Goal: Task Accomplishment & Management: Manage account settings

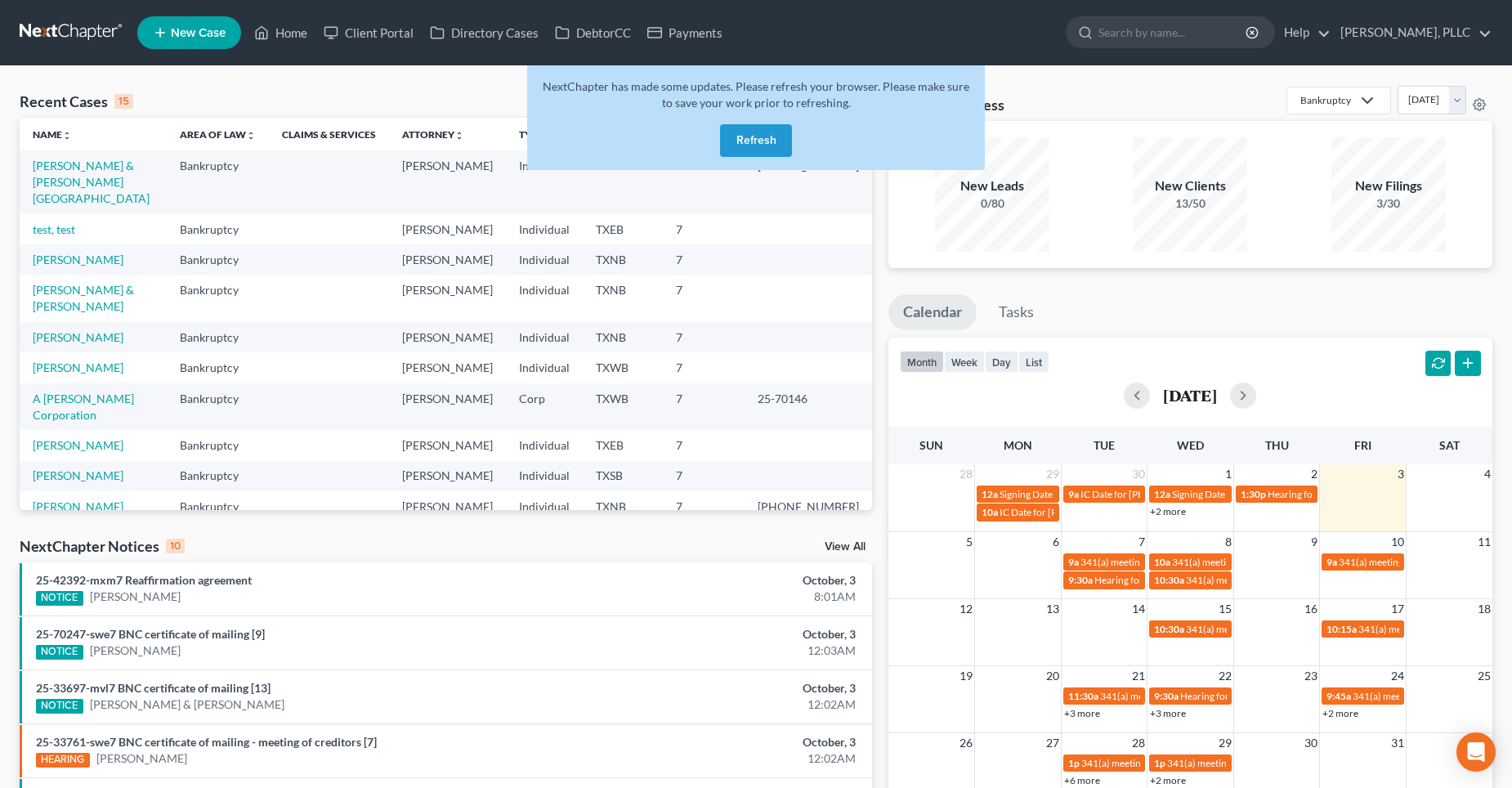
scroll to position [161, 0]
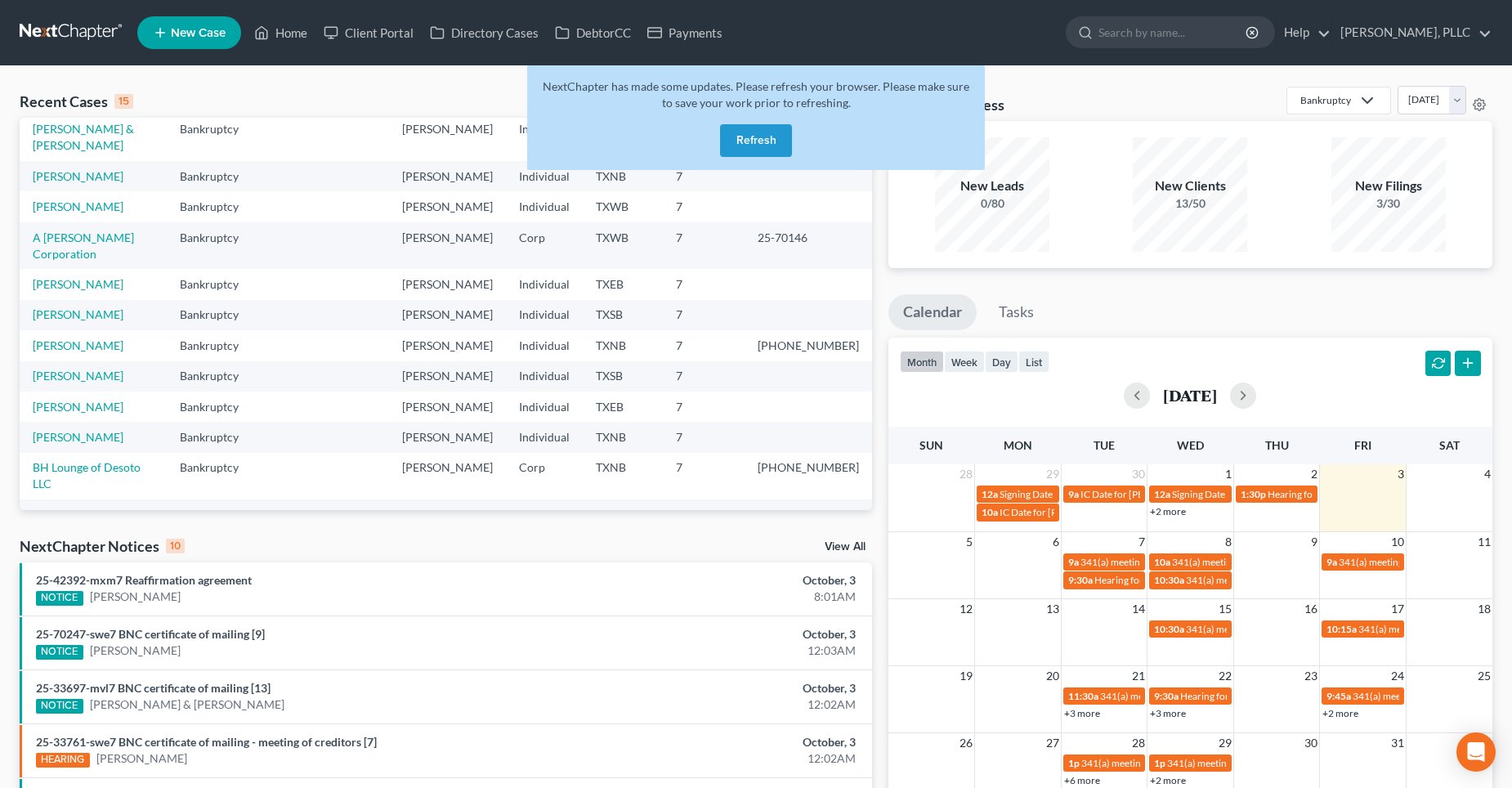
click at [758, 143] on button "Refresh" at bounding box center [756, 140] width 72 height 32
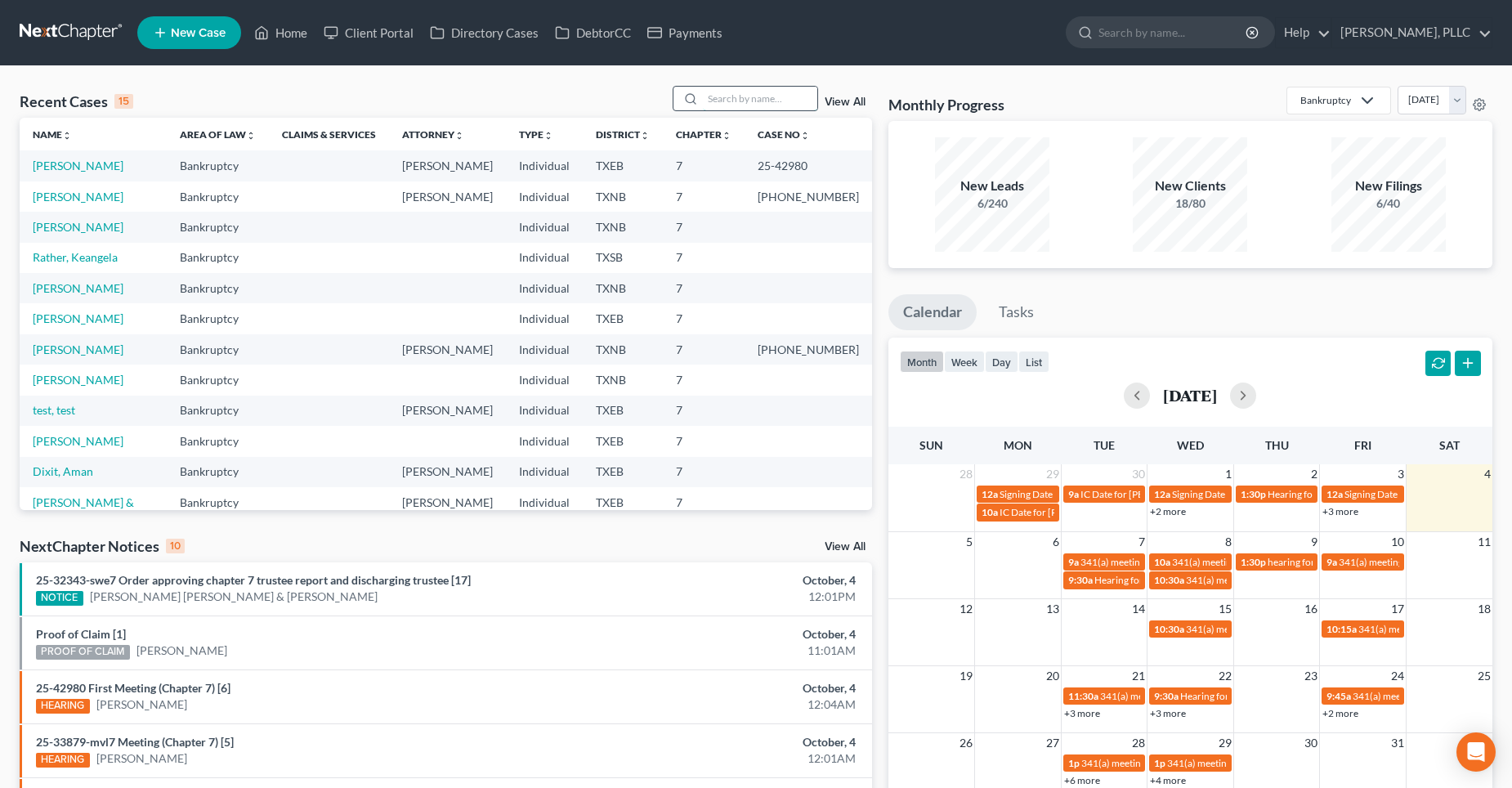
click at [758, 103] on input "search" at bounding box center [759, 99] width 114 height 23
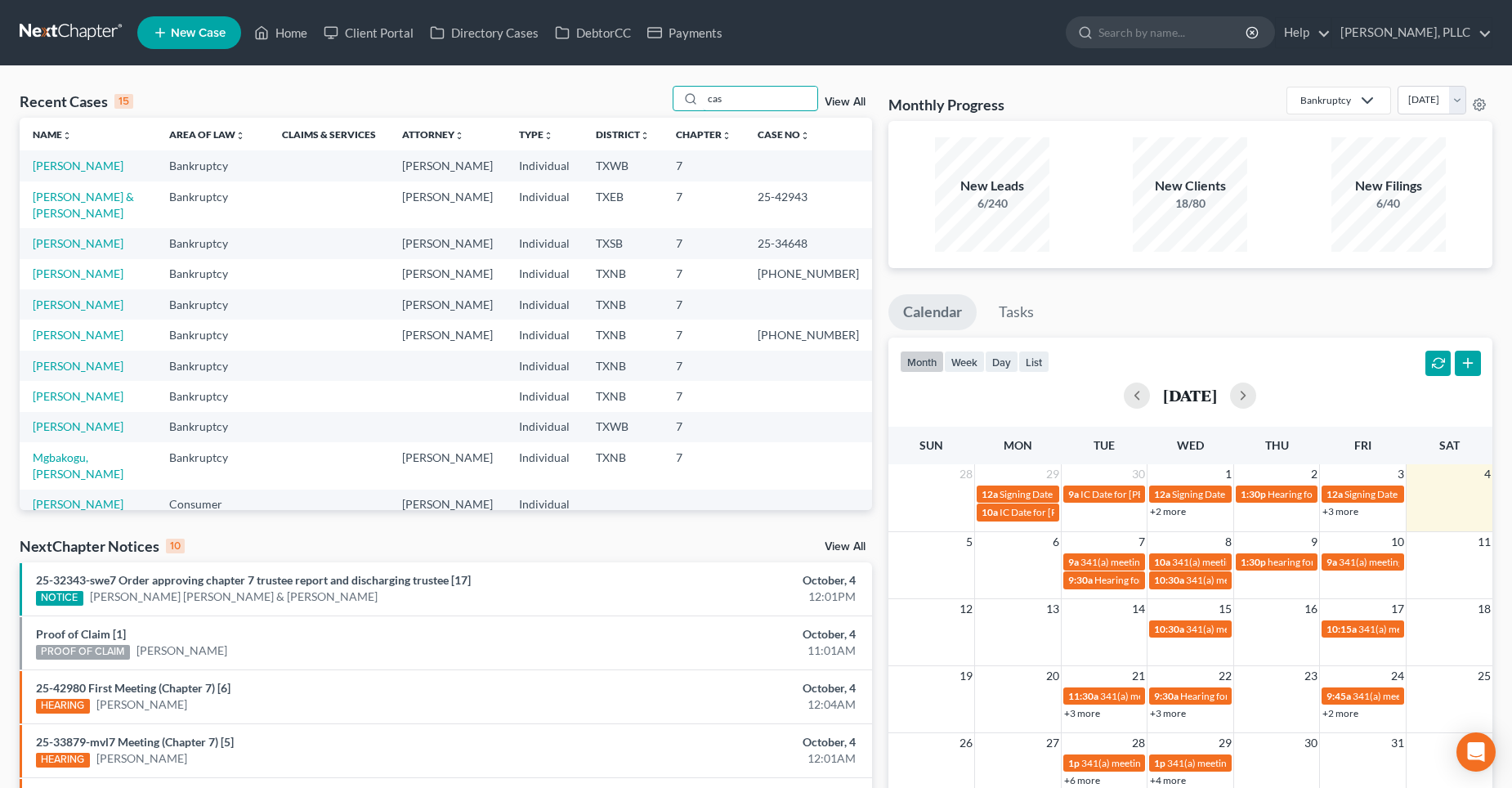
type input "cas"
click at [76, 204] on td "[PERSON_NAME] & [PERSON_NAME]" at bounding box center [88, 205] width 137 height 47
click at [98, 196] on link "[PERSON_NAME] & [PERSON_NAME]" at bounding box center [83, 204] width 102 height 30
select select "4"
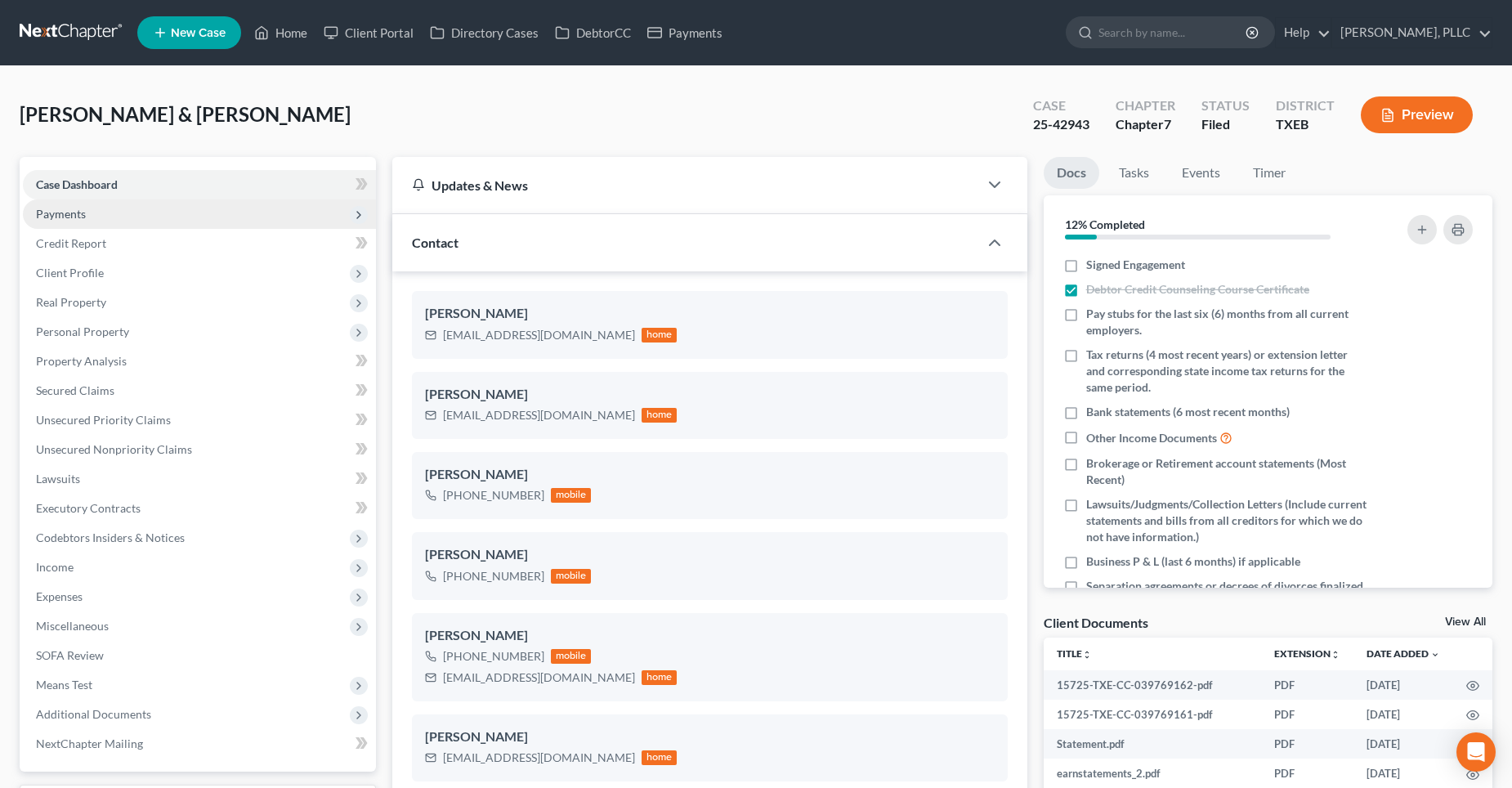
scroll to position [971, 0]
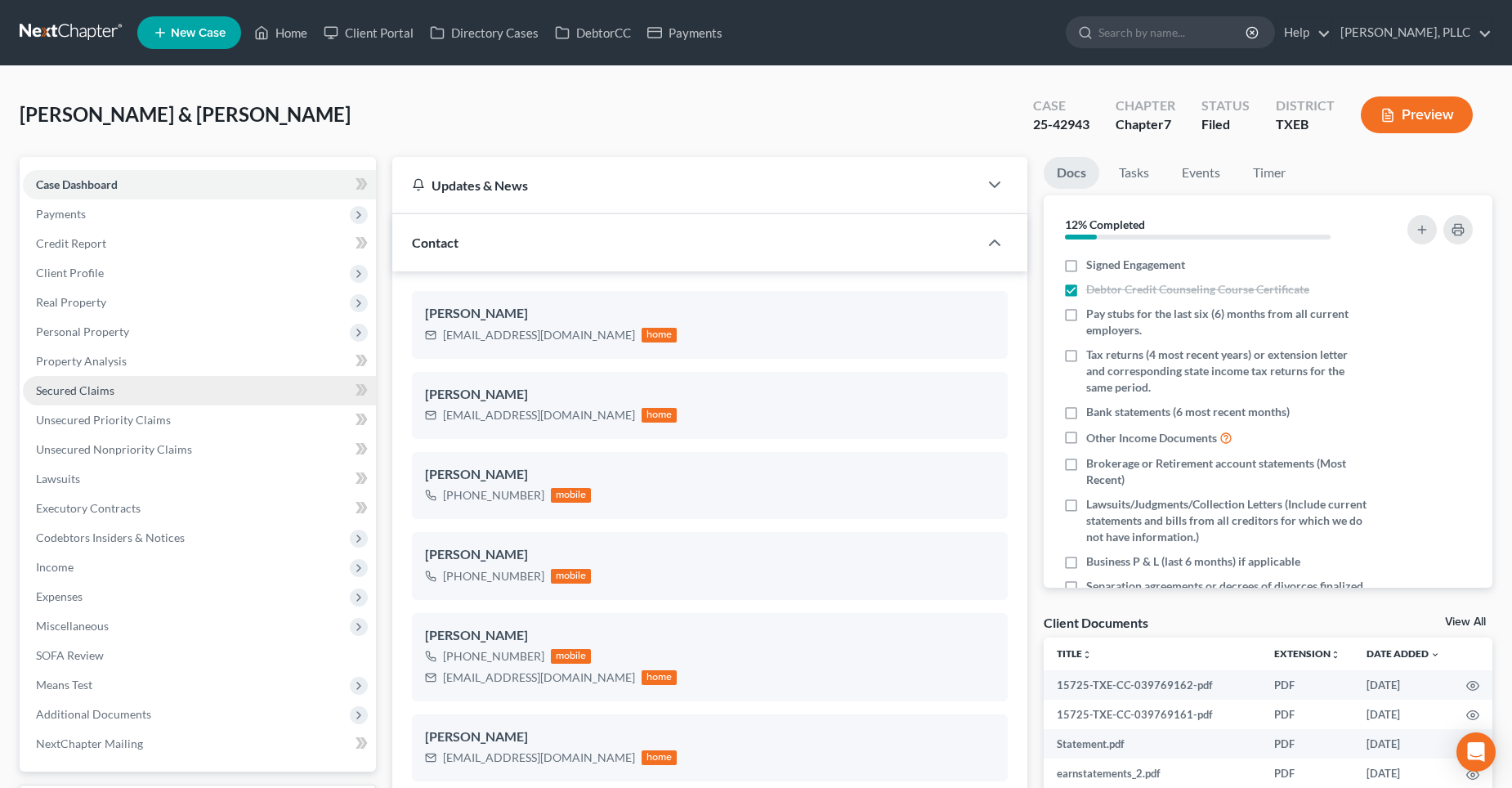
click at [89, 390] on span "Secured Claims" at bounding box center [75, 390] width 78 height 14
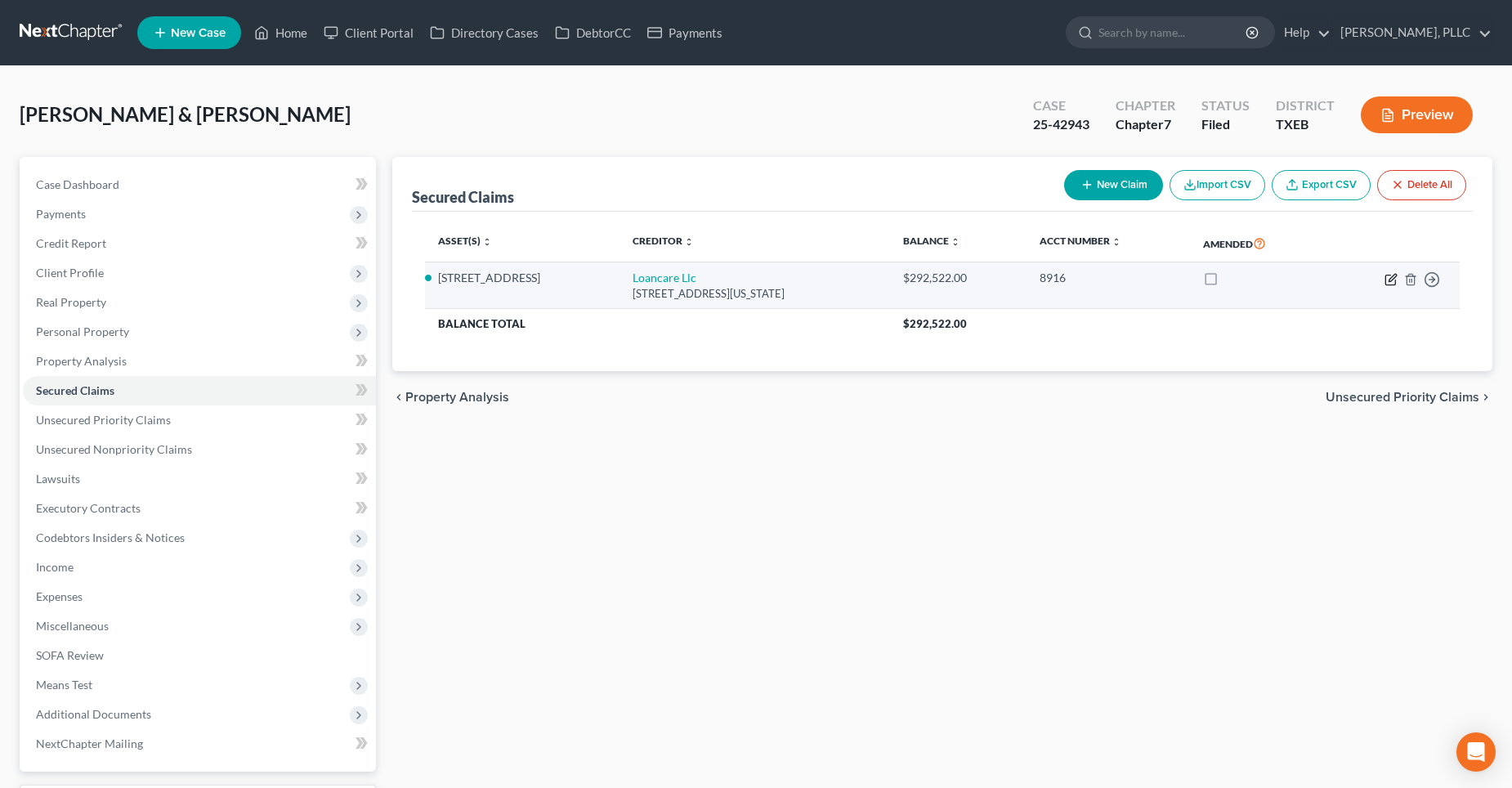
click at [1392, 279] on icon "button" at bounding box center [1391, 279] width 13 height 13
select select "48"
select select "2"
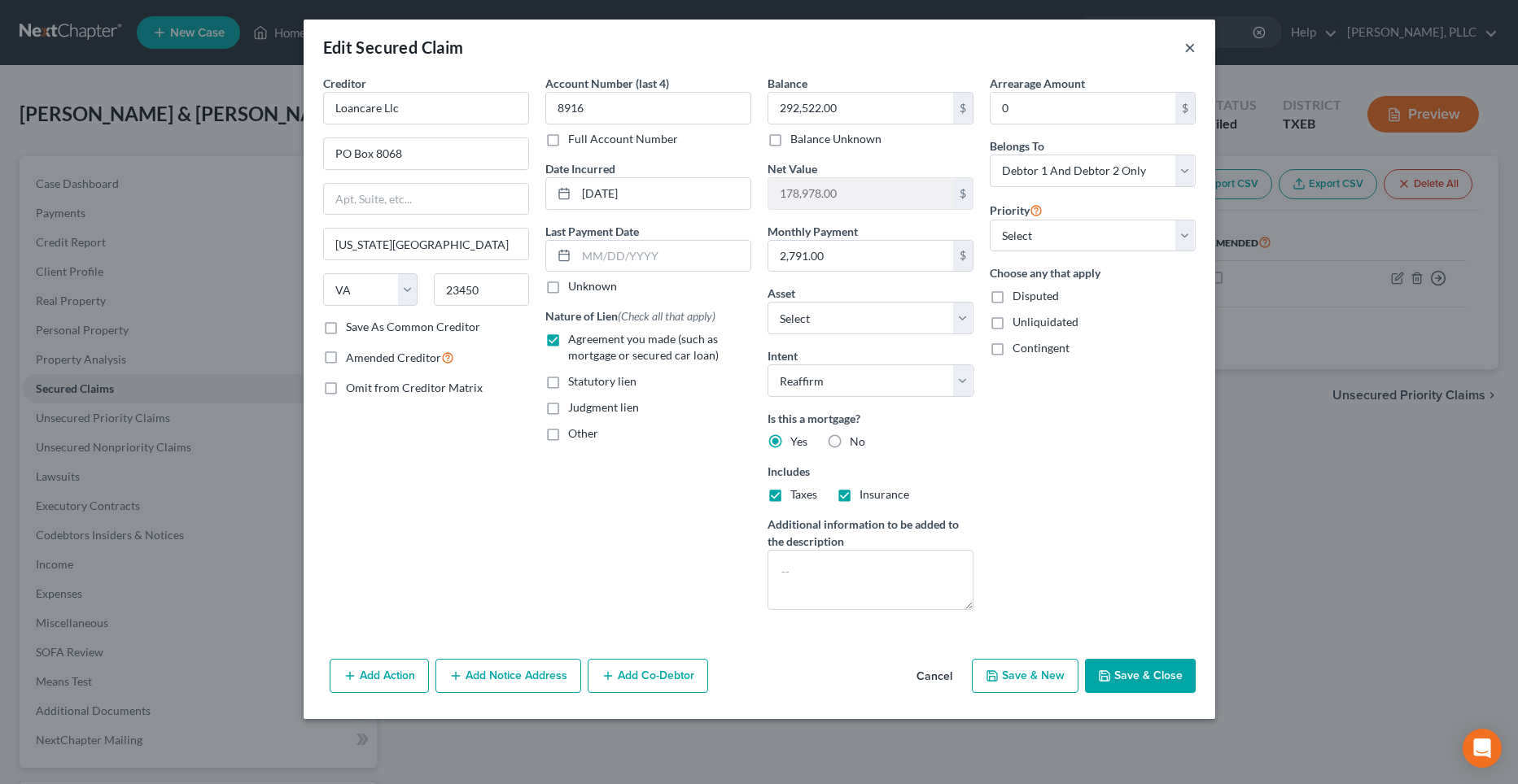
click at [1190, 48] on button "×" at bounding box center [1190, 47] width 12 height 19
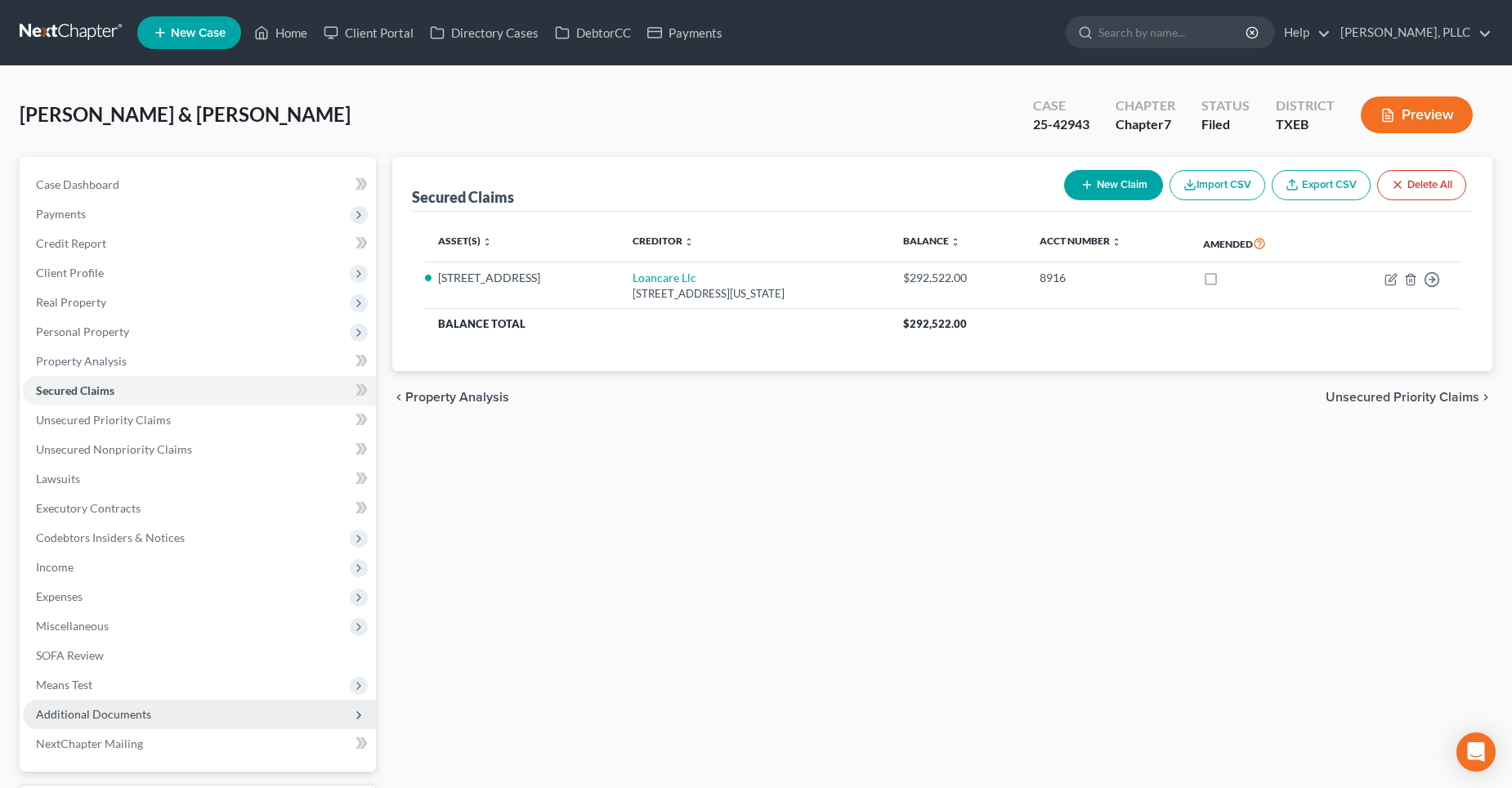
click at [79, 709] on span "Additional Documents" at bounding box center [94, 714] width 115 height 14
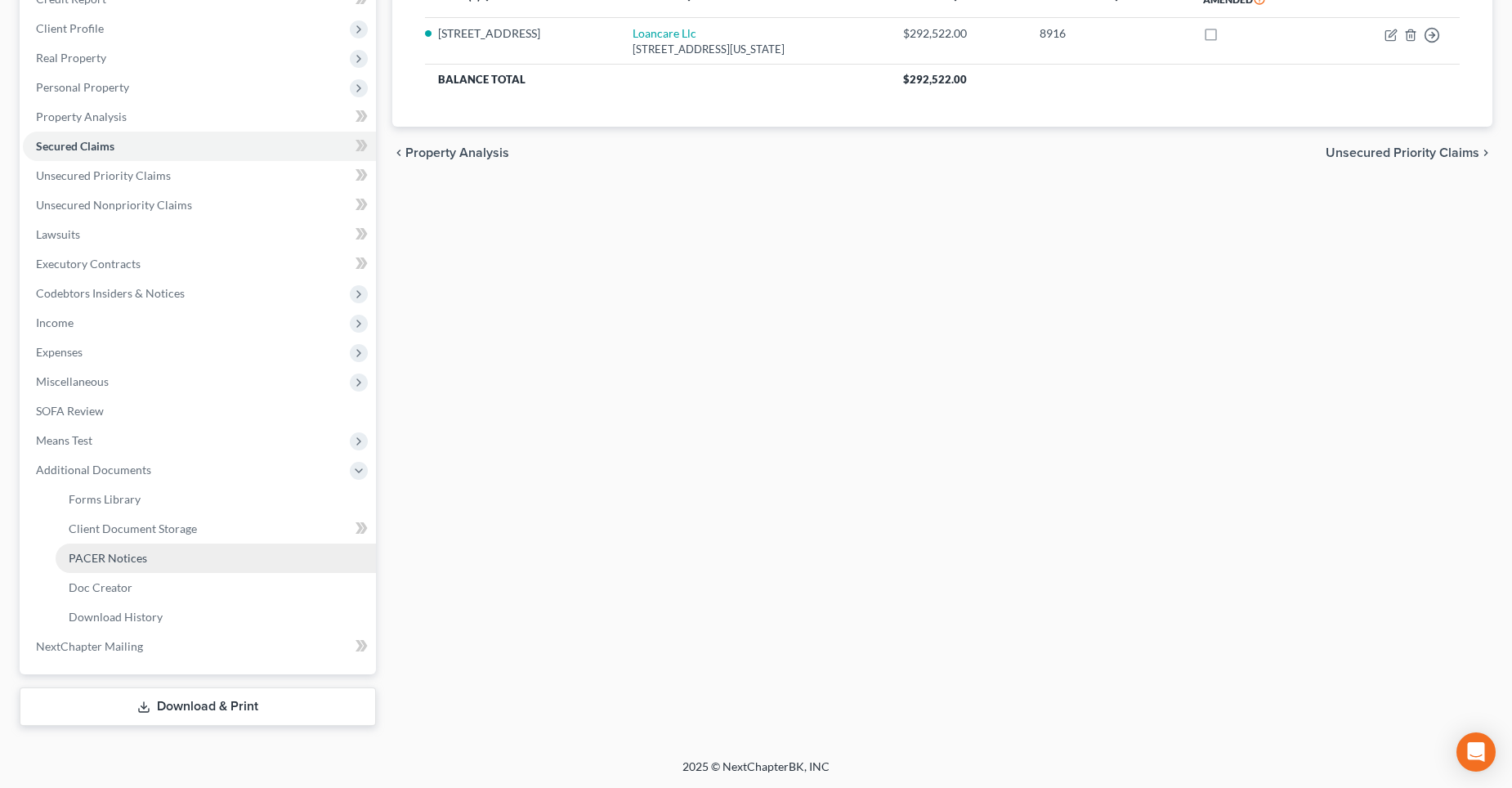
click at [137, 559] on span "PACER Notices" at bounding box center [108, 558] width 78 height 14
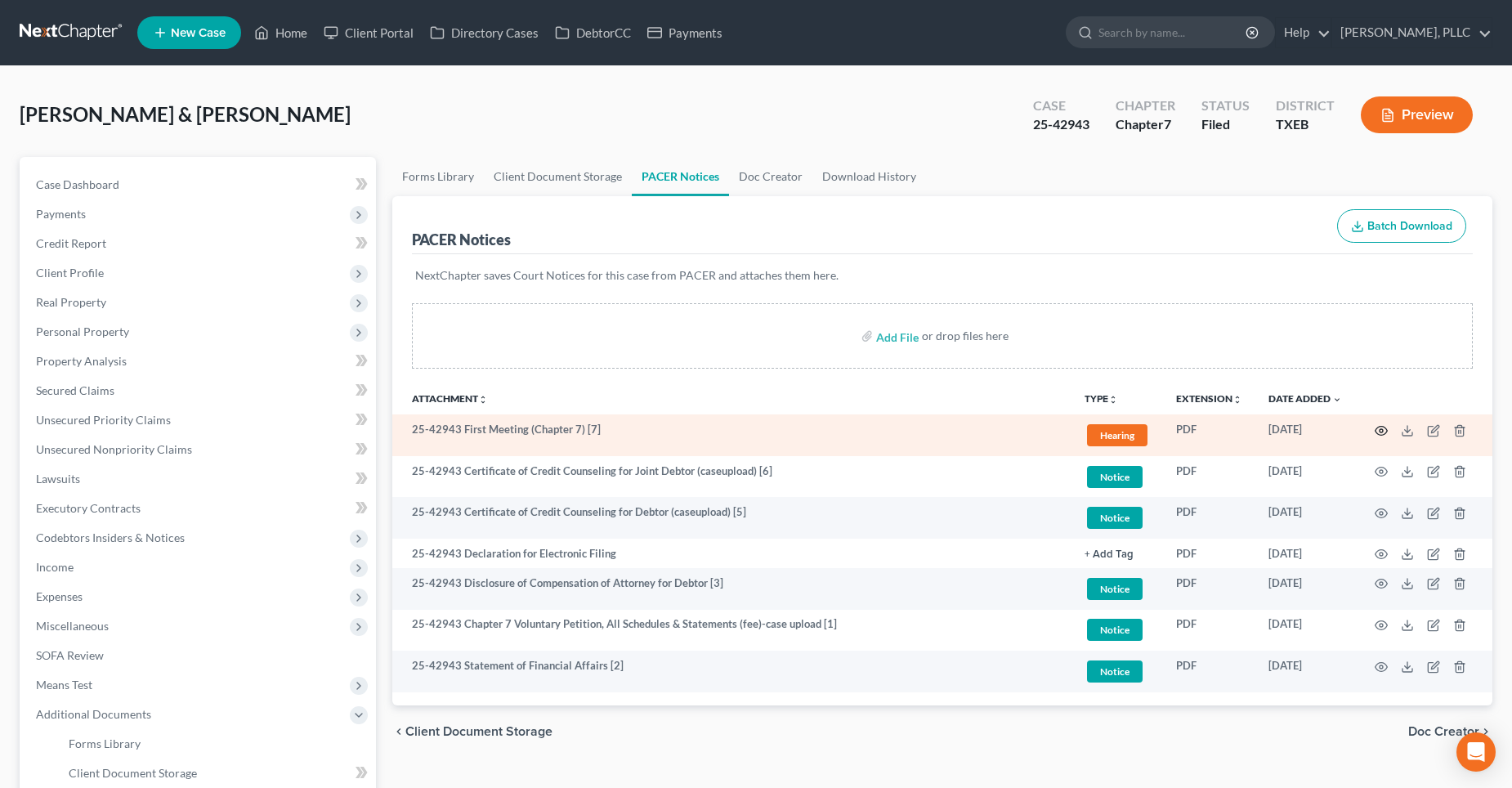
click at [1383, 432] on icon "button" at bounding box center [1381, 430] width 13 height 13
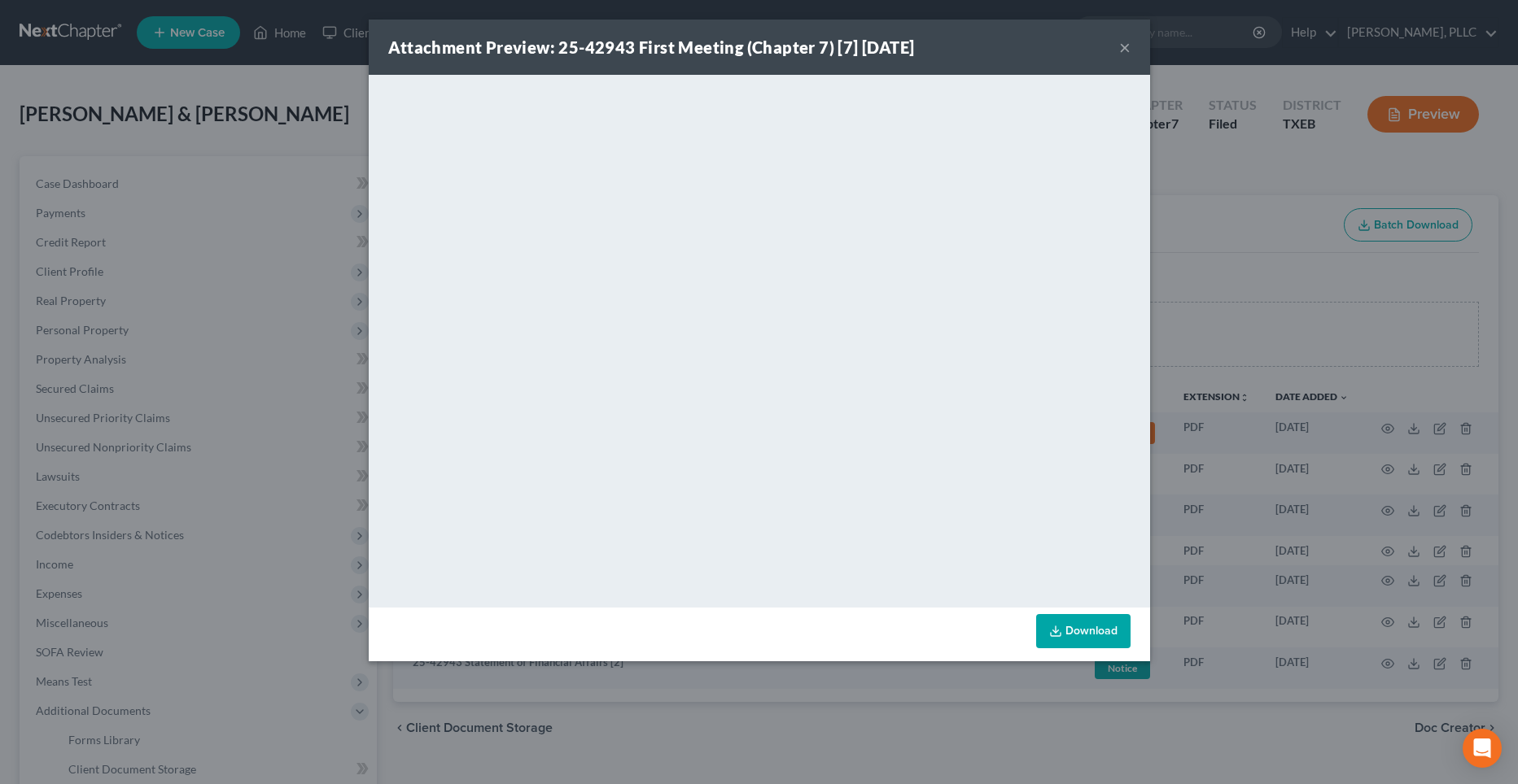
click at [1127, 49] on button "×" at bounding box center [1125, 47] width 12 height 19
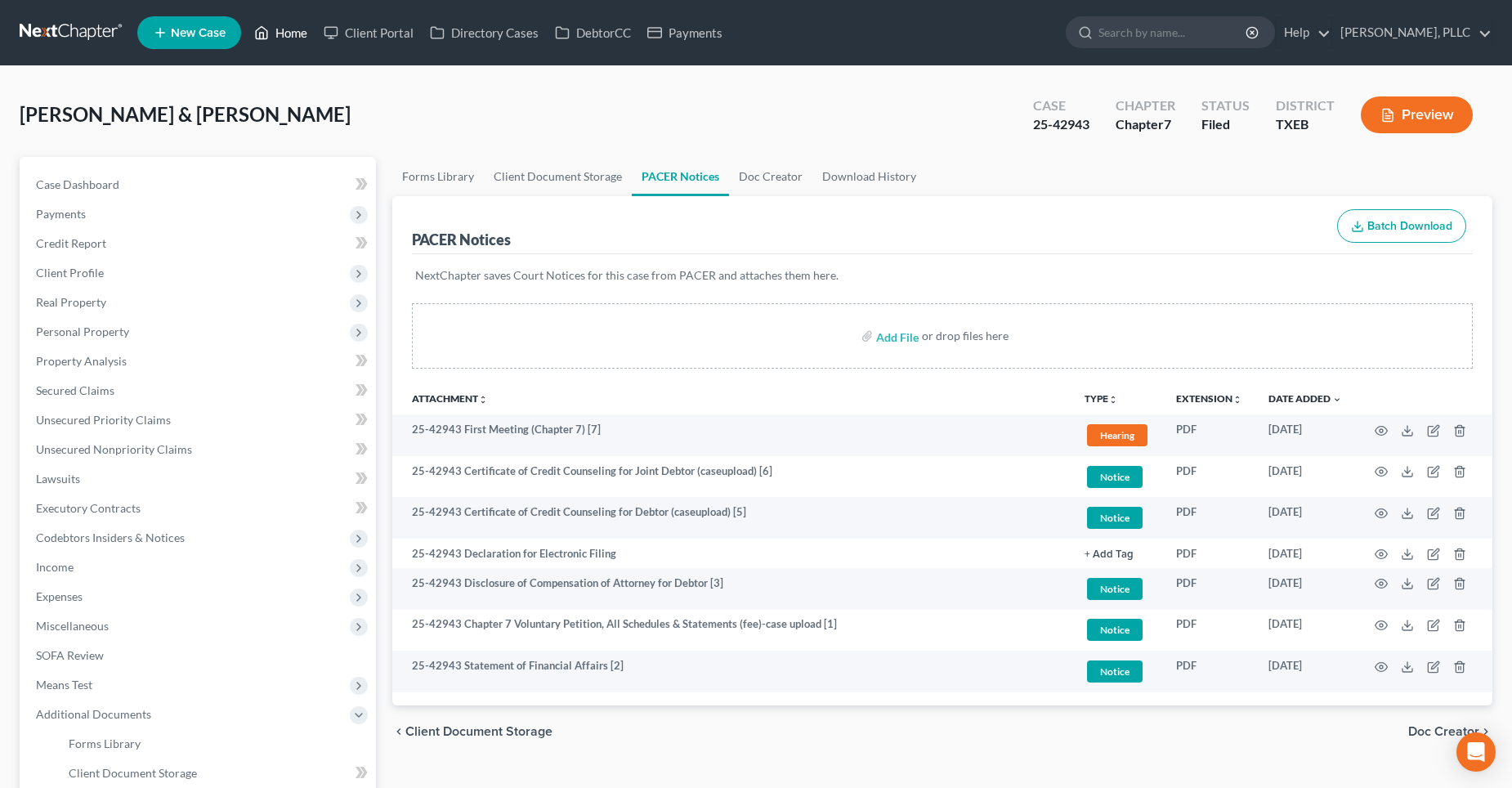
click at [288, 32] on link "Home" at bounding box center [281, 32] width 69 height 29
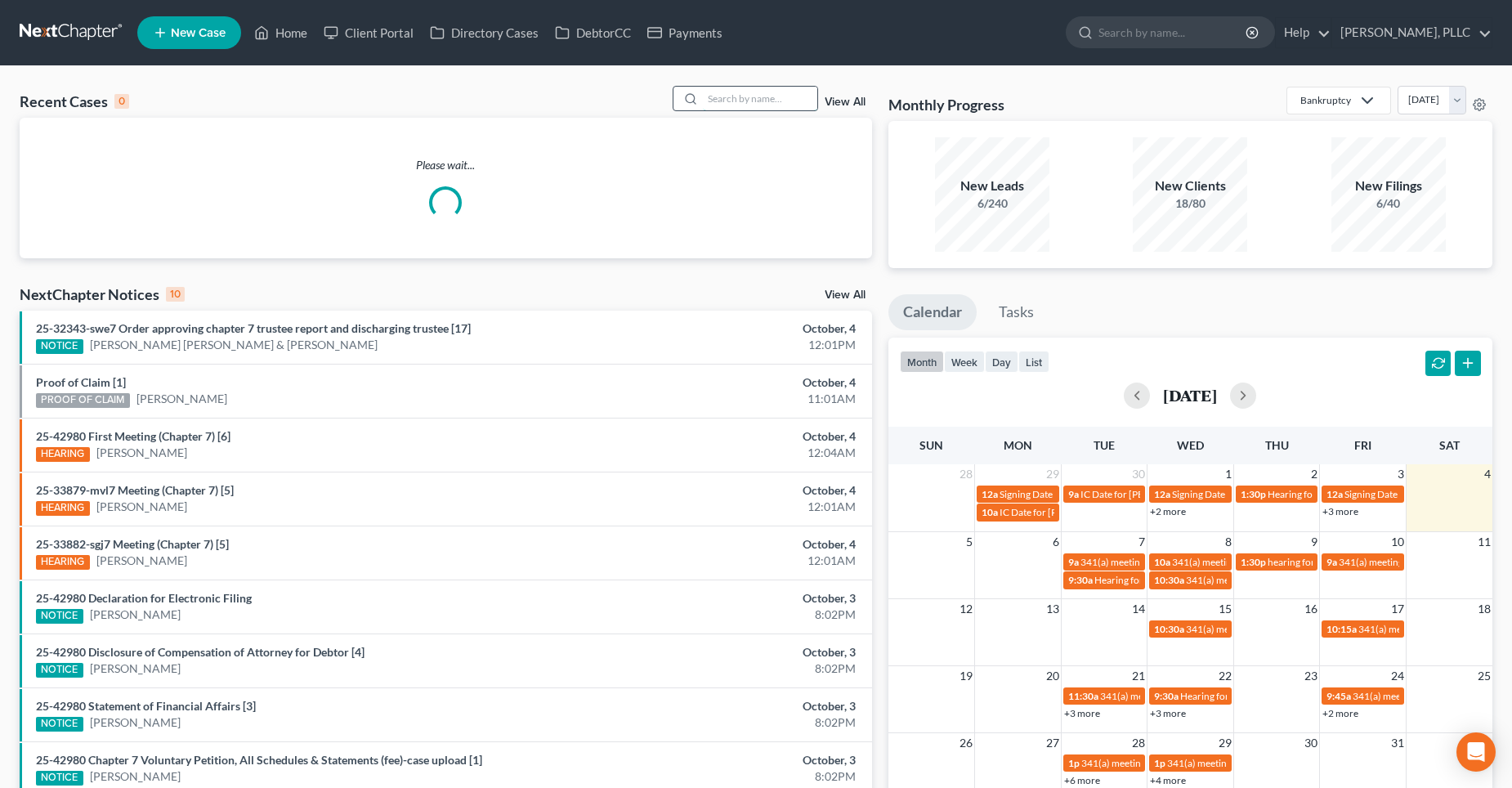
click at [731, 99] on input "search" at bounding box center [759, 99] width 114 height 23
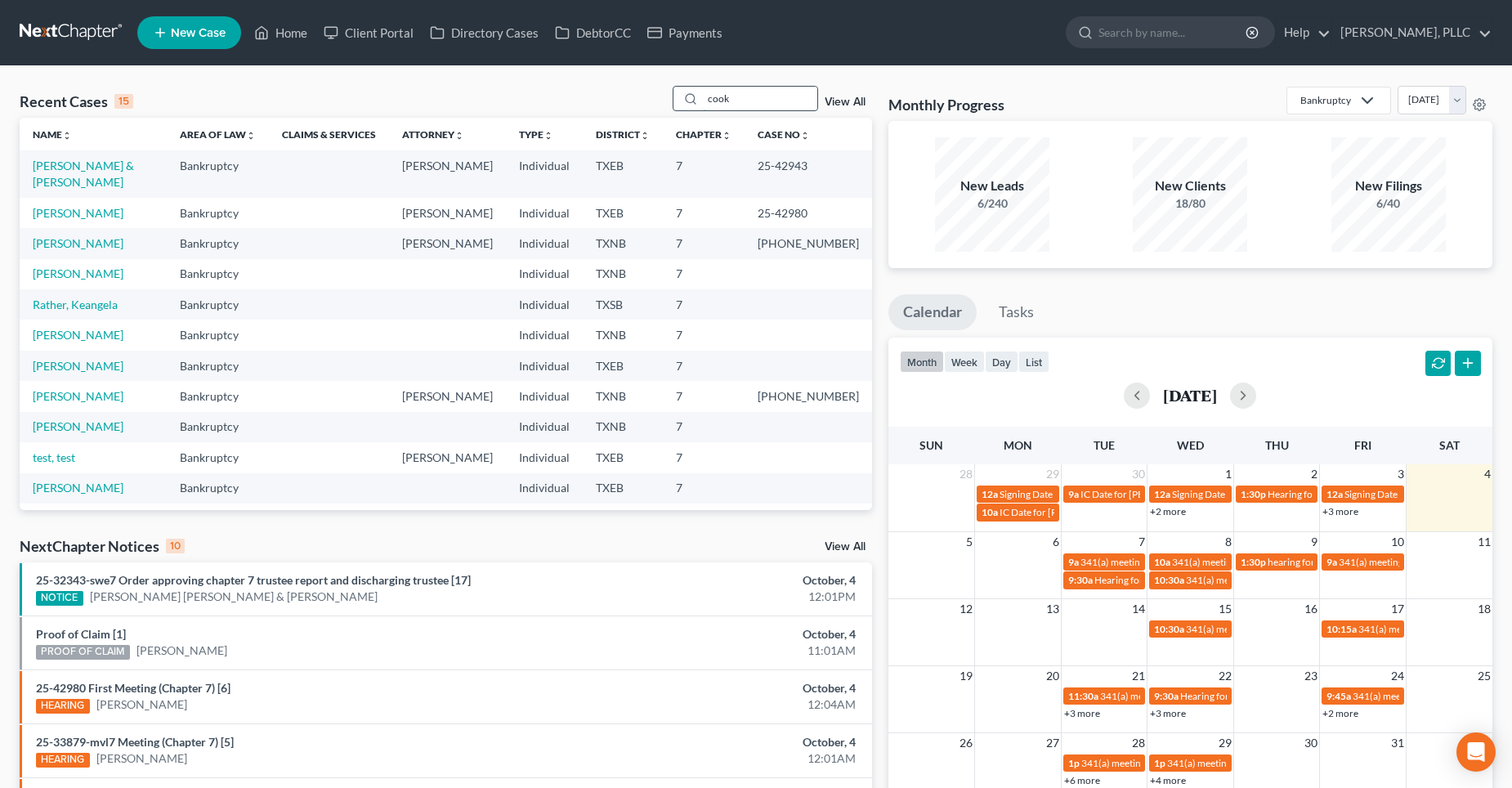
type input "cook"
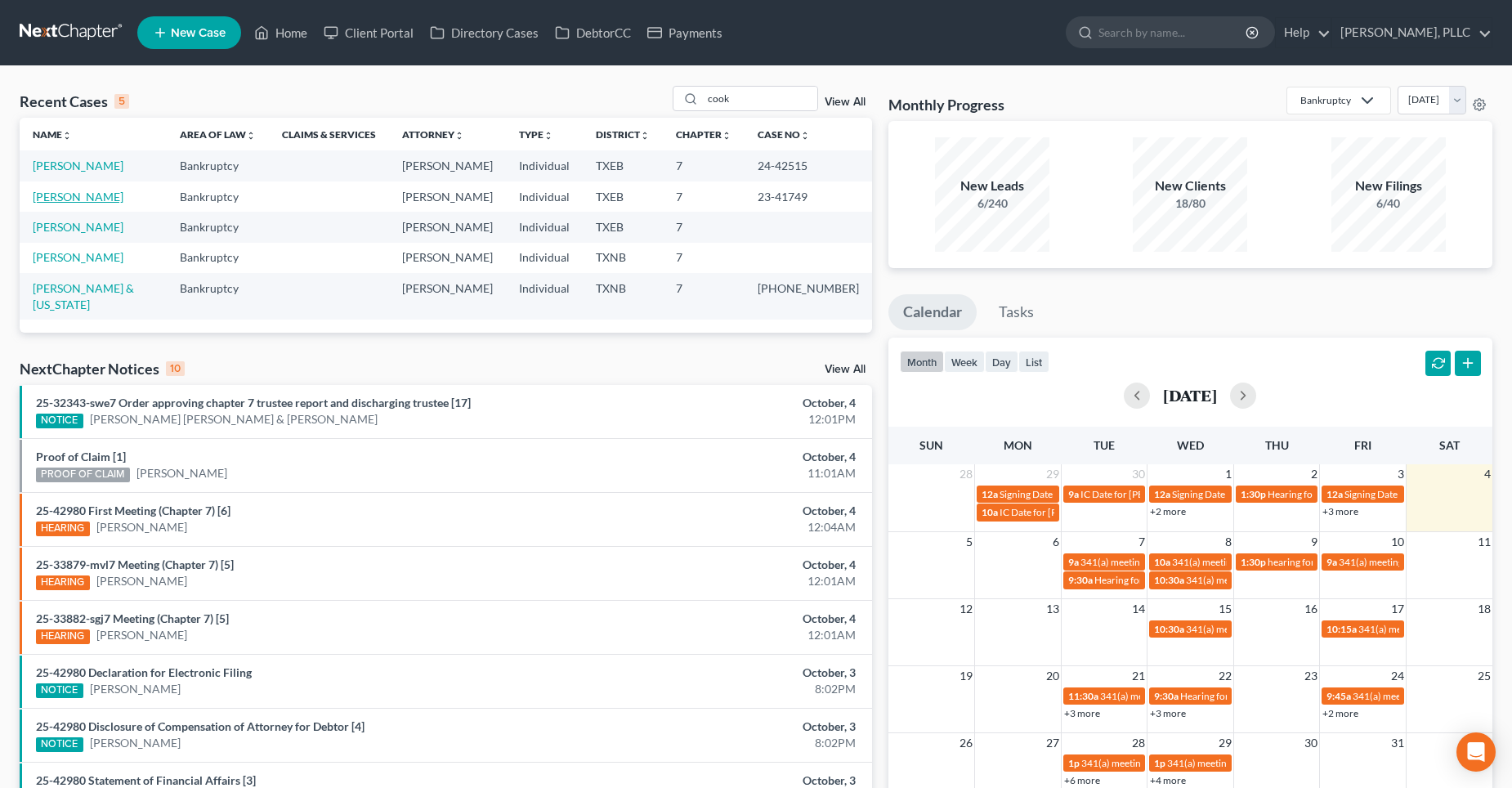
click at [79, 198] on link "[PERSON_NAME]" at bounding box center [77, 197] width 91 height 14
select select "6"
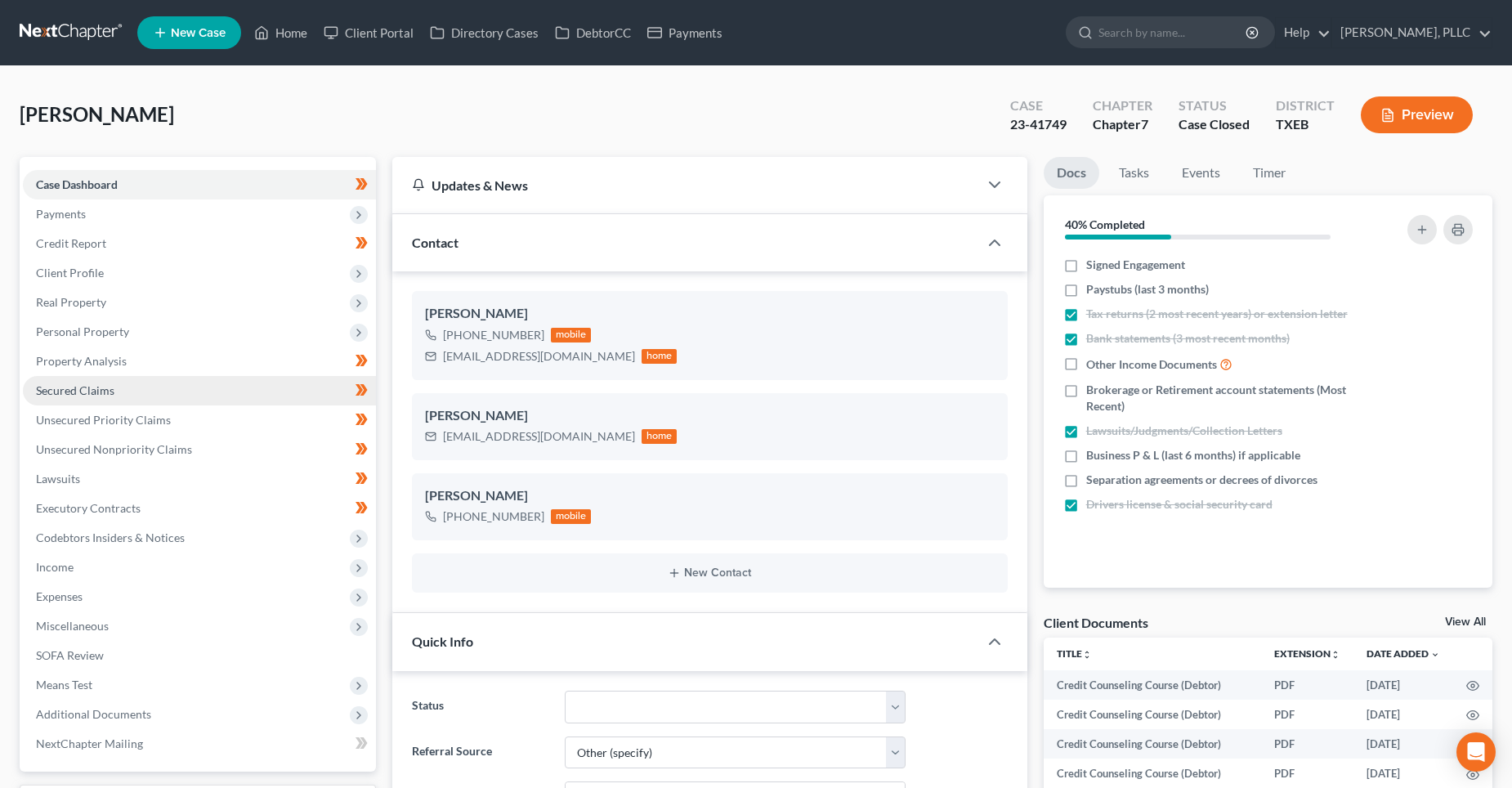
click at [120, 383] on link "Secured Claims" at bounding box center [198, 391] width 353 height 29
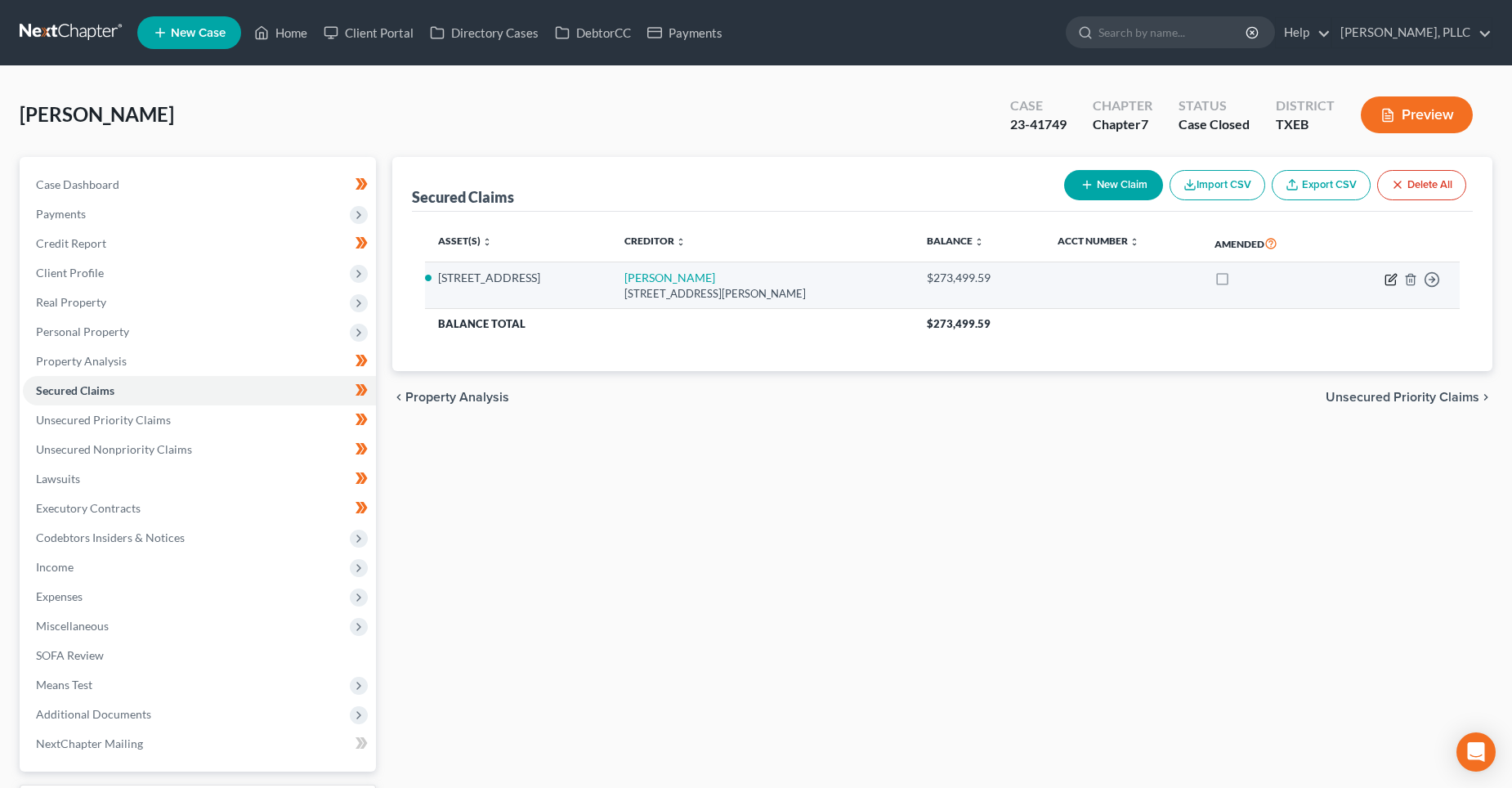
click at [1389, 279] on icon "button" at bounding box center [1391, 279] width 13 height 13
select select "45"
select select "3"
select select "2"
select select "4"
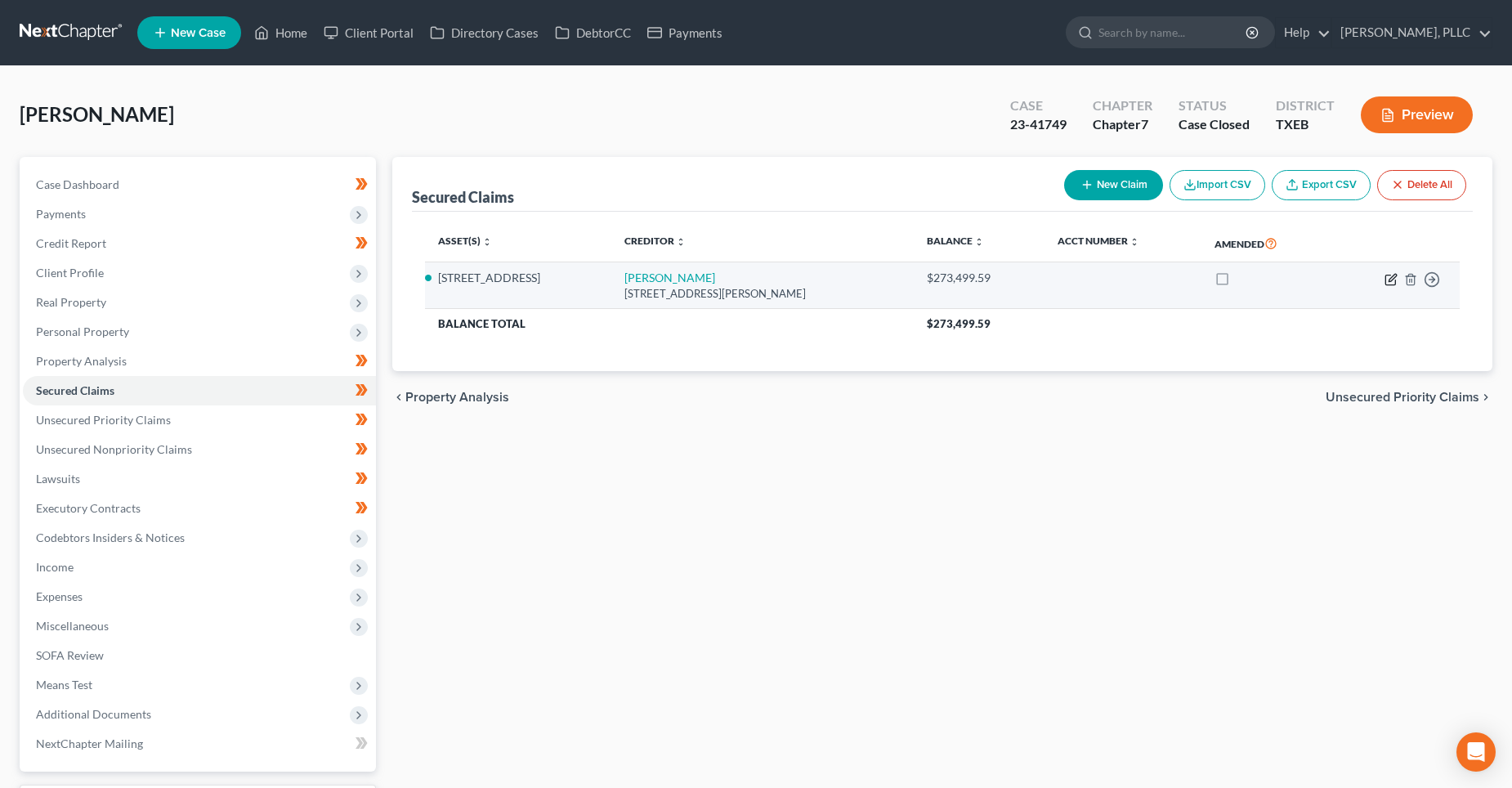
select select "0"
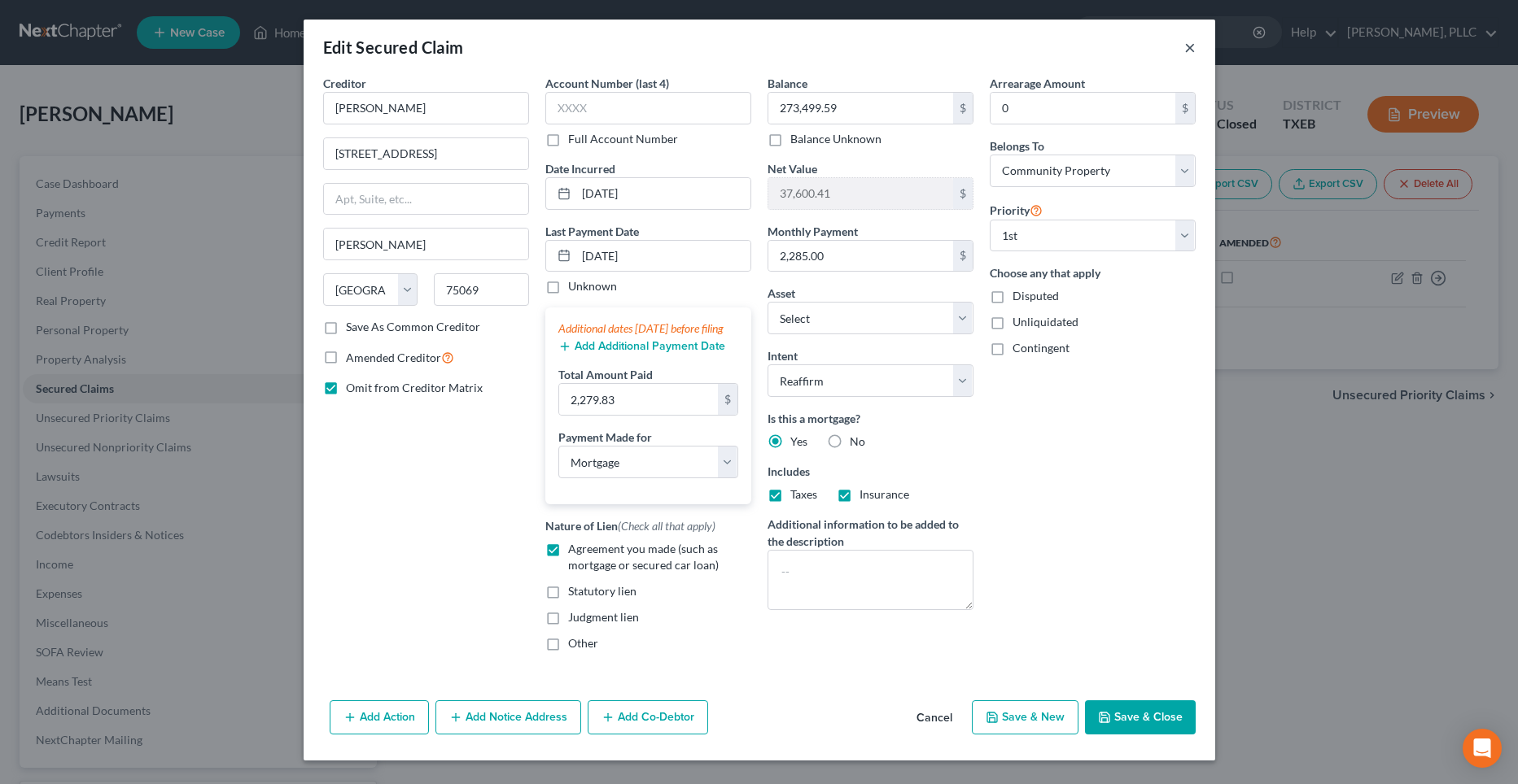
click at [1184, 50] on button "×" at bounding box center [1190, 47] width 12 height 19
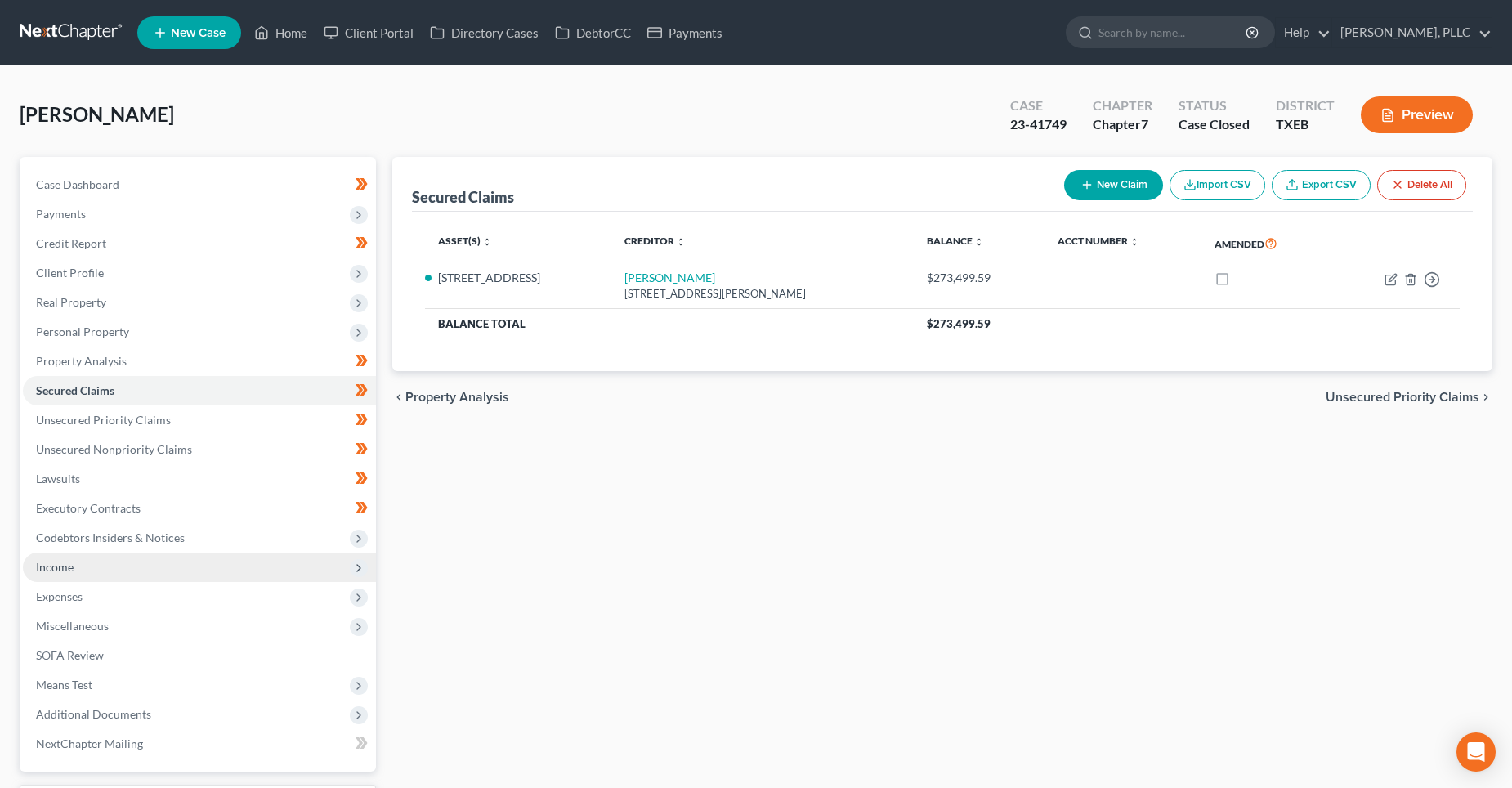
click at [100, 565] on span "Income" at bounding box center [198, 567] width 353 height 29
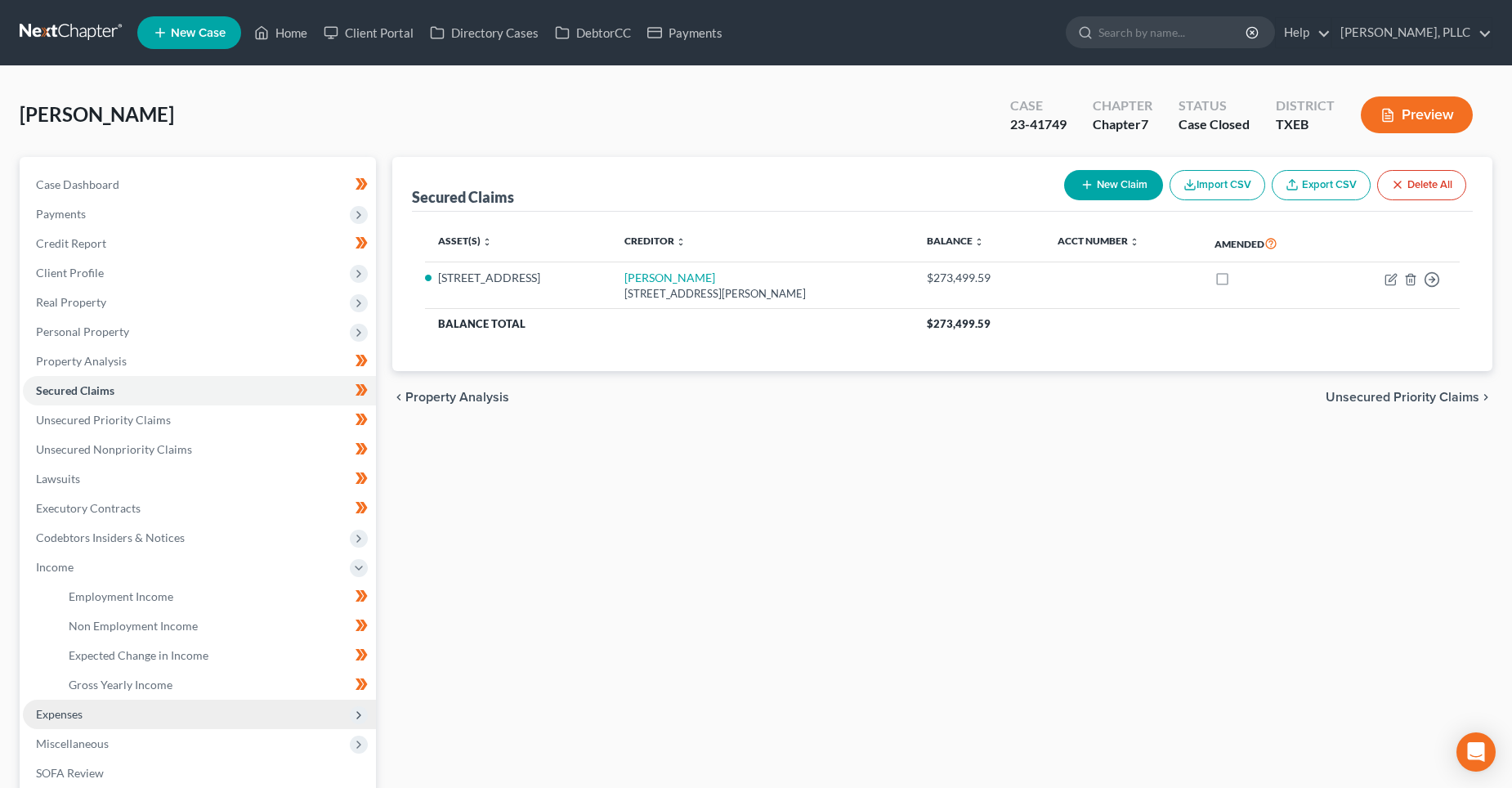
click at [107, 722] on span "Expenses" at bounding box center [198, 715] width 353 height 29
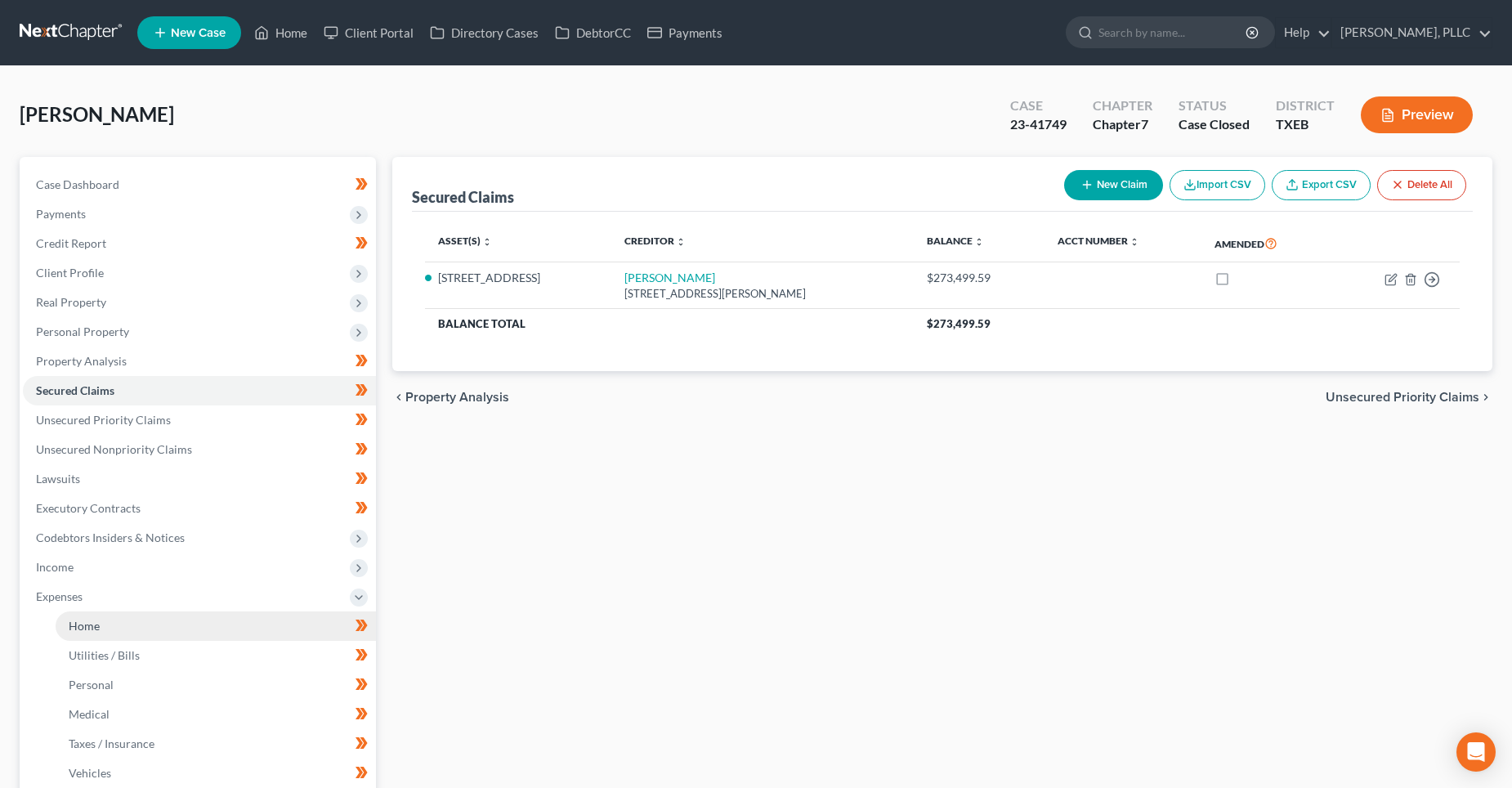
click at [117, 635] on link "Home" at bounding box center [216, 627] width 321 height 29
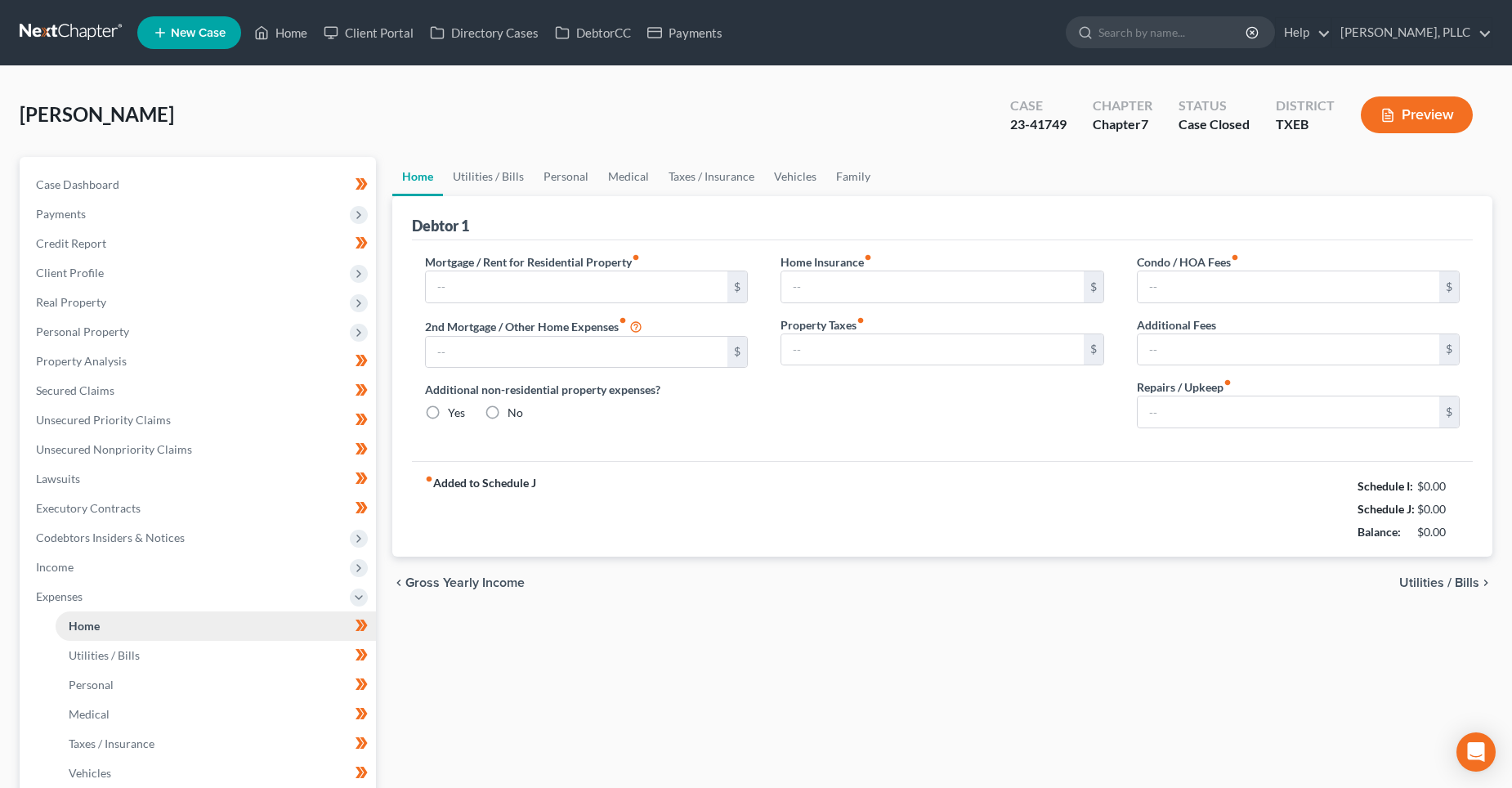
type input "2,279.63"
radio input "true"
type input "300.00"
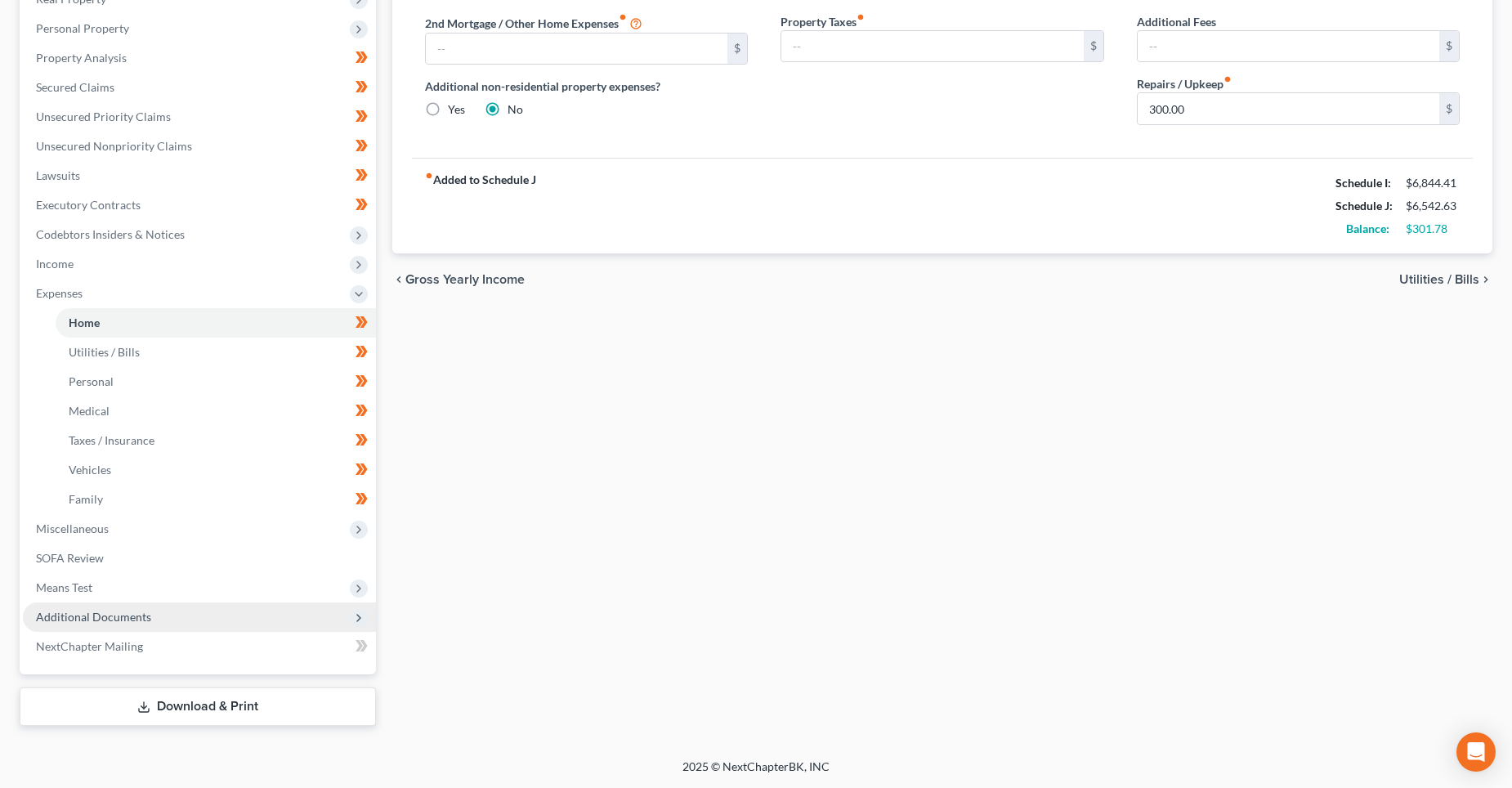
click at [109, 622] on span "Additional Documents" at bounding box center [94, 617] width 115 height 14
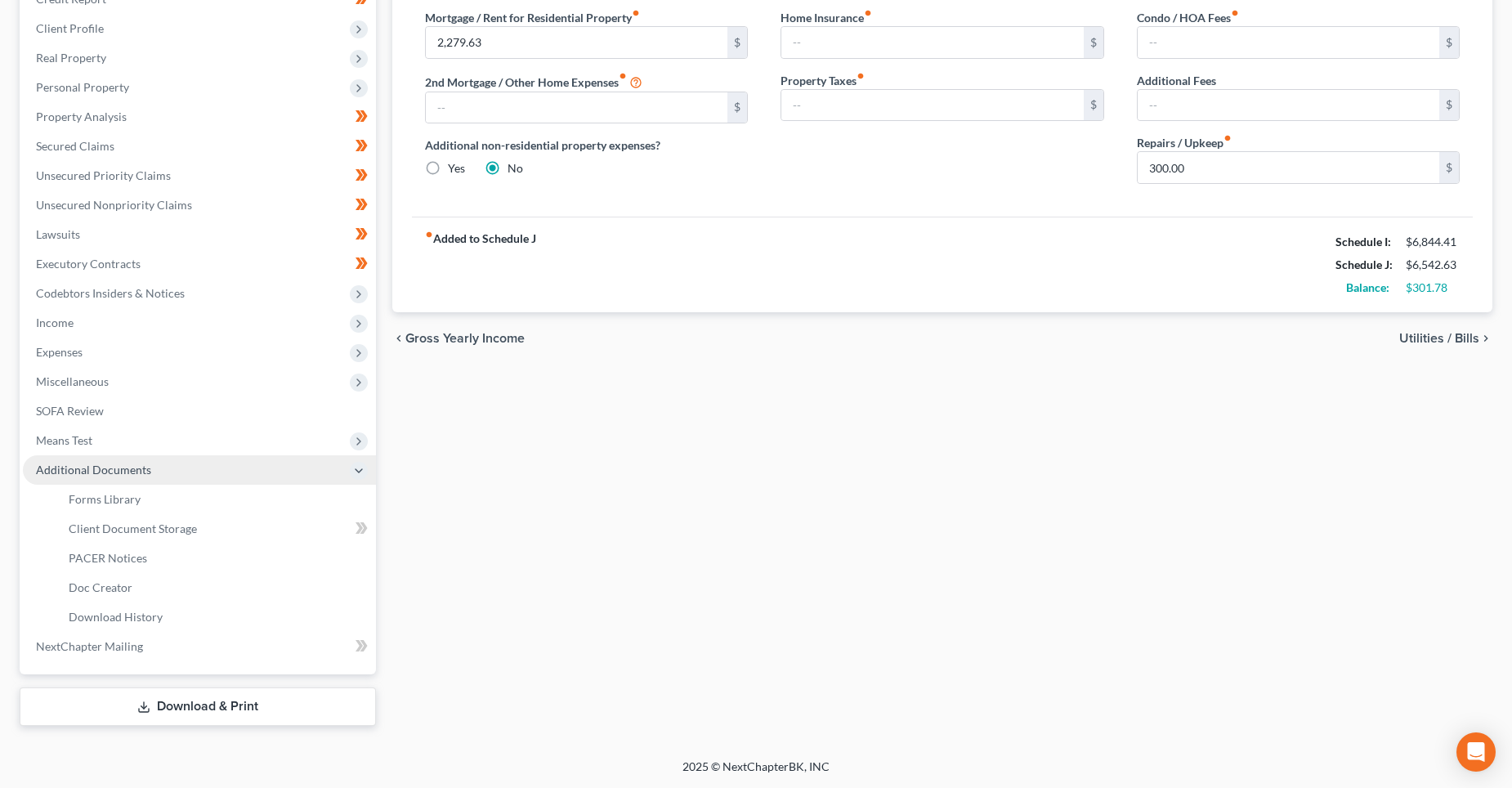
scroll to position [244, 0]
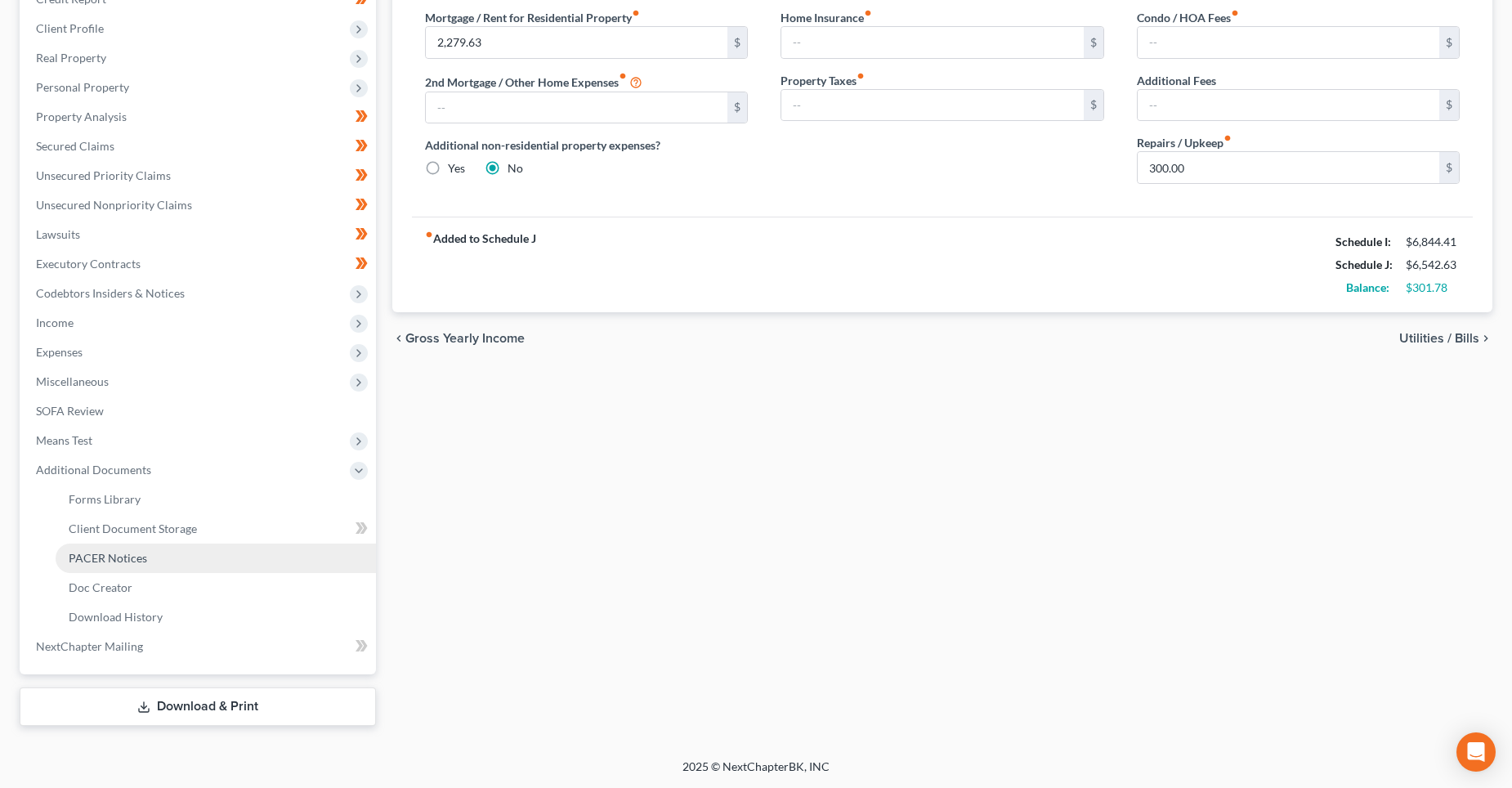
click at [132, 548] on link "PACER Notices" at bounding box center [216, 558] width 321 height 29
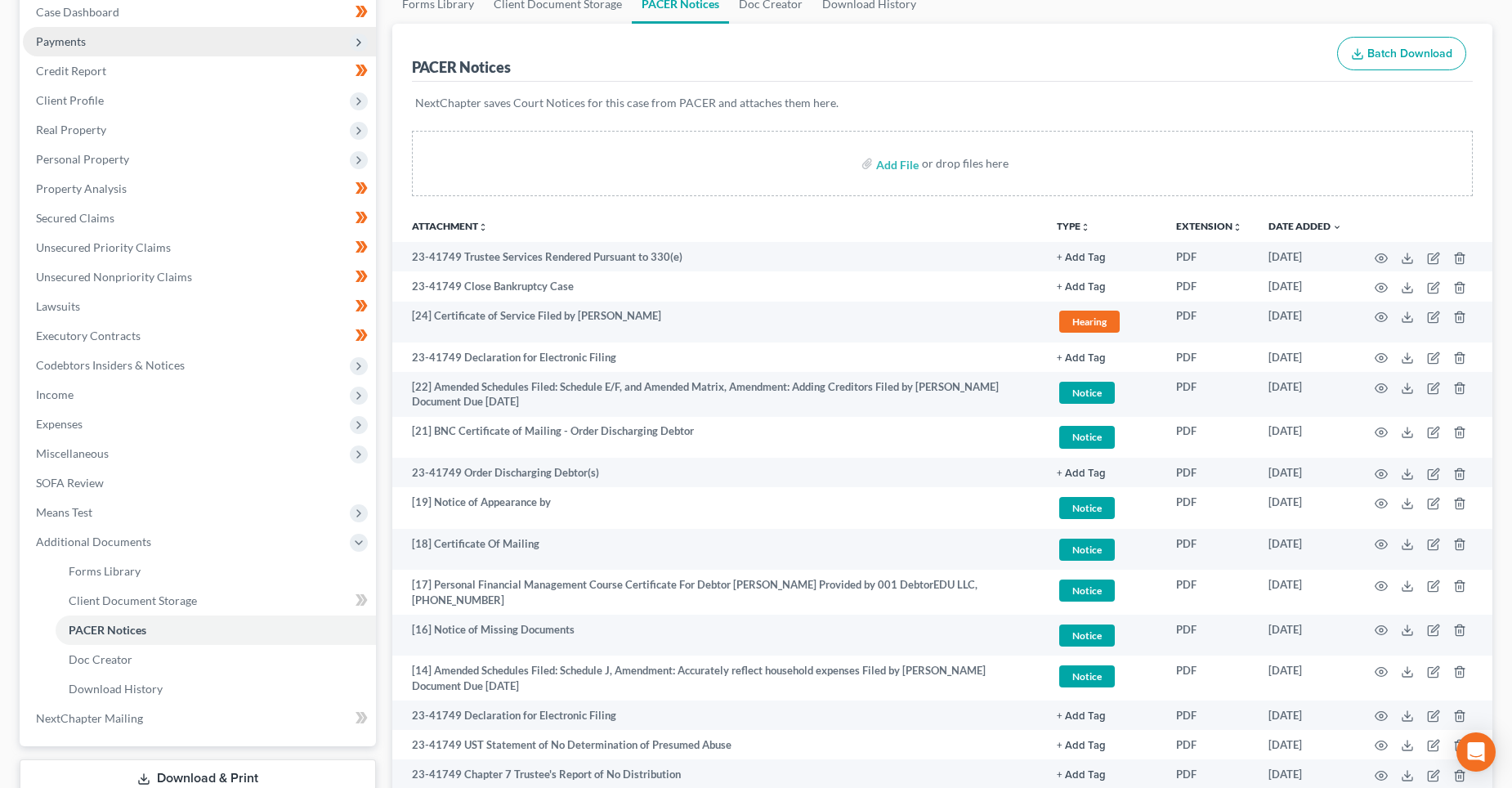
scroll to position [23, 0]
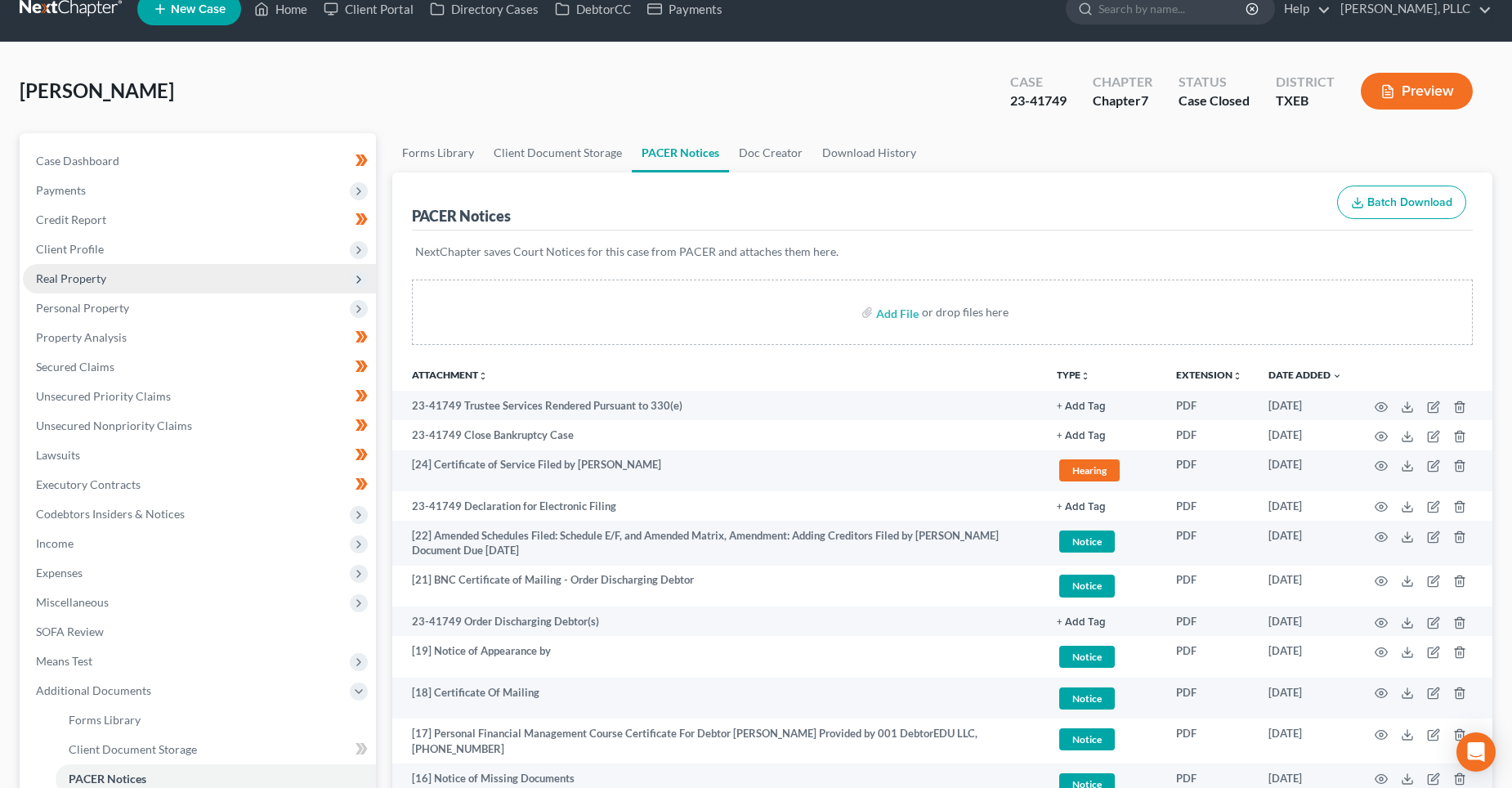
click at [111, 283] on span "Real Property" at bounding box center [198, 279] width 353 height 29
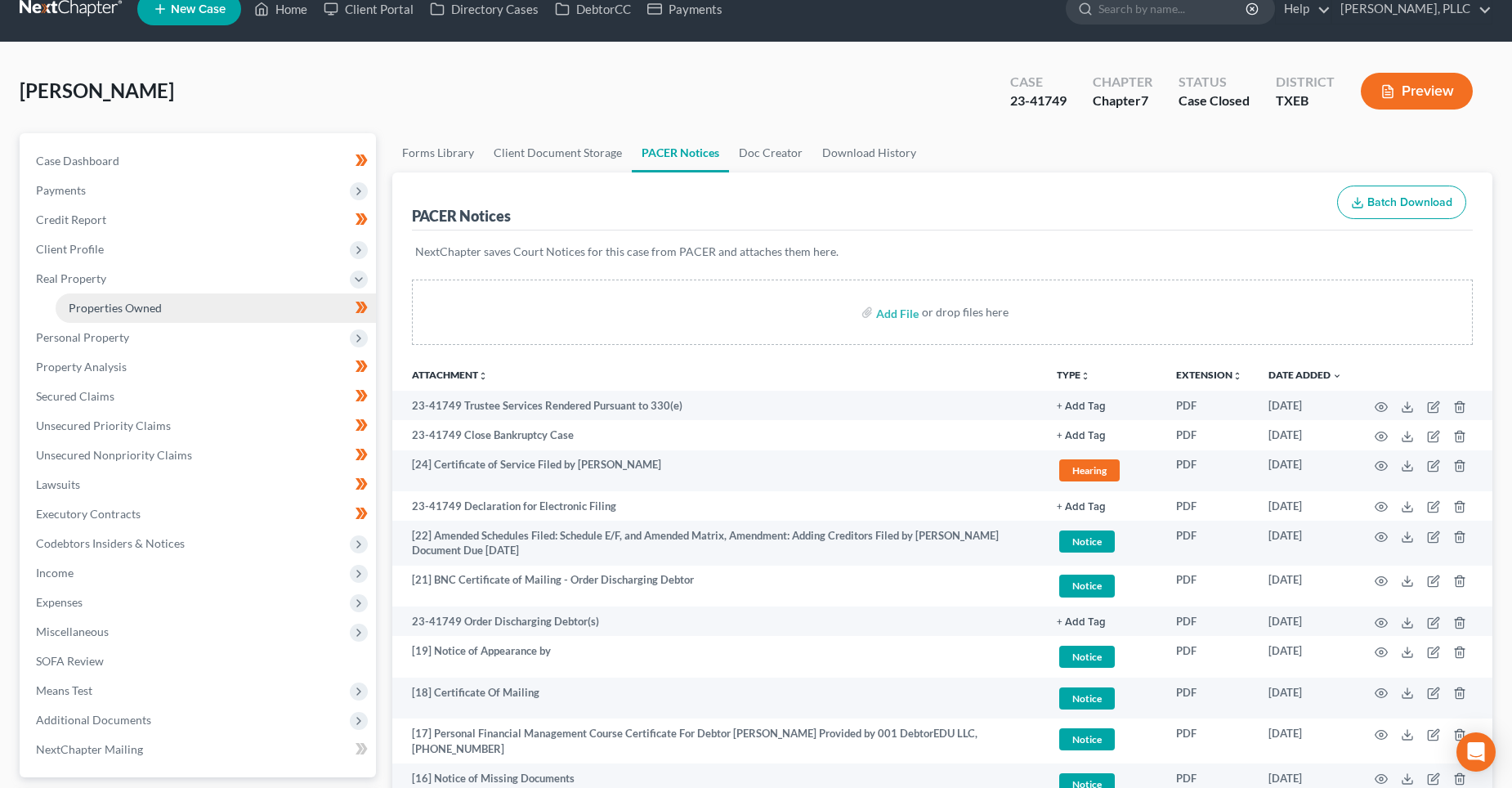
click at [115, 299] on link "Properties Owned" at bounding box center [216, 308] width 321 height 29
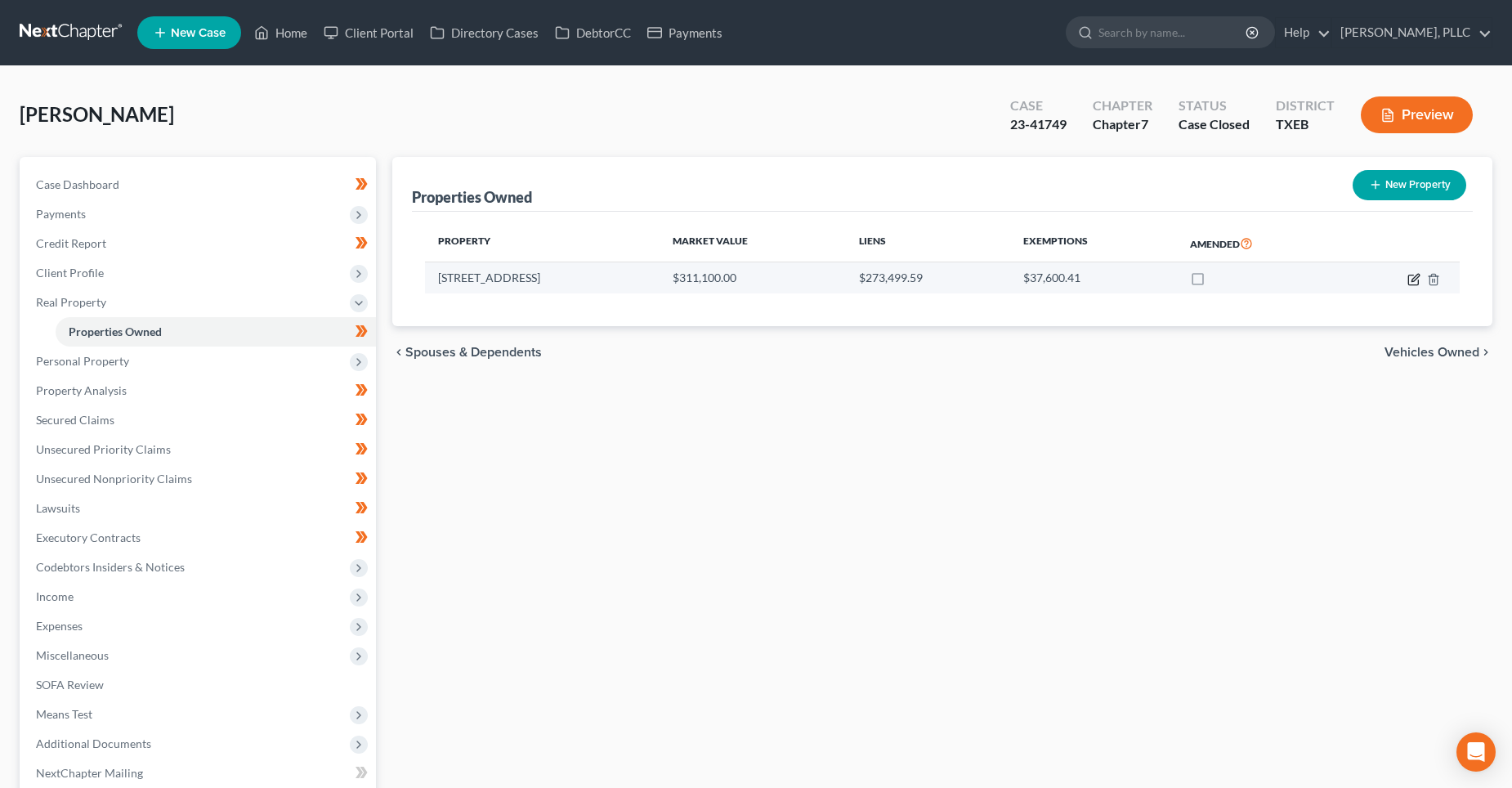
click at [1409, 281] on icon "button" at bounding box center [1413, 280] width 10 height 10
select select "45"
select select "4"
select select "0"
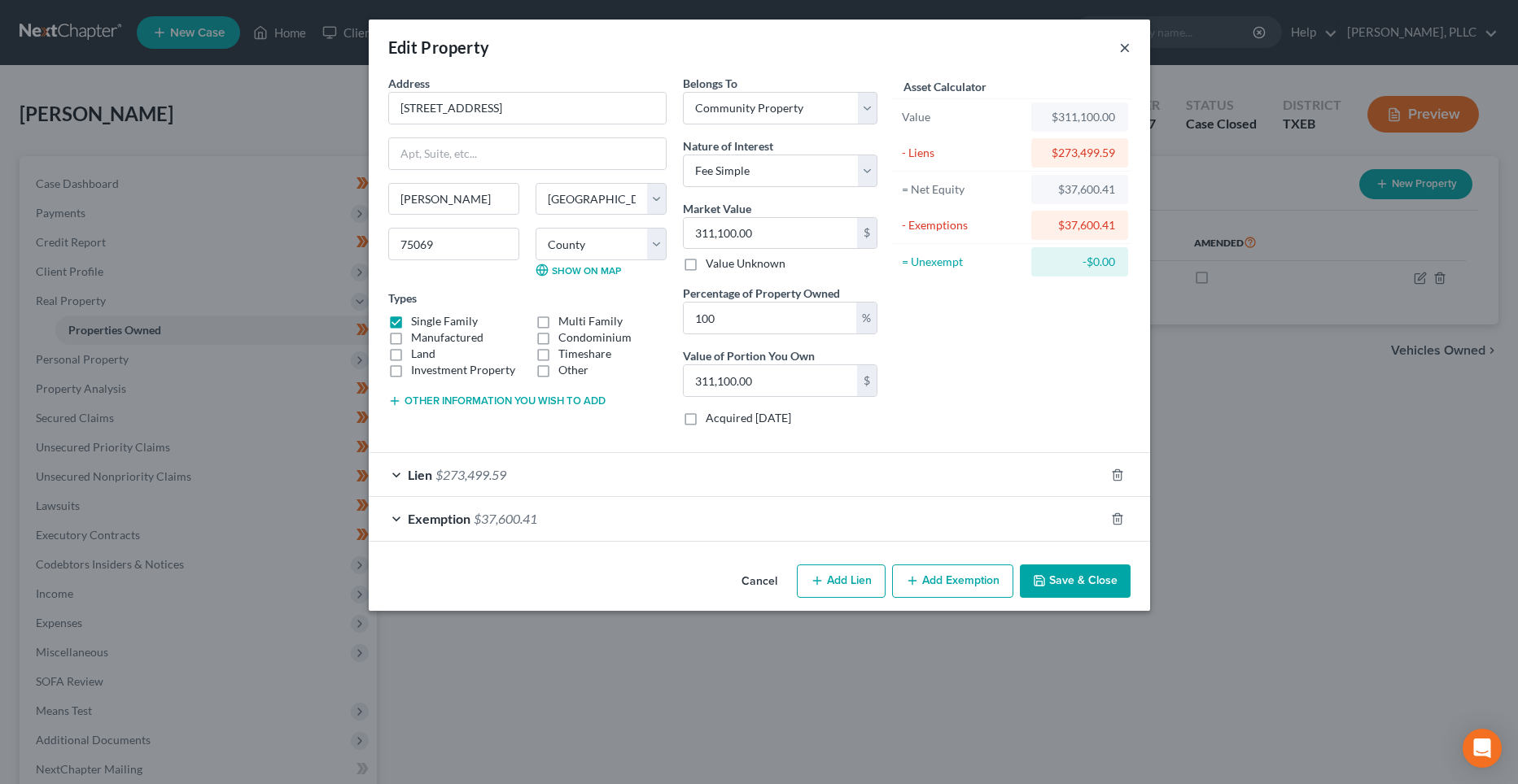
click at [1129, 45] on button "×" at bounding box center [1125, 47] width 12 height 19
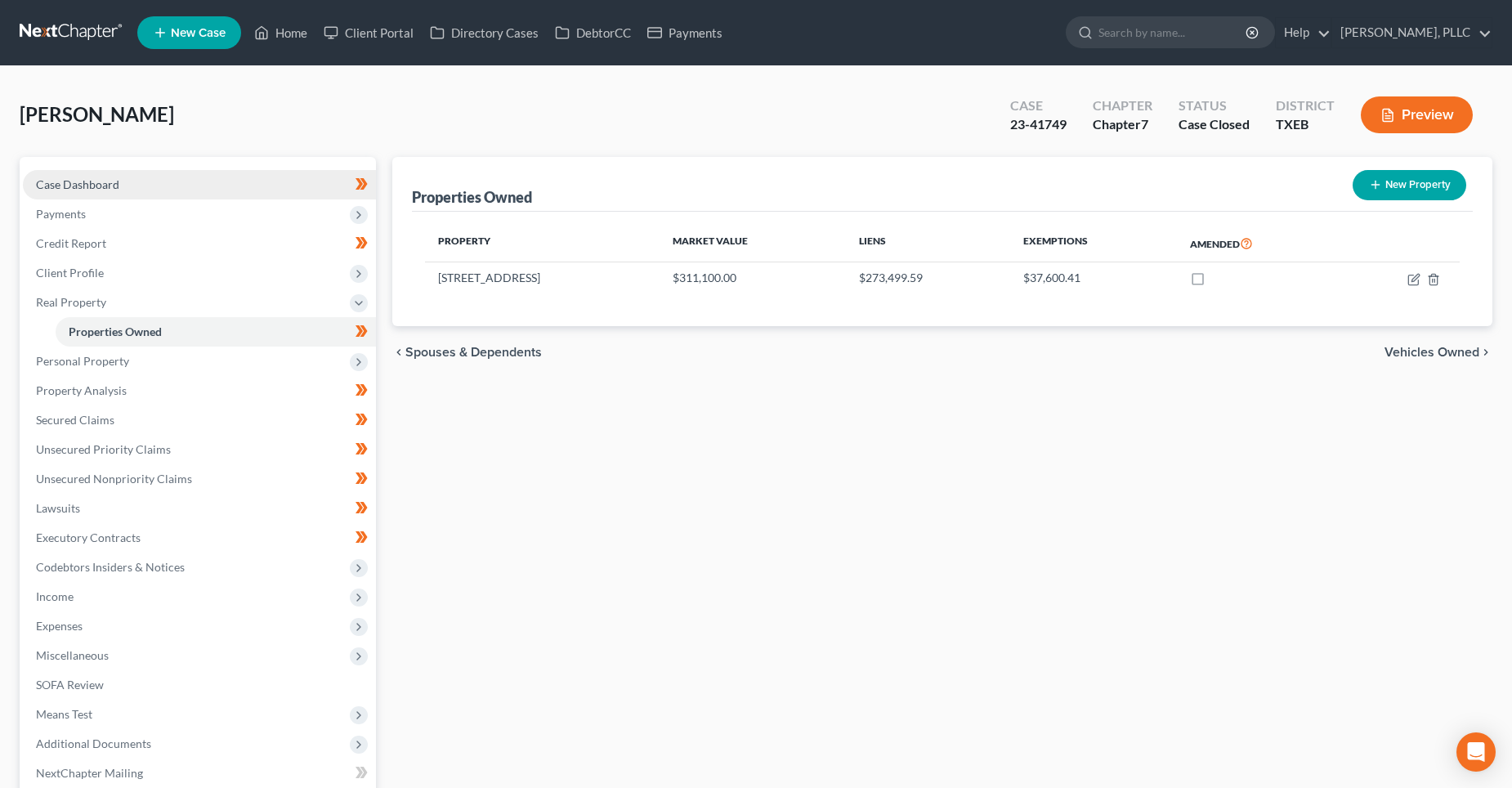
click at [116, 187] on span "Case Dashboard" at bounding box center [77, 184] width 83 height 14
select select "6"
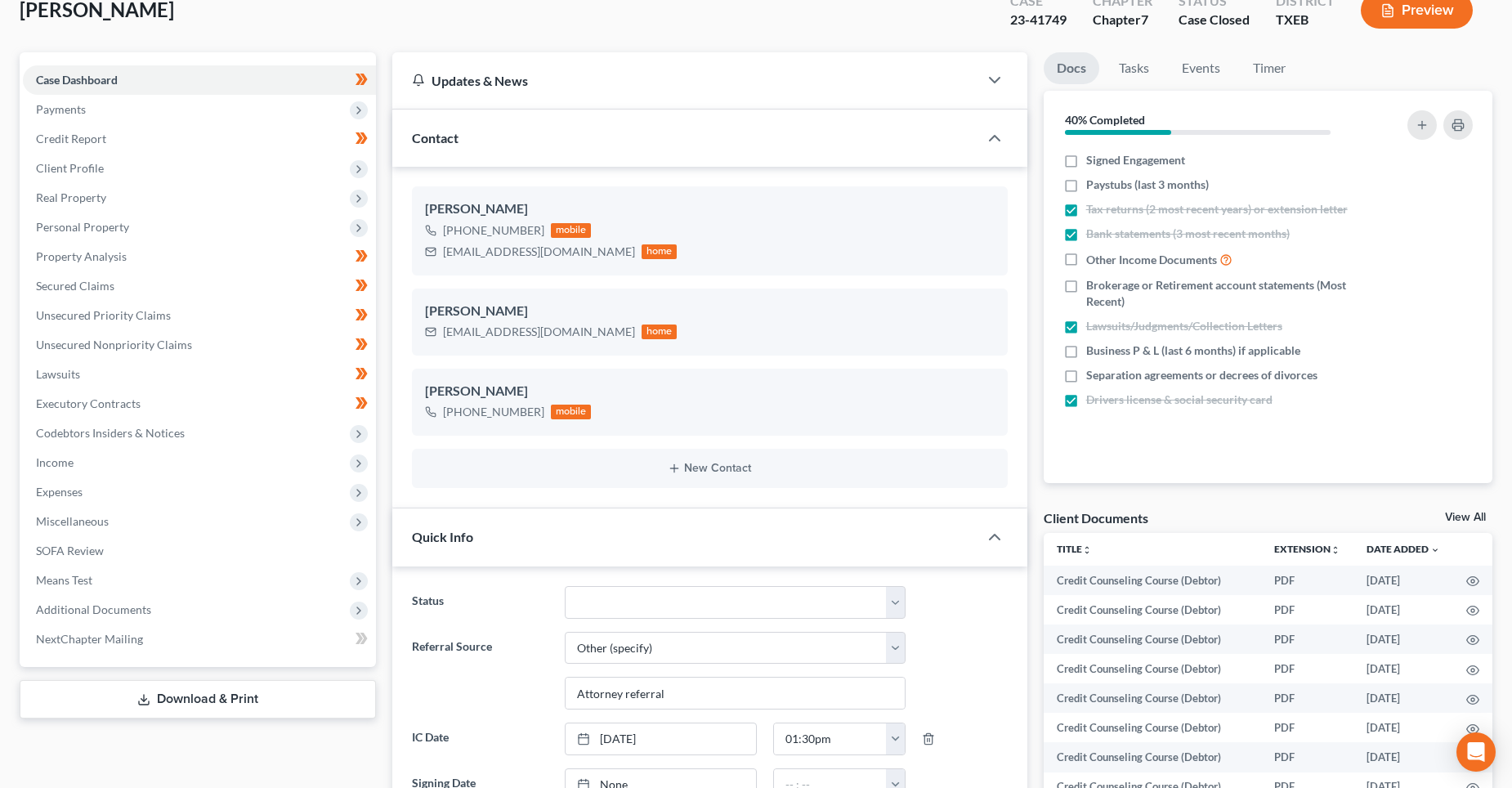
scroll to position [82, 0]
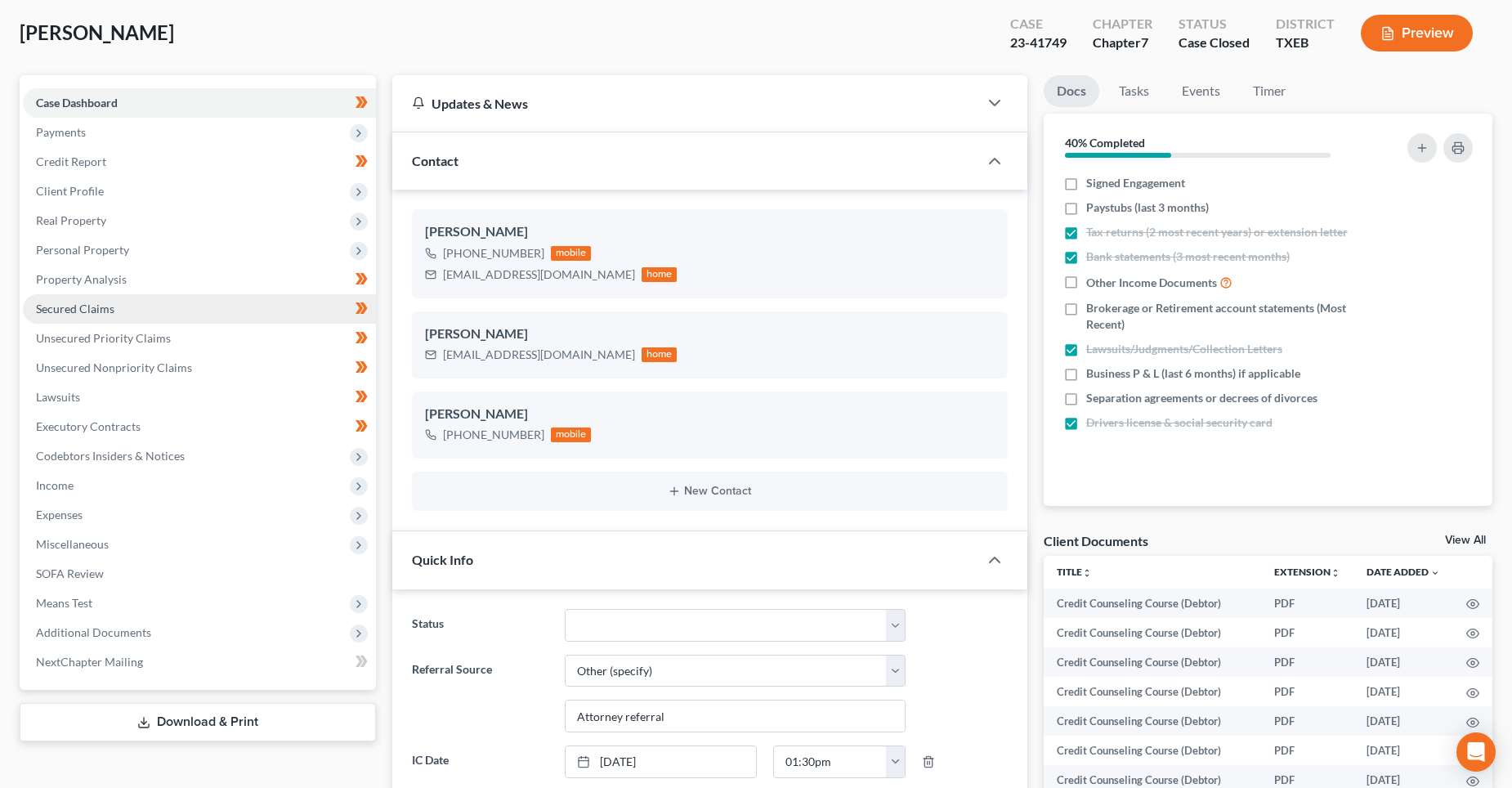
click at [226, 310] on link "Secured Claims" at bounding box center [198, 309] width 353 height 29
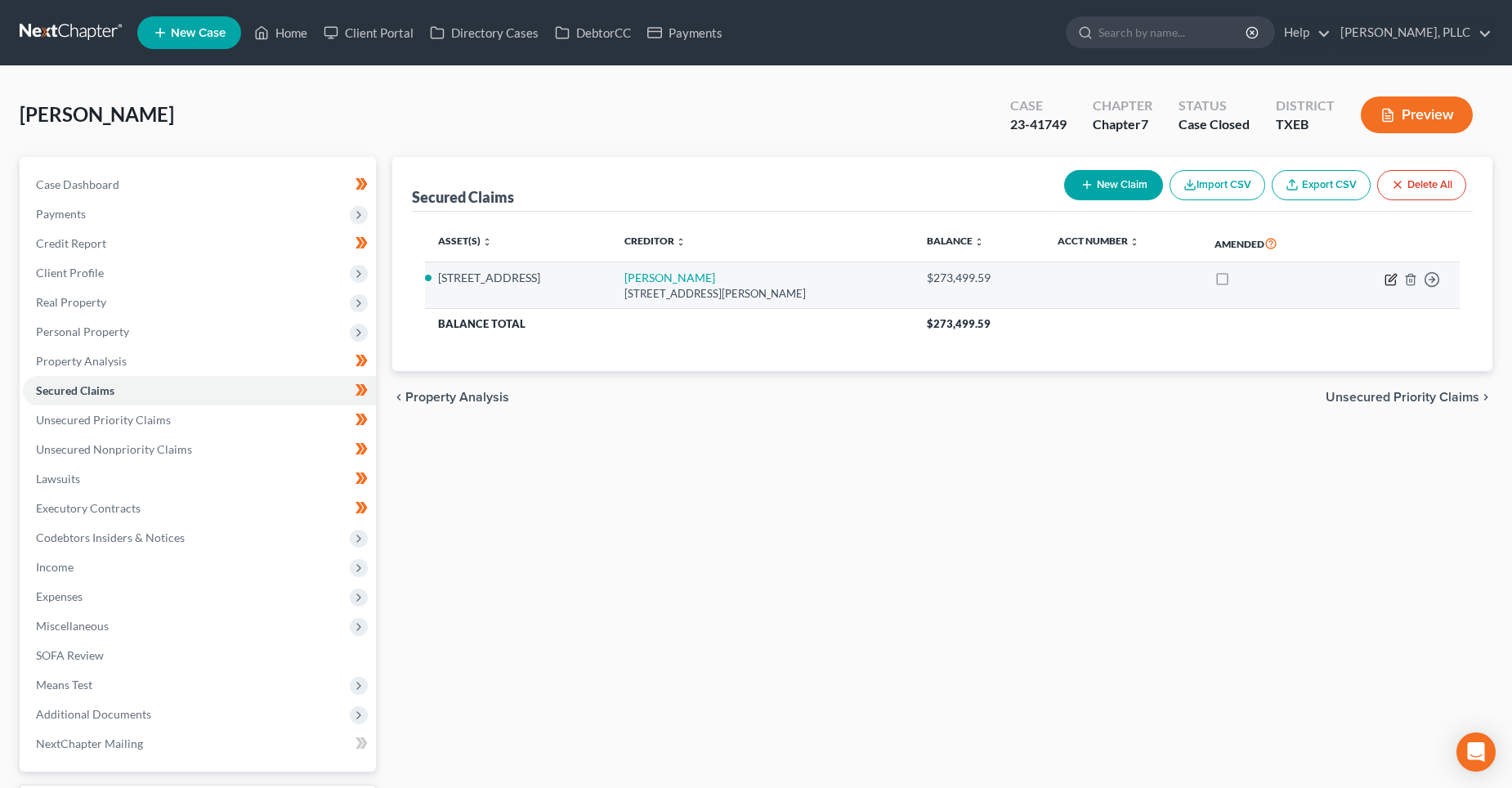
click at [1392, 278] on icon "button" at bounding box center [1391, 279] width 13 height 13
select select "45"
select select "3"
select select "7"
select select "2"
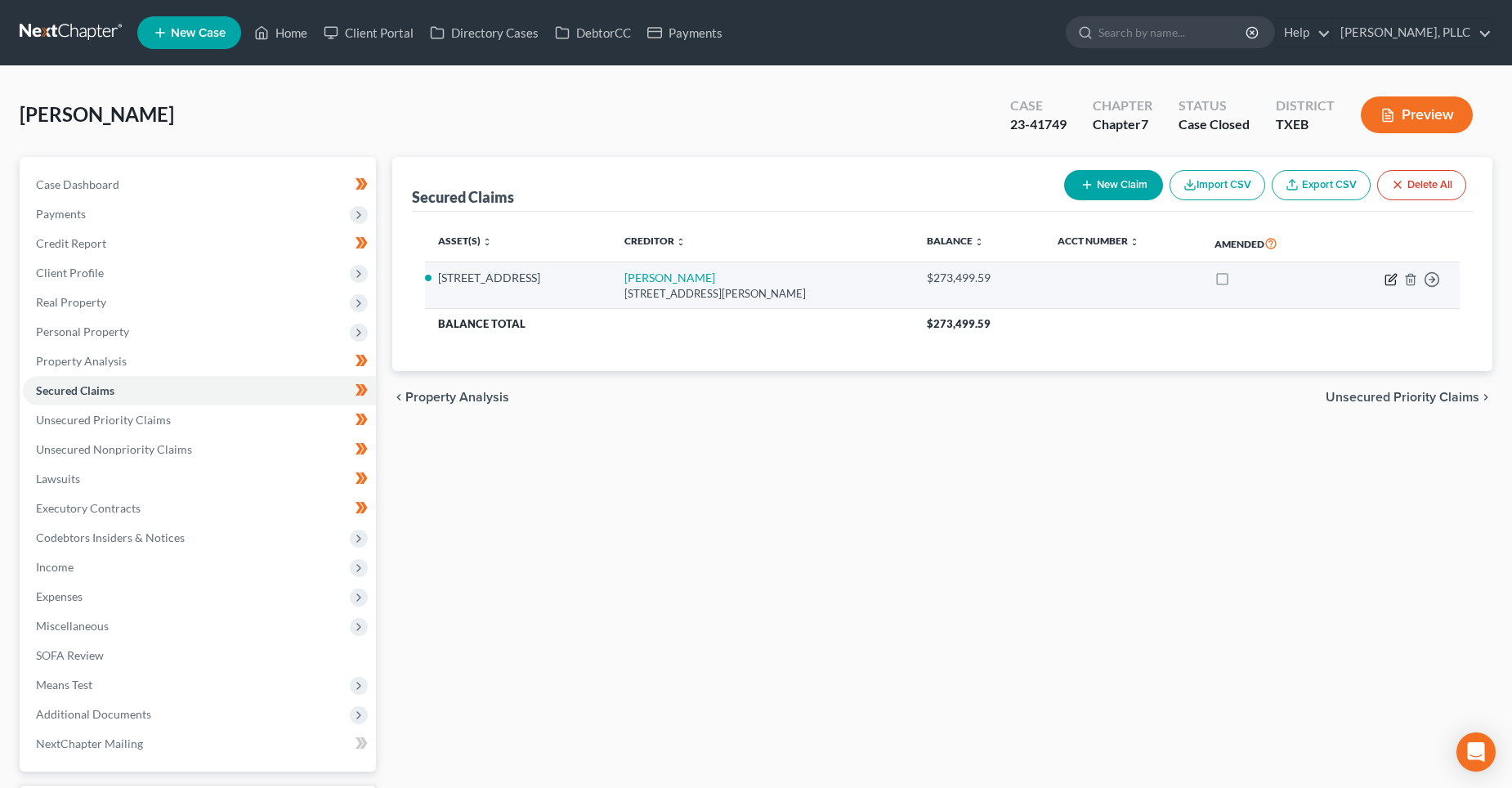
select select "4"
select select "0"
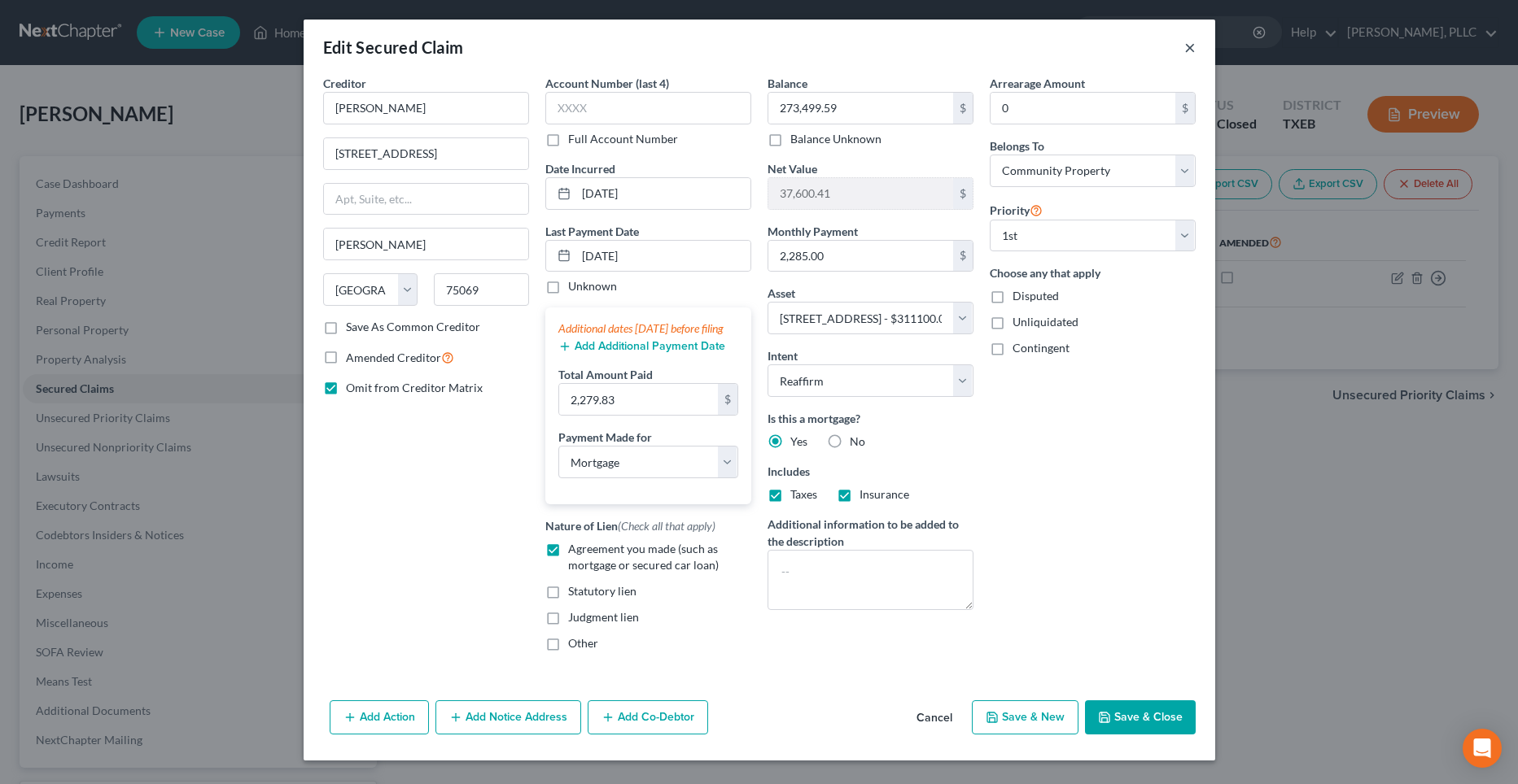
click at [1185, 46] on button "×" at bounding box center [1190, 47] width 12 height 19
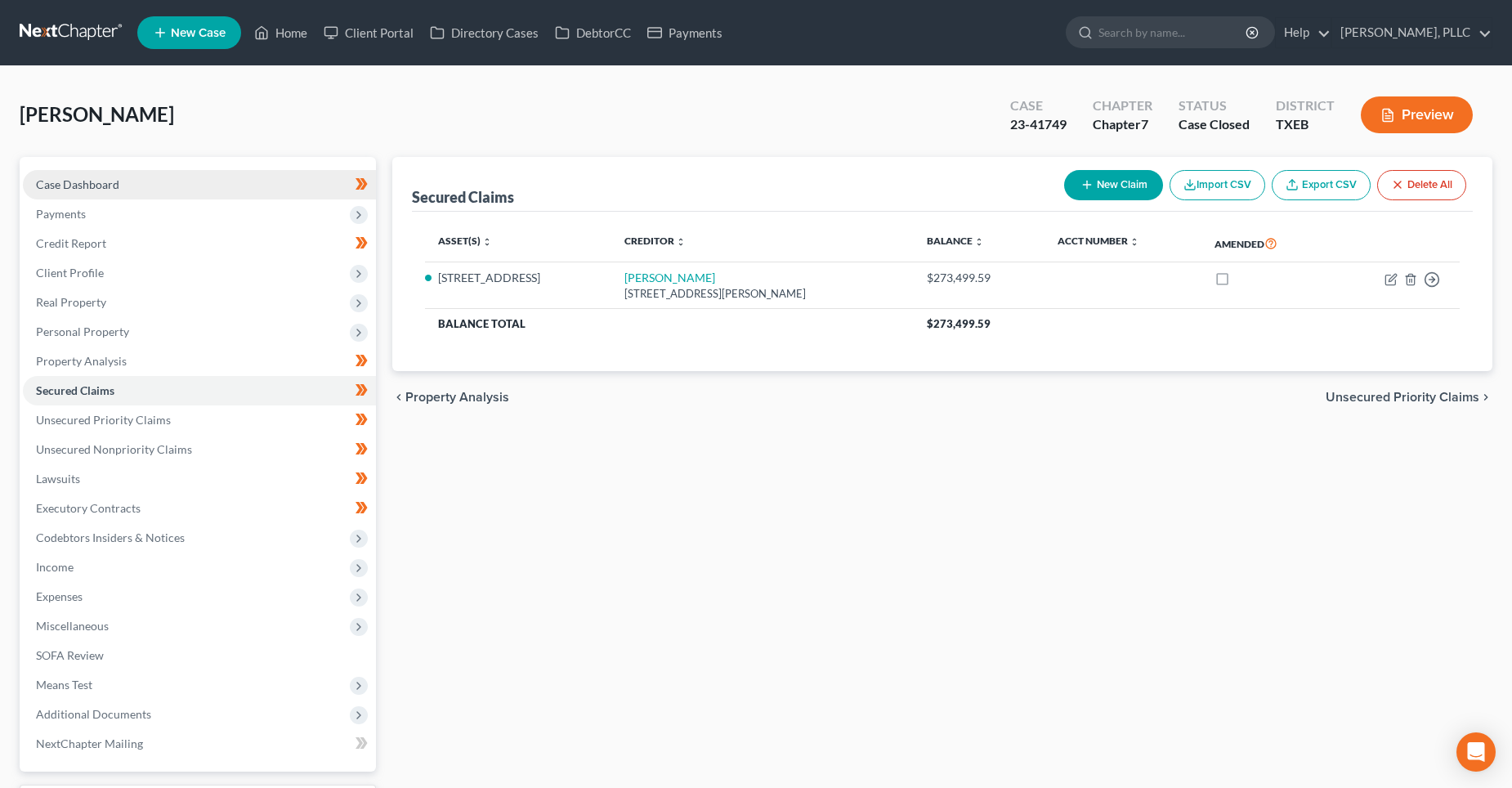
click at [232, 189] on link "Case Dashboard" at bounding box center [198, 185] width 353 height 29
select select "6"
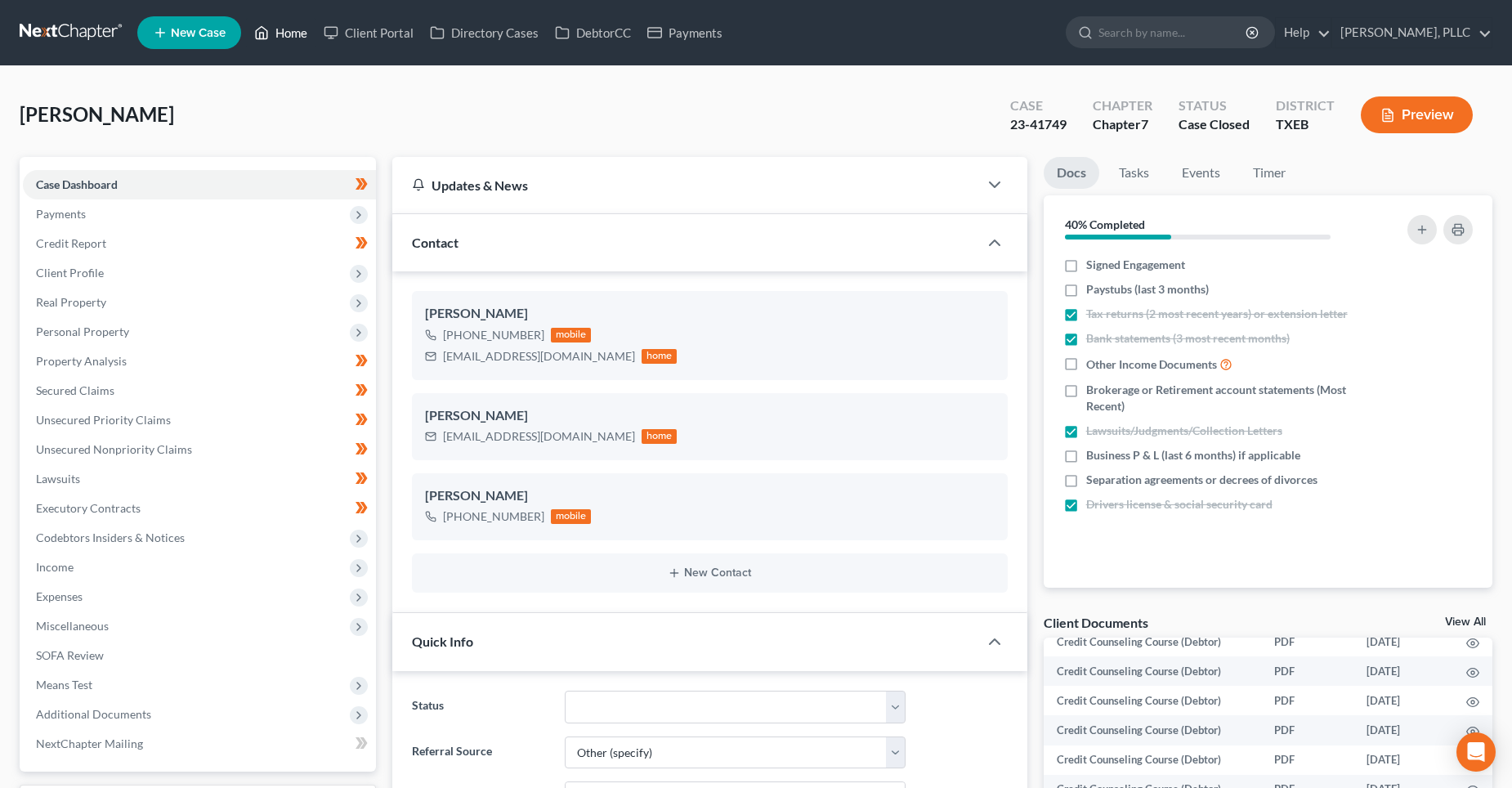
click at [297, 32] on link "Home" at bounding box center [281, 32] width 69 height 29
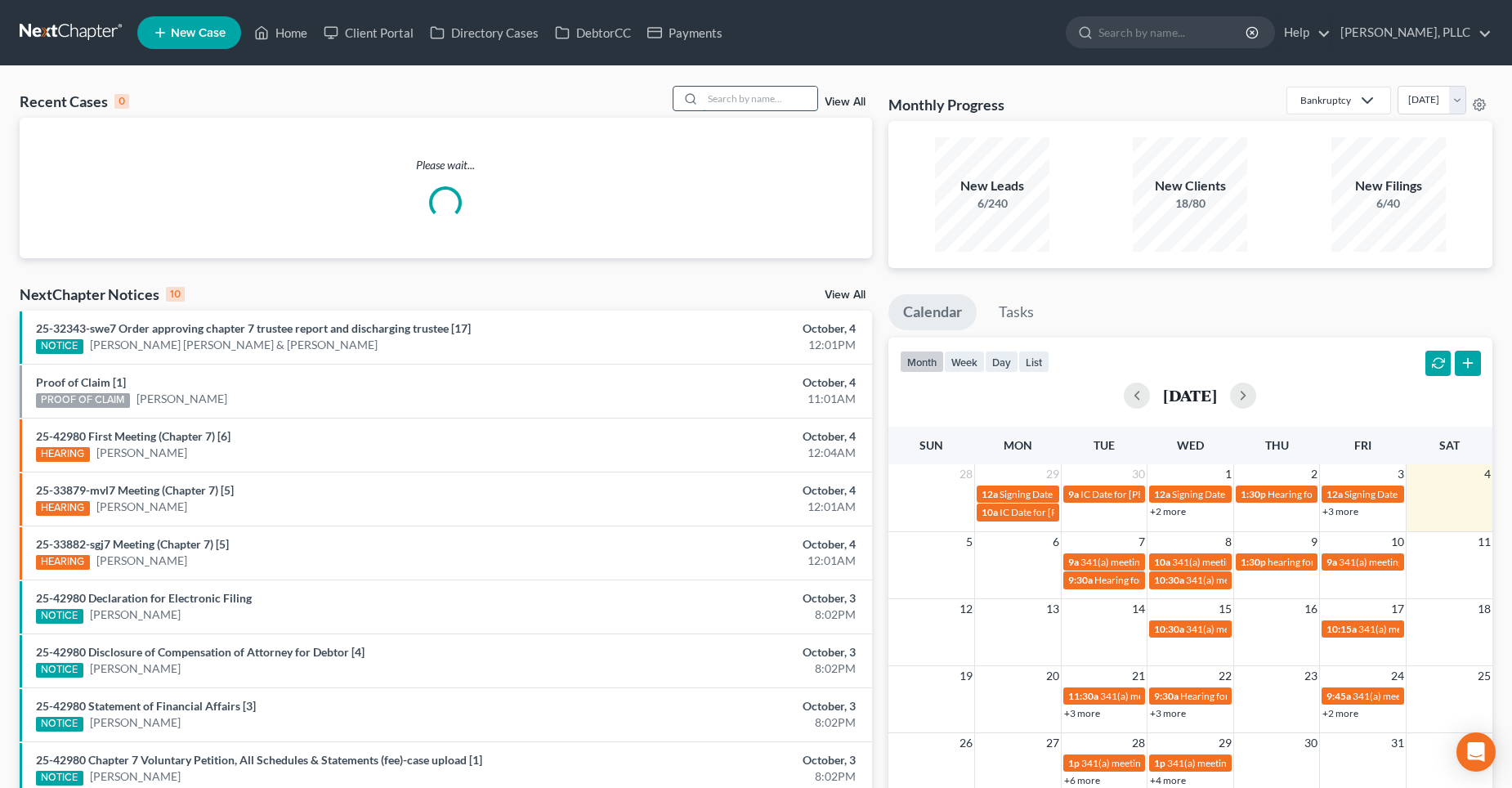
click at [746, 95] on input "search" at bounding box center [759, 99] width 114 height 23
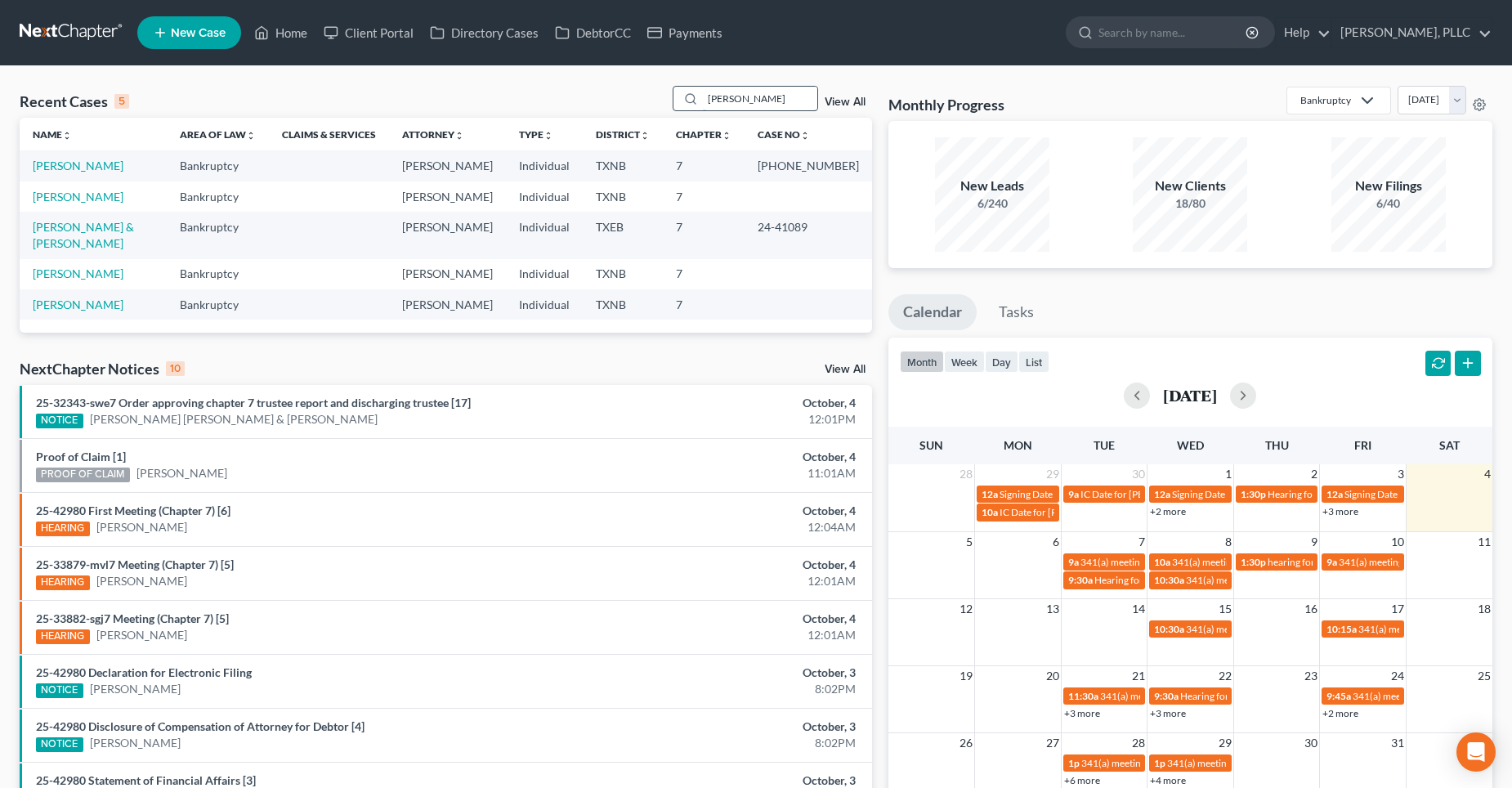
type input "[PERSON_NAME]"
click at [67, 169] on link "[PERSON_NAME]" at bounding box center [77, 165] width 91 height 14
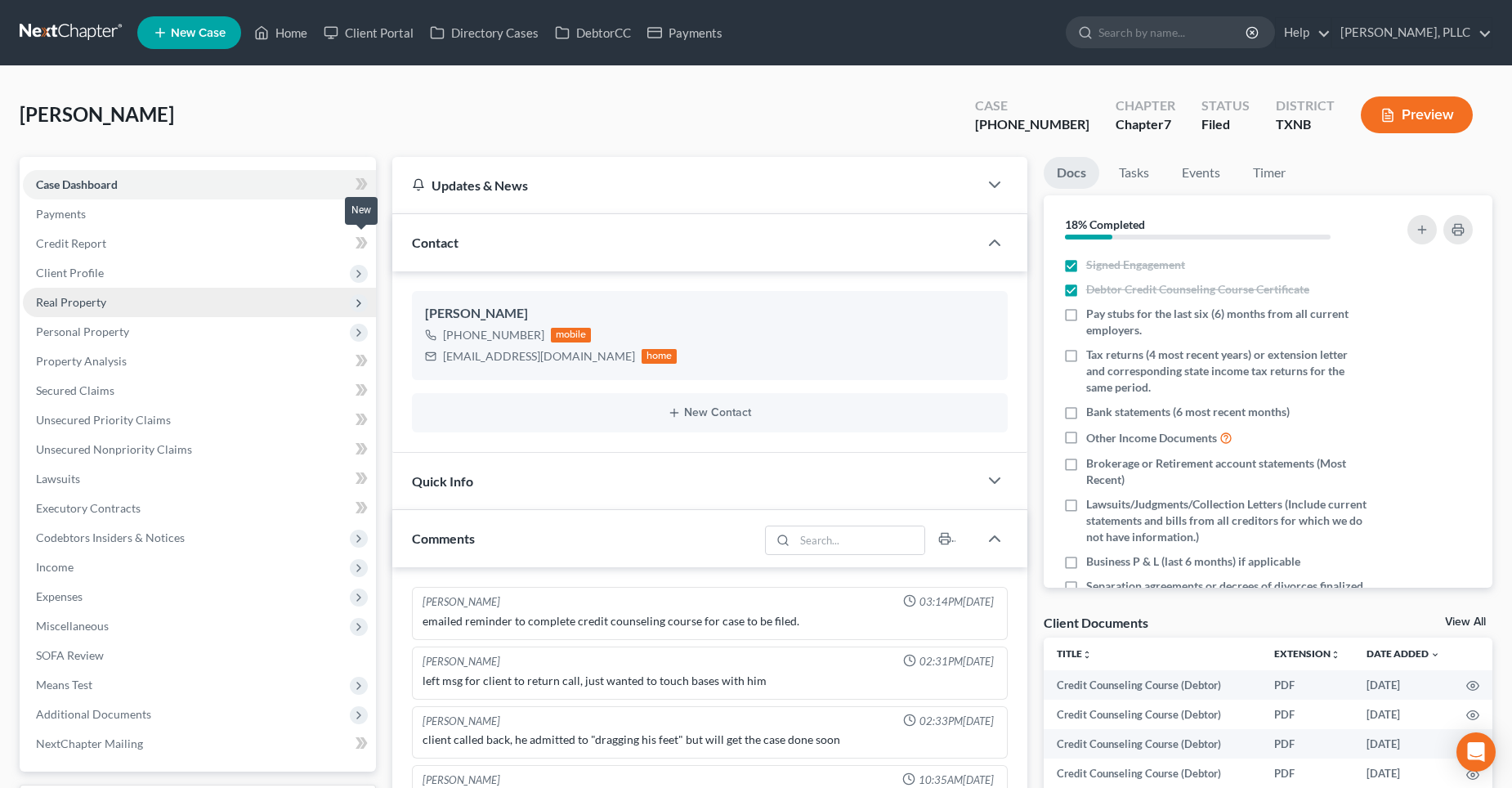
scroll to position [1714, 0]
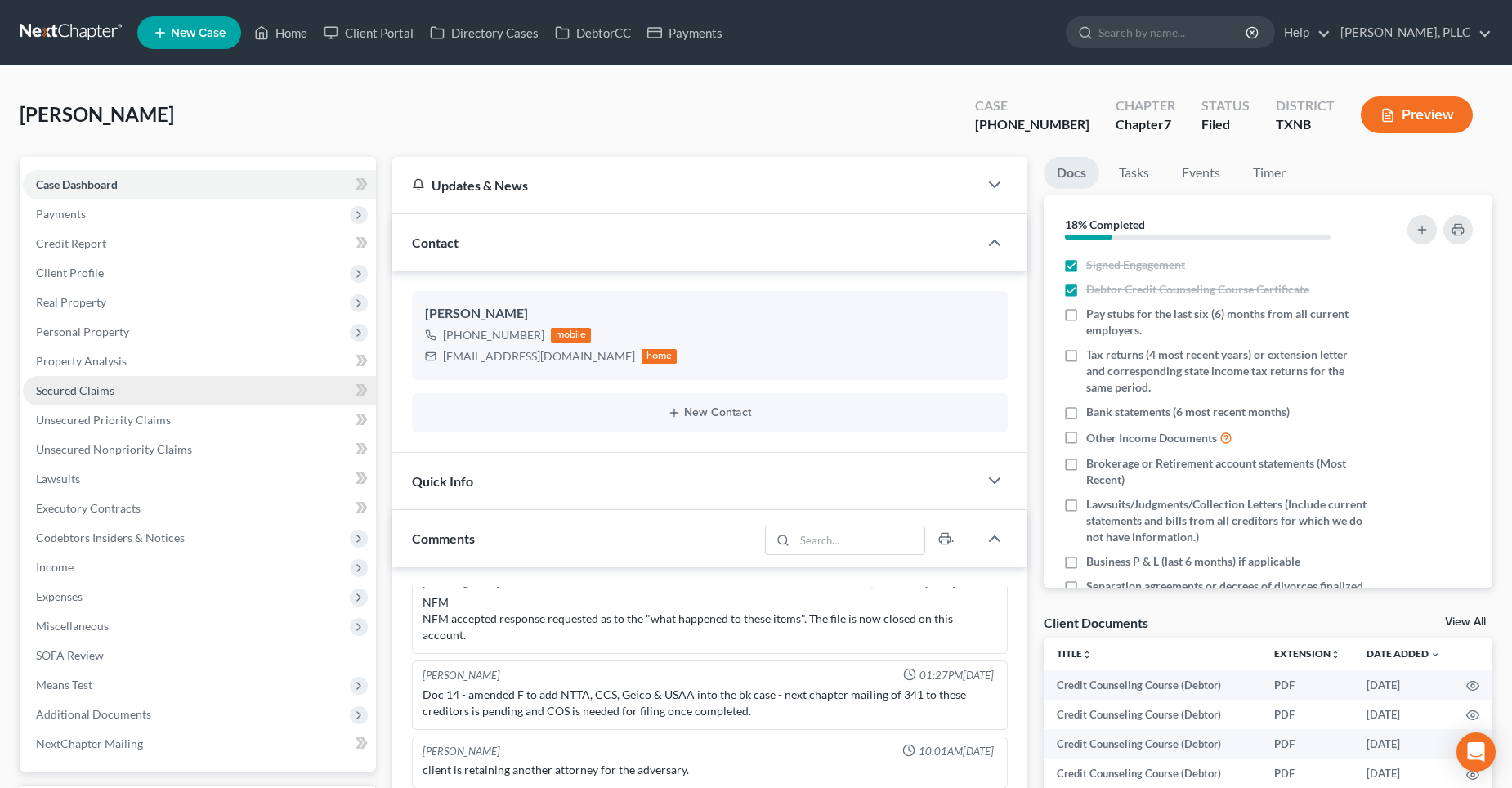
click at [143, 390] on link "Secured Claims" at bounding box center [198, 391] width 353 height 29
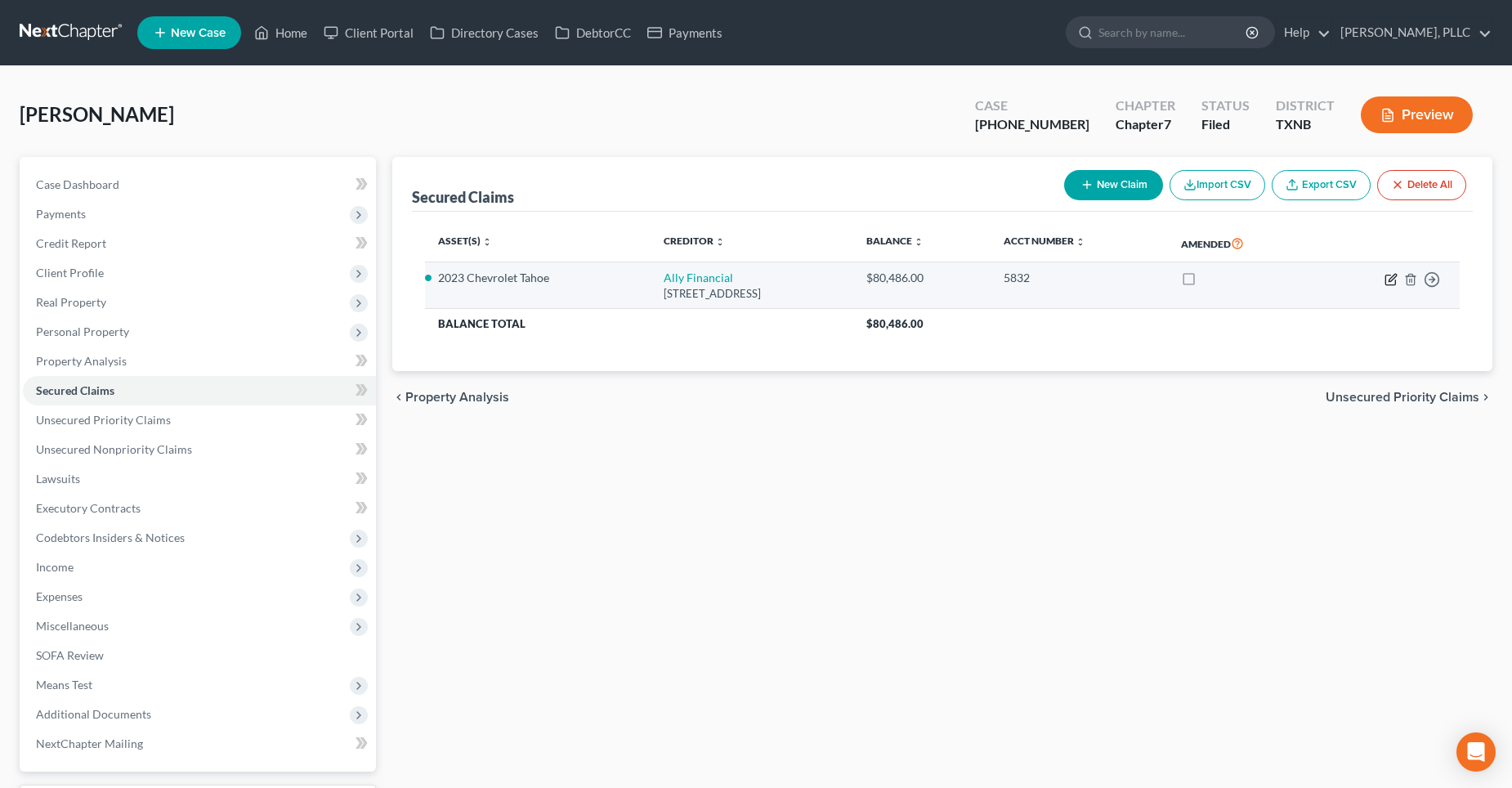
click at [1388, 279] on icon "button" at bounding box center [1391, 279] width 13 height 13
select select "23"
select select "0"
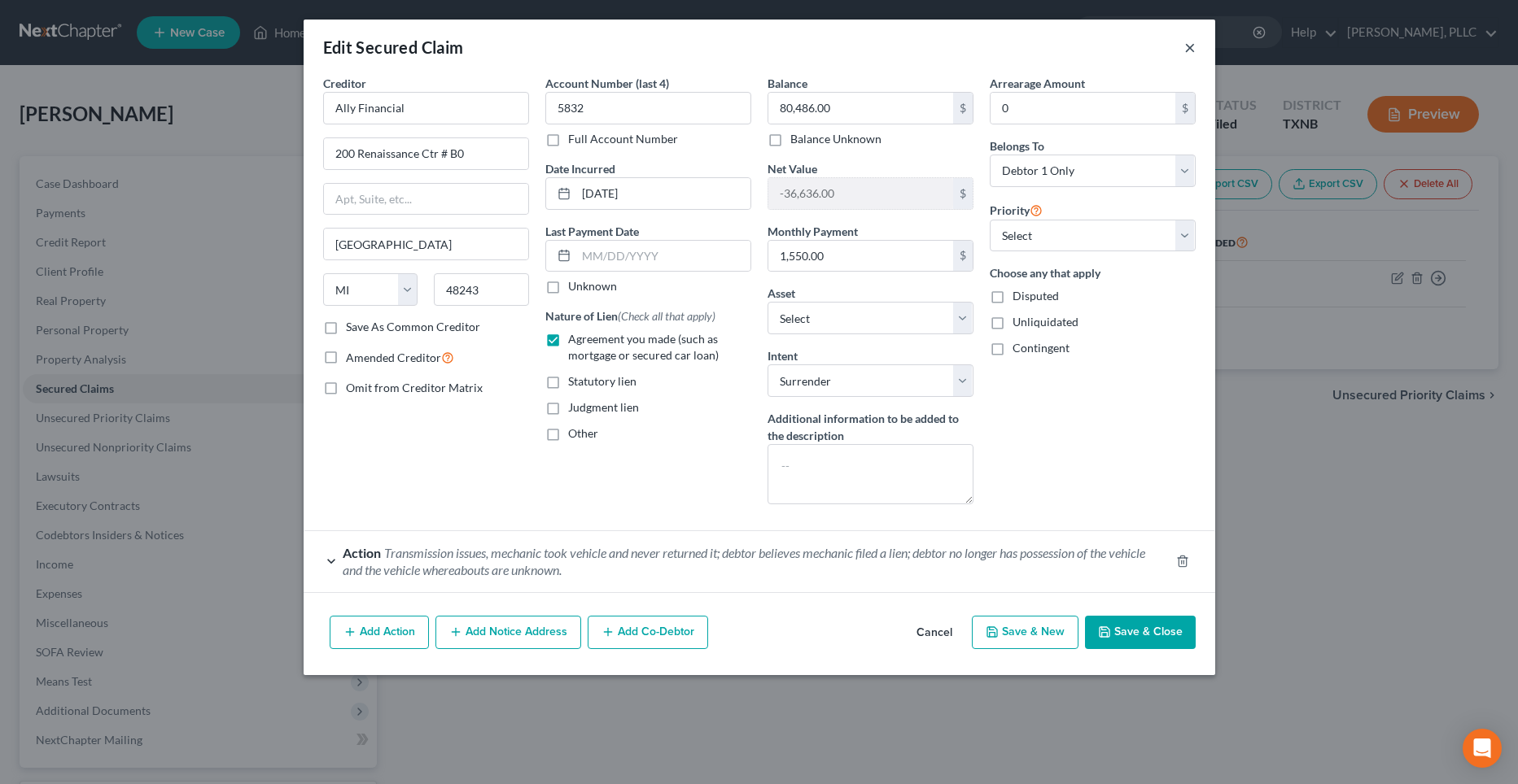
click at [1193, 47] on button "×" at bounding box center [1190, 47] width 12 height 19
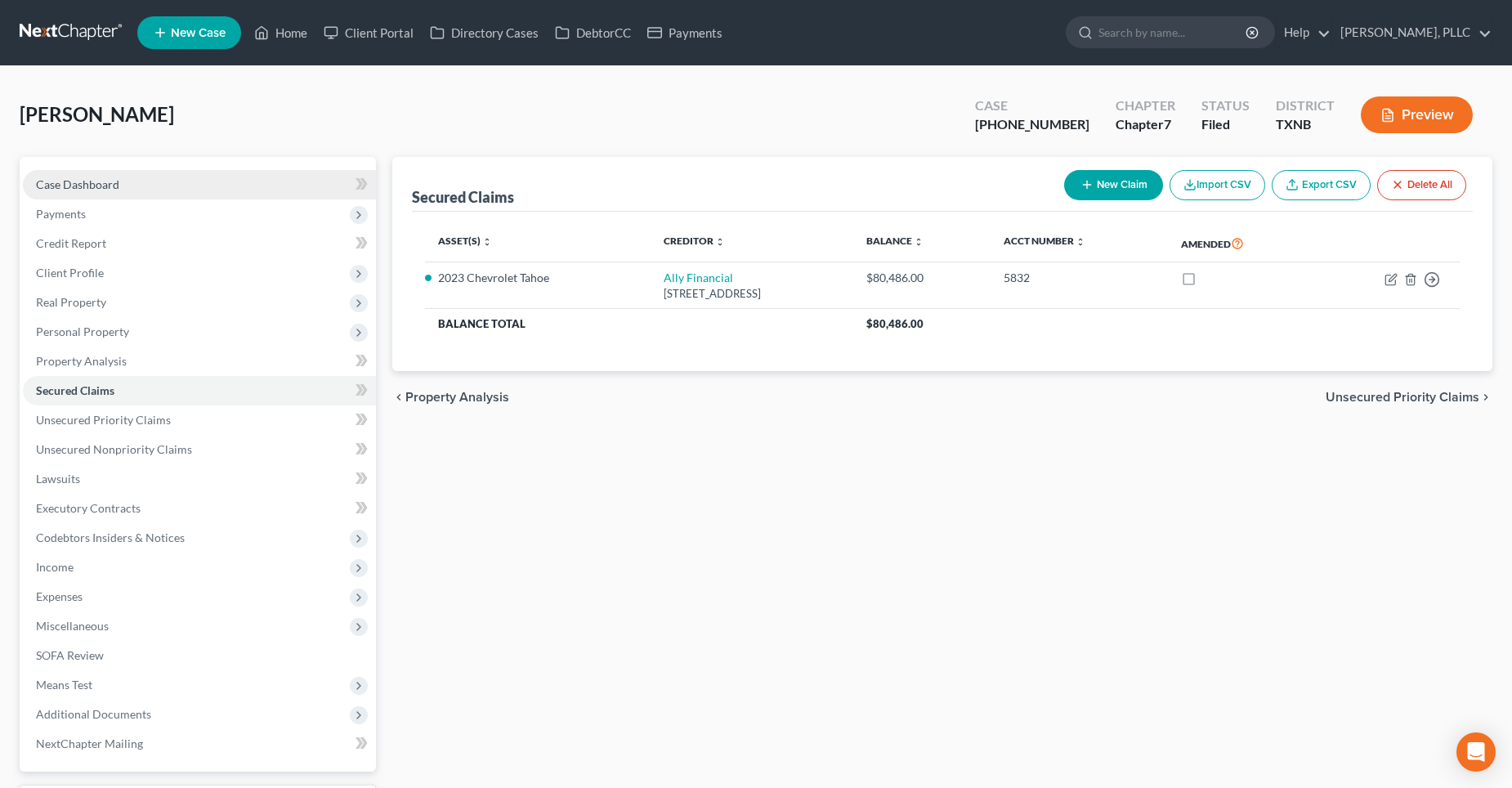
click at [97, 190] on span "Case Dashboard" at bounding box center [77, 184] width 83 height 14
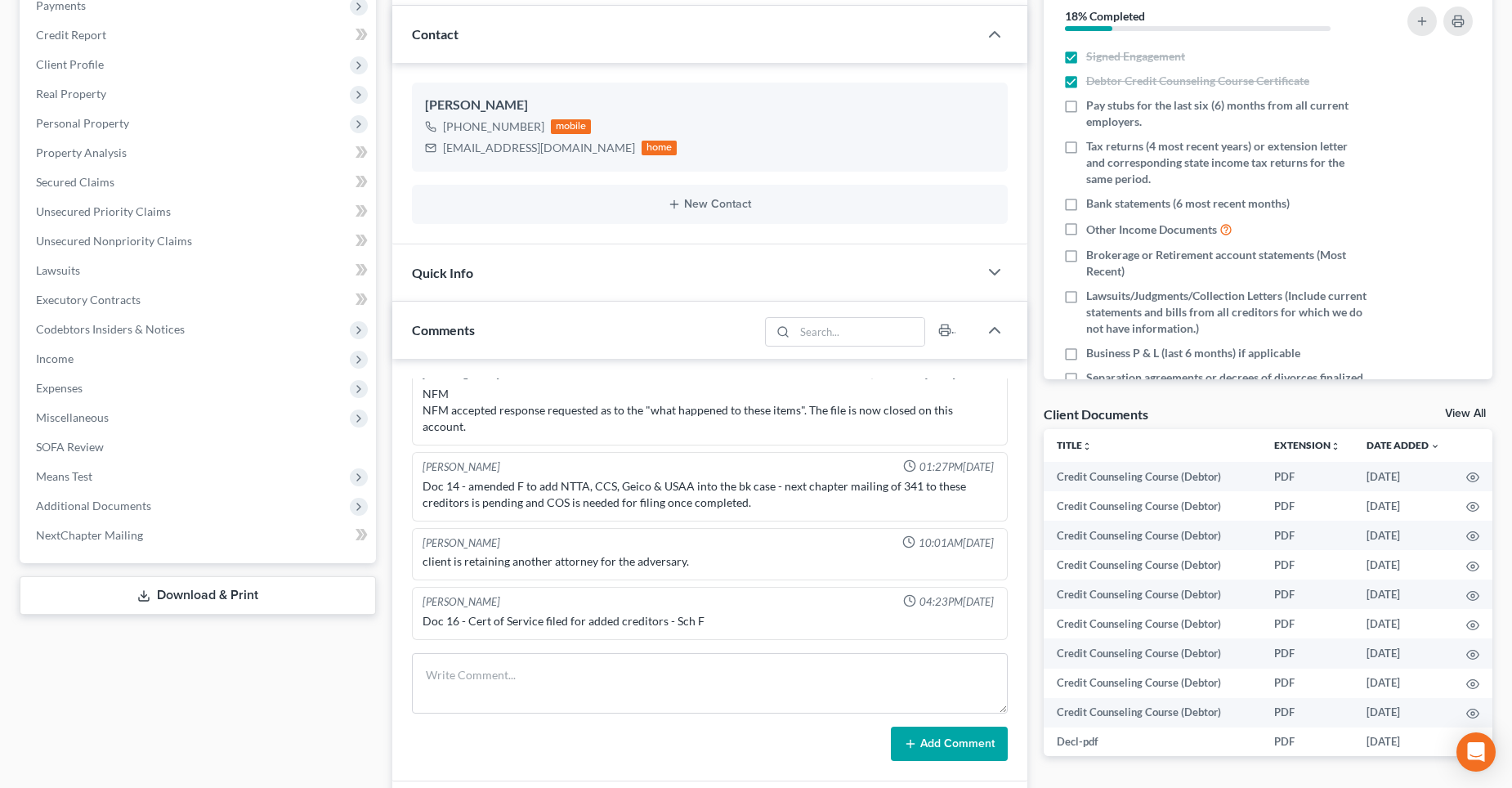
scroll to position [245, 0]
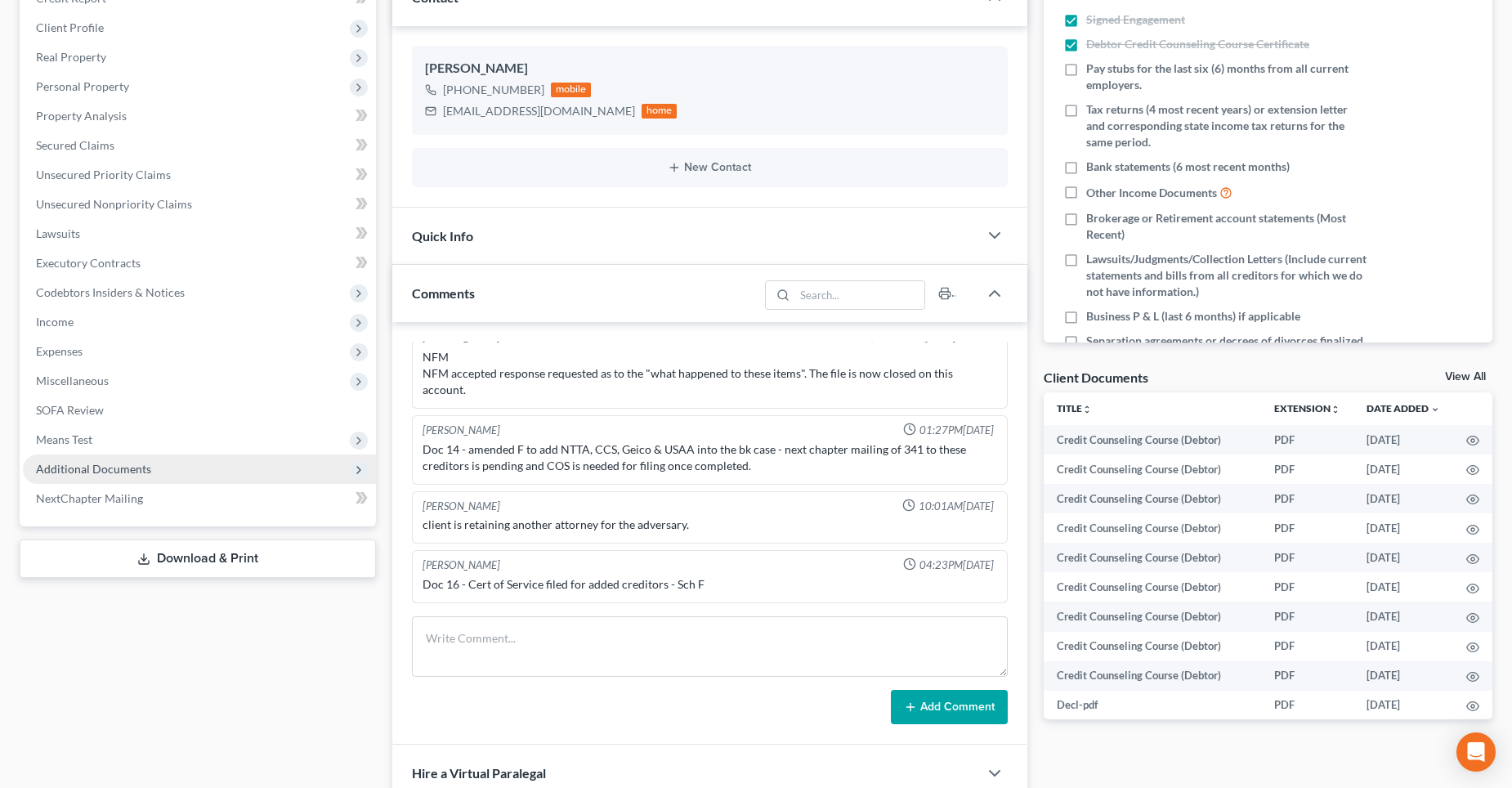
click at [72, 466] on span "Additional Documents" at bounding box center [94, 468] width 115 height 14
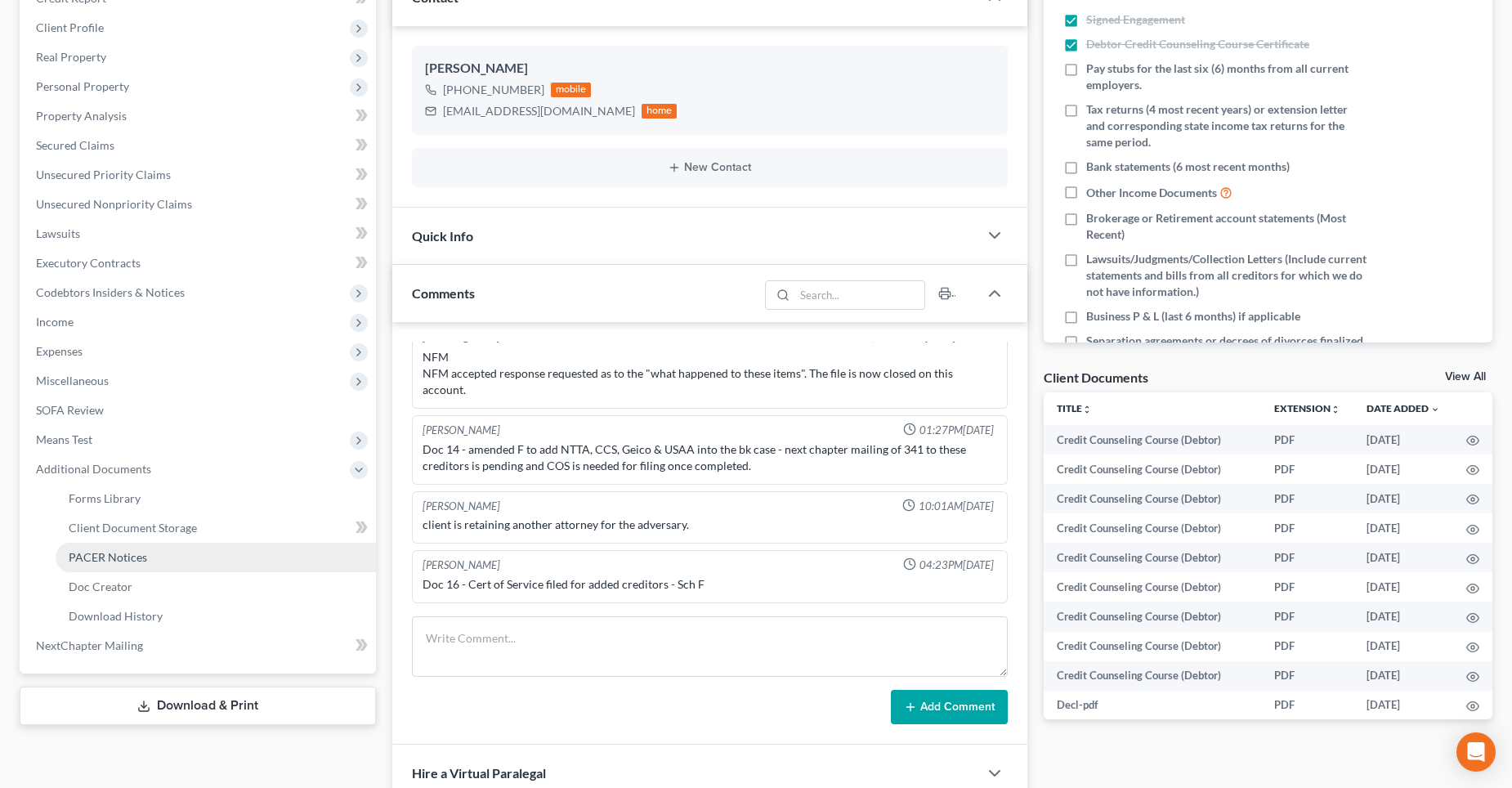
click at [106, 550] on span "PACER Notices" at bounding box center [108, 557] width 78 height 14
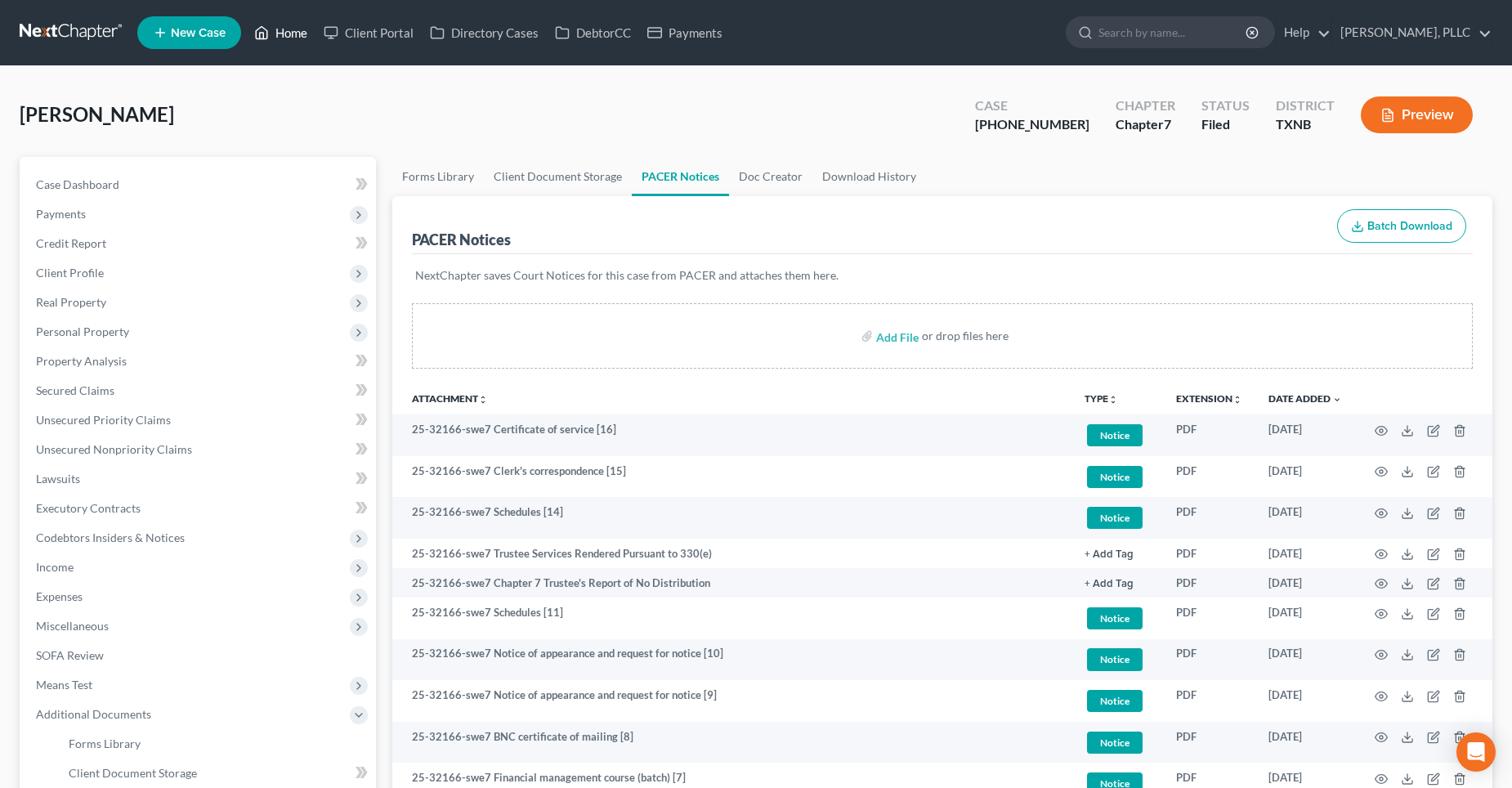
click at [292, 32] on link "Home" at bounding box center [281, 32] width 69 height 29
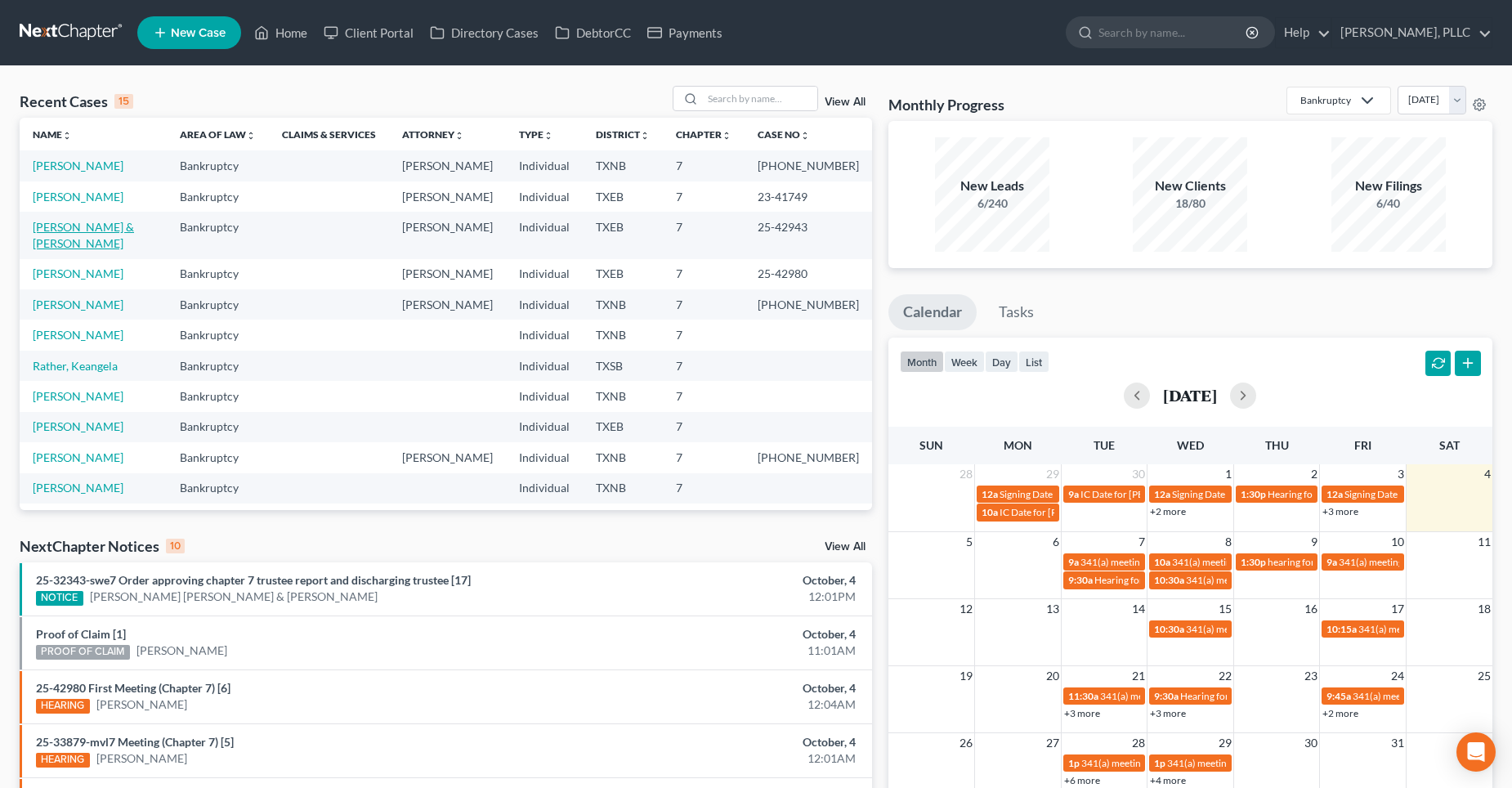
click at [57, 247] on link "[PERSON_NAME] & [PERSON_NAME]" at bounding box center [83, 235] width 102 height 30
select select "4"
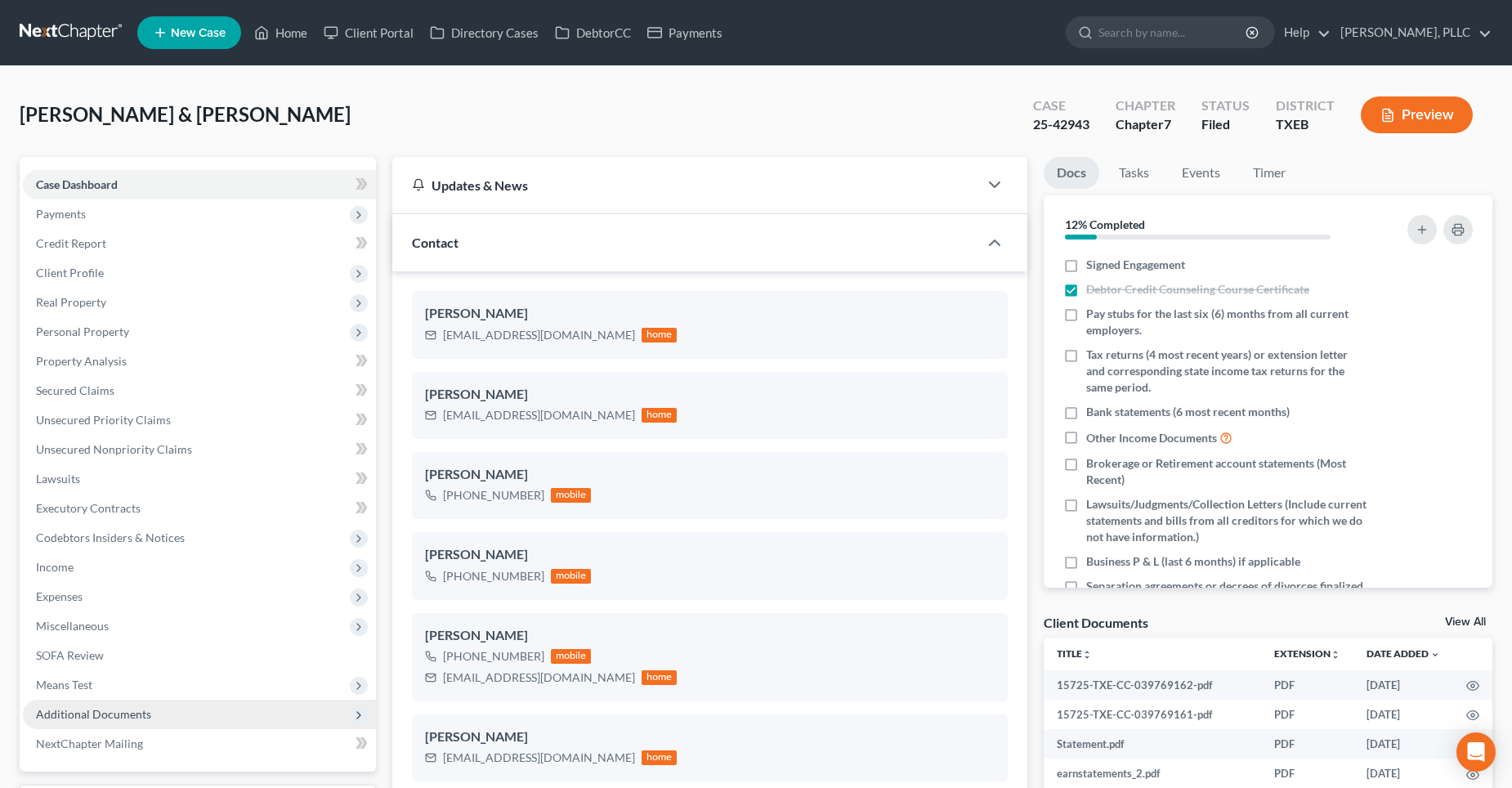
scroll to position [971, 0]
click at [82, 710] on span "Additional Documents" at bounding box center [94, 714] width 115 height 14
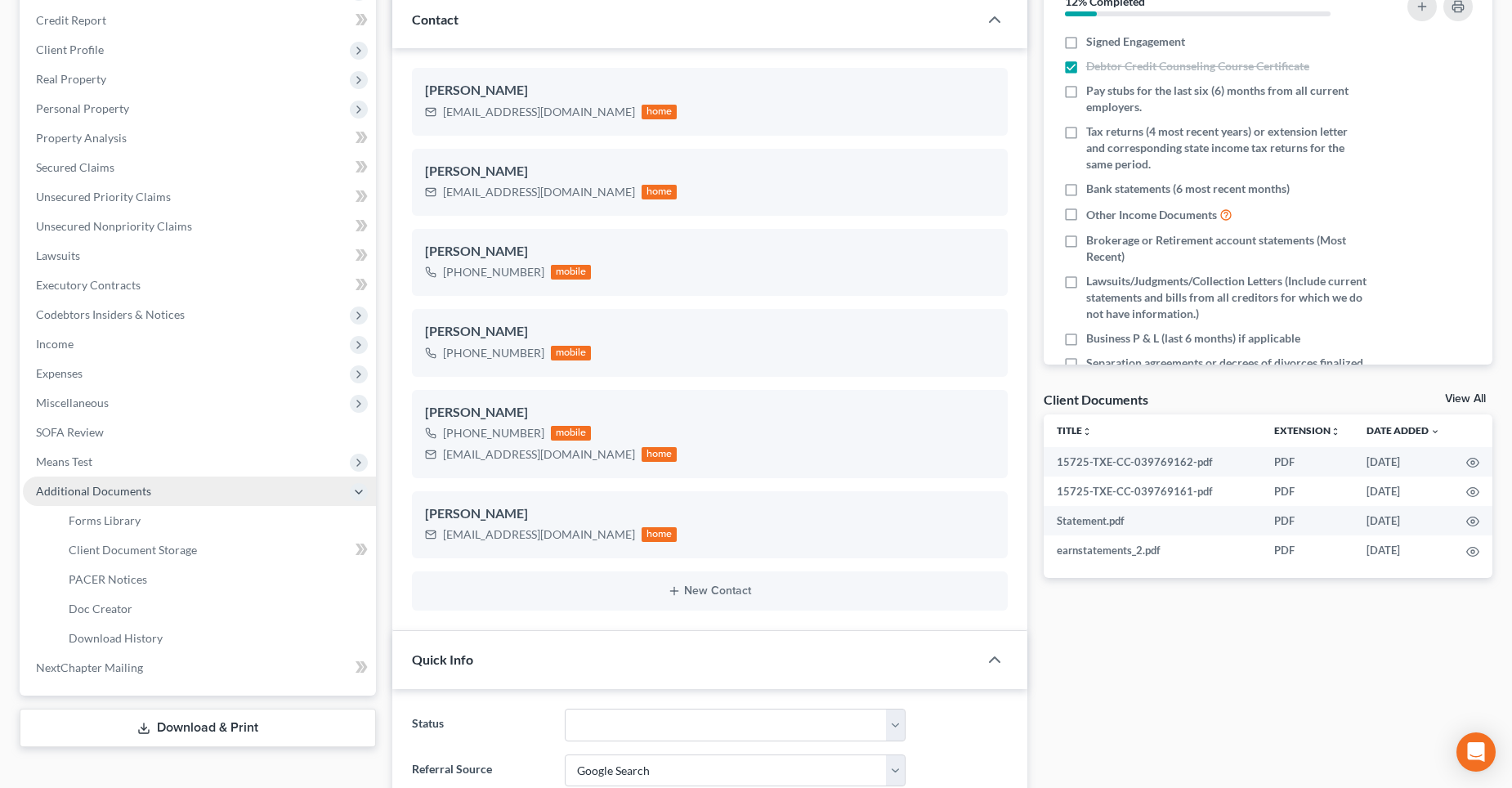
scroll to position [245, 0]
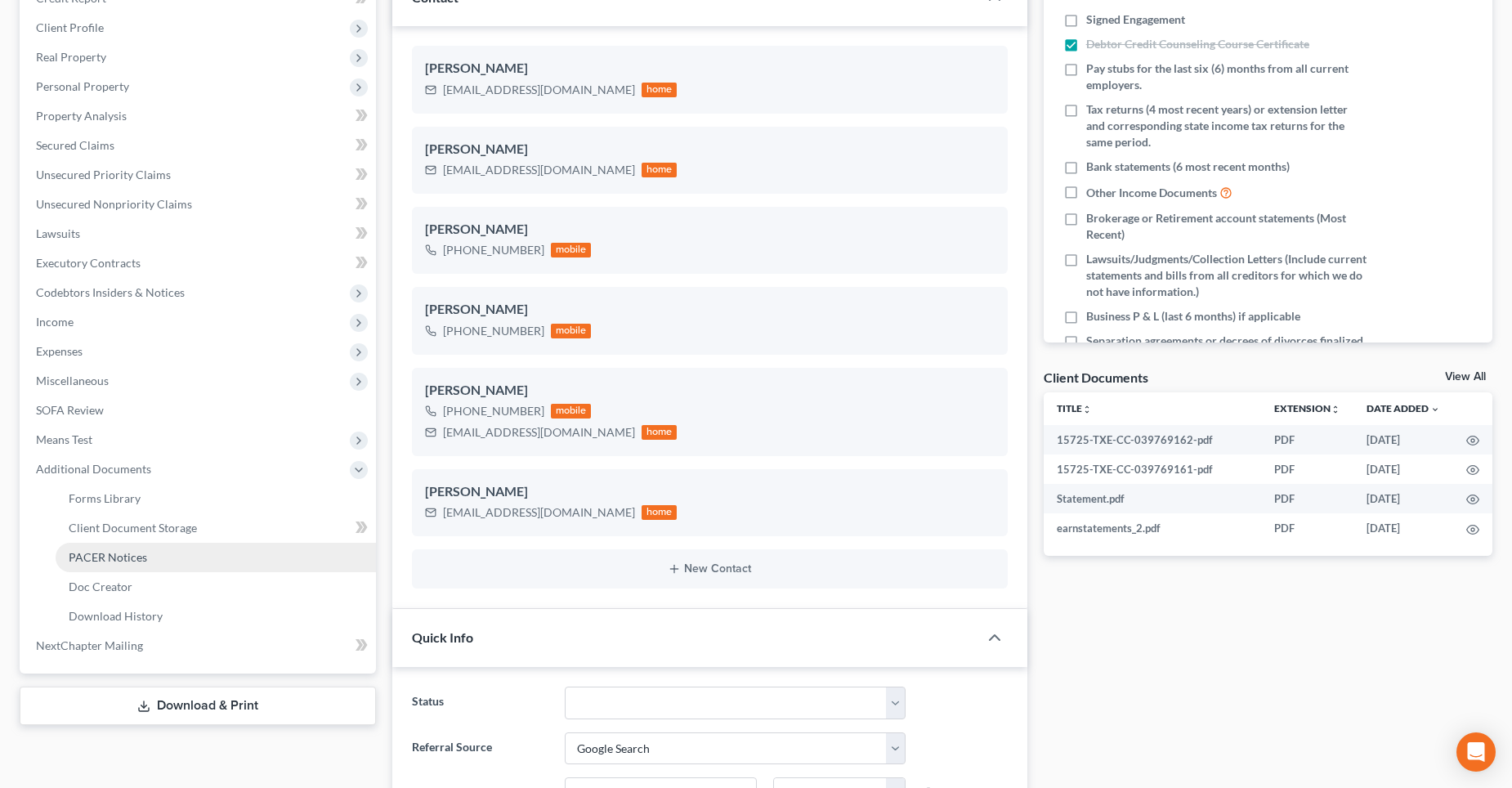
click at [117, 561] on span "PACER Notices" at bounding box center [108, 557] width 78 height 14
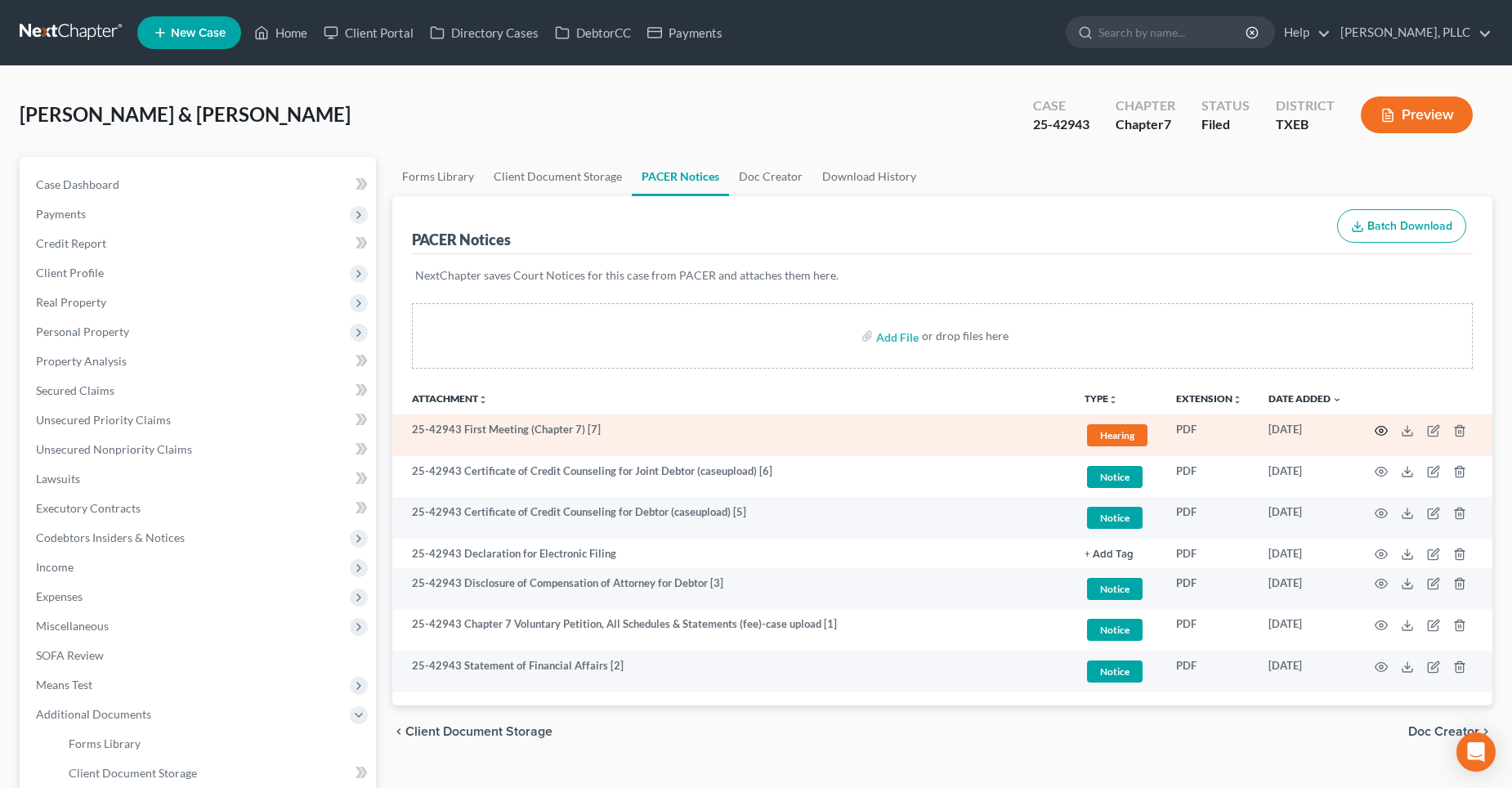
click at [1377, 432] on icon "button" at bounding box center [1381, 430] width 13 height 13
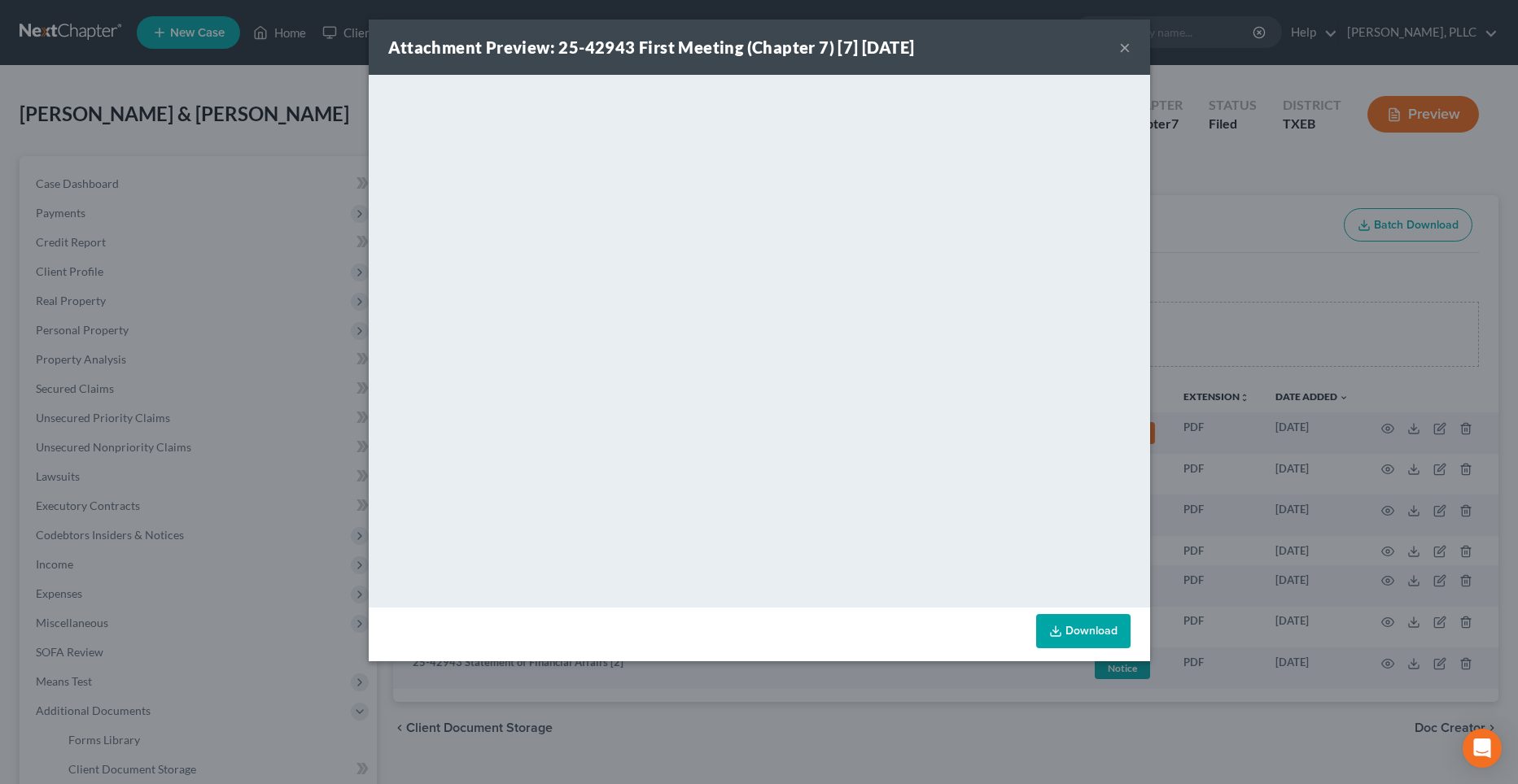
click at [1121, 48] on button "×" at bounding box center [1125, 47] width 12 height 19
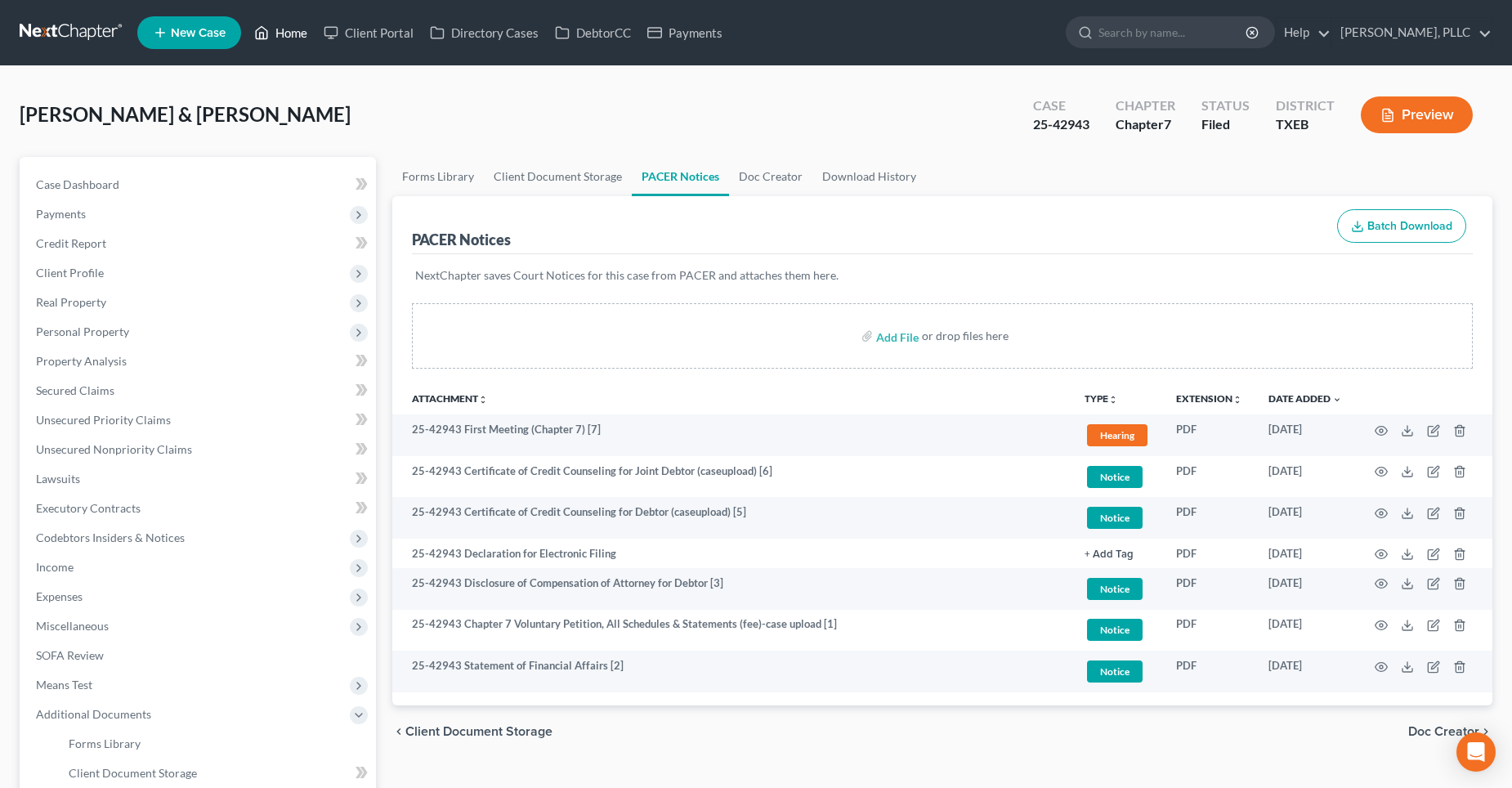
click at [288, 32] on link "Home" at bounding box center [281, 32] width 69 height 29
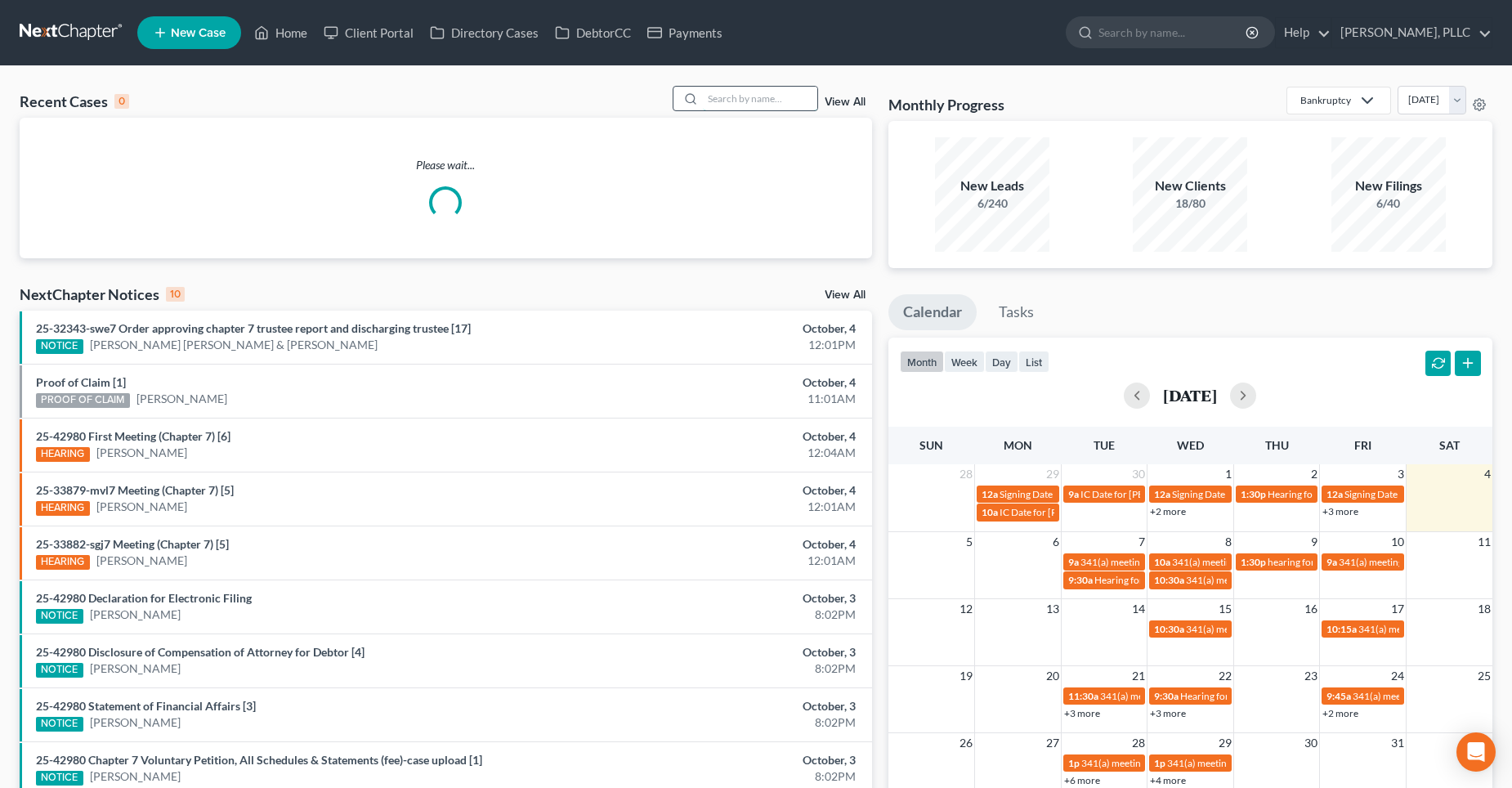
click at [729, 102] on input "search" at bounding box center [759, 99] width 114 height 23
type input "savoy"
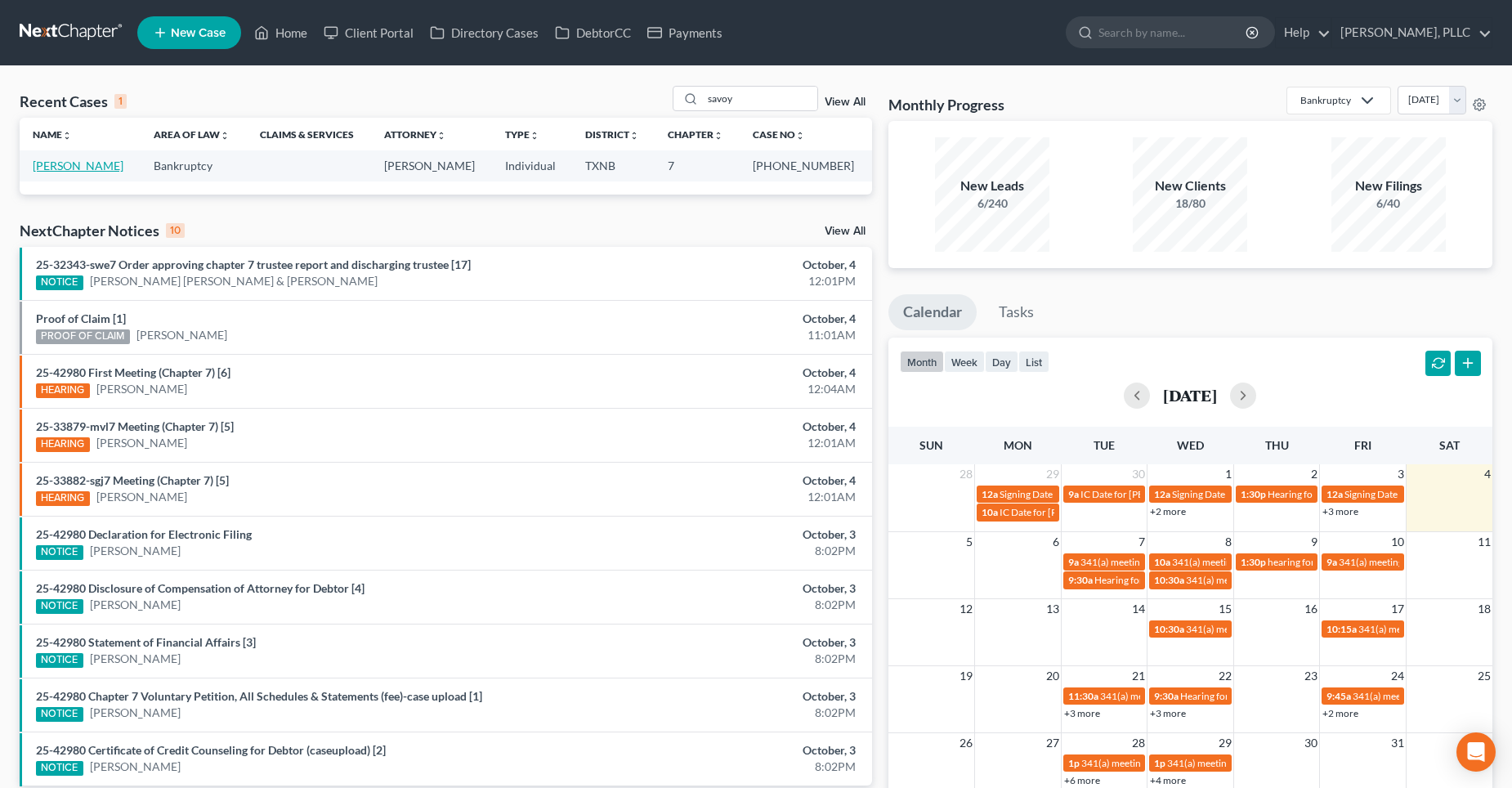
click at [78, 167] on link "[PERSON_NAME]" at bounding box center [77, 165] width 91 height 14
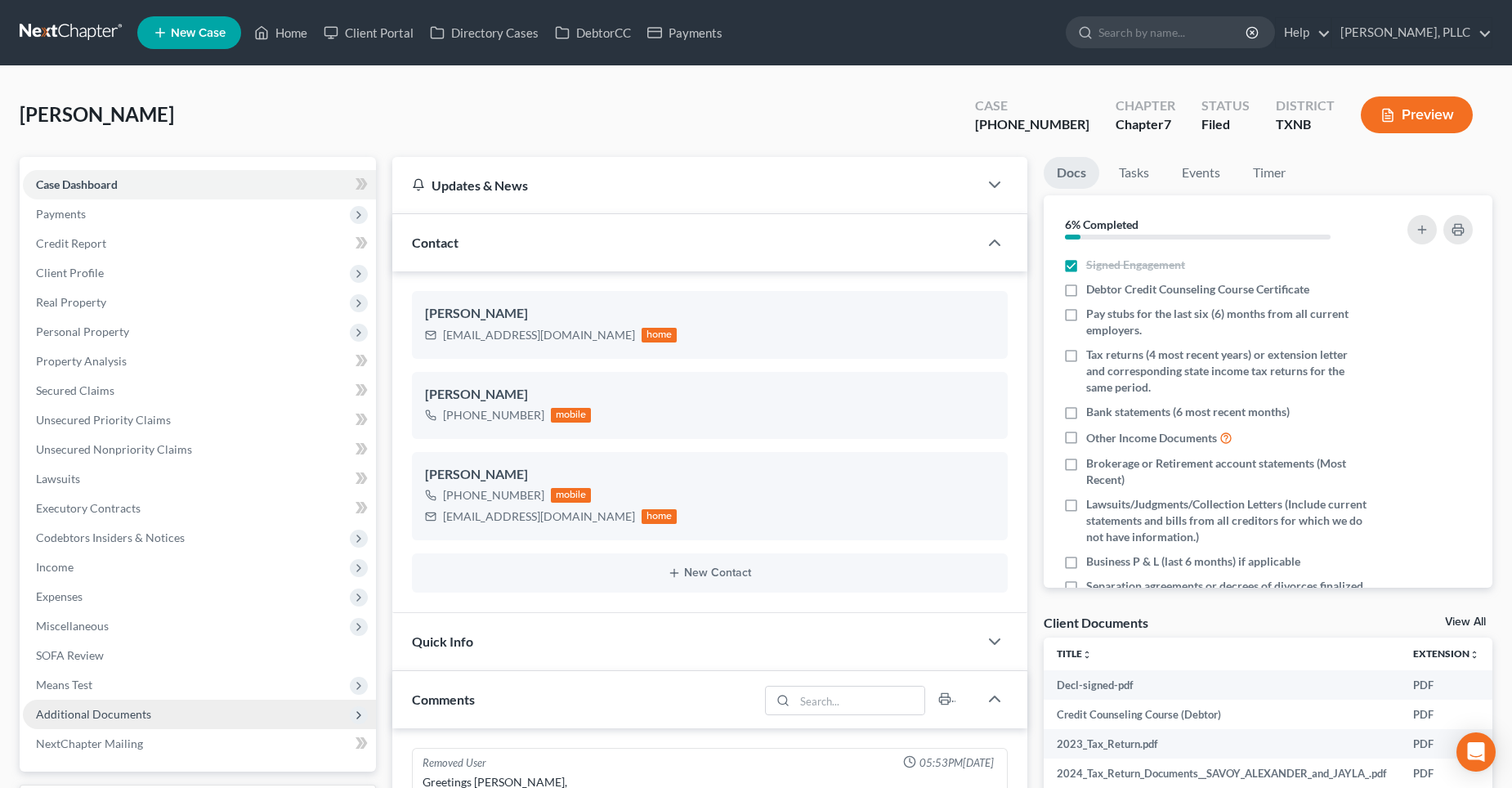
scroll to position [2716, 0]
click at [74, 707] on span "Additional Documents" at bounding box center [94, 714] width 115 height 14
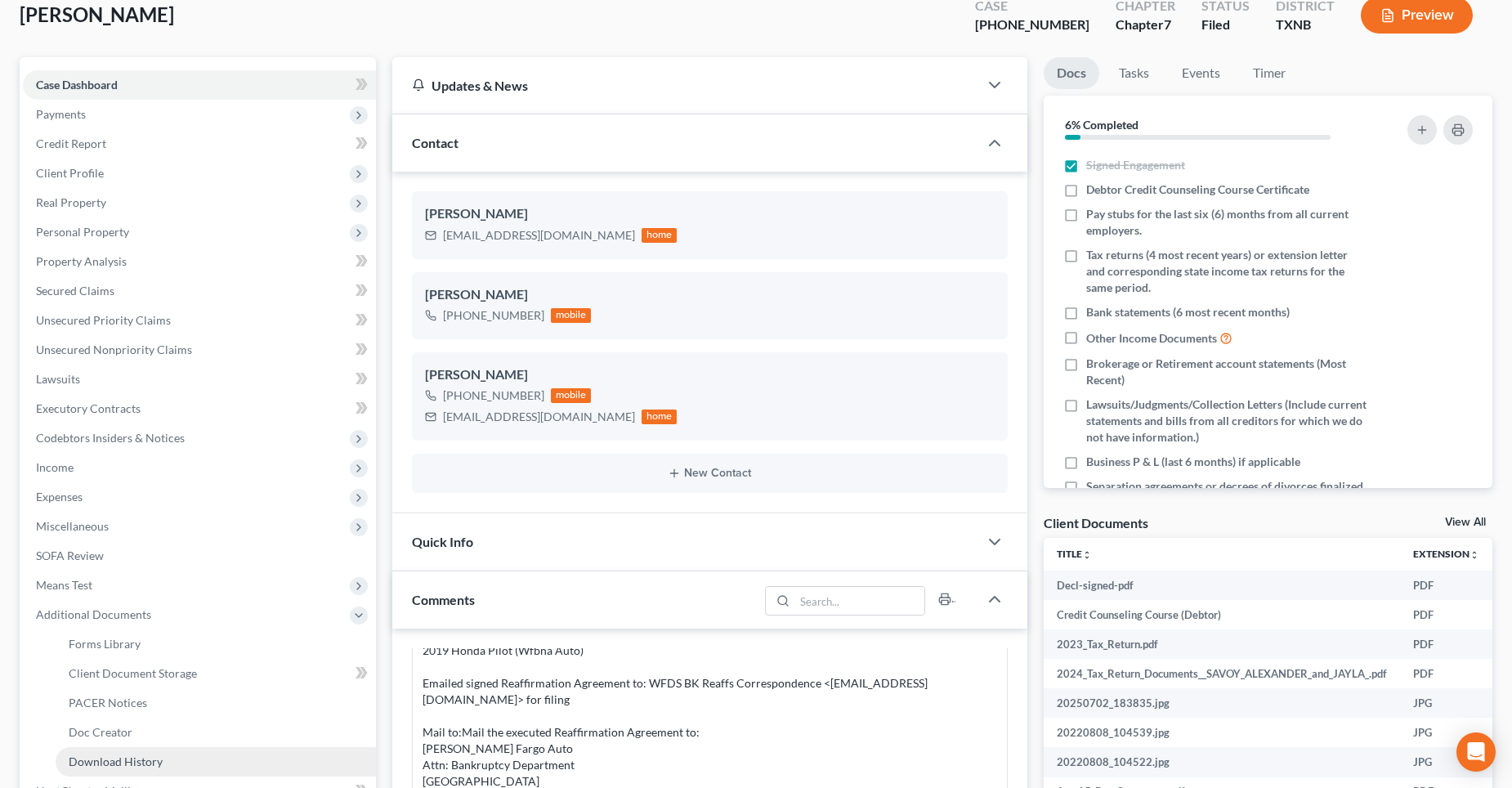
scroll to position [245, 0]
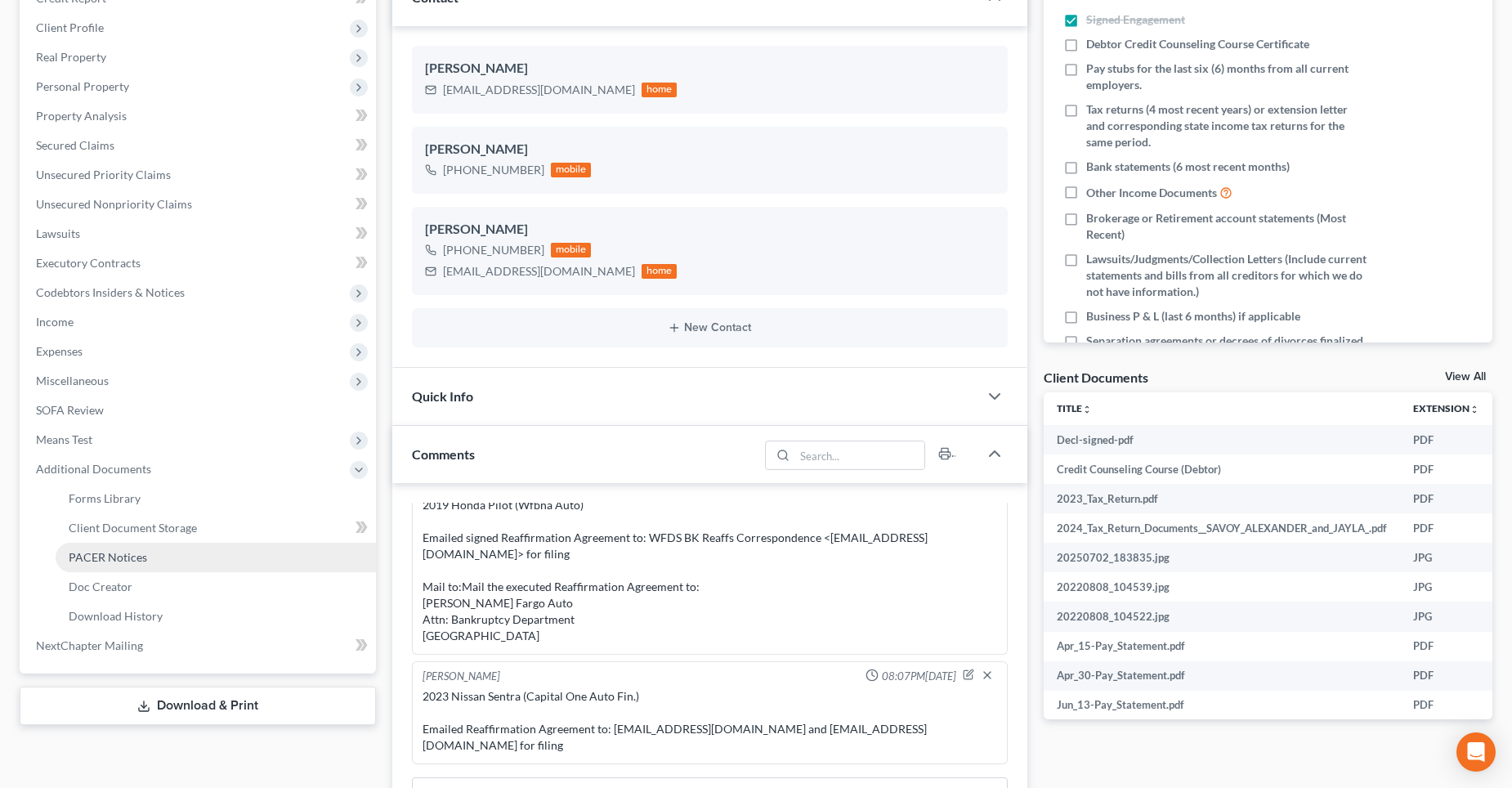
click at [116, 553] on span "PACER Notices" at bounding box center [108, 557] width 78 height 14
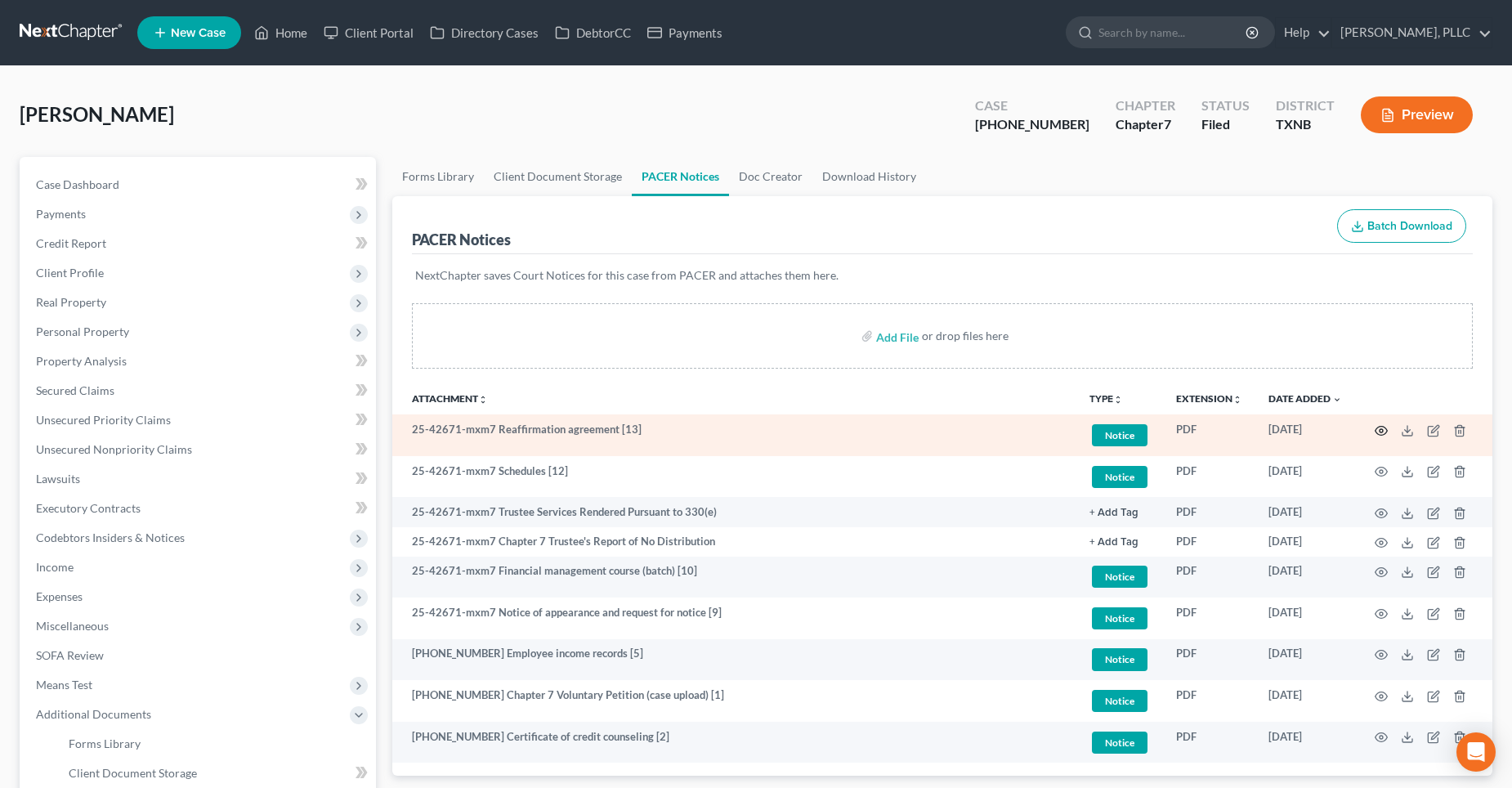
click at [1382, 431] on icon "button" at bounding box center [1381, 430] width 13 height 13
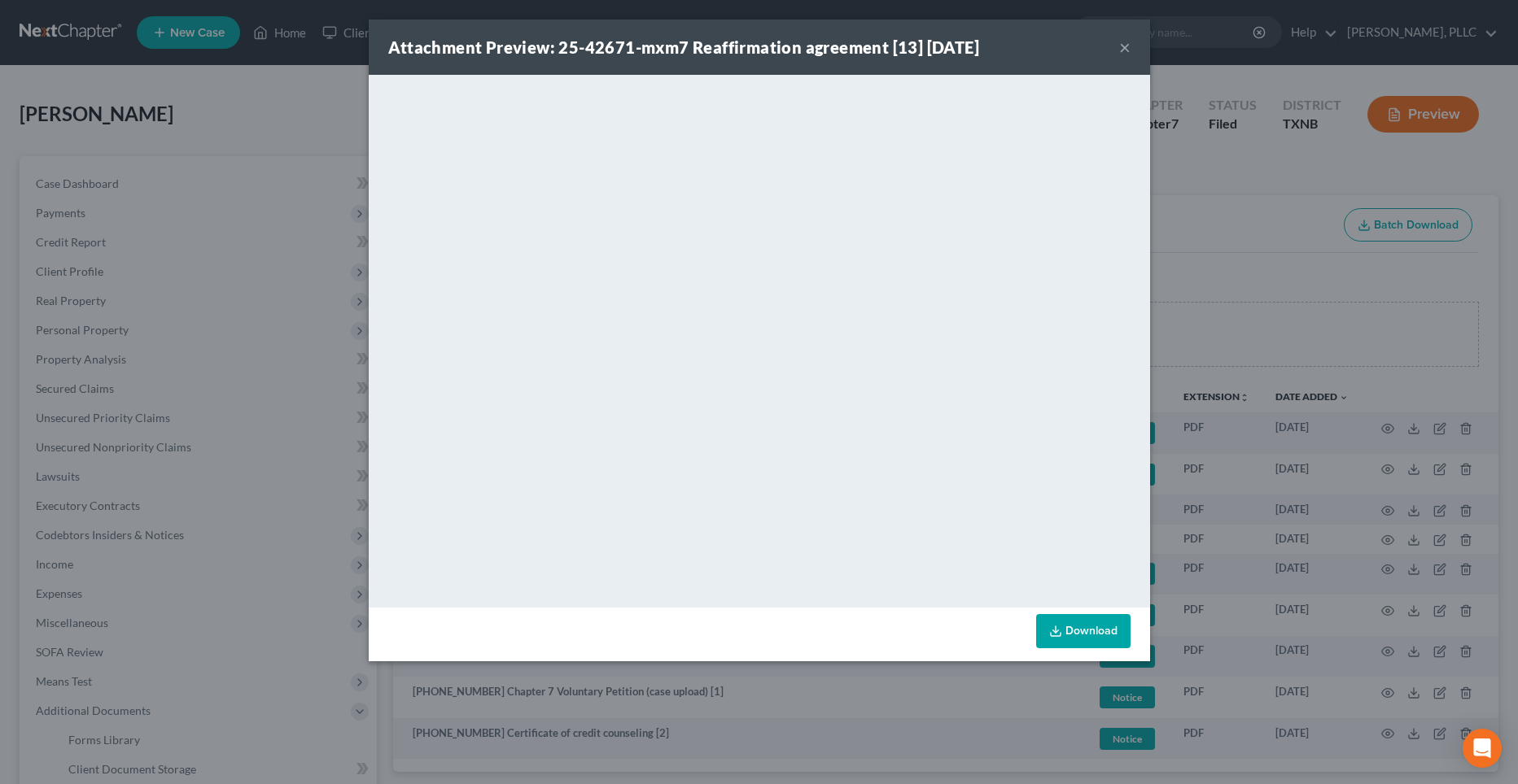
click at [1124, 48] on button "×" at bounding box center [1125, 47] width 12 height 19
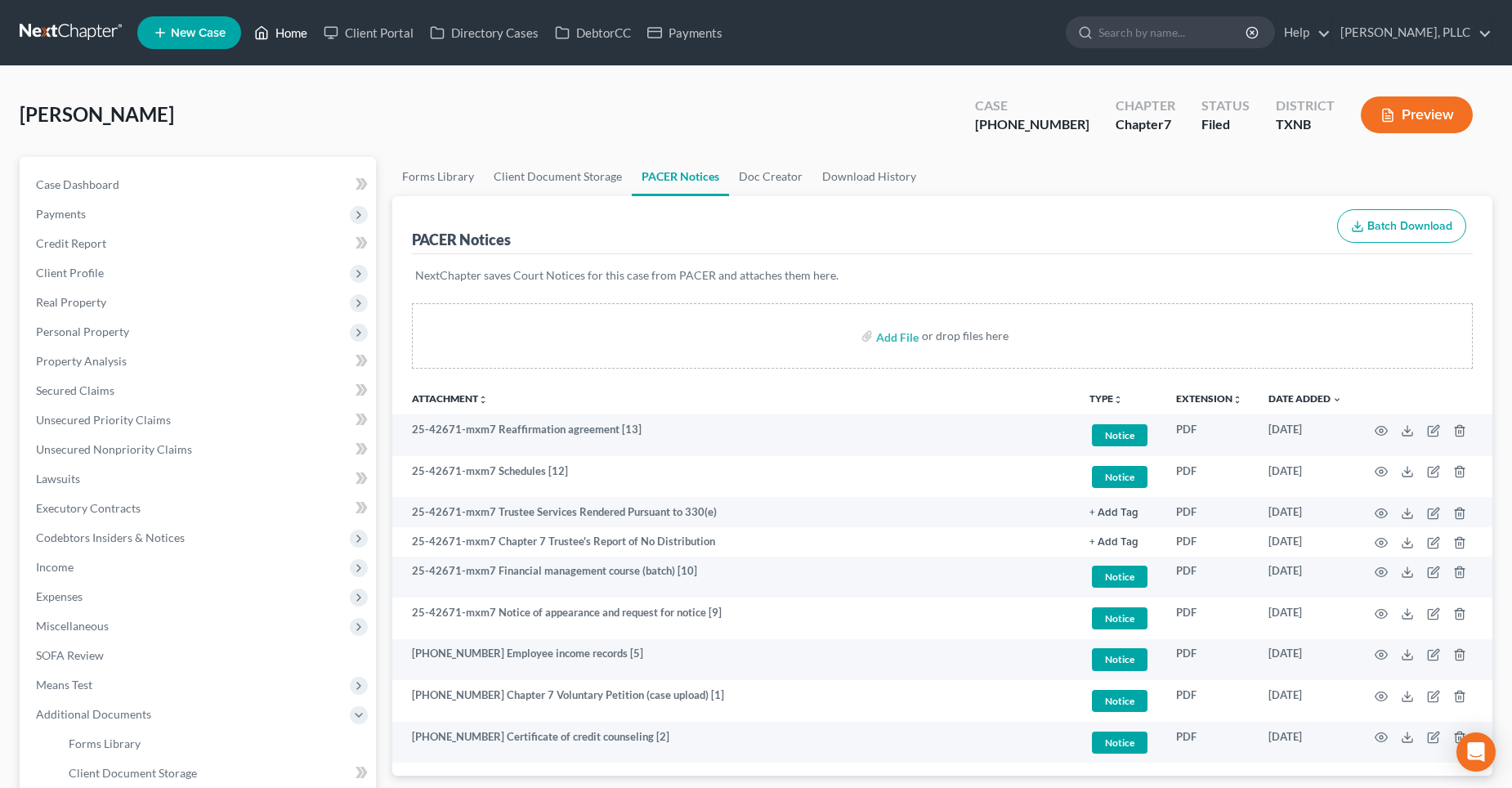
click at [290, 35] on link "Home" at bounding box center [281, 32] width 69 height 29
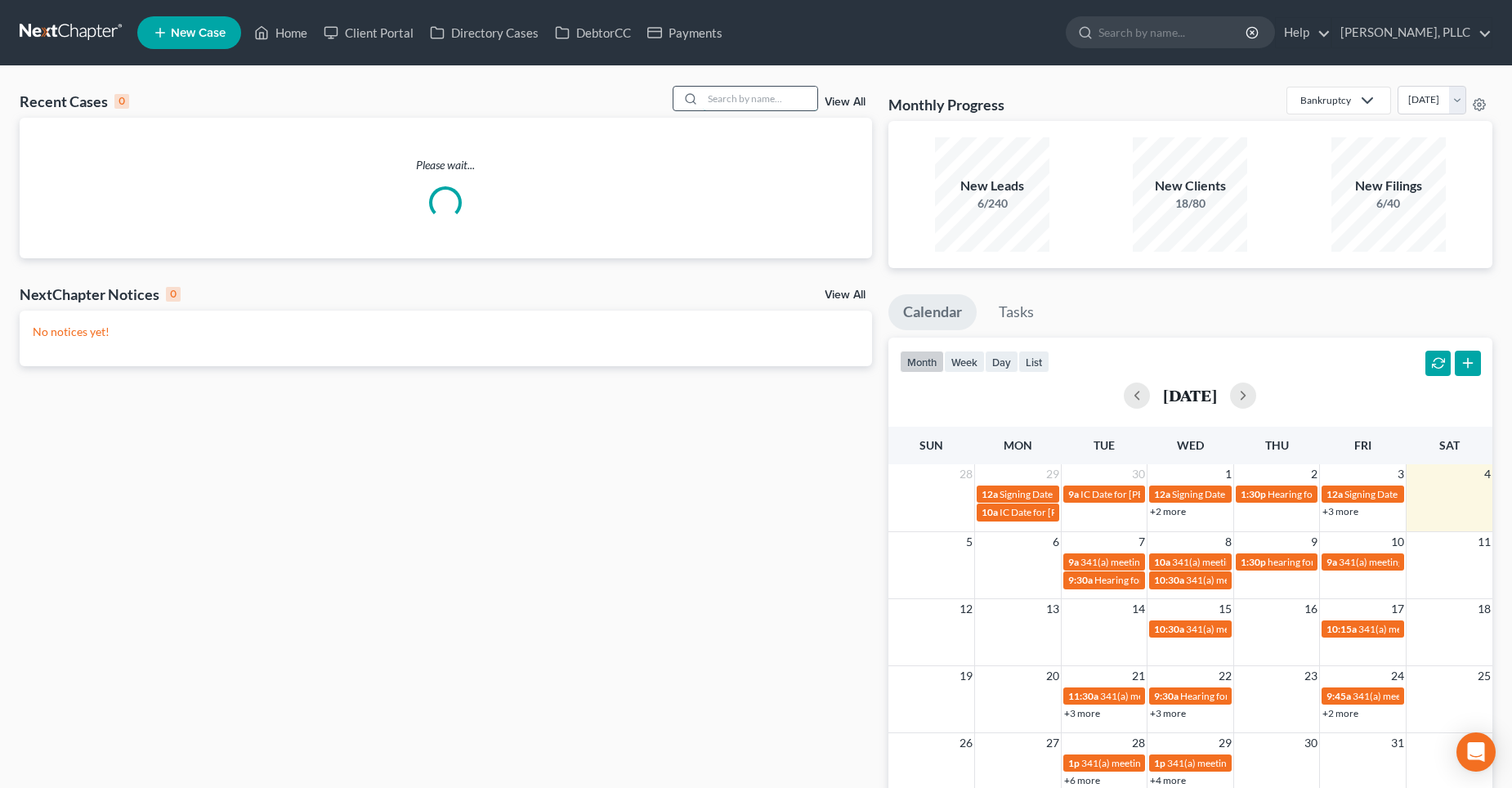
click at [736, 108] on input "search" at bounding box center [759, 99] width 114 height 23
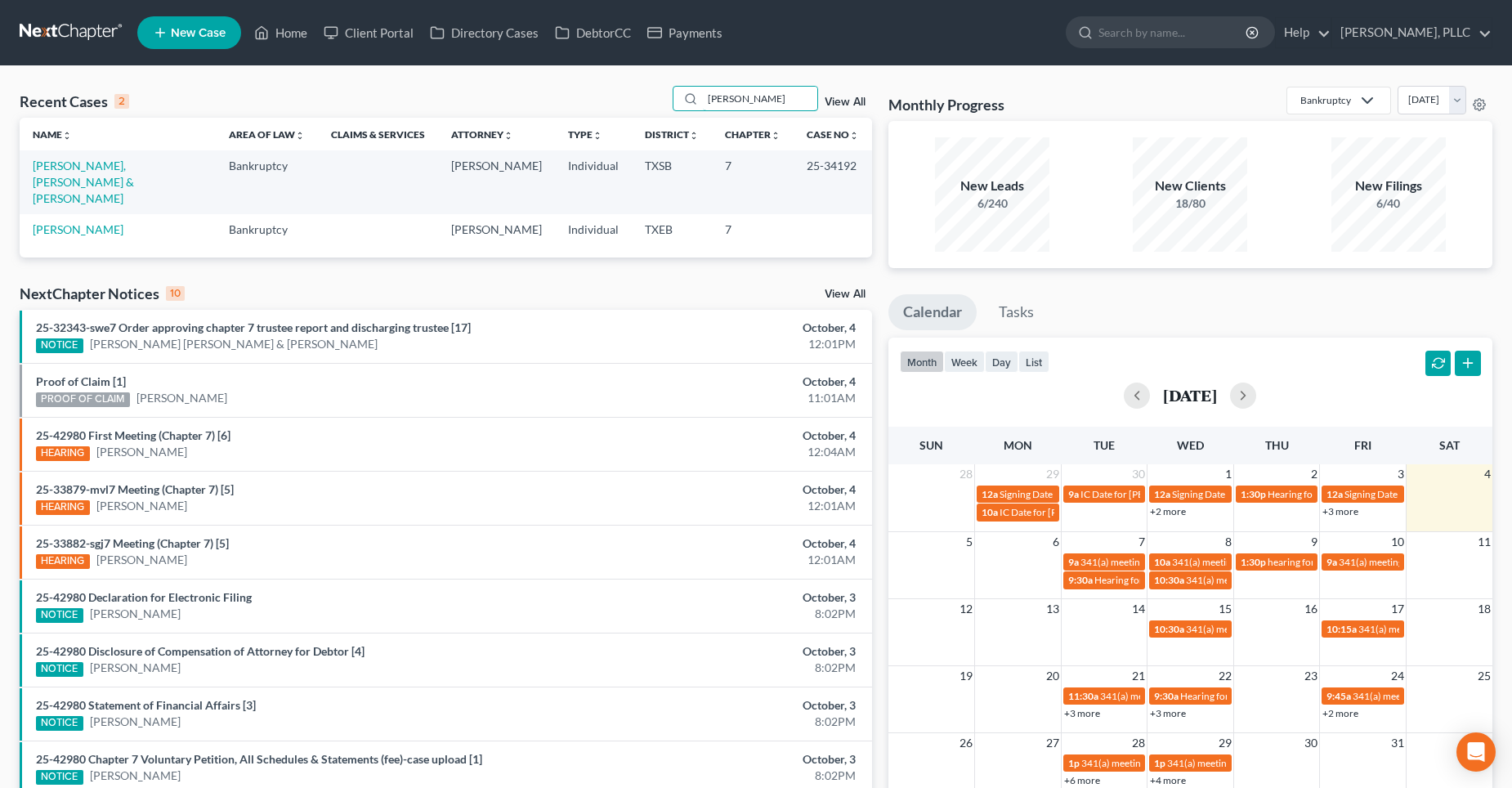
type input "[PERSON_NAME]"
click at [108, 173] on td "[PERSON_NAME], [PERSON_NAME] & [PERSON_NAME]" at bounding box center [117, 182] width 196 height 63
click at [108, 168] on link "[PERSON_NAME], [PERSON_NAME] & [PERSON_NAME]" at bounding box center [83, 182] width 102 height 47
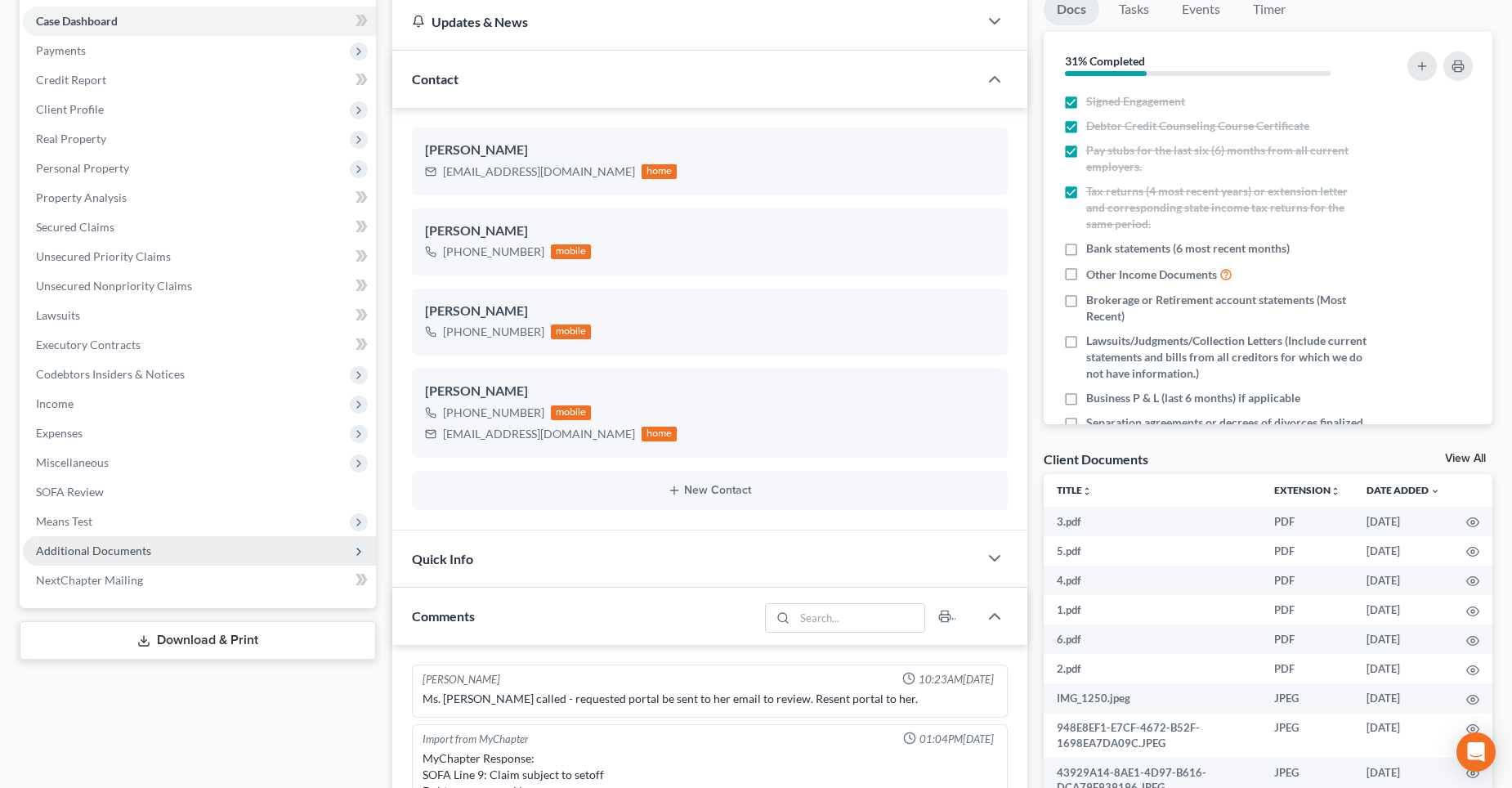
scroll to position [1778, 0]
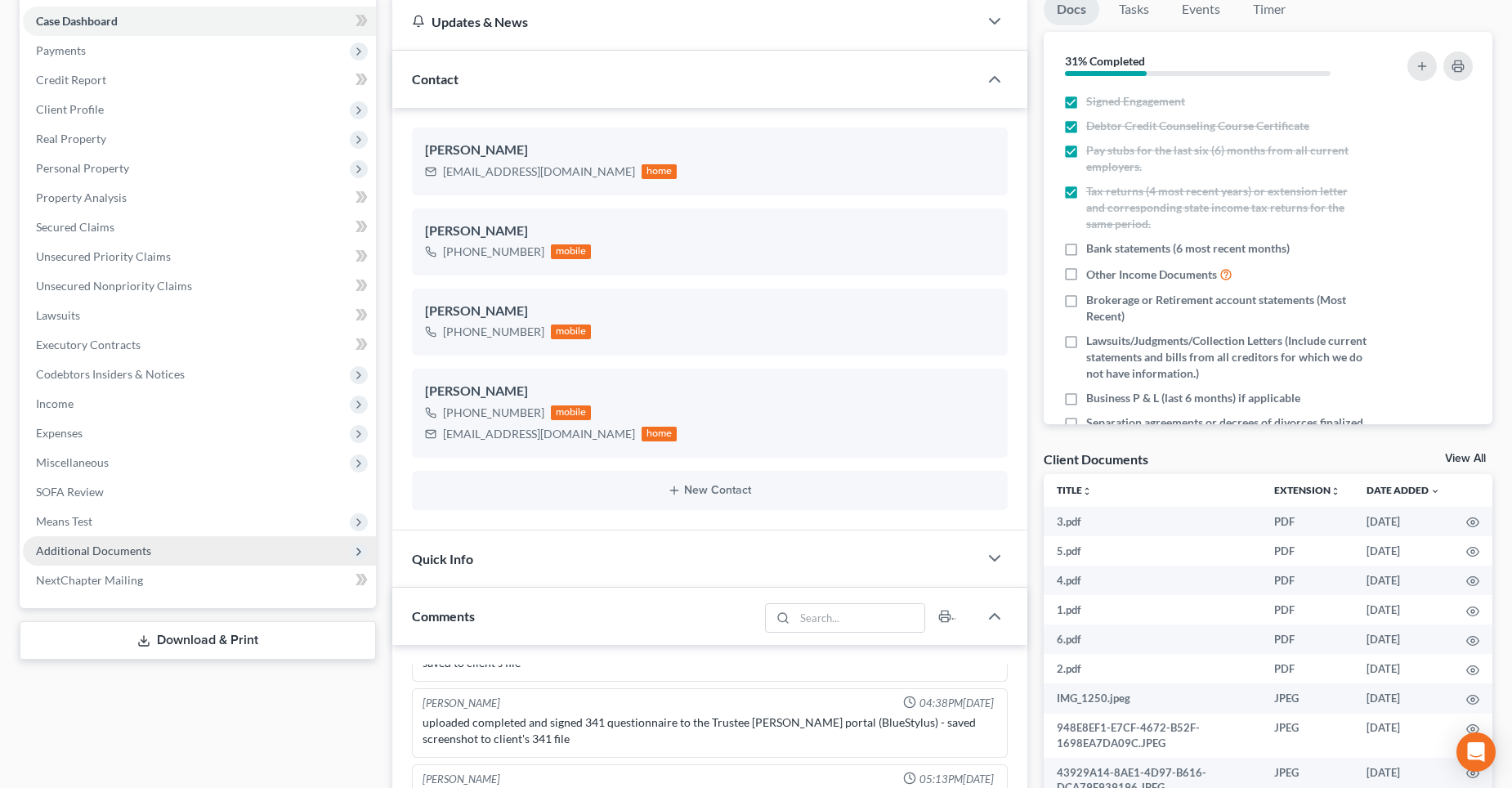
click at [83, 551] on span "Additional Documents" at bounding box center [94, 550] width 115 height 14
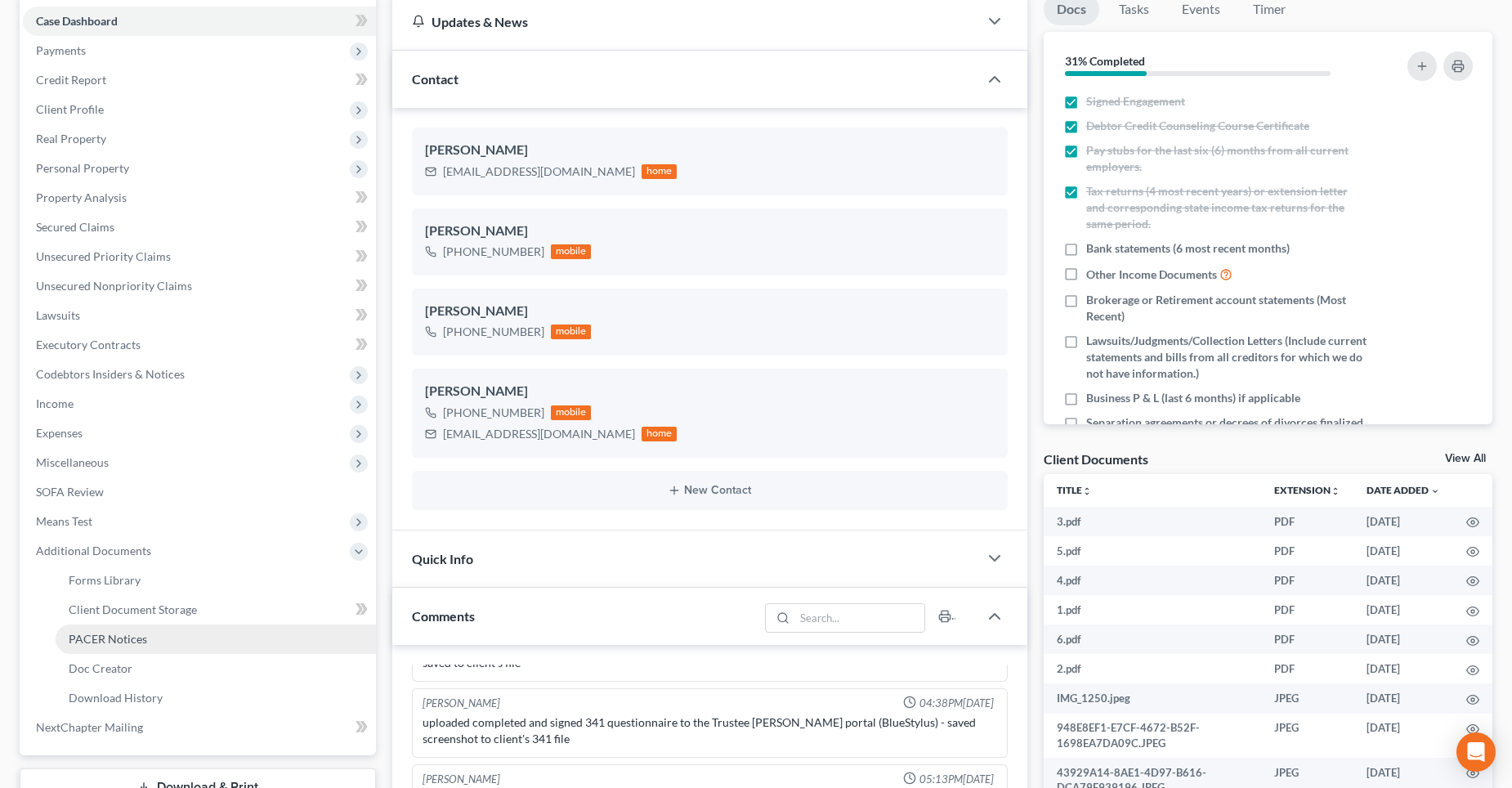
click at [112, 641] on span "PACER Notices" at bounding box center [108, 638] width 78 height 14
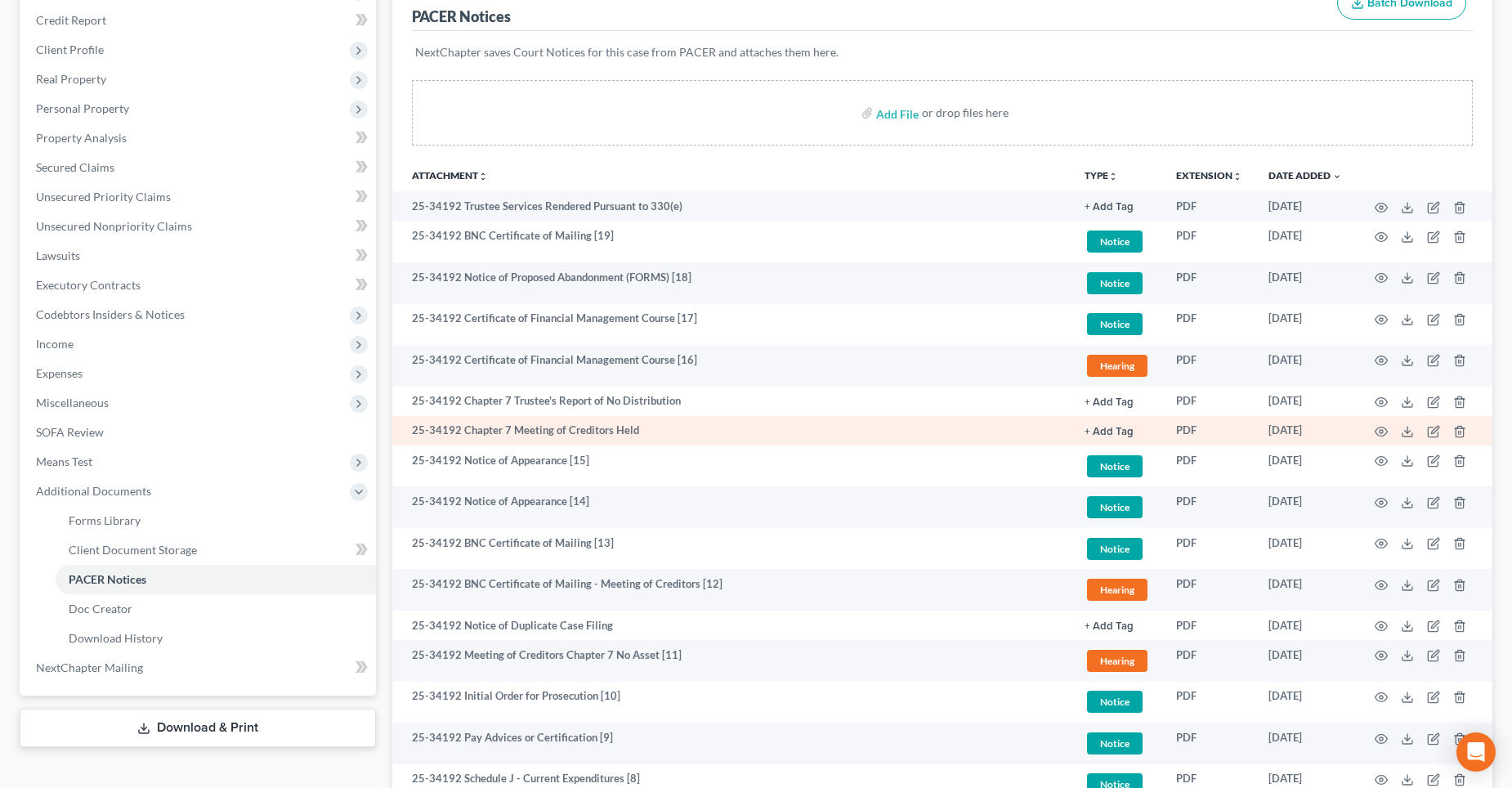
scroll to position [245, 0]
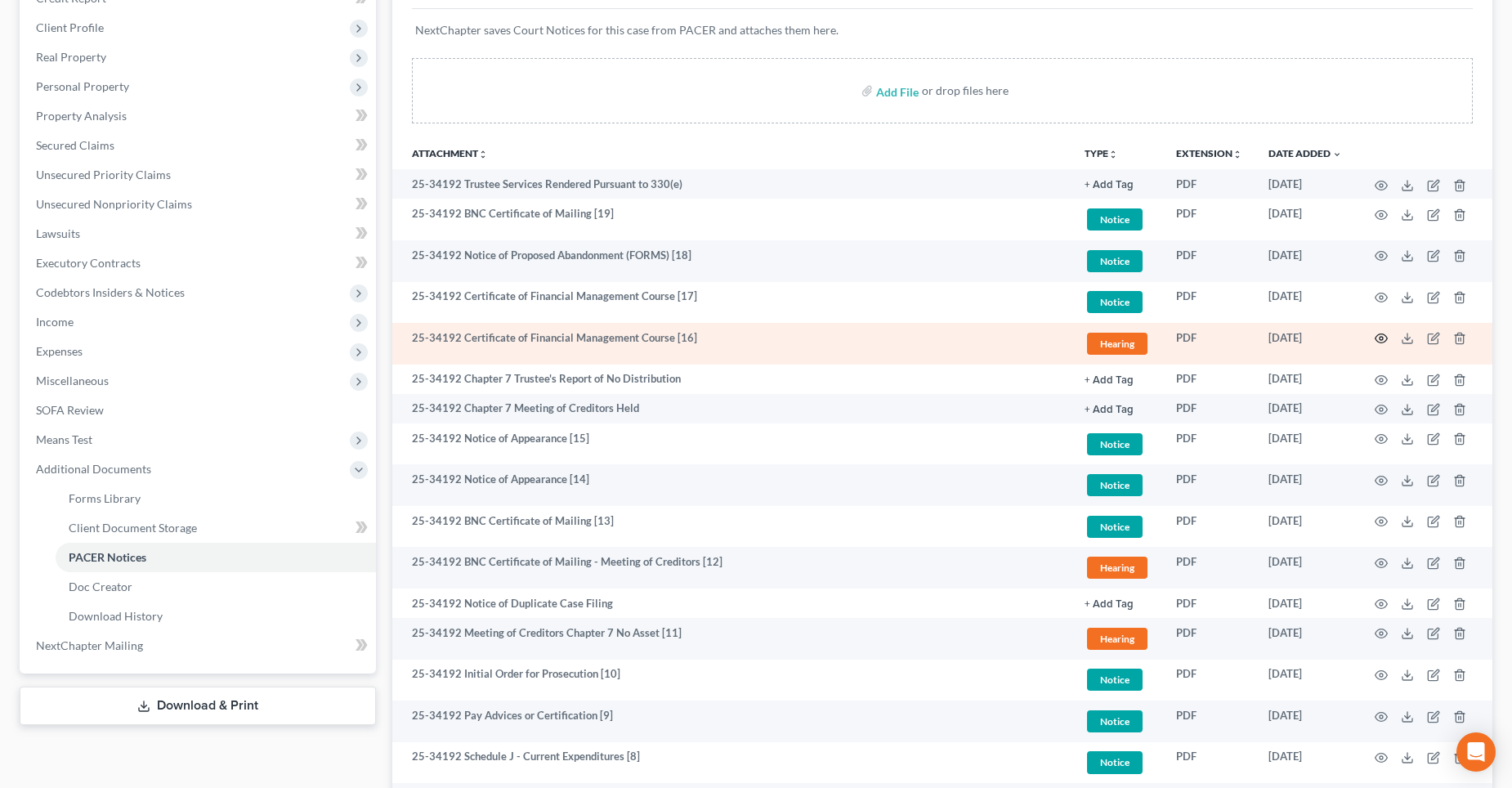
click at [1383, 337] on circle "button" at bounding box center [1381, 338] width 3 height 3
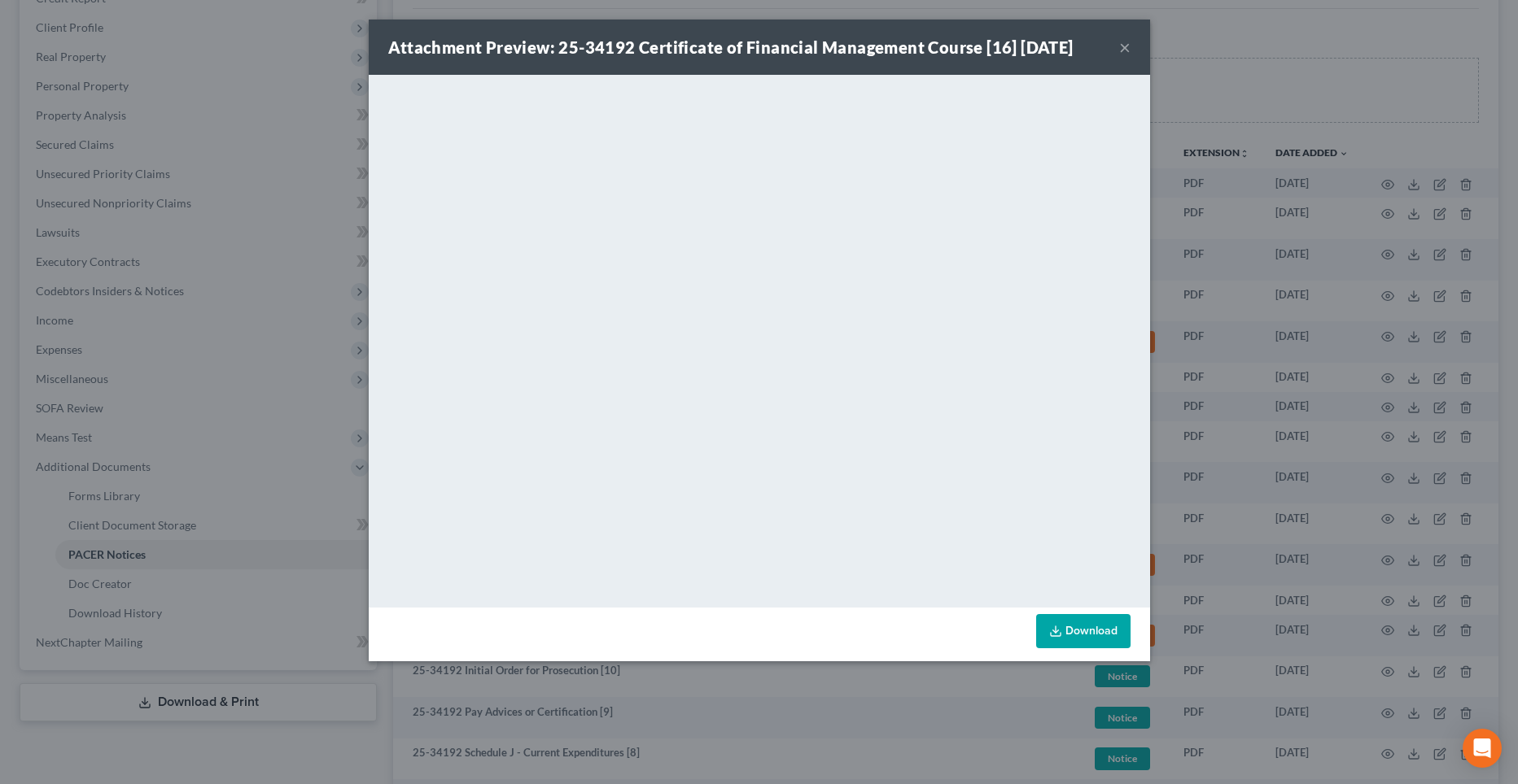
click at [1123, 48] on button "×" at bounding box center [1125, 47] width 12 height 19
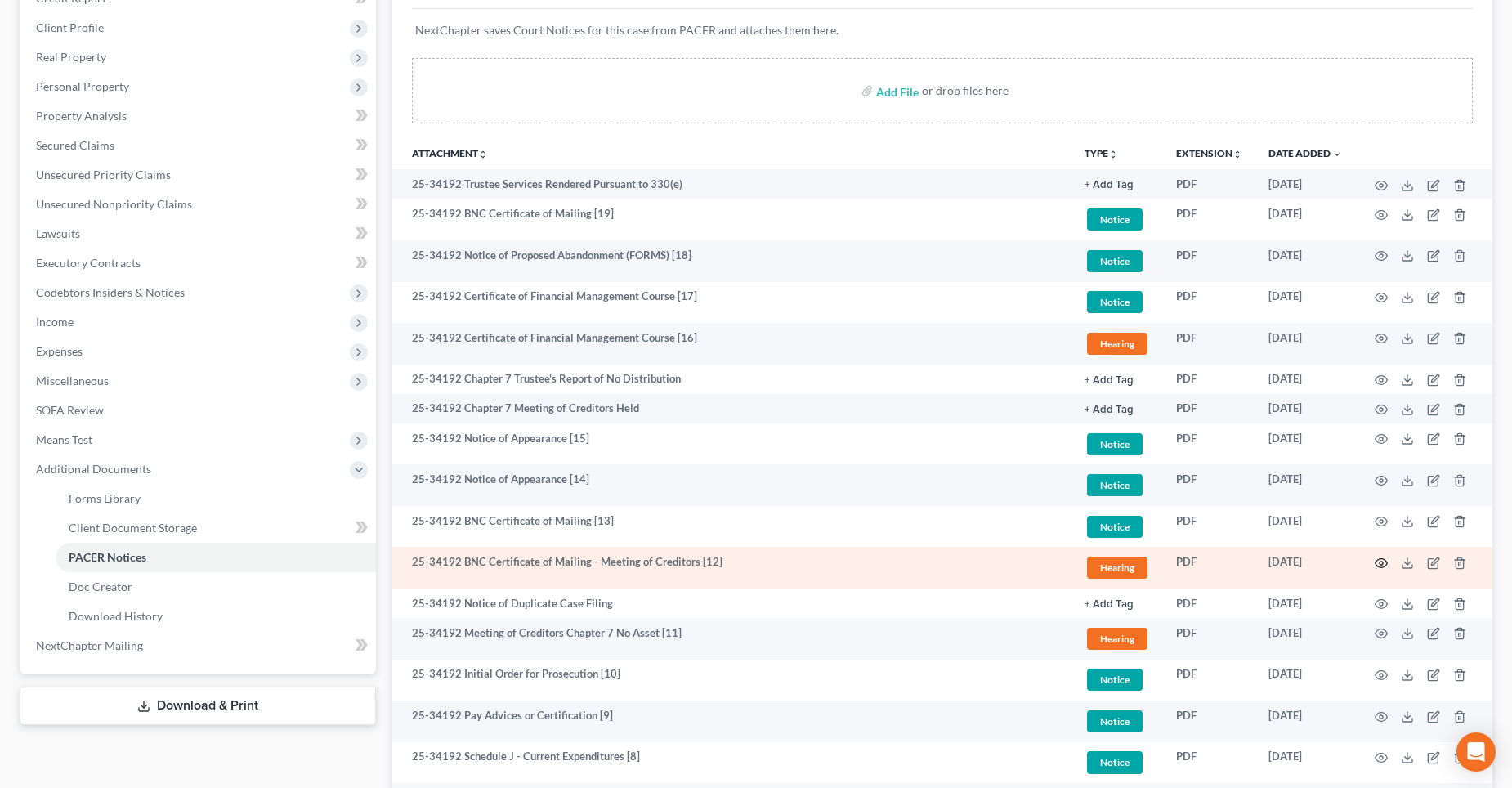
click at [1379, 565] on icon "button" at bounding box center [1381, 562] width 13 height 13
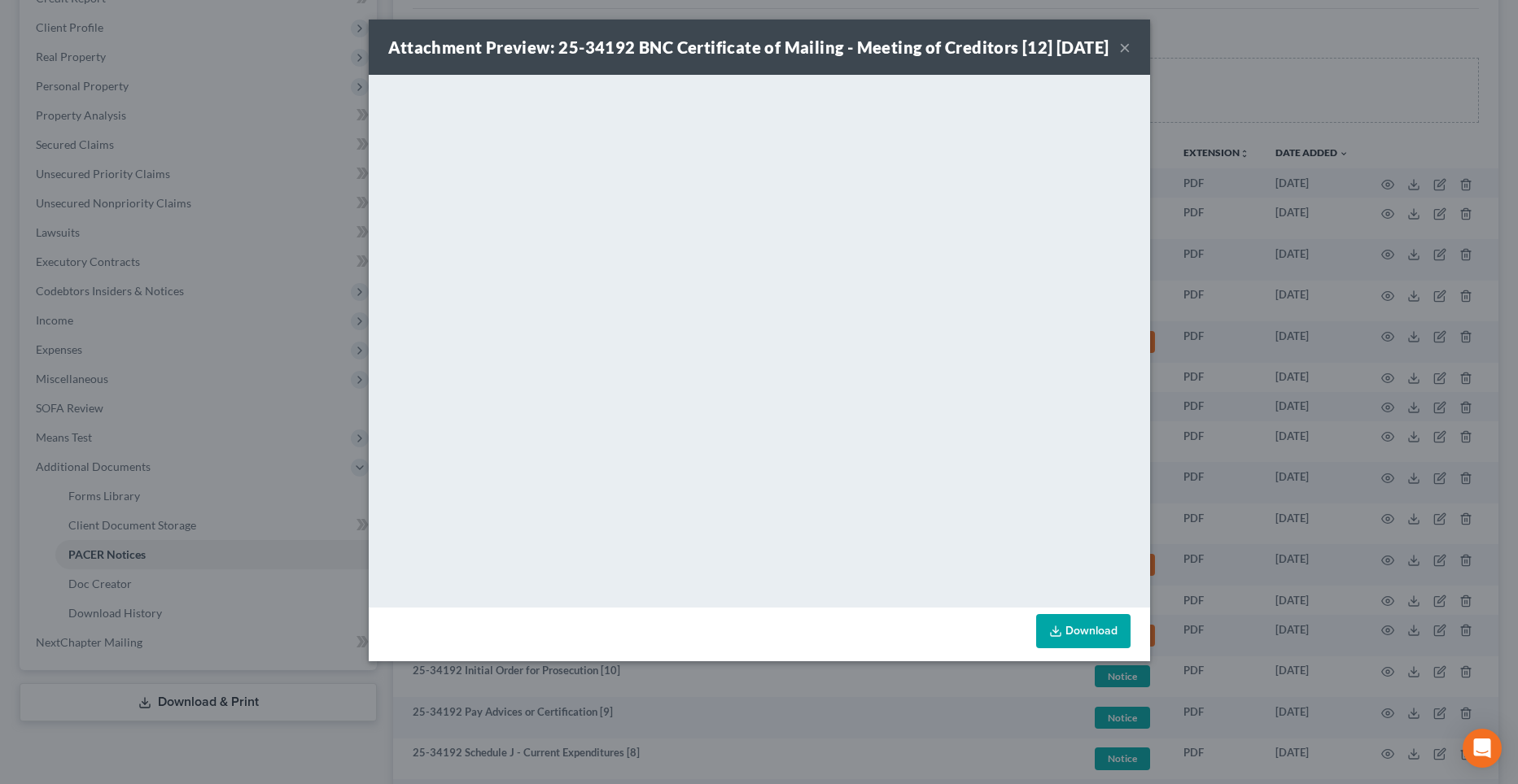
click at [1124, 57] on button "×" at bounding box center [1125, 47] width 12 height 19
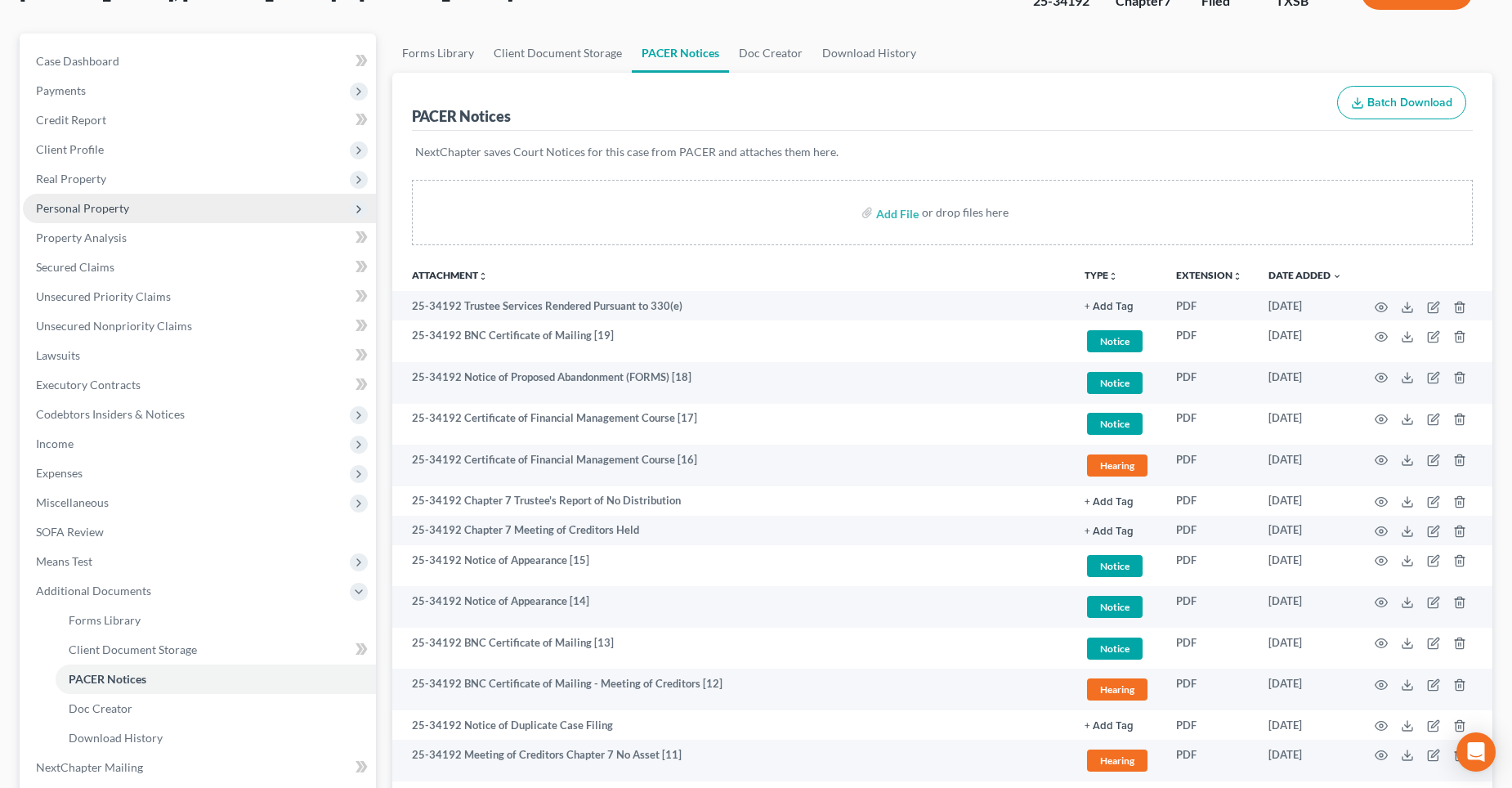
scroll to position [0, 0]
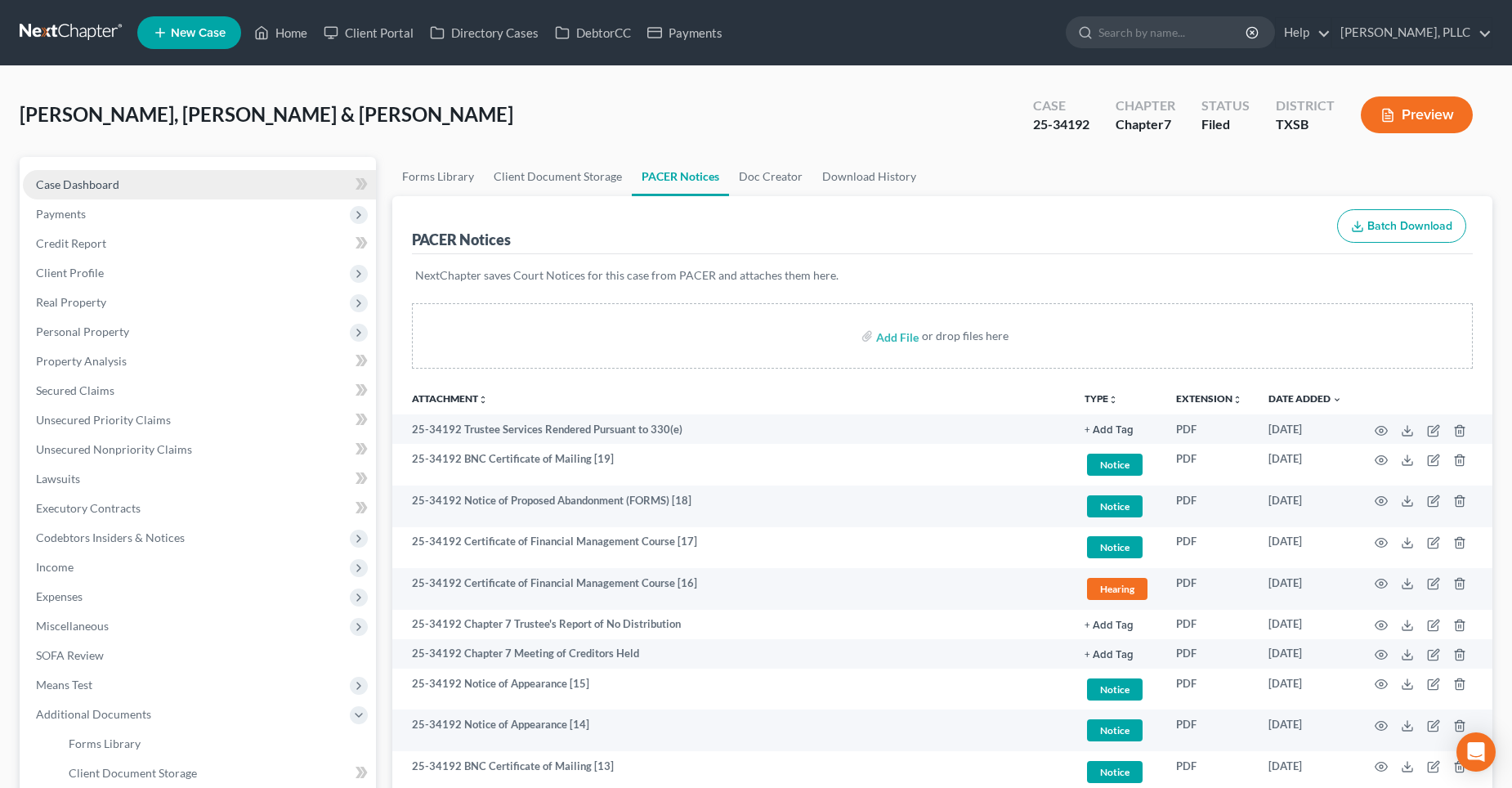
drag, startPoint x: 112, startPoint y: 187, endPoint x: 325, endPoint y: 197, distance: 213.2
click at [111, 187] on span "Case Dashboard" at bounding box center [77, 184] width 83 height 14
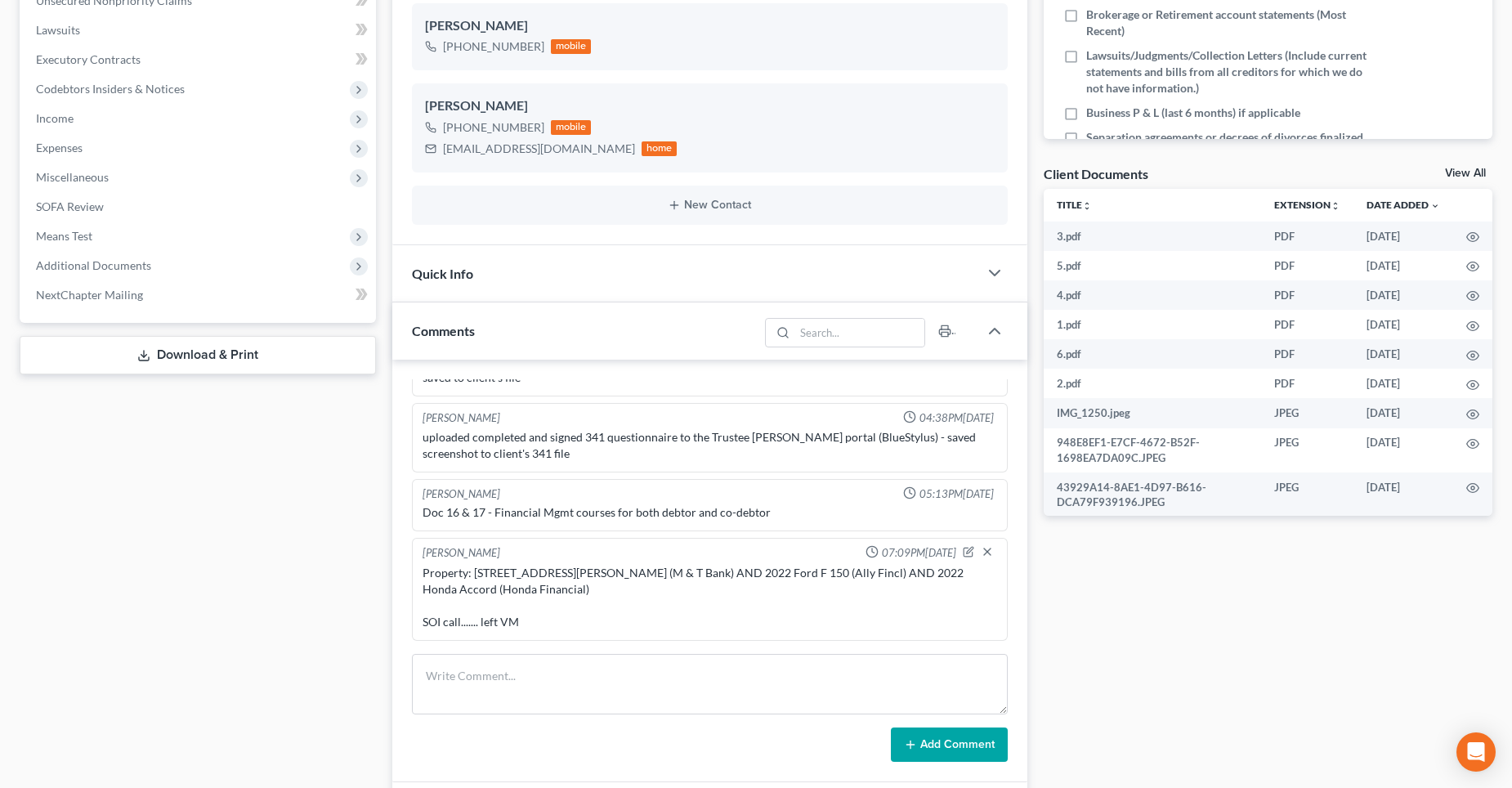
scroll to position [654, 0]
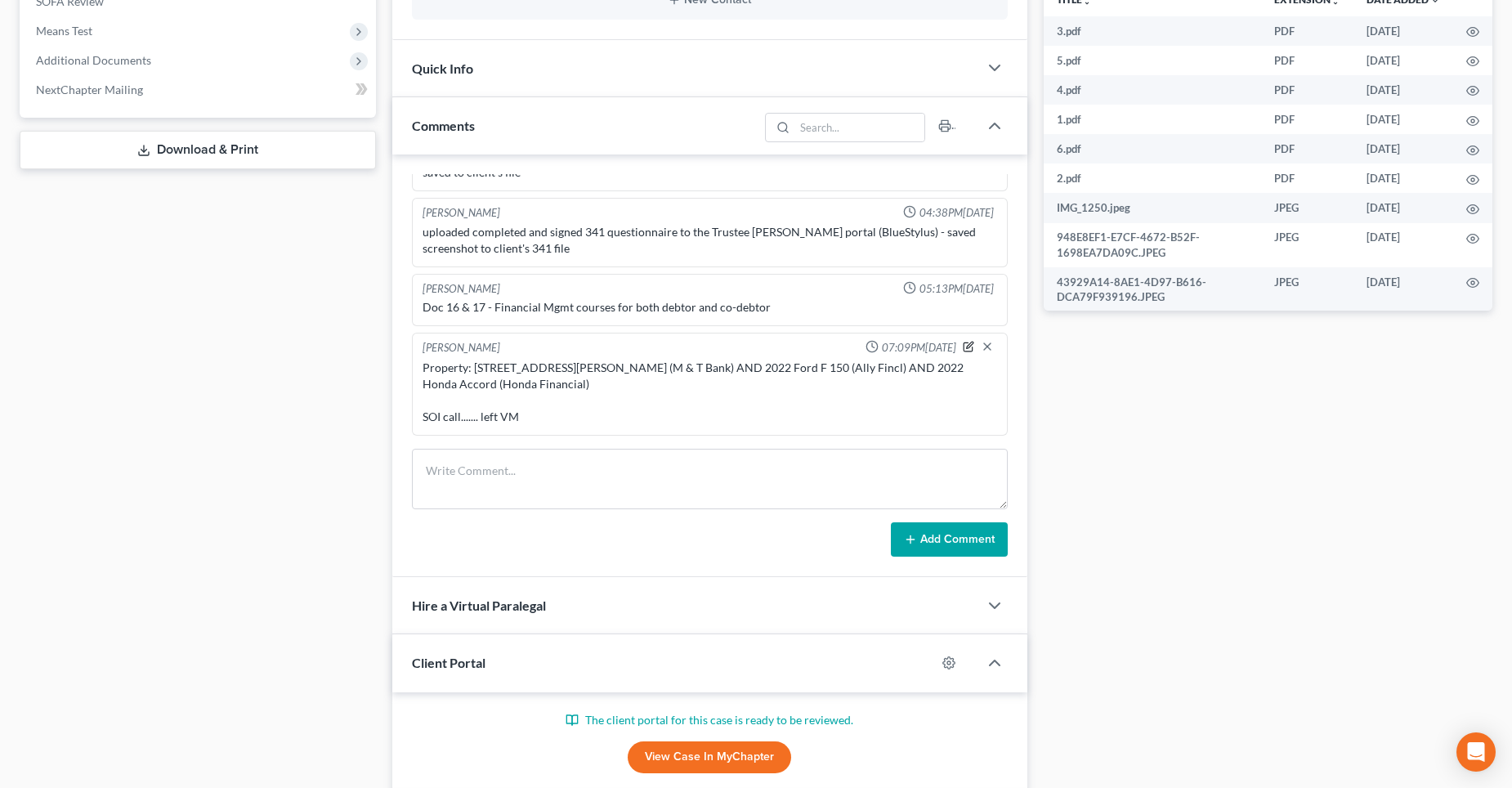
click at [963, 349] on icon "button" at bounding box center [969, 347] width 12 height 12
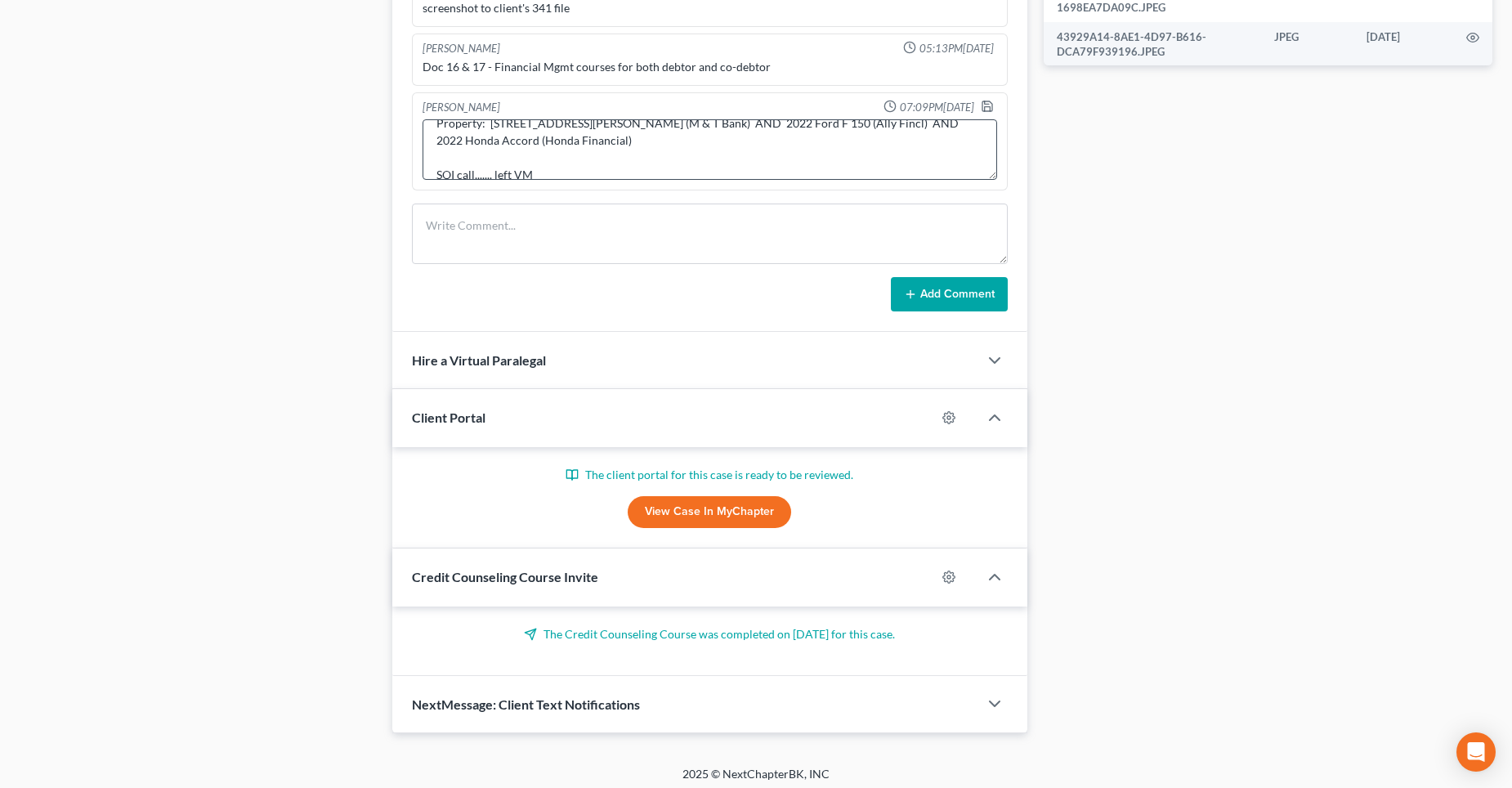
scroll to position [34, 0]
click at [545, 158] on textarea "Property: [STREET_ADDRESS][PERSON_NAME] (M & T Bank) AND 2022 Ford F 150 (Ally …" at bounding box center [710, 150] width 575 height 61
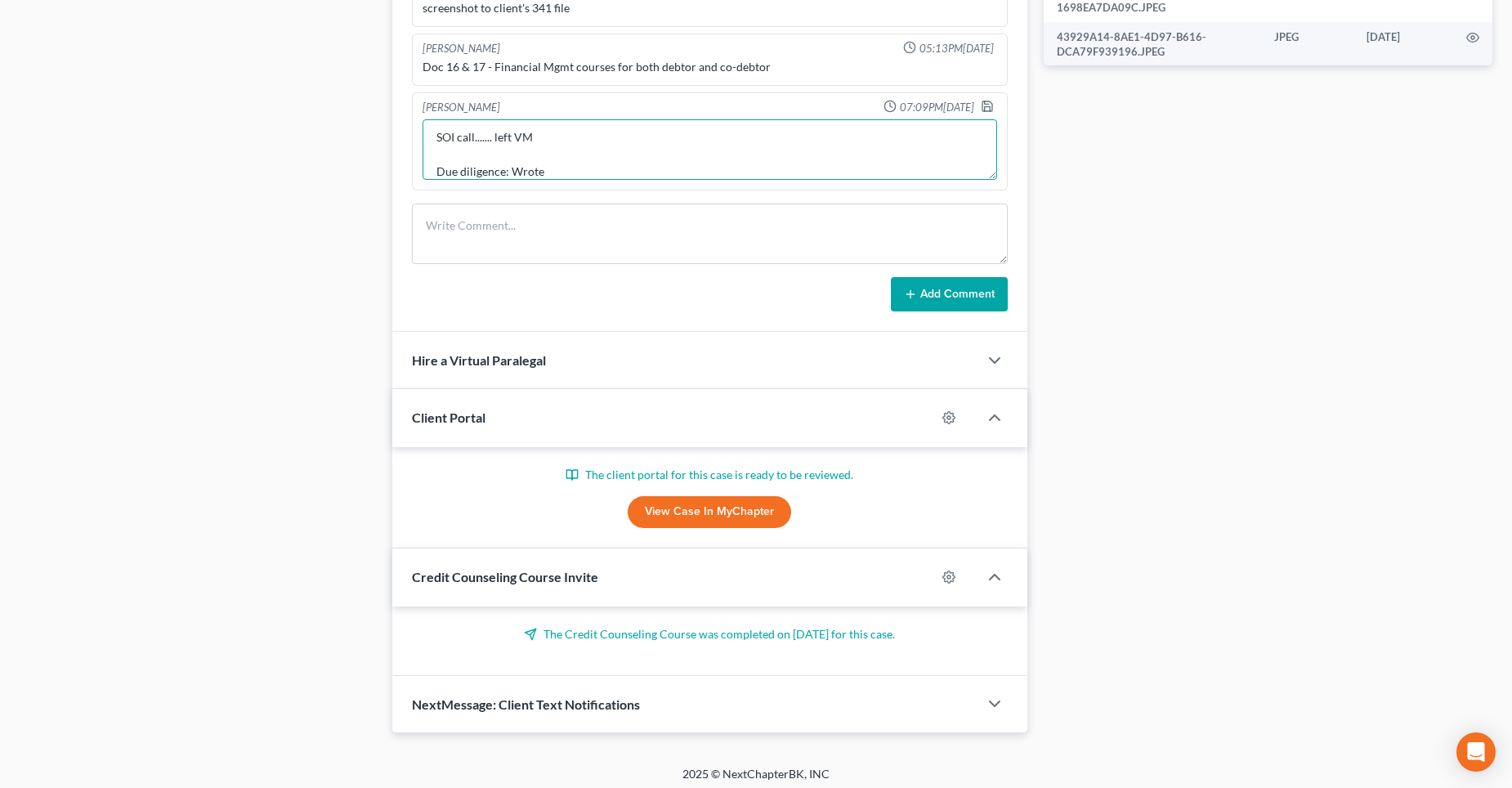
paste textarea "[PERSON_NAME]: [PERSON_NAME], MORTGAGE BANKRUPTCY Cc: Sent: [DATE] 8:55:25 AM @…"
click at [641, 153] on textarea "Property: [STREET_ADDRESS][PERSON_NAME] (M & T Bank) AND 2022 Ford F 150 (Ally …" at bounding box center [710, 150] width 575 height 61
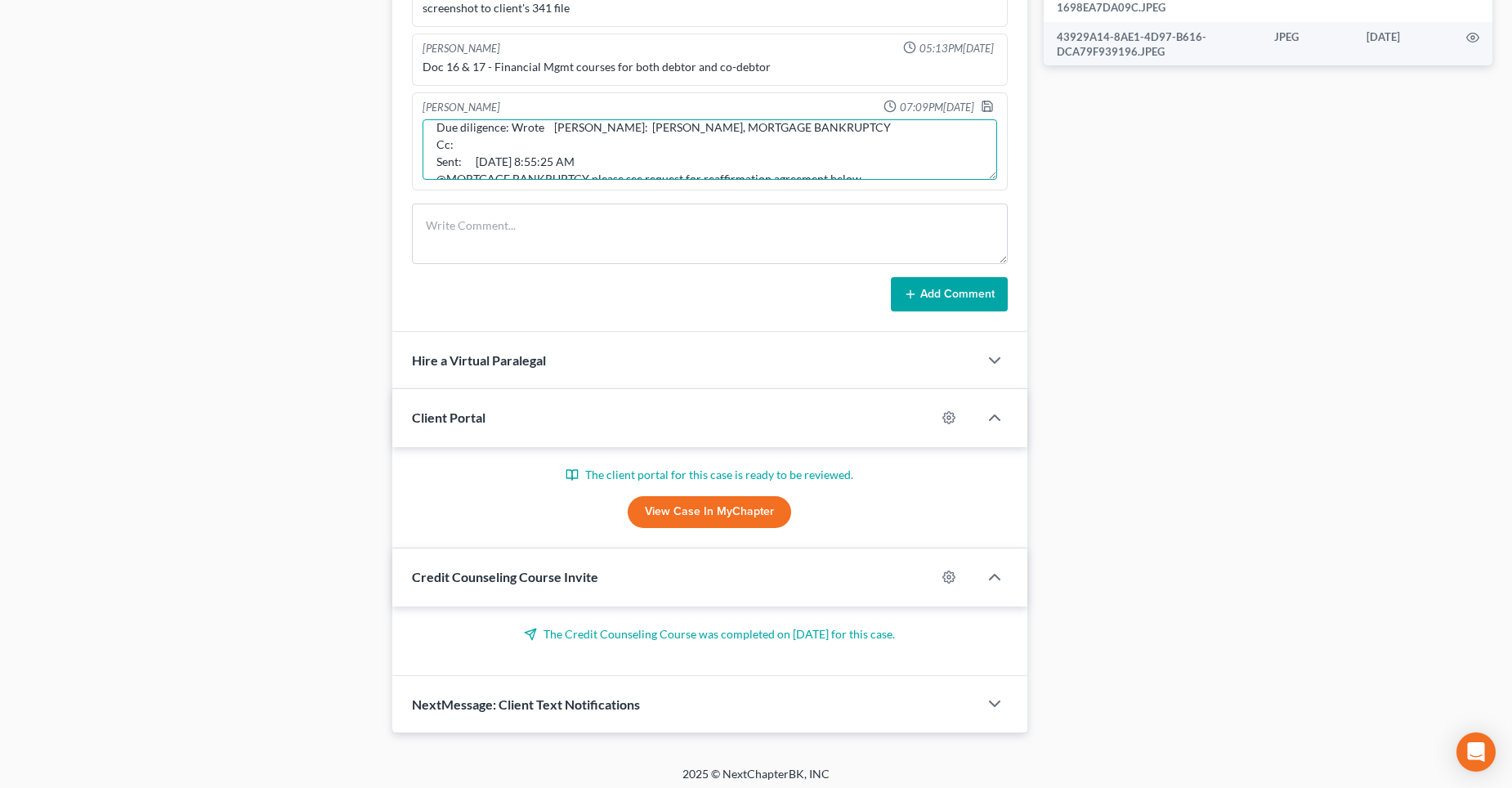
scroll to position [82, 0]
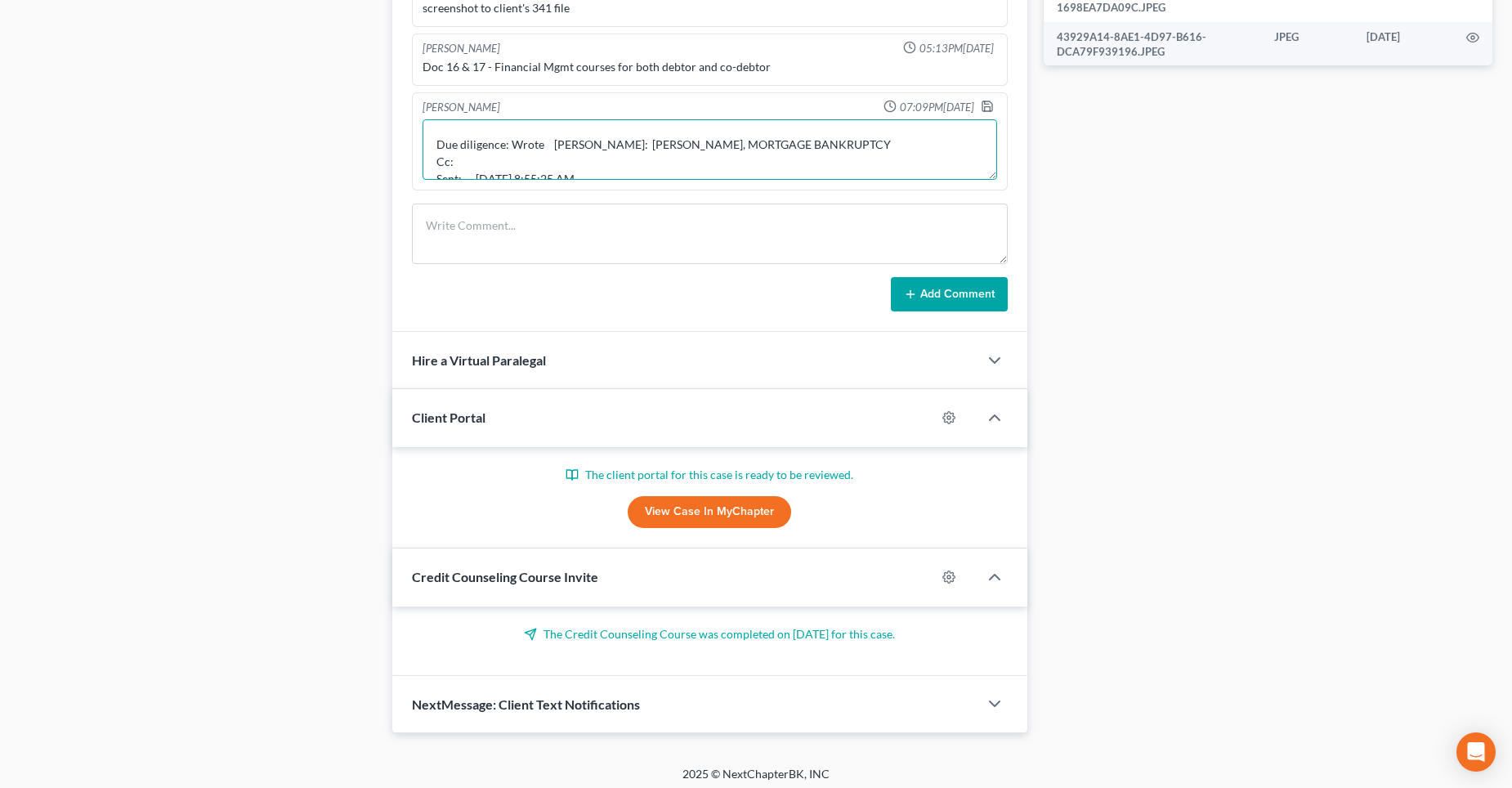
click at [596, 143] on textarea "Property: [STREET_ADDRESS][PERSON_NAME] (M & T Bank) AND 2022 Ford F 150 (Ally …" at bounding box center [710, 150] width 575 height 61
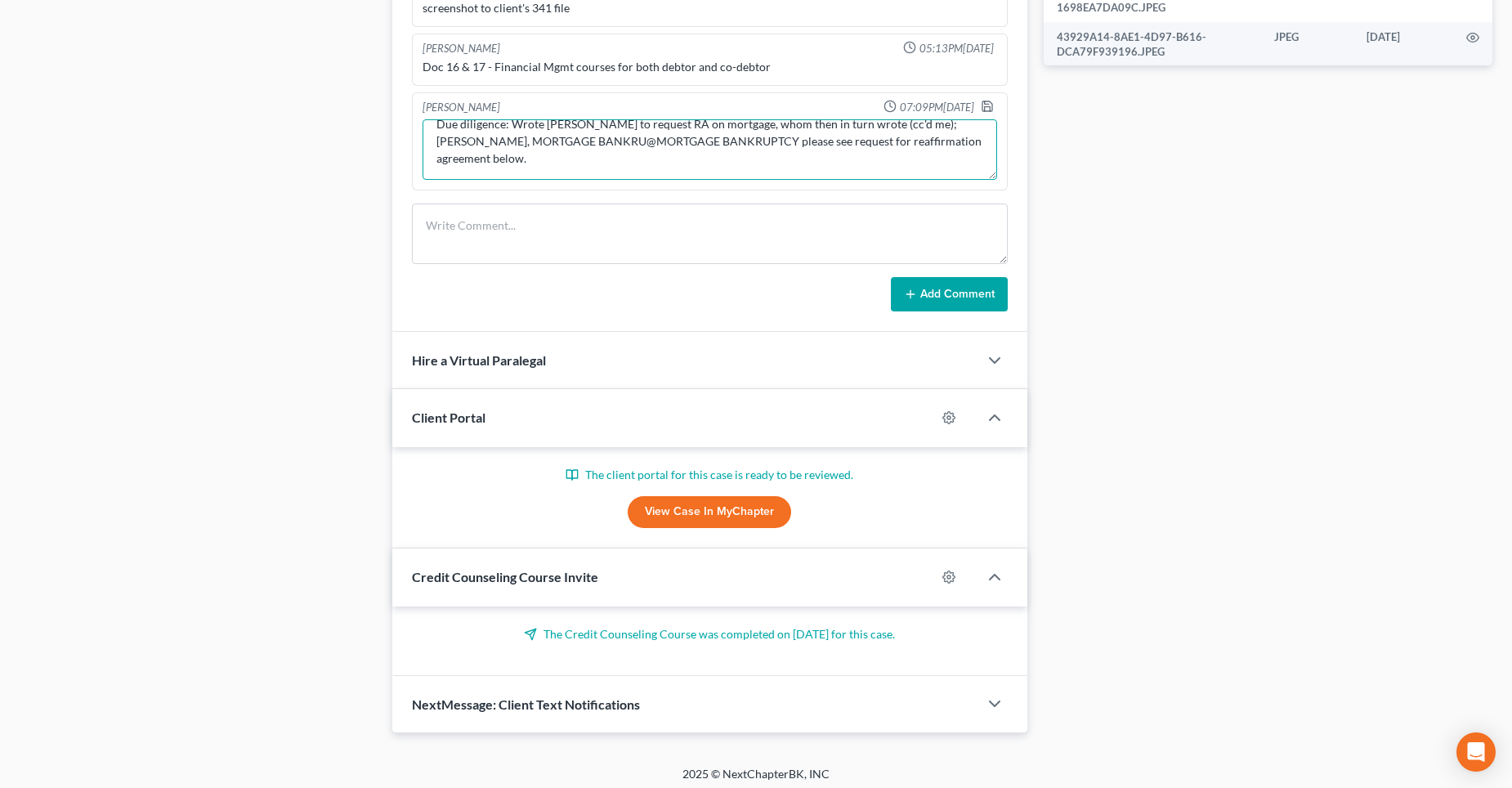
scroll to position [86, 0]
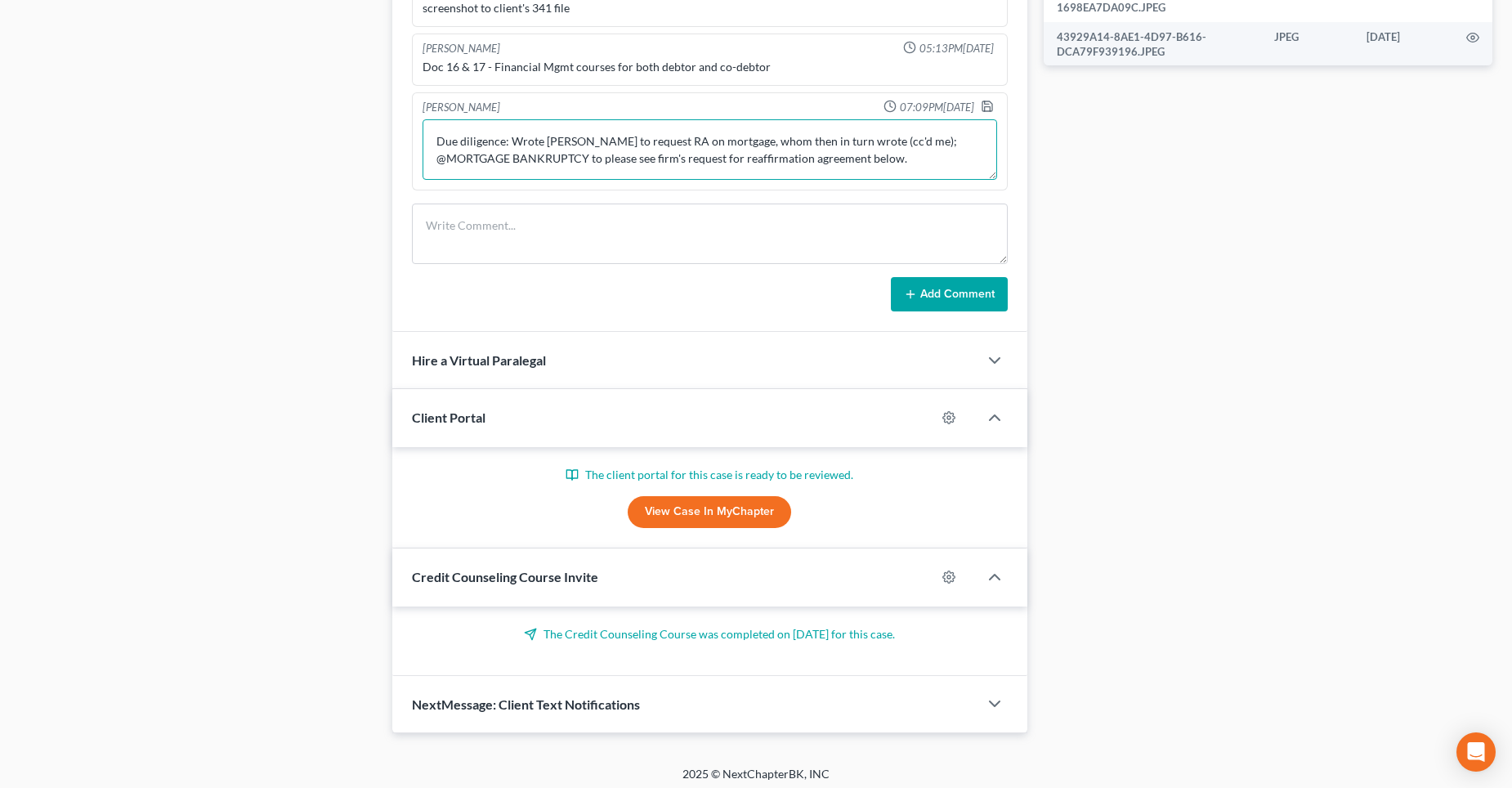
click at [906, 154] on textarea "Property: [STREET_ADDRESS][PERSON_NAME] (M & T Bank) AND 2022 Ford F 150 (Ally …" at bounding box center [710, 150] width 575 height 61
type textarea "Property: [STREET_ADDRESS][PERSON_NAME] (M & T Bank) AND 2022 Ford F 150 (Ally …"
click at [980, 103] on icon "button" at bounding box center [986, 106] width 13 height 13
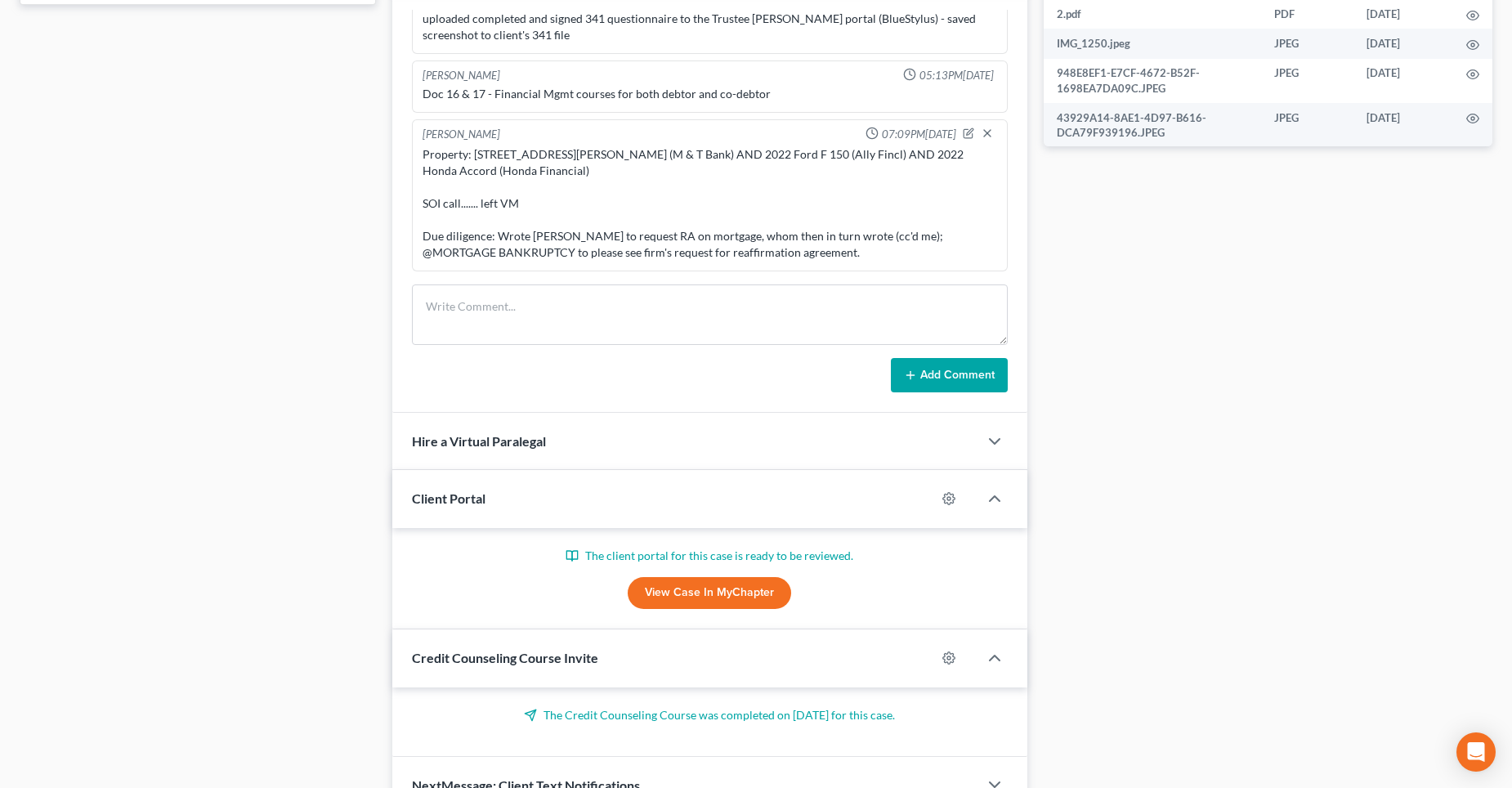
scroll to position [817, 0]
click at [966, 133] on icon "button" at bounding box center [969, 132] width 7 height 7
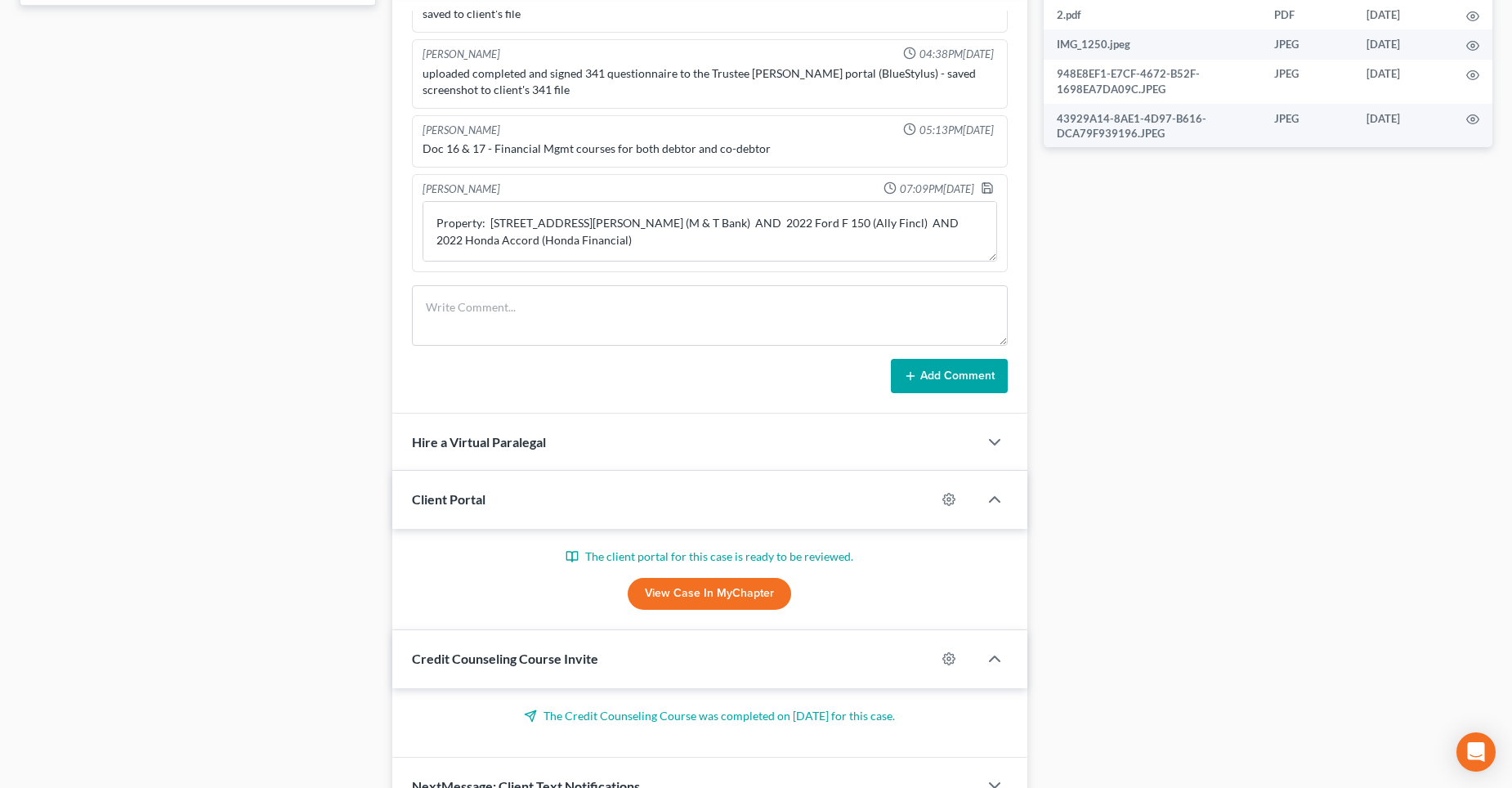
scroll to position [1773, 0]
click at [584, 238] on textarea "Property: [STREET_ADDRESS][PERSON_NAME] (M & T Bank) AND 2022 Ford F 150 (Ally …" at bounding box center [710, 232] width 575 height 61
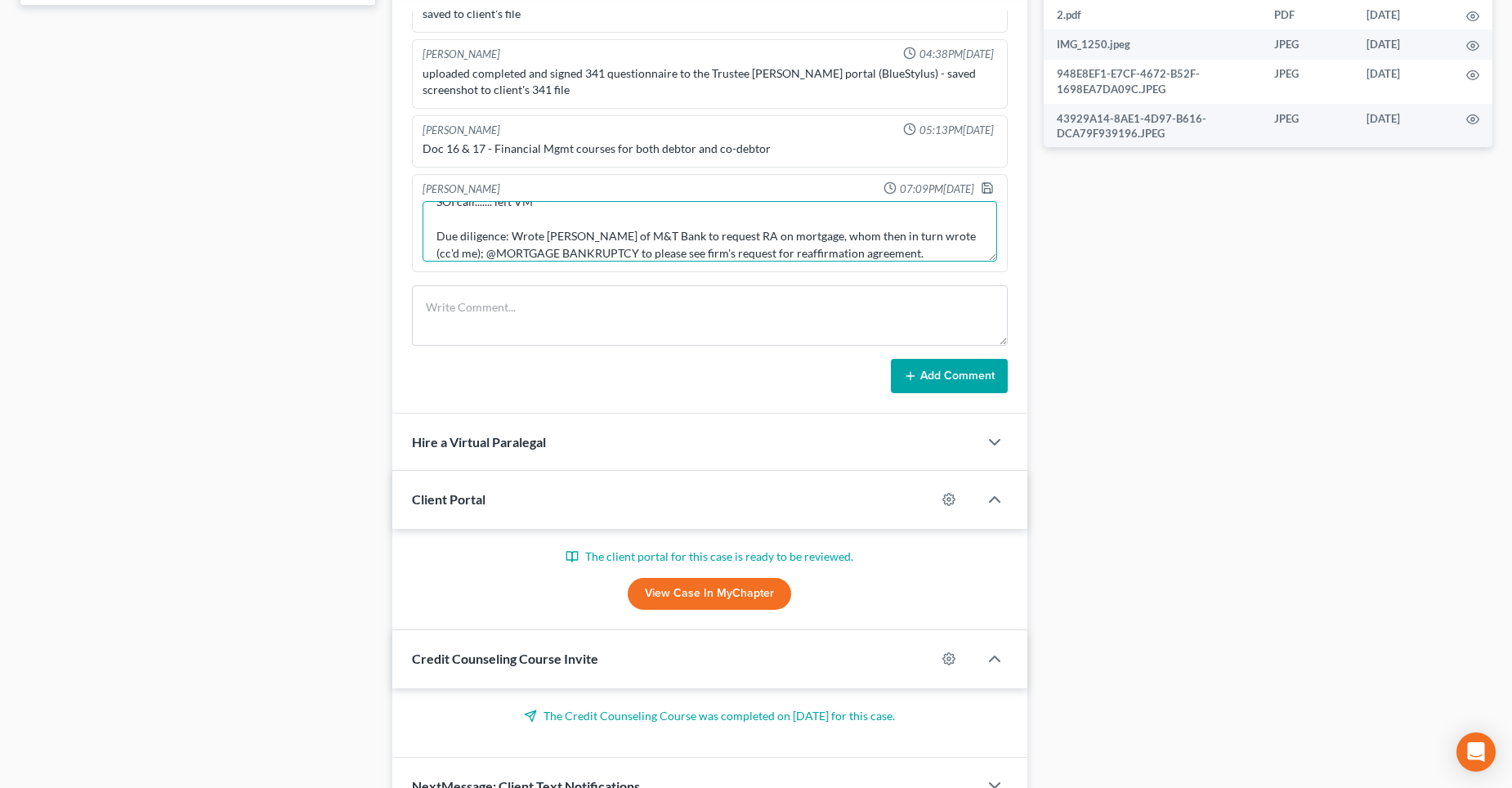
scroll to position [86, 0]
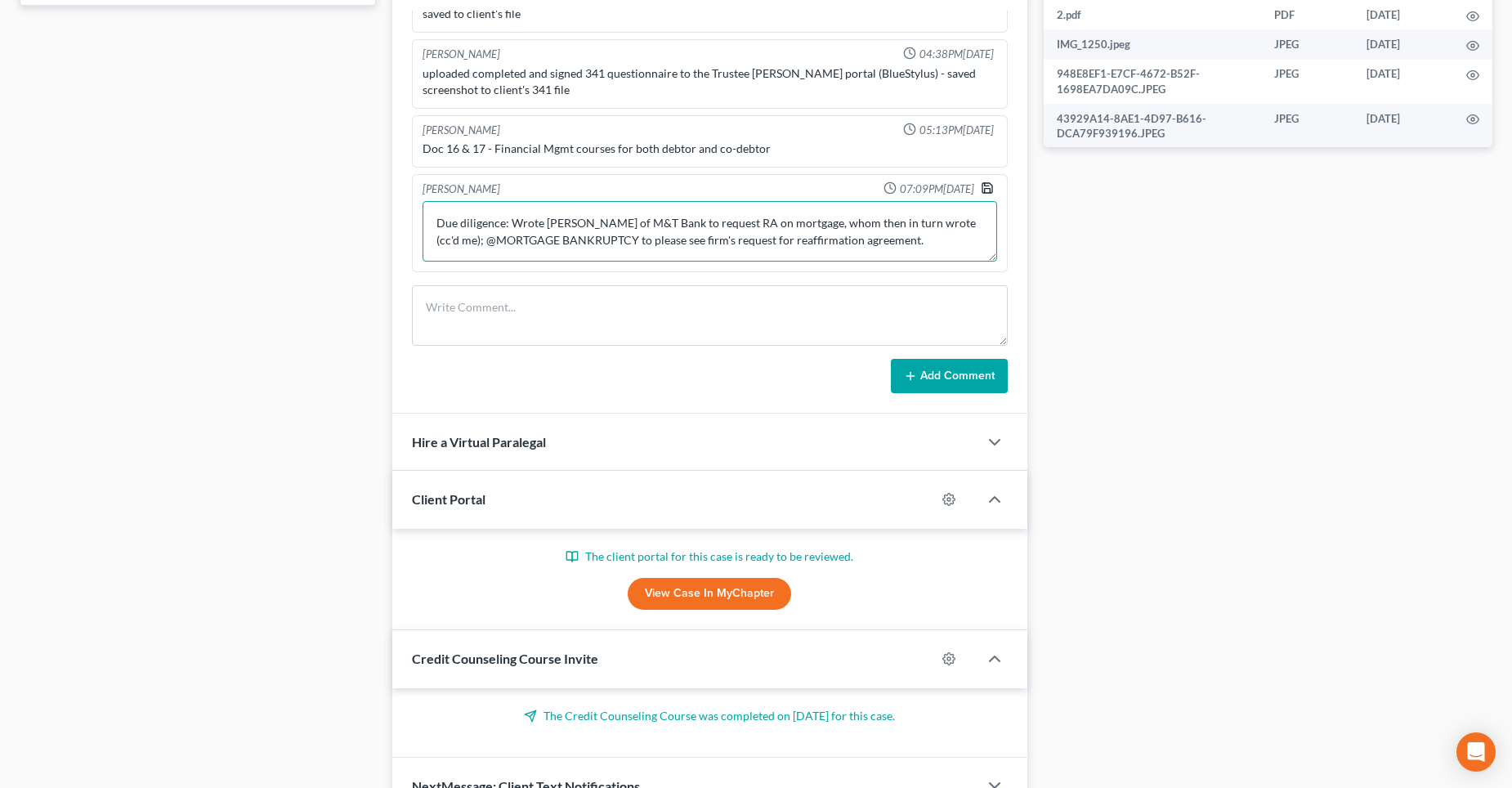
type textarea "Property: [STREET_ADDRESS][PERSON_NAME] (M & T Bank) AND 2022 Ford F 150 (Ally …"
click at [980, 190] on icon "button" at bounding box center [986, 188] width 13 height 13
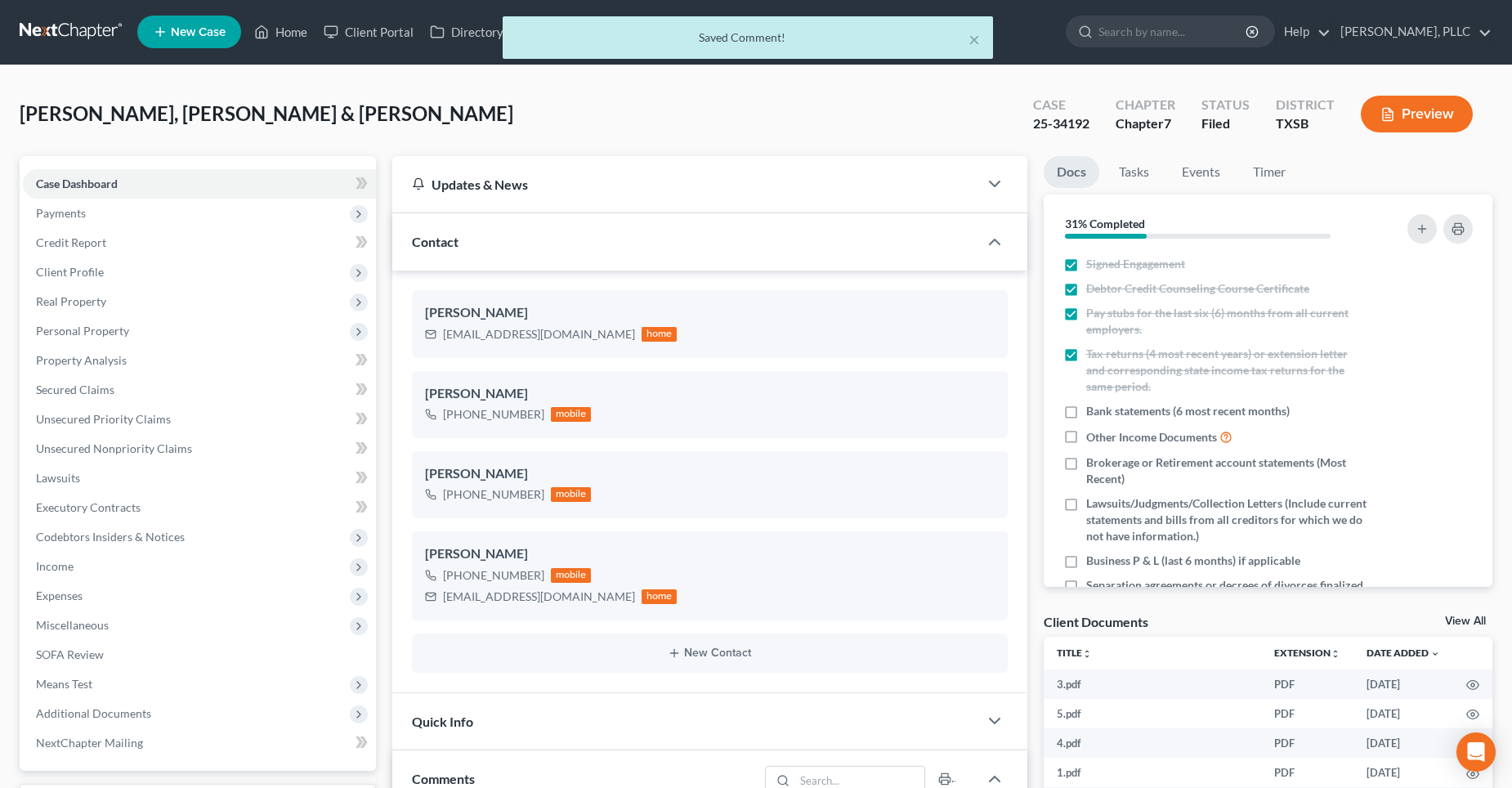
scroll to position [0, 0]
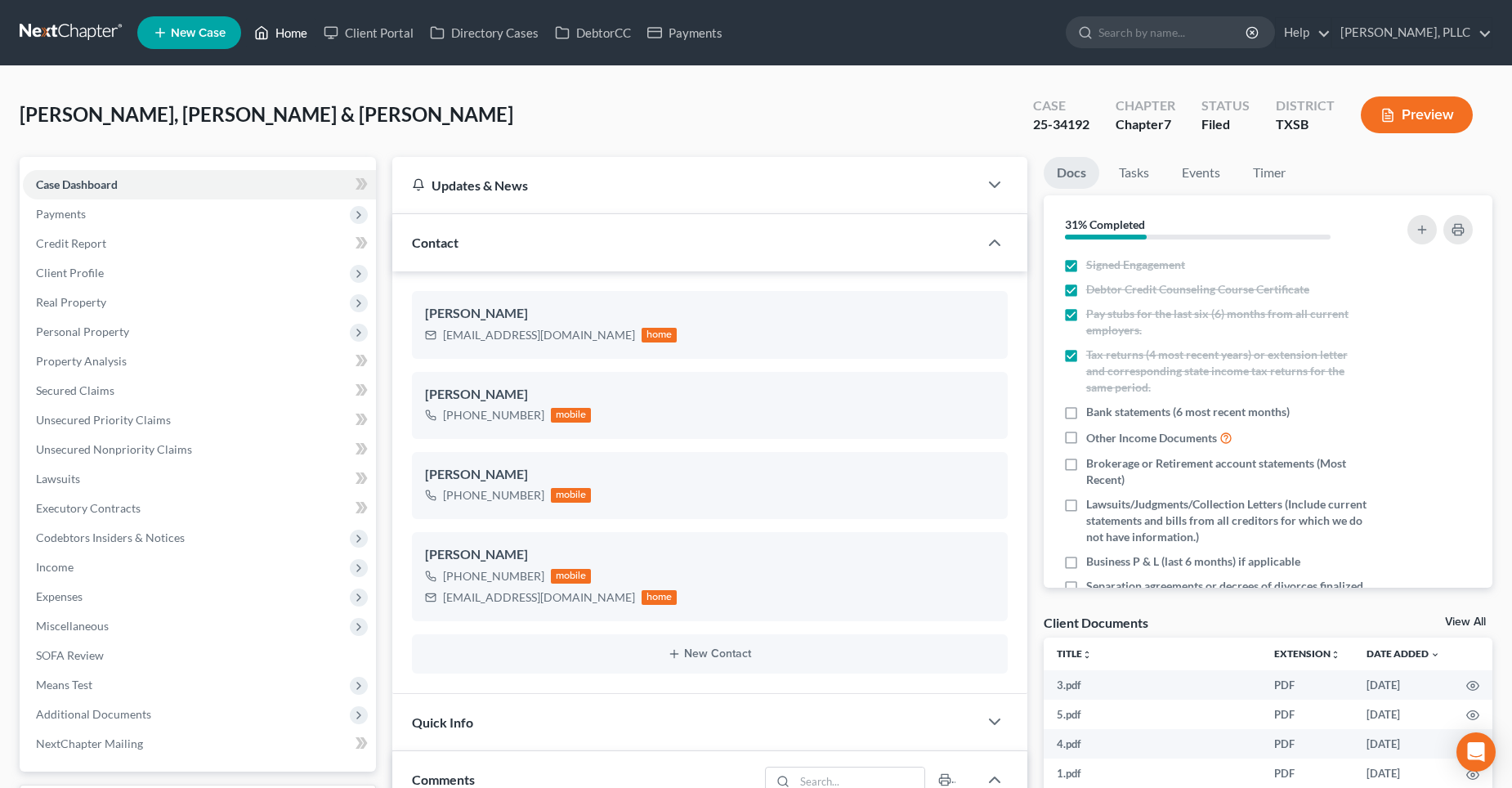
click at [297, 35] on link "Home" at bounding box center [281, 32] width 69 height 29
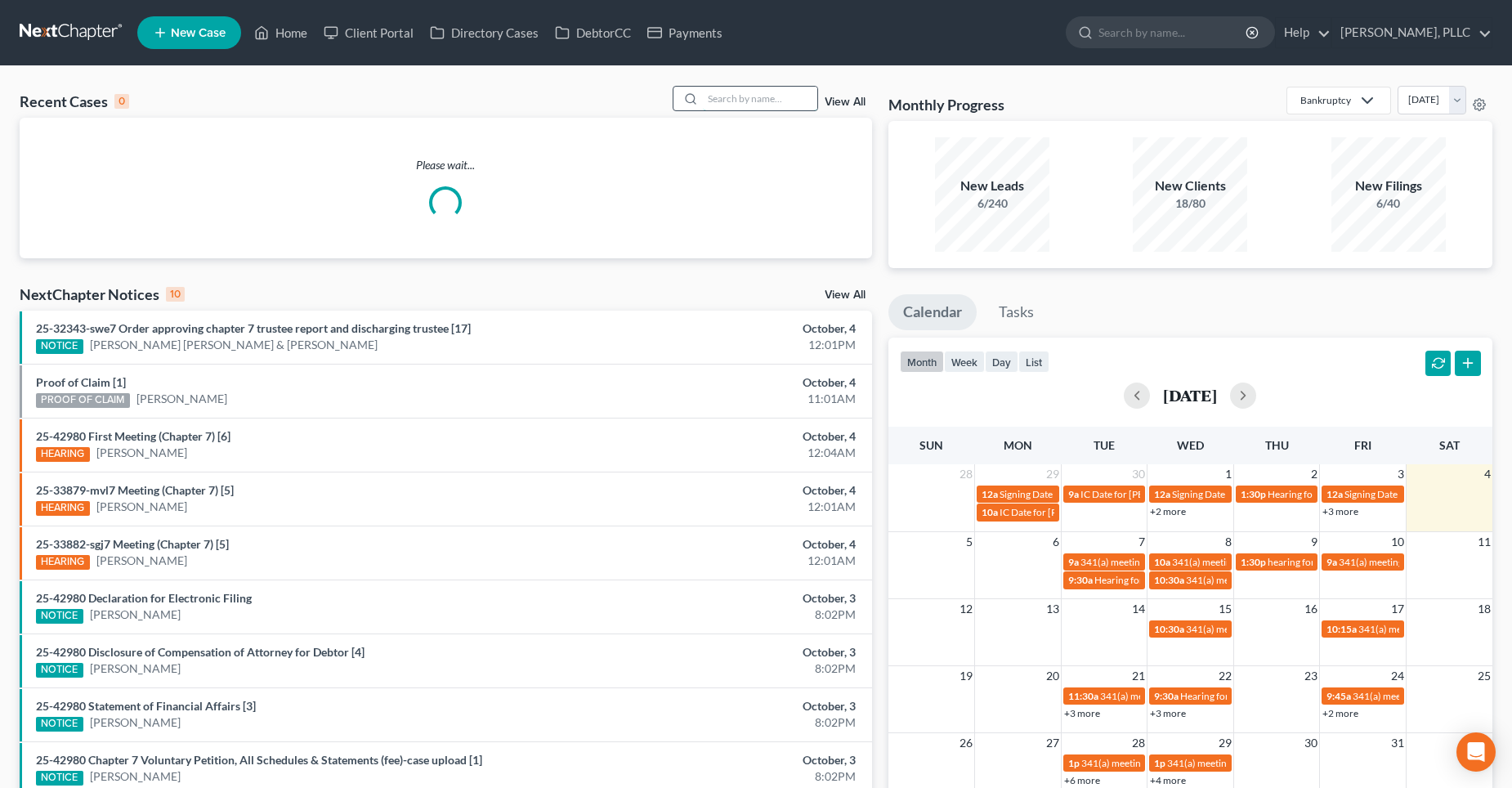
click at [754, 108] on input "search" at bounding box center [759, 99] width 114 height 23
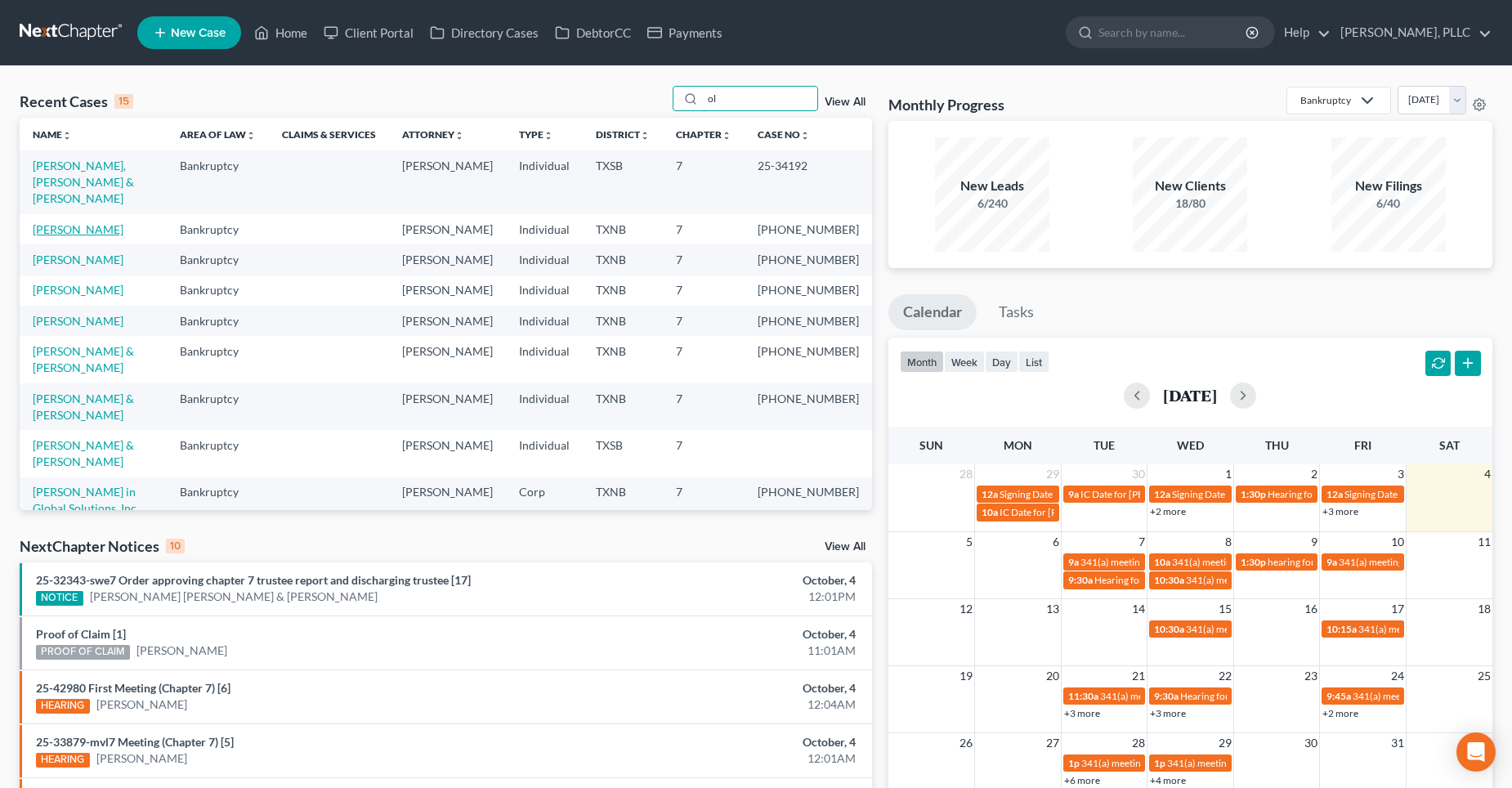
type input "ol"
click at [63, 222] on link "[PERSON_NAME]" at bounding box center [77, 229] width 91 height 14
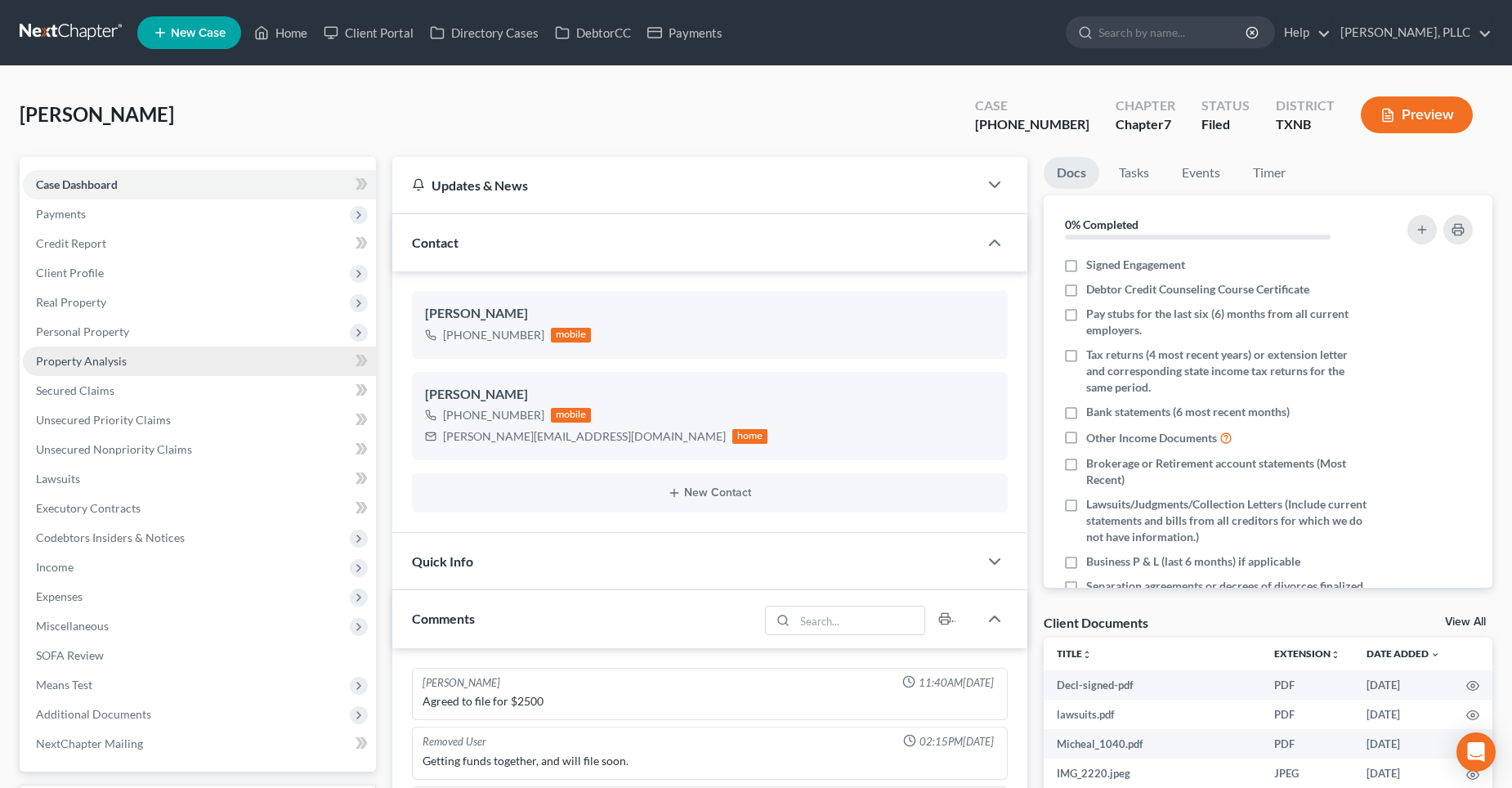
scroll to position [1717, 0]
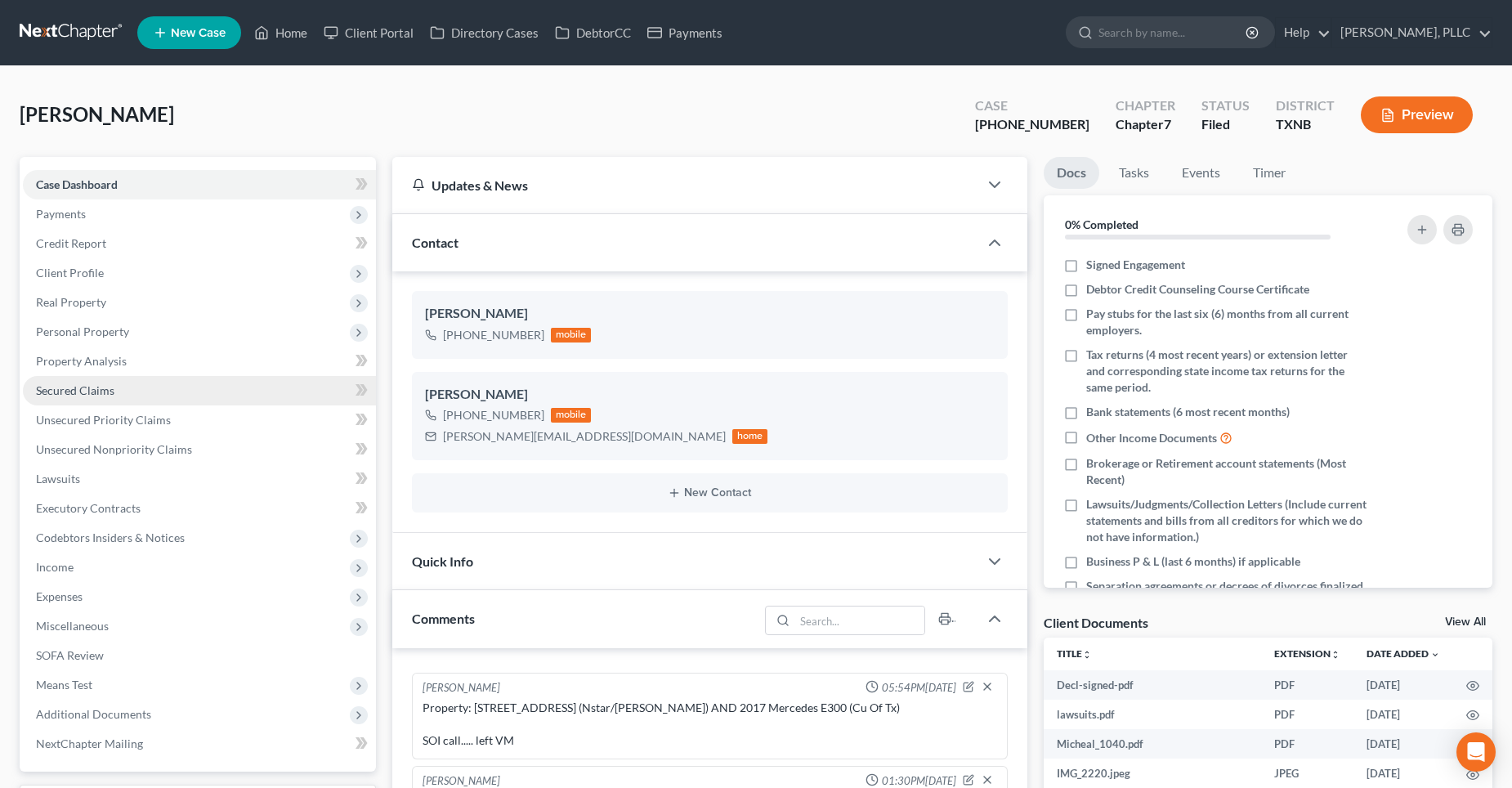
click at [79, 390] on span "Secured Claims" at bounding box center [75, 390] width 78 height 14
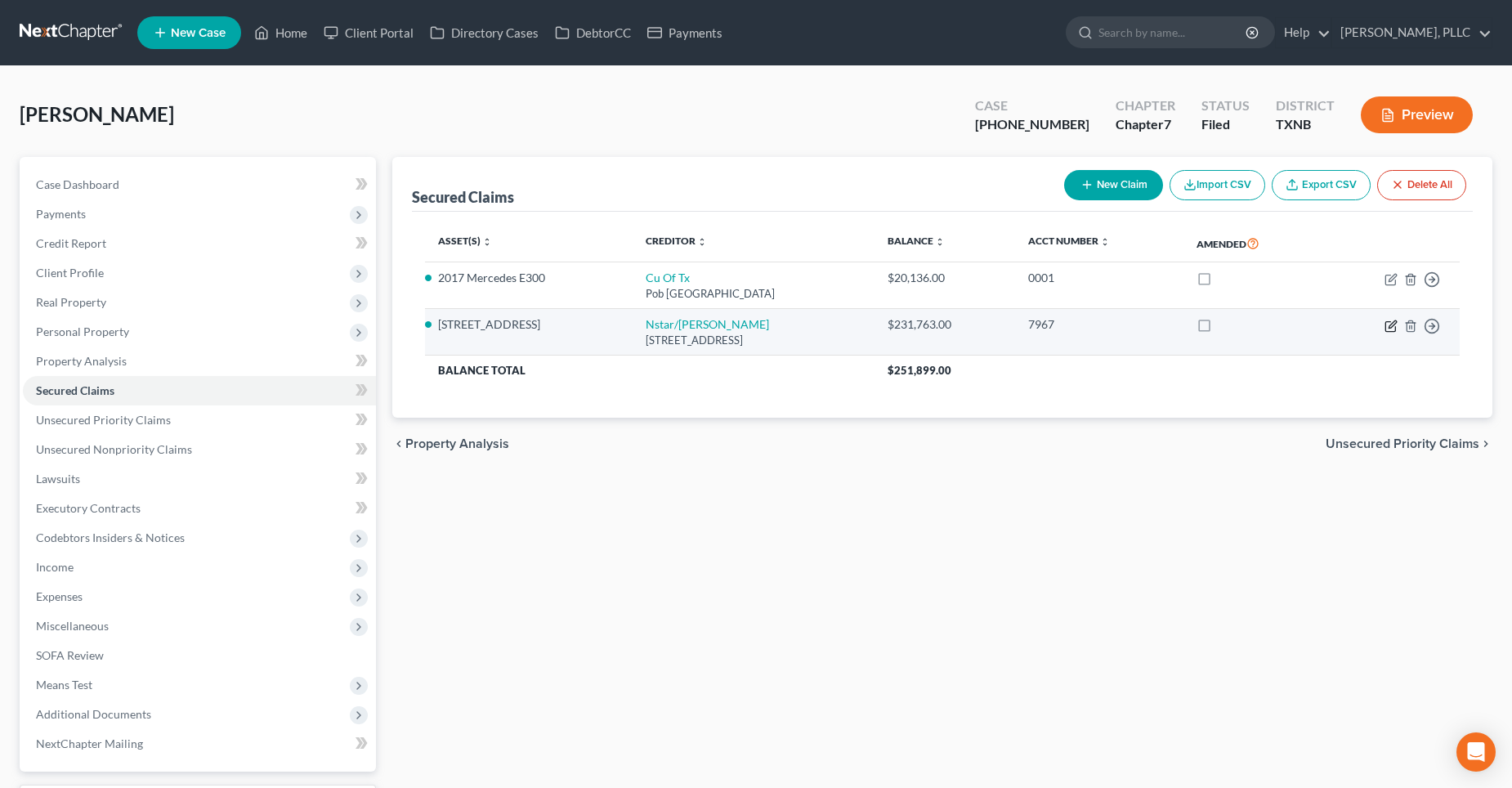
click at [1390, 326] on icon "button" at bounding box center [1393, 325] width 8 height 8
select select "45"
select select "2"
select select "3"
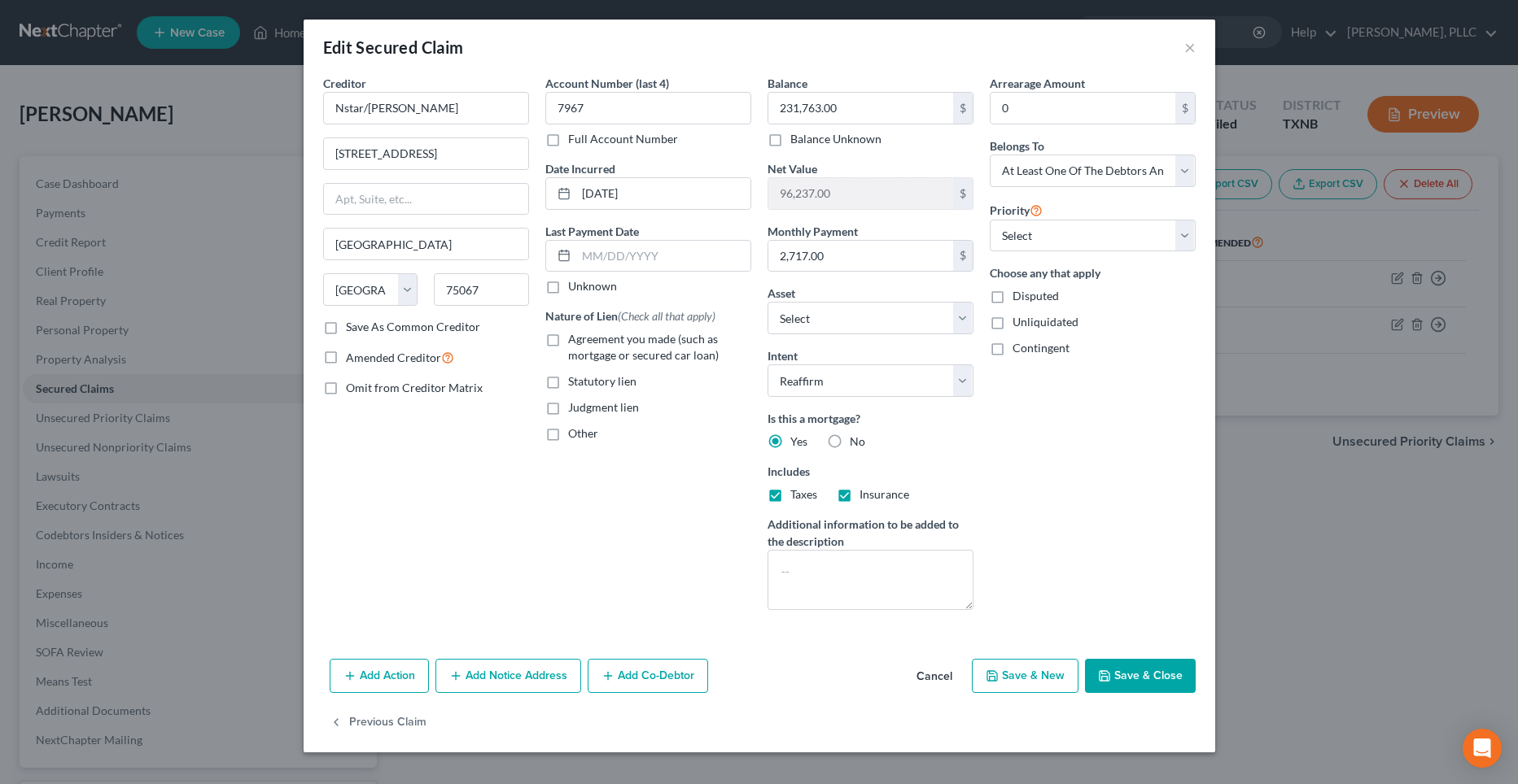
click at [1182, 45] on div "Edit Secured Claim ×" at bounding box center [759, 47] width 912 height 55
click at [1189, 50] on button "×" at bounding box center [1190, 47] width 12 height 19
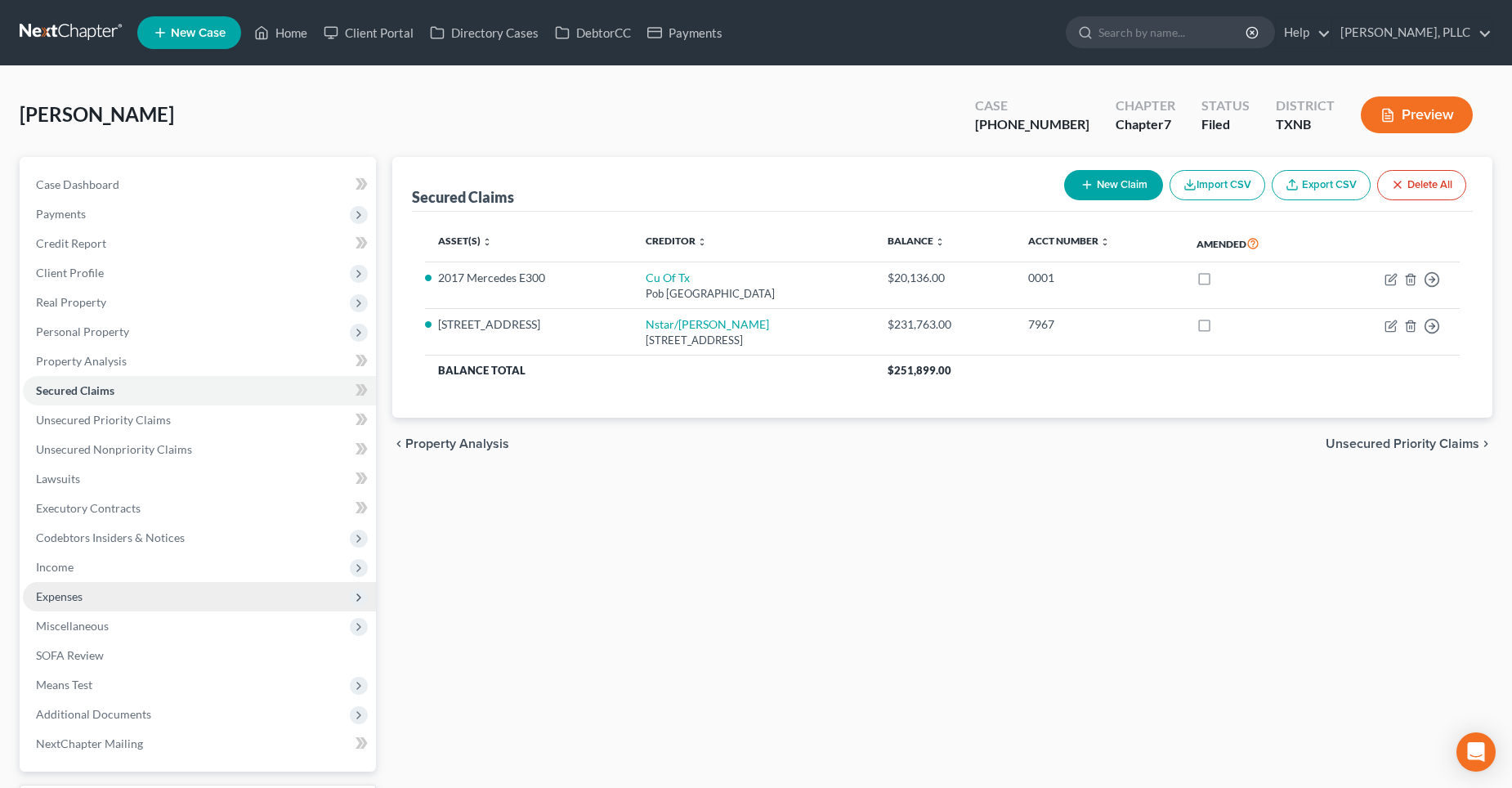
click at [93, 589] on span "Expenses" at bounding box center [198, 596] width 353 height 29
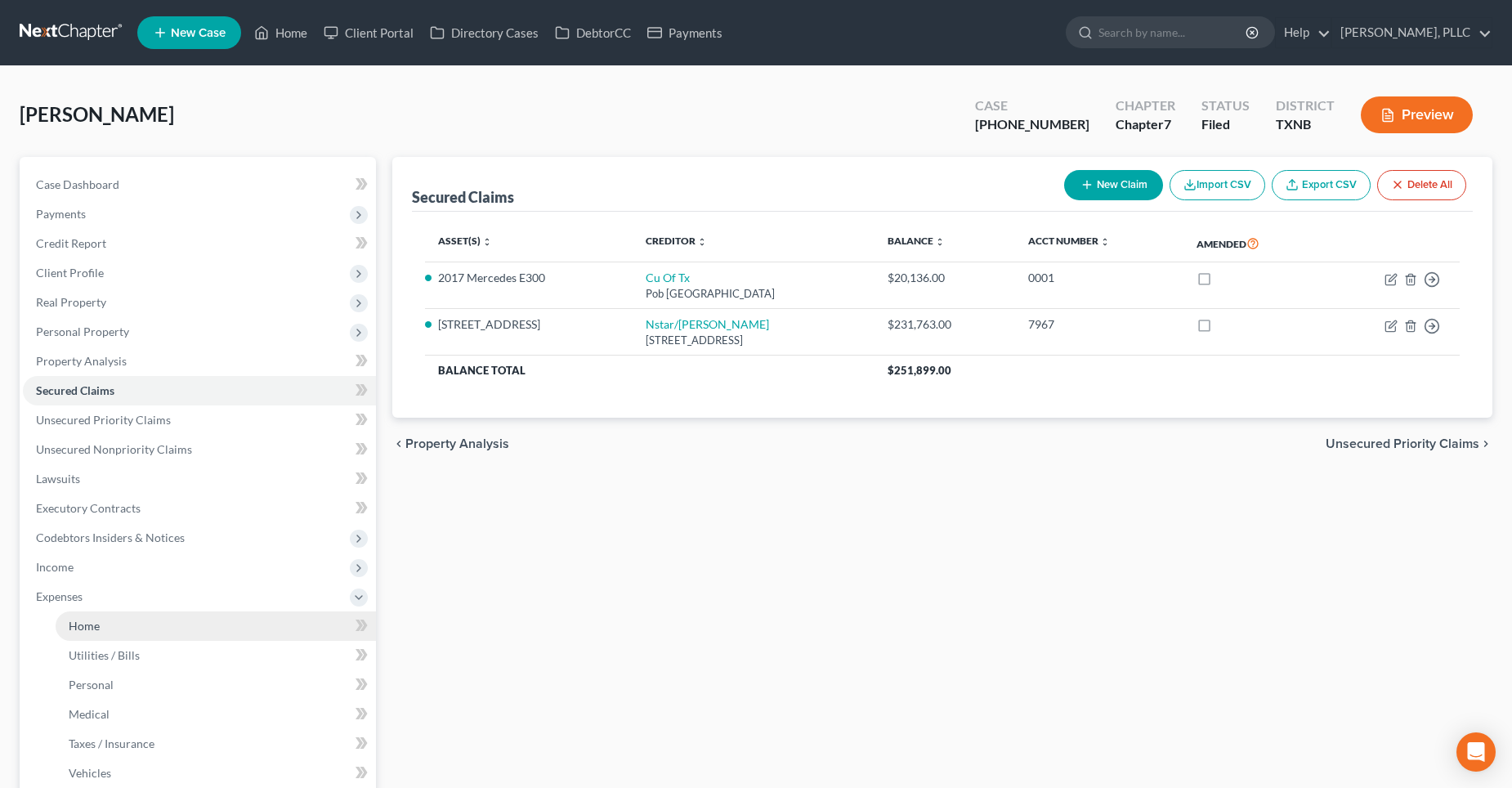
click at [92, 627] on span "Home" at bounding box center [84, 626] width 31 height 14
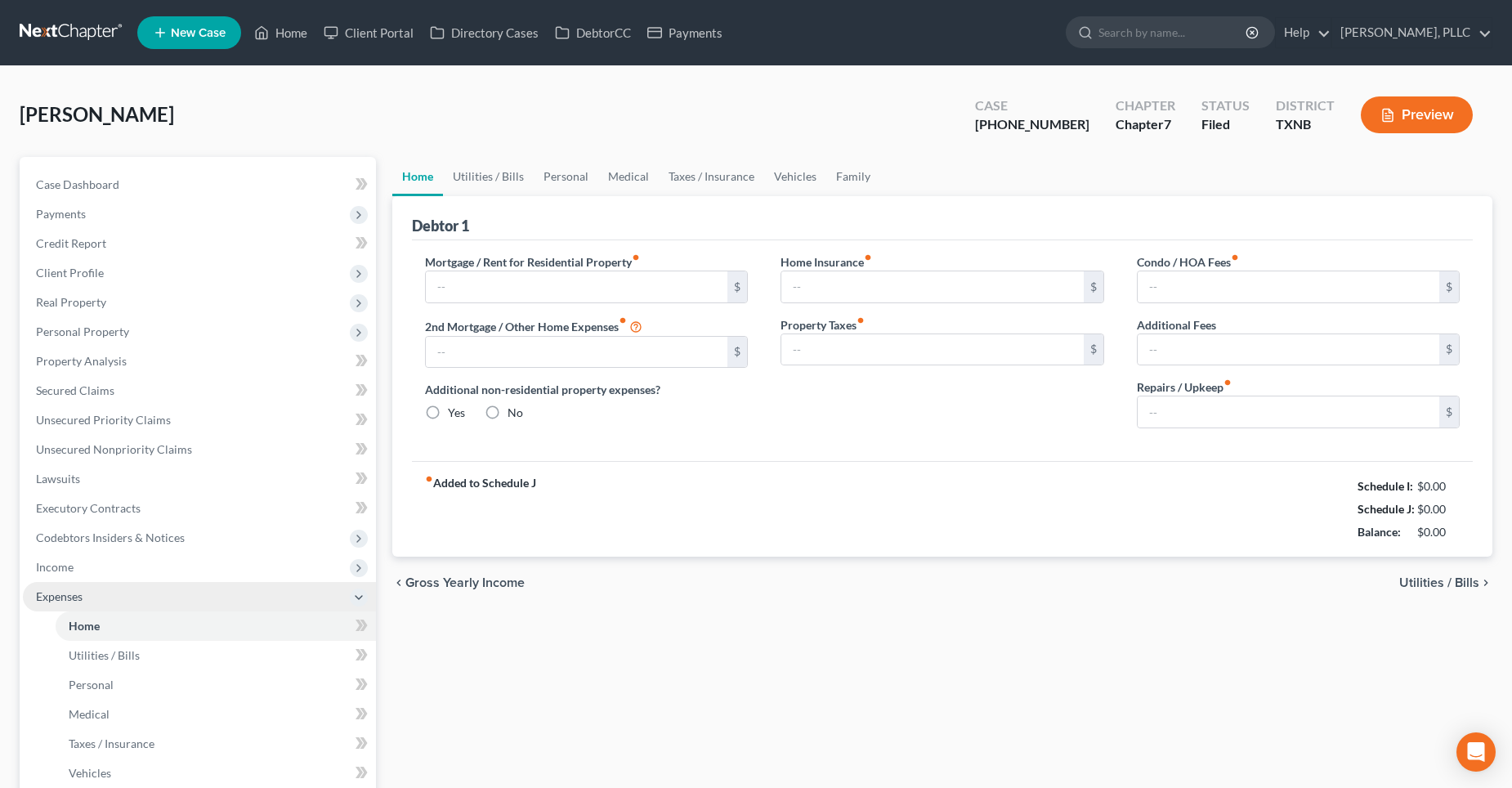
type input "2,717.00"
type input "0.00"
radio input "true"
type input "0.00"
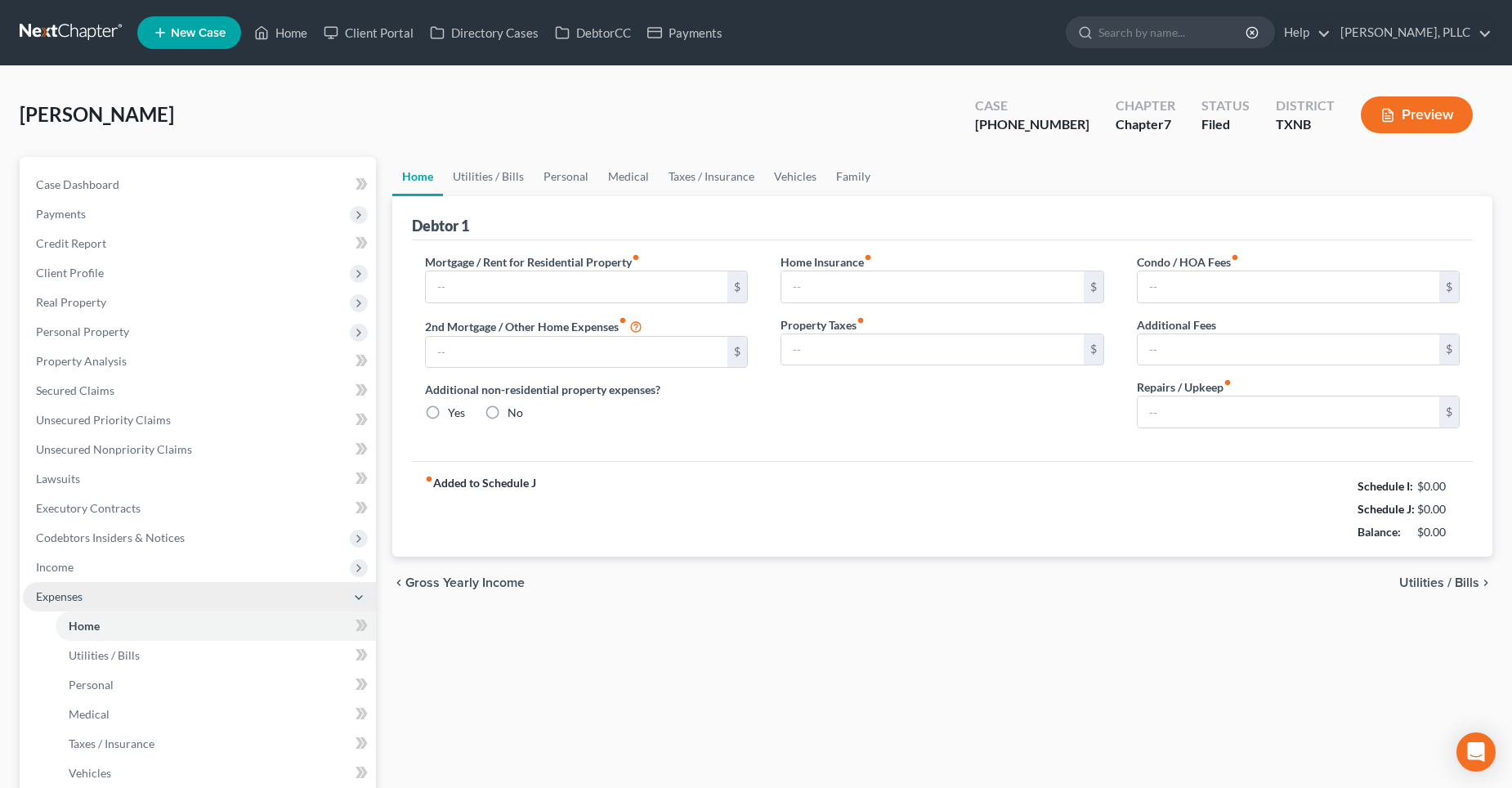
type input "0.00"
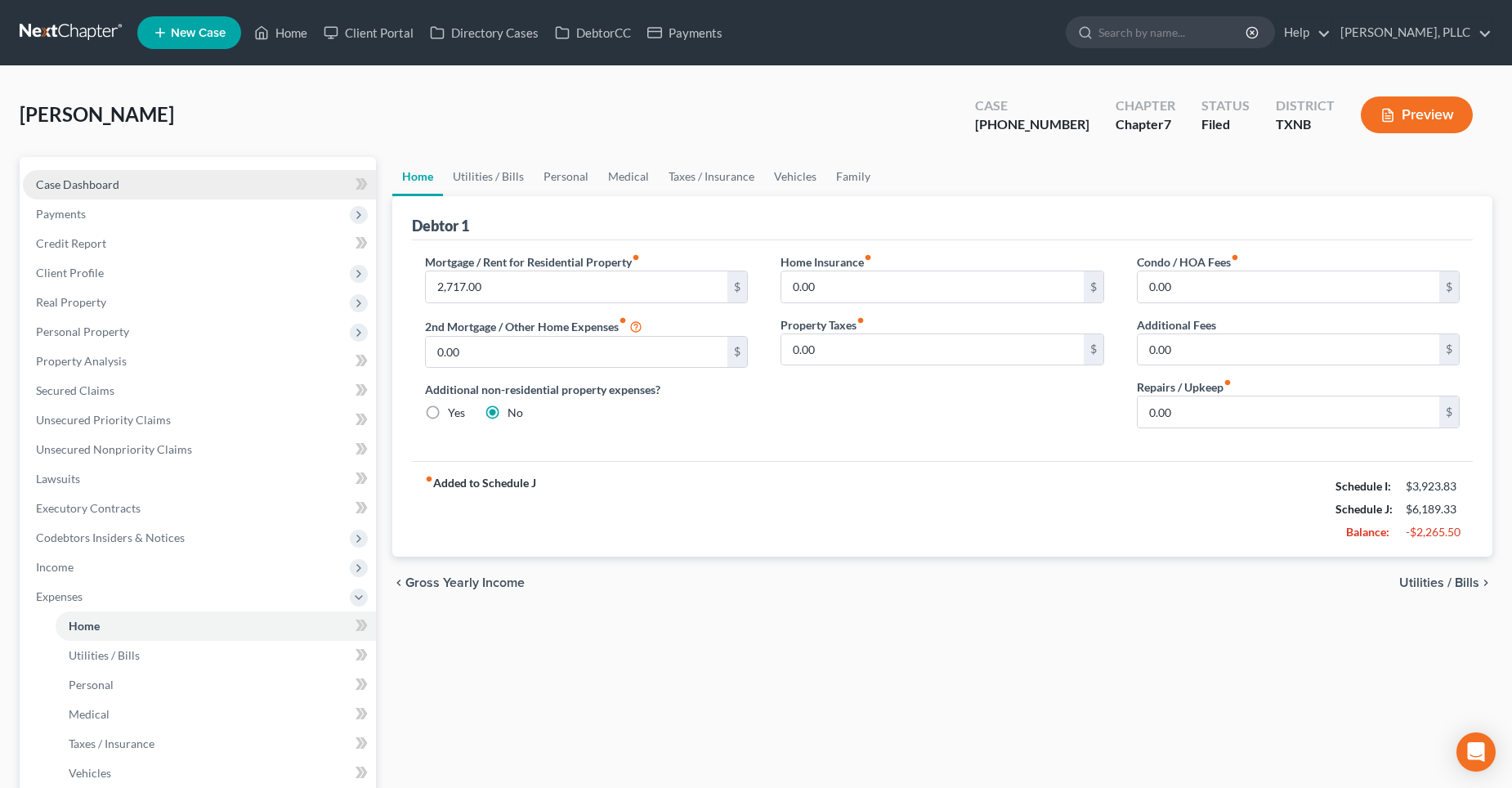
click at [120, 192] on link "Case Dashboard" at bounding box center [198, 185] width 353 height 29
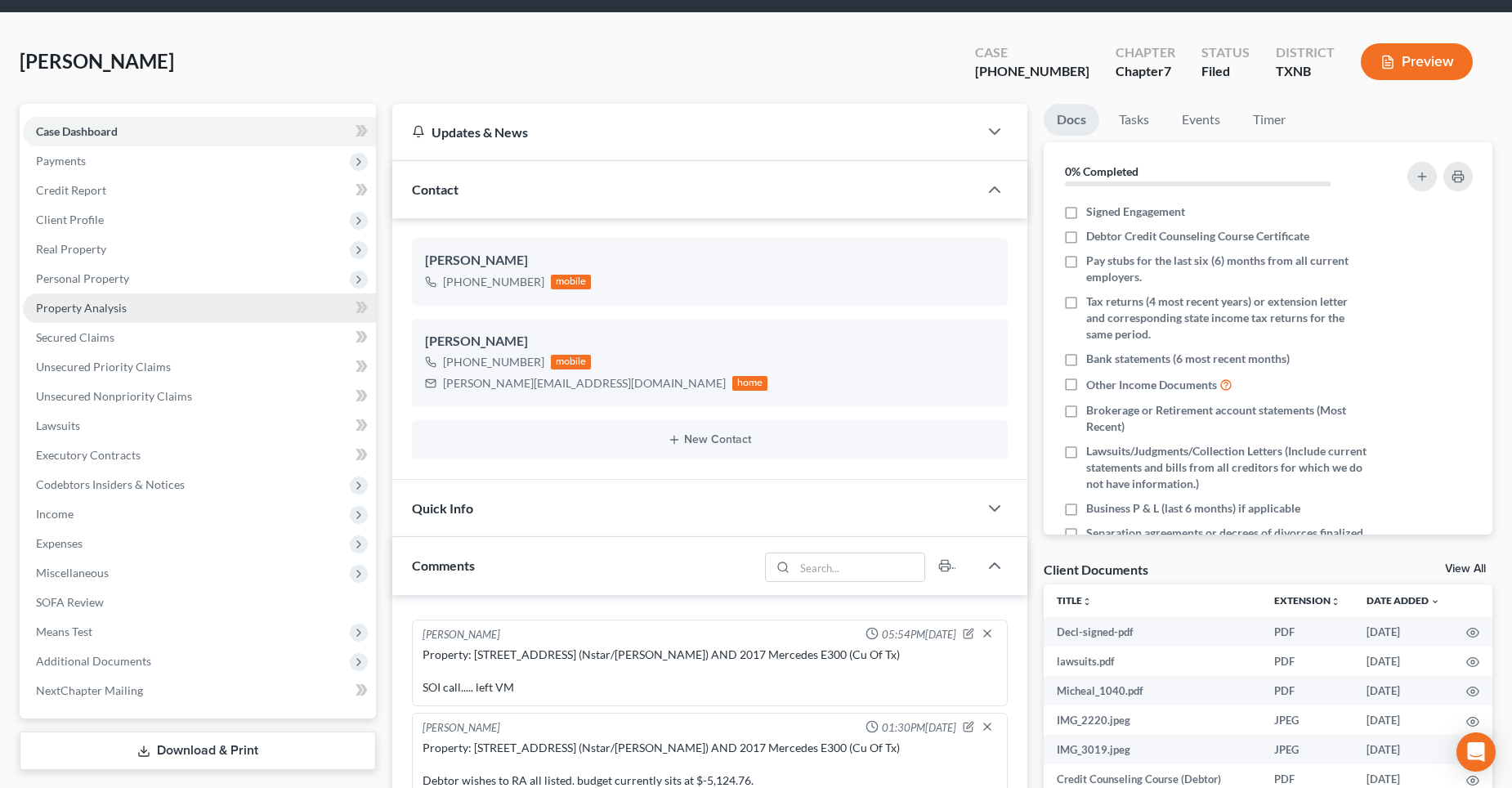
scroll to position [82, 0]
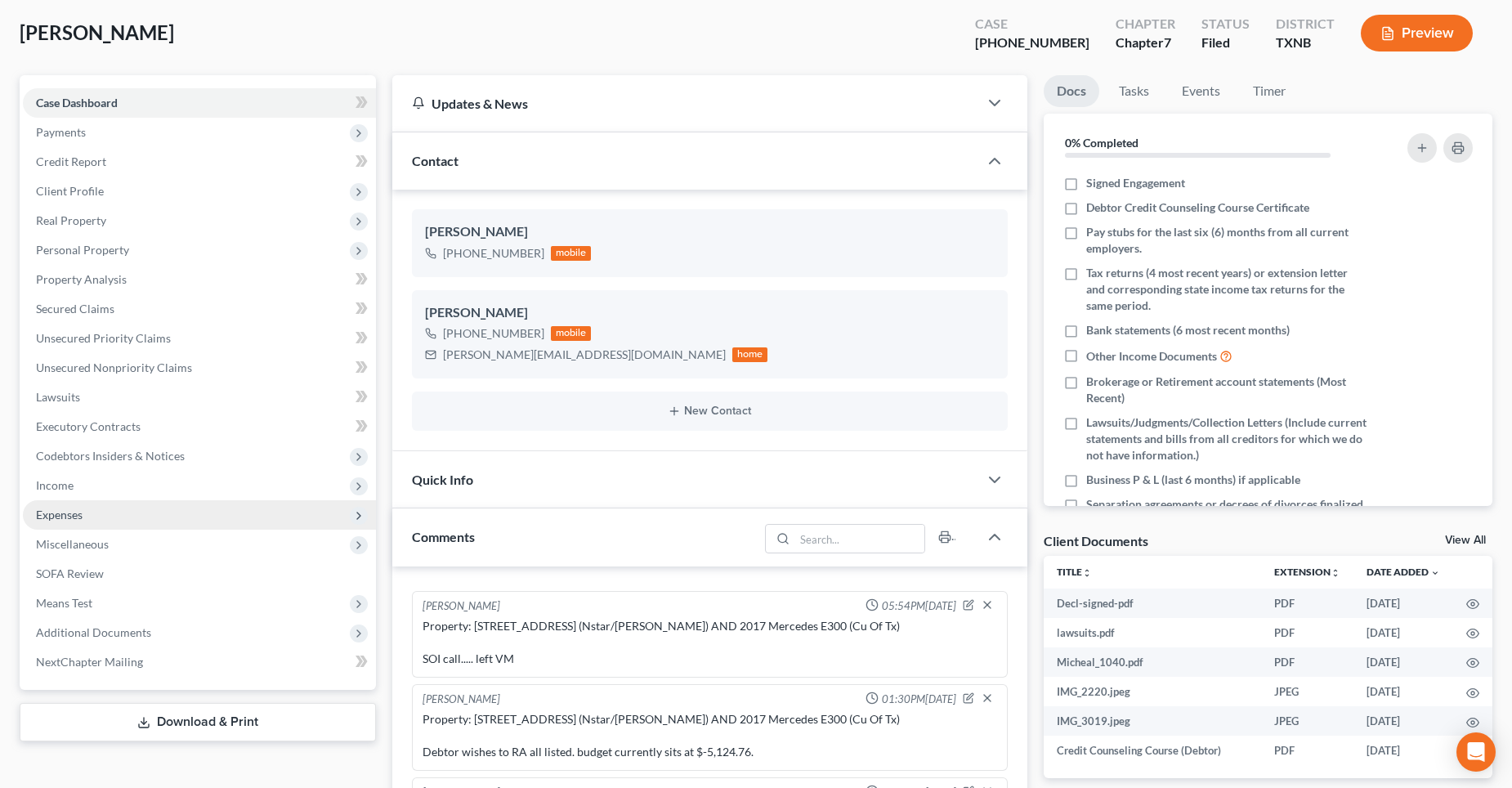
click at [114, 515] on span "Expenses" at bounding box center [198, 515] width 353 height 29
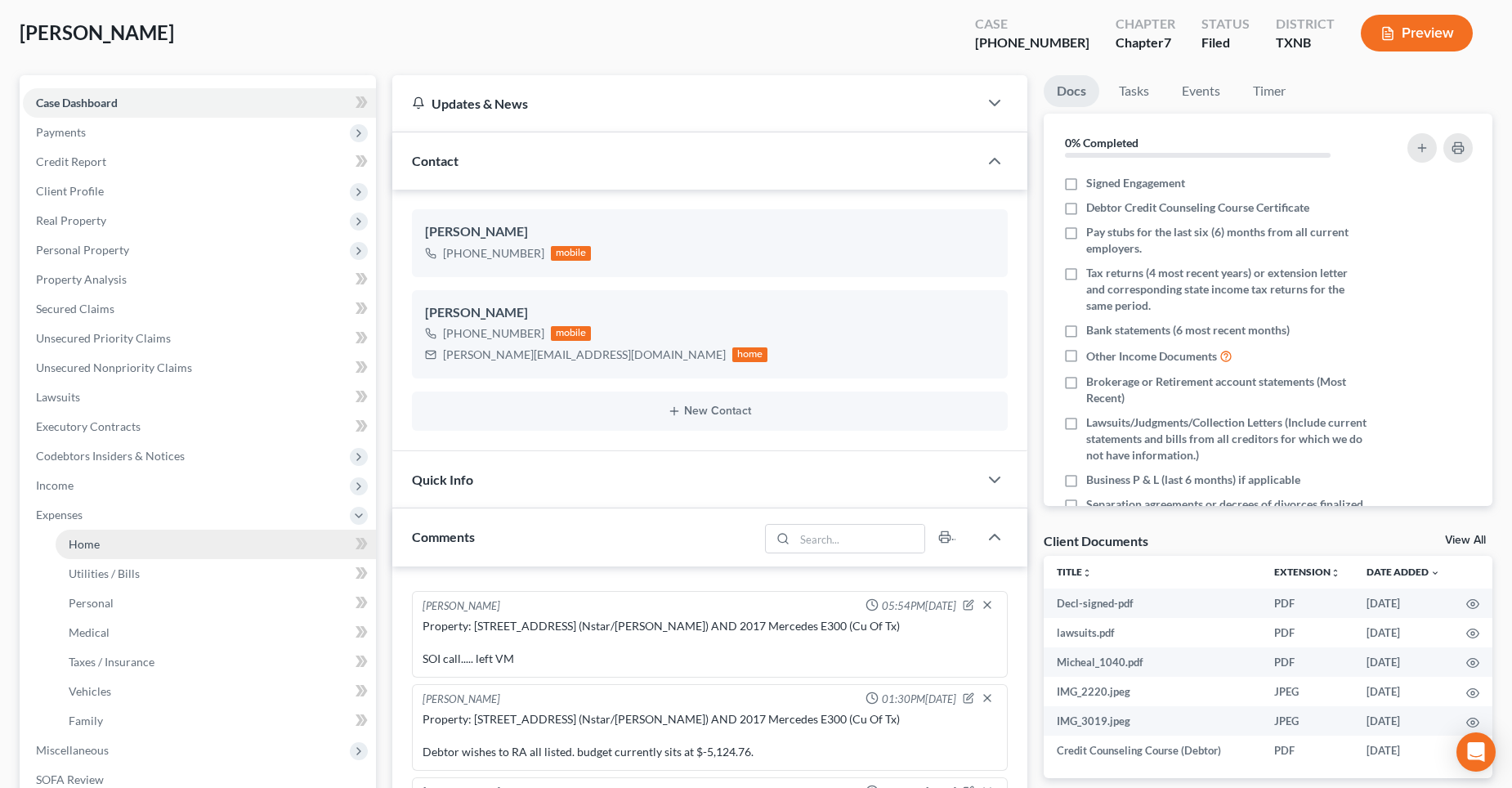
click at [112, 542] on link "Home" at bounding box center [216, 545] width 321 height 29
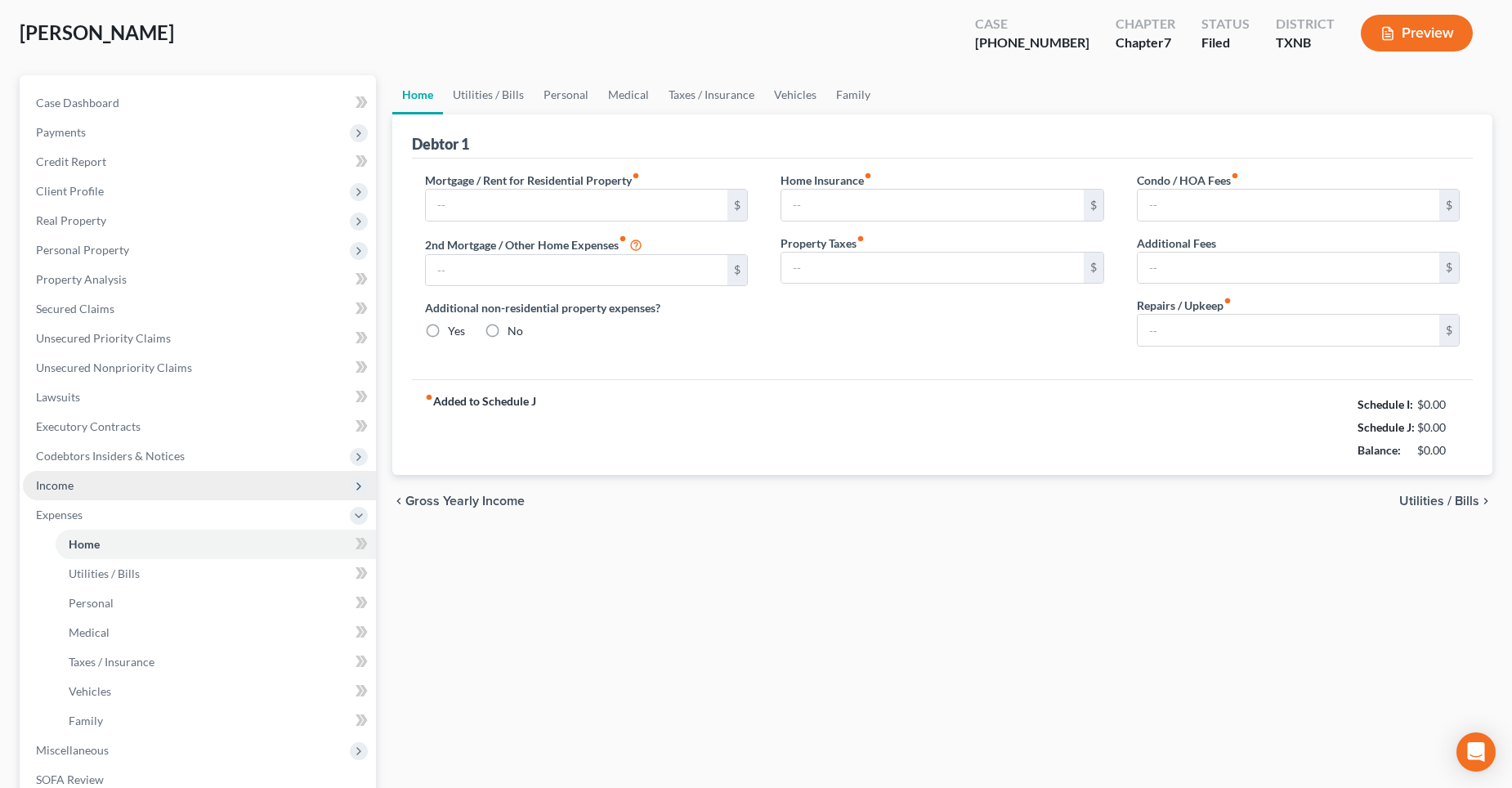
type input "2,717.00"
type input "0.00"
radio input "true"
type input "0.00"
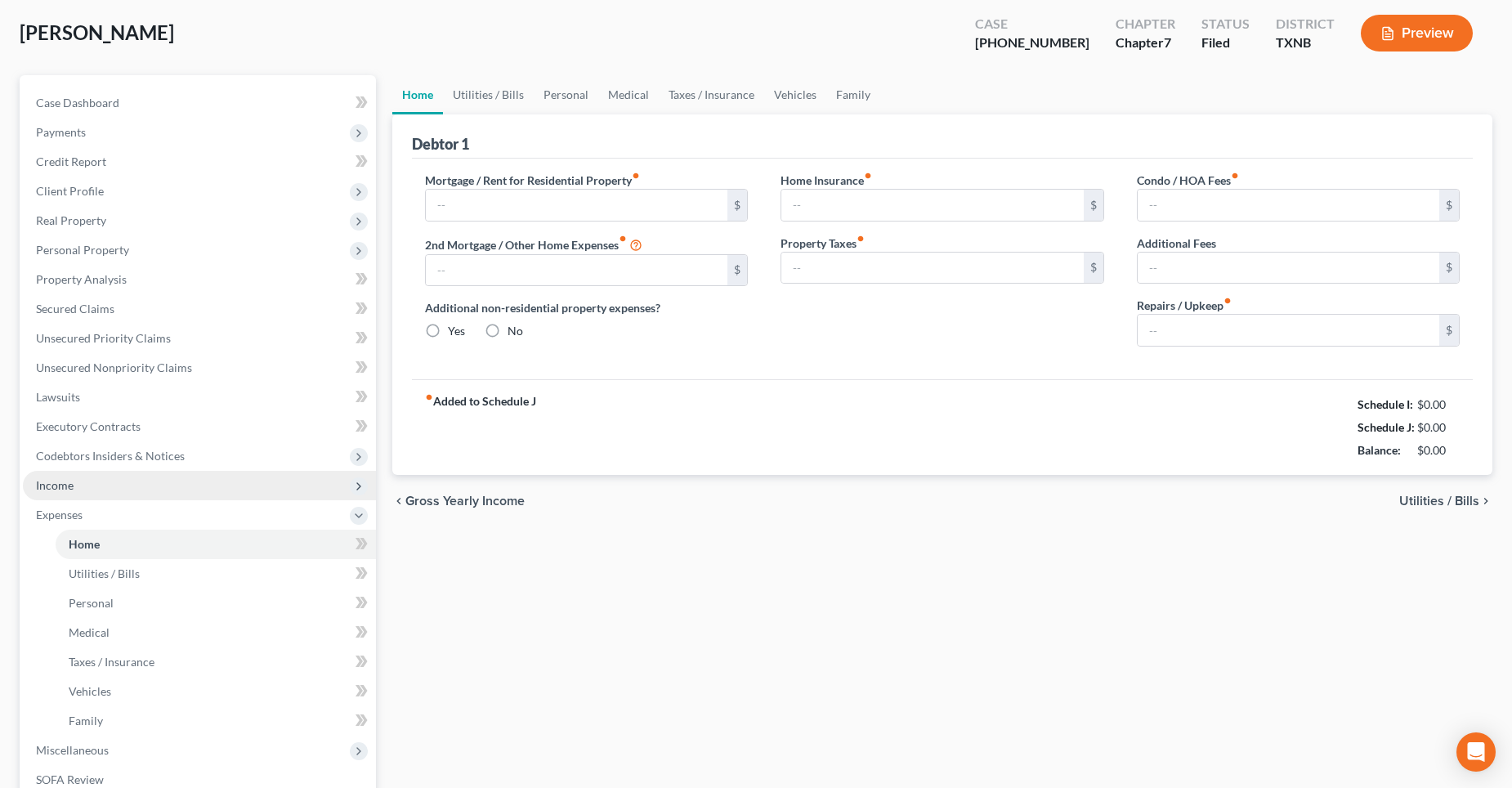
type input "0.00"
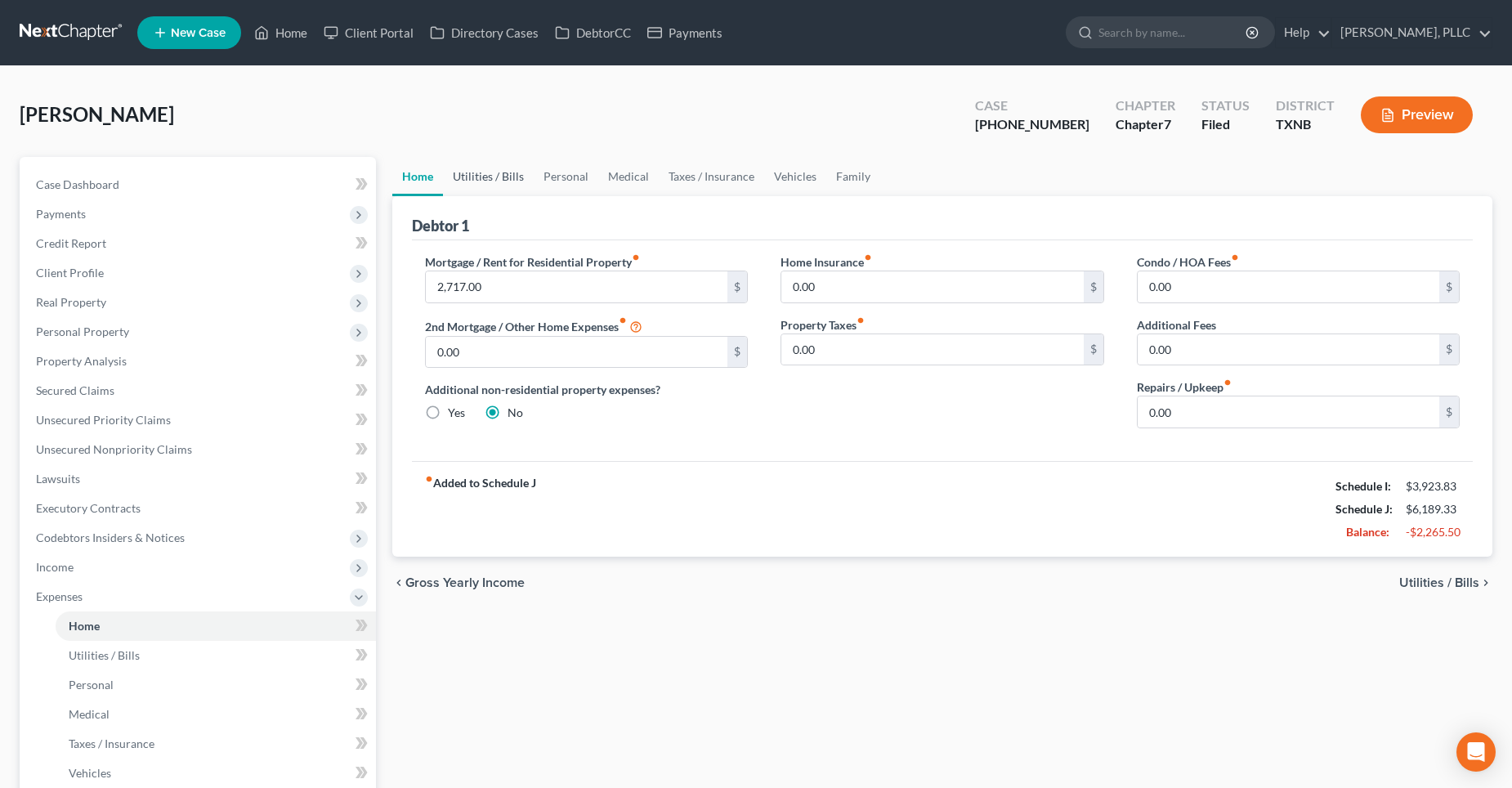
click at [492, 175] on link "Utilities / Bills" at bounding box center [488, 177] width 91 height 39
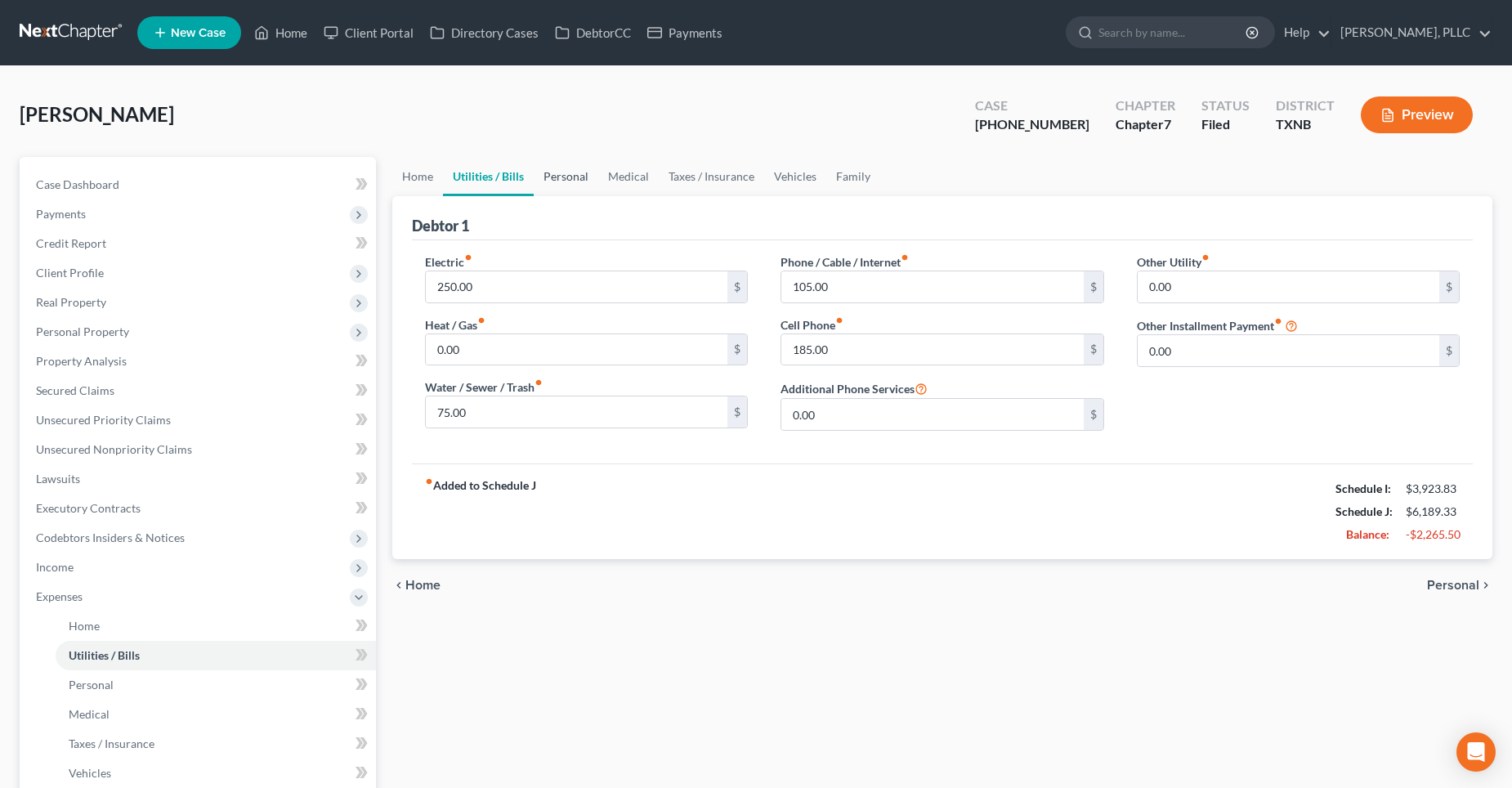
click at [557, 178] on link "Personal" at bounding box center [566, 177] width 65 height 39
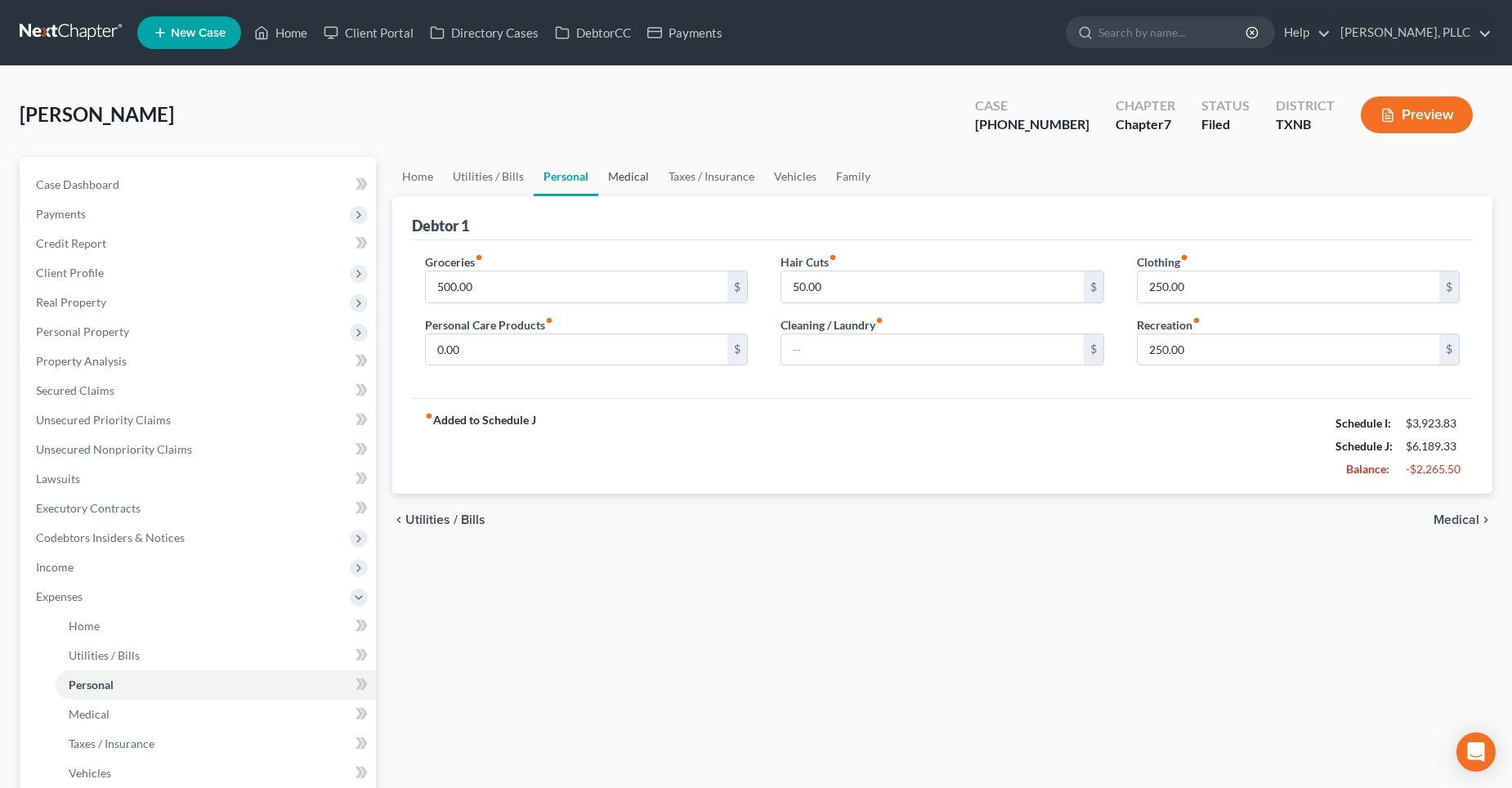
click at [608, 173] on link "Medical" at bounding box center [628, 177] width 61 height 39
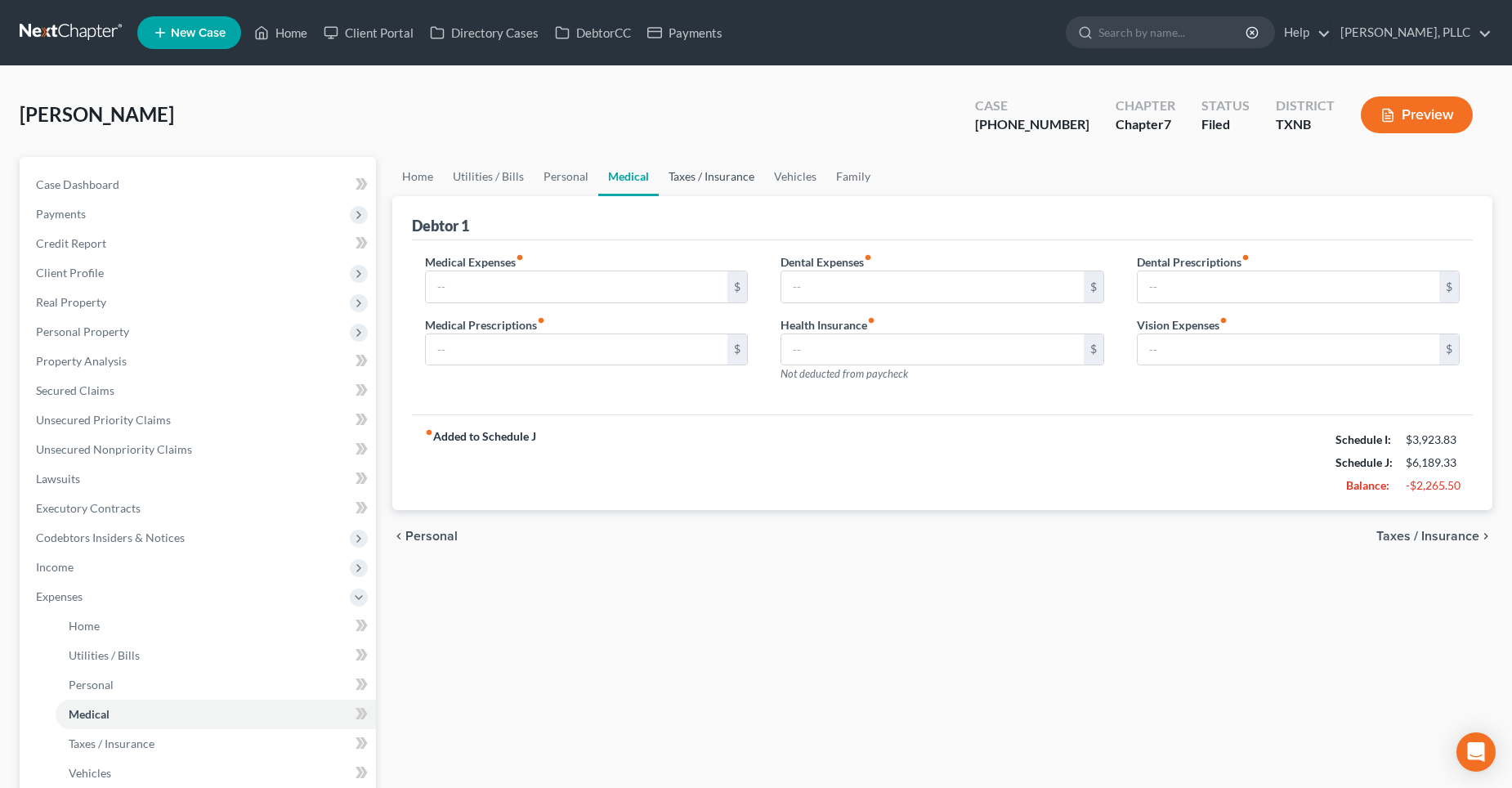
click at [689, 173] on link "Taxes / Insurance" at bounding box center [712, 177] width 106 height 39
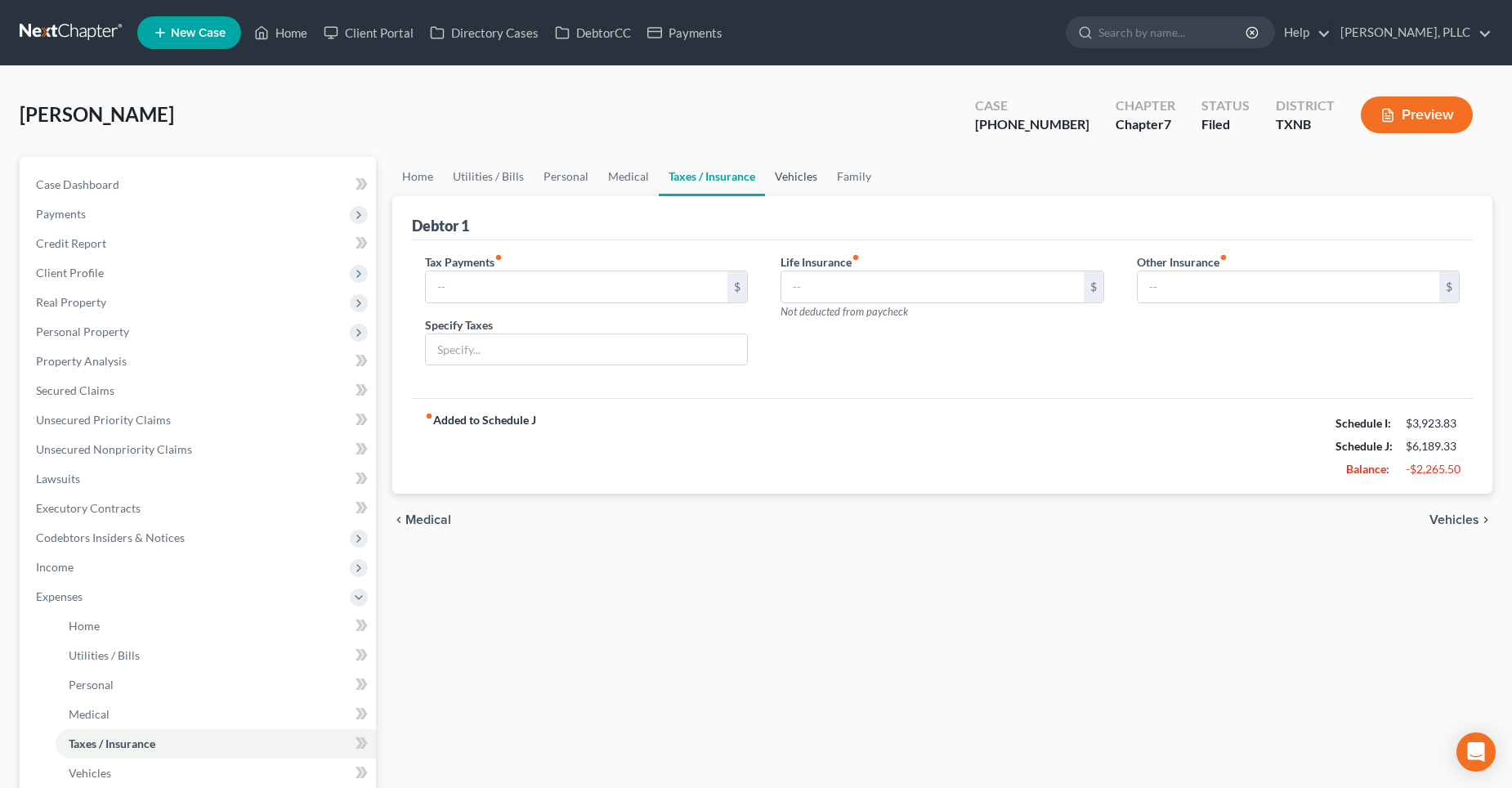
click at [791, 181] on link "Vehicles" at bounding box center [797, 177] width 63 height 39
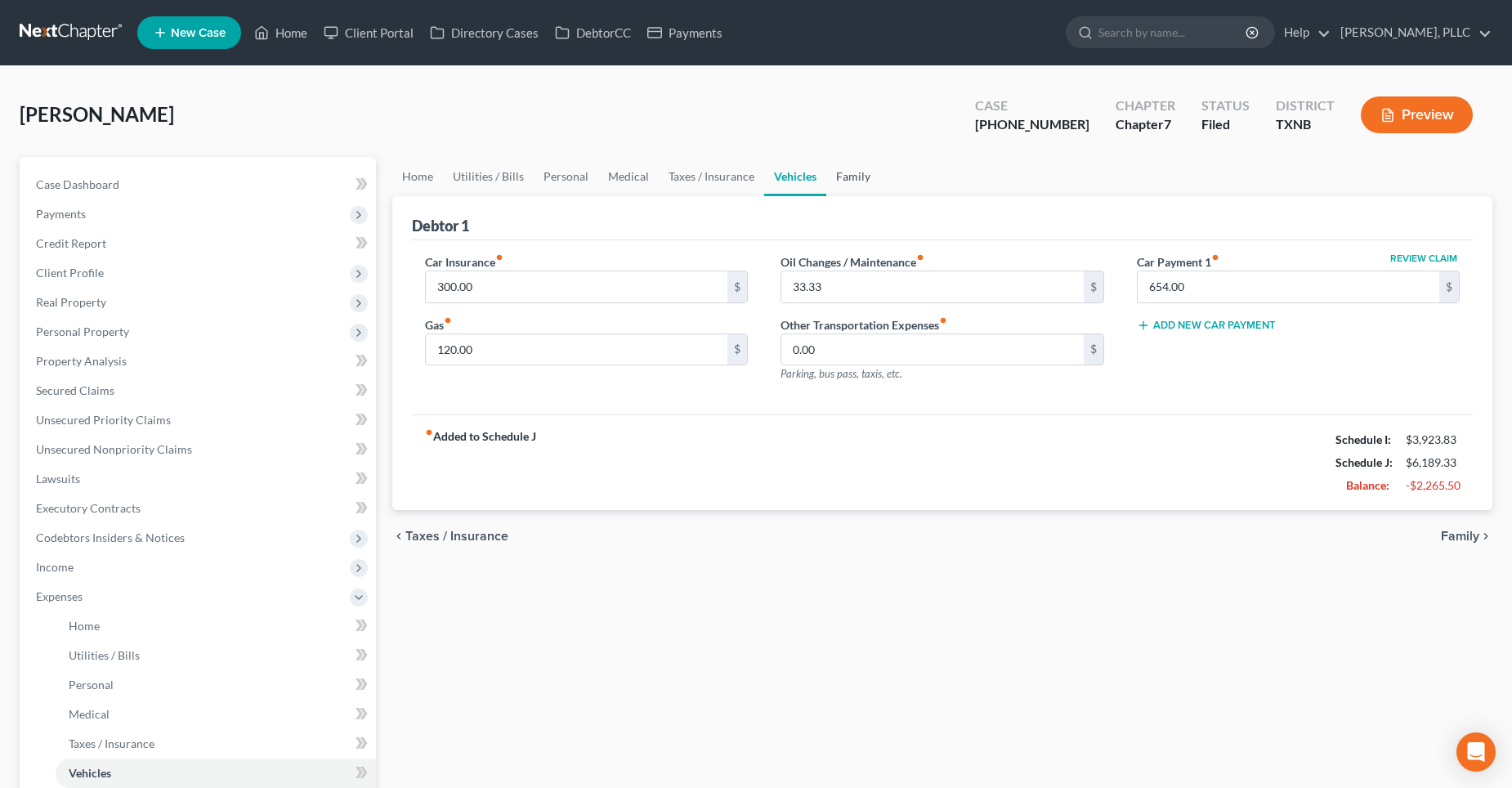
click at [842, 175] on link "Family" at bounding box center [852, 177] width 54 height 39
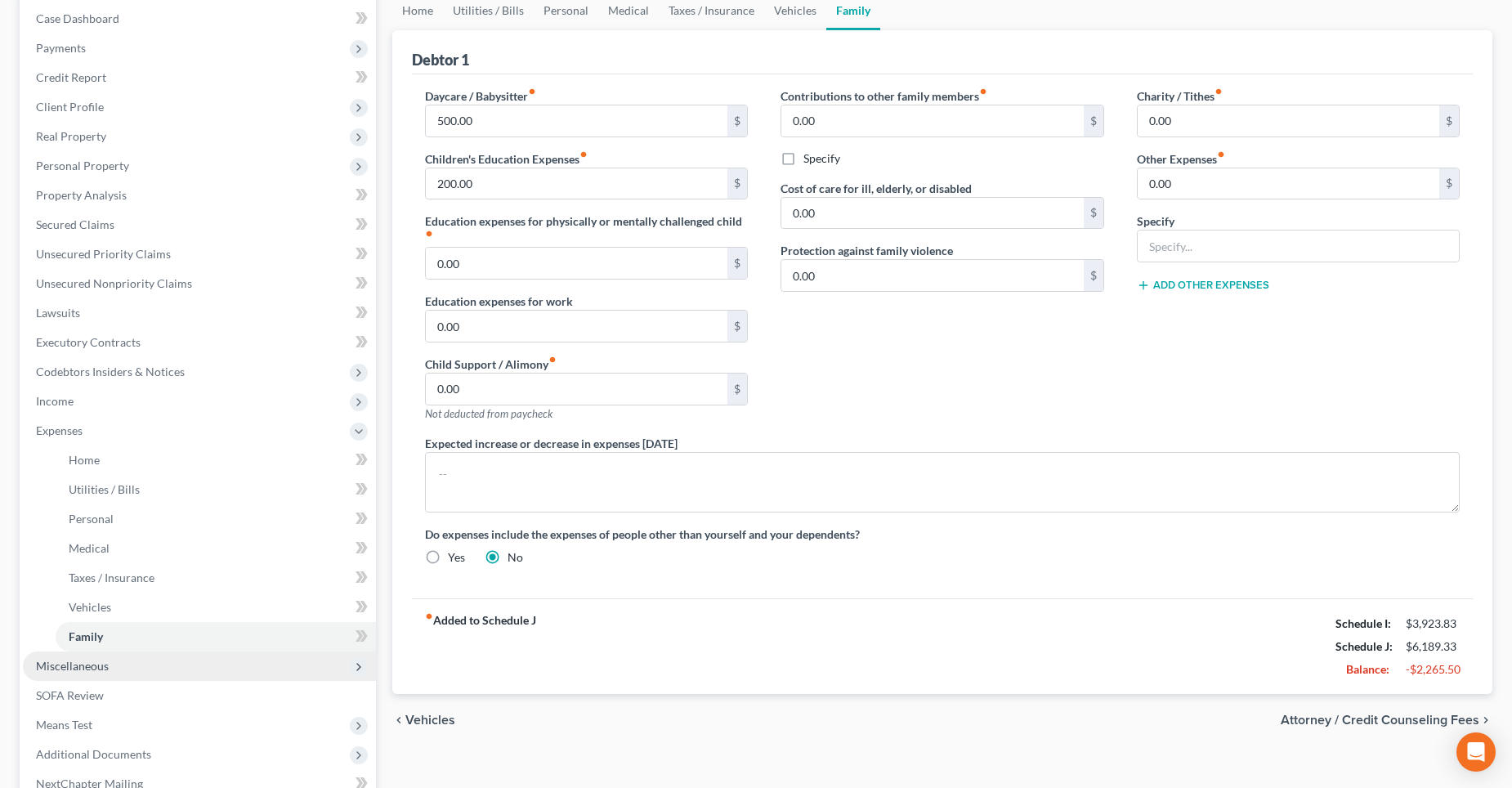
scroll to position [245, 0]
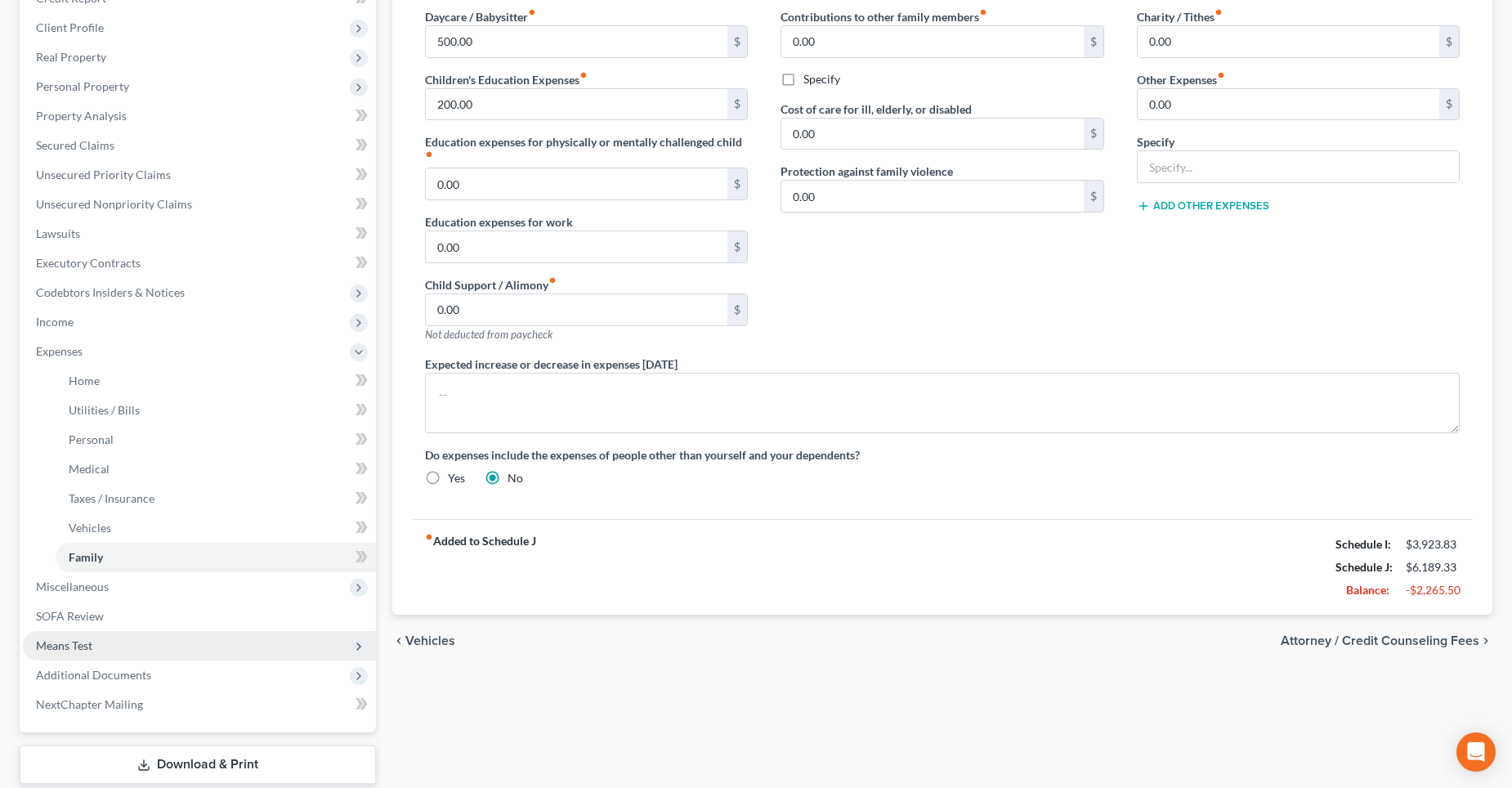
click at [107, 639] on span "Means Test" at bounding box center [198, 646] width 353 height 29
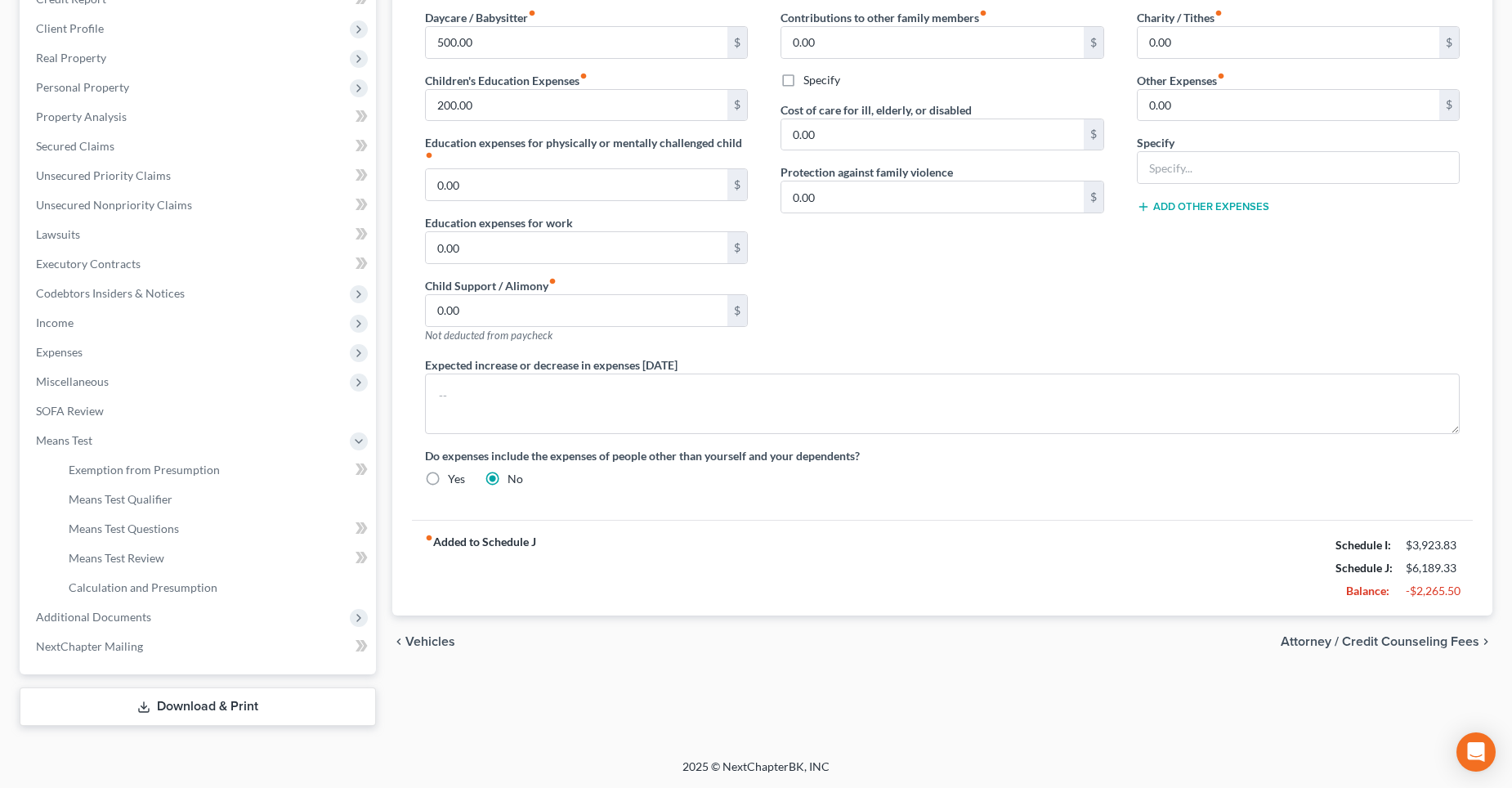
scroll to position [244, 0]
click at [143, 503] on span "Means Test Qualifier" at bounding box center [120, 499] width 104 height 14
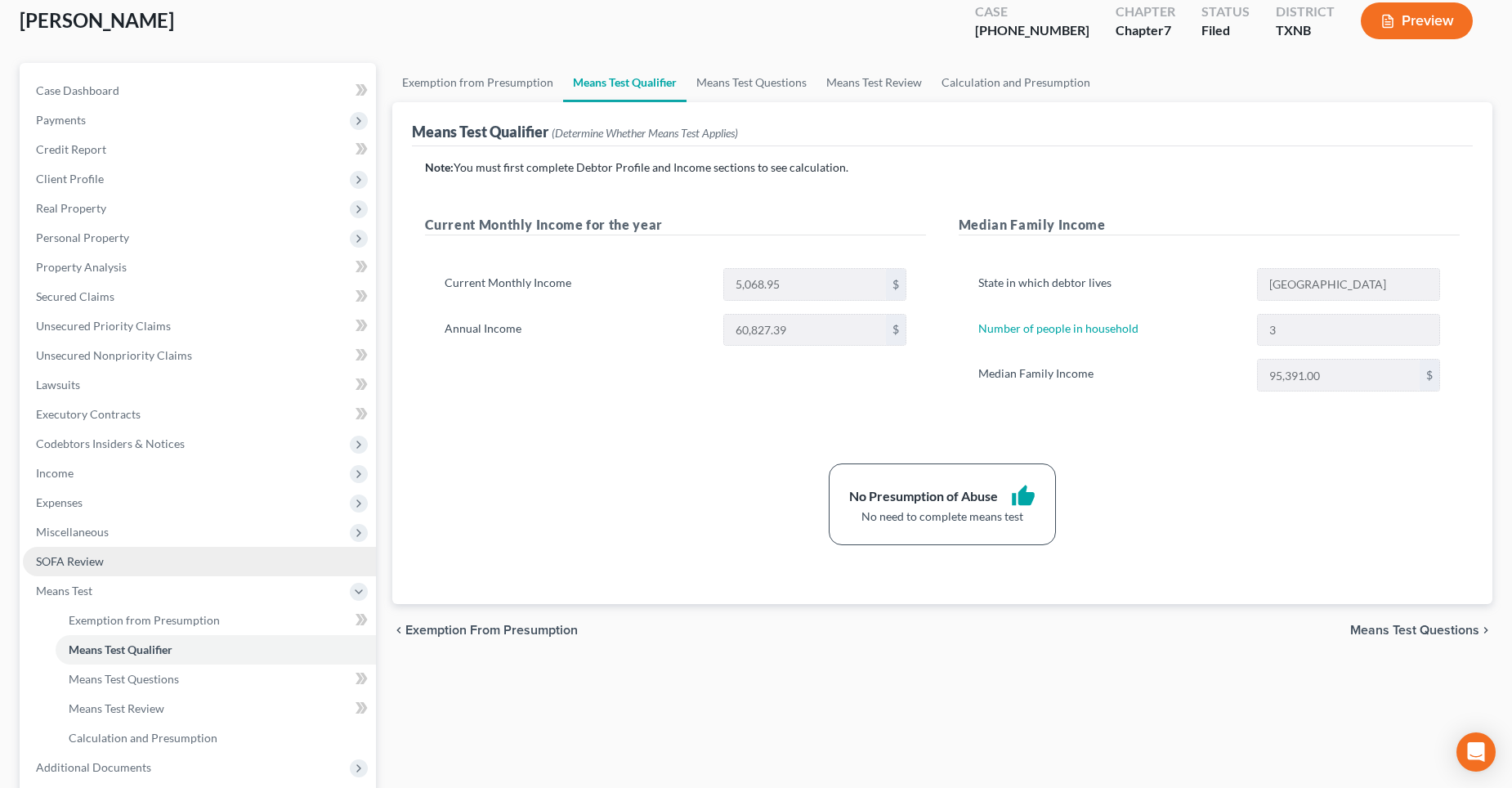
scroll to position [81, 0]
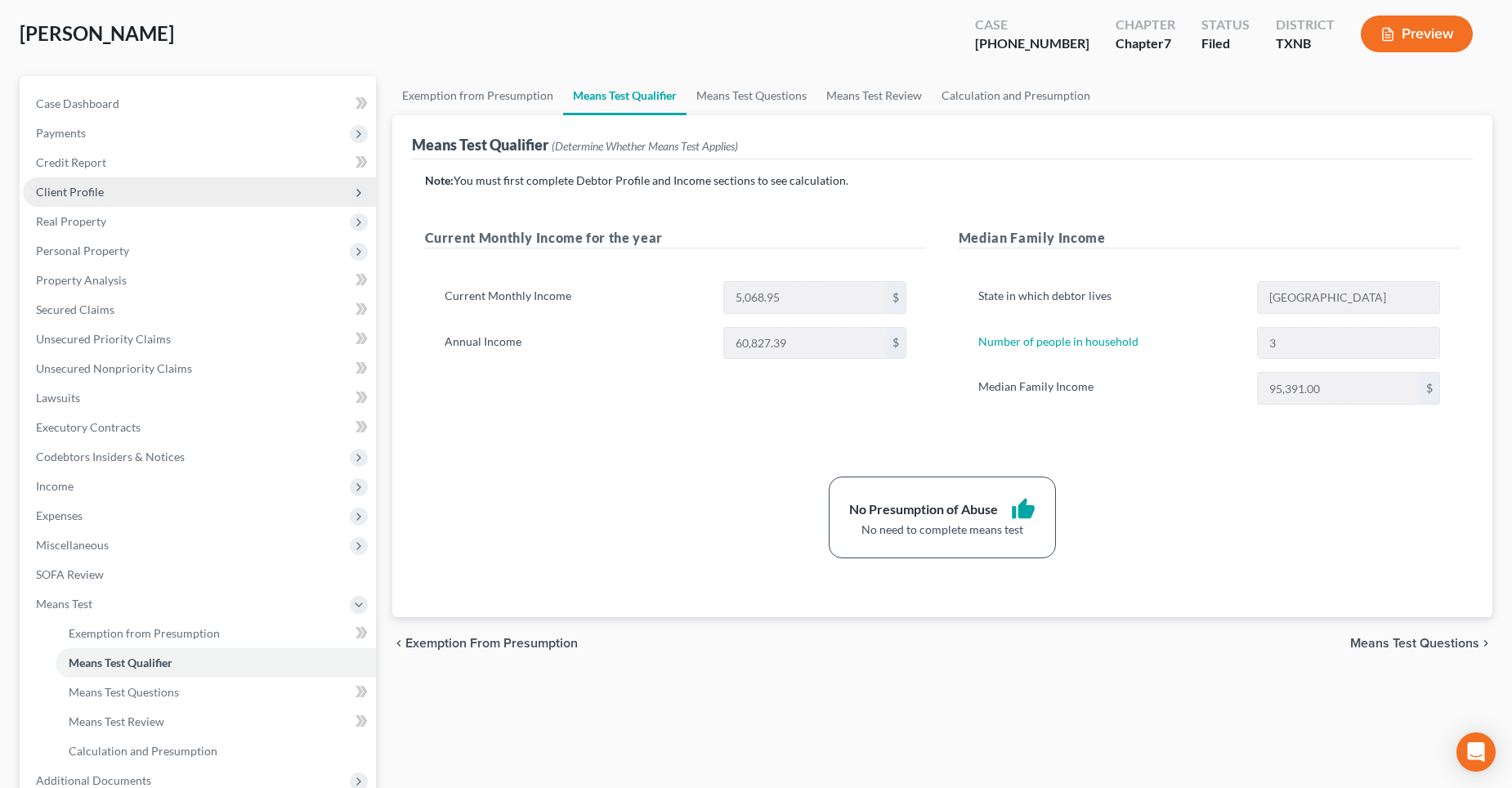
click at [88, 197] on span "Client Profile" at bounding box center [69, 192] width 67 height 14
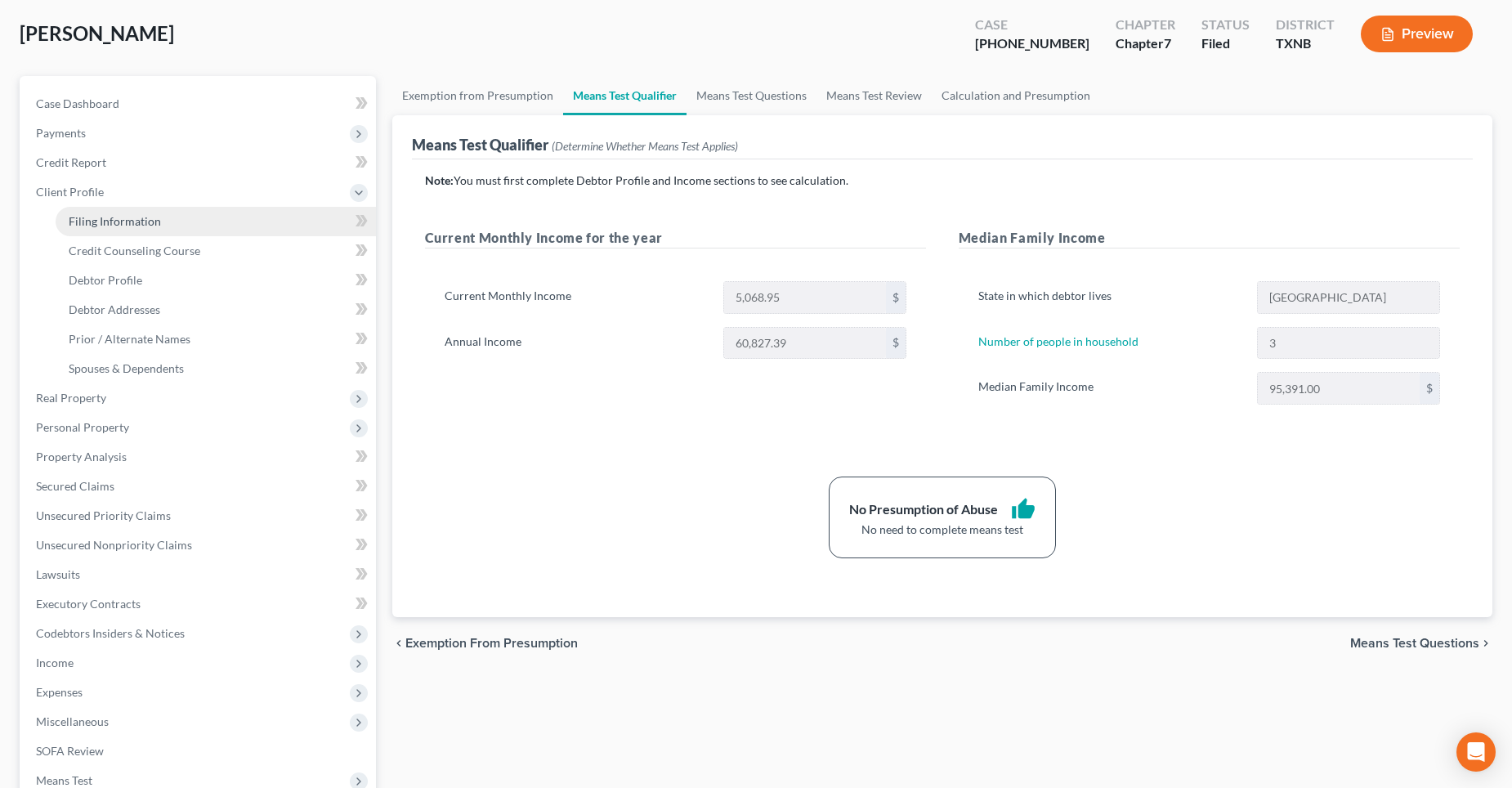
click at [113, 217] on span "Filing Information" at bounding box center [114, 221] width 92 height 14
select select "1"
select select "0"
select select "45"
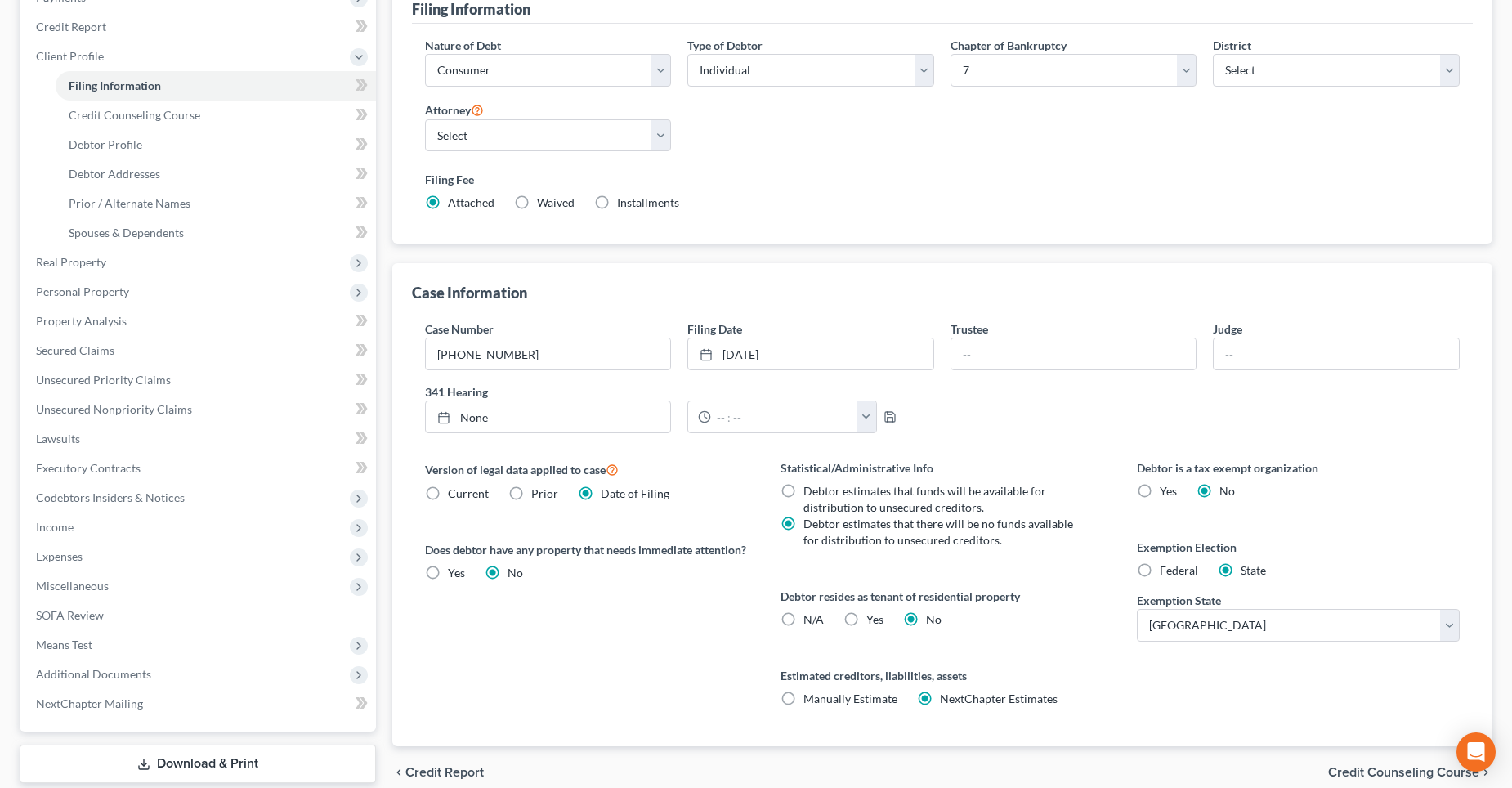
scroll to position [245, 0]
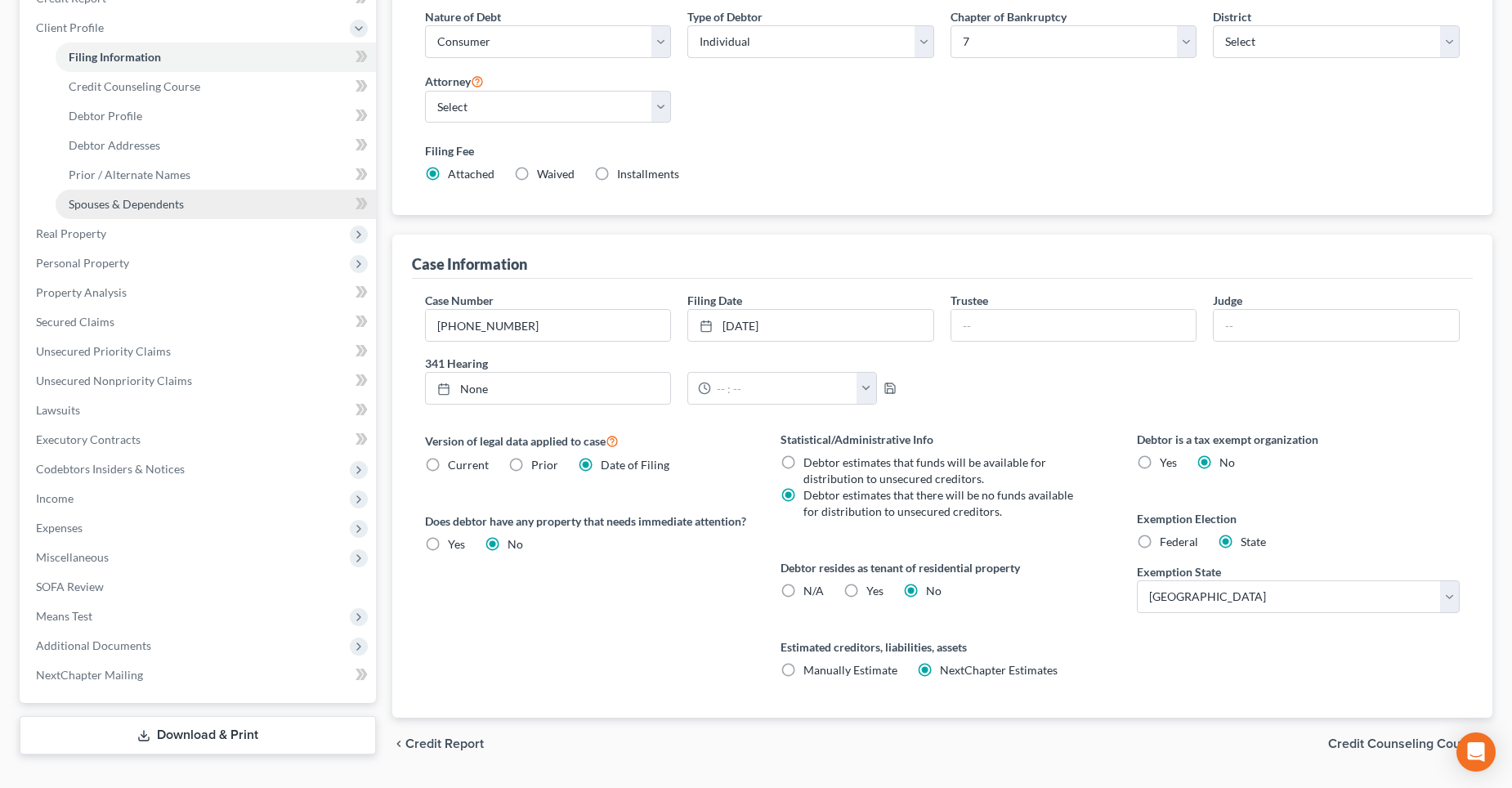
click at [167, 199] on span "Spouses & Dependents" at bounding box center [126, 204] width 115 height 14
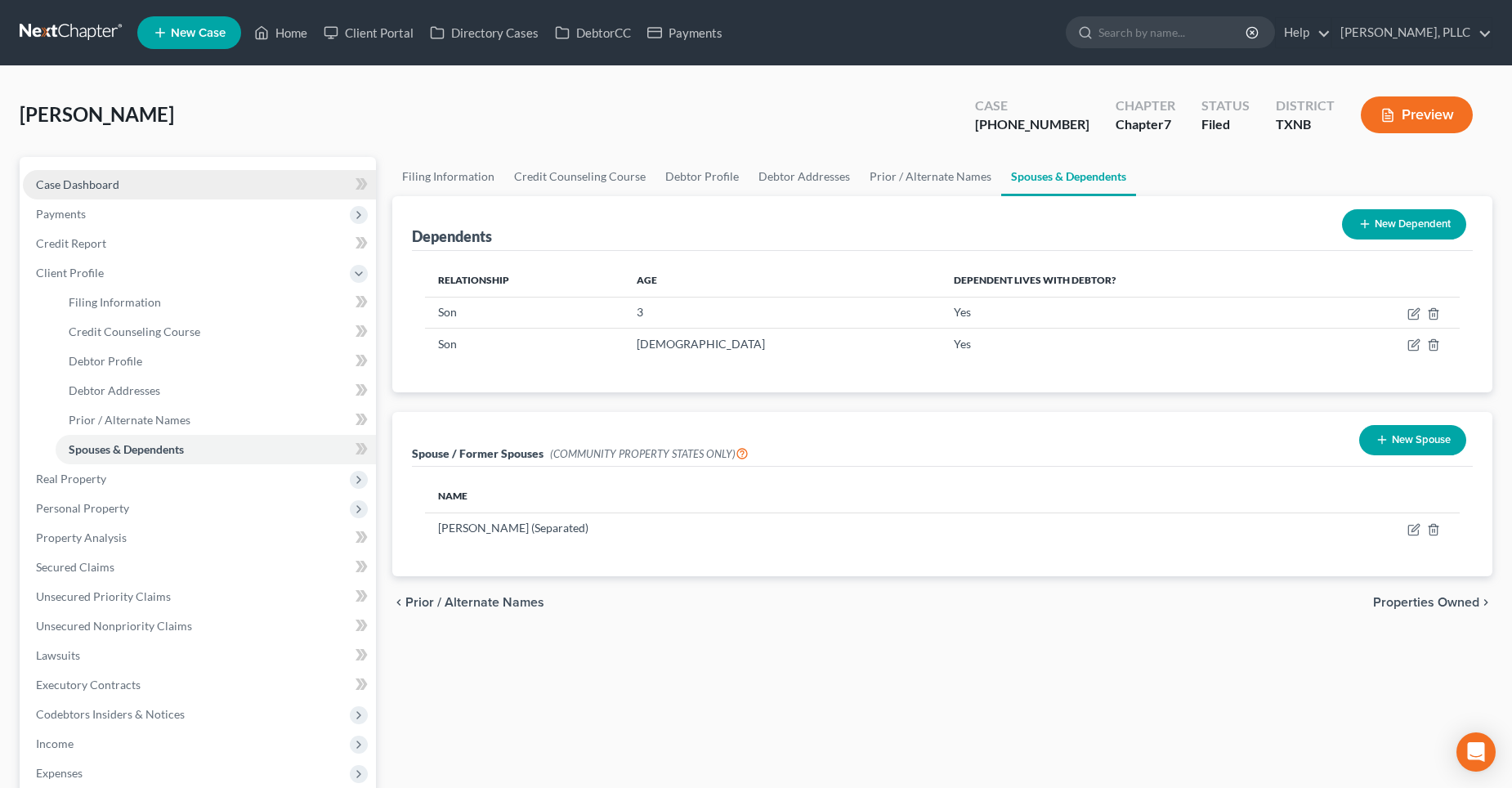
click at [97, 191] on span "Case Dashboard" at bounding box center [77, 184] width 83 height 14
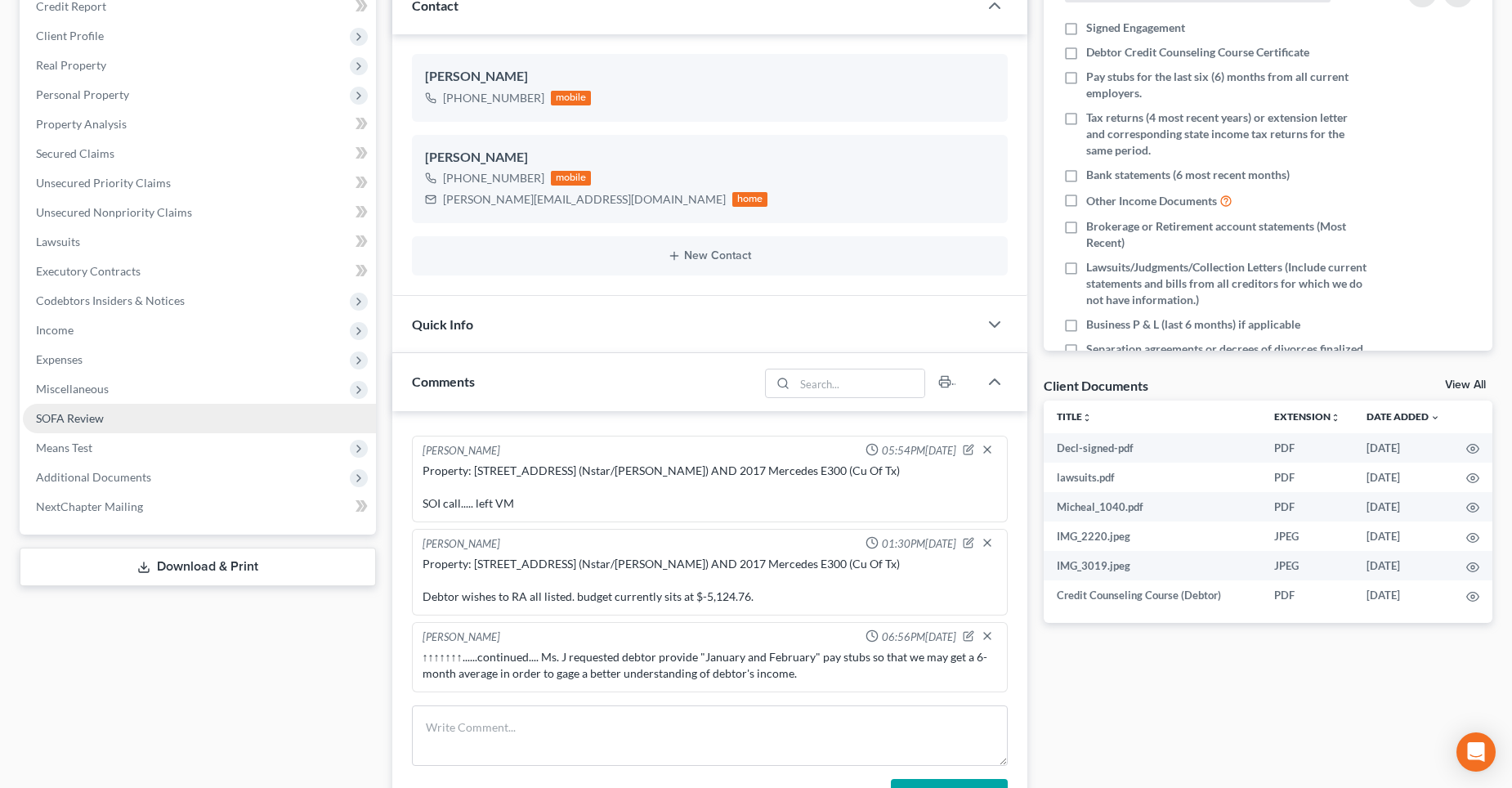
scroll to position [245, 0]
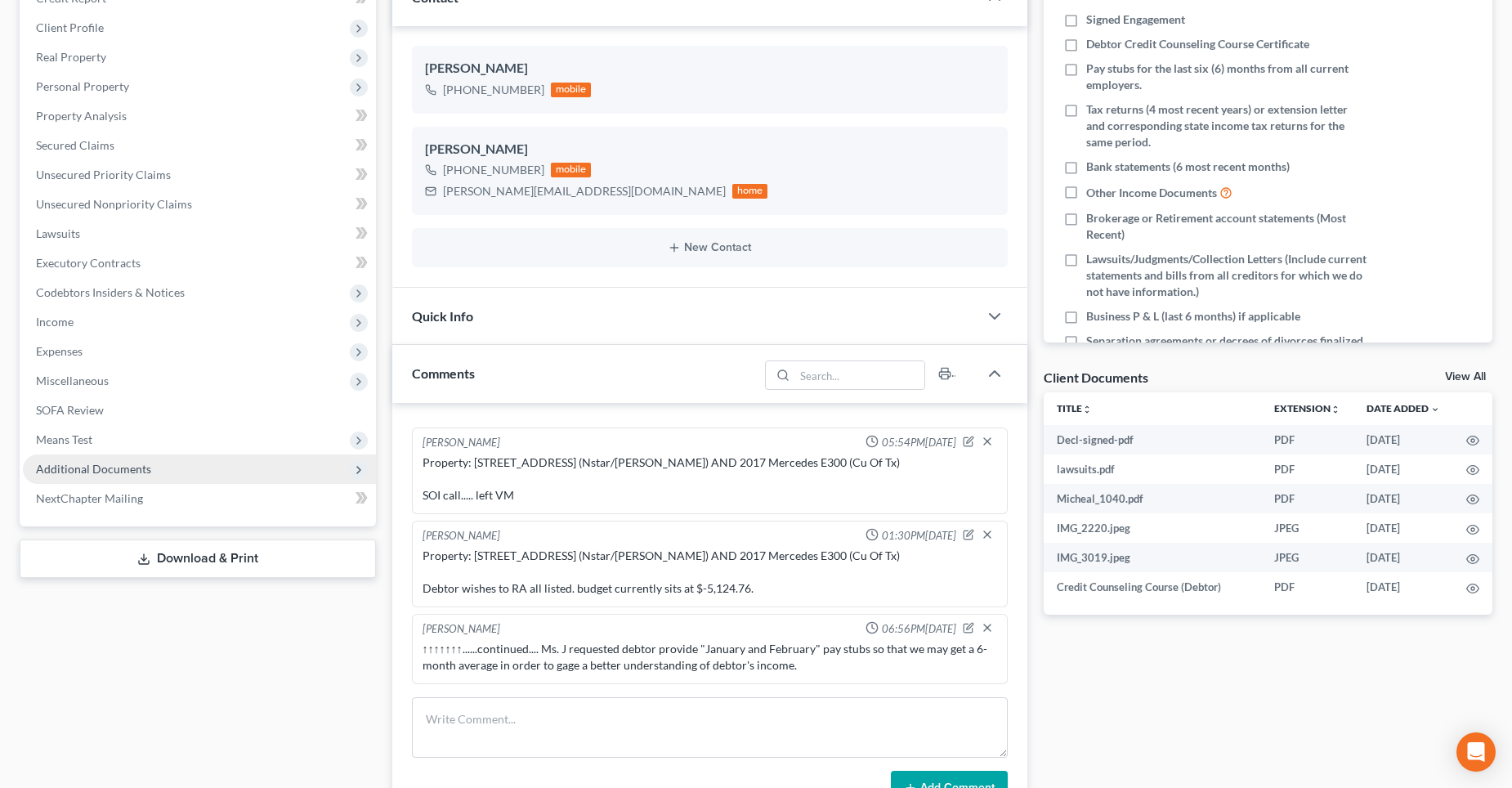
click at [137, 468] on span "Additional Documents" at bounding box center [94, 468] width 115 height 14
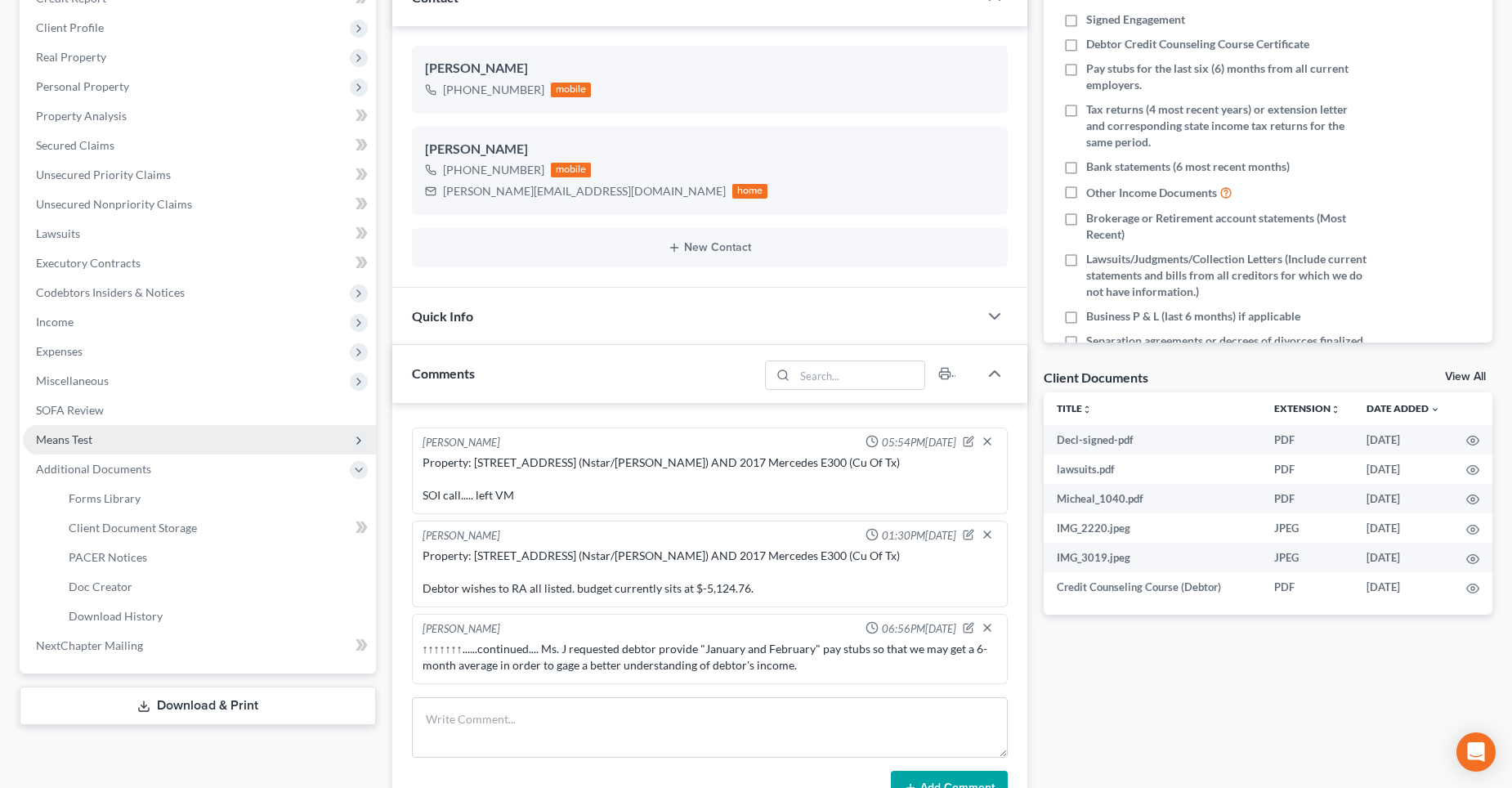
click at [103, 439] on span "Means Test" at bounding box center [198, 440] width 353 height 29
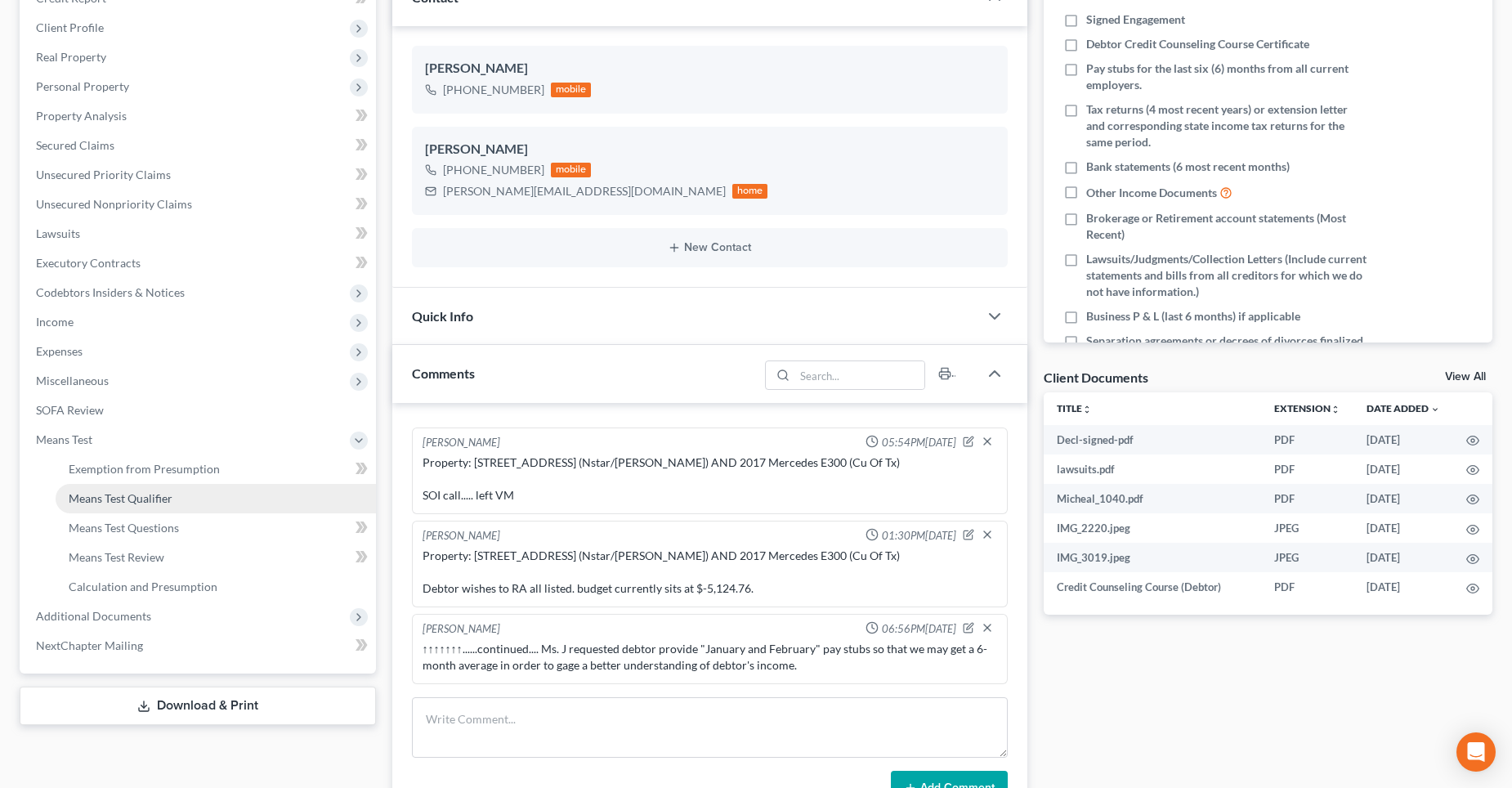
click at [114, 498] on span "Means Test Qualifier" at bounding box center [120, 499] width 104 height 14
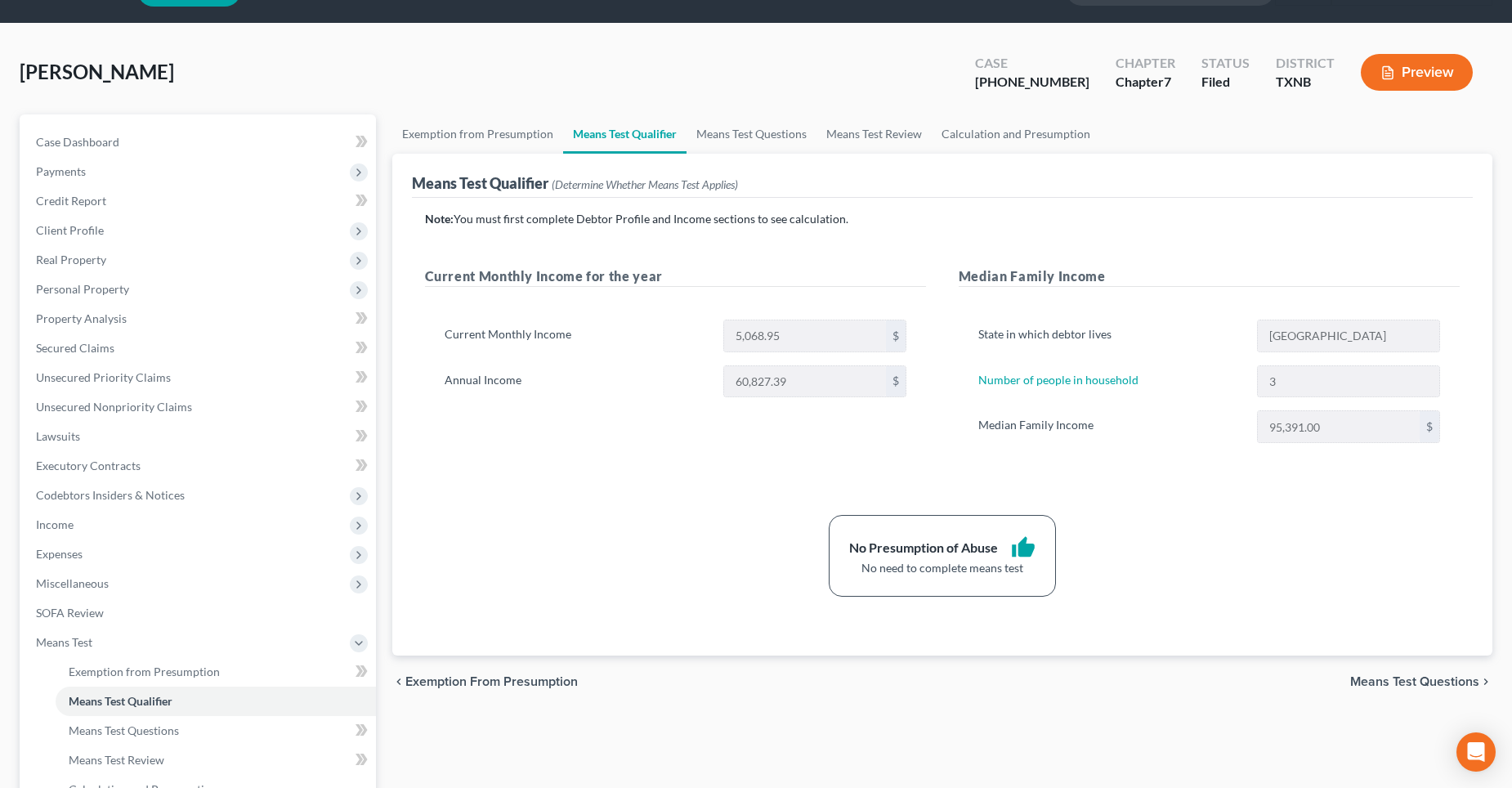
scroll to position [82, 0]
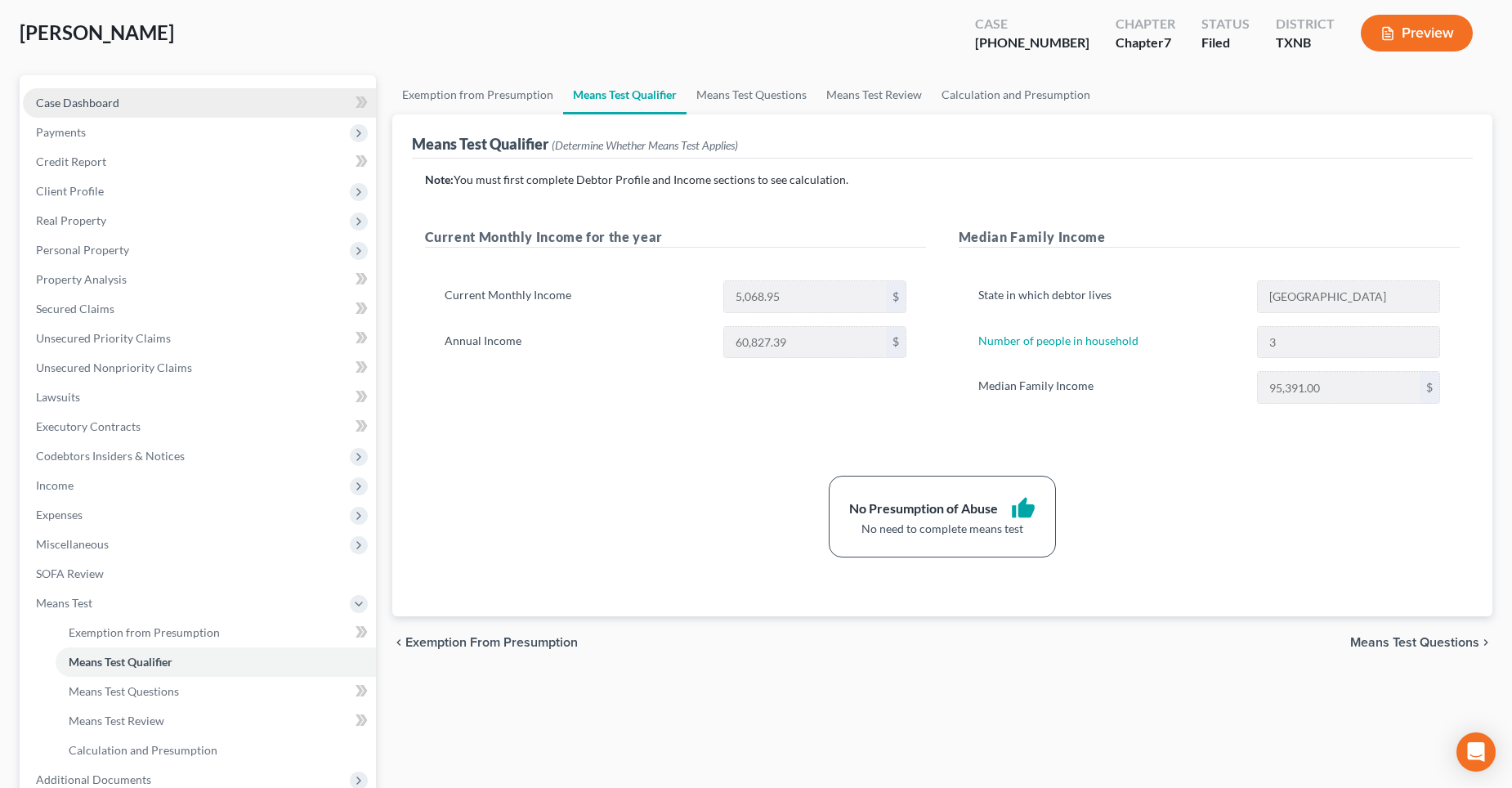
click at [75, 94] on link "Case Dashboard" at bounding box center [198, 103] width 353 height 29
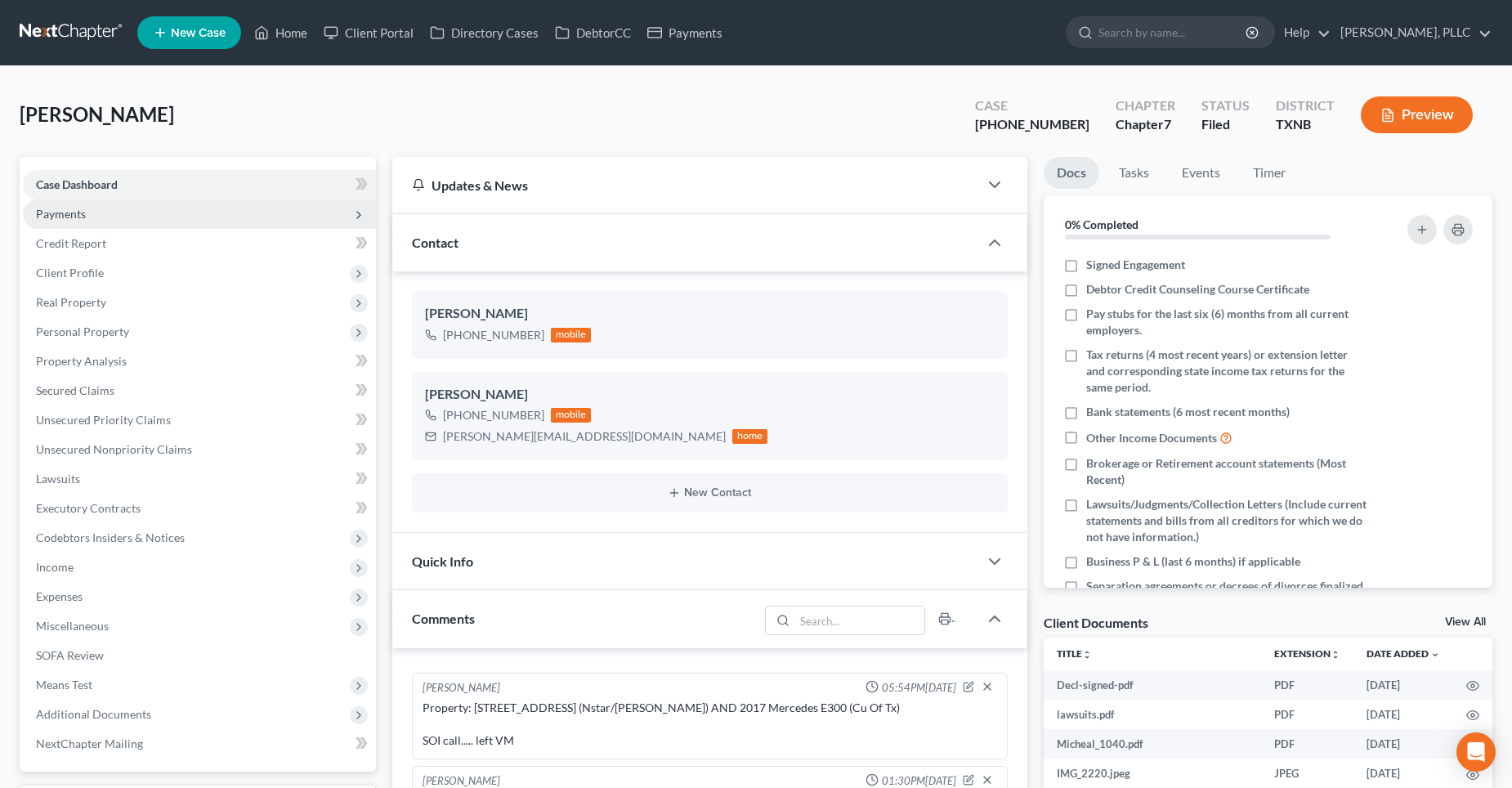
click at [100, 222] on span "Payments" at bounding box center [198, 214] width 353 height 29
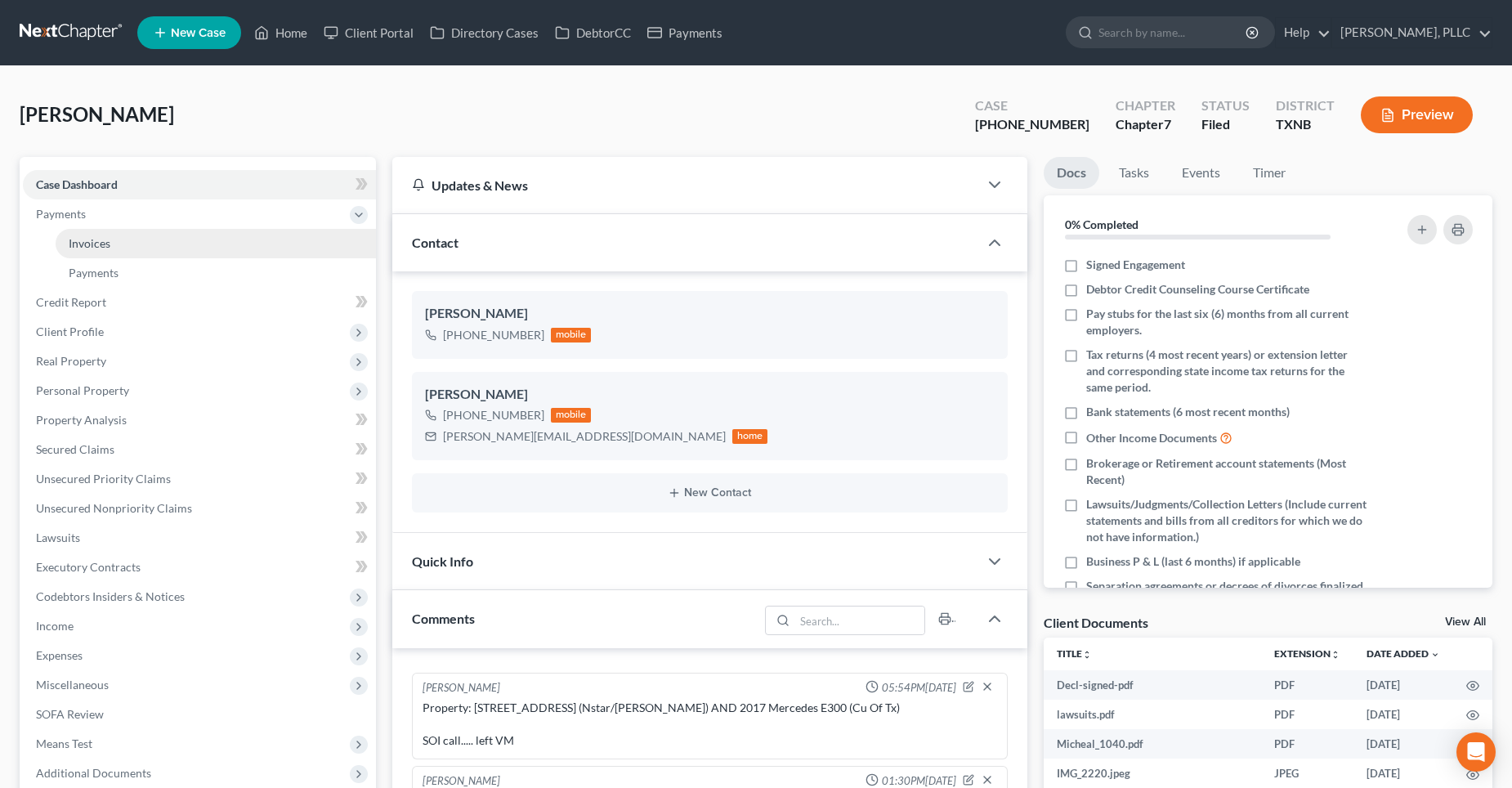
drag, startPoint x: 117, startPoint y: 241, endPoint x: 399, endPoint y: 182, distance: 288.1
click at [115, 241] on link "Invoices" at bounding box center [216, 243] width 321 height 29
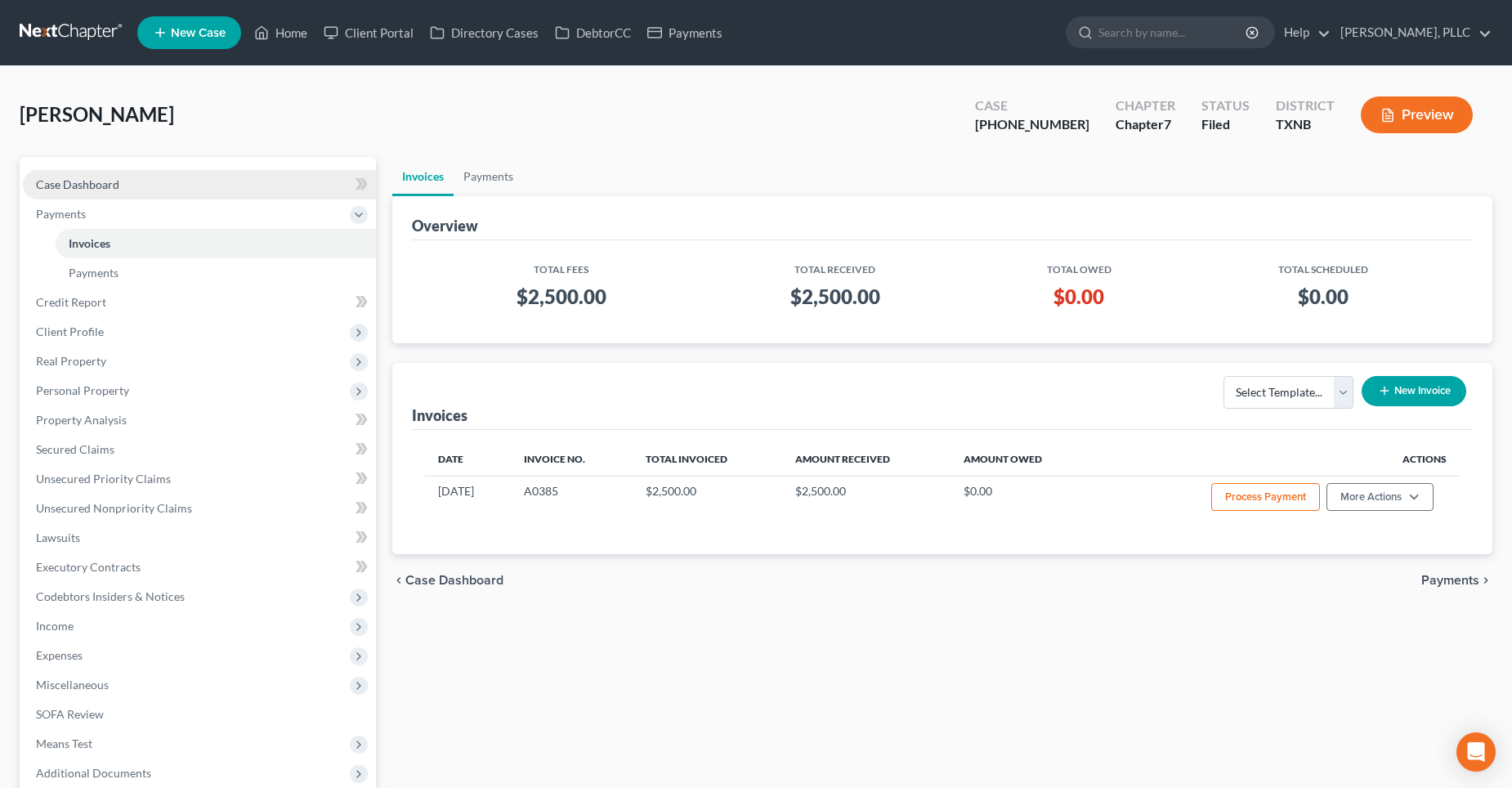
click at [140, 189] on link "Case Dashboard" at bounding box center [198, 185] width 353 height 29
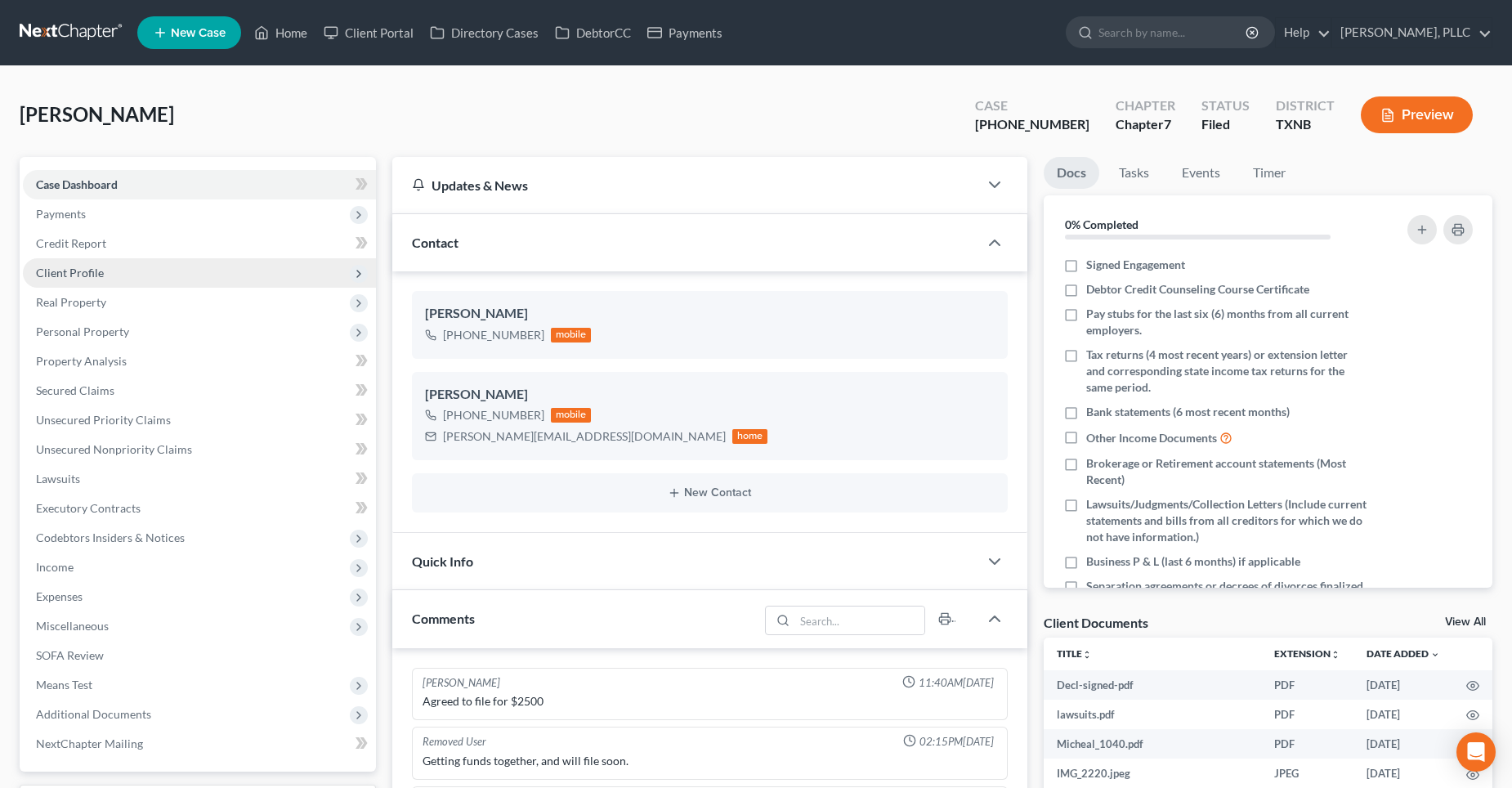
scroll to position [1717, 0]
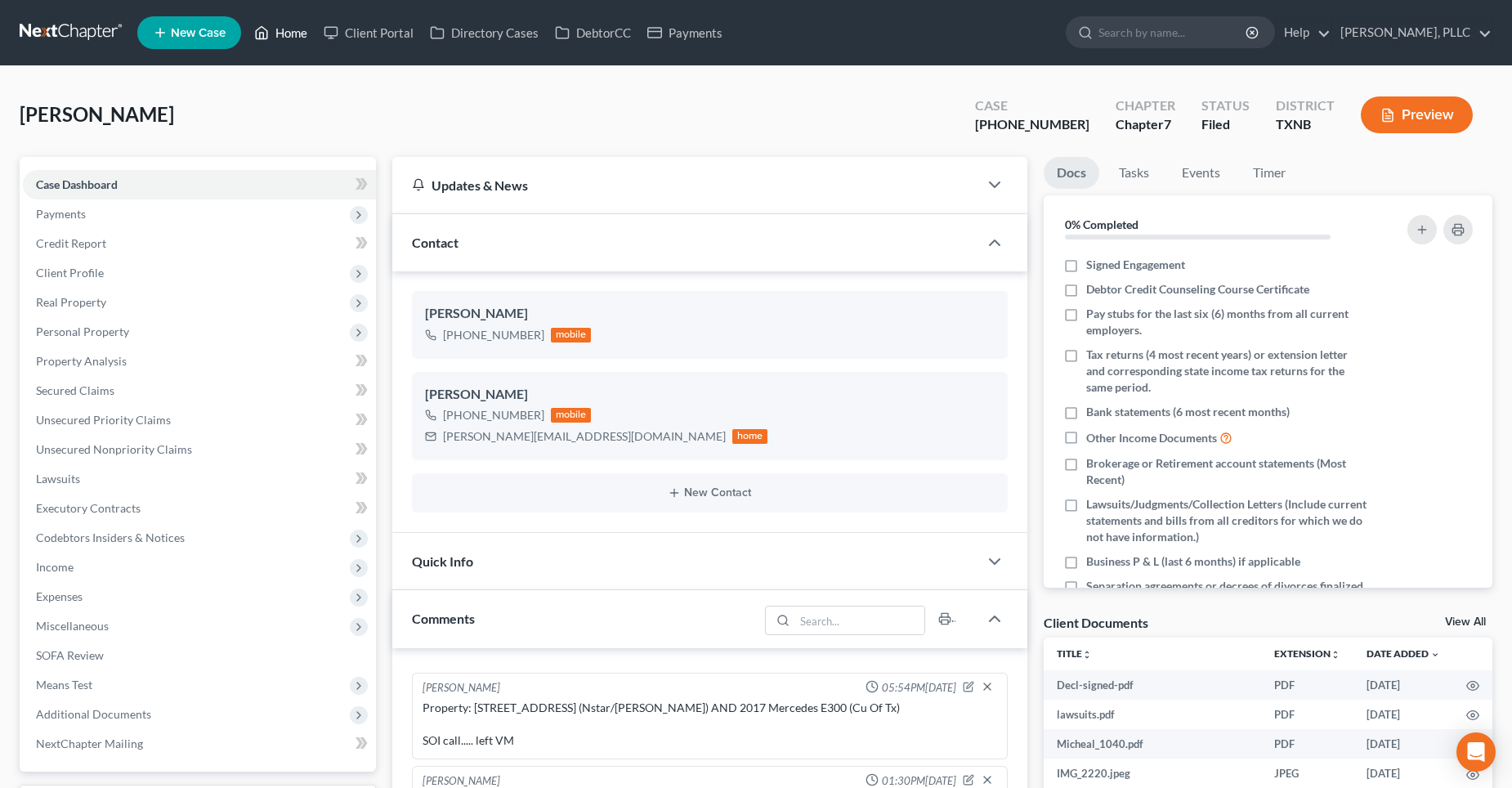
drag, startPoint x: 292, startPoint y: 28, endPoint x: 313, endPoint y: 33, distance: 21.6
click at [292, 28] on link "Home" at bounding box center [281, 32] width 69 height 29
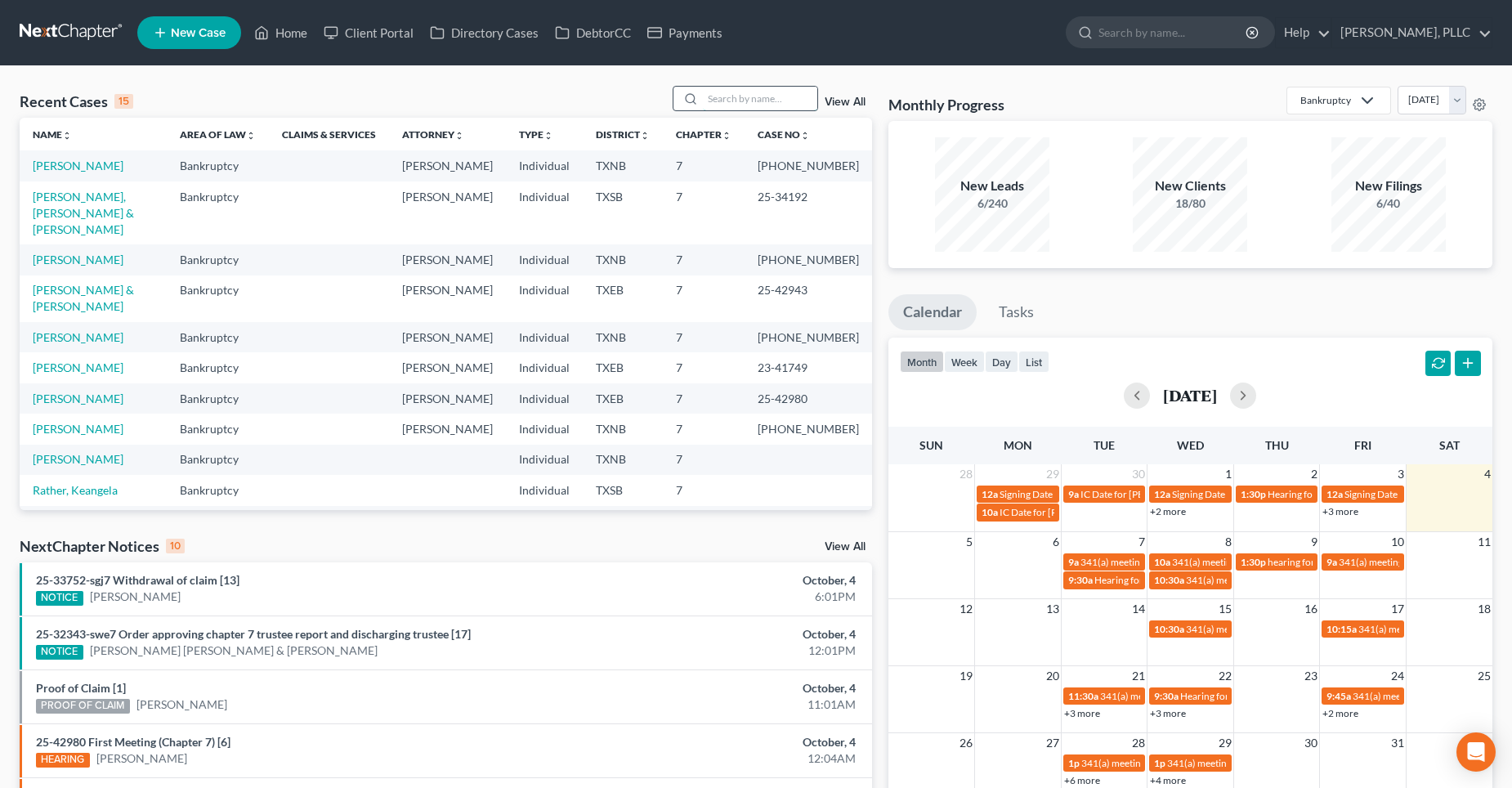
click at [759, 95] on input "search" at bounding box center [759, 99] width 114 height 23
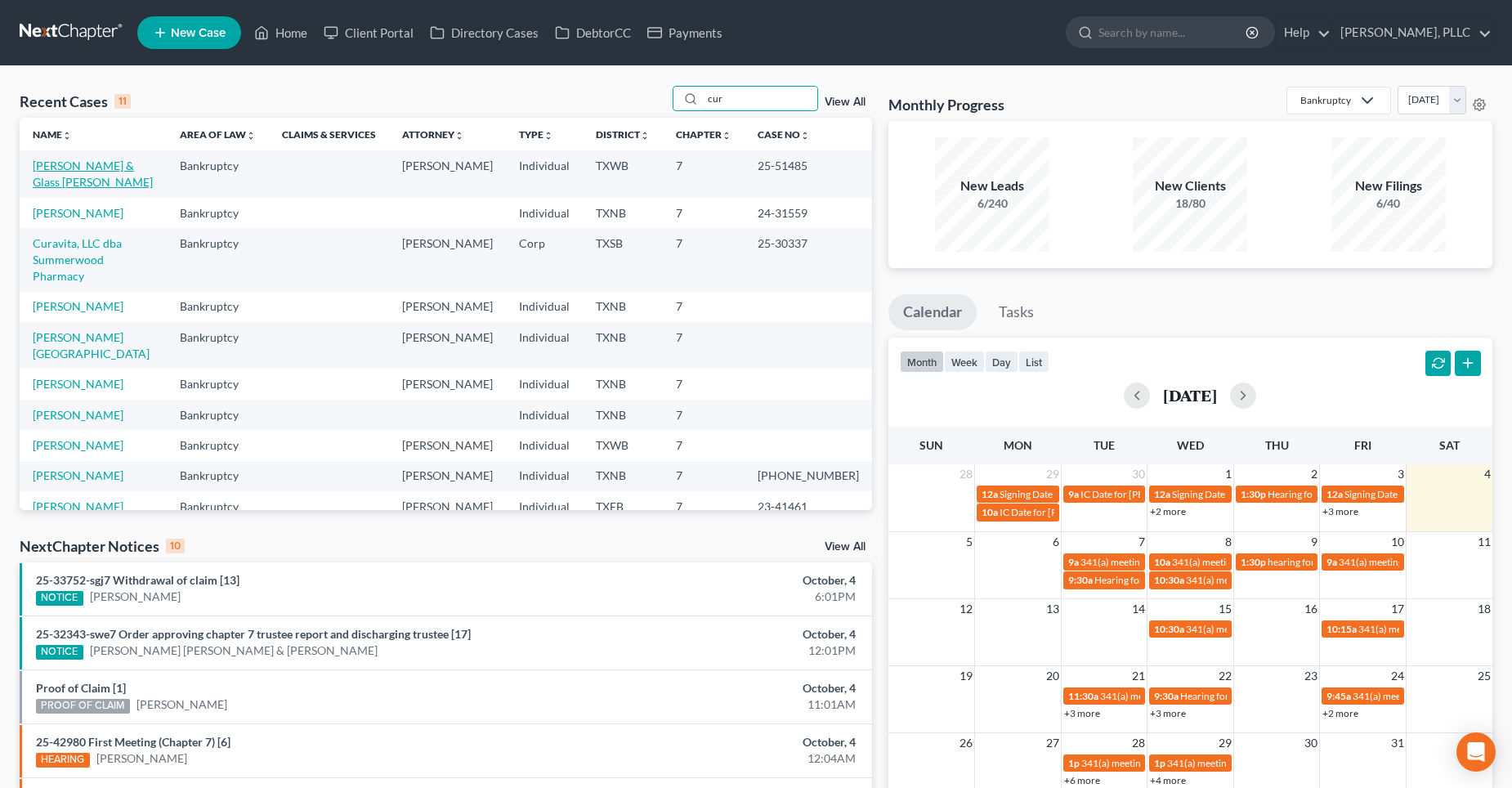
type input "cur"
click at [123, 158] on link "[PERSON_NAME] & Glass [PERSON_NAME]" at bounding box center [92, 173] width 120 height 30
select select "4"
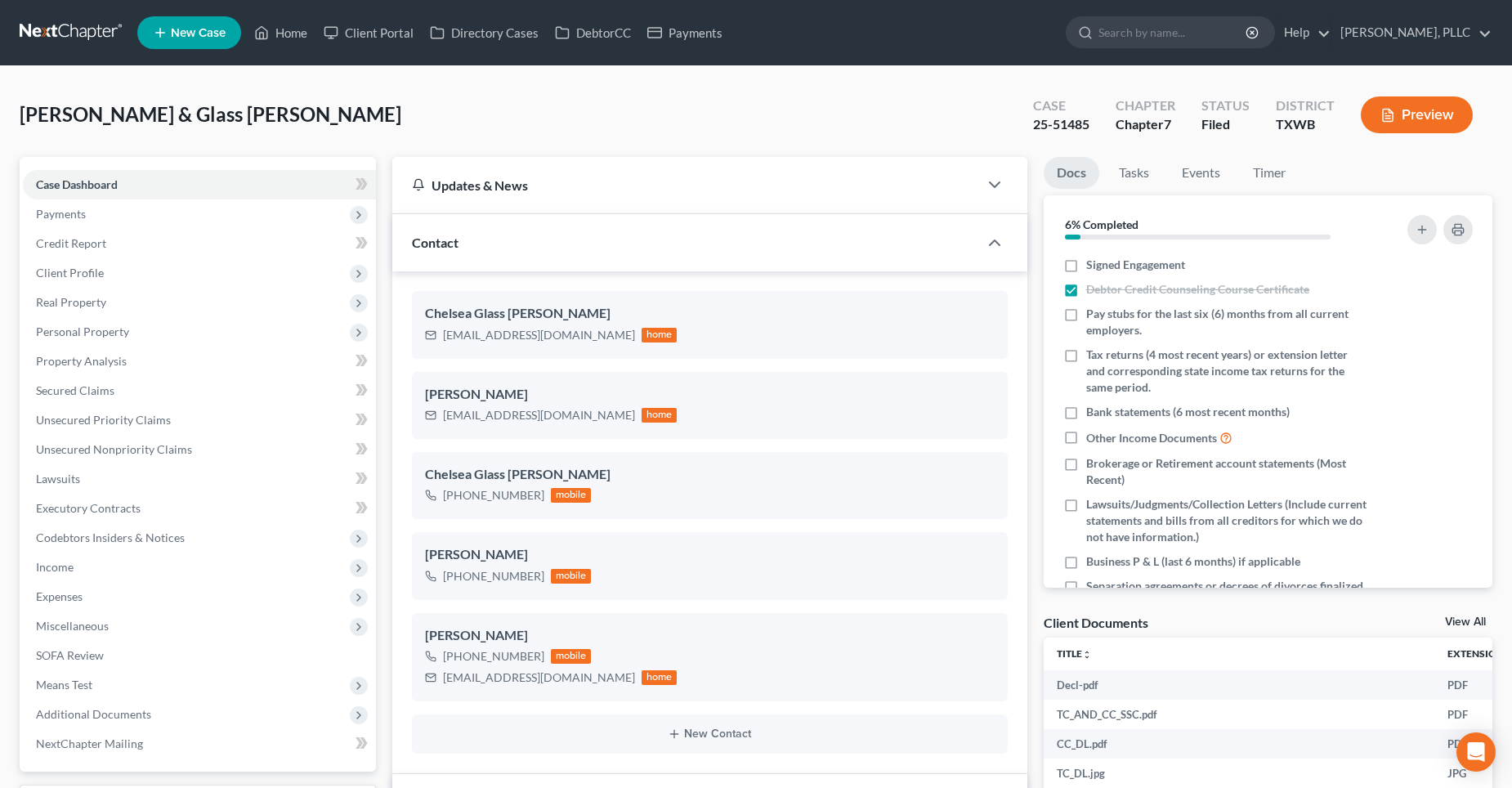
scroll to position [1613, 0]
drag, startPoint x: 122, startPoint y: 394, endPoint x: 409, endPoint y: 327, distance: 294.7
click at [122, 394] on link "Secured Claims" at bounding box center [198, 391] width 353 height 29
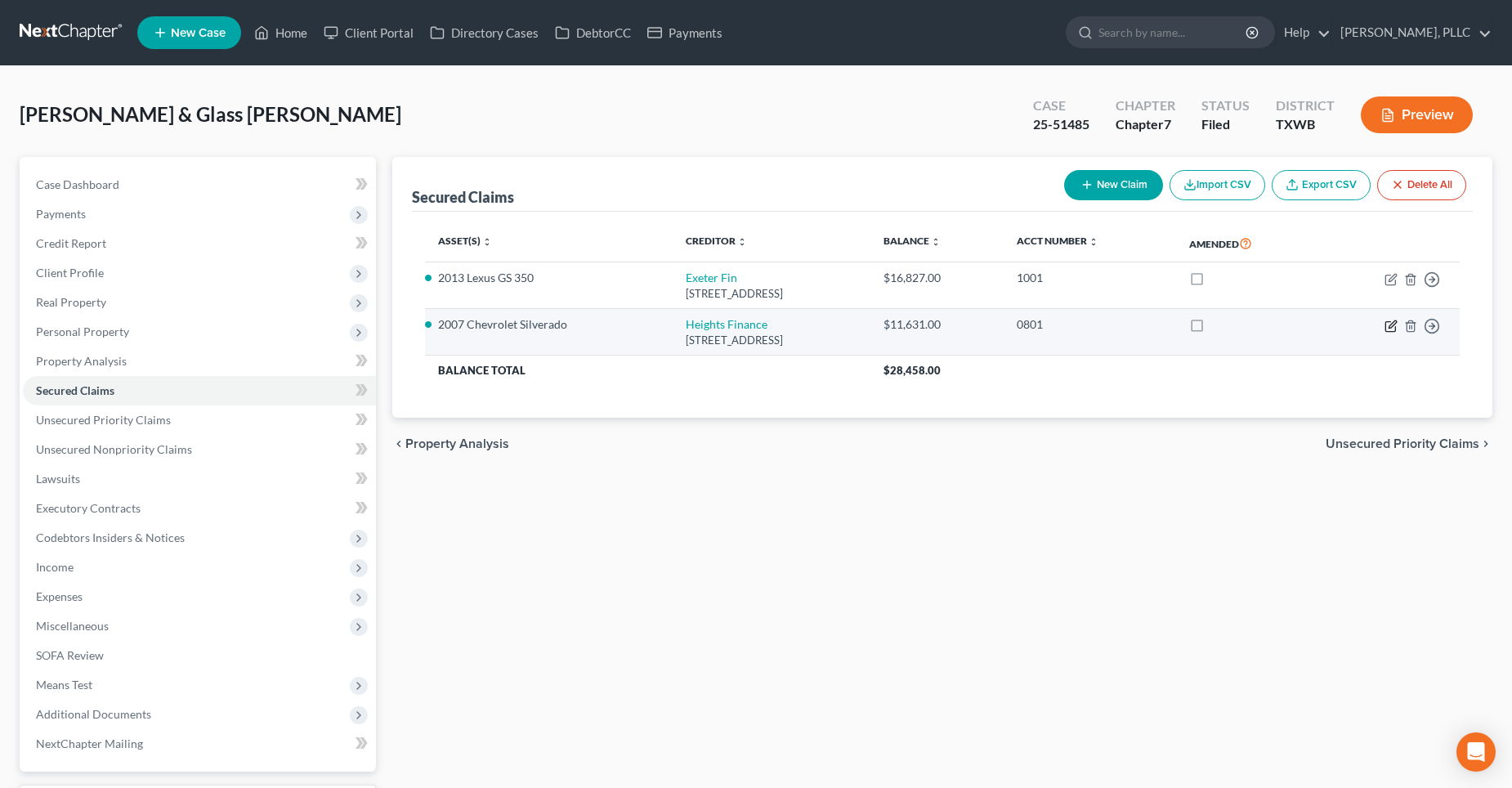
click at [1390, 324] on icon "button" at bounding box center [1391, 326] width 13 height 13
select select "42"
select select "2"
select select "0"
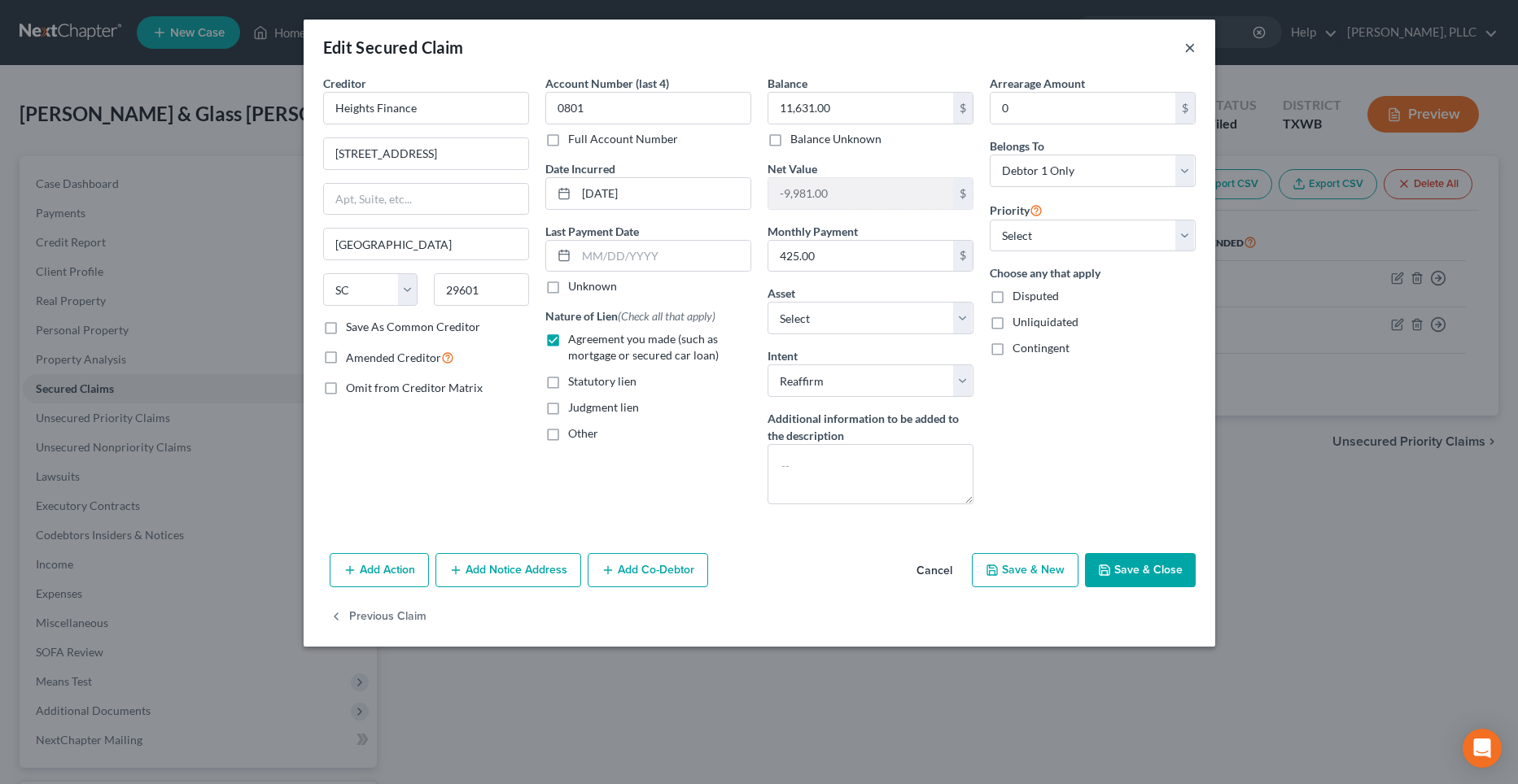
click at [1188, 44] on button "×" at bounding box center [1190, 47] width 12 height 19
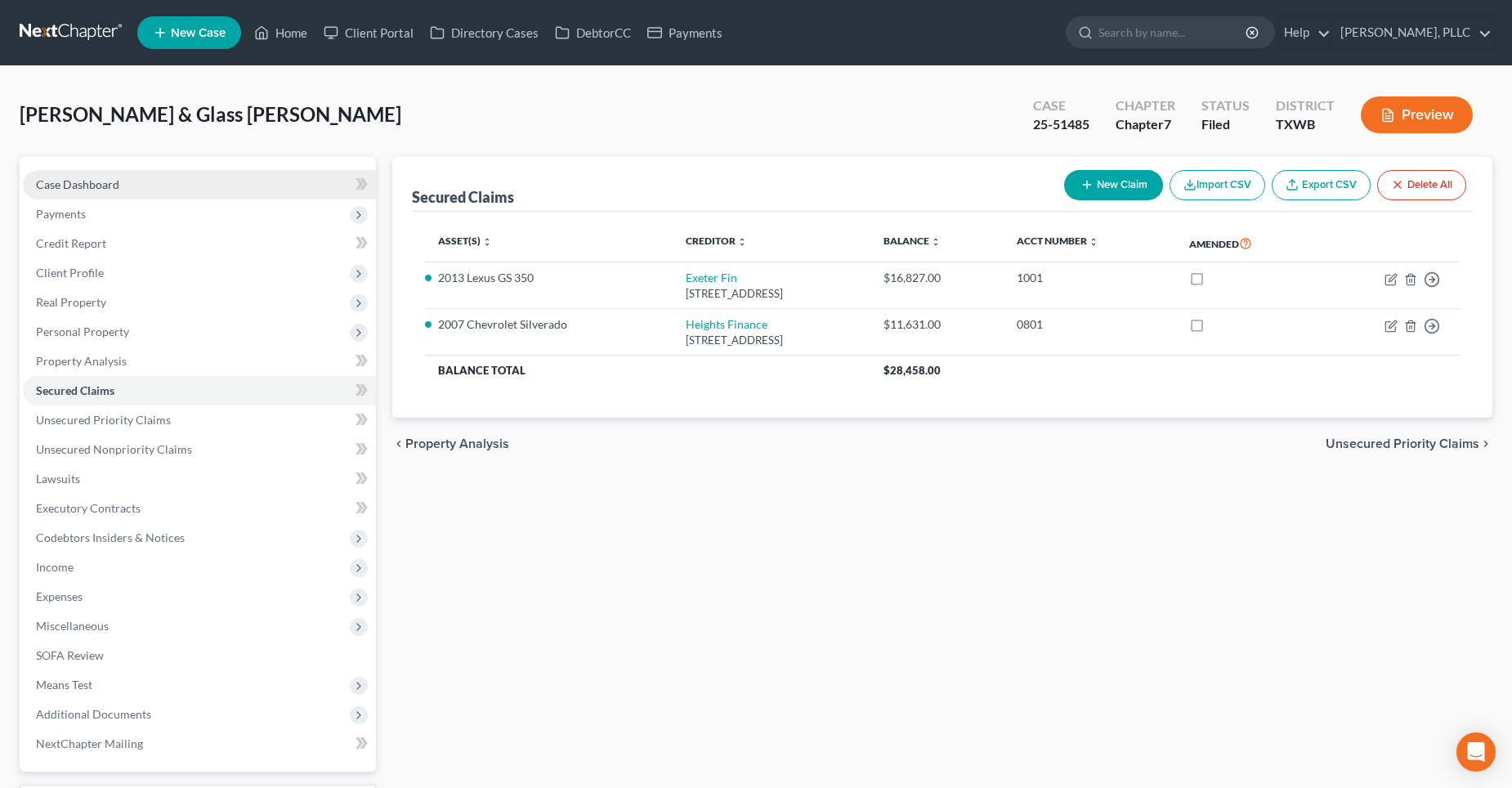
click at [80, 182] on span "Case Dashboard" at bounding box center [77, 184] width 83 height 14
select select "4"
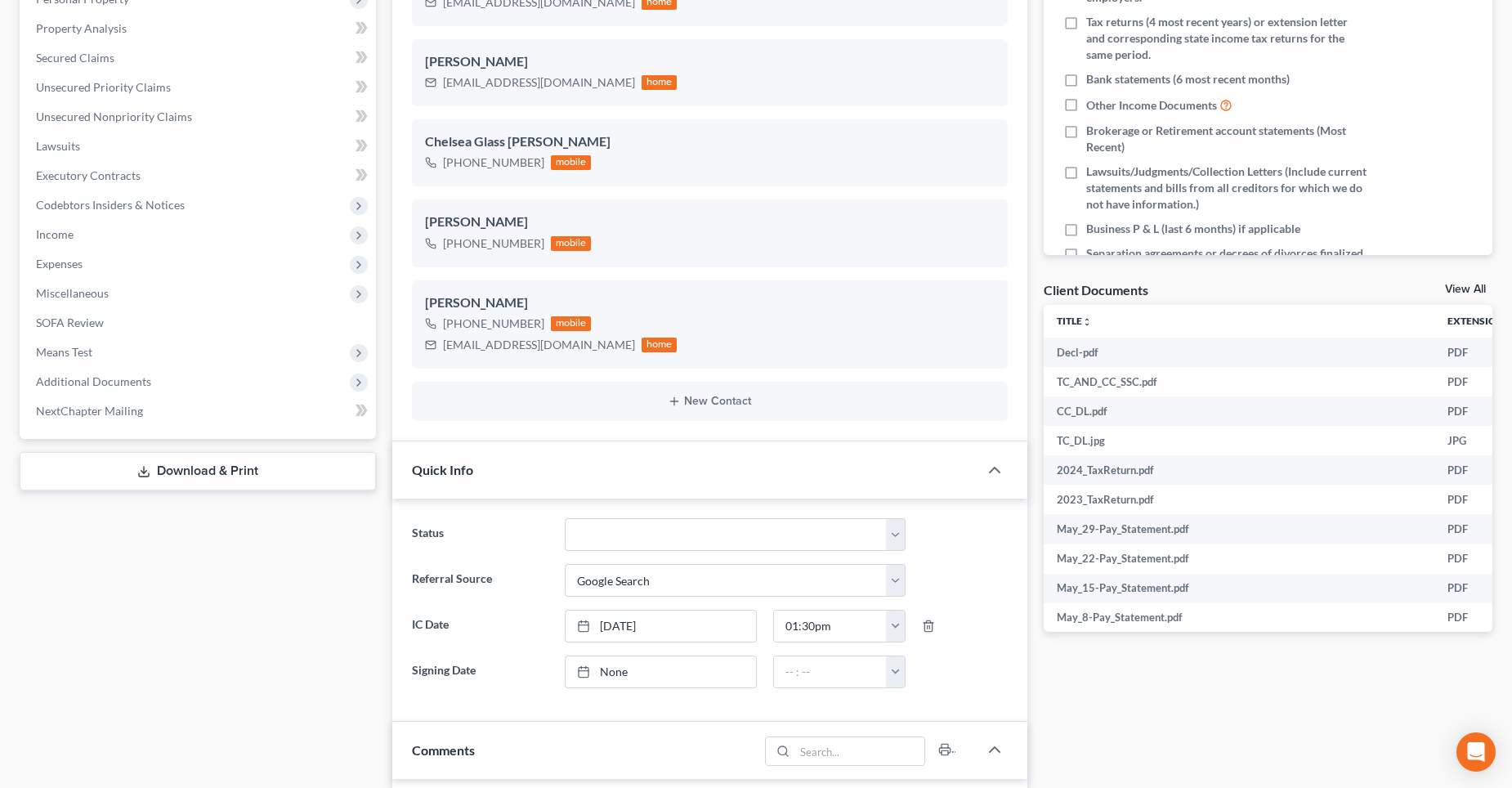
scroll to position [327, 0]
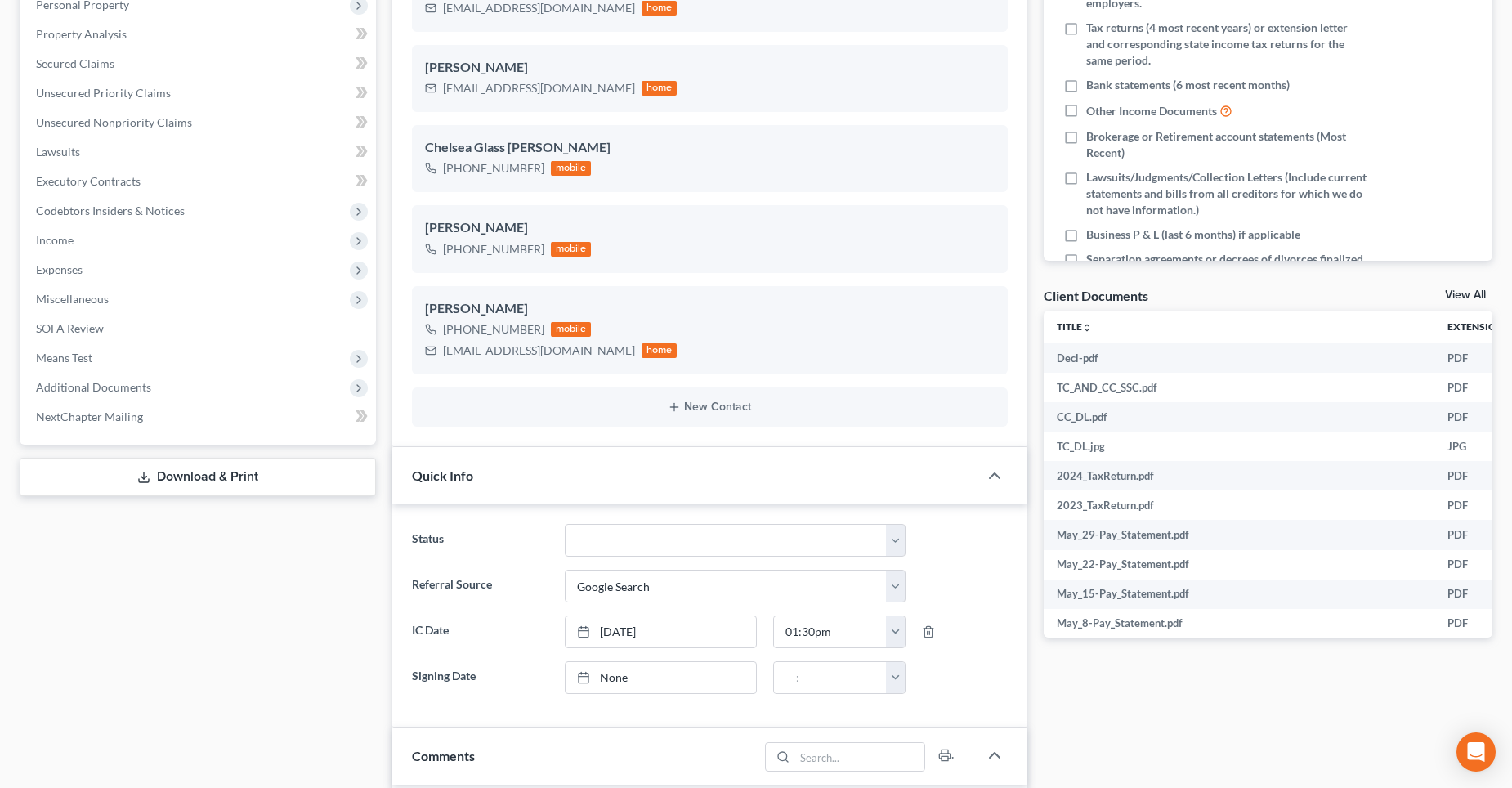
drag, startPoint x: 284, startPoint y: 647, endPoint x: 235, endPoint y: 644, distance: 49.1
click at [283, 647] on div "Case Dashboard Payments Invoices Payments Payments Credit Report Client Profile" at bounding box center [197, 727] width 372 height 1795
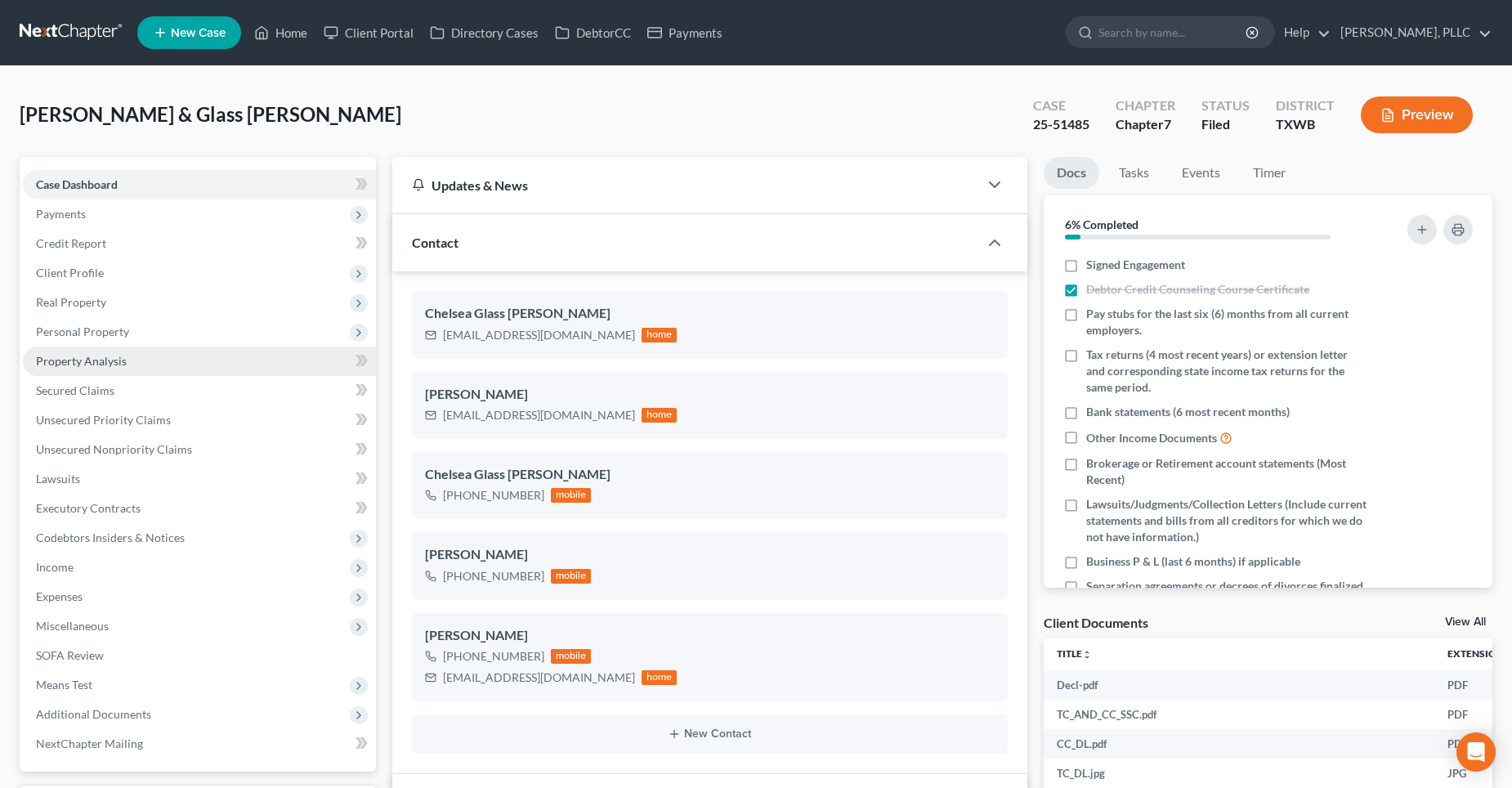
click at [121, 361] on span "Property Analysis" at bounding box center [81, 361] width 91 height 14
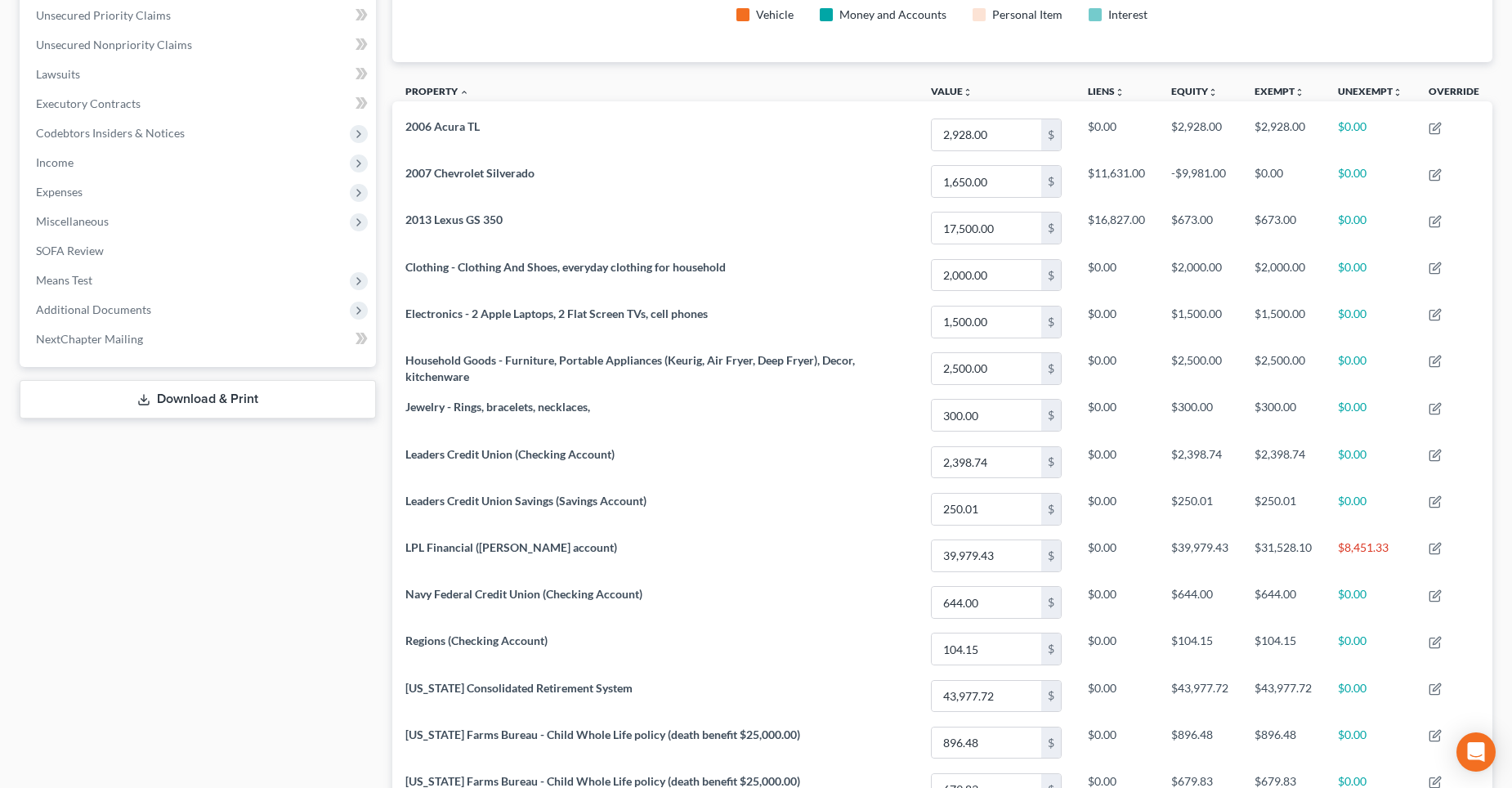
scroll to position [327, 0]
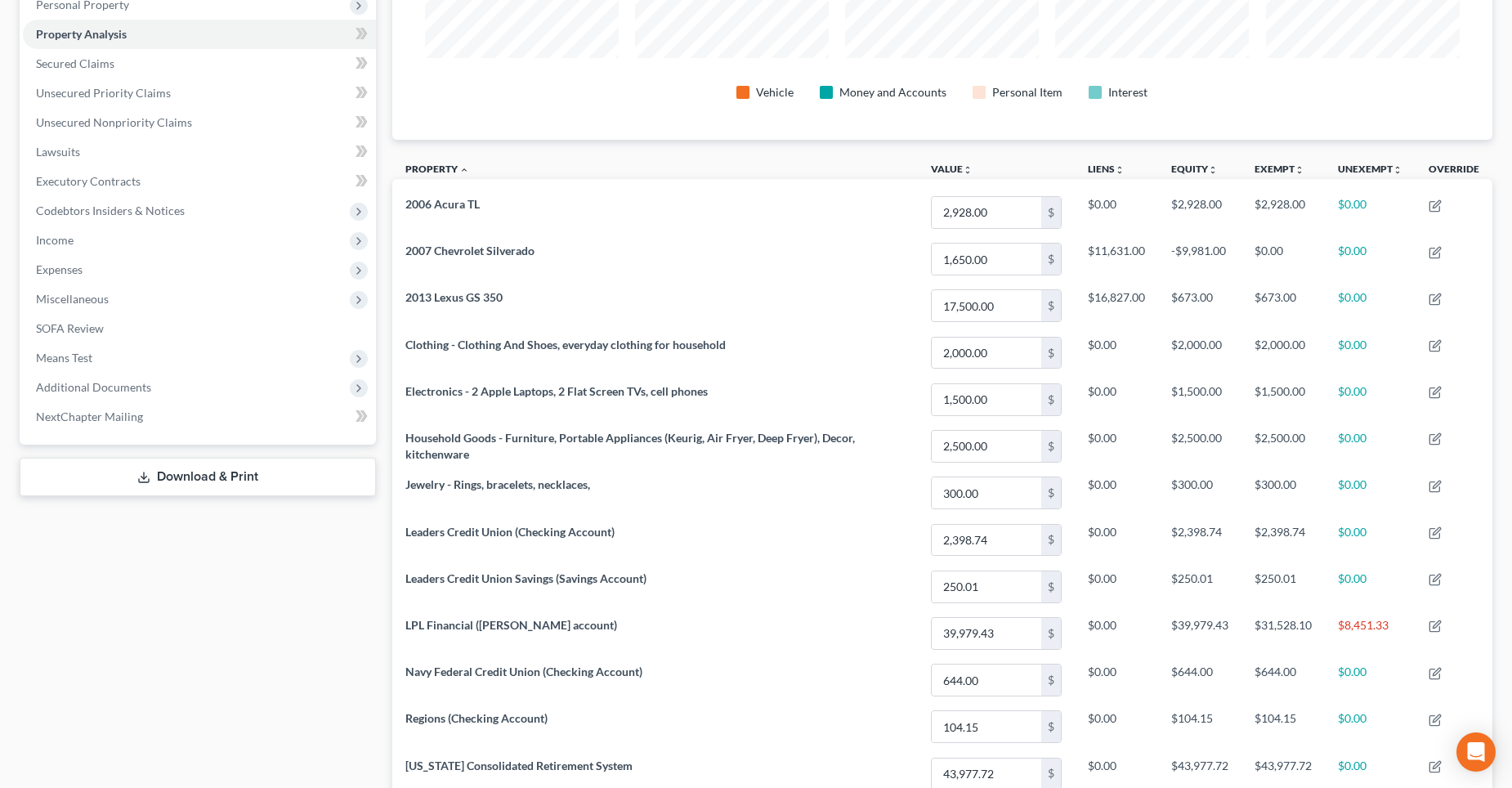
click at [278, 573] on div "Case Dashboard Payments Invoices Payments Payments Credit Report Client Profile" at bounding box center [197, 456] width 372 height 1252
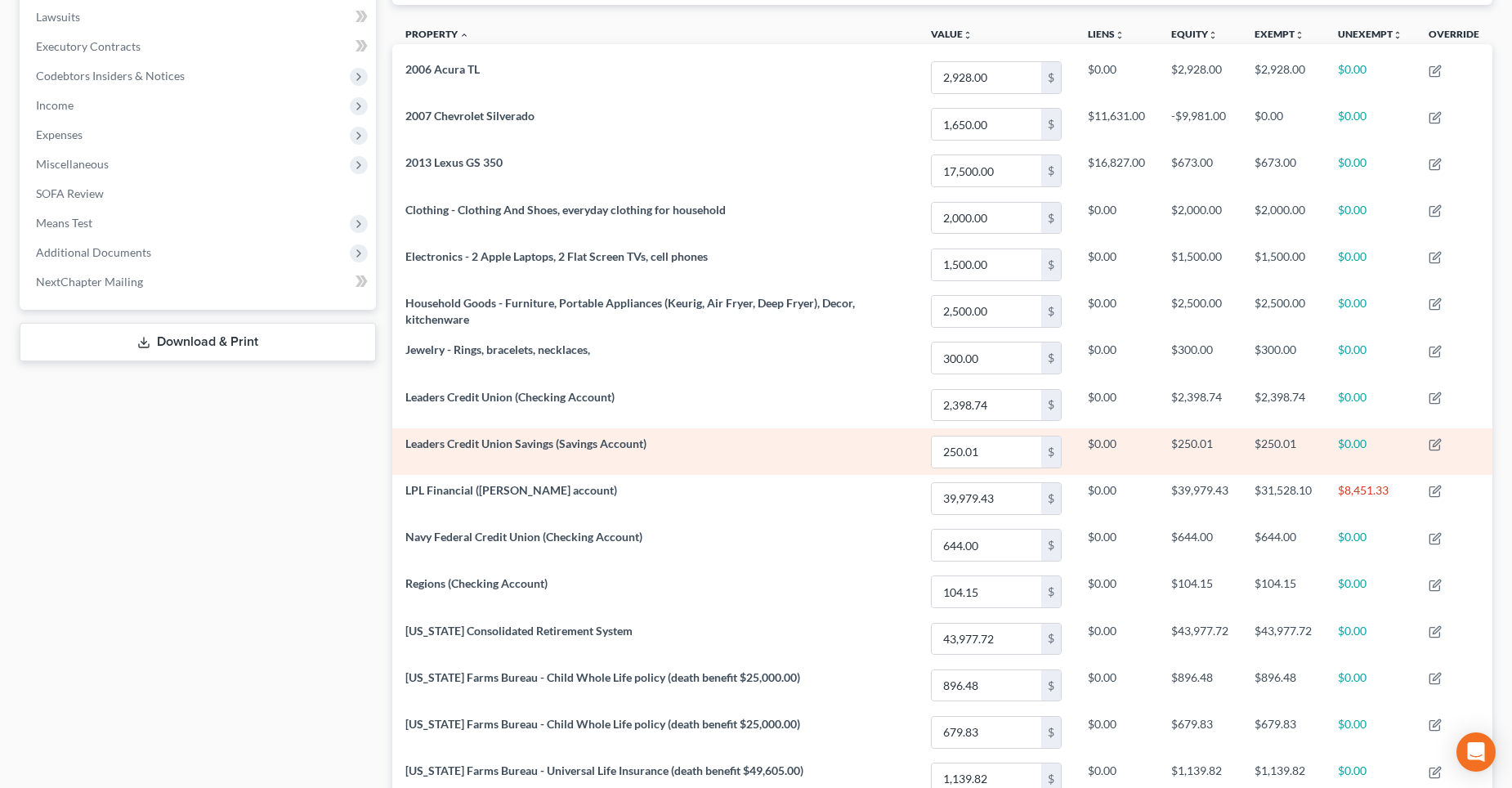
scroll to position [491, 0]
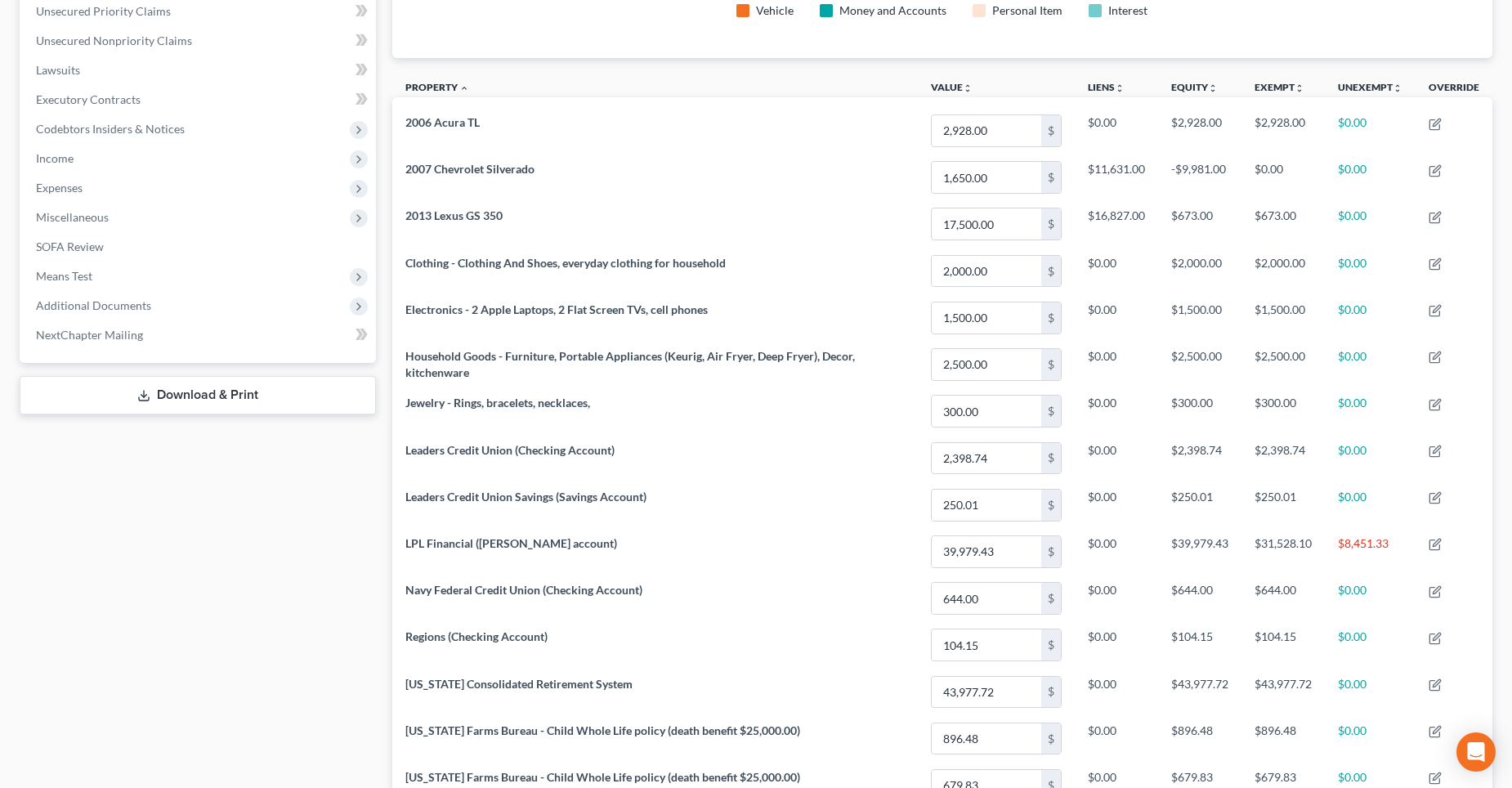
click at [150, 591] on div "Case Dashboard Payments Invoices Payments Payments Credit Report Client Profile" at bounding box center [197, 373] width 372 height 1252
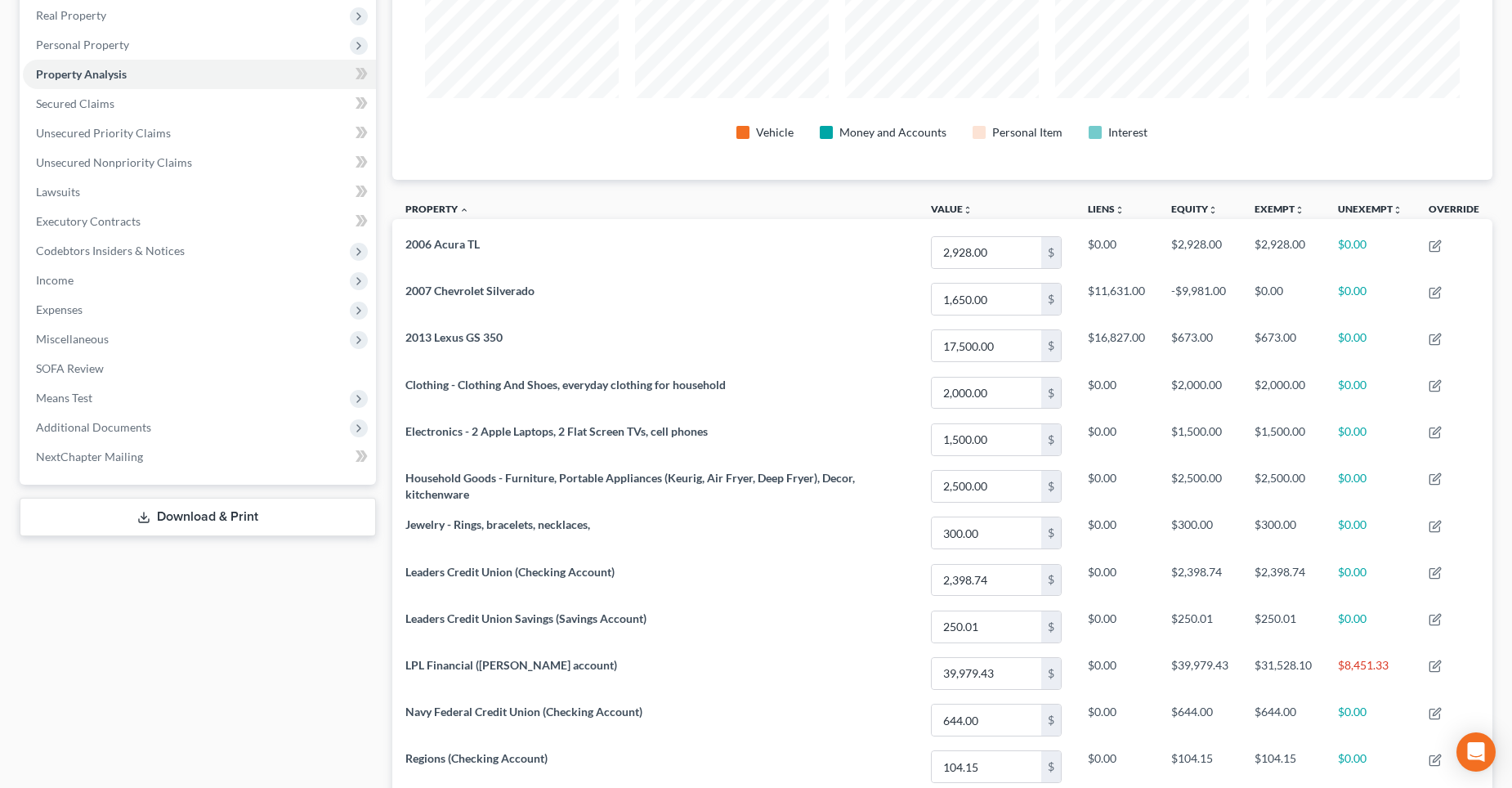
scroll to position [327, 0]
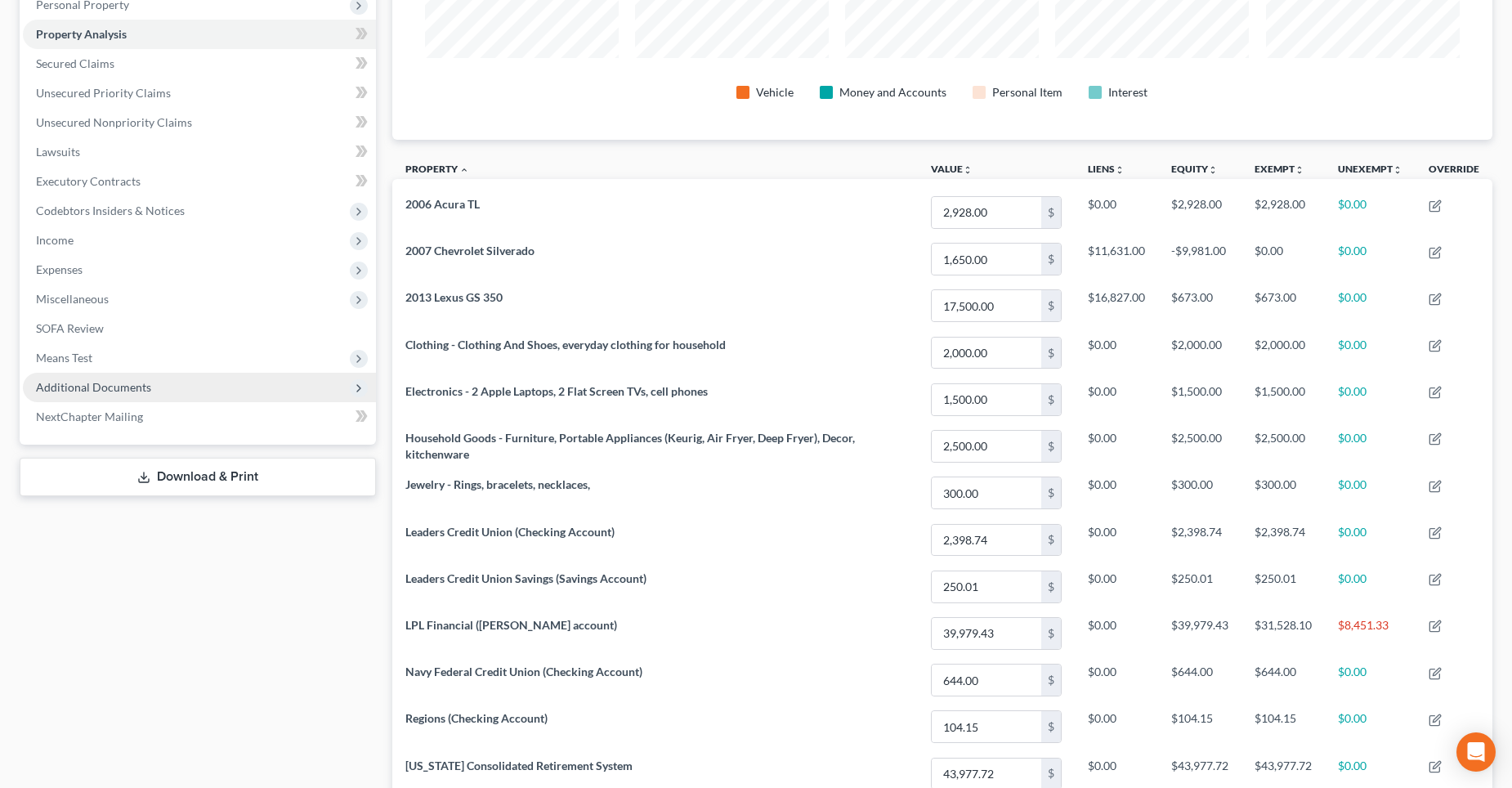
click at [148, 388] on span "Additional Documents" at bounding box center [94, 387] width 115 height 14
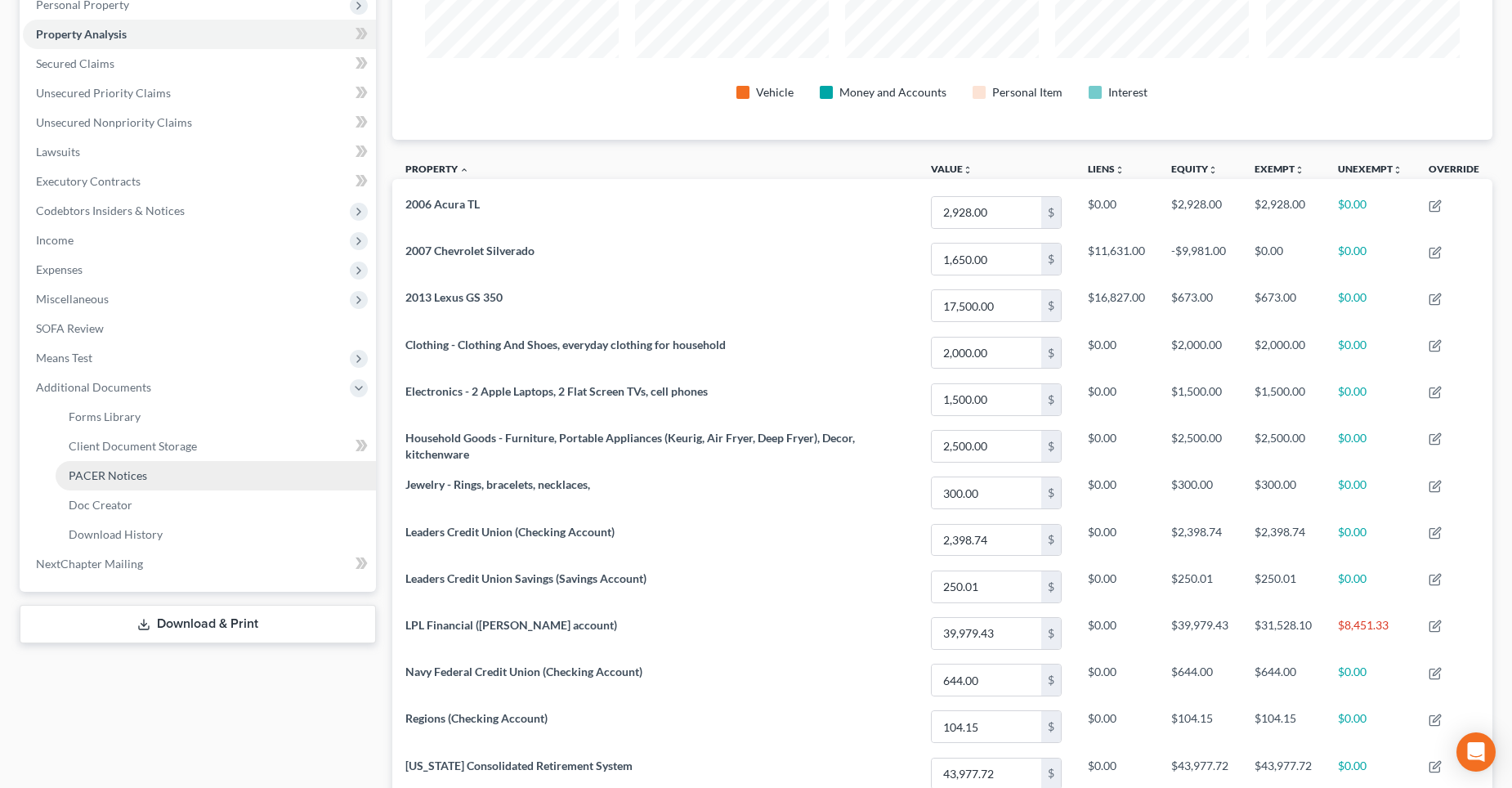
click at [148, 472] on link "PACER Notices" at bounding box center [216, 476] width 321 height 29
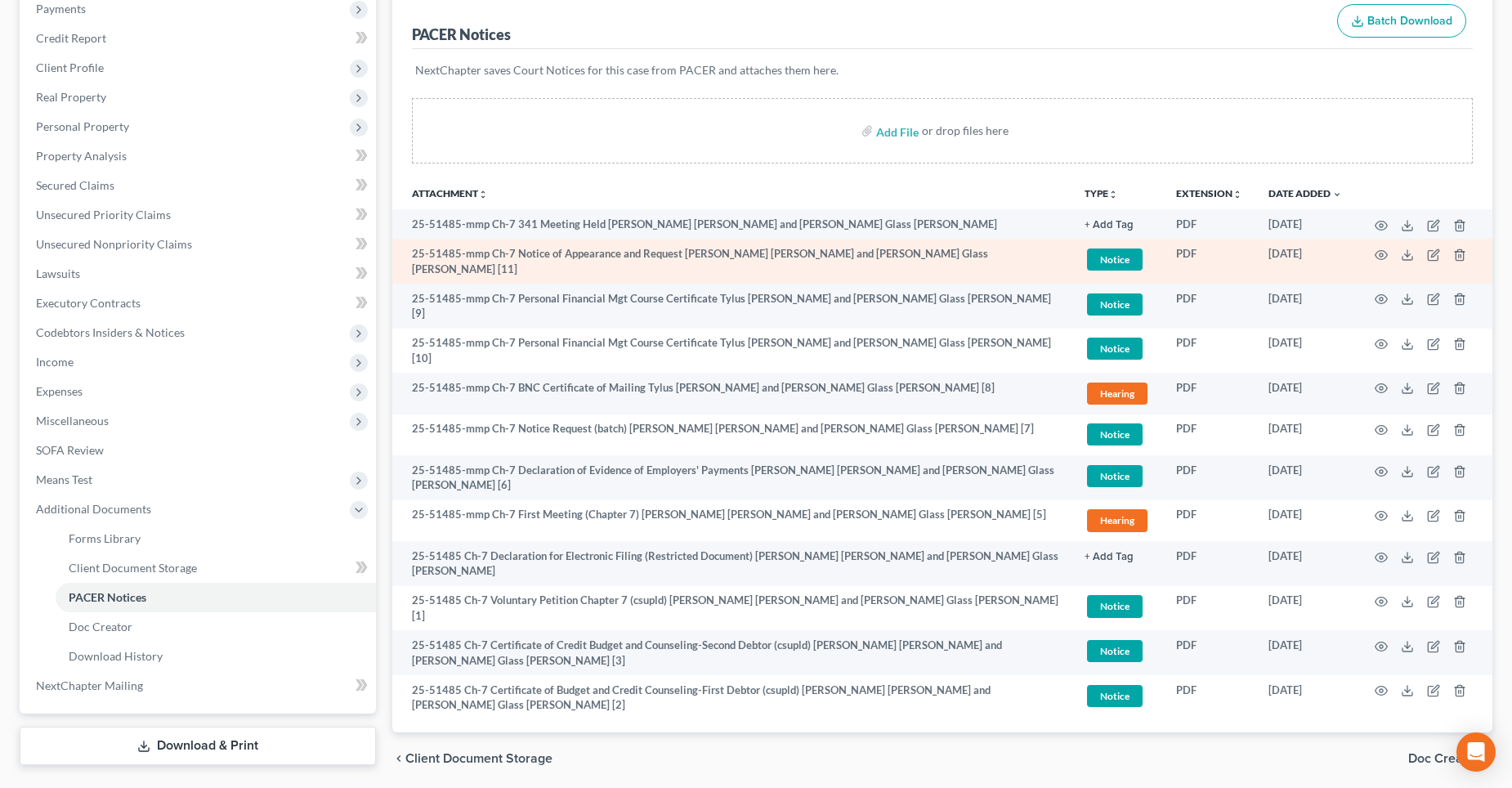
scroll to position [244, 0]
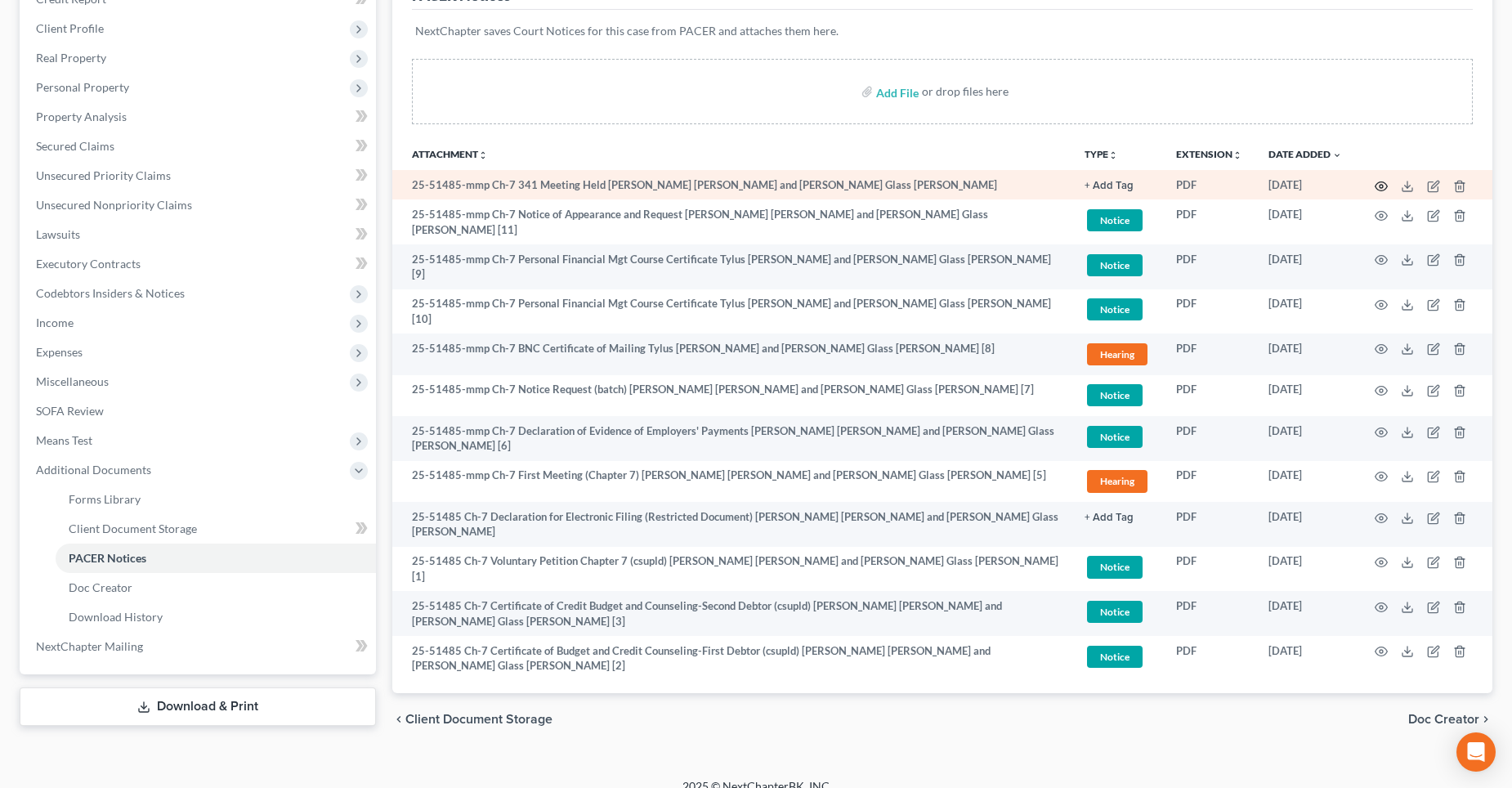
click at [1381, 185] on circle "button" at bounding box center [1381, 186] width 3 height 3
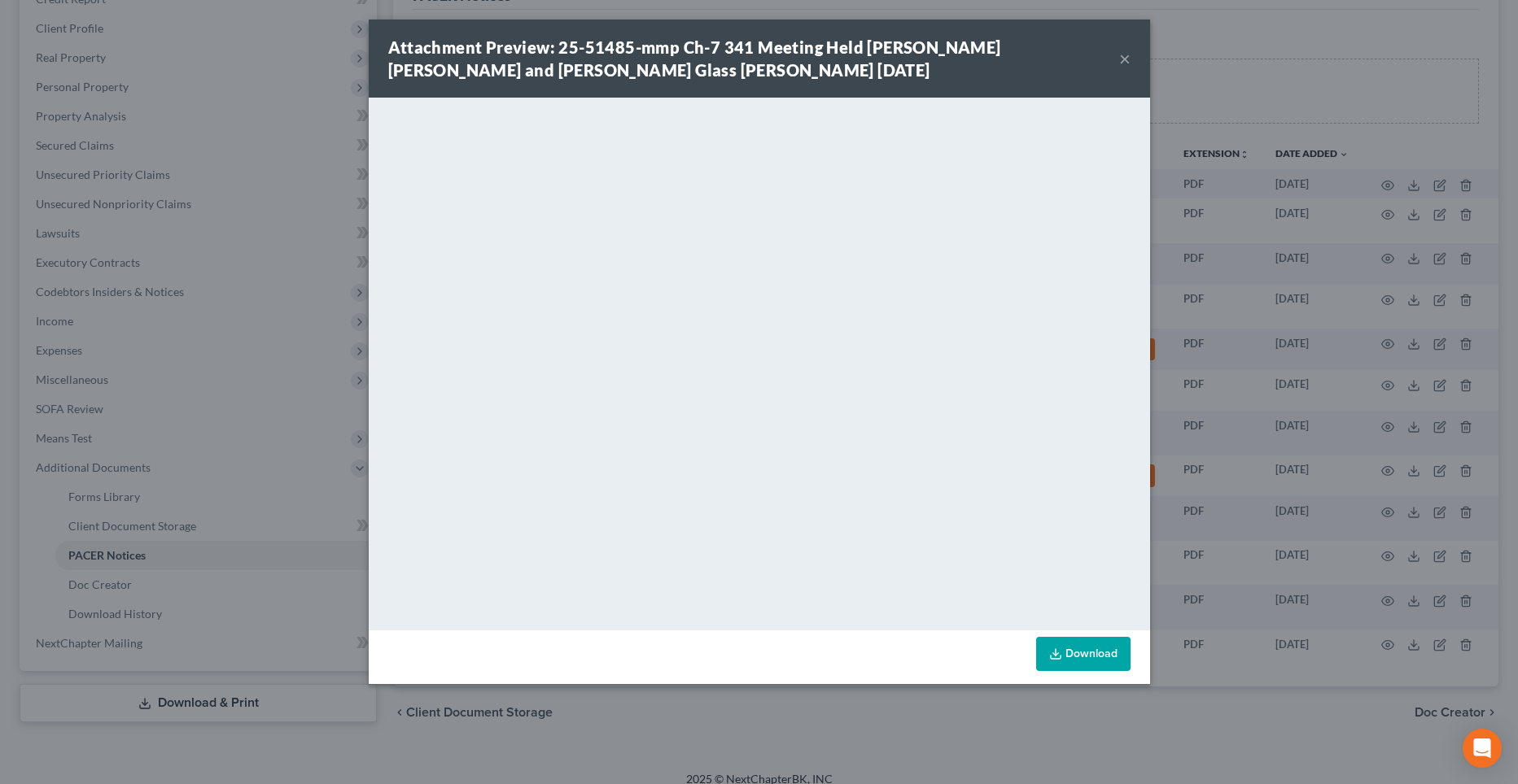
click at [1122, 55] on button "×" at bounding box center [1125, 58] width 12 height 19
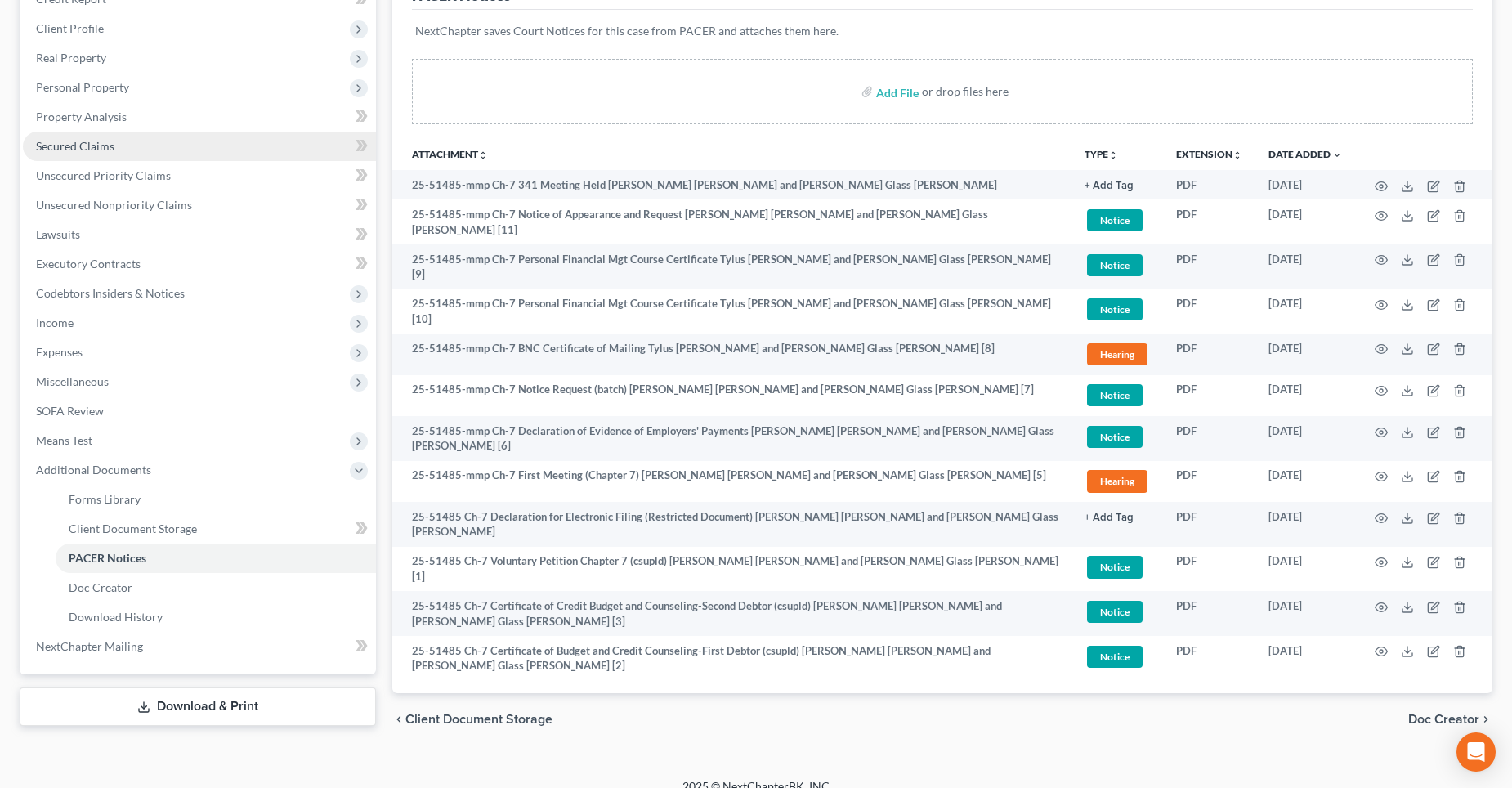
click at [177, 147] on link "Secured Claims" at bounding box center [198, 147] width 353 height 29
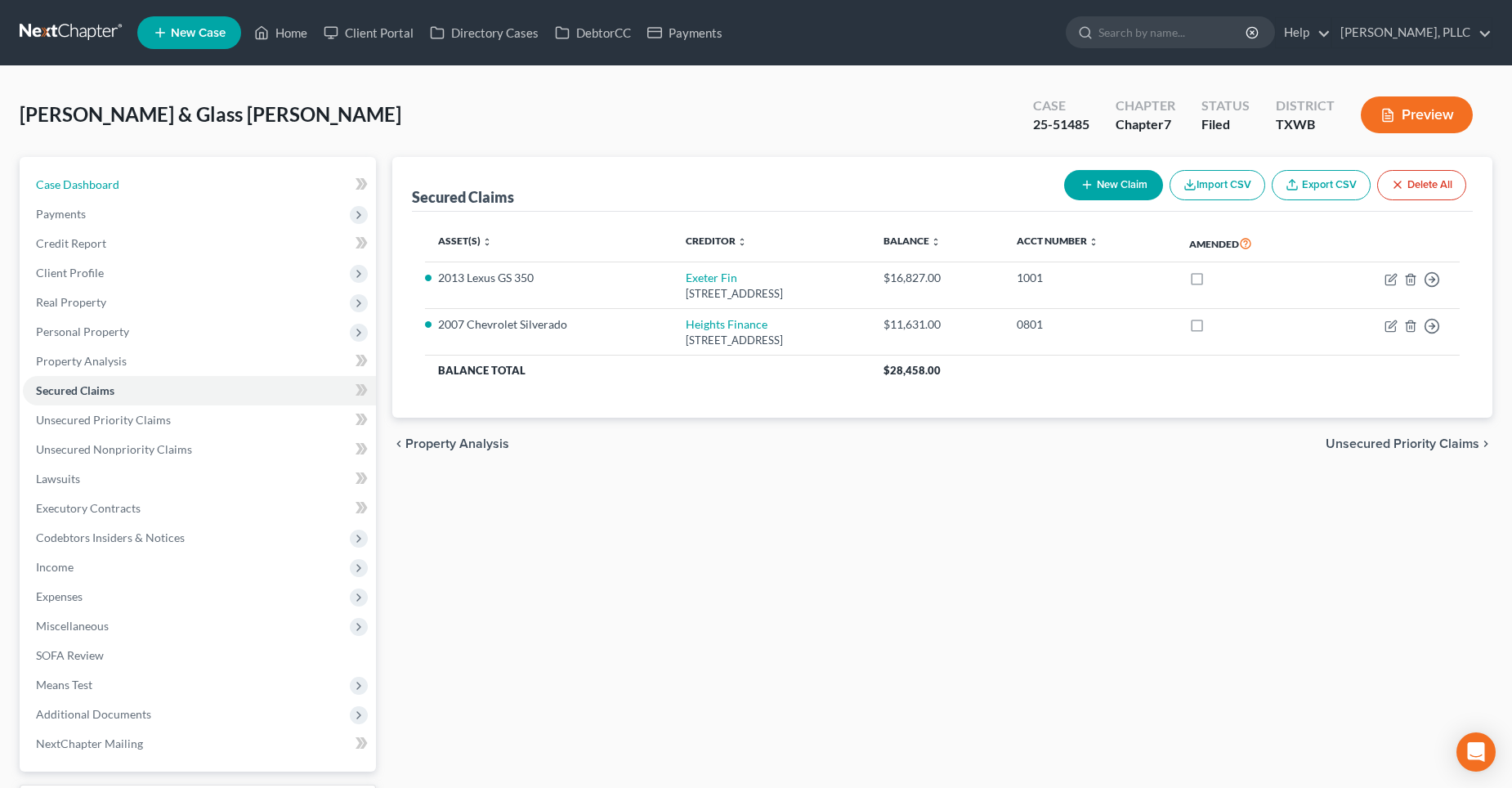
drag, startPoint x: 133, startPoint y: 185, endPoint x: 363, endPoint y: 189, distance: 230.0
click at [133, 185] on link "Case Dashboard" at bounding box center [198, 185] width 353 height 29
select select "4"
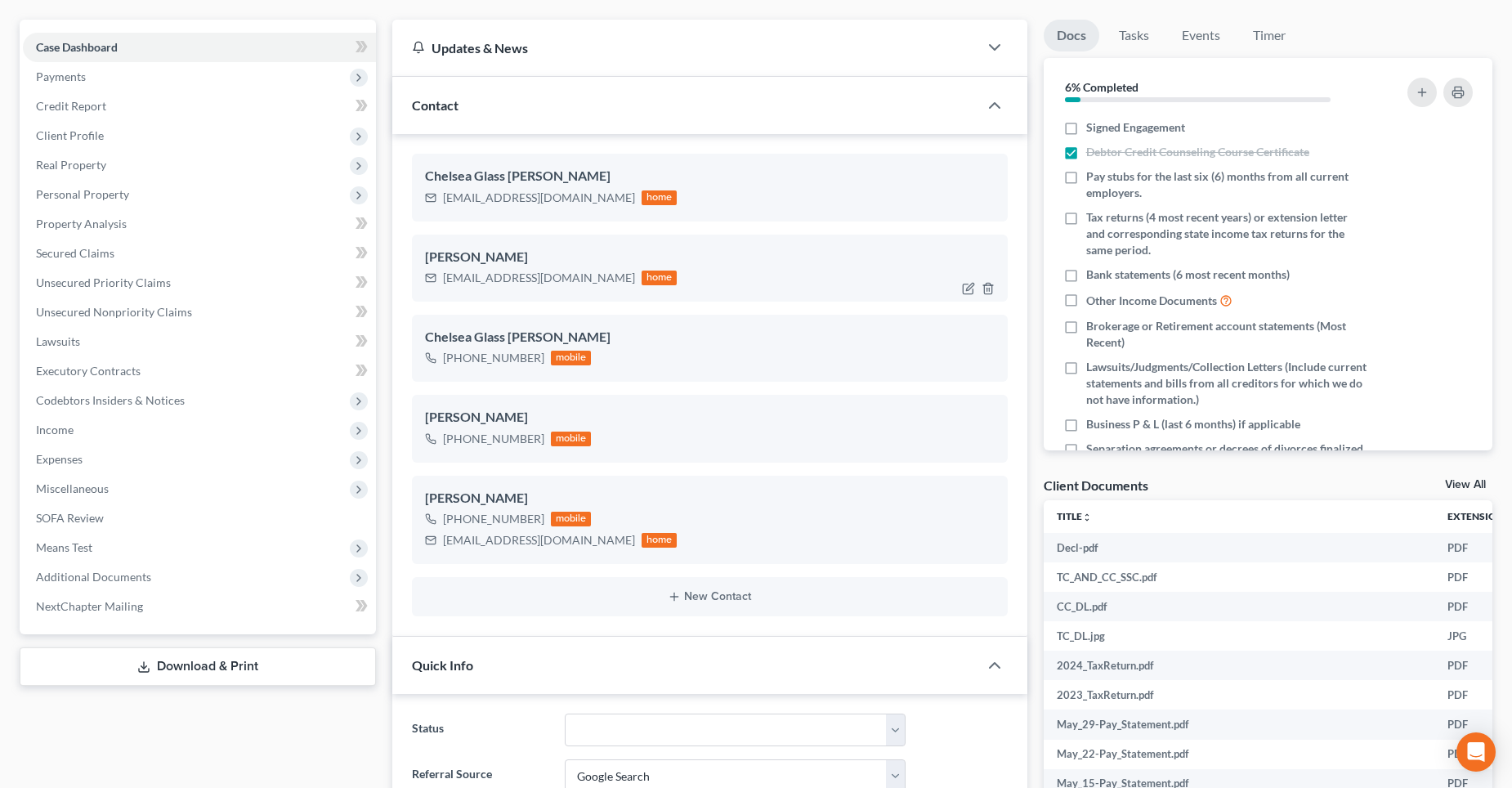
scroll to position [163, 0]
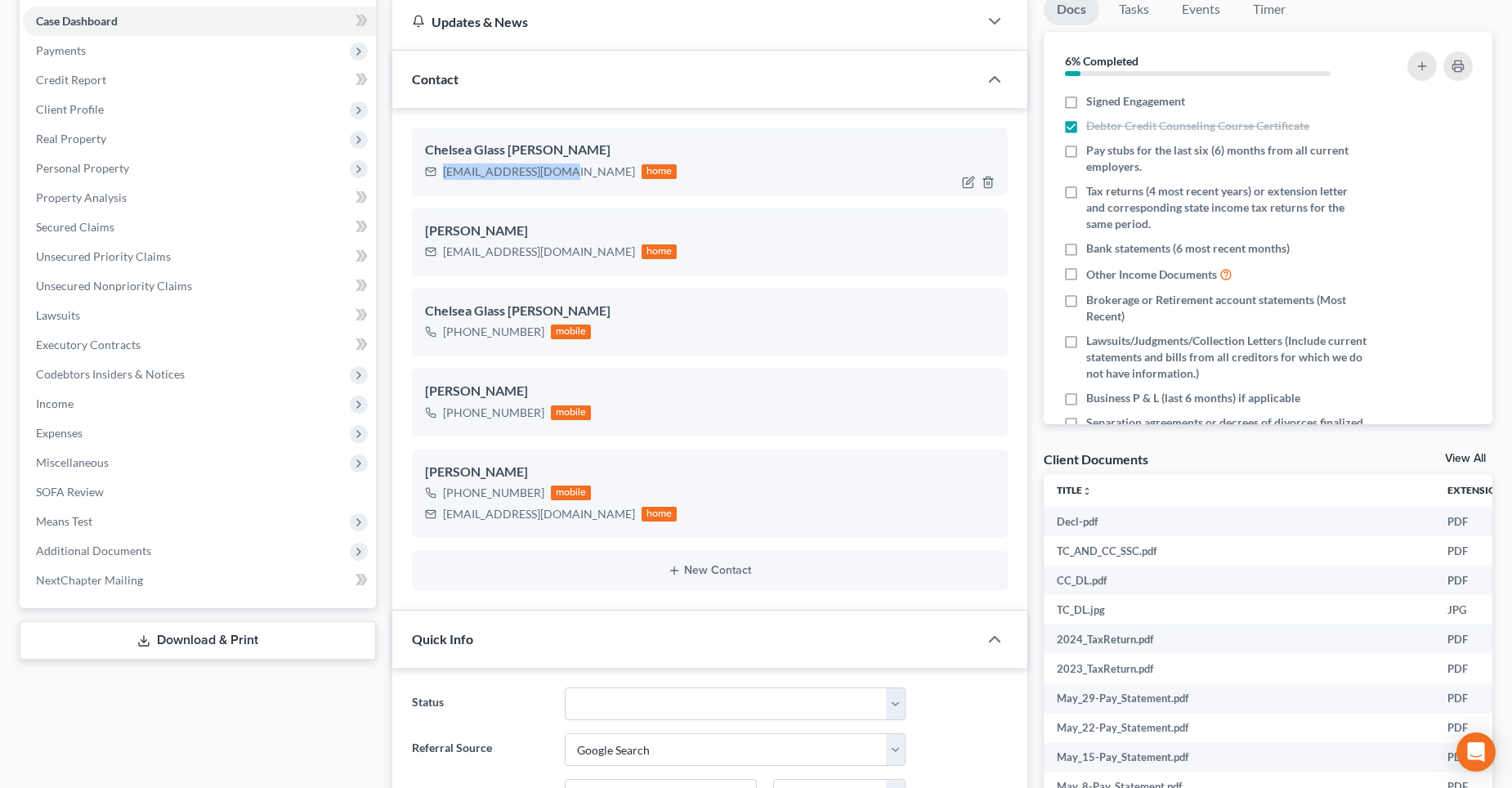
drag, startPoint x: 439, startPoint y: 177, endPoint x: 548, endPoint y: 172, distance: 109.1
click at [561, 176] on div "[EMAIL_ADDRESS][DOMAIN_NAME] home" at bounding box center [551, 172] width 252 height 22
copy div "[EMAIL_ADDRESS][DOMAIN_NAME]"
drag, startPoint x: 441, startPoint y: 253, endPoint x: 519, endPoint y: 250, distance: 78.1
click at [570, 255] on div "[EMAIL_ADDRESS][DOMAIN_NAME] home" at bounding box center [551, 252] width 252 height 22
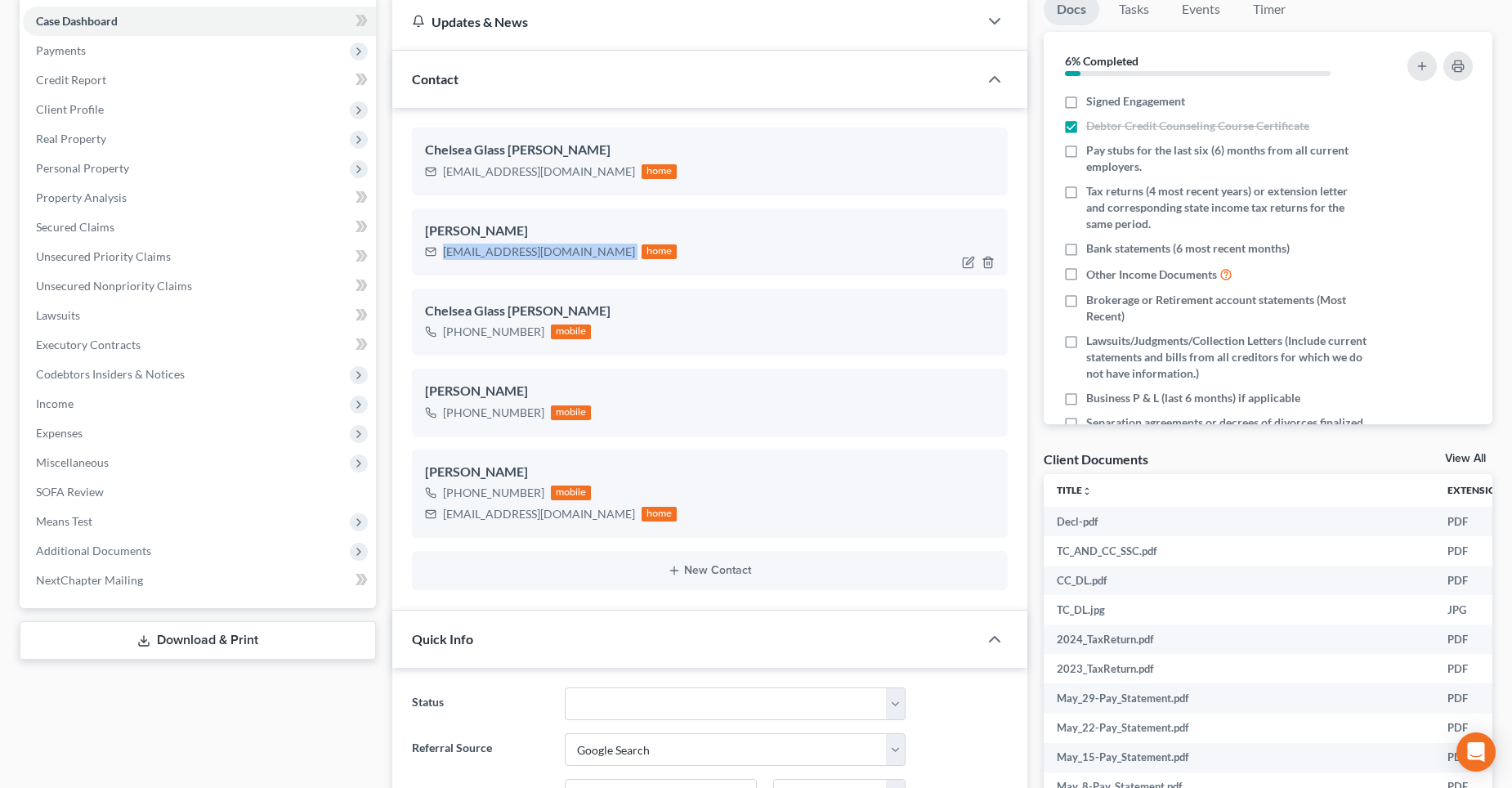
copy div "[EMAIL_ADDRESS][DOMAIN_NAME]"
drag, startPoint x: 91, startPoint y: 220, endPoint x: 182, endPoint y: 242, distance: 93.6
click at [91, 220] on span "Secured Claims" at bounding box center [75, 227] width 78 height 14
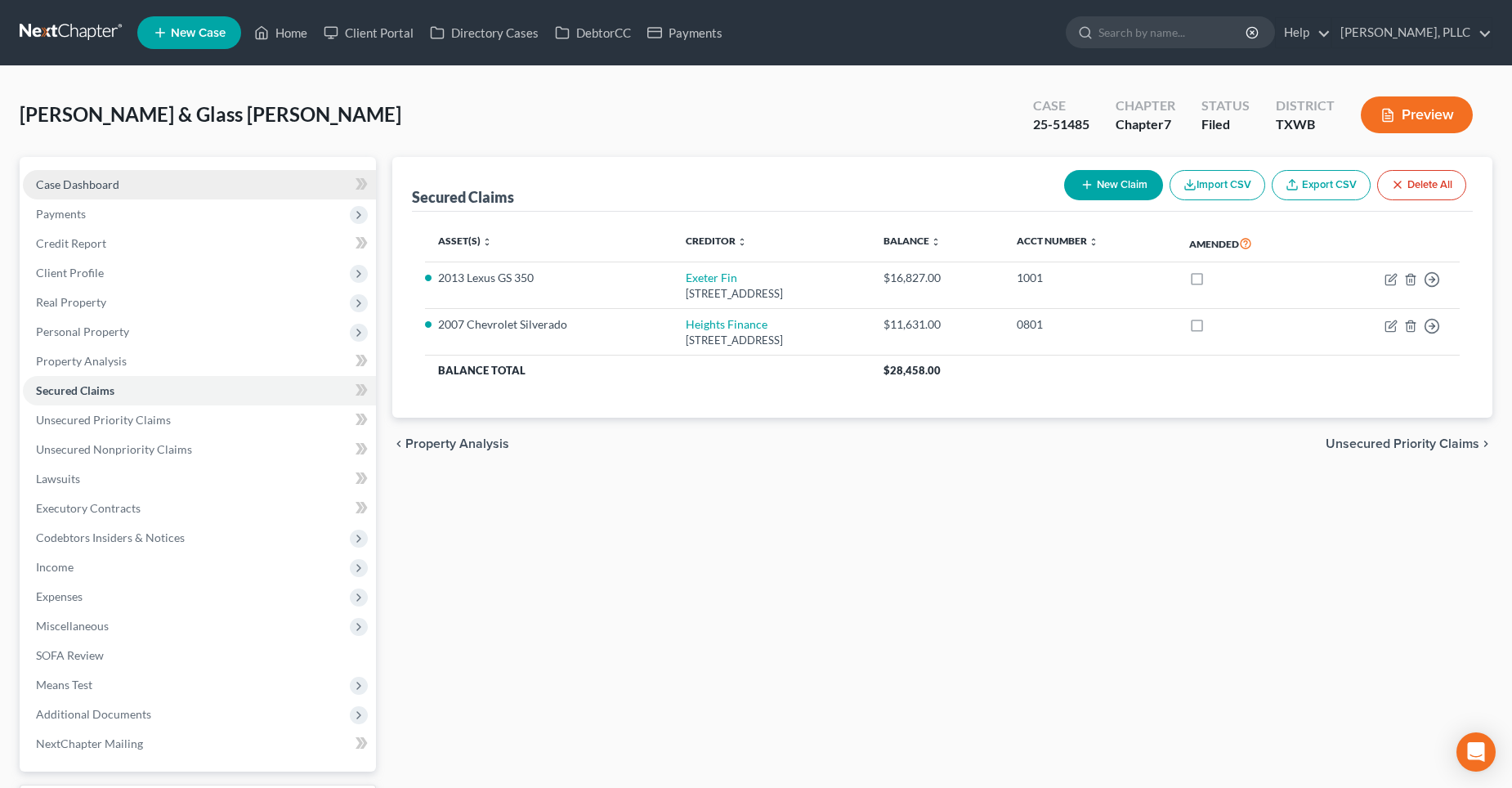
click at [111, 184] on span "Case Dashboard" at bounding box center [77, 184] width 83 height 14
select select "4"
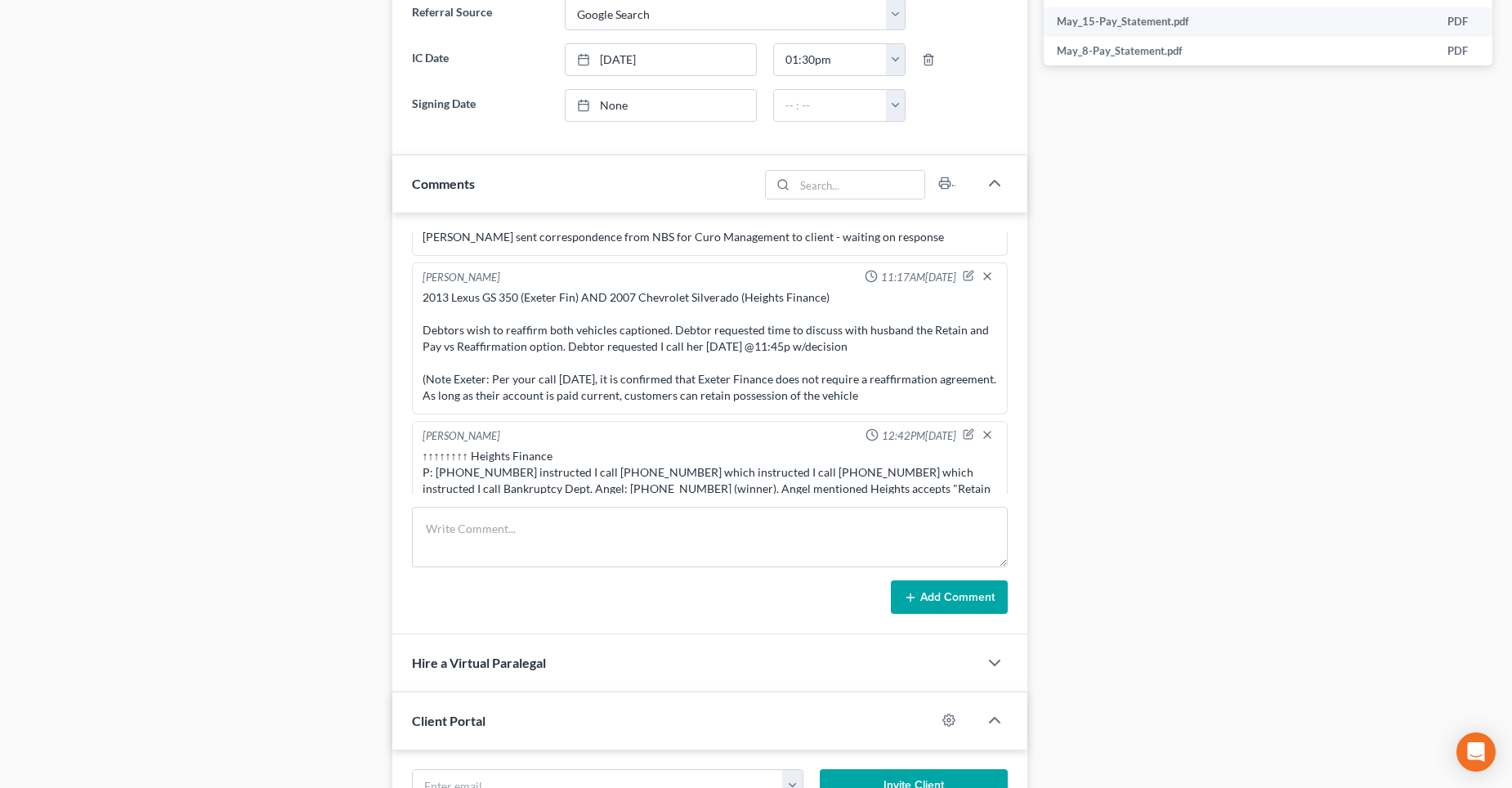
scroll to position [1450, 0]
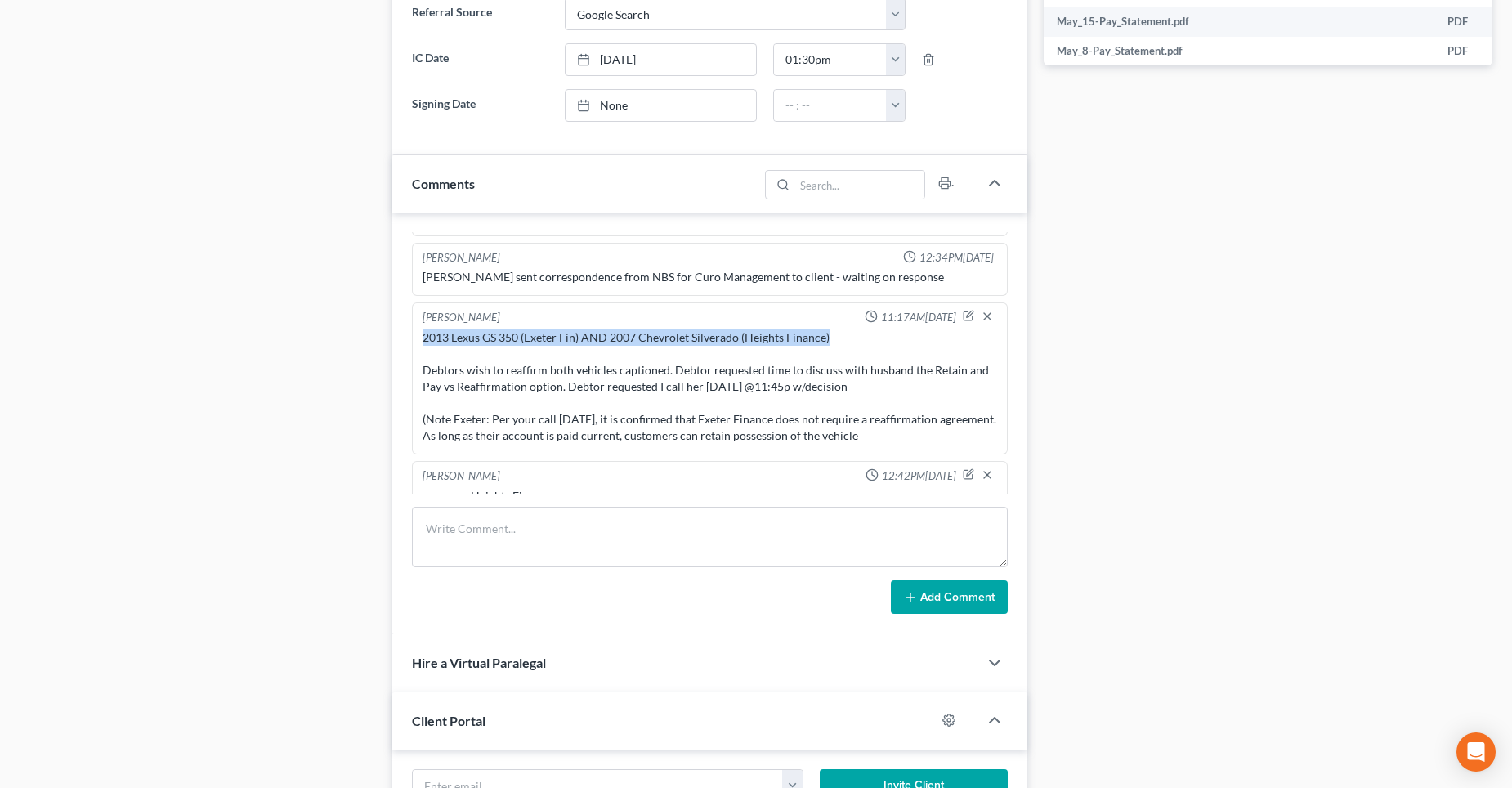
drag, startPoint x: 421, startPoint y: 333, endPoint x: 825, endPoint y: 333, distance: 404.0
click at [825, 333] on div "2013 Lexus GS 350 (Exeter Fin) AND 2007 Chevrolet Silverado (Heights Finance) D…" at bounding box center [710, 386] width 575 height 114
copy div "2013 Lexus GS 350 (Exeter Fin) AND 2007 Chevrolet Silverado (Heights Finance)"
click at [569, 531] on textarea at bounding box center [710, 537] width 596 height 61
paste textarea "2013 Lexus GS 350 (Exeter Fin) AND 2007 Chevrolet Silverado (Heights Finance)"
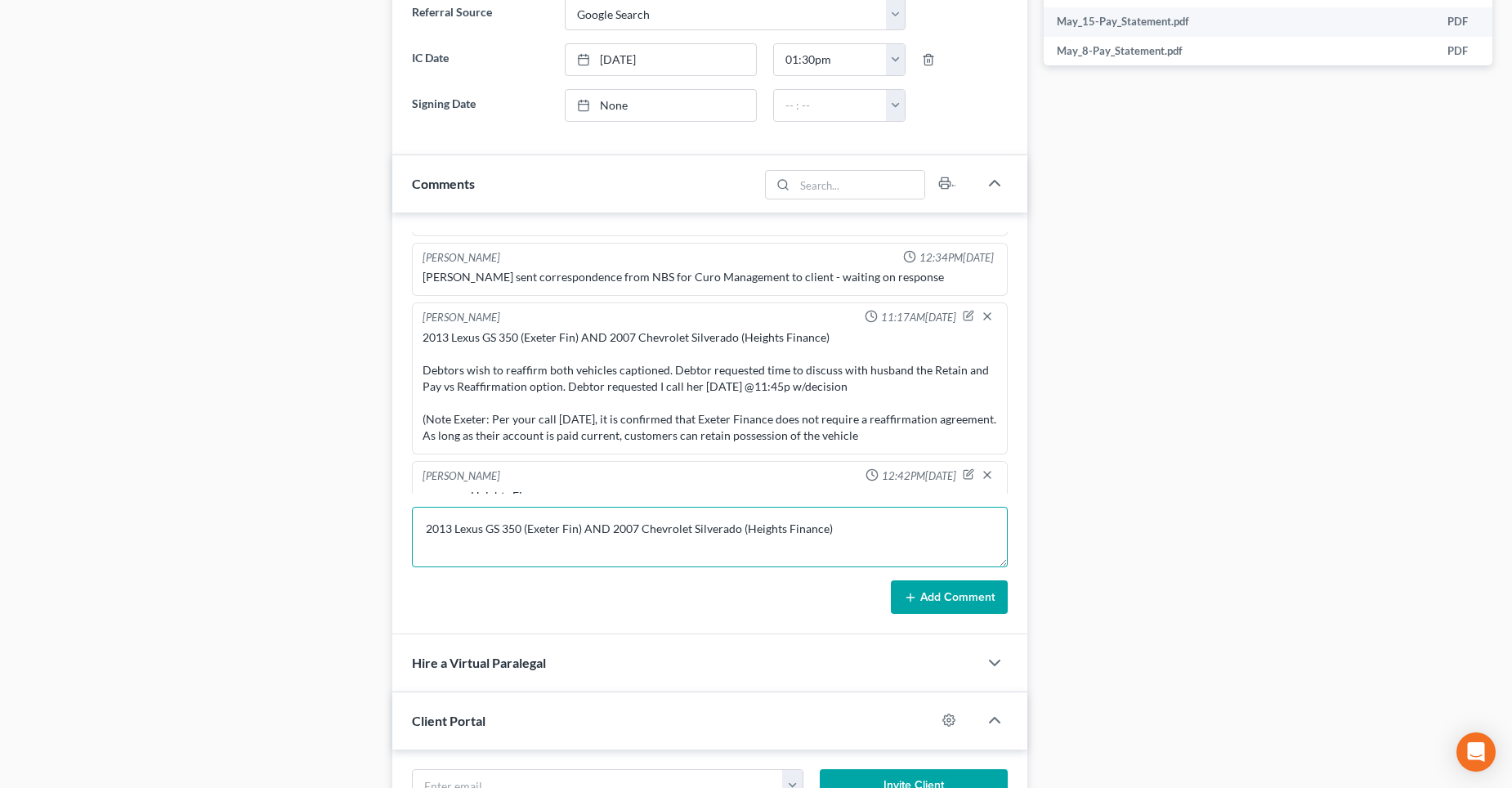
scroll to position [3, 0]
type textarea "2013 Lexus GS 350 (Exeter Fin) AND 2007 Chevrolet Silverado (Heights Finance) D…"
click at [971, 586] on button "Add Comment" at bounding box center [949, 597] width 117 height 34
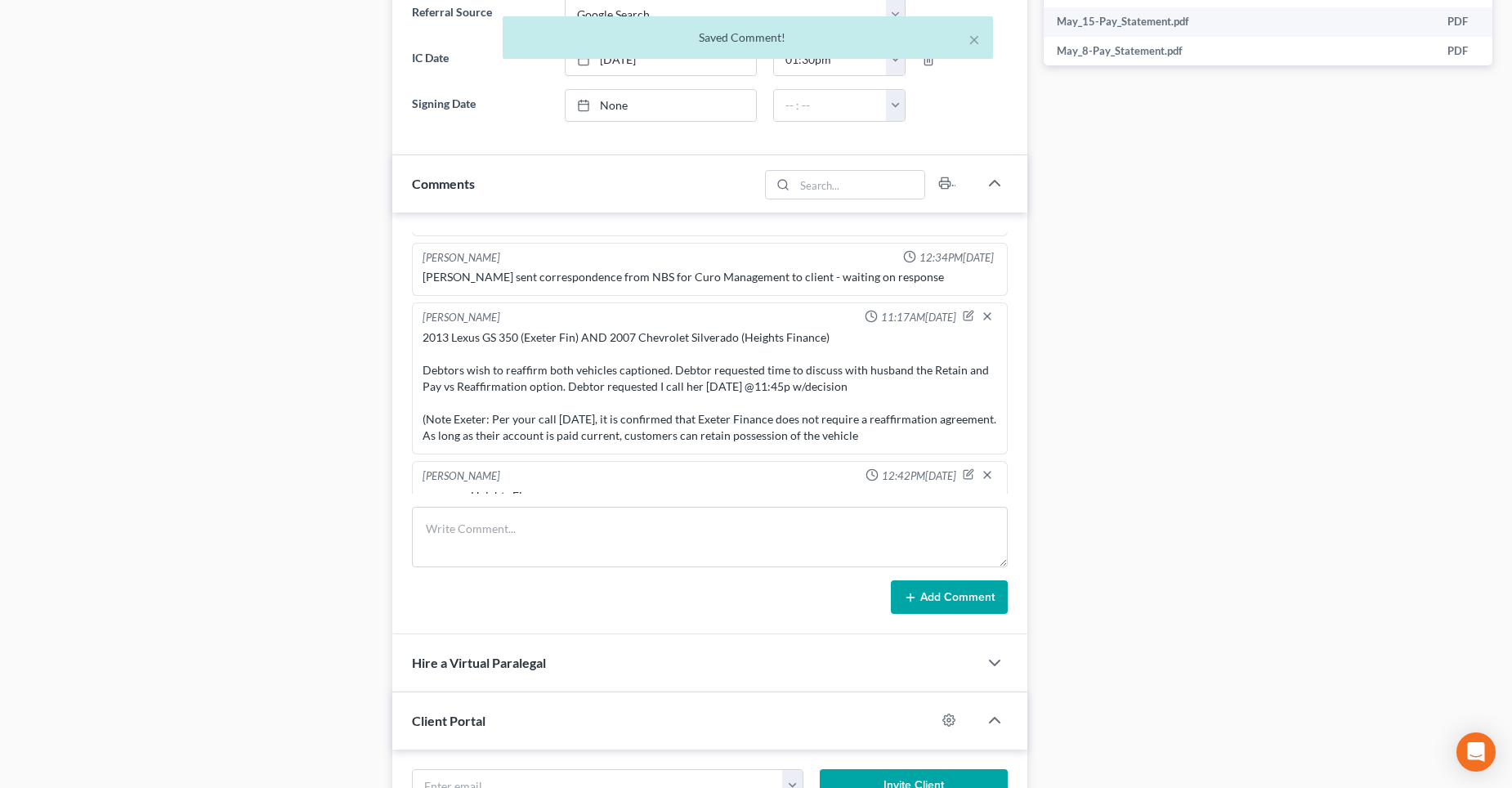
scroll to position [1706, 0]
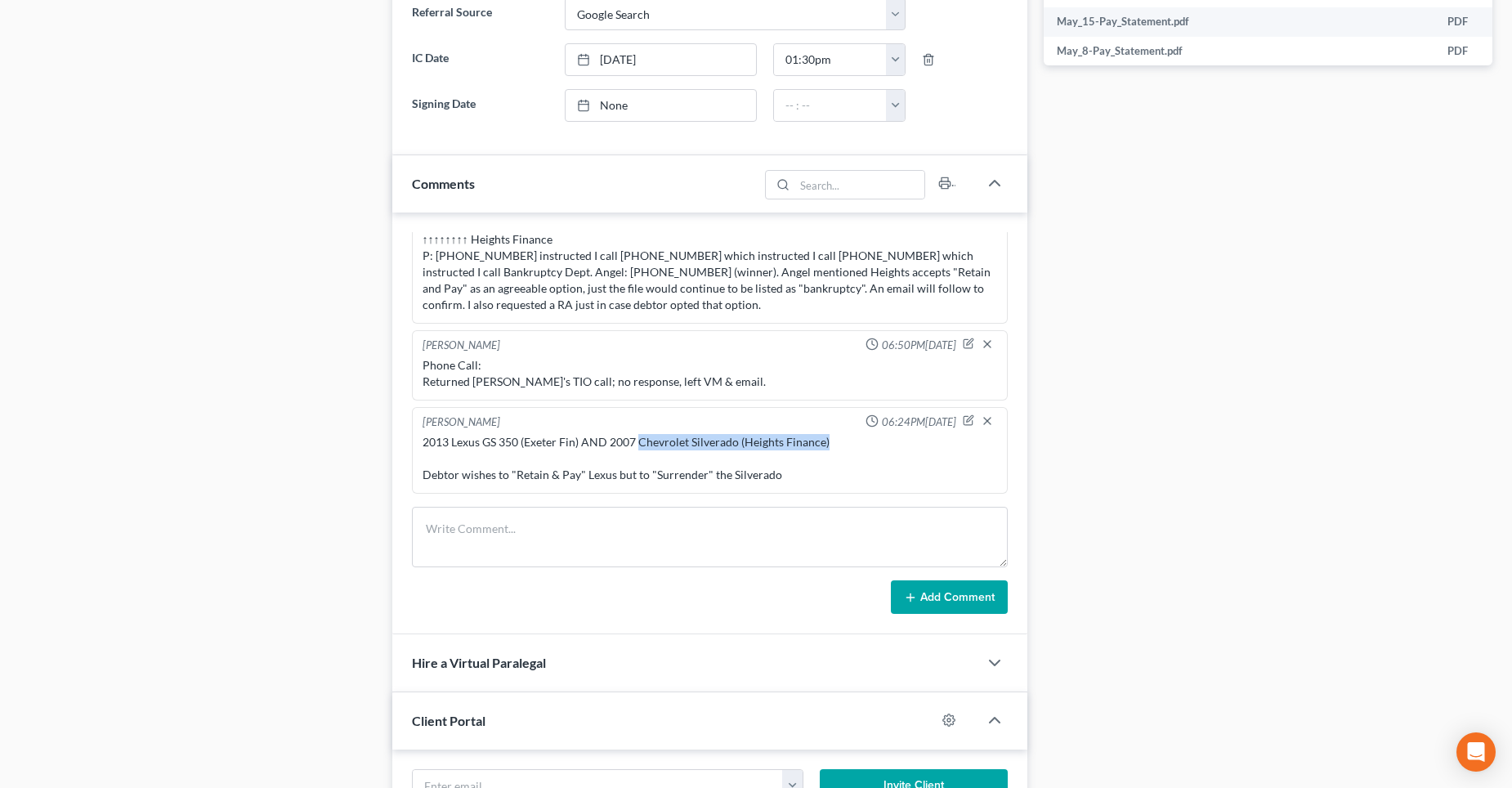
drag, startPoint x: 638, startPoint y: 443, endPoint x: 825, endPoint y: 444, distance: 187.0
click at [825, 444] on div "2013 Lexus GS 350 (Exeter Fin) AND 2007 Chevrolet Silverado (Heights Finance) D…" at bounding box center [710, 459] width 575 height 49
copy div "Chevrolet Silverado (Heights Finance)"
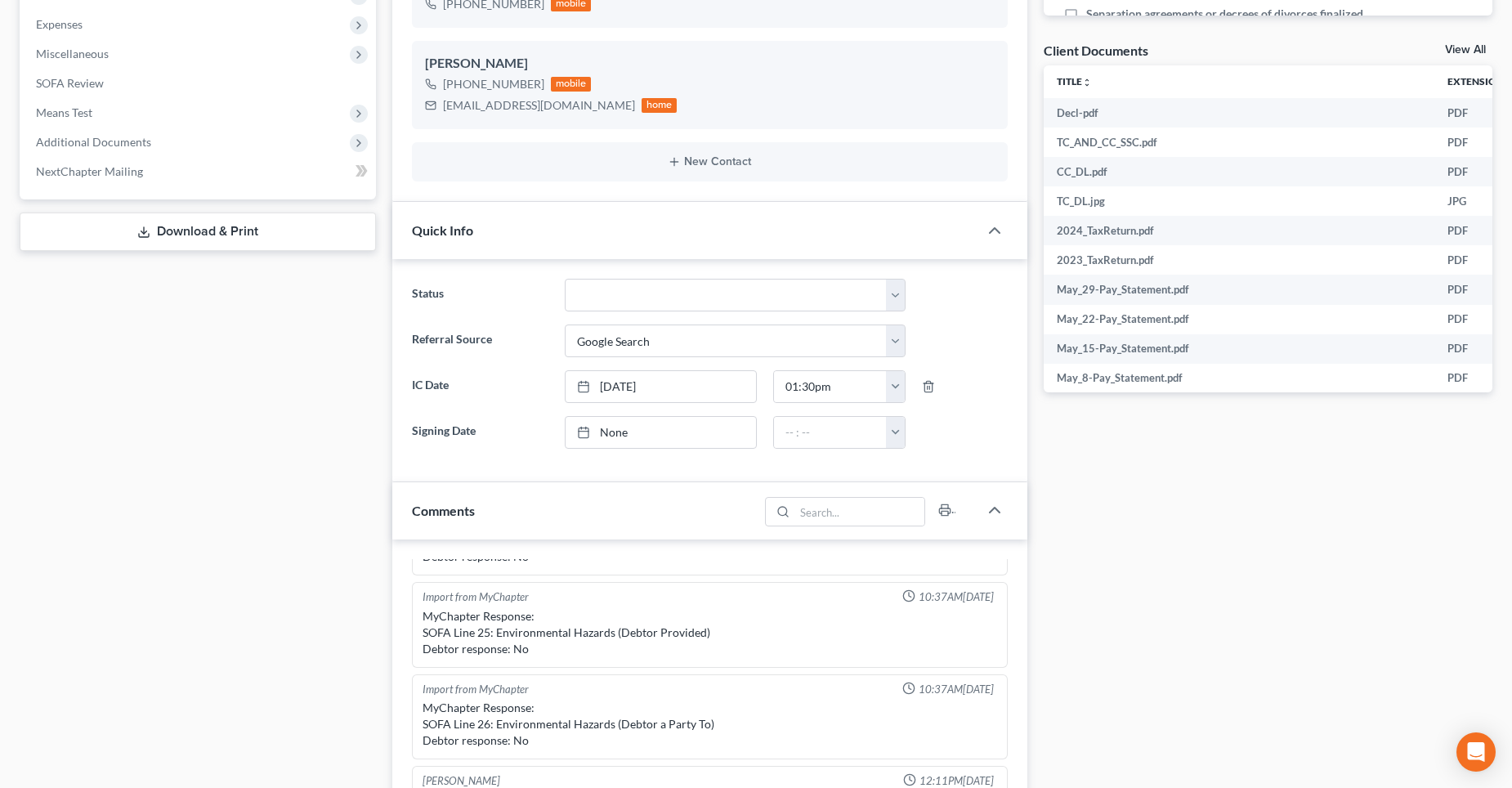
scroll to position [0, 0]
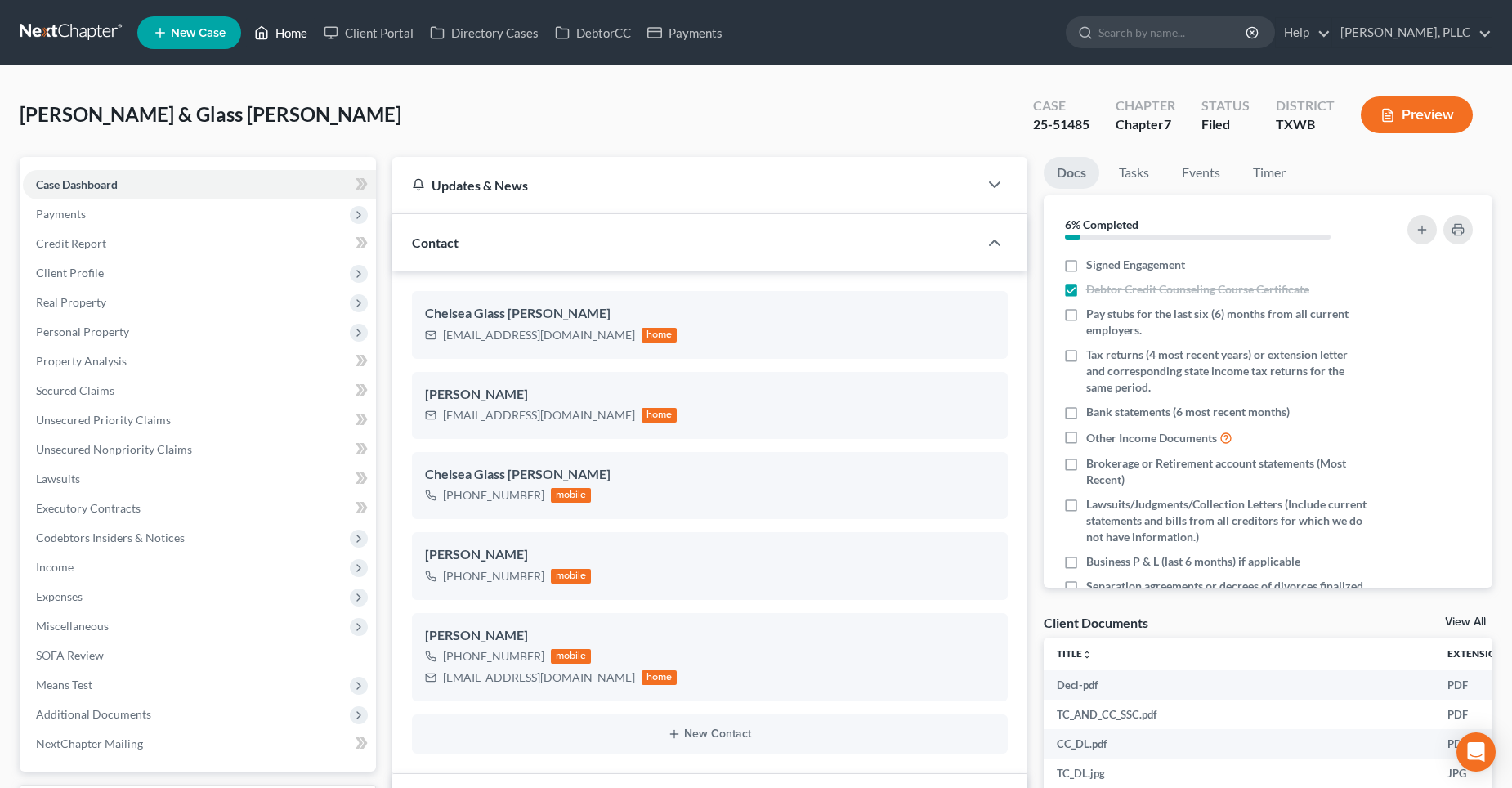
click at [299, 29] on link "Home" at bounding box center [281, 32] width 69 height 29
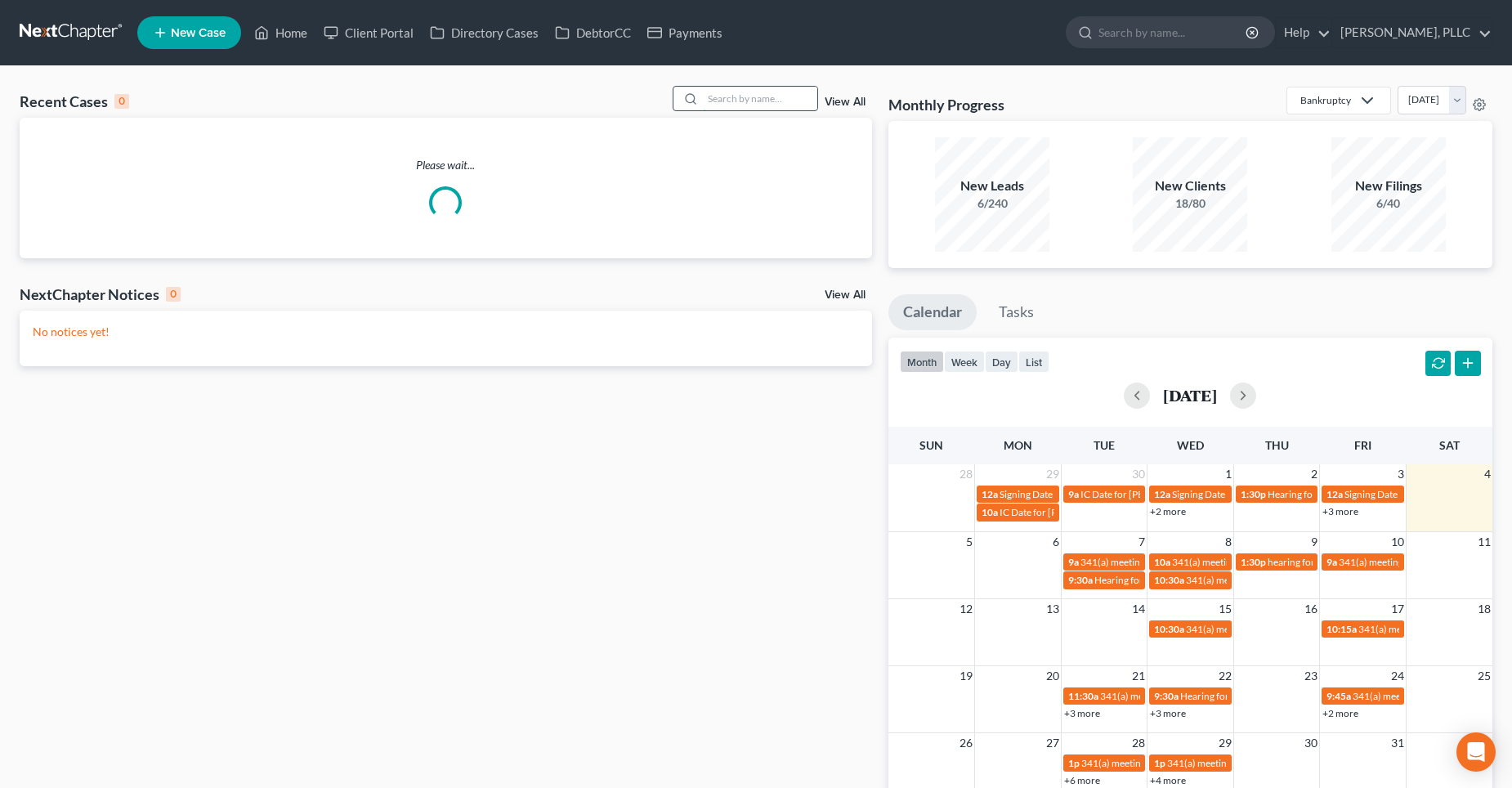
click at [745, 97] on input "search" at bounding box center [759, 99] width 114 height 23
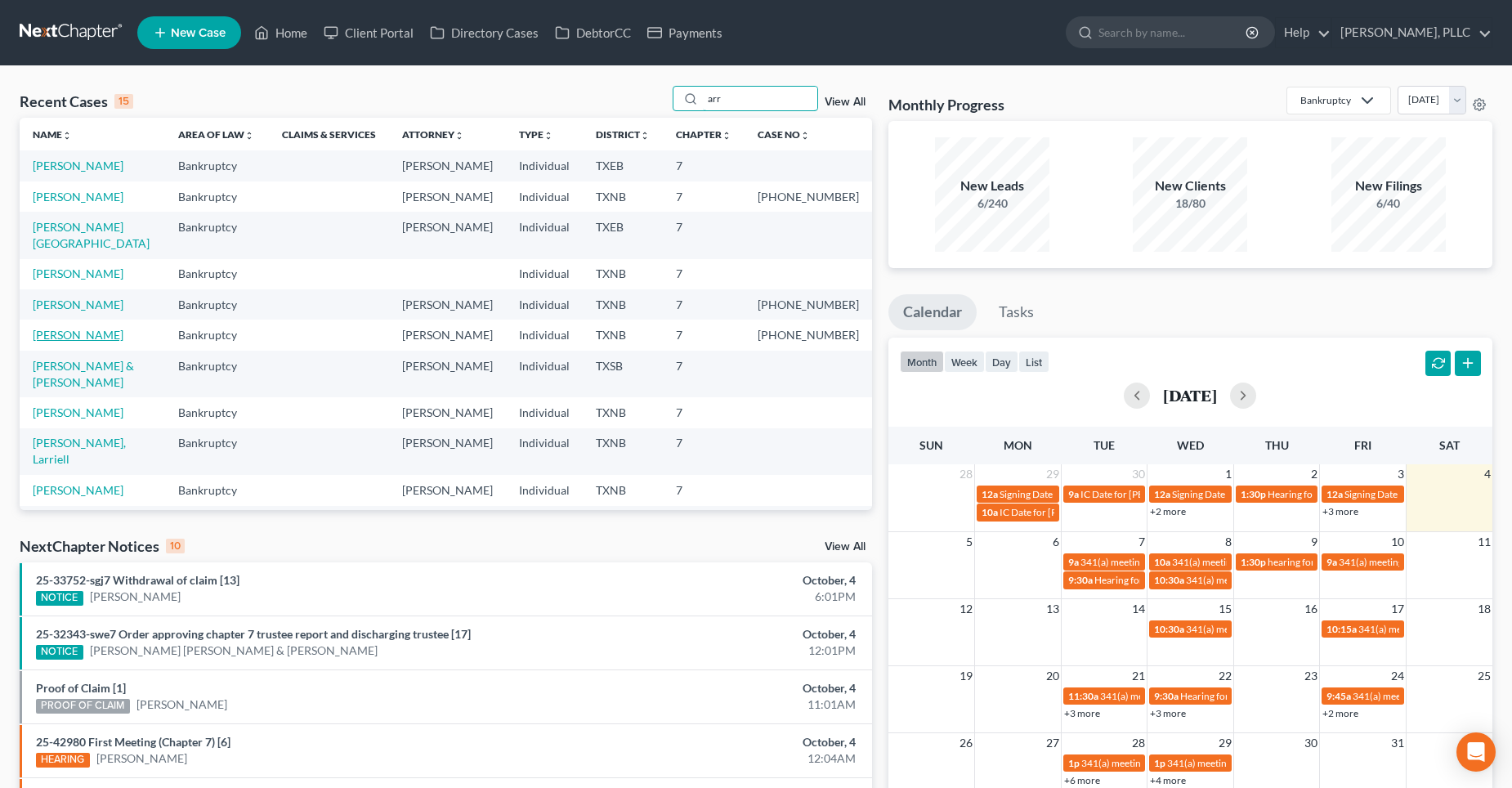
type input "arr"
click at [77, 342] on link "[PERSON_NAME]" at bounding box center [77, 334] width 91 height 14
select select "4"
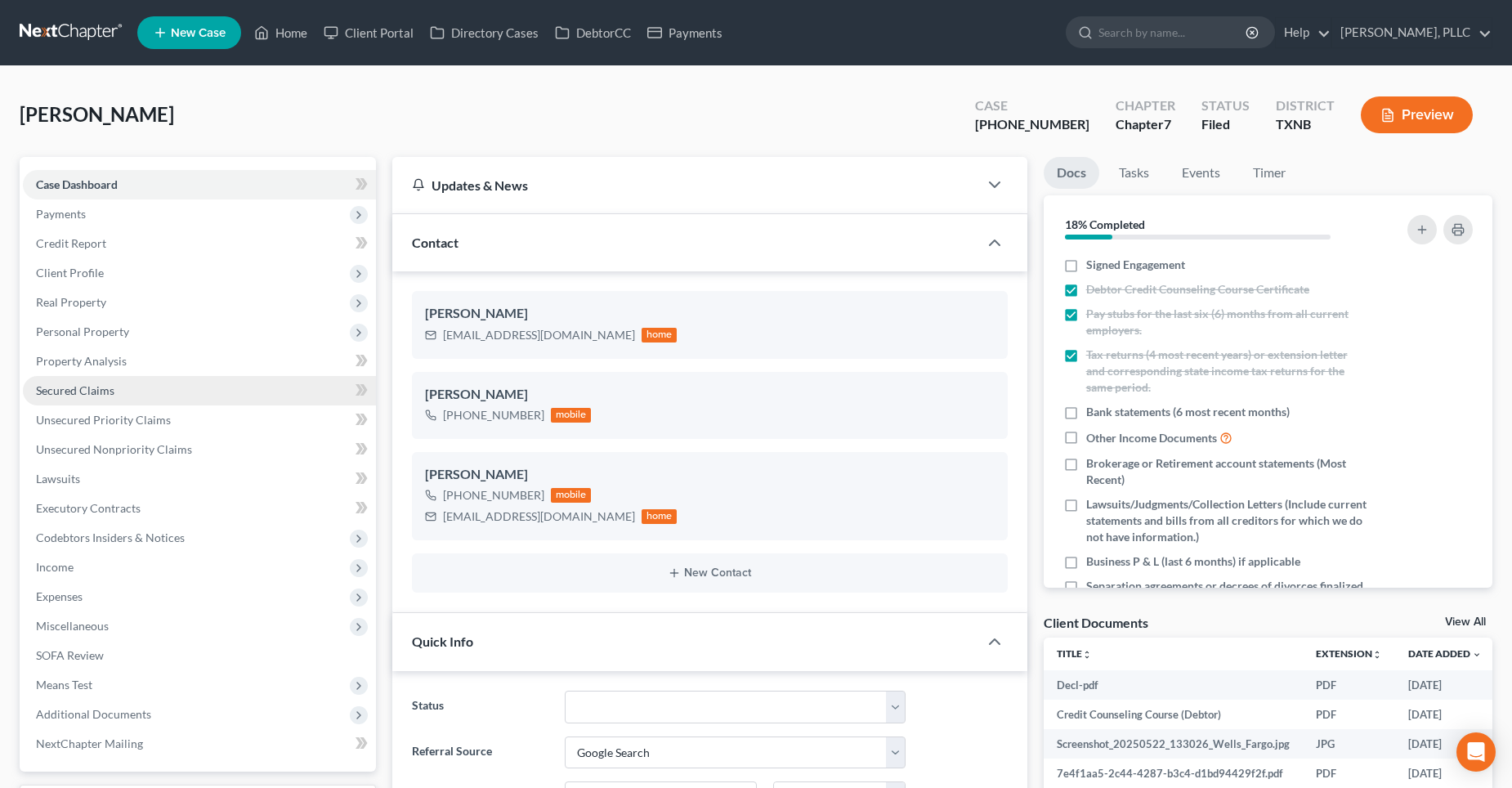
drag, startPoint x: 93, startPoint y: 390, endPoint x: 191, endPoint y: 387, distance: 98.0
click at [93, 390] on span "Secured Claims" at bounding box center [75, 390] width 78 height 14
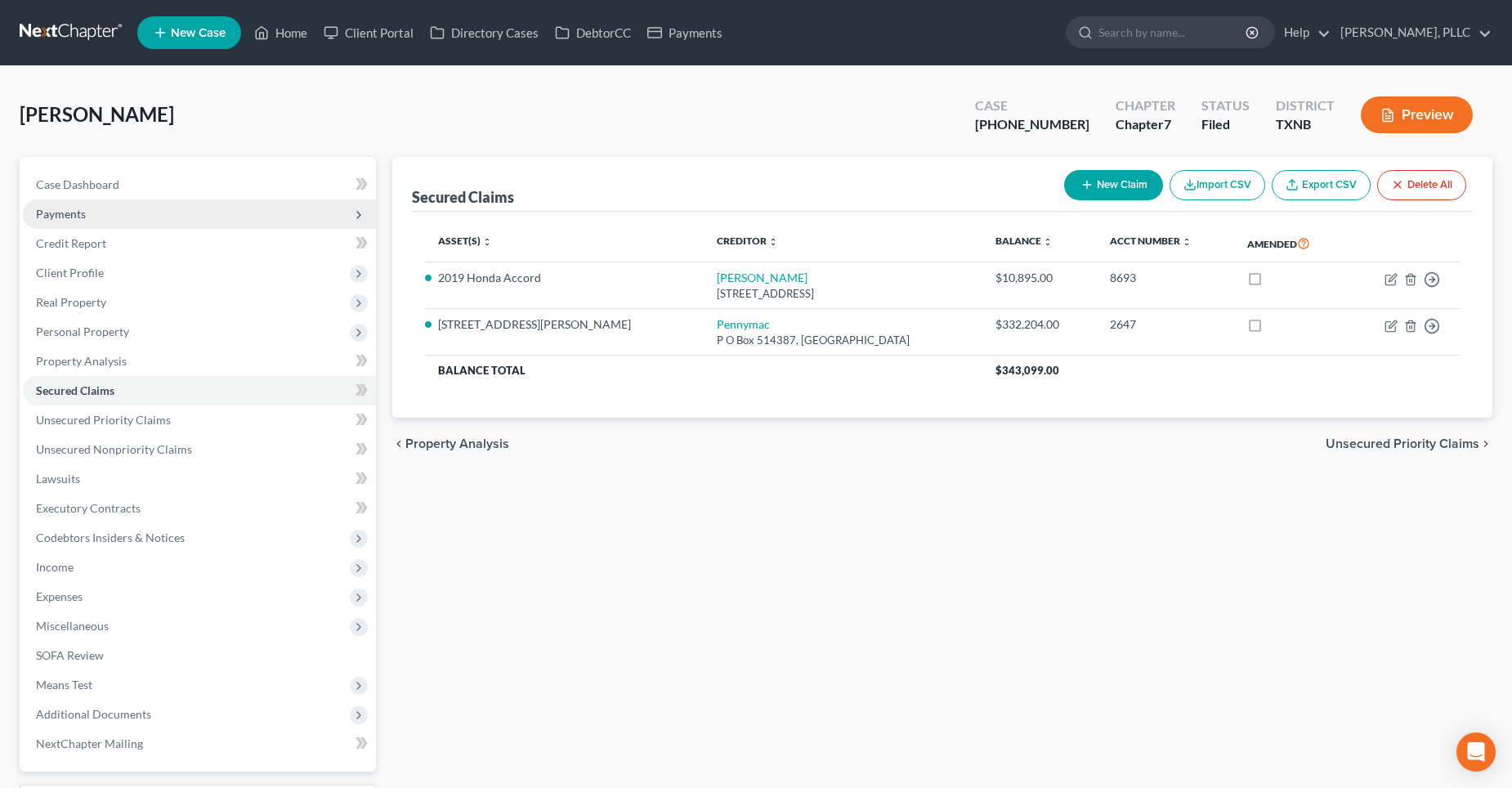
click at [112, 214] on span "Payments" at bounding box center [198, 214] width 353 height 29
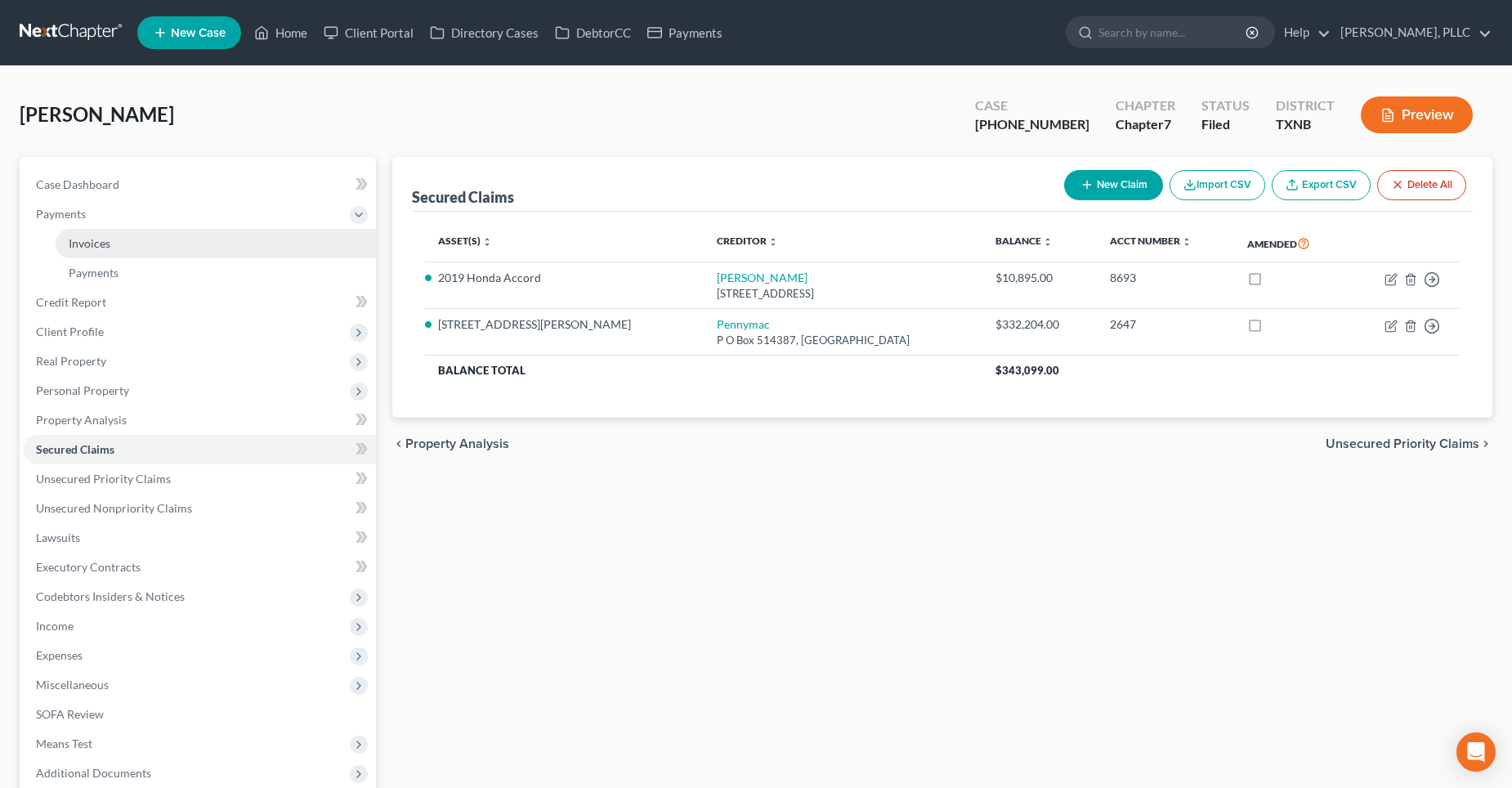
click at [118, 242] on link "Invoices" at bounding box center [216, 243] width 321 height 29
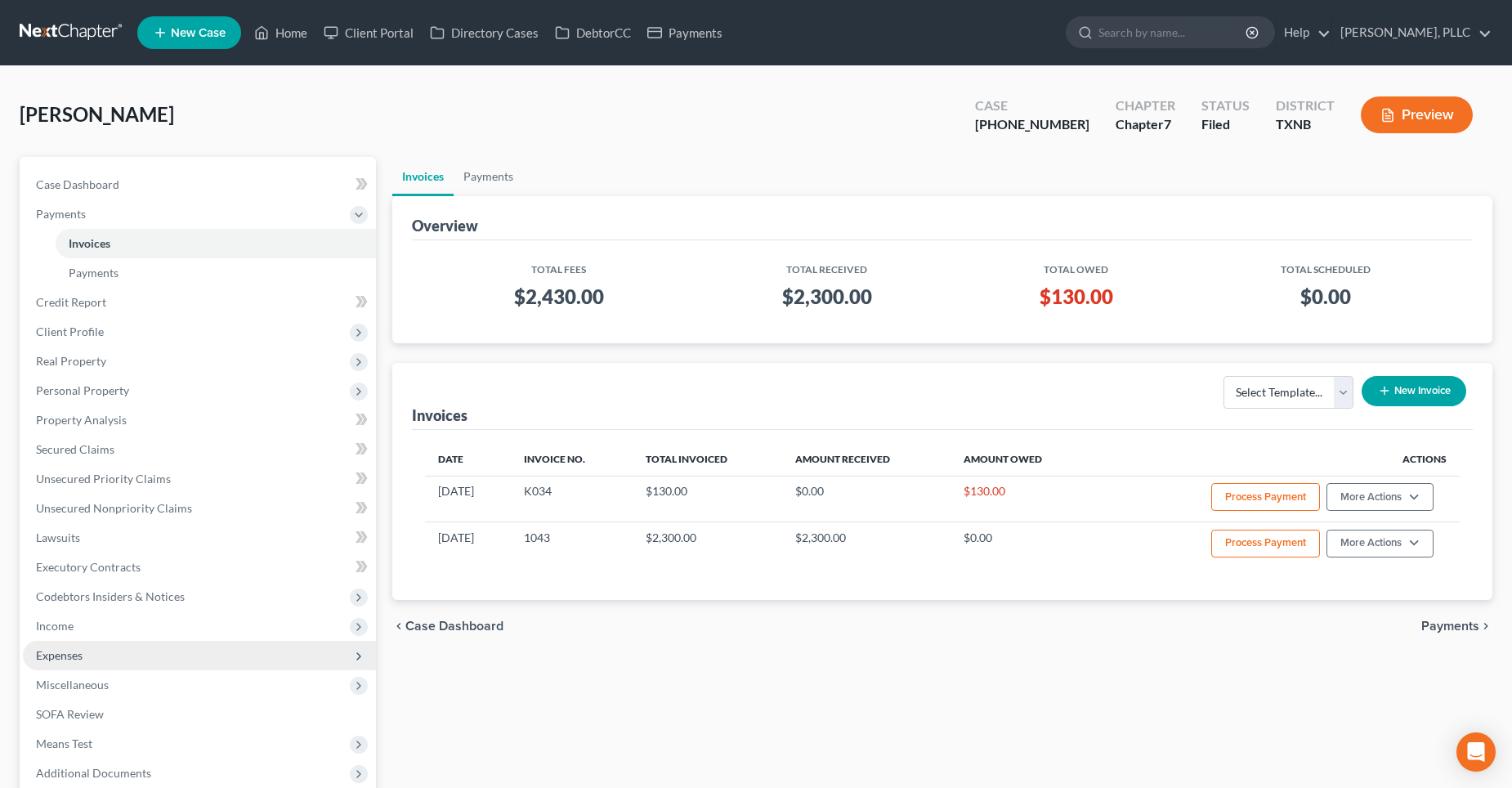
click at [64, 655] on span "Expenses" at bounding box center [60, 655] width 47 height 14
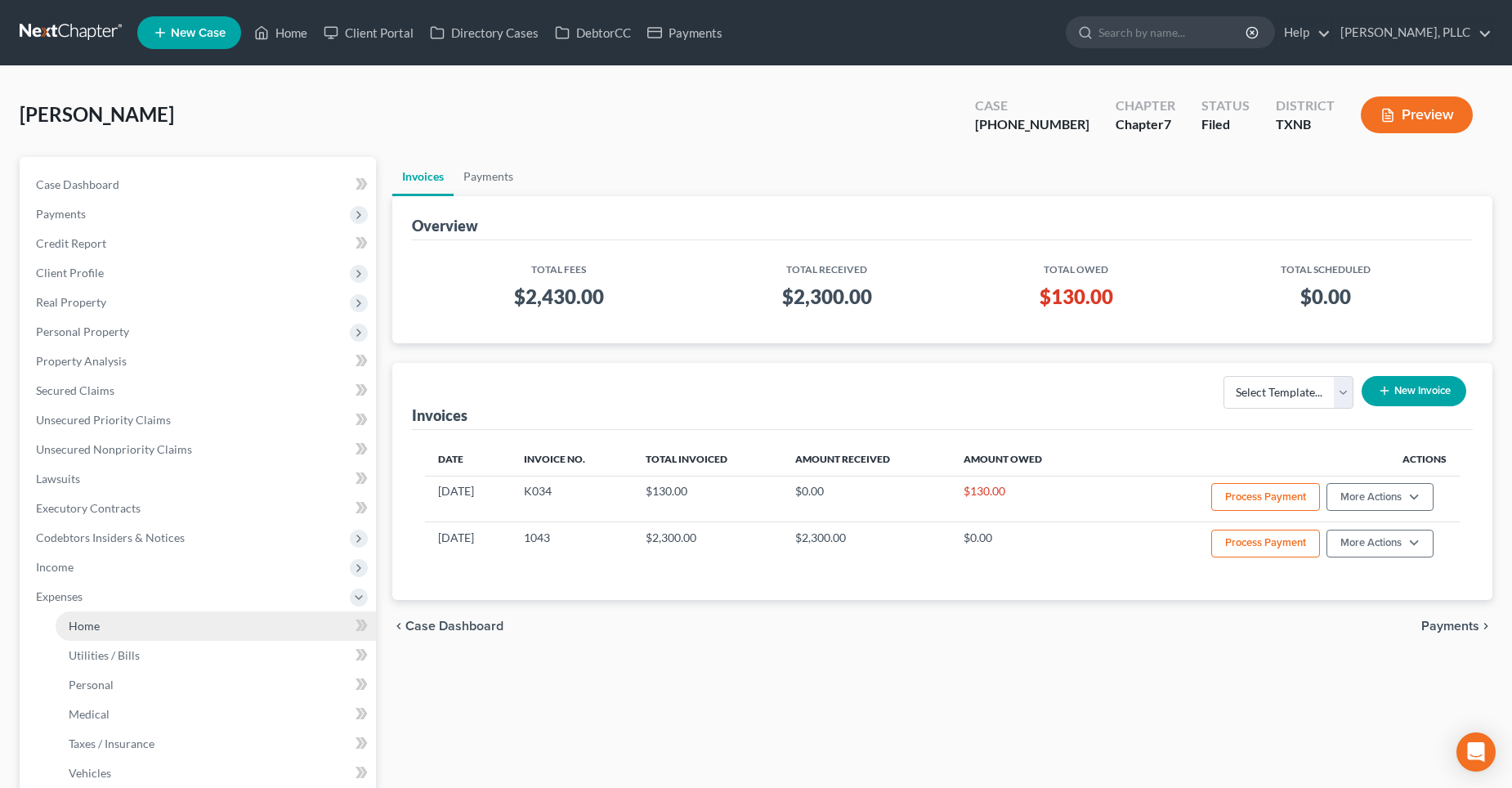
click at [87, 632] on span "Home" at bounding box center [84, 626] width 31 height 14
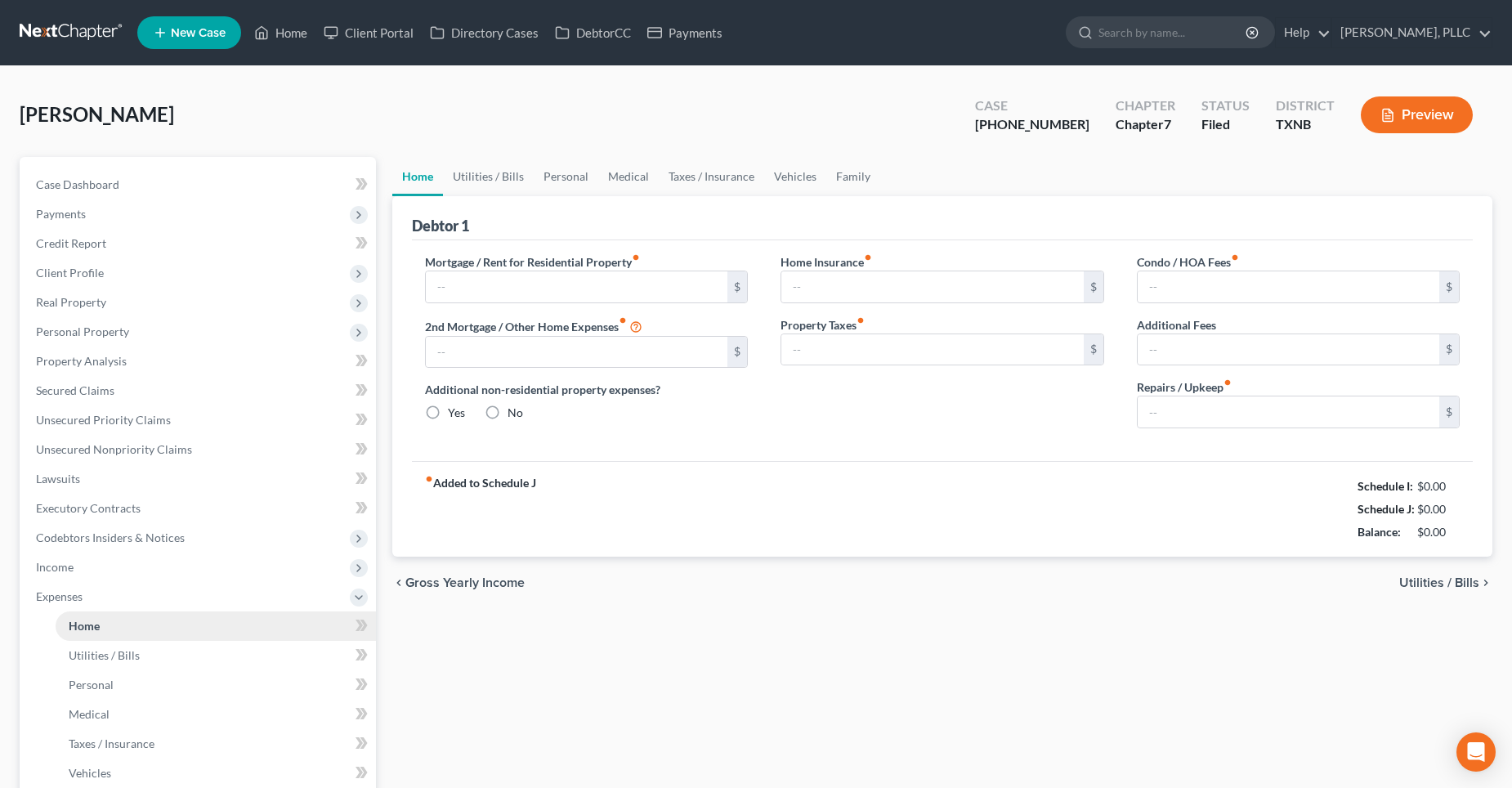
type input "2,843.84"
type input "0.00"
radio input "true"
type input "0.00"
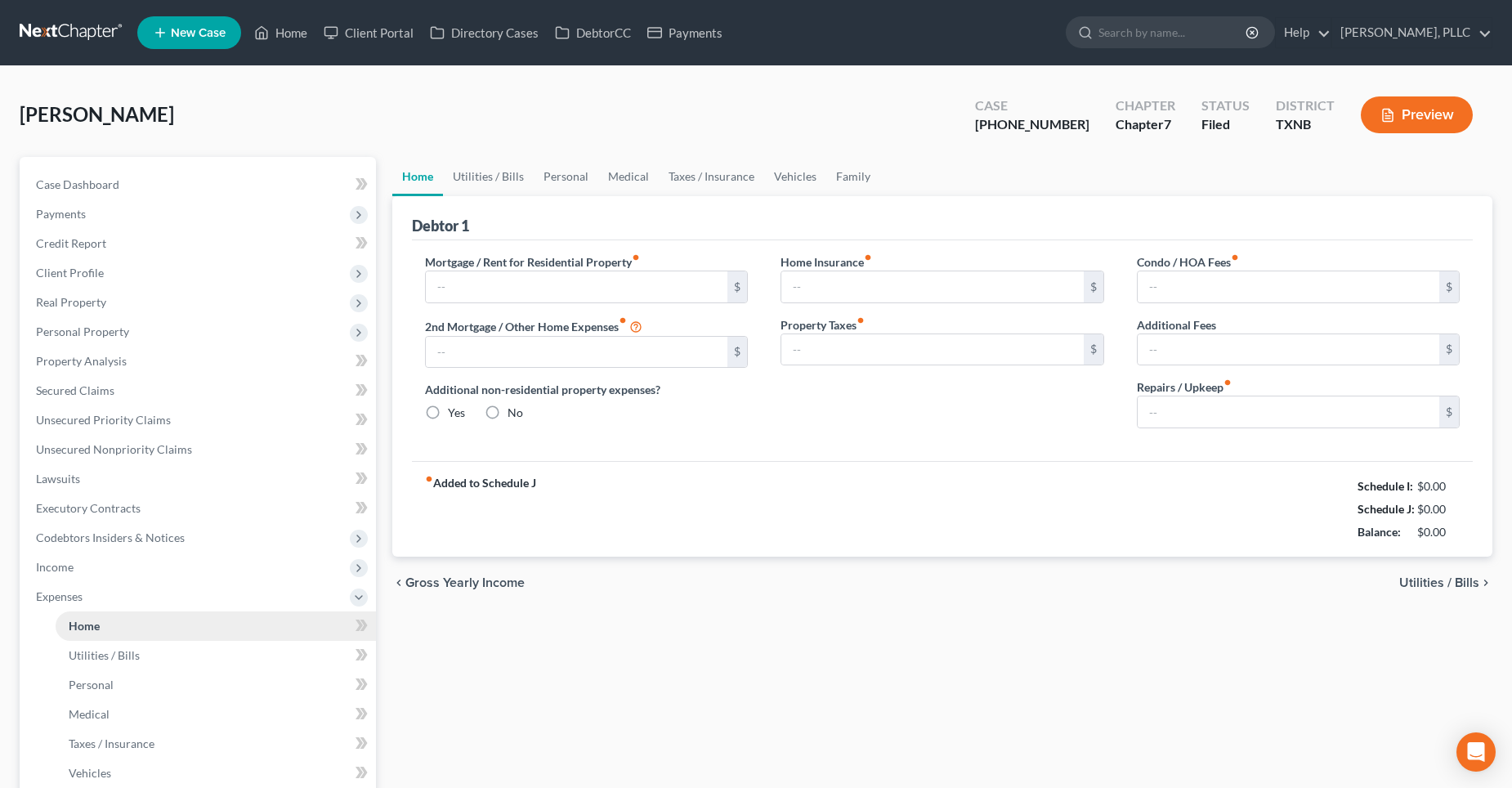
type input "0.00"
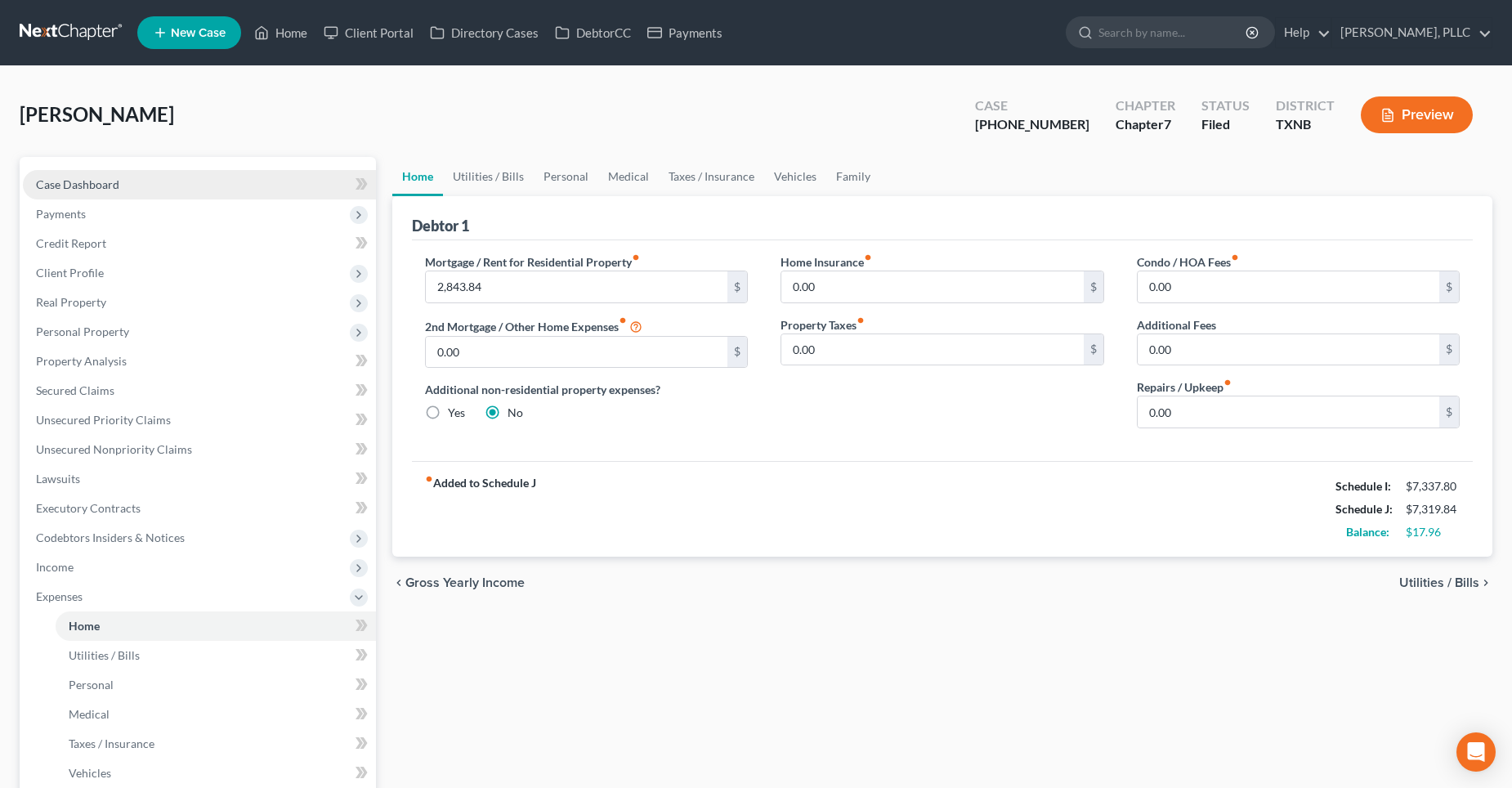
click at [159, 188] on link "Case Dashboard" at bounding box center [198, 185] width 353 height 29
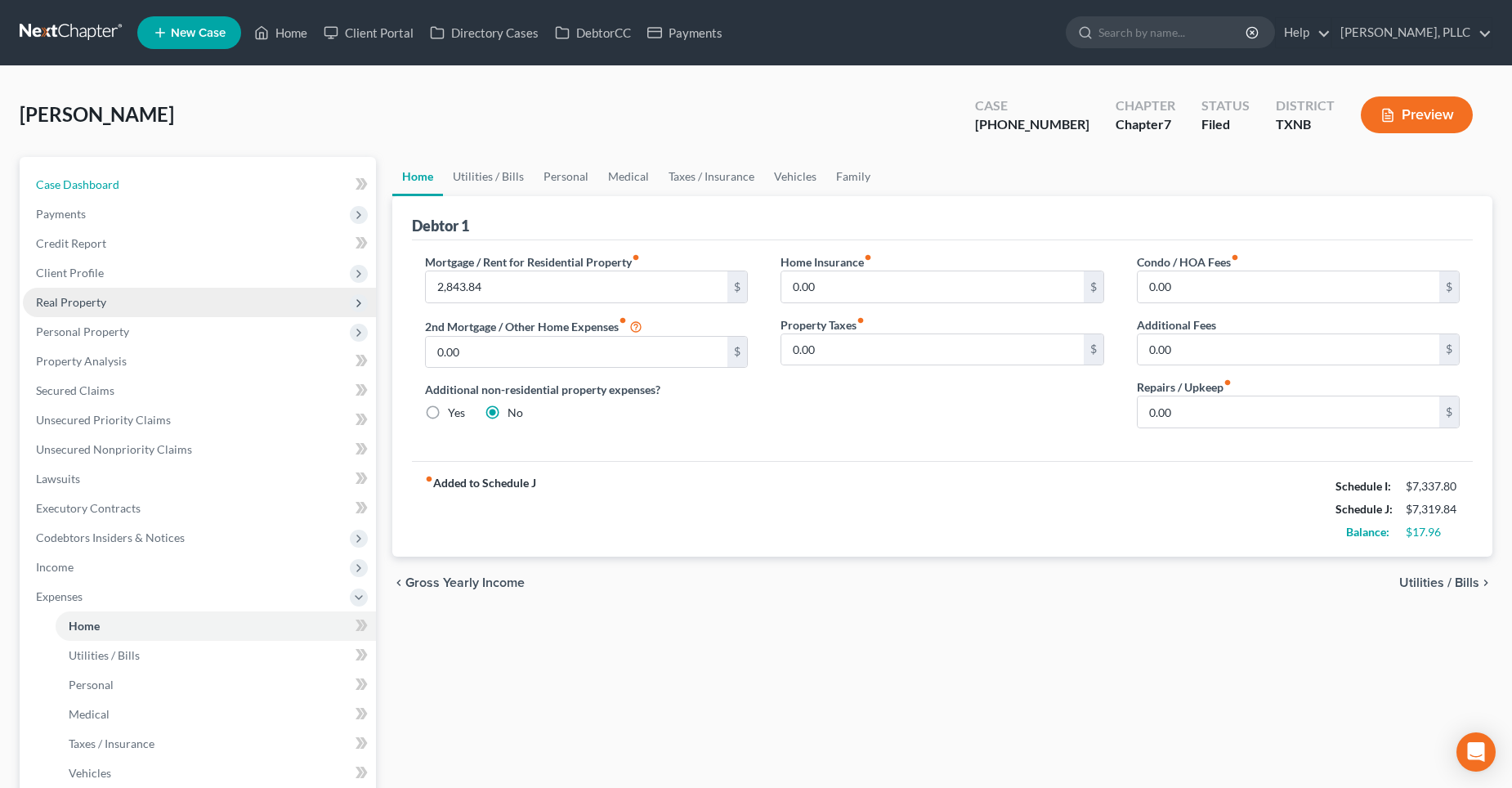
select select "4"
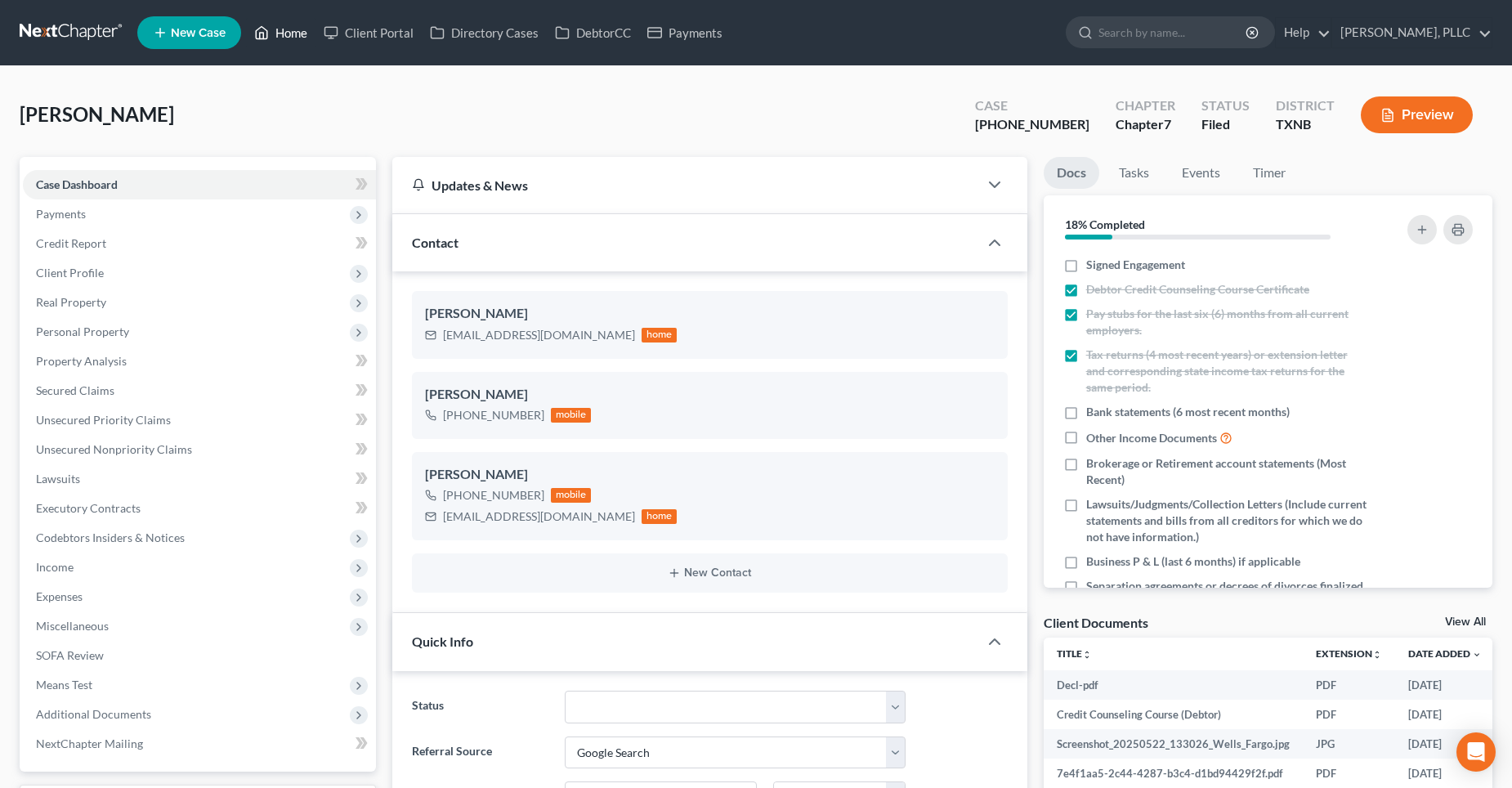
drag, startPoint x: 288, startPoint y: 37, endPoint x: 752, endPoint y: 93, distance: 467.4
click at [290, 37] on link "Home" at bounding box center [281, 32] width 69 height 29
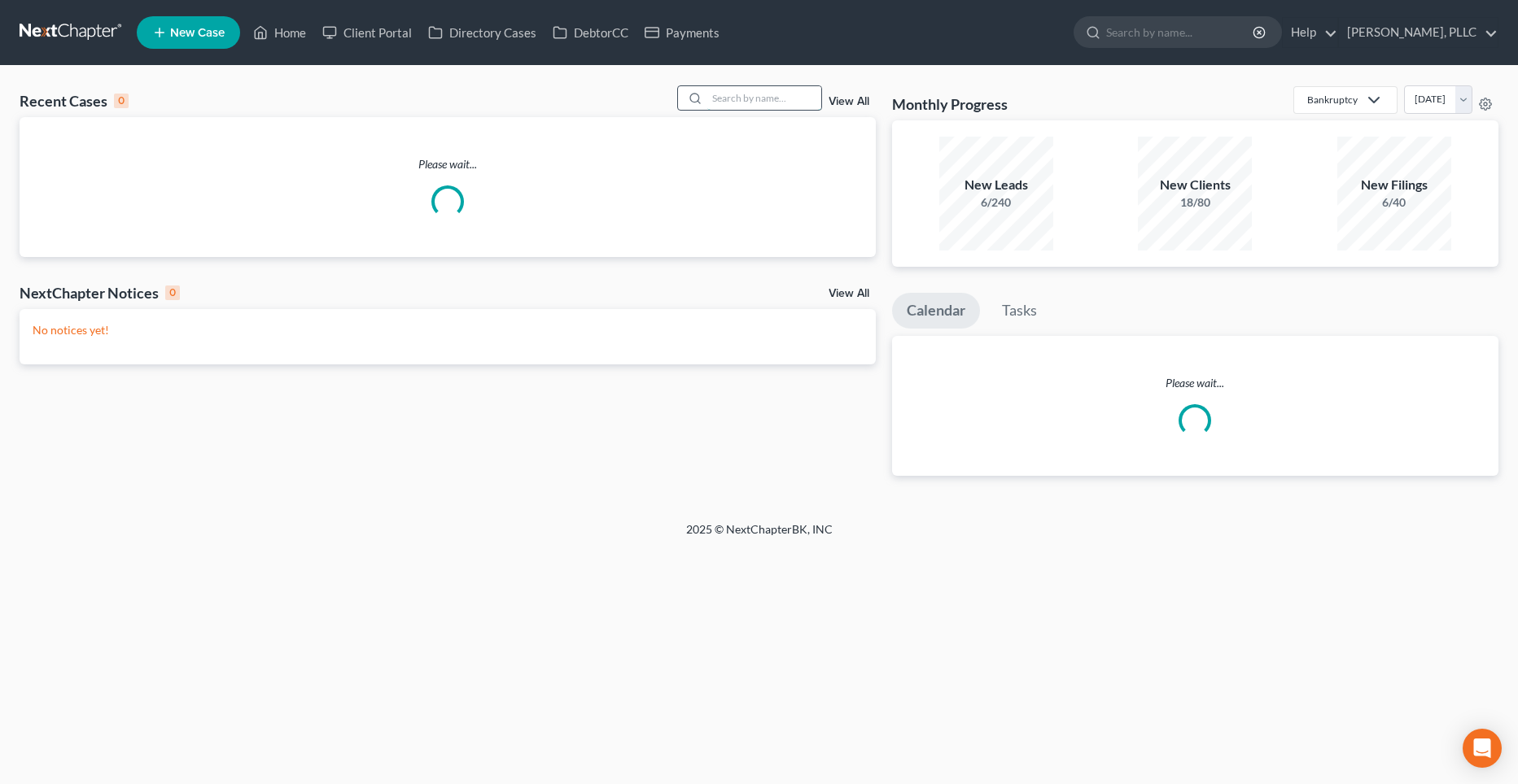
click at [787, 100] on input "search" at bounding box center [764, 98] width 114 height 23
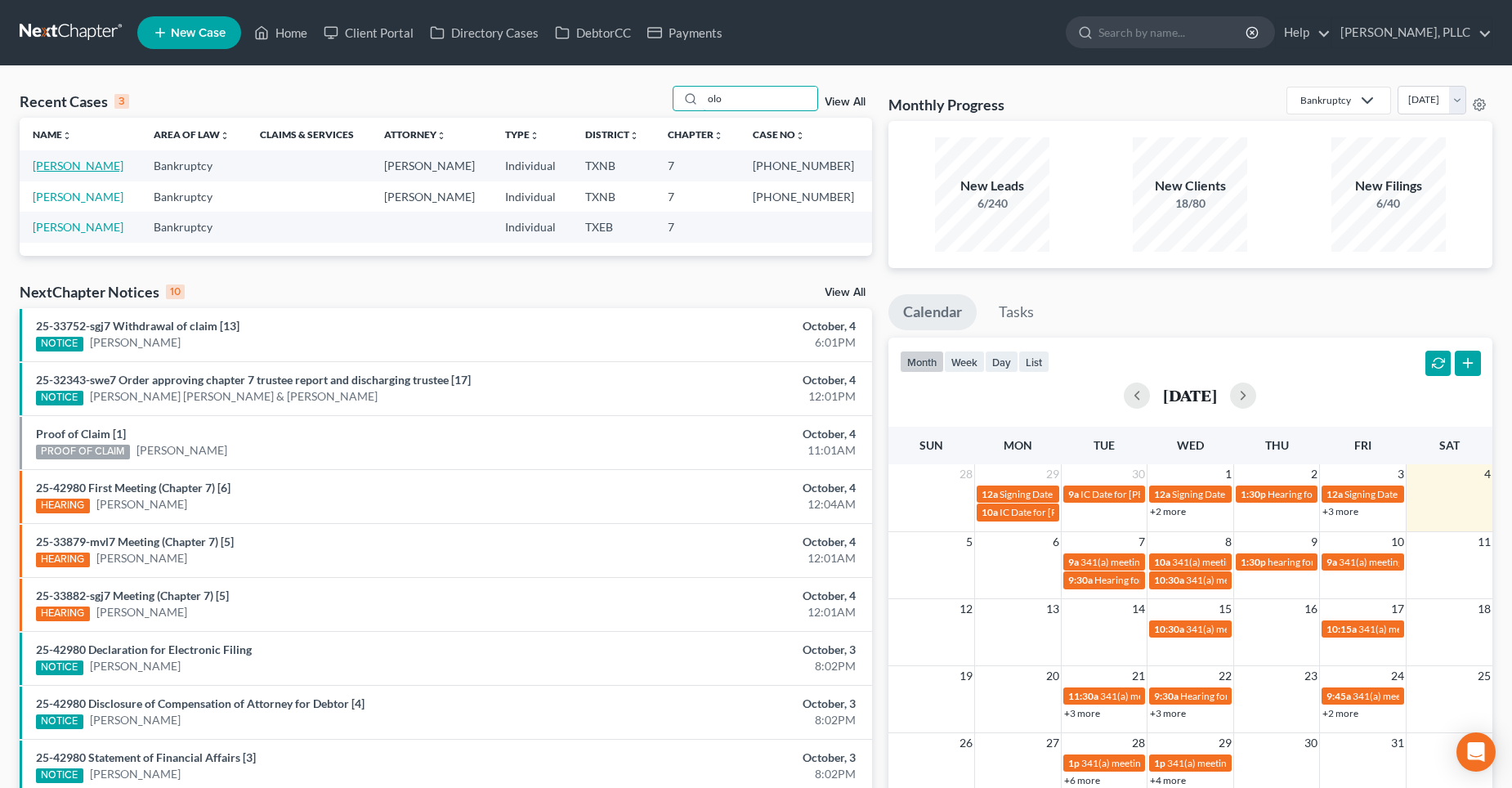
type input "olo"
click at [72, 163] on link "[PERSON_NAME]" at bounding box center [77, 165] width 91 height 14
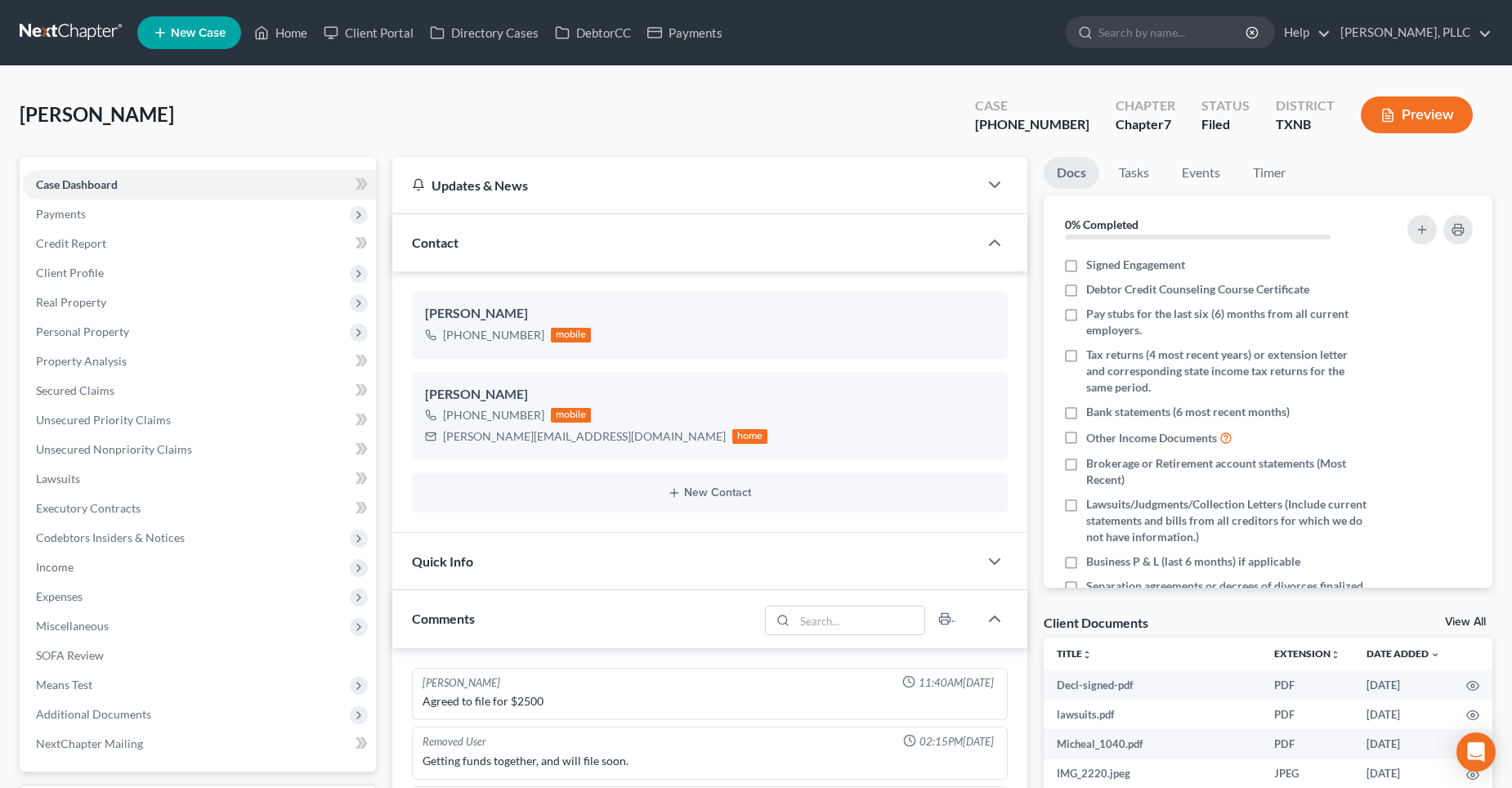
scroll to position [1717, 0]
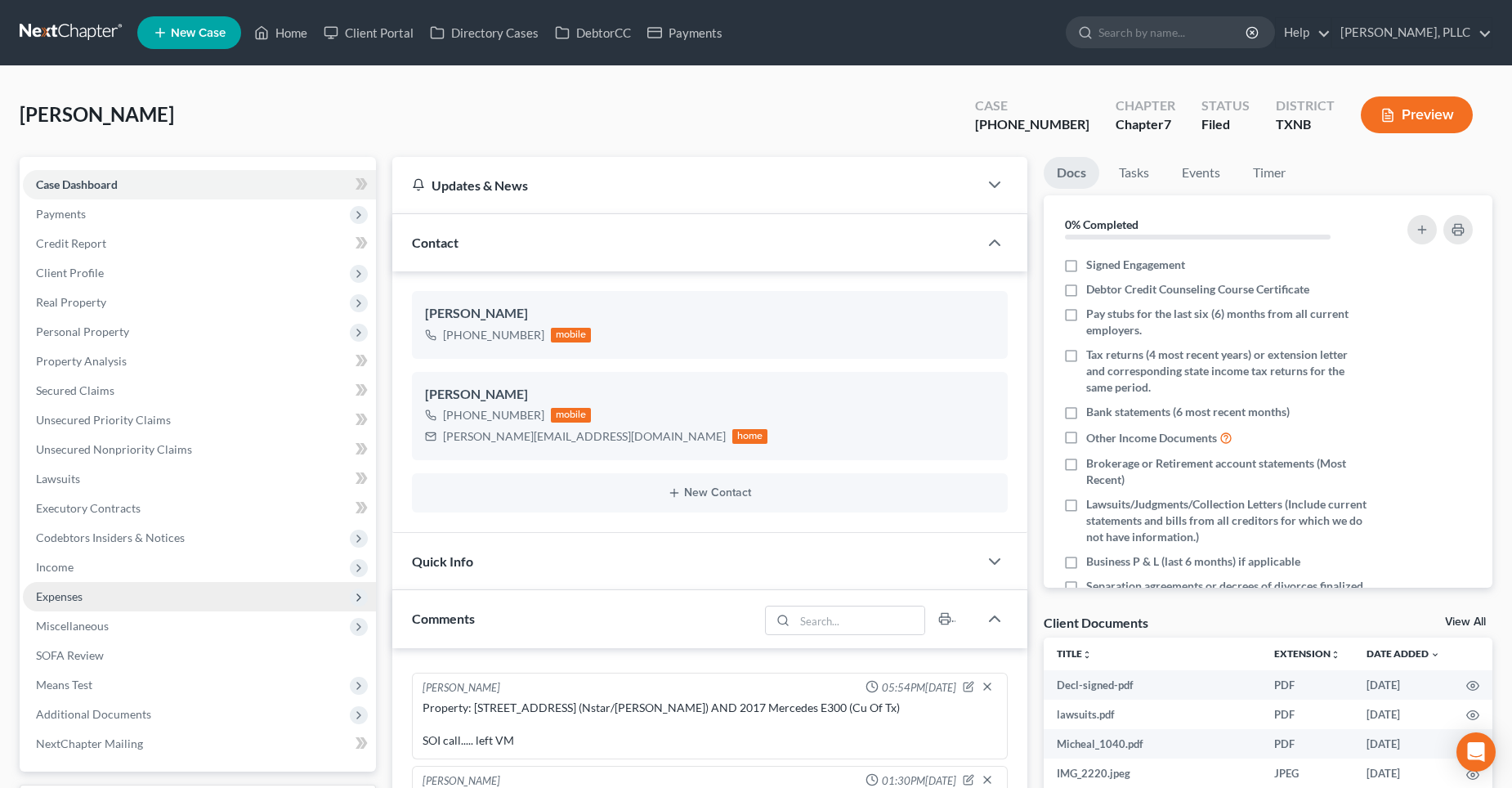
click at [98, 596] on span "Expenses" at bounding box center [198, 596] width 353 height 29
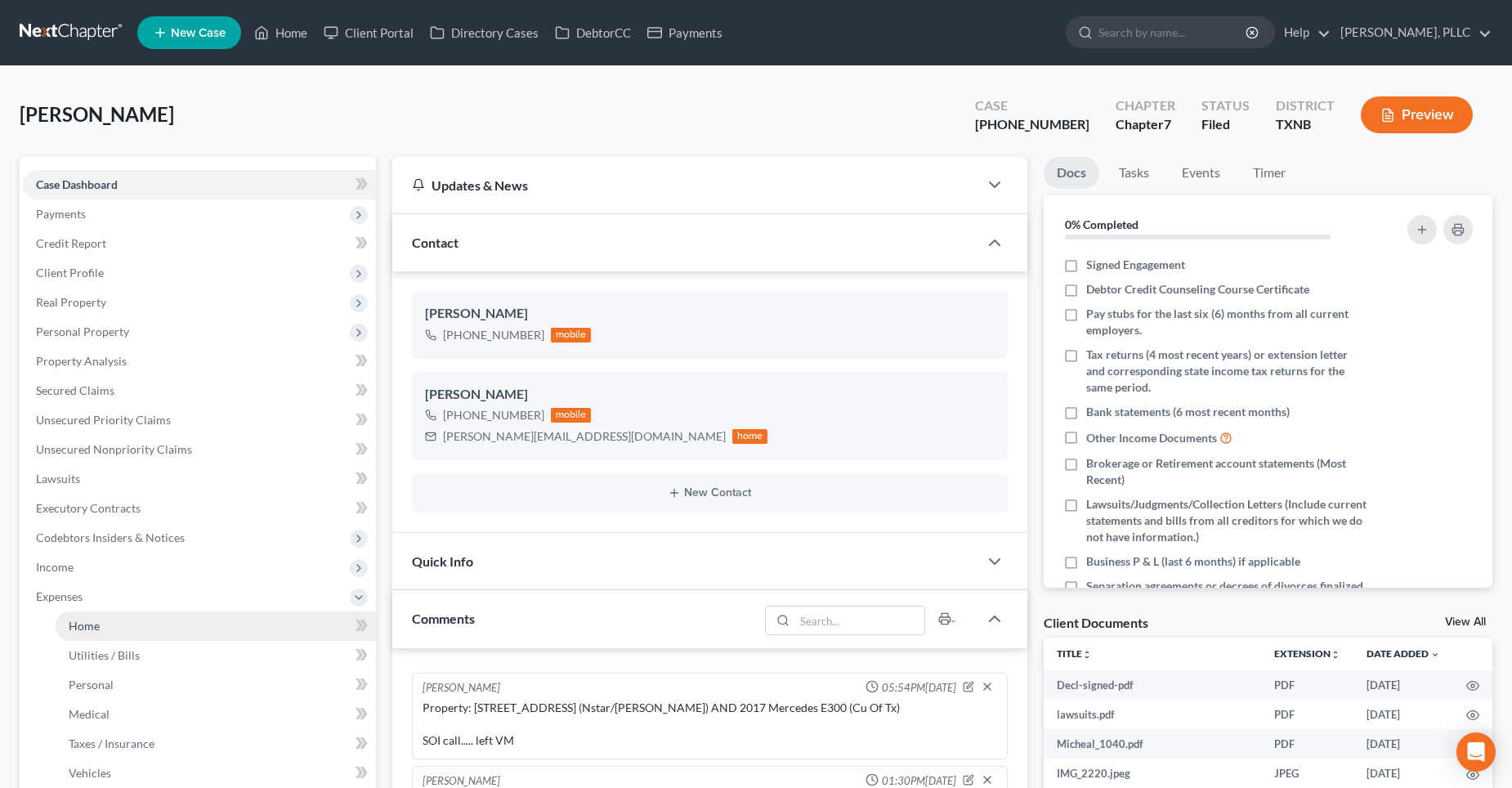
click at [140, 621] on link "Home" at bounding box center [216, 627] width 321 height 29
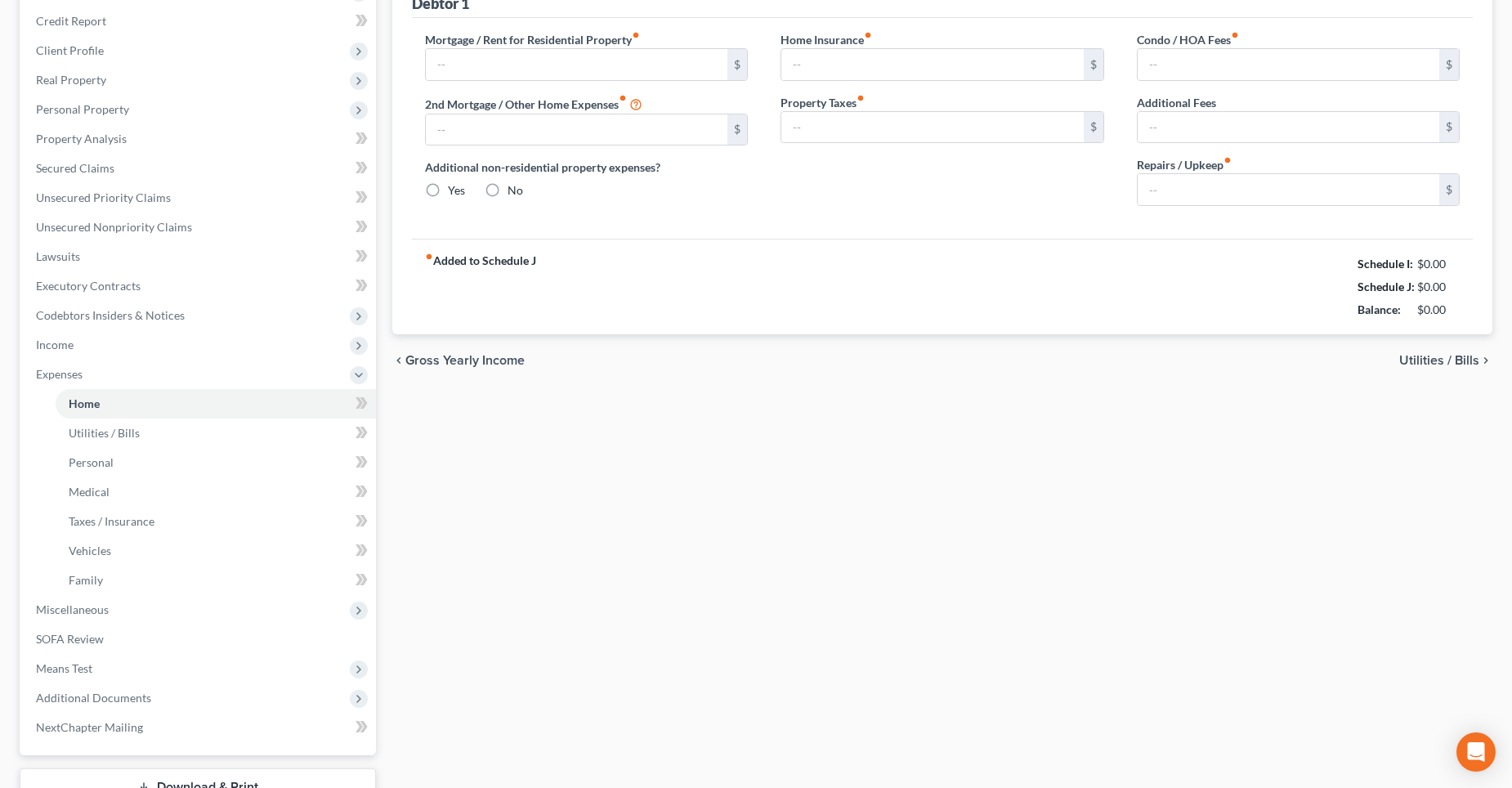
type input "2,717.00"
type input "0.00"
radio input "true"
type input "0.00"
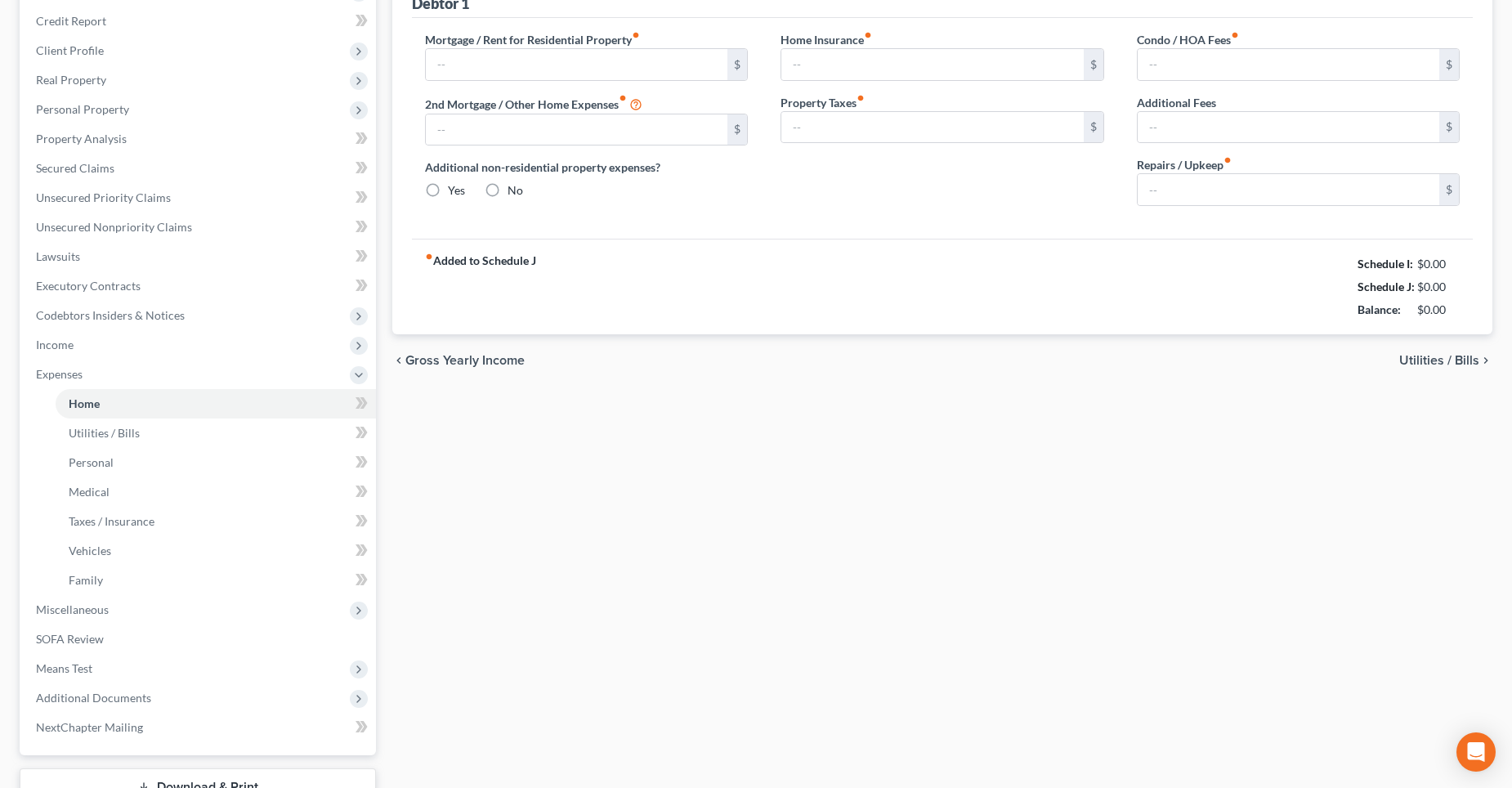
type input "0.00"
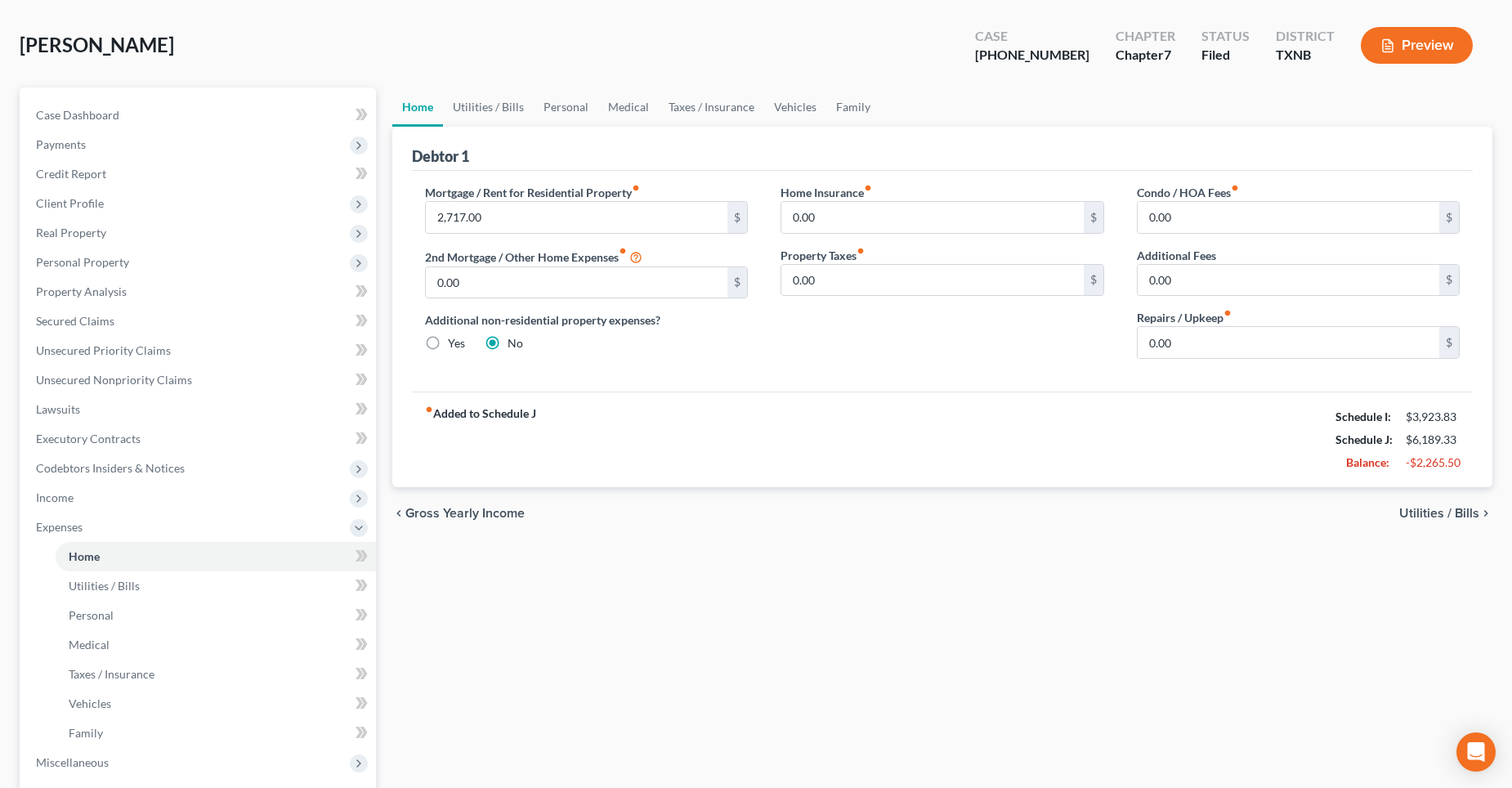
scroll to position [163, 0]
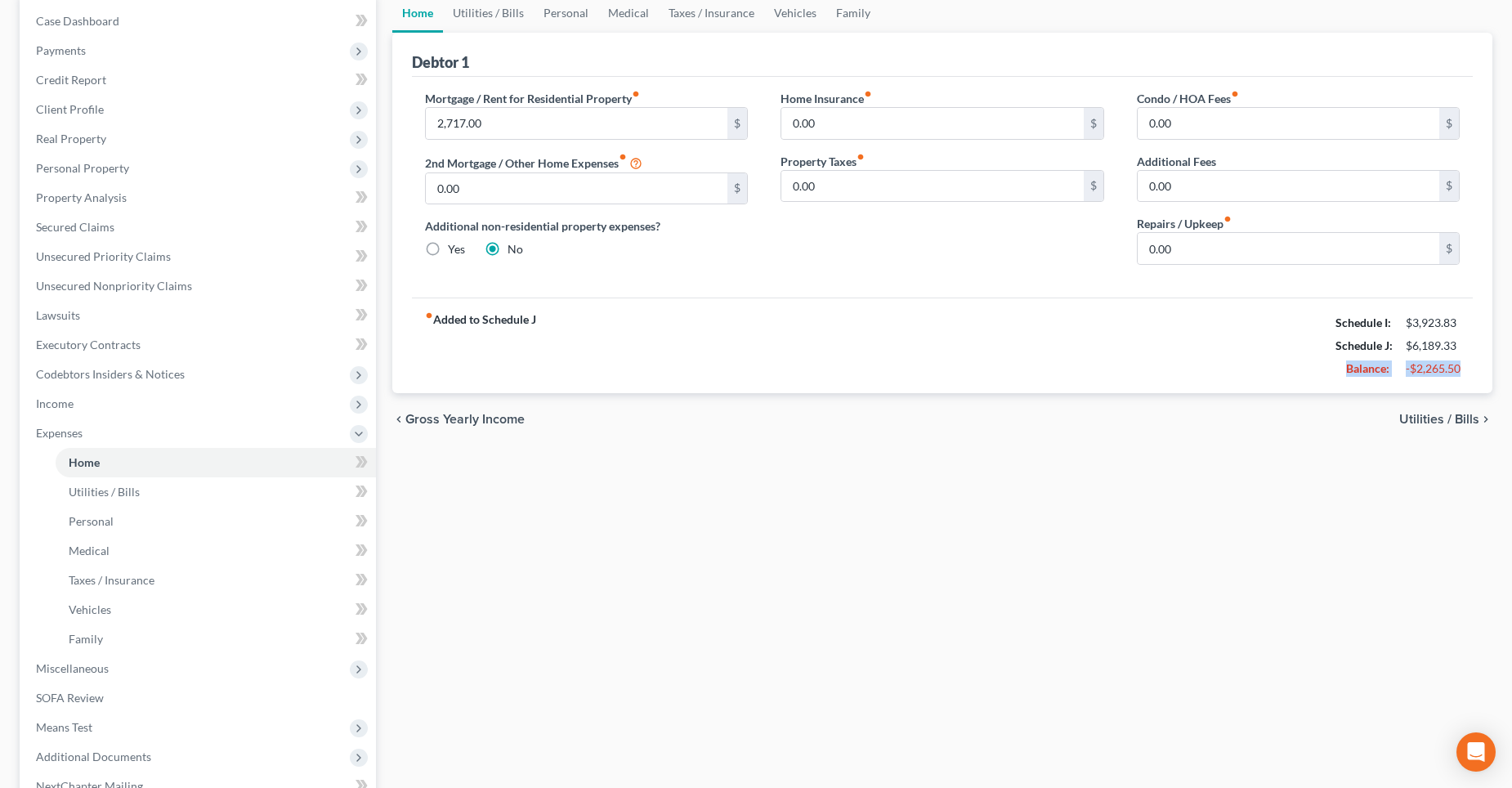
drag, startPoint x: 1466, startPoint y: 368, endPoint x: 1348, endPoint y: 375, distance: 118.2
click at [1348, 375] on div "Balance: -$2,265.50" at bounding box center [1398, 368] width 141 height 22
copy div "Balance: -$2,265.50"
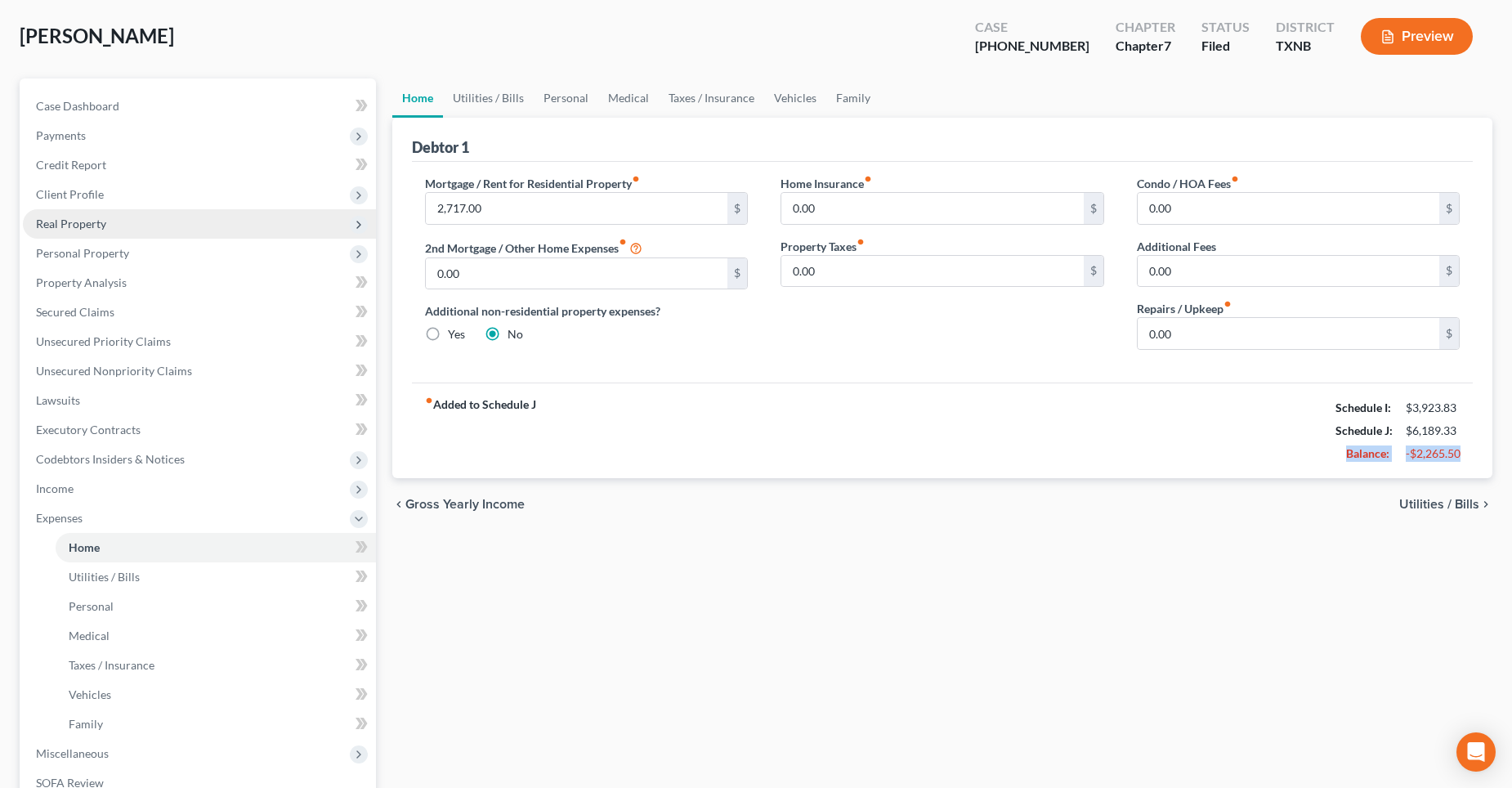
scroll to position [0, 0]
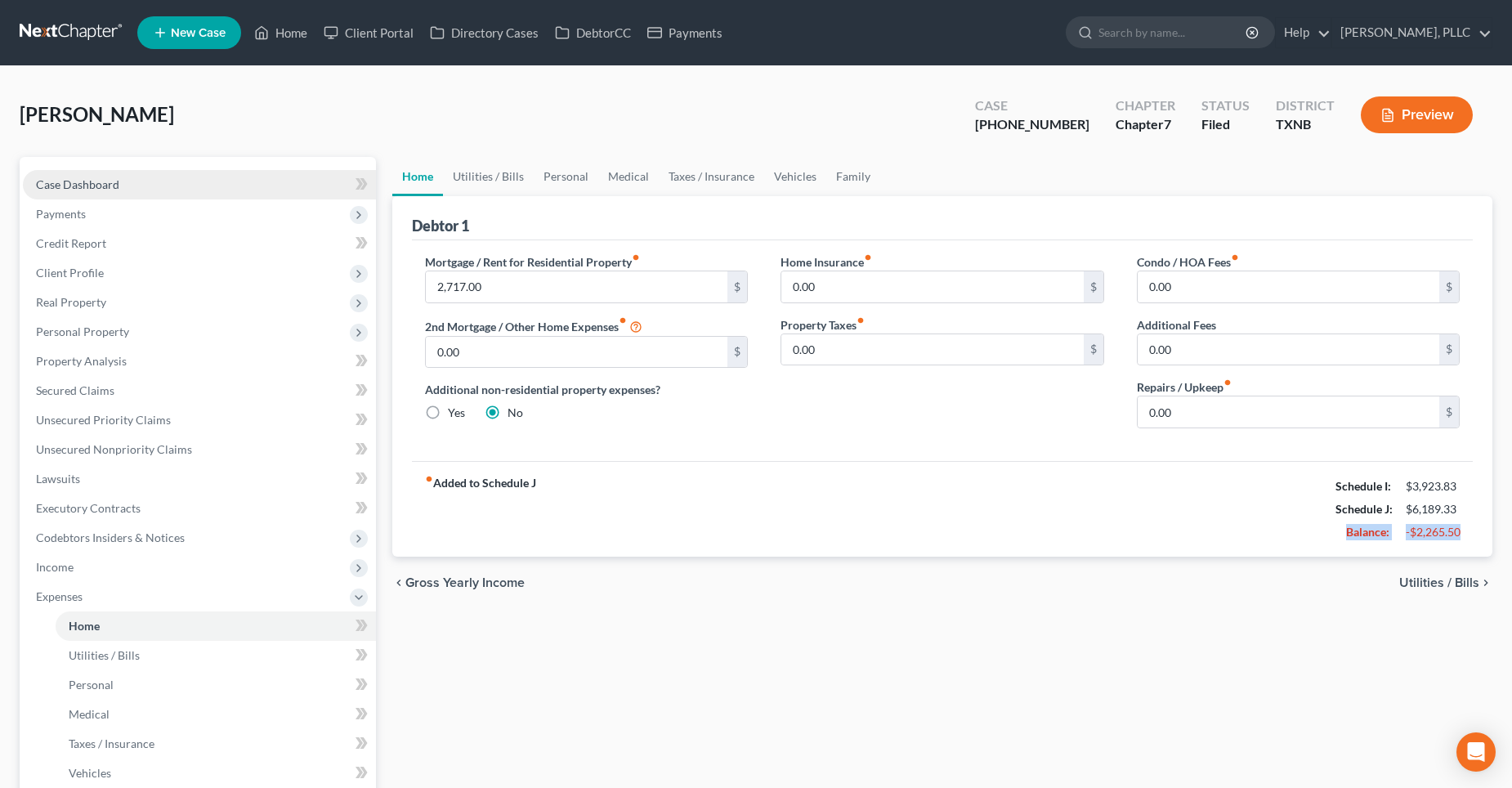
click at [65, 182] on span "Case Dashboard" at bounding box center [77, 184] width 83 height 14
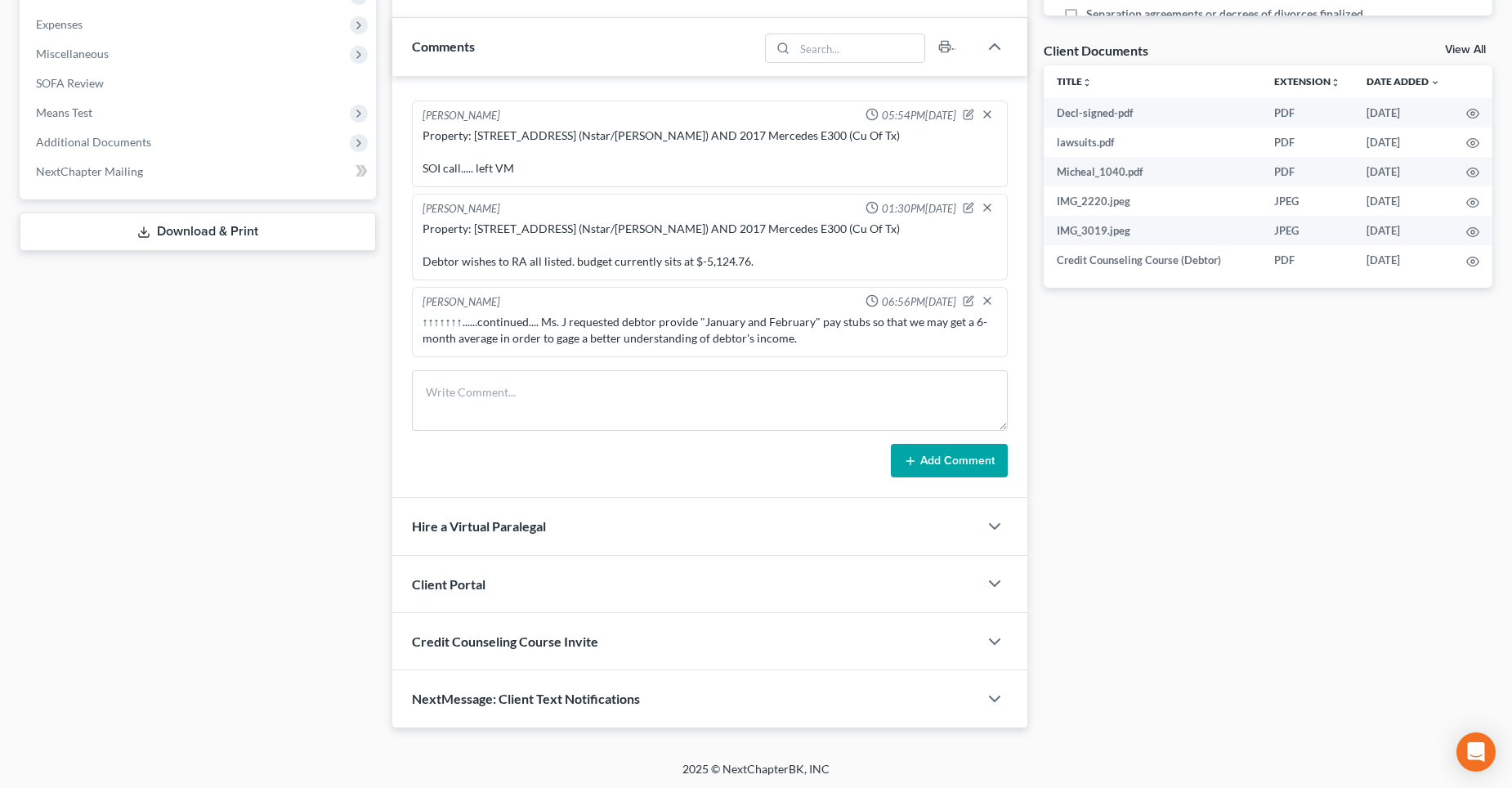
scroll to position [575, 0]
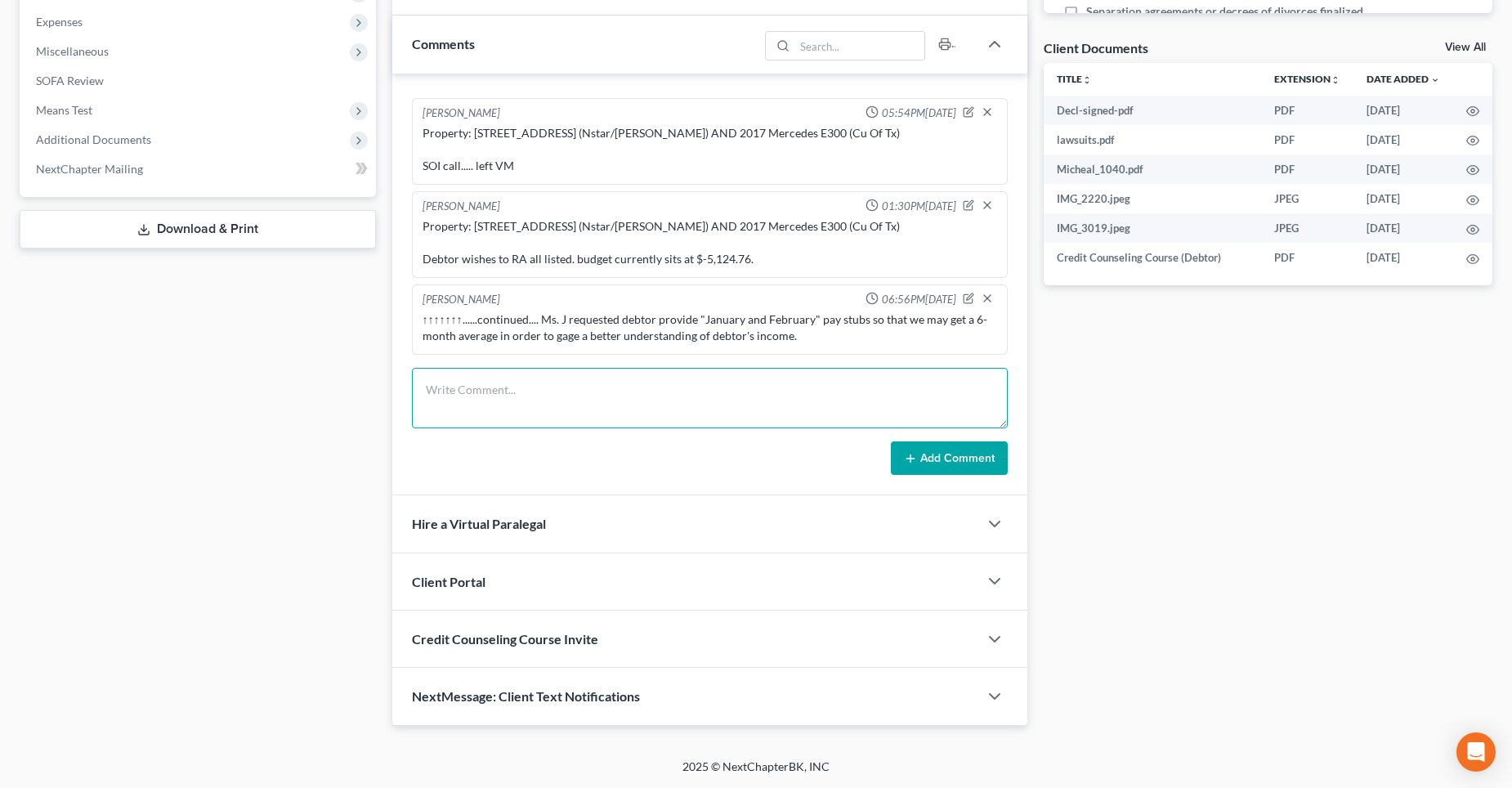
click at [466, 402] on textarea at bounding box center [710, 398] width 596 height 61
paste textarea "Balance: -$2,265.50"
click at [426, 407] on textarea "Phoned debtor regarding wishes to reaffirm collateral with a Balance: -$2,265.50" at bounding box center [710, 398] width 596 height 61
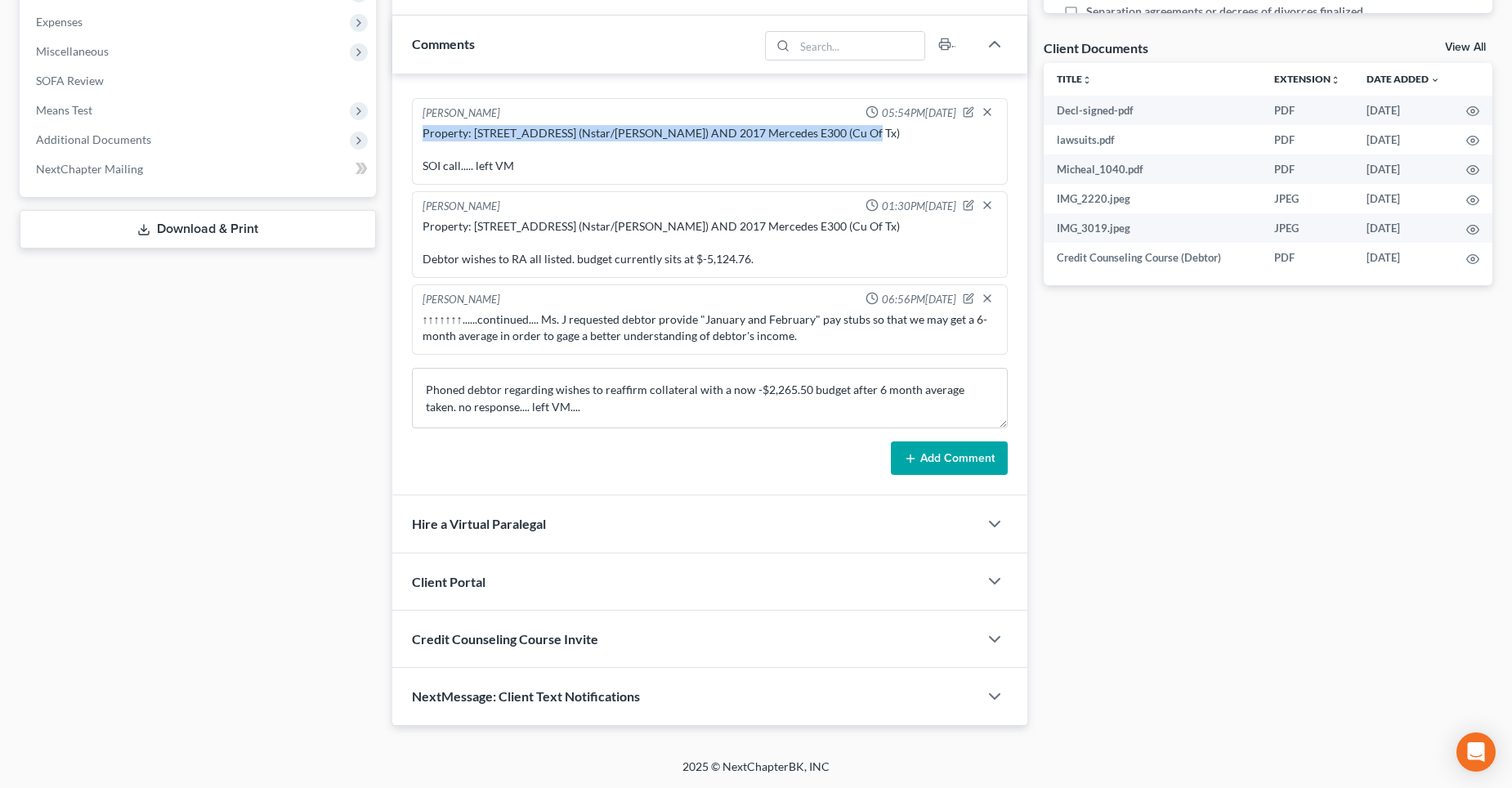
drag, startPoint x: 421, startPoint y: 135, endPoint x: 850, endPoint y: 136, distance: 429.0
click at [850, 136] on div "Property: [STREET_ADDRESS] (Nstar/[PERSON_NAME]) AND 2017 Mercedes E300 (Cu Of …" at bounding box center [710, 150] width 582 height 56
copy div "Property: [STREET_ADDRESS] (Nstar/[PERSON_NAME]) AND 2017 Mercedes E300 (Cu Of …"
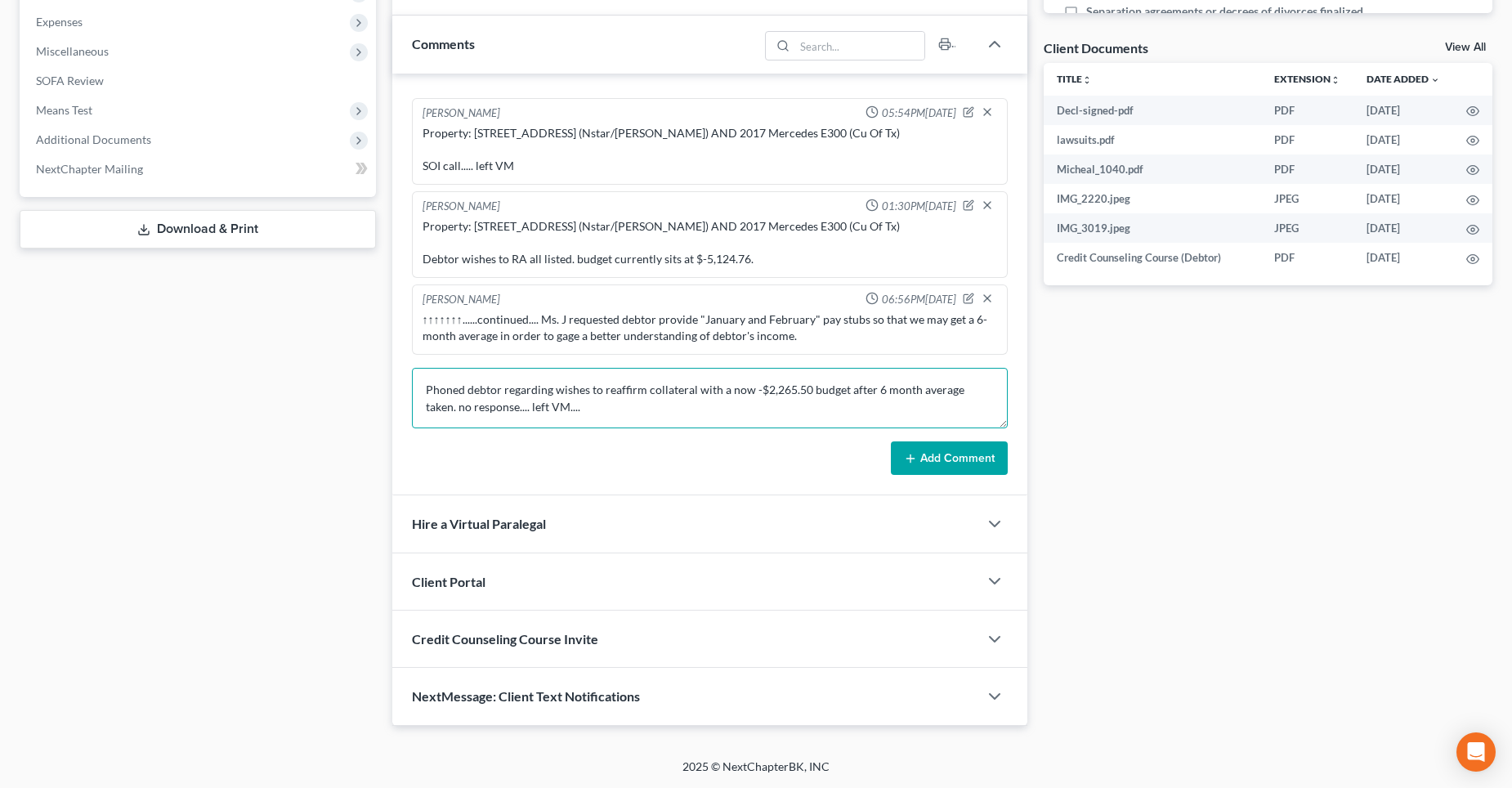
click at [423, 389] on textarea "Phoned debtor regarding wishes to reaffirm collateral with a now -$2,265.50 bud…" at bounding box center [710, 398] width 596 height 61
paste textarea "Property: [STREET_ADDRESS] (Nstar/[PERSON_NAME]) AND 2017 Mercedes E300 (Cu Of …"
click at [474, 402] on textarea "Property: [STREET_ADDRESS] (Nstar/[PERSON_NAME]) AND 2017 Mercedes E300 (Cu Of …" at bounding box center [710, 398] width 596 height 61
click at [850, 406] on textarea "Property: [STREET_ADDRESS] (Nstar/[PERSON_NAME]) AND 2017 Mercedes E300 (Cu Of …" at bounding box center [710, 398] width 596 height 61
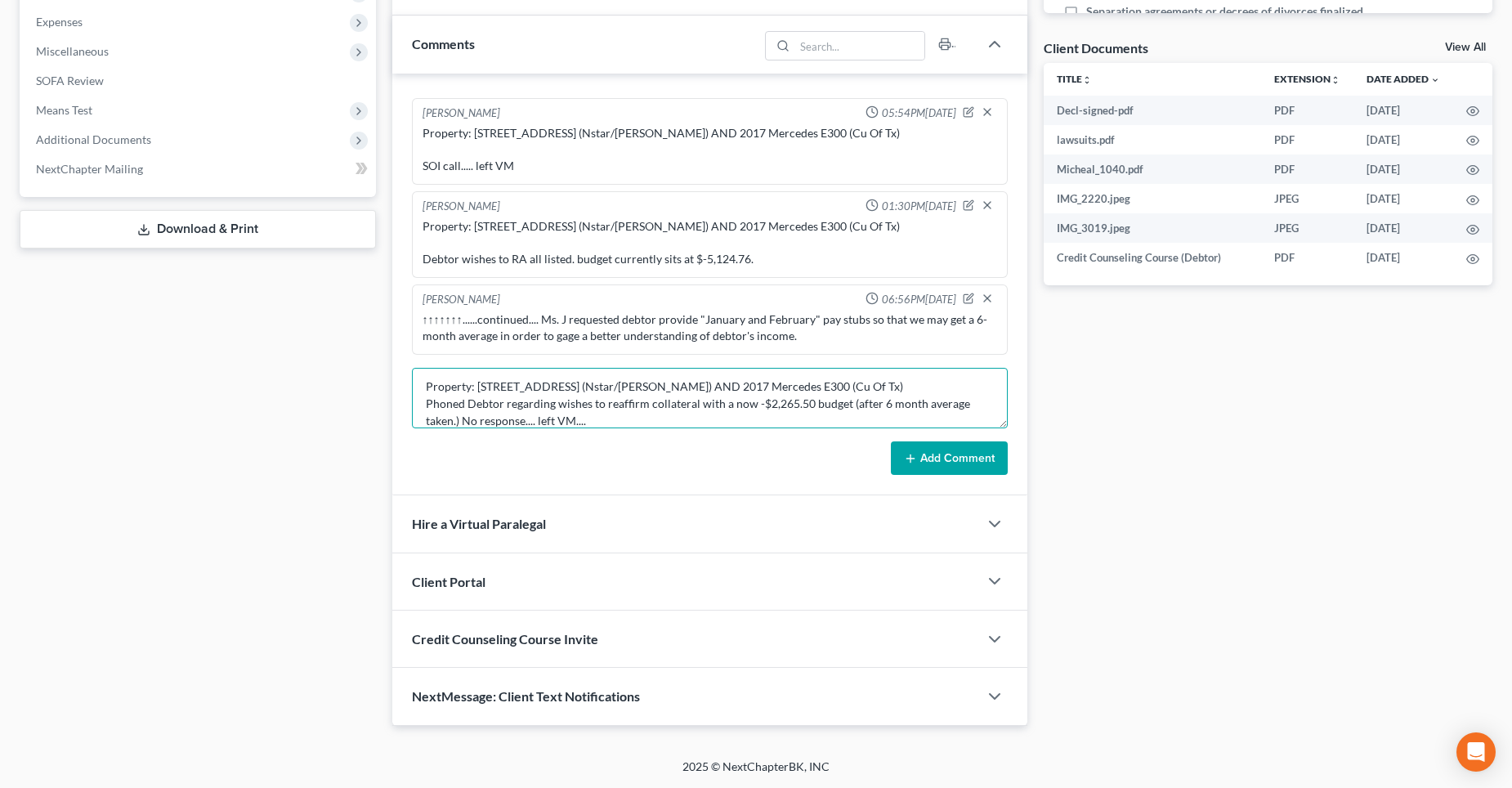
type textarea "Property: [STREET_ADDRESS] (Nstar/[PERSON_NAME]) AND 2017 Mercedes E300 (Cu Of …"
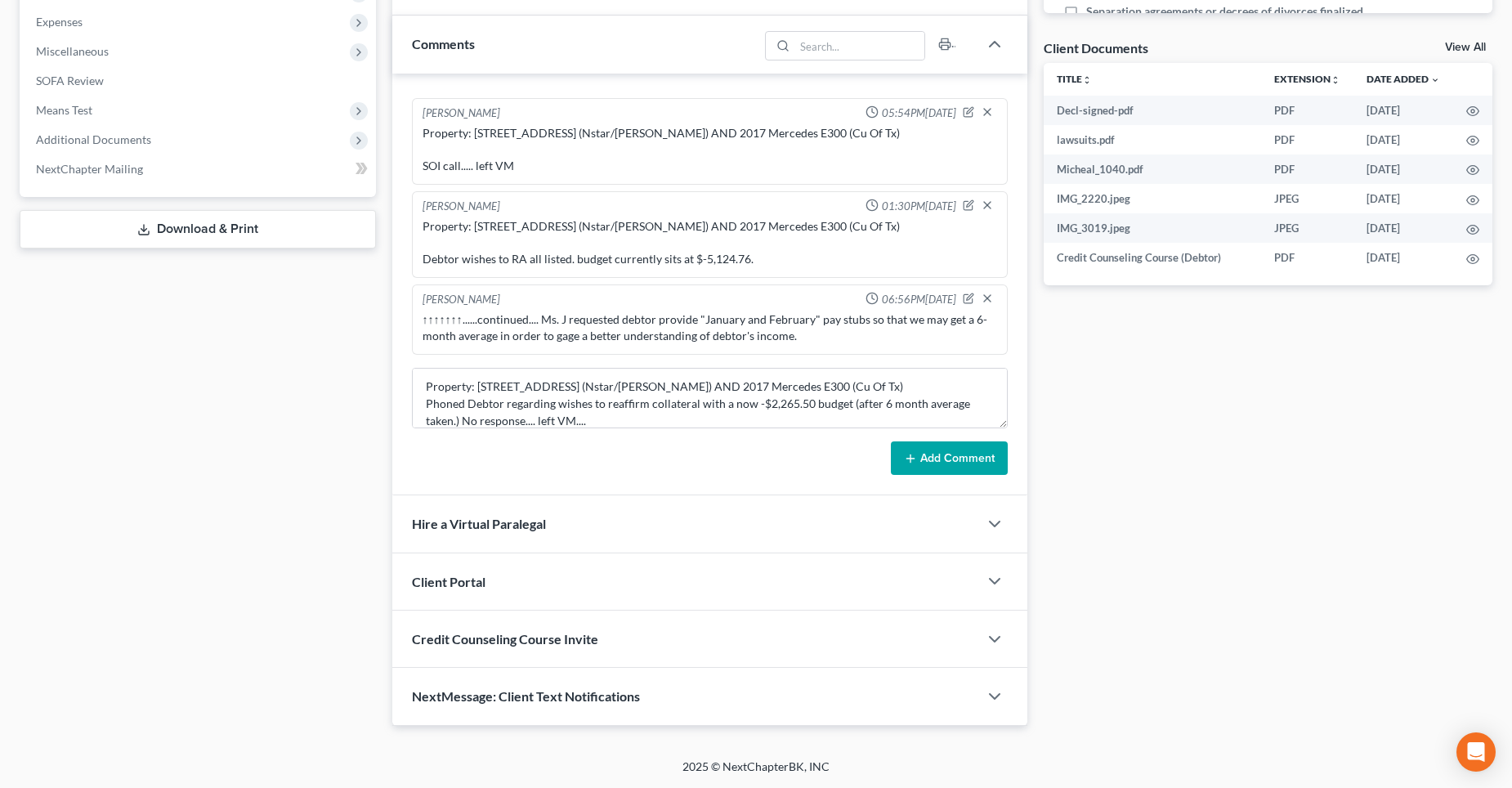
click at [944, 458] on button "Add Comment" at bounding box center [949, 459] width 117 height 34
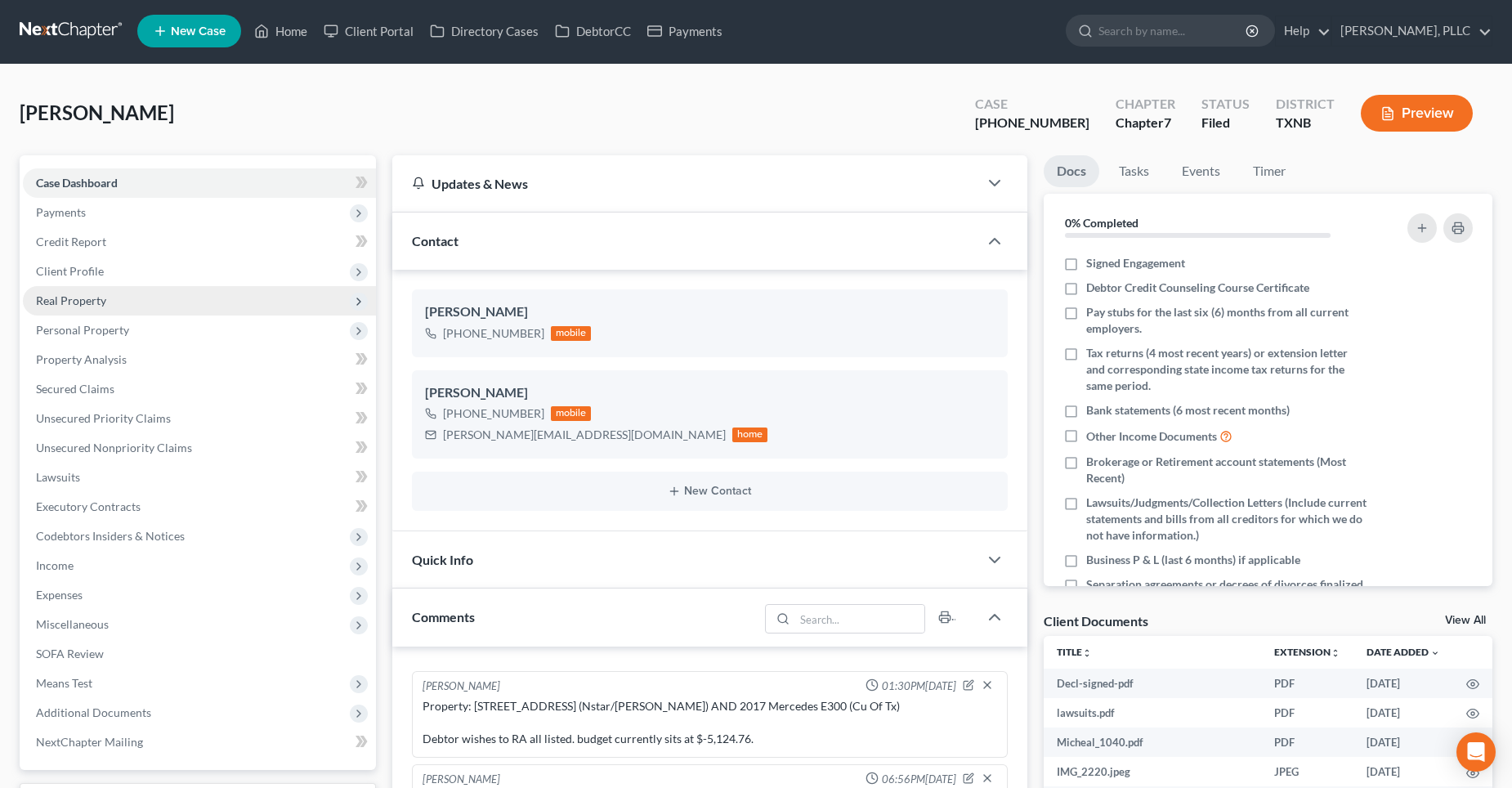
scroll to position [0, 0]
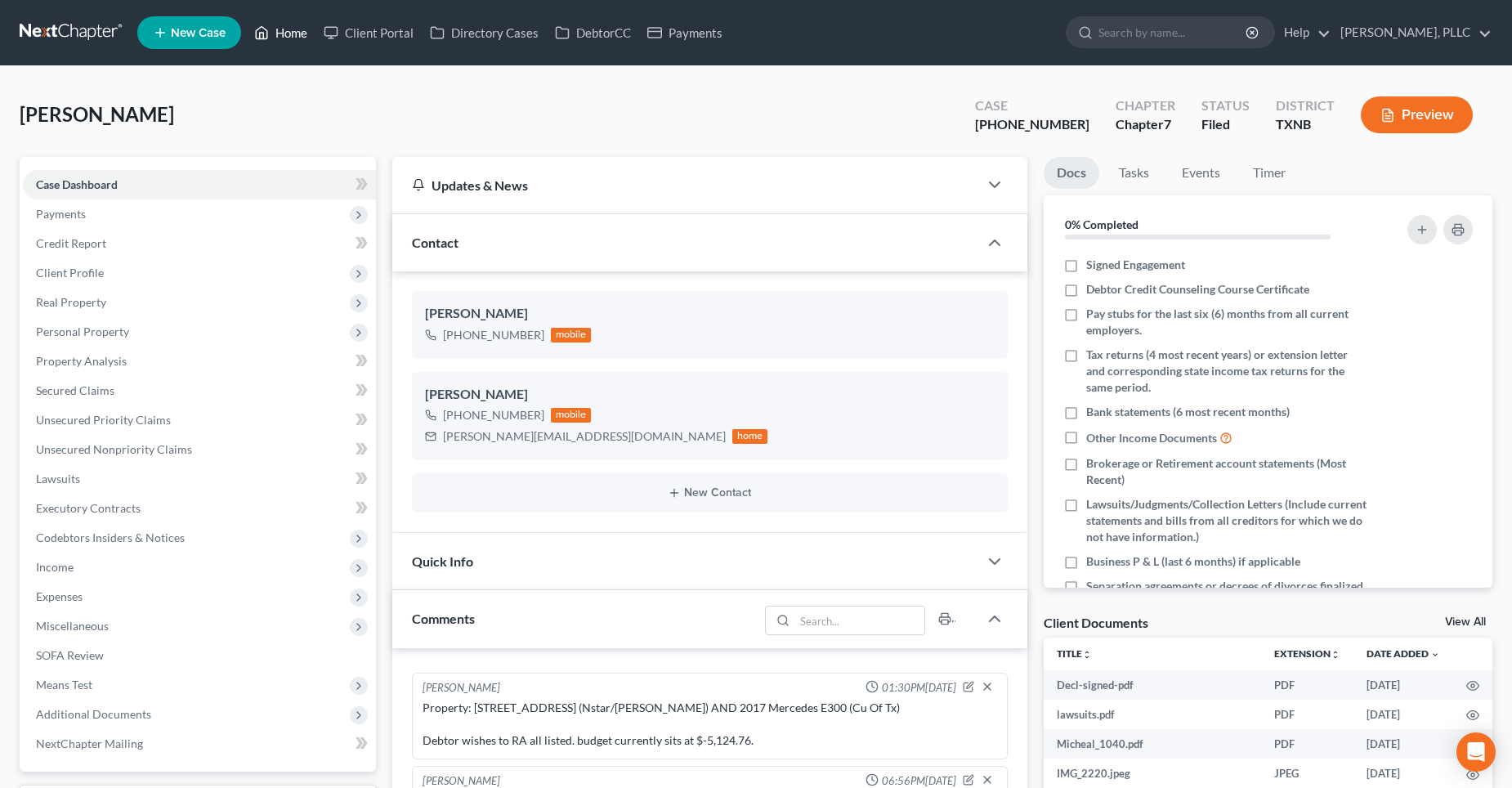
click at [282, 35] on link "Home" at bounding box center [281, 32] width 69 height 29
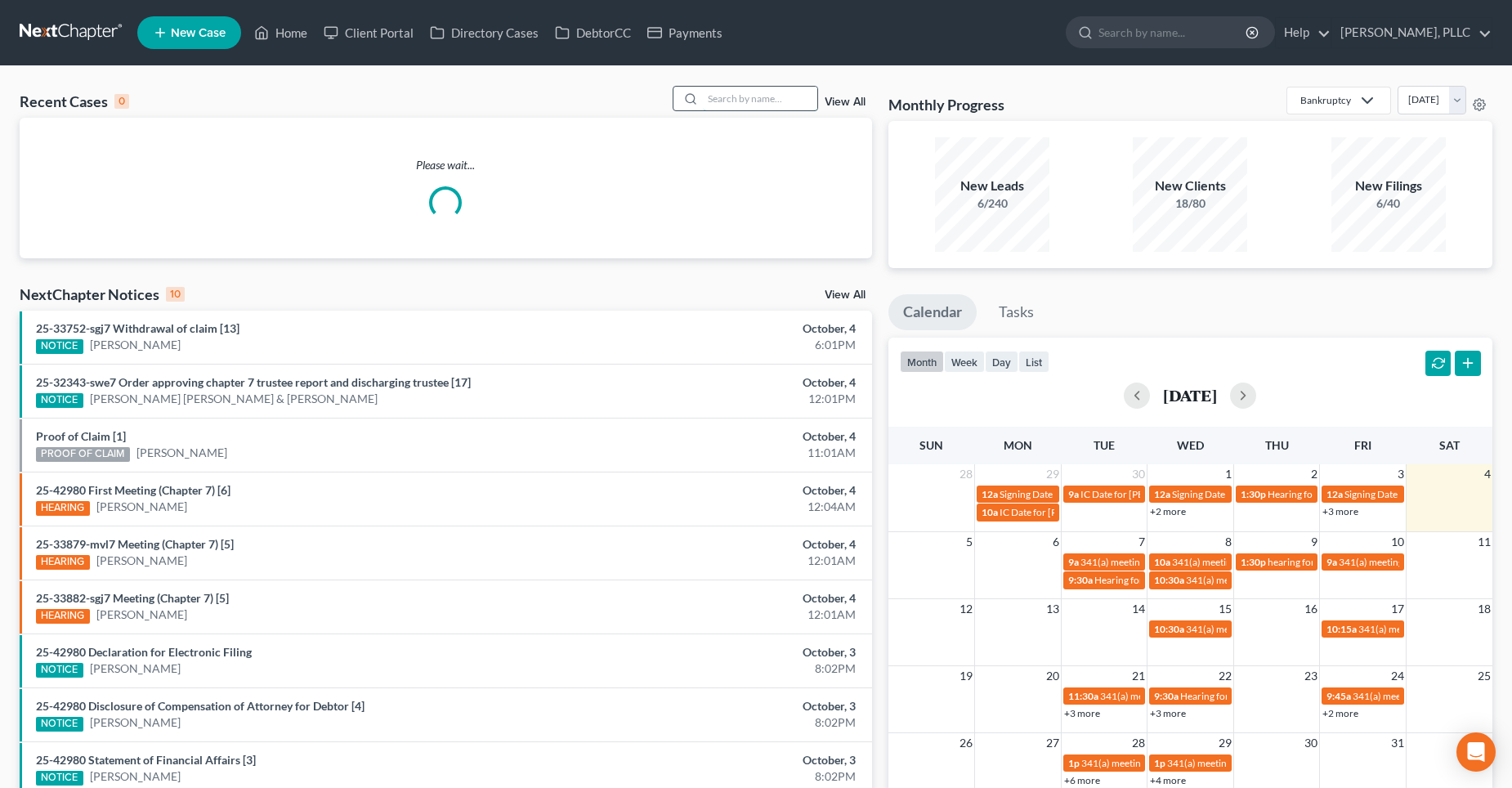
click at [741, 101] on input "search" at bounding box center [759, 99] width 114 height 23
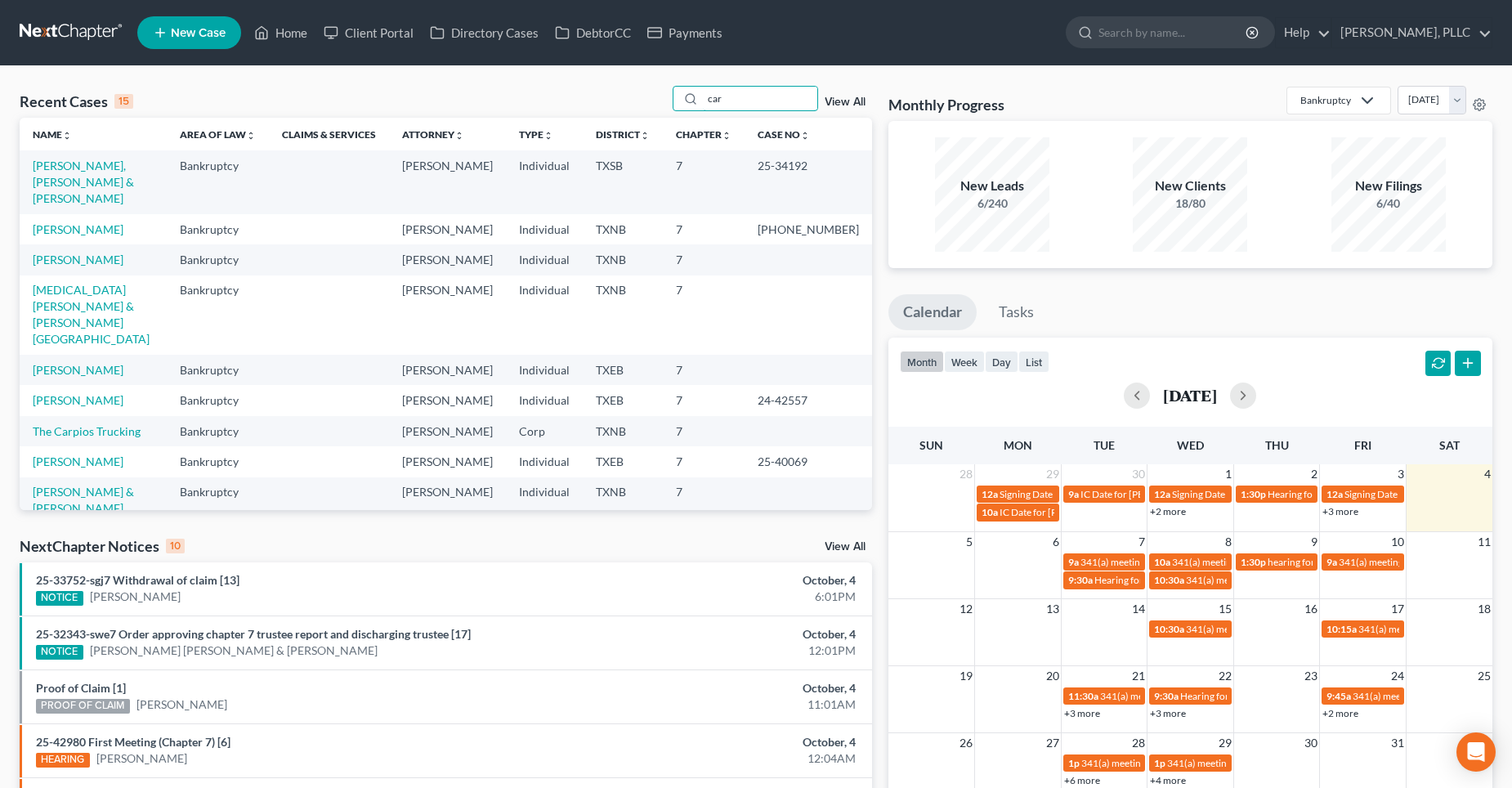
type input "car"
click at [72, 157] on td "[PERSON_NAME], [PERSON_NAME] & [PERSON_NAME]" at bounding box center [93, 182] width 148 height 63
click at [72, 164] on link "[PERSON_NAME], [PERSON_NAME] & [PERSON_NAME]" at bounding box center [83, 182] width 102 height 47
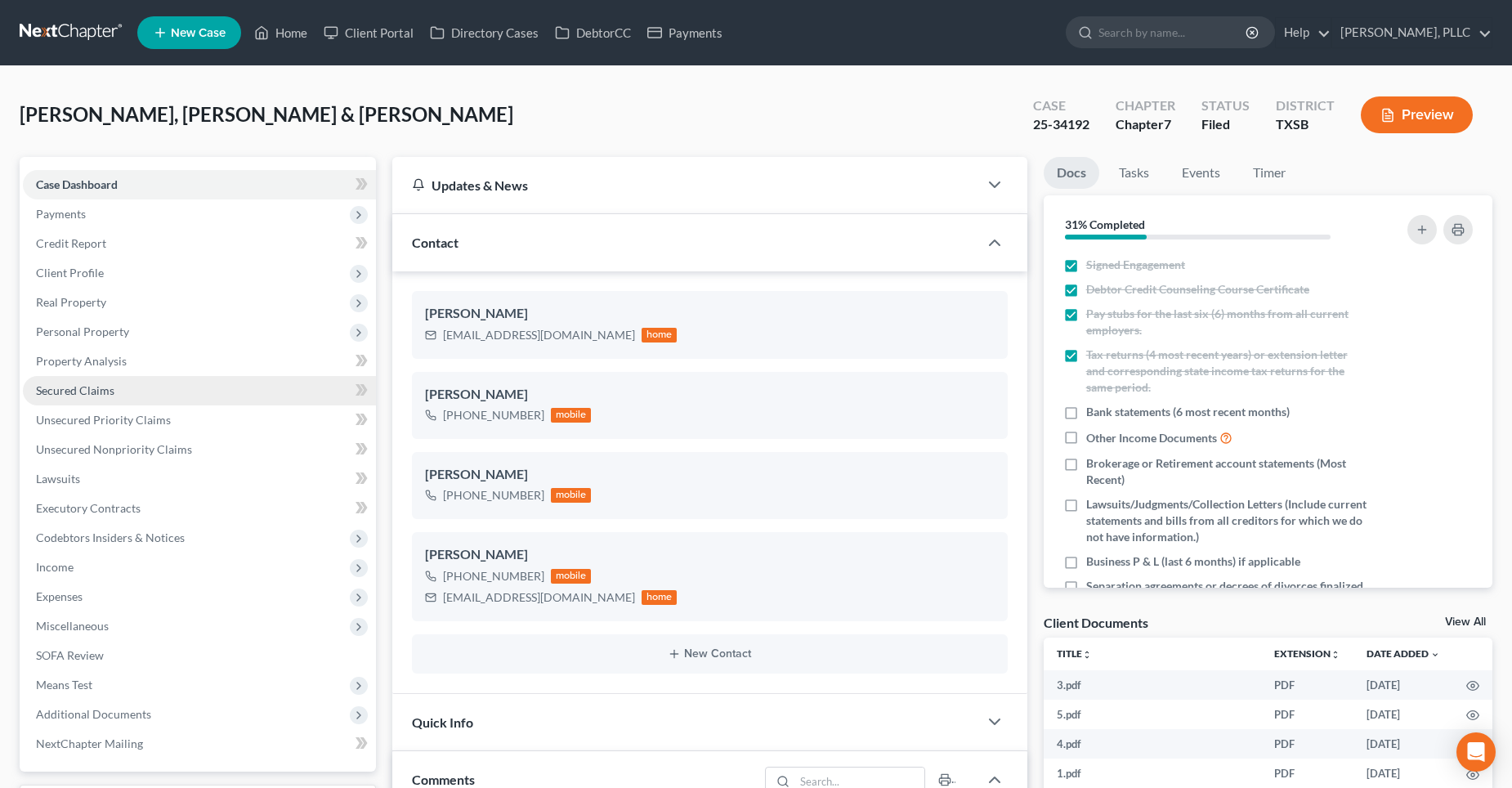
click at [105, 394] on span "Secured Claims" at bounding box center [75, 390] width 78 height 14
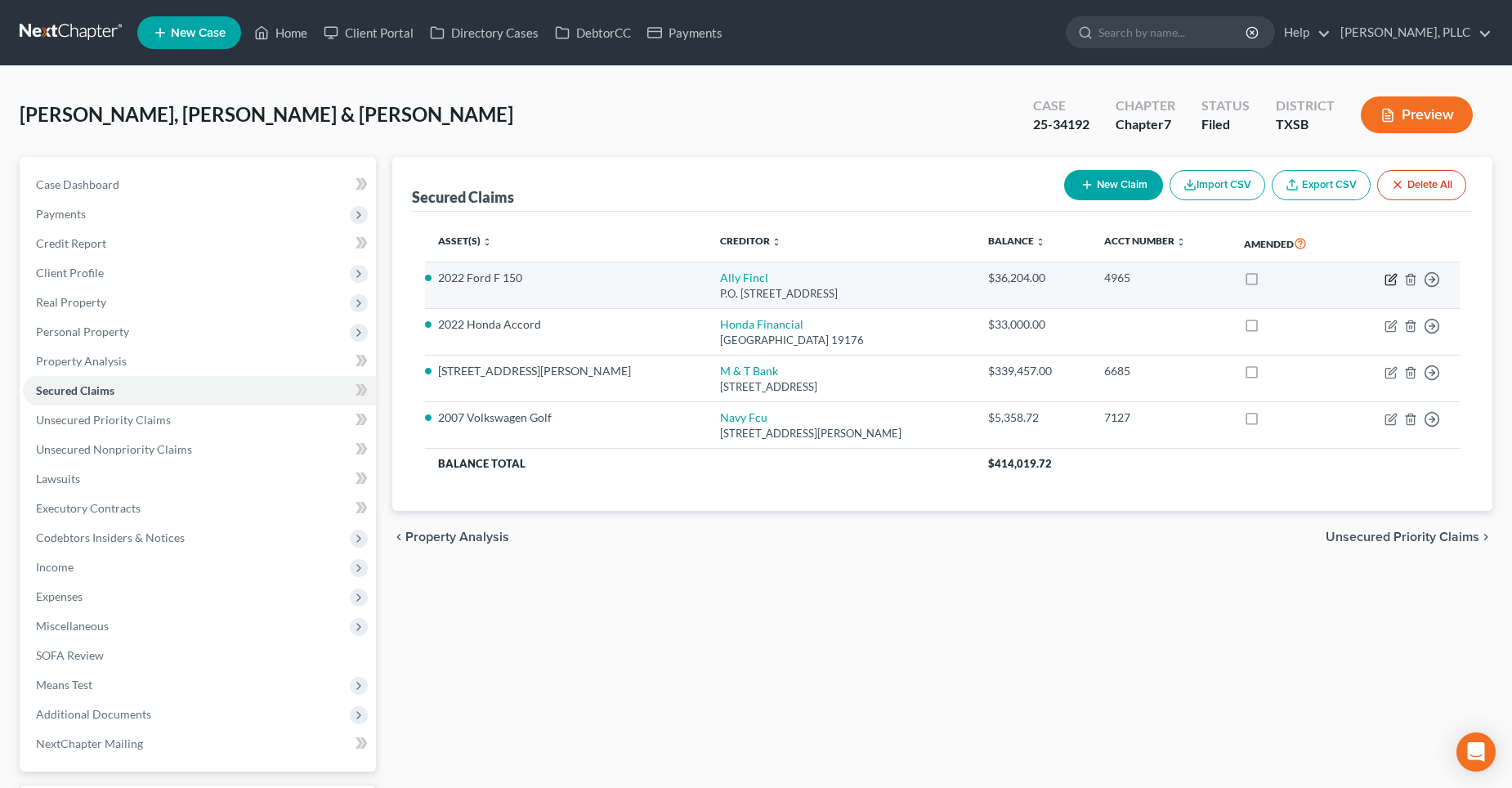
click at [1390, 277] on icon "button" at bounding box center [1391, 279] width 13 height 13
select select "24"
select select "2"
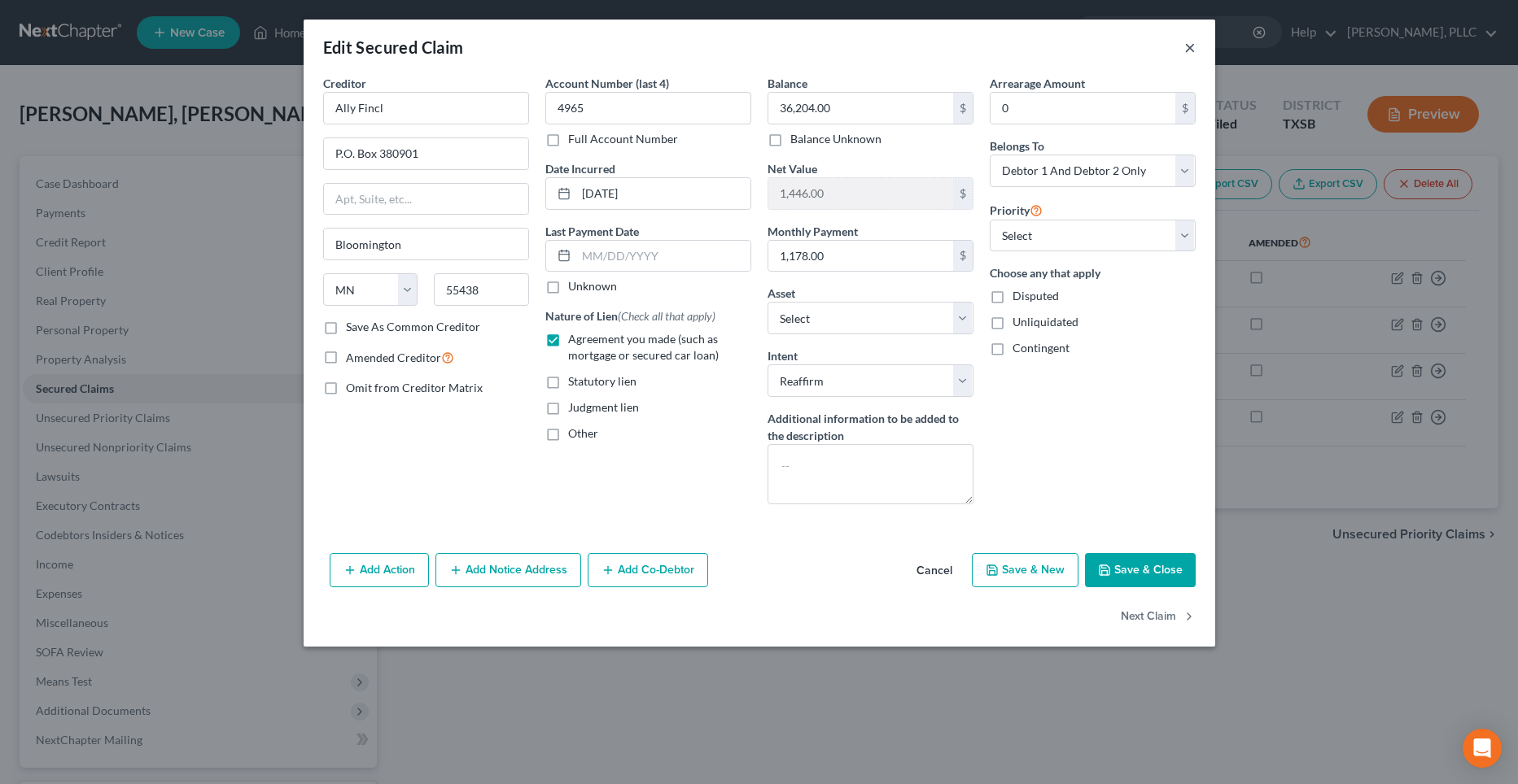
click at [1188, 46] on button "×" at bounding box center [1190, 47] width 12 height 19
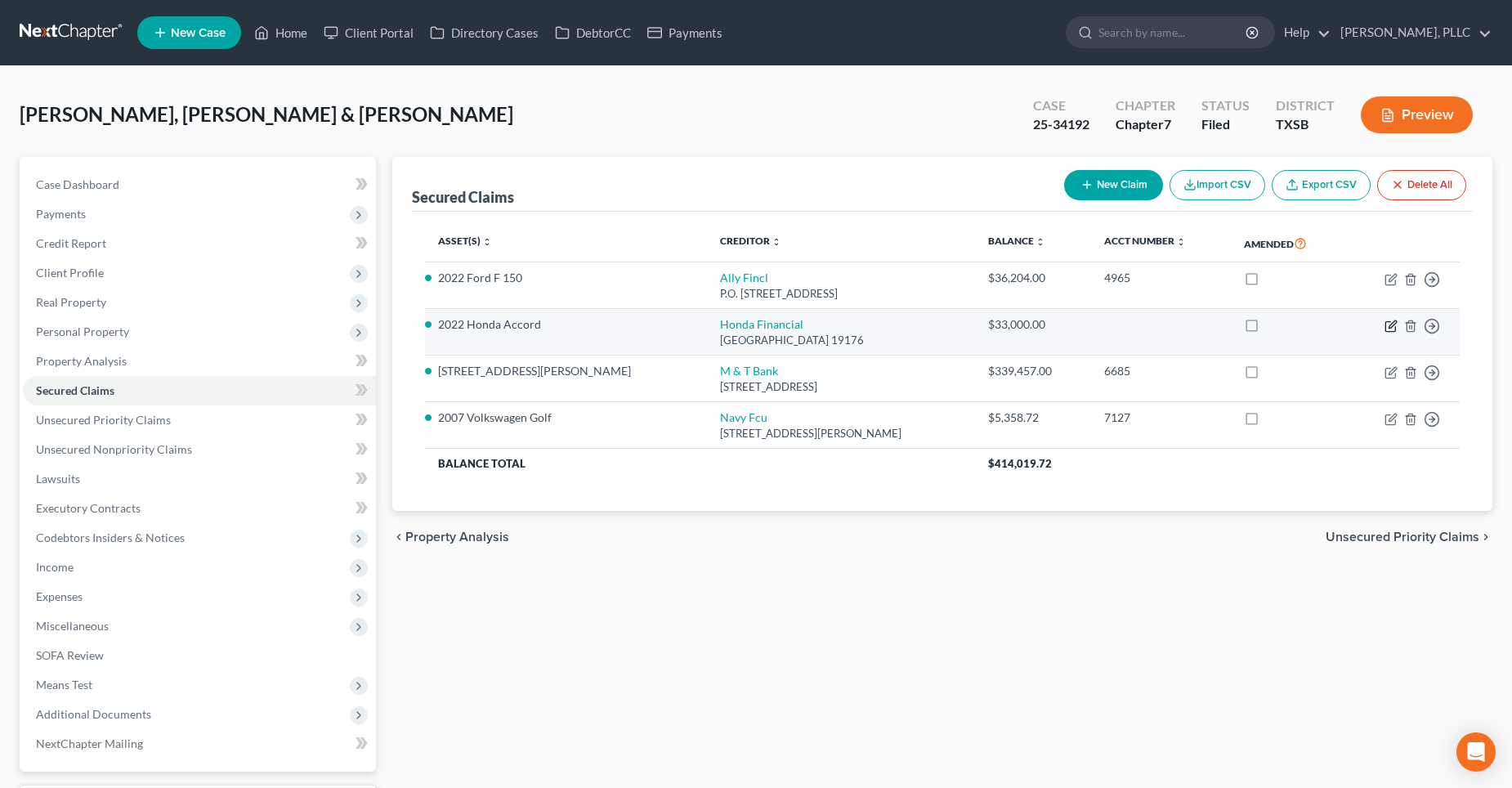
click at [1389, 325] on icon "button" at bounding box center [1391, 326] width 13 height 13
select select "39"
select select "10"
select select "2"
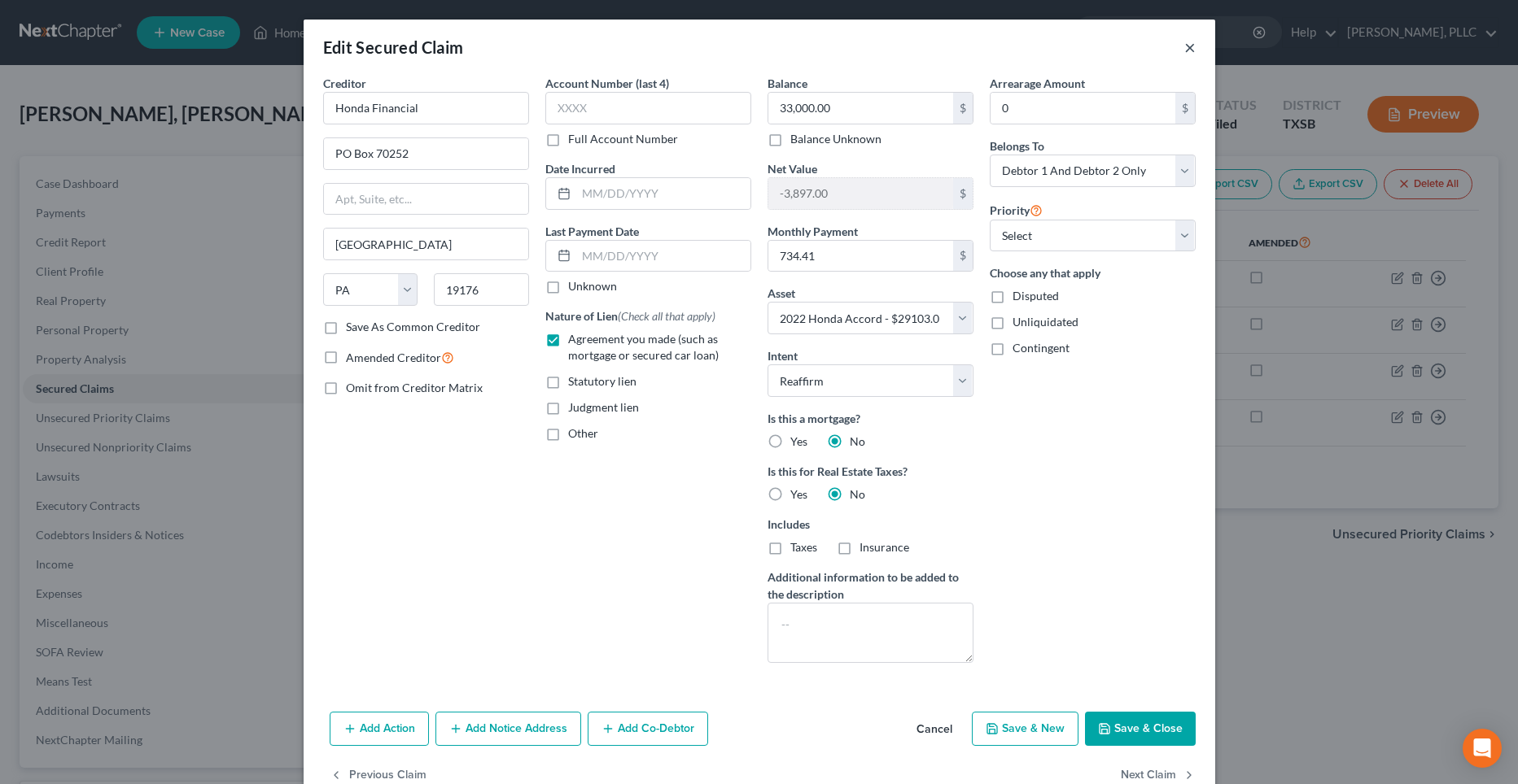
click at [1184, 44] on button "×" at bounding box center [1190, 47] width 12 height 19
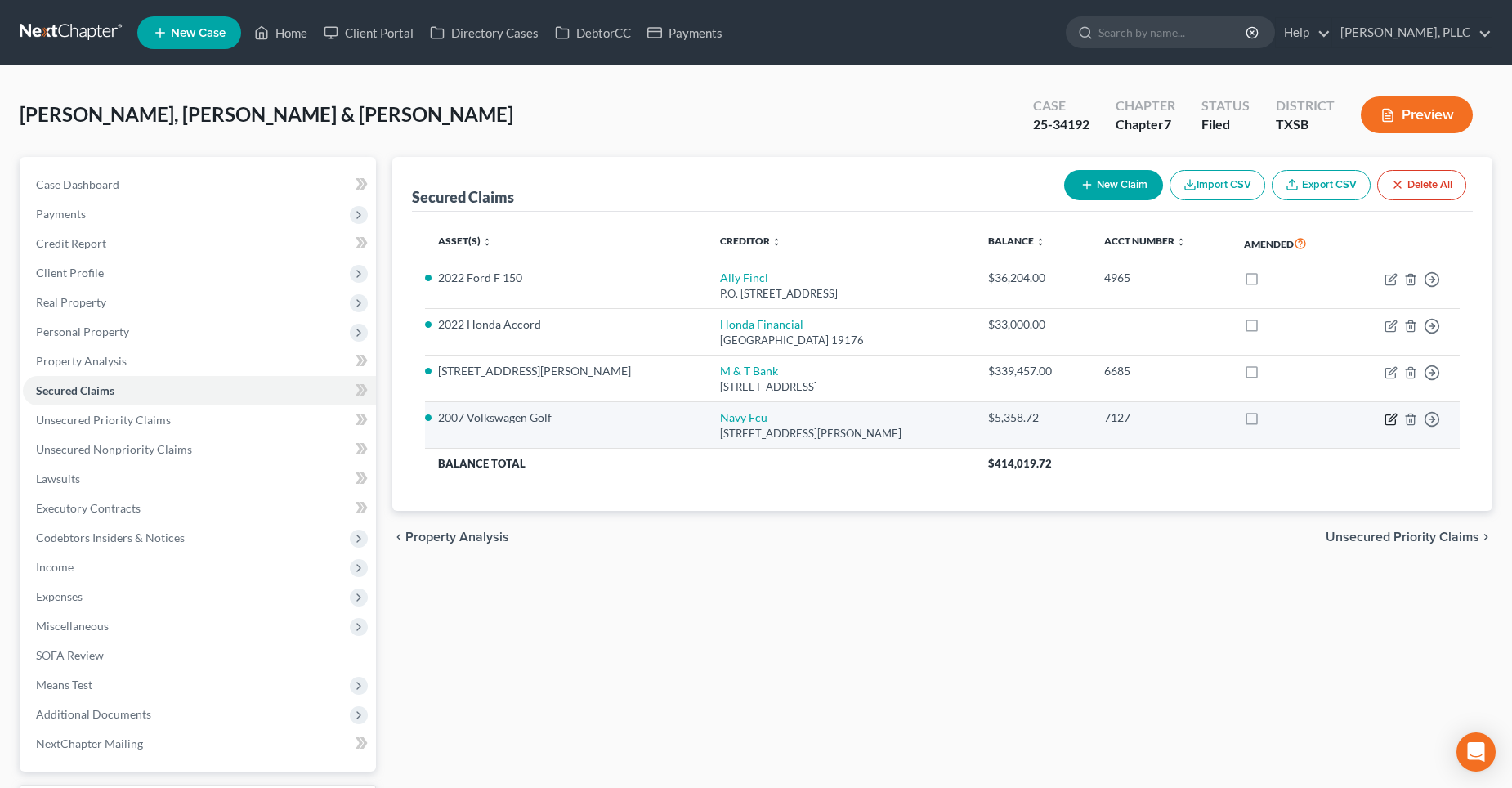
click at [1393, 416] on icon "button" at bounding box center [1391, 418] width 13 height 13
select select "48"
select select "12"
select select "0"
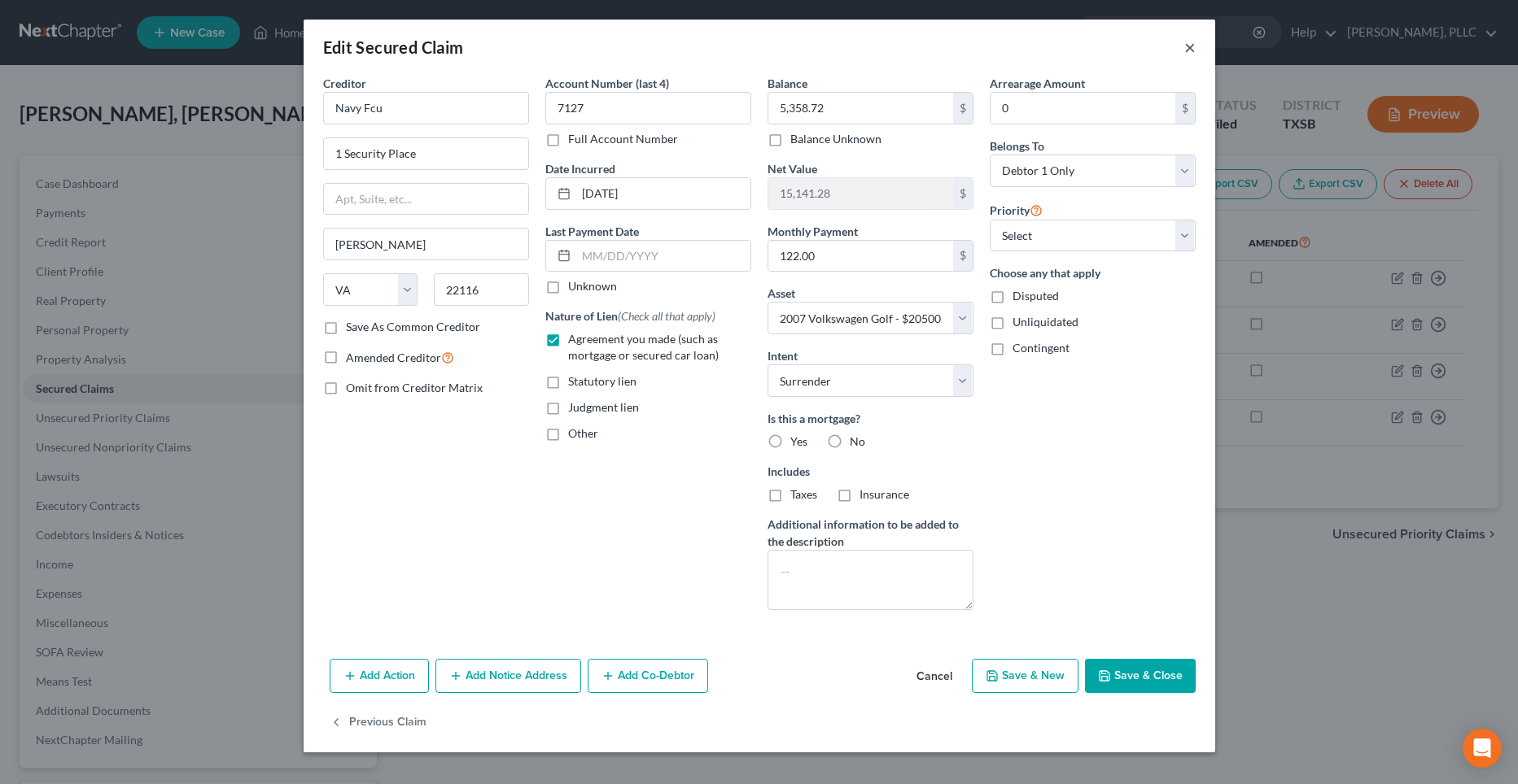
click at [1186, 50] on button "×" at bounding box center [1190, 47] width 12 height 19
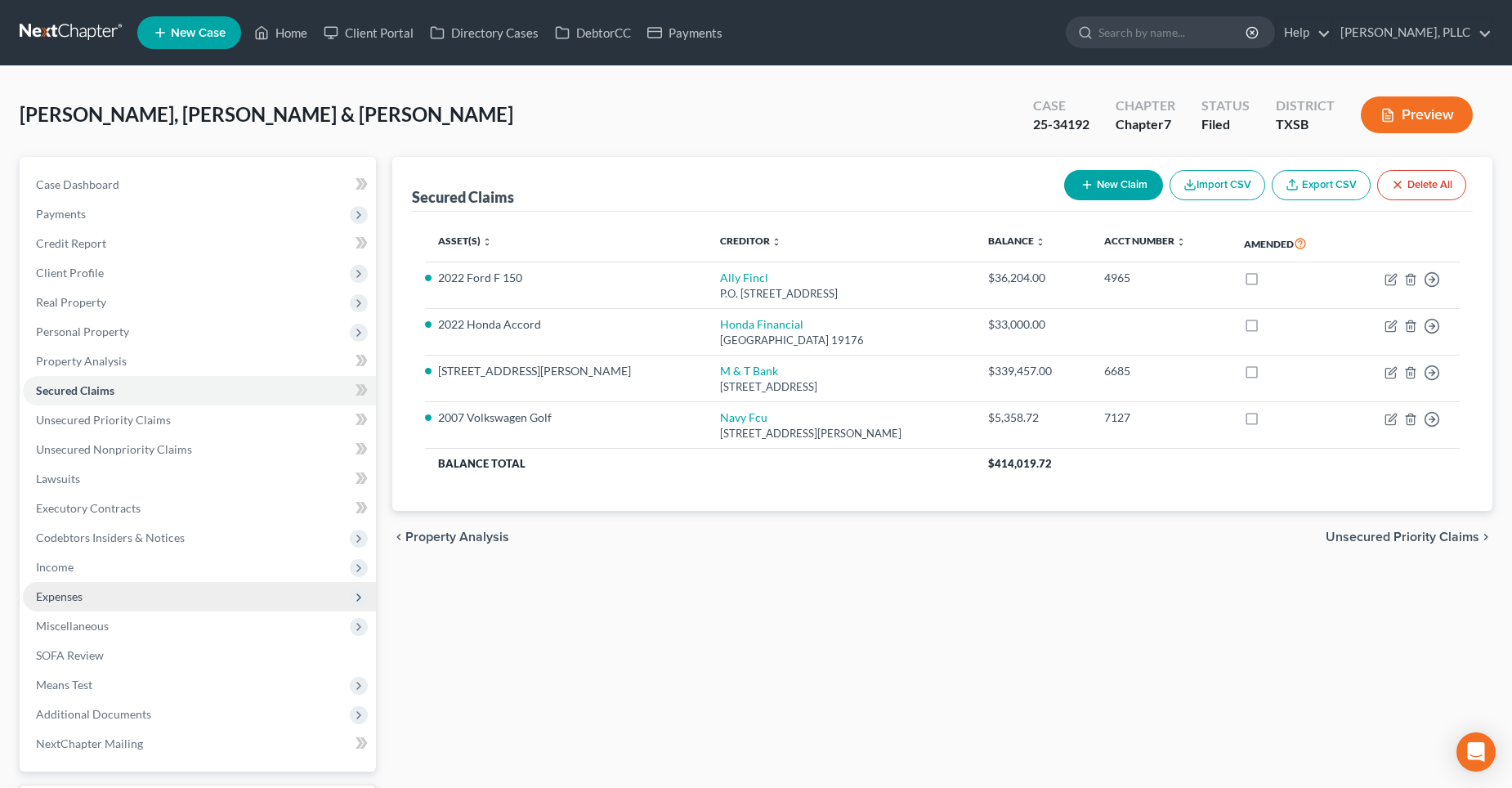
click at [103, 592] on span "Expenses" at bounding box center [198, 596] width 353 height 29
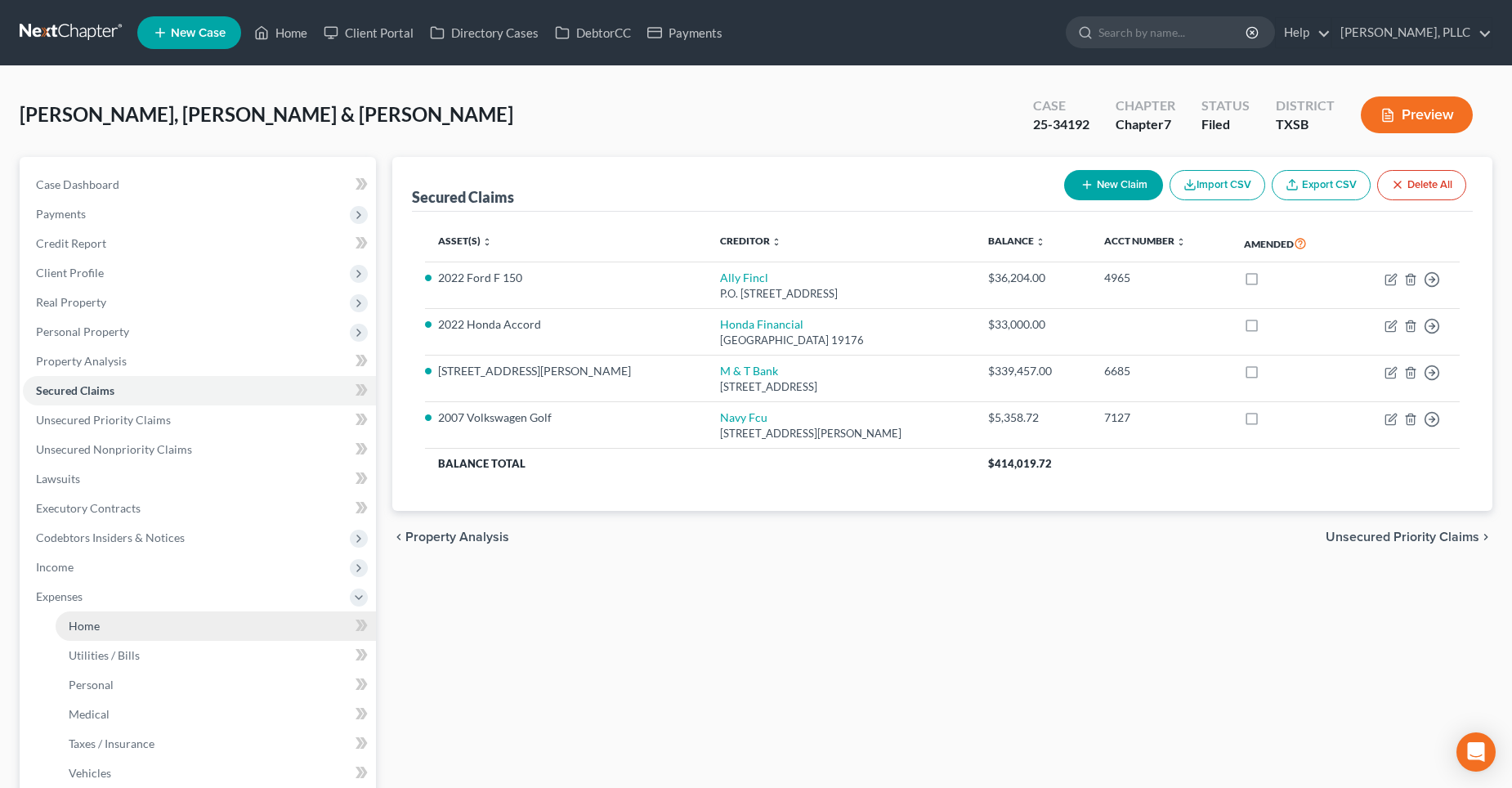
click at [133, 623] on link "Home" at bounding box center [216, 627] width 321 height 29
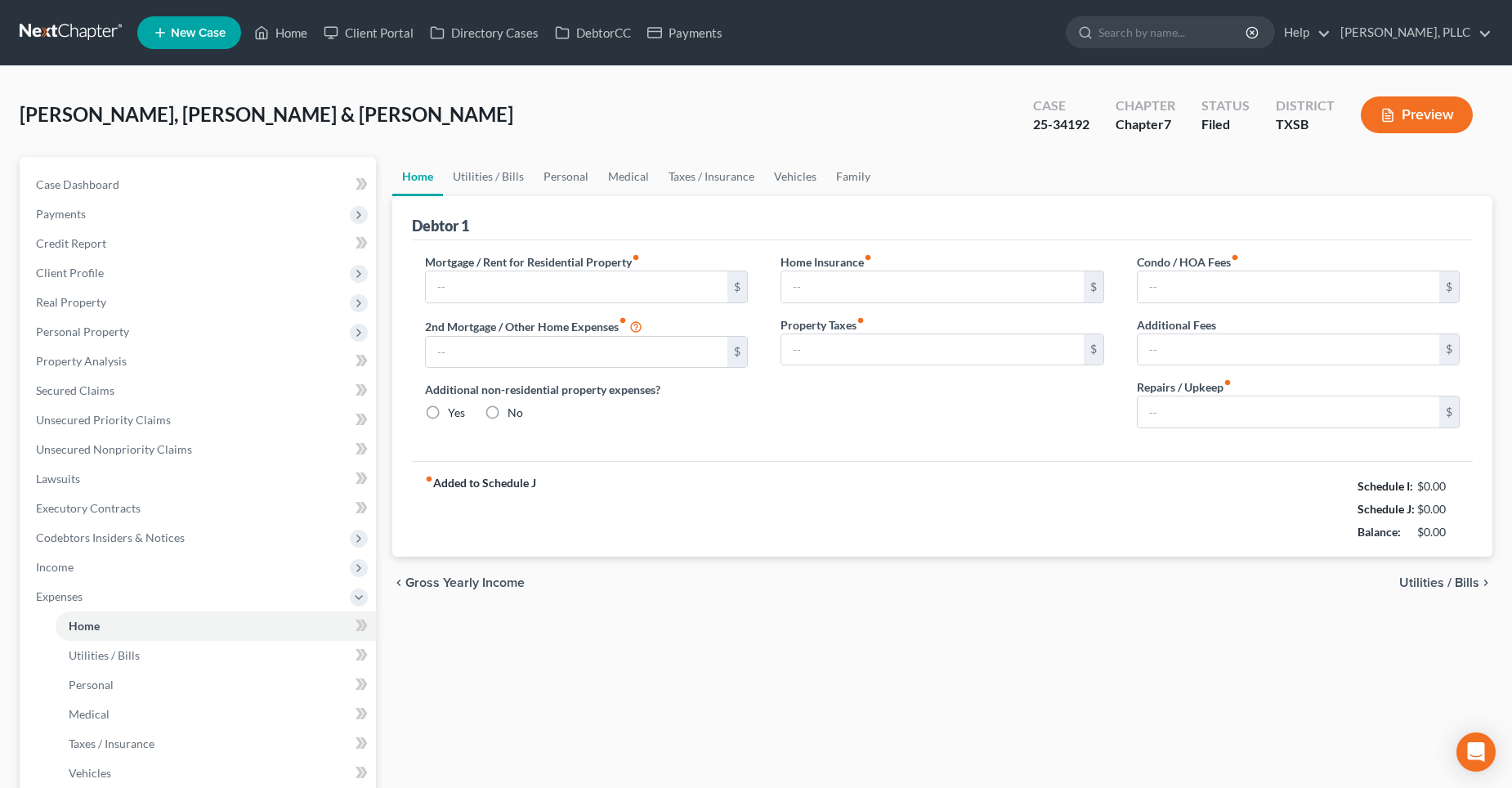
type input "2,681.77"
type input "0.00"
radio input "true"
type input "0.00"
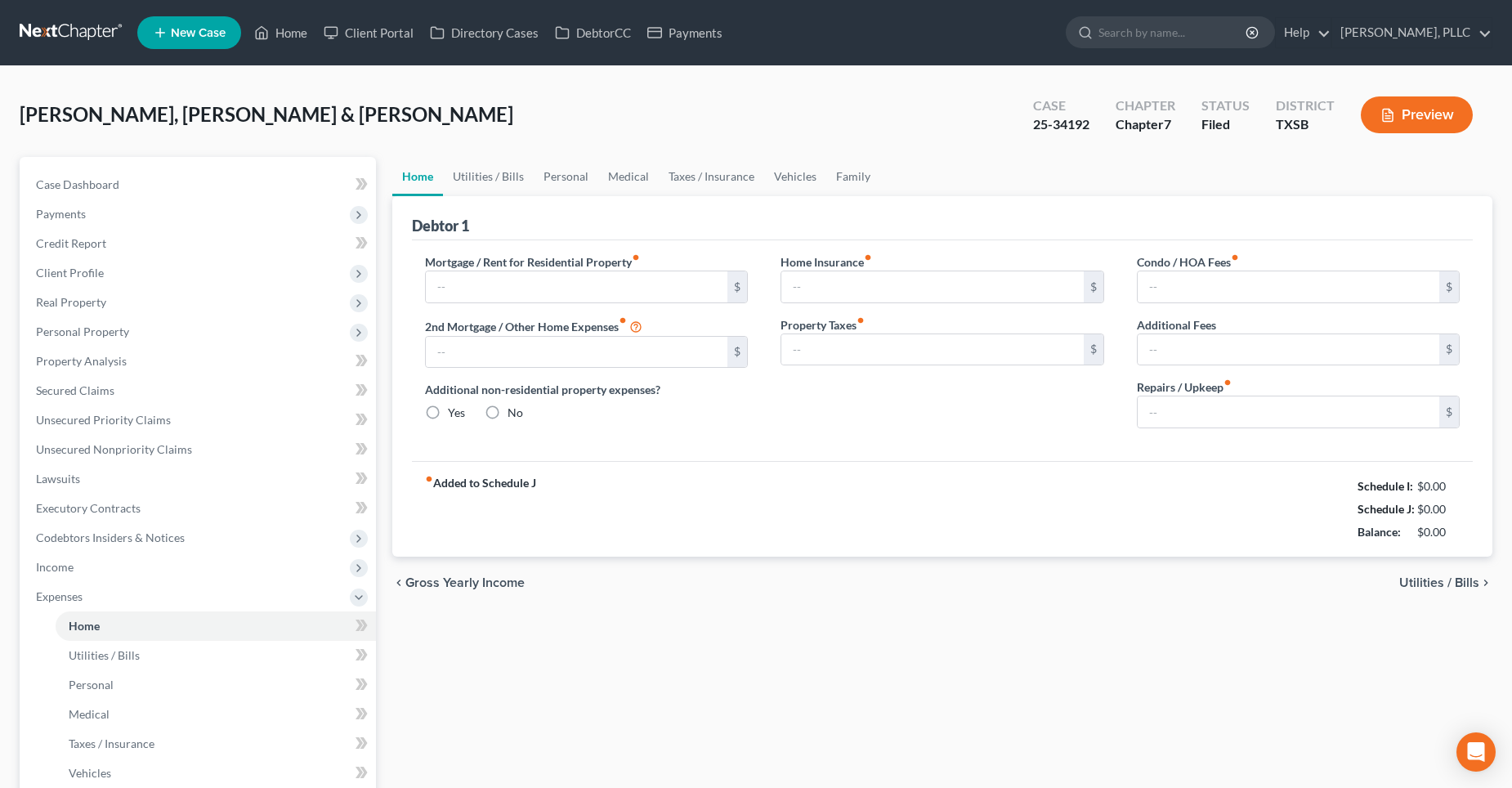
type input "35.00"
type input "0.00"
click at [495, 173] on link "Utilities / Bills" at bounding box center [488, 177] width 91 height 39
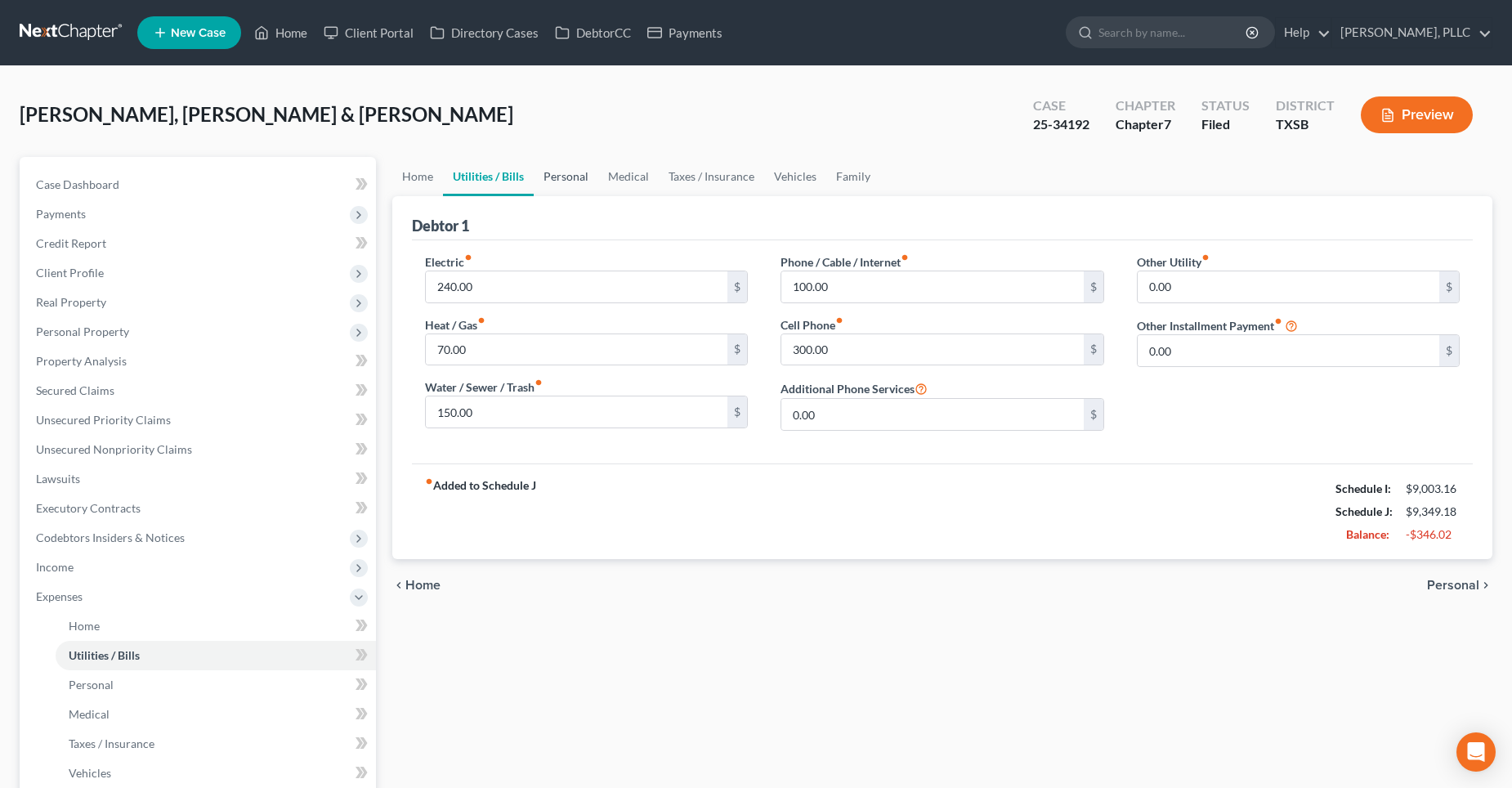
click at [557, 183] on link "Personal" at bounding box center [566, 177] width 65 height 39
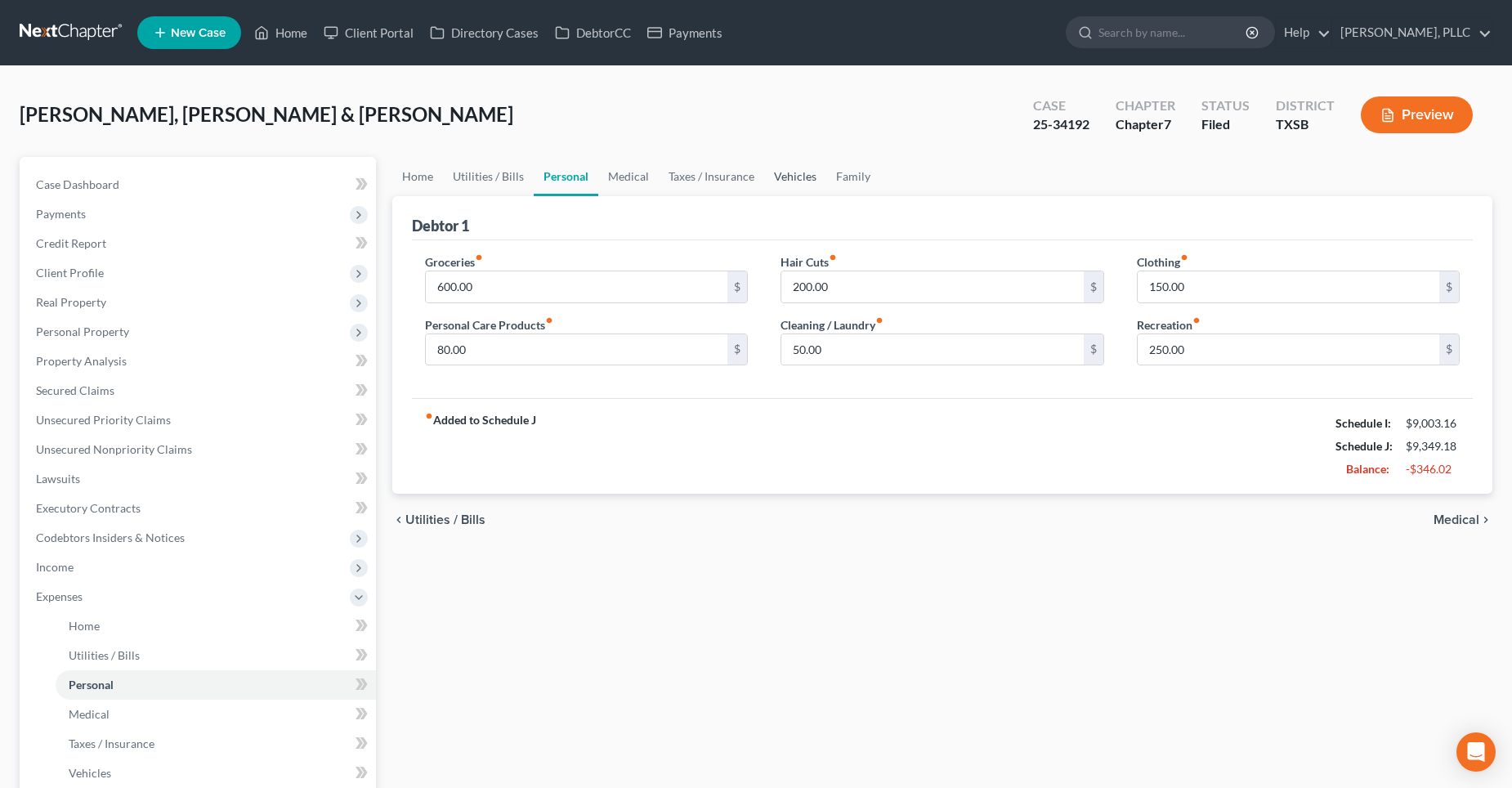
click at [808, 174] on link "Vehicles" at bounding box center [796, 177] width 63 height 39
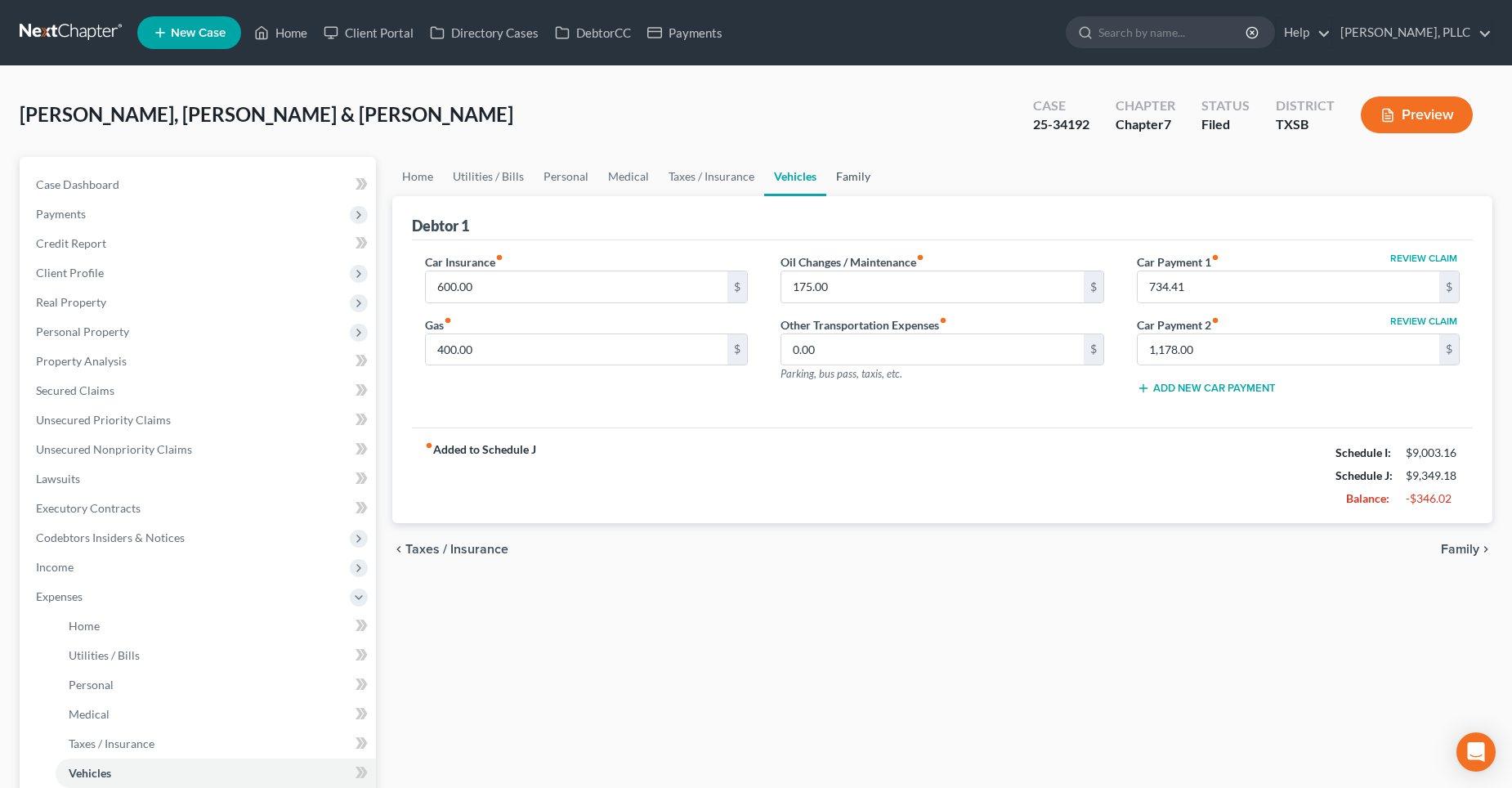
click at [846, 177] on link "Family" at bounding box center [852, 177] width 54 height 39
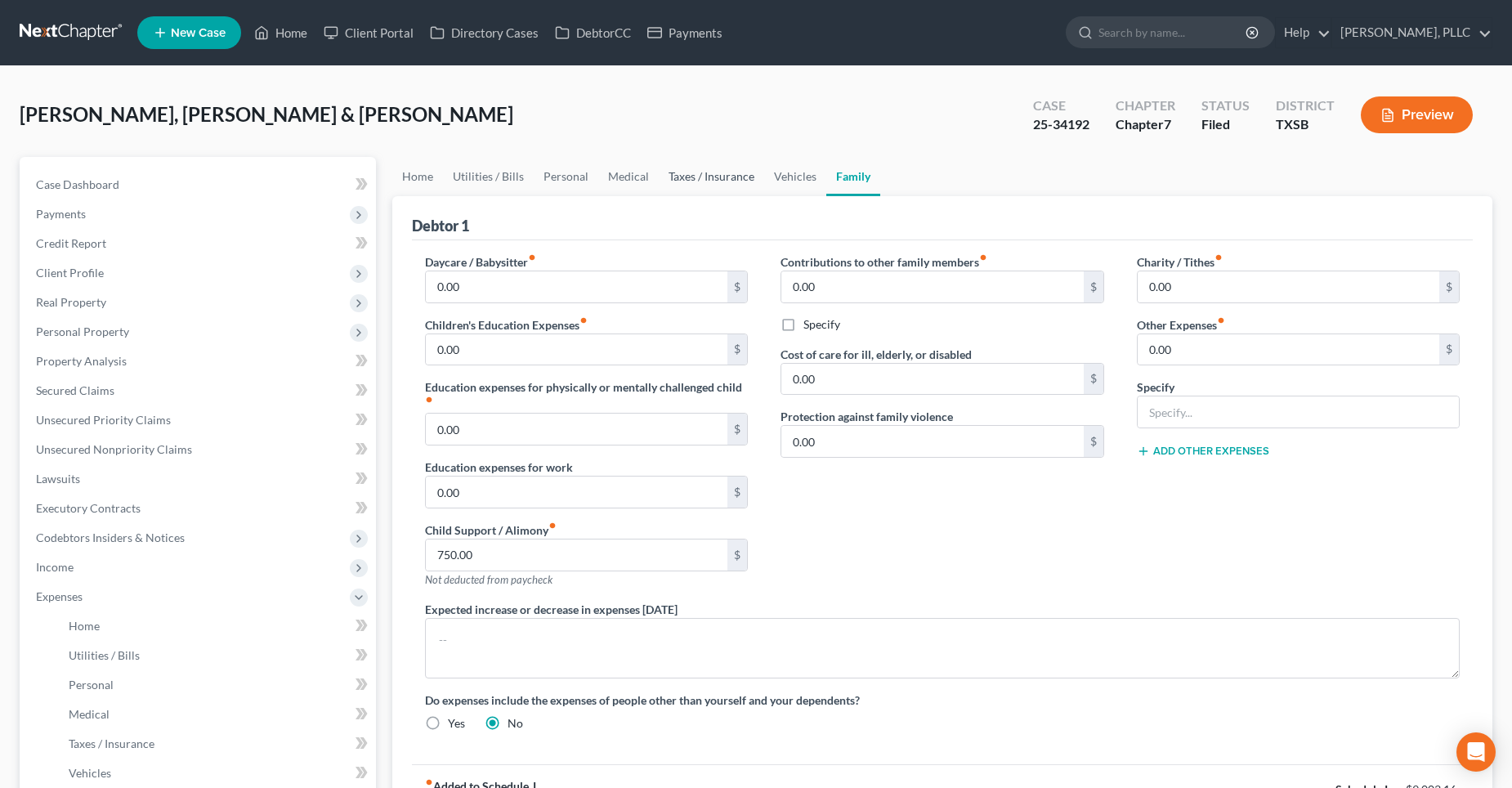
click at [727, 177] on link "Taxes / Insurance" at bounding box center [712, 177] width 106 height 39
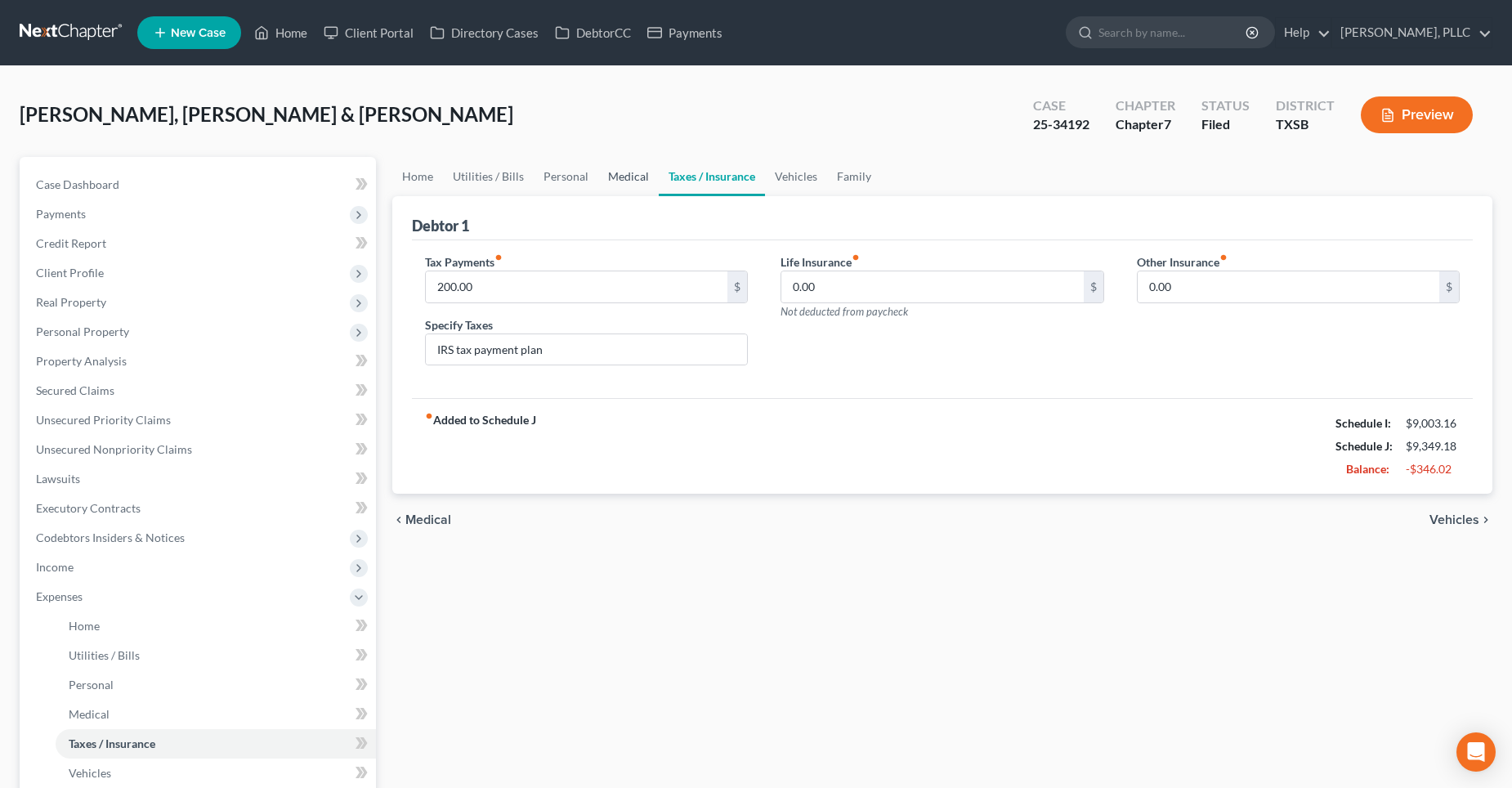
click at [622, 170] on link "Medical" at bounding box center [628, 177] width 61 height 39
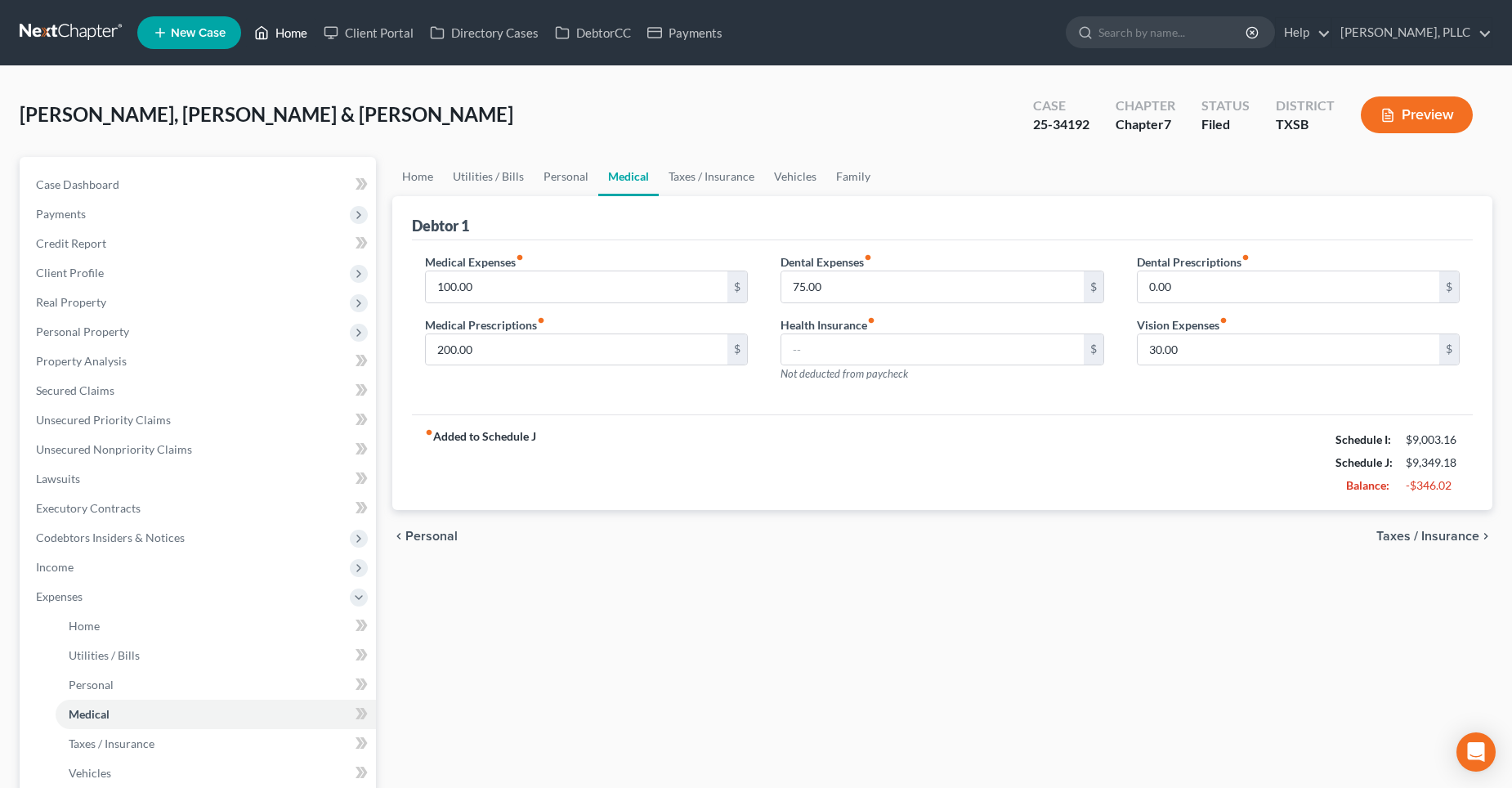
click at [282, 37] on link "Home" at bounding box center [281, 32] width 69 height 29
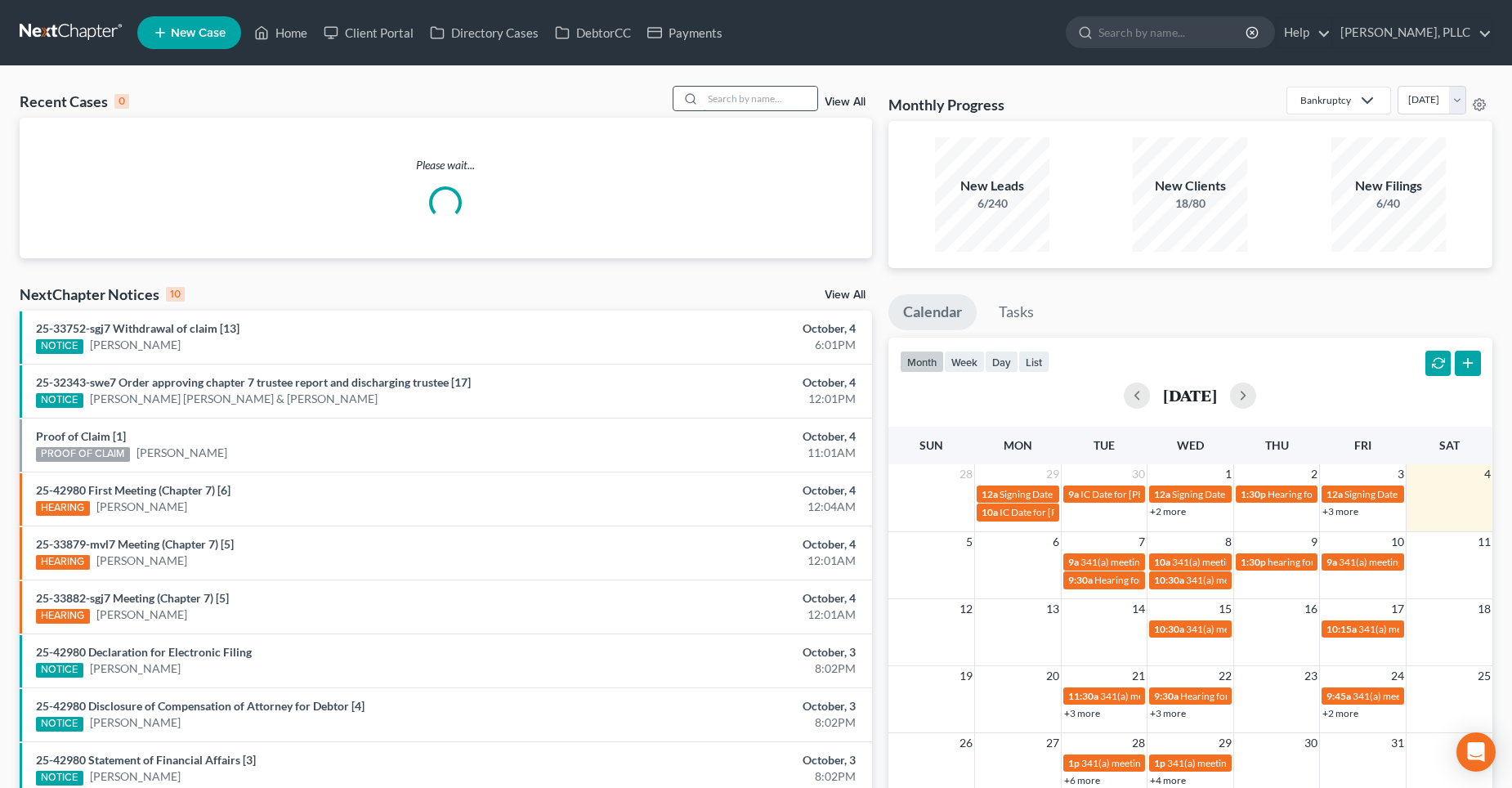
click at [736, 107] on input "search" at bounding box center [759, 99] width 114 height 23
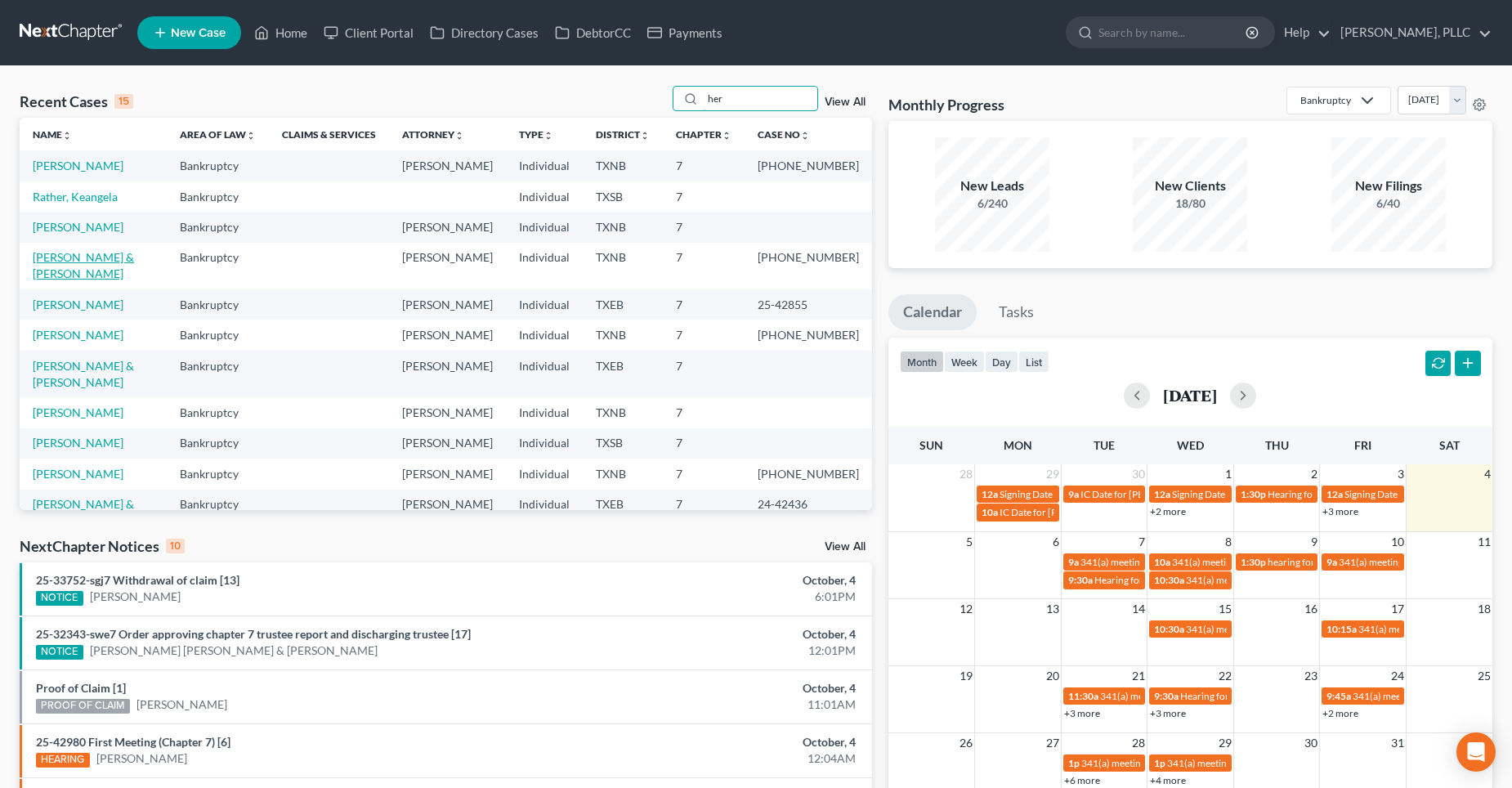
type input "her"
click at [90, 269] on link "[PERSON_NAME] & [PERSON_NAME]" at bounding box center [83, 265] width 102 height 30
select select "4"
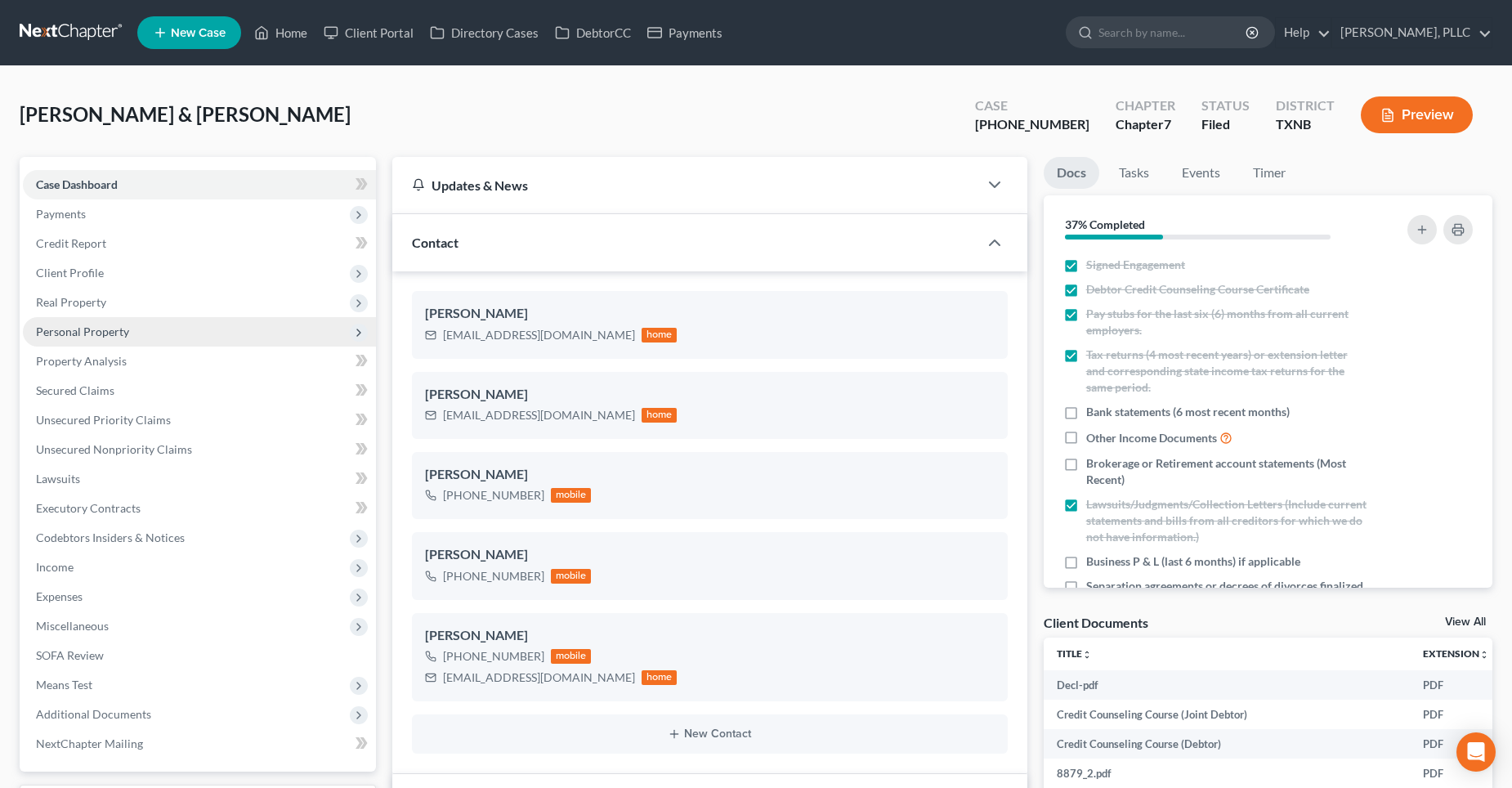
scroll to position [1435, 0]
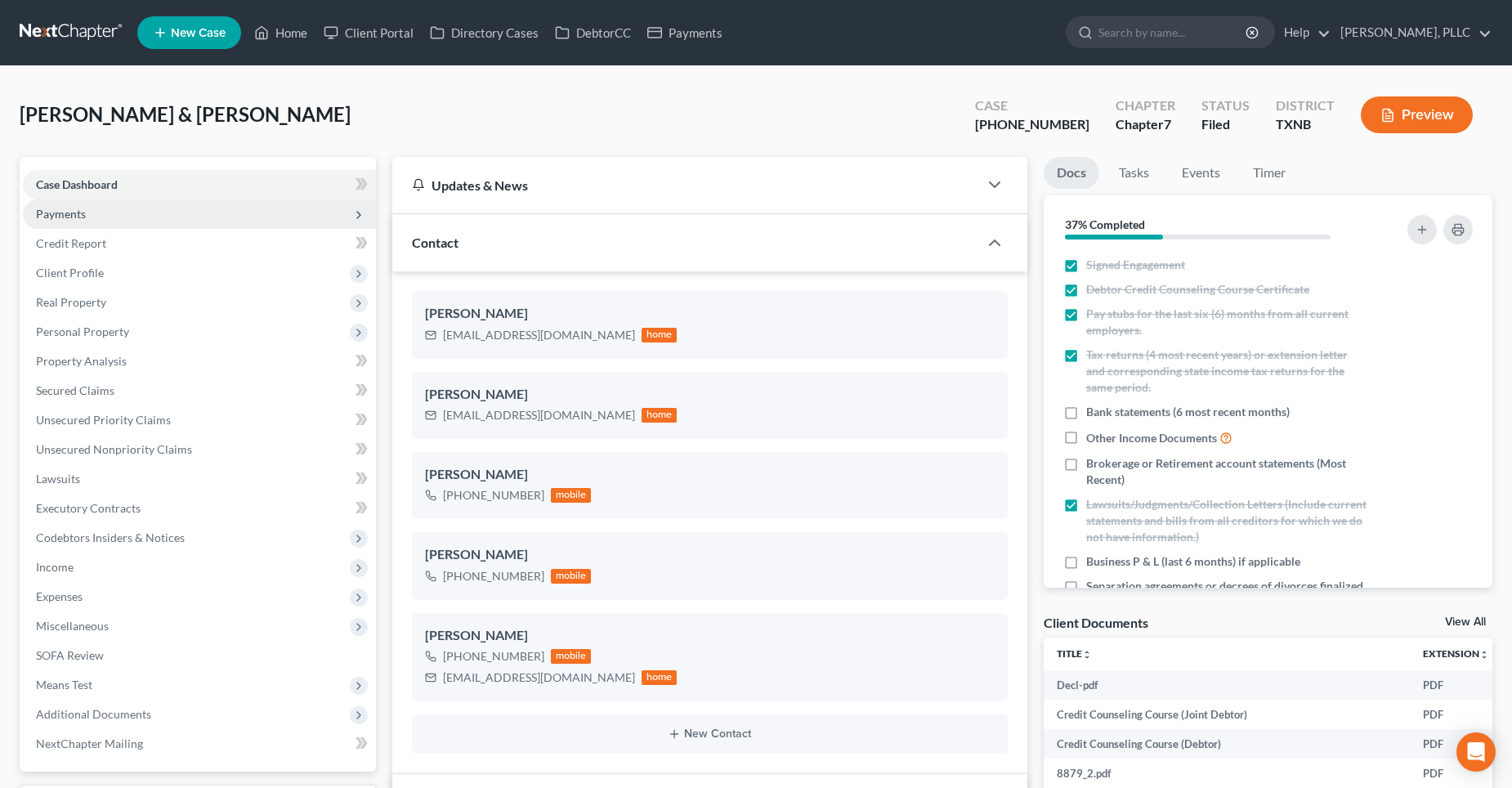
click at [101, 219] on span "Payments" at bounding box center [198, 214] width 353 height 29
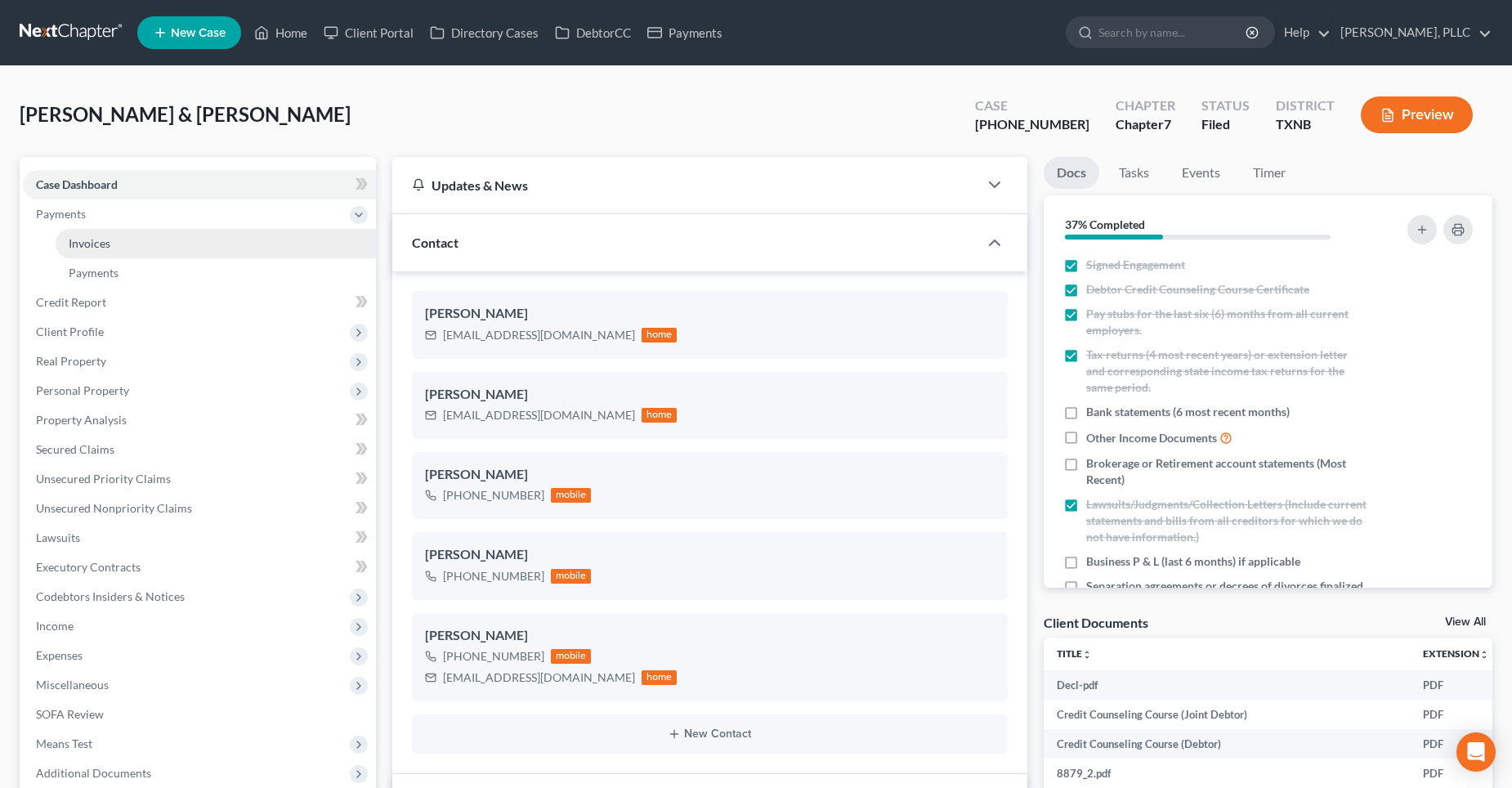
click at [100, 238] on span "Invoices" at bounding box center [89, 243] width 42 height 14
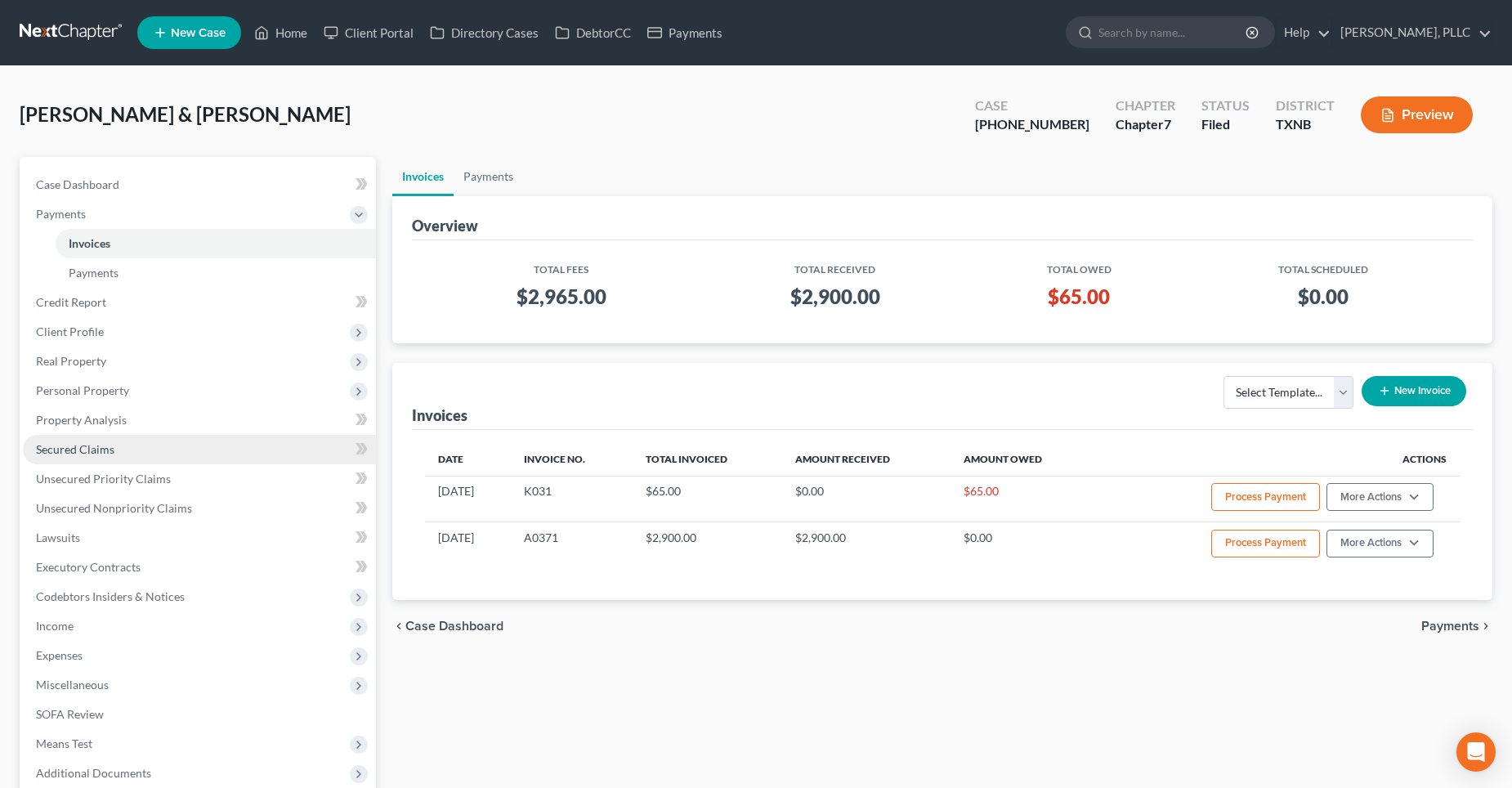
click at [94, 446] on span "Secured Claims" at bounding box center [75, 449] width 78 height 14
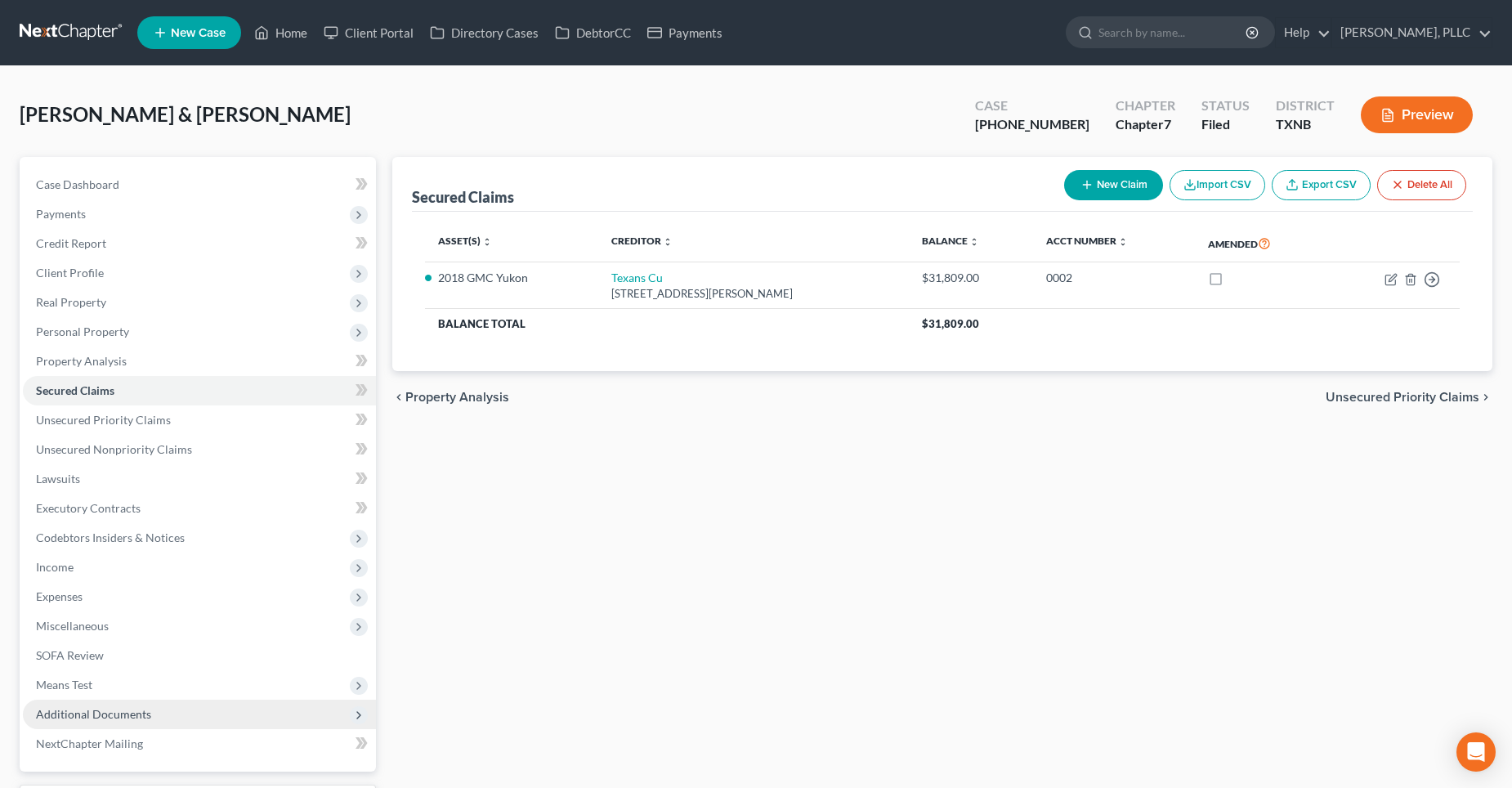
click at [103, 707] on span "Additional Documents" at bounding box center [94, 714] width 115 height 14
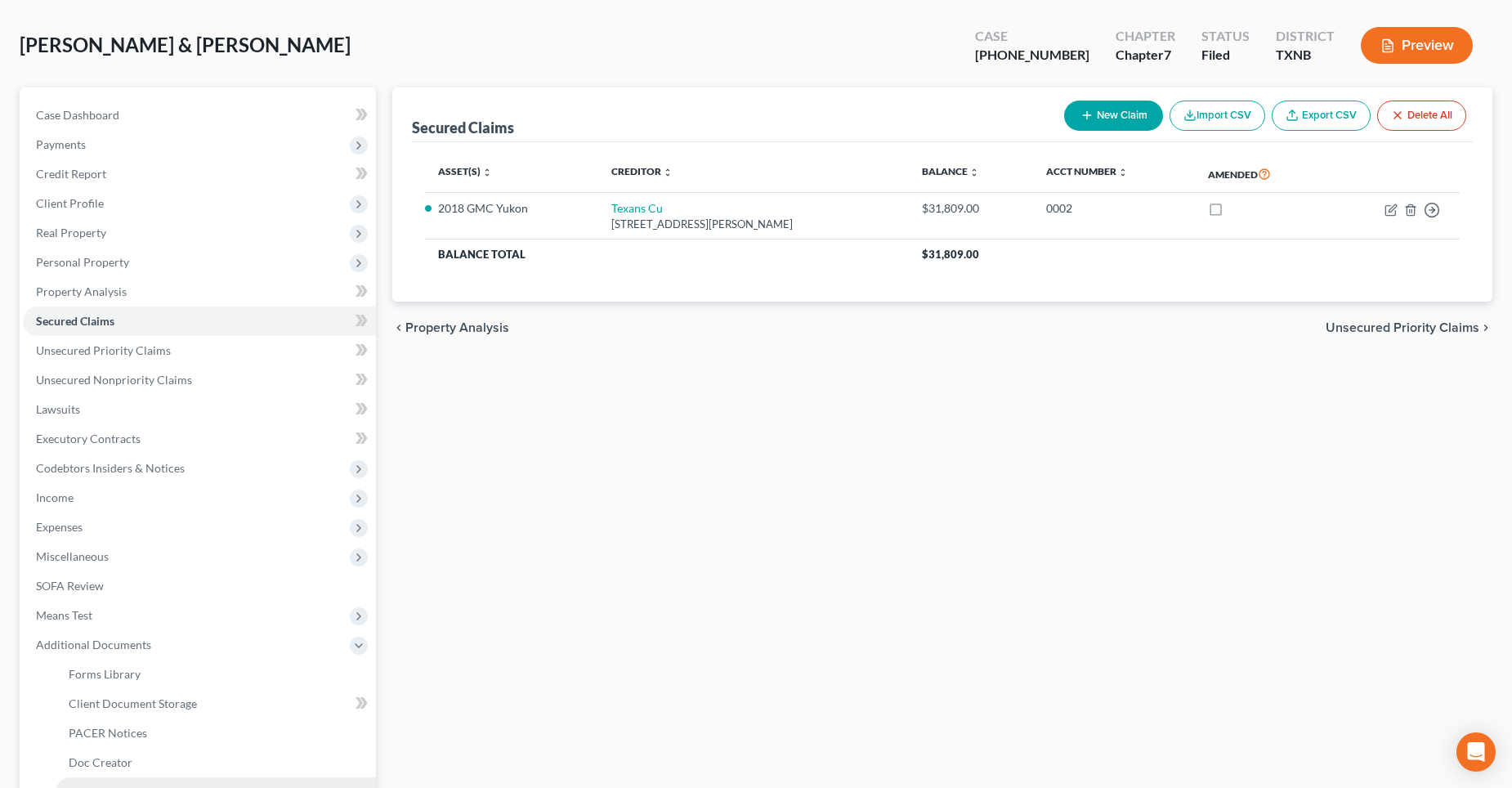
scroll to position [163, 0]
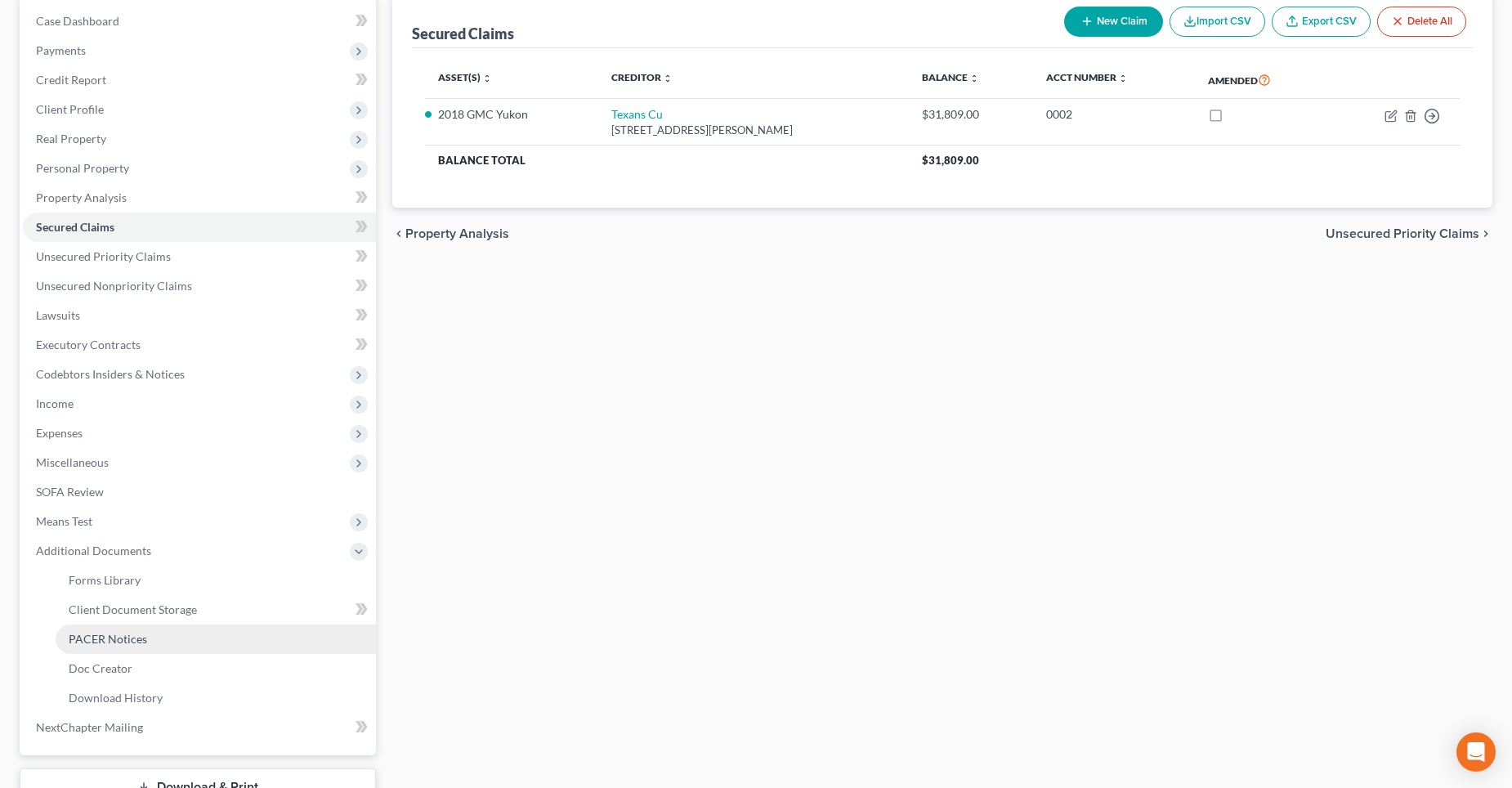
click at [108, 642] on span "PACER Notices" at bounding box center [108, 638] width 78 height 14
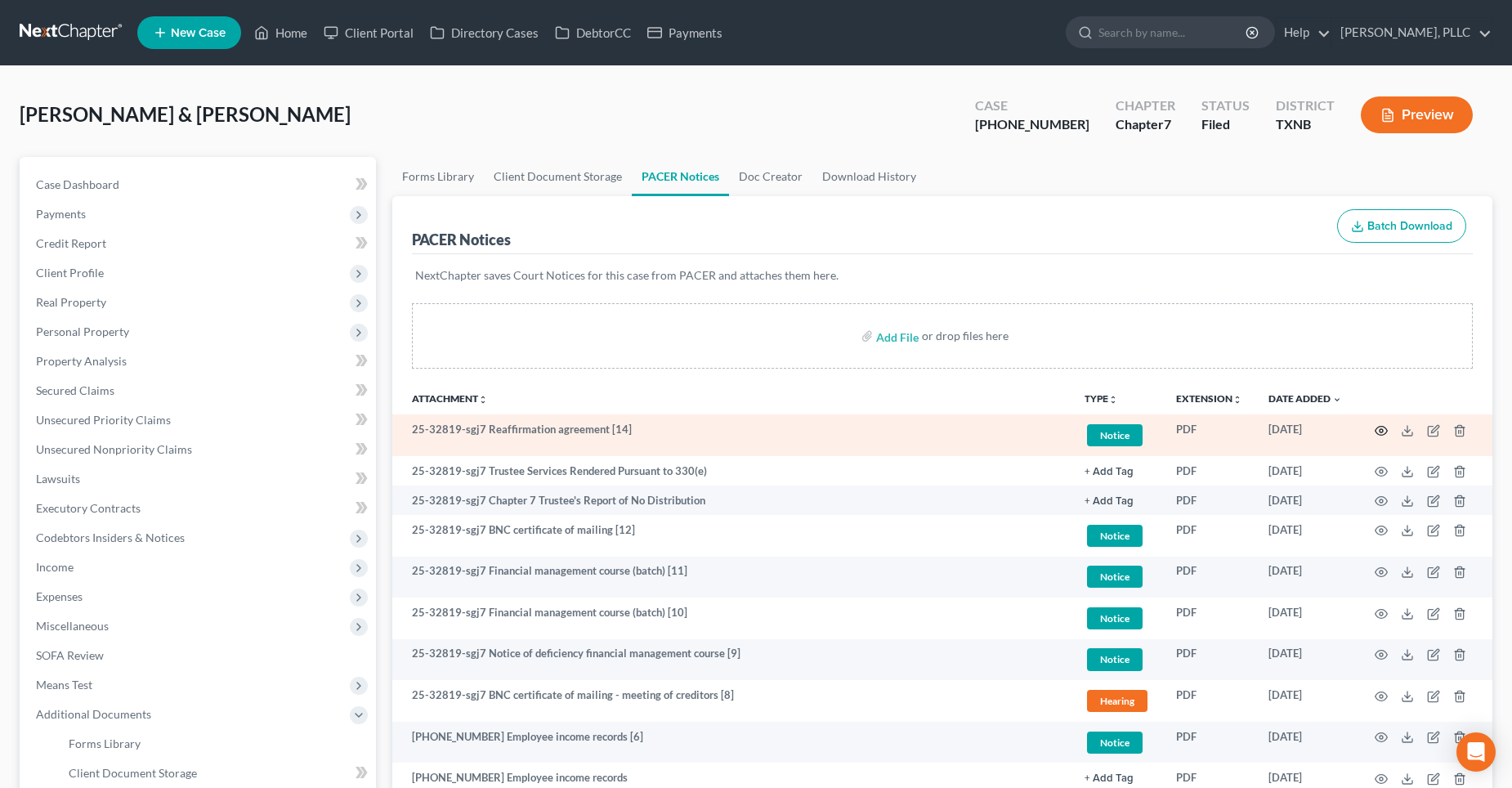
click at [1380, 428] on icon "button" at bounding box center [1381, 430] width 13 height 13
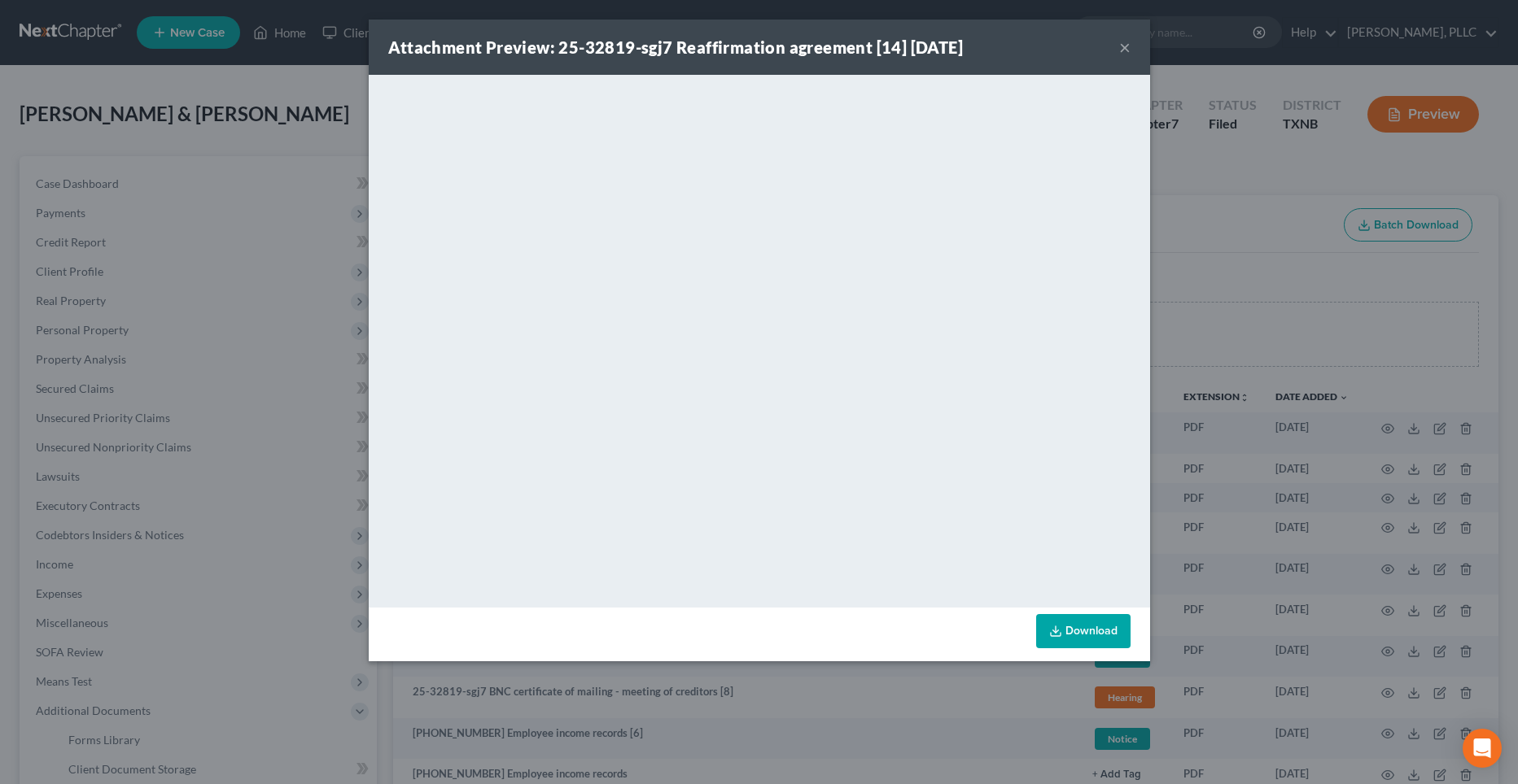
click at [1121, 45] on button "×" at bounding box center [1125, 47] width 12 height 19
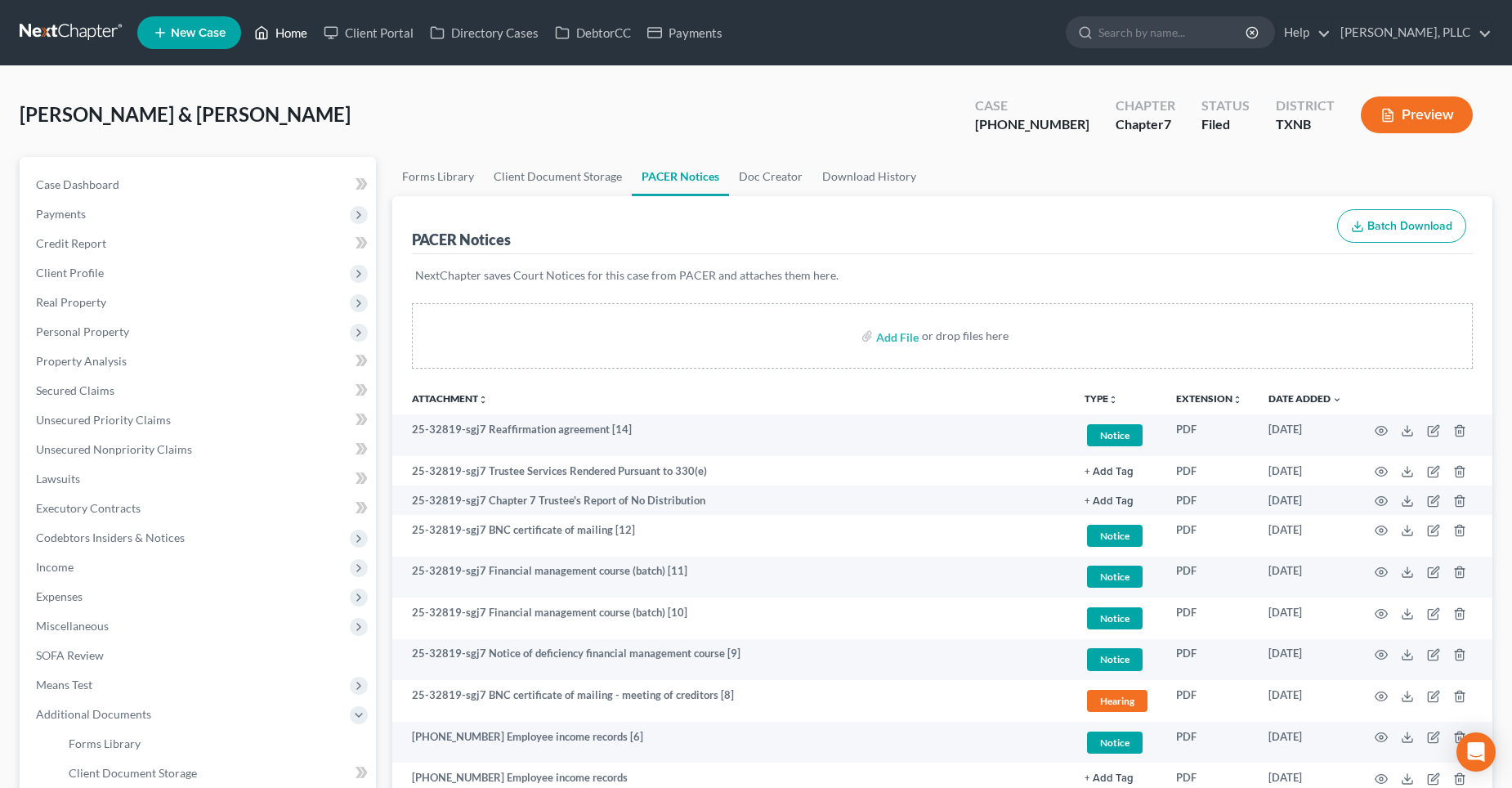
click at [305, 32] on link "Home" at bounding box center [281, 32] width 69 height 29
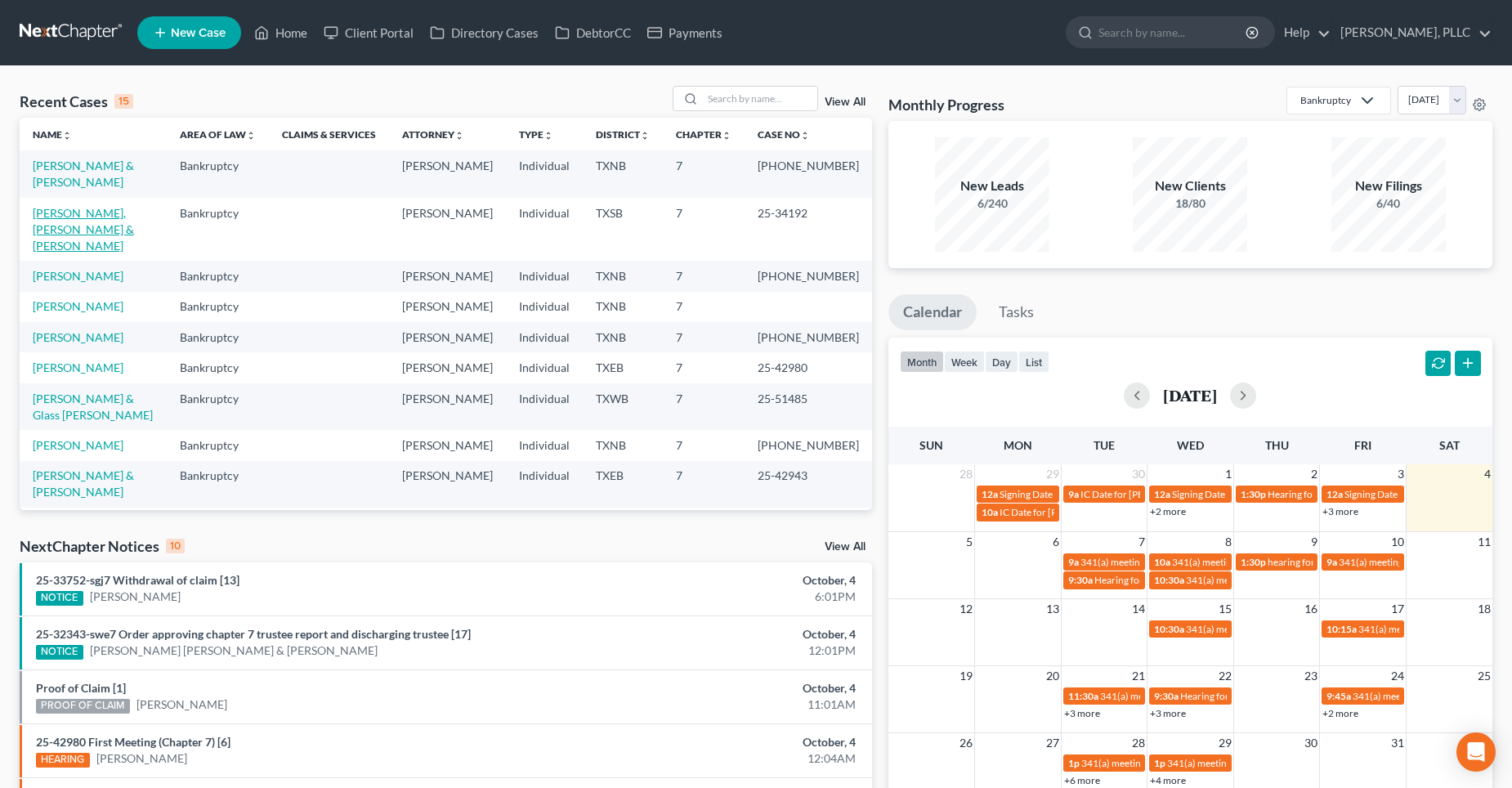
click at [69, 211] on link "[PERSON_NAME], [PERSON_NAME] & [PERSON_NAME]" at bounding box center [83, 230] width 102 height 47
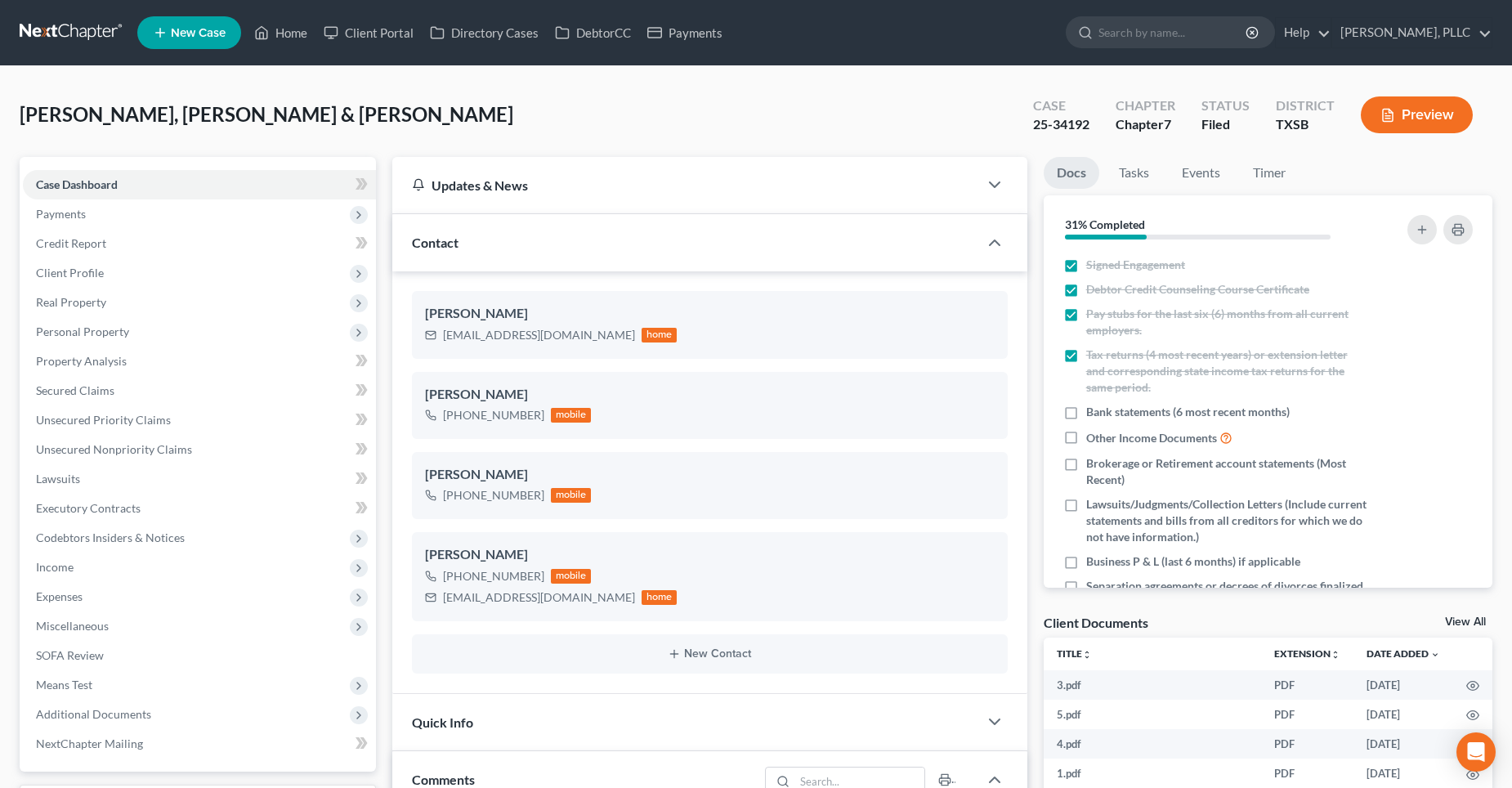
scroll to position [1827, 0]
click at [82, 448] on span "Unsecured Nonpriority Claims" at bounding box center [114, 449] width 156 height 14
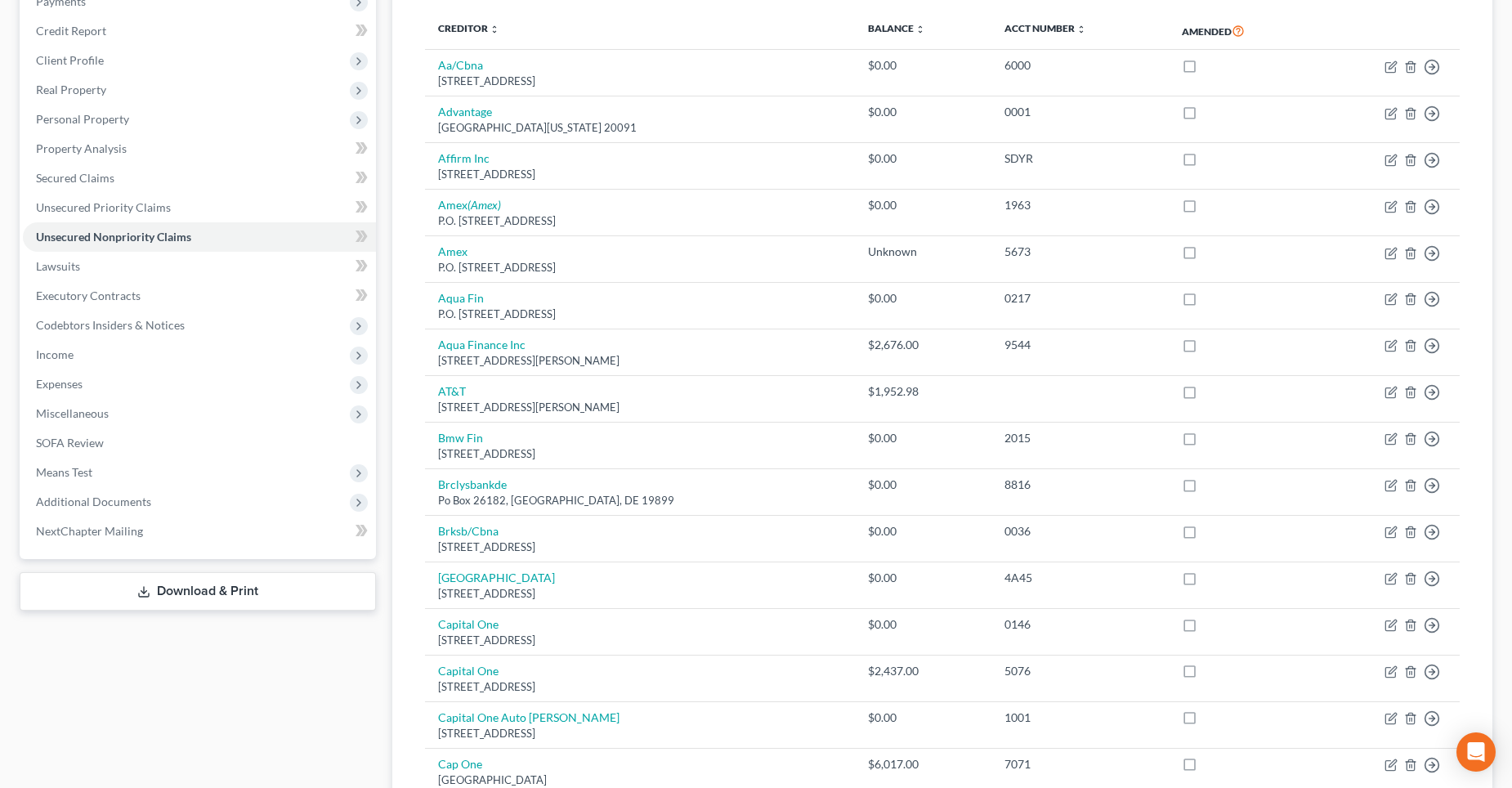
scroll to position [205, 0]
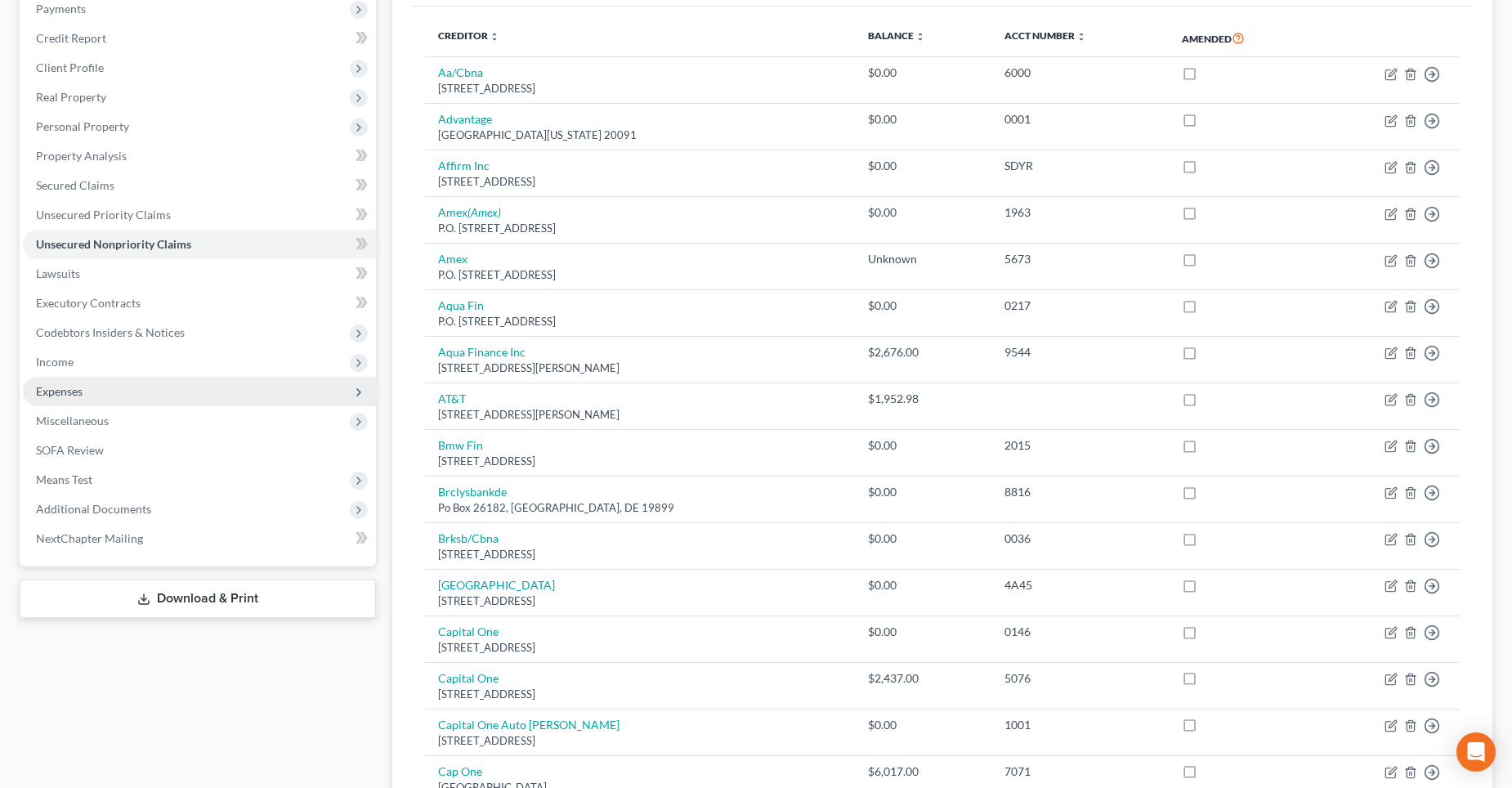
click at [150, 389] on span "Expenses" at bounding box center [198, 392] width 353 height 29
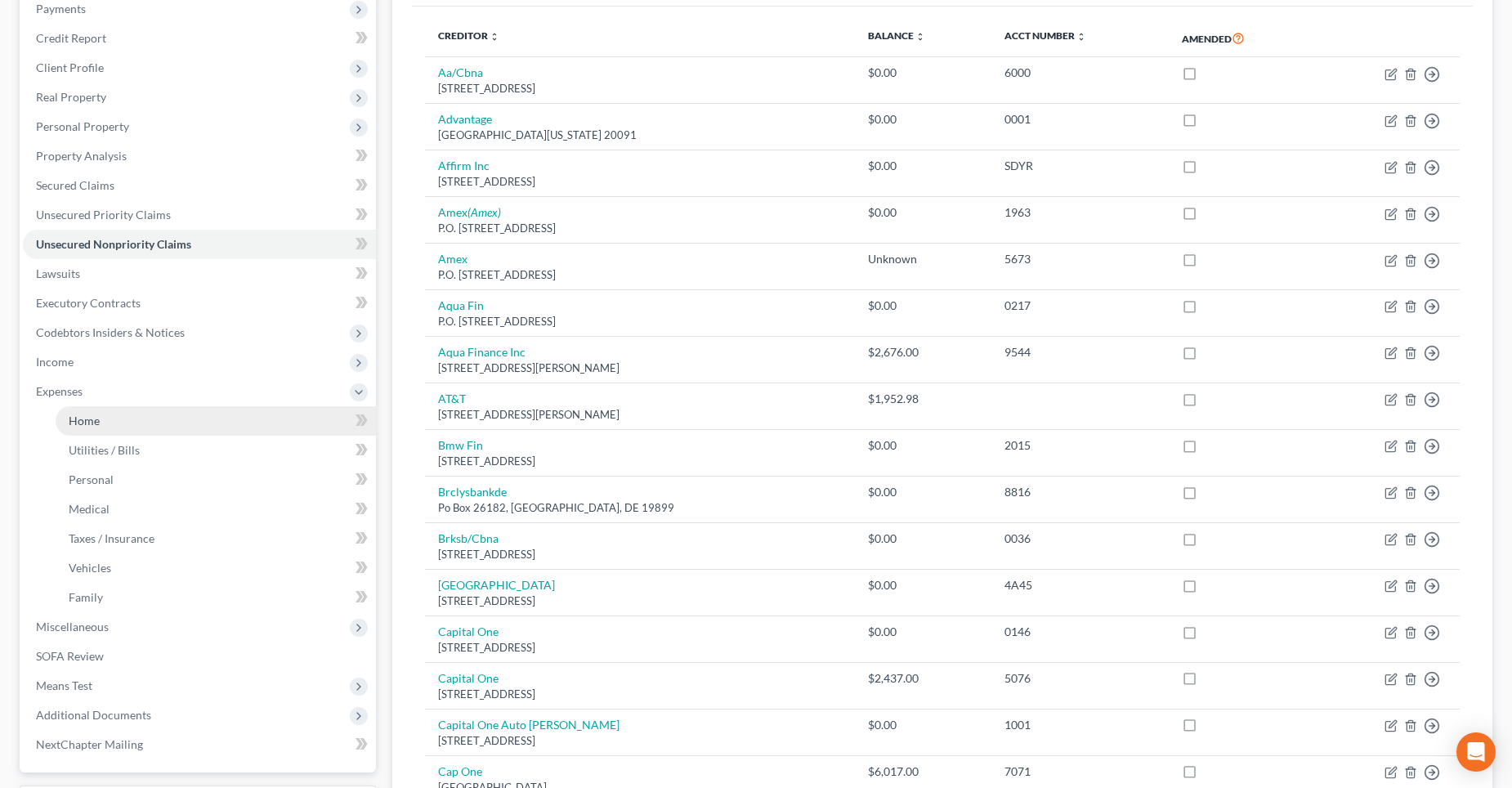
click at [173, 411] on link "Home" at bounding box center [216, 421] width 321 height 29
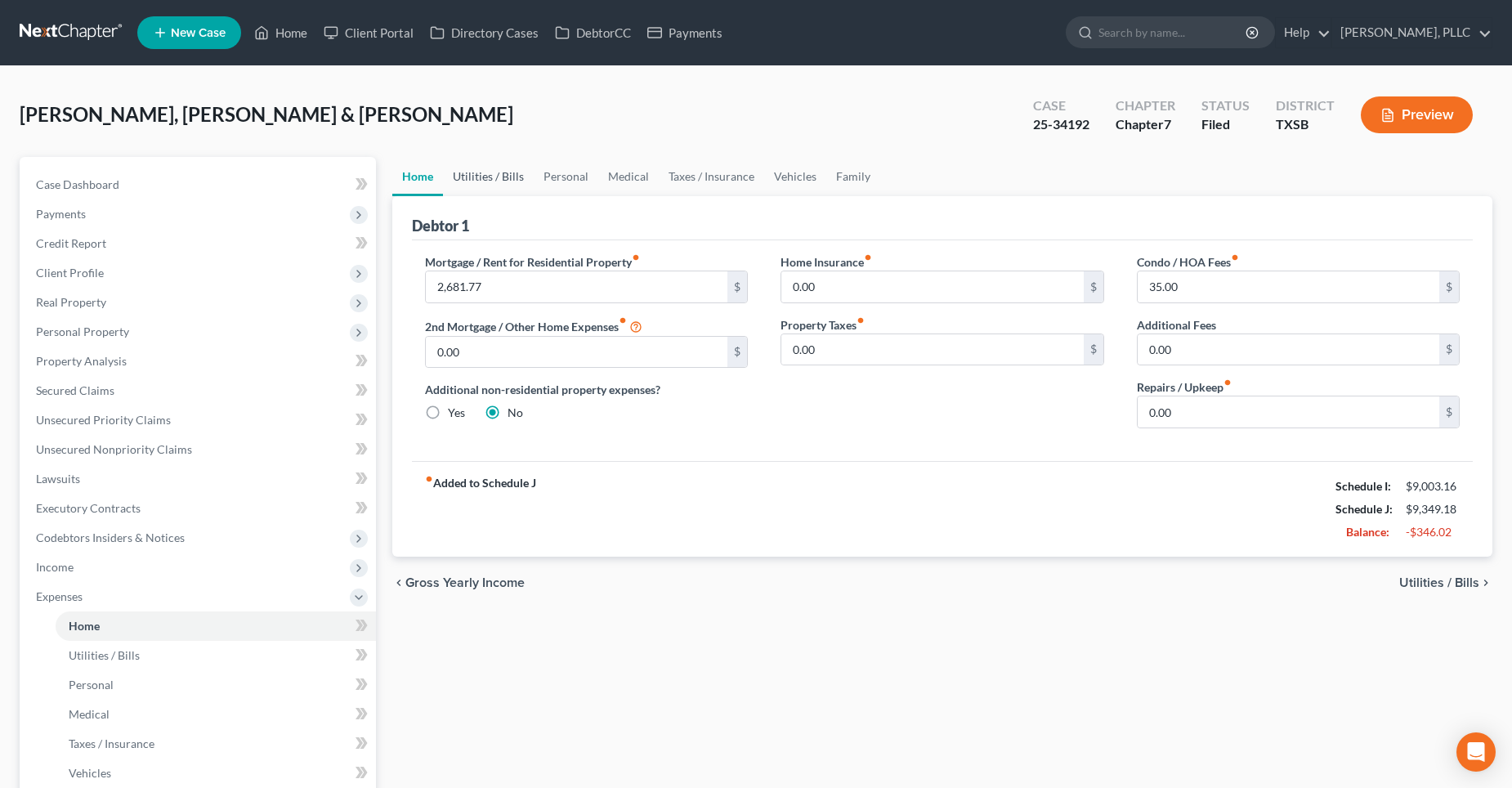
click at [485, 175] on link "Utilities / Bills" at bounding box center [488, 177] width 91 height 39
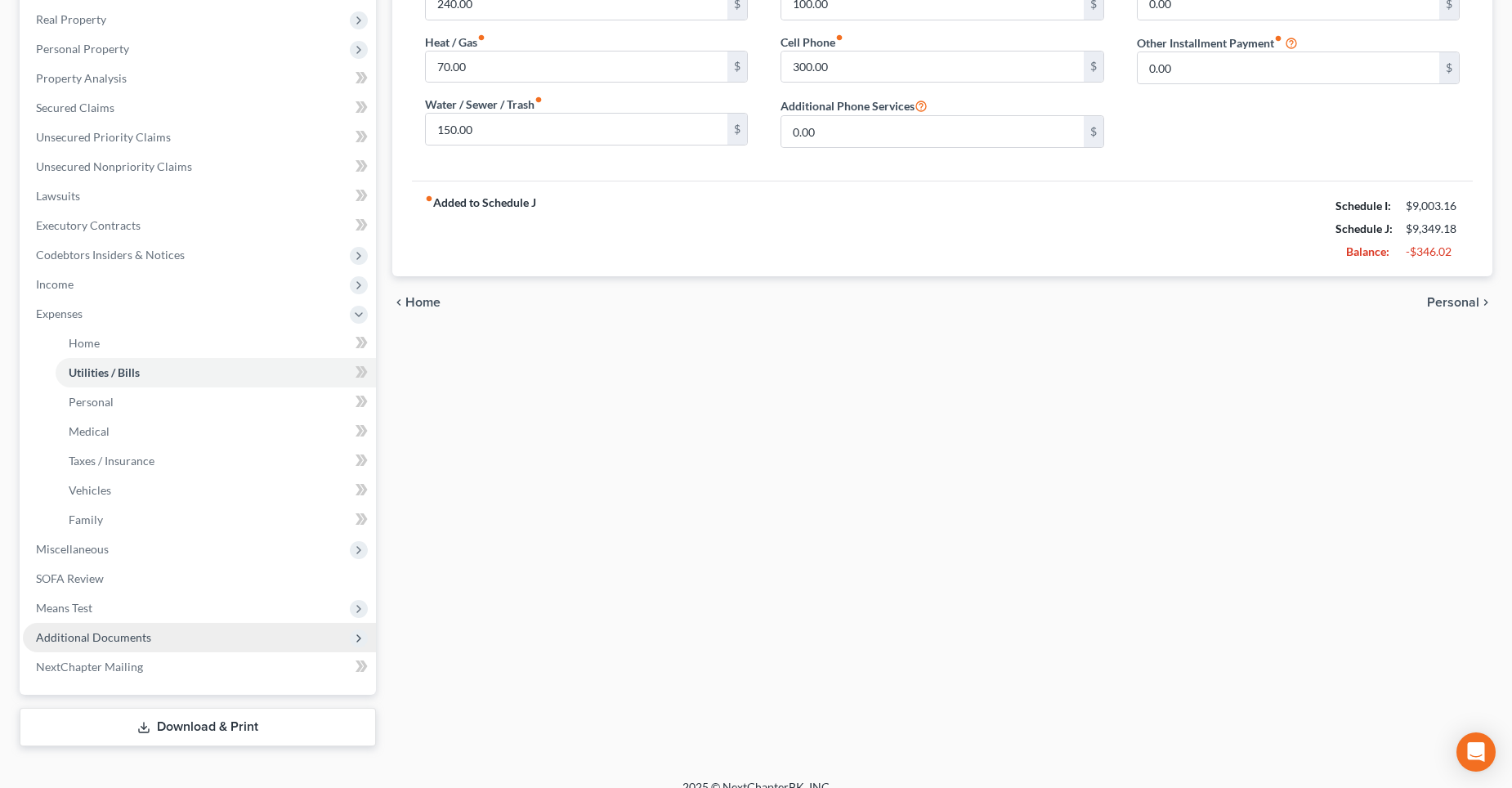
scroll to position [303, 0]
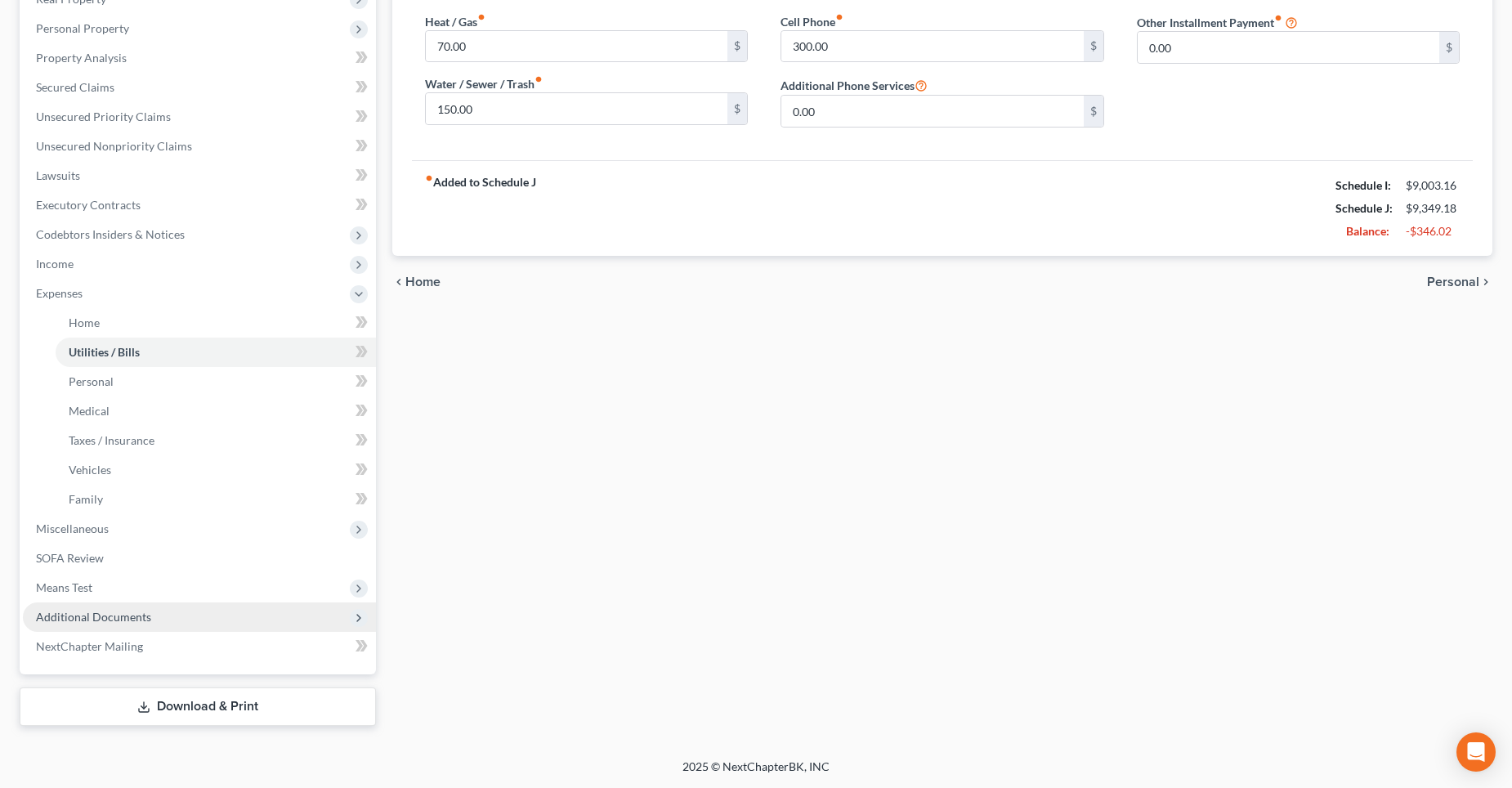
click at [112, 611] on span "Additional Documents" at bounding box center [94, 617] width 115 height 14
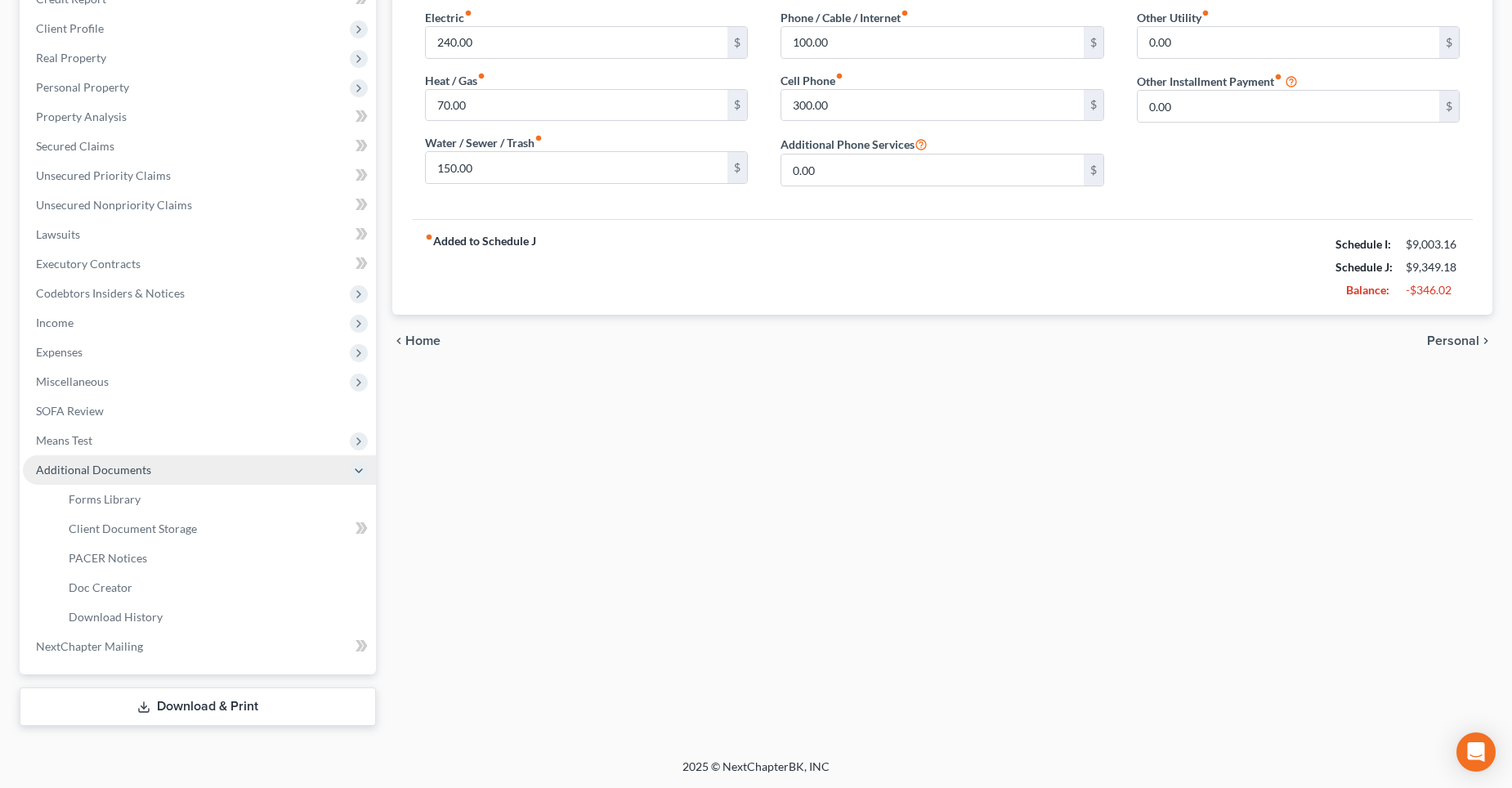
scroll to position [244, 0]
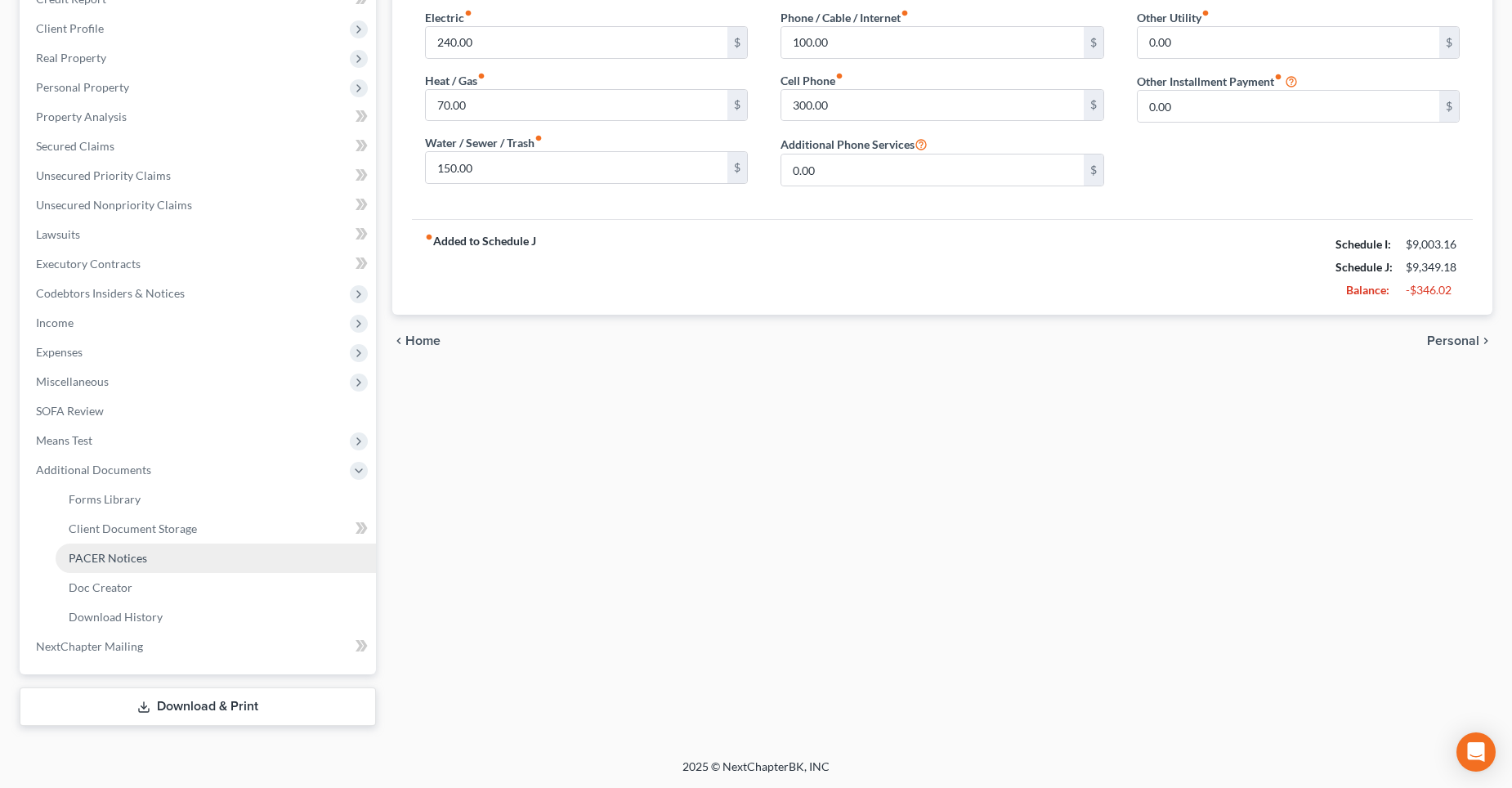
click at [148, 561] on link "PACER Notices" at bounding box center [216, 558] width 321 height 29
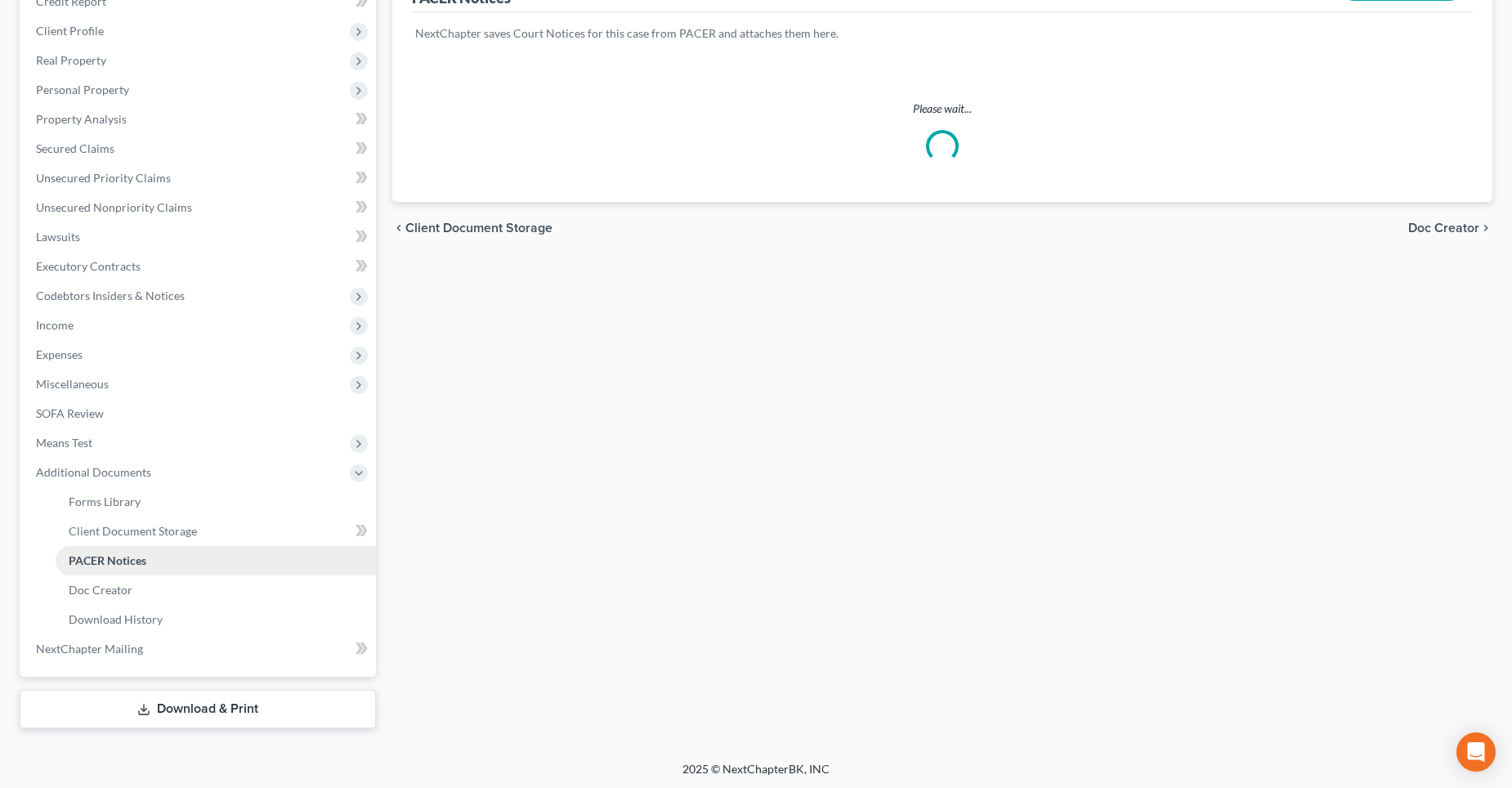
scroll to position [244, 0]
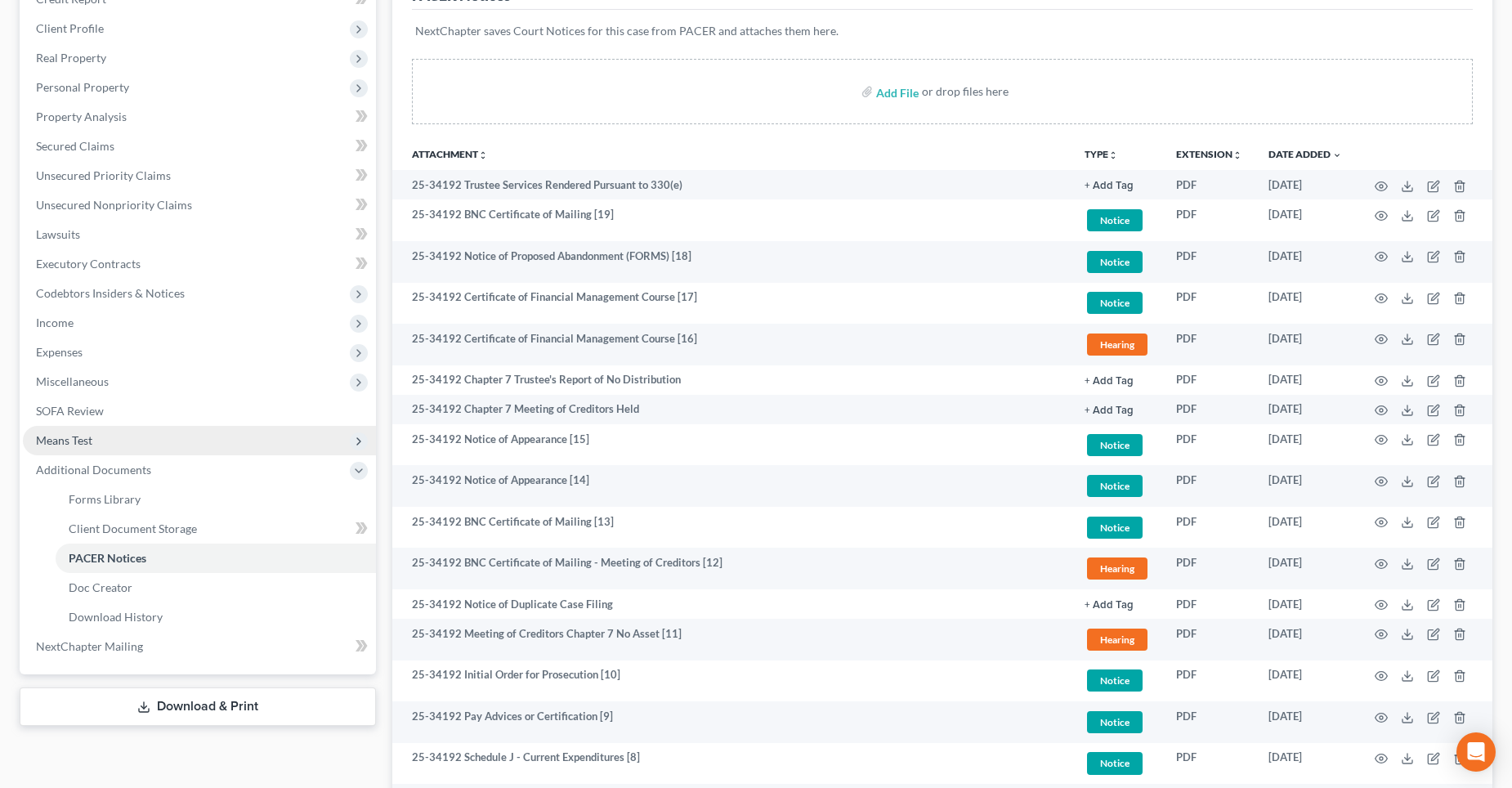
click at [86, 450] on span "Means Test" at bounding box center [198, 441] width 353 height 29
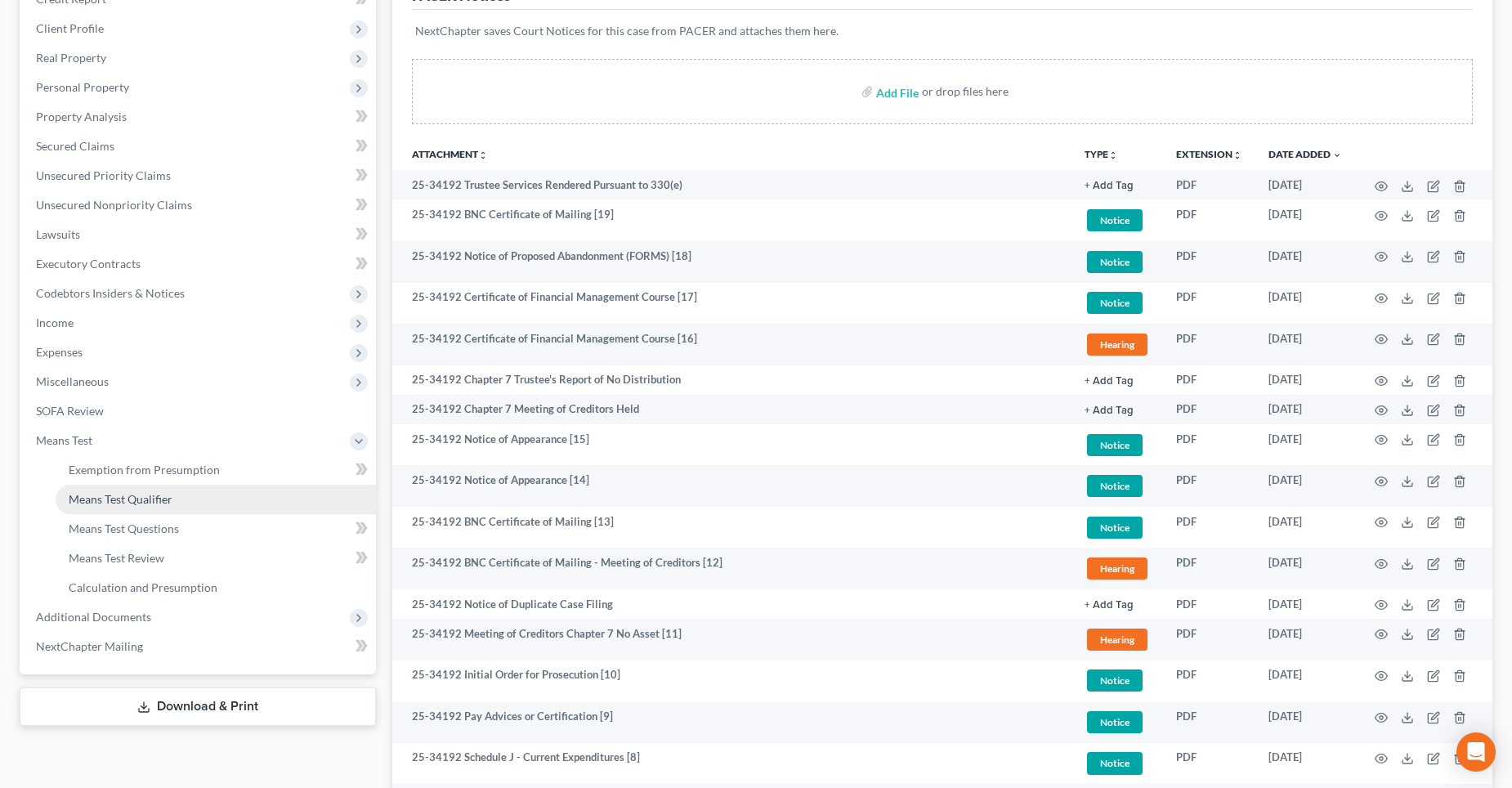
click at [140, 501] on span "Means Test Qualifier" at bounding box center [120, 499] width 104 height 14
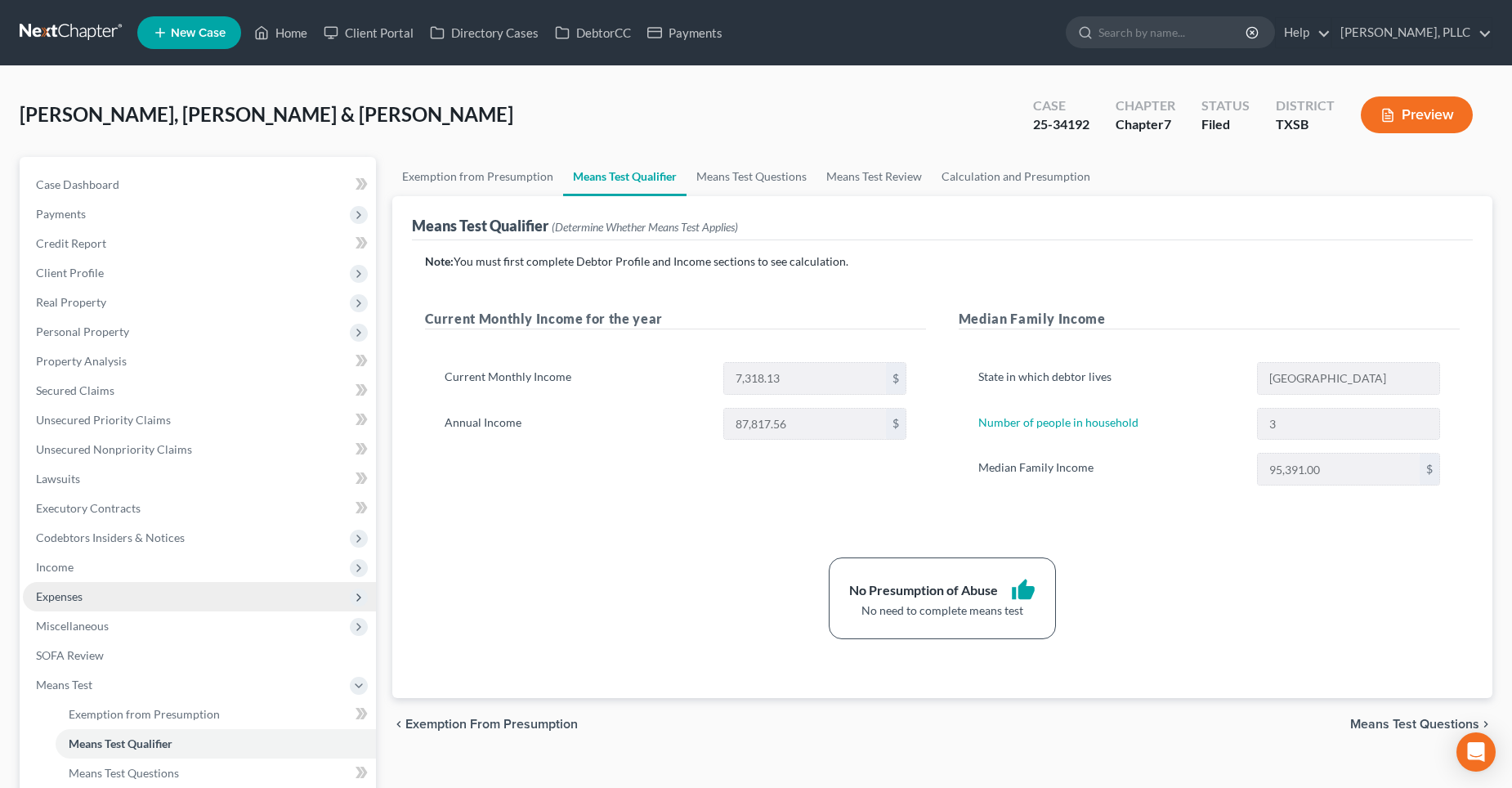
click at [90, 591] on span "Expenses" at bounding box center [198, 596] width 353 height 29
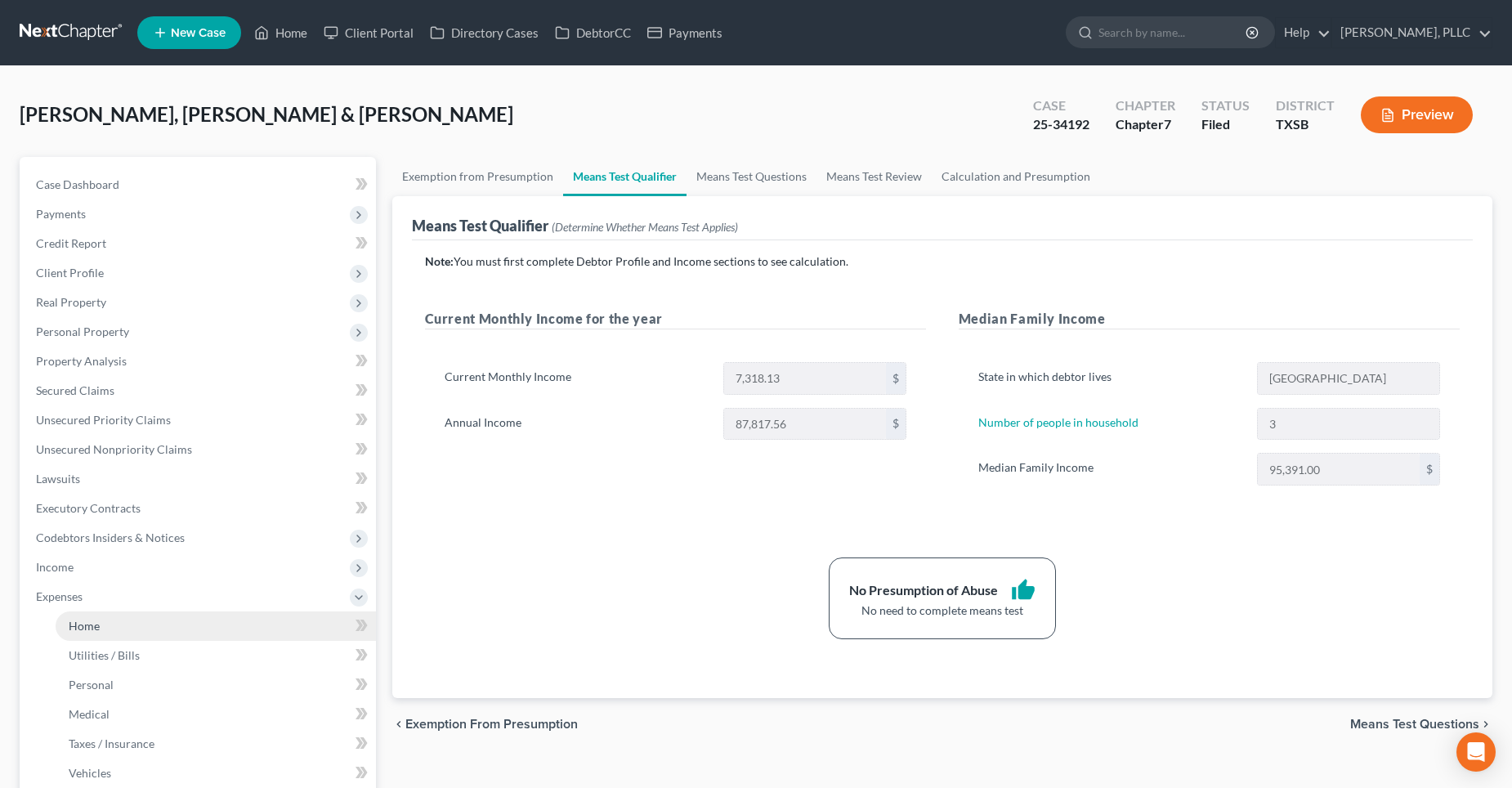
click at [96, 632] on span "Home" at bounding box center [84, 626] width 31 height 14
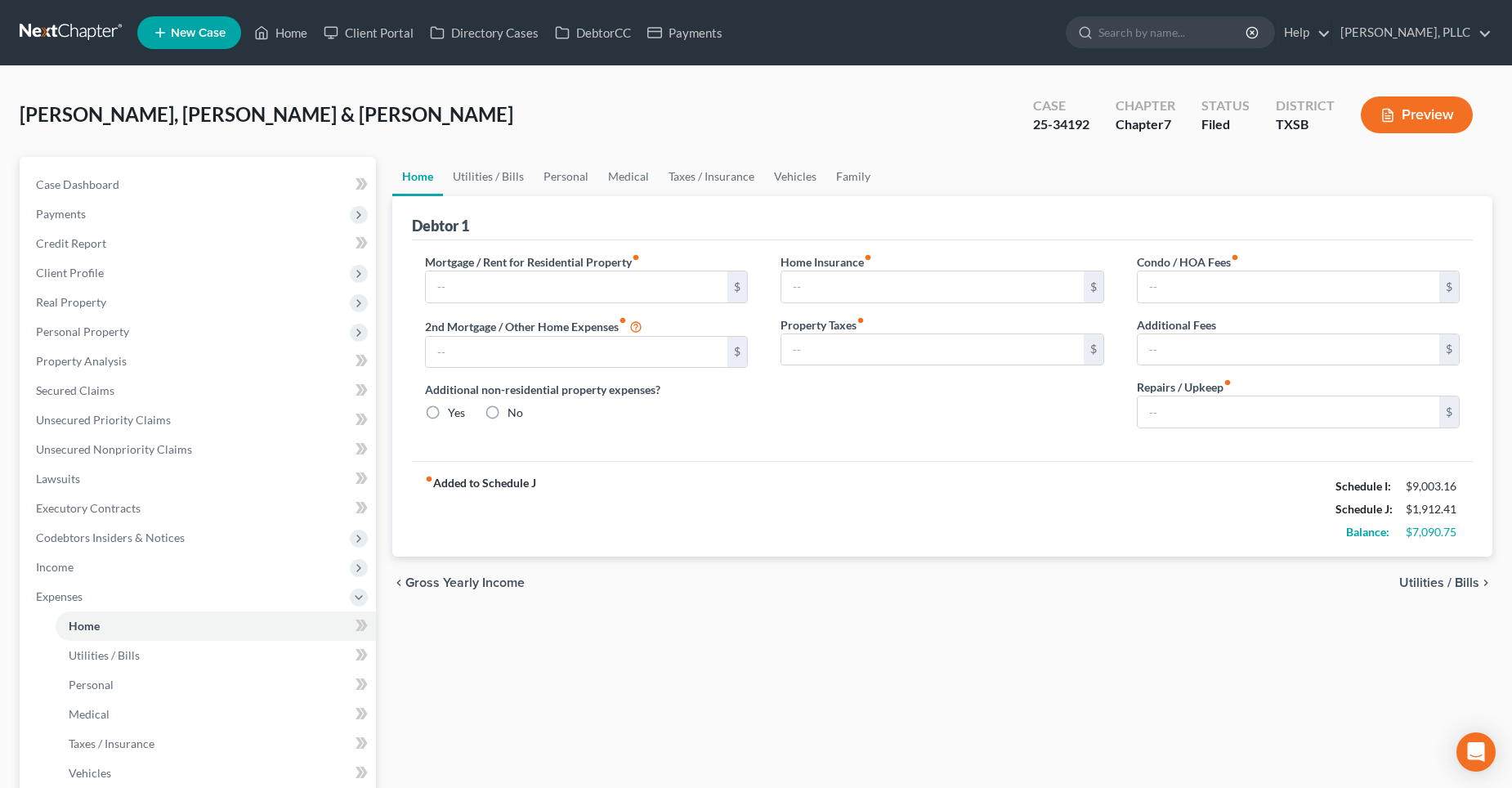
type input "2,681.77"
type input "0.00"
radio input "true"
type input "0.00"
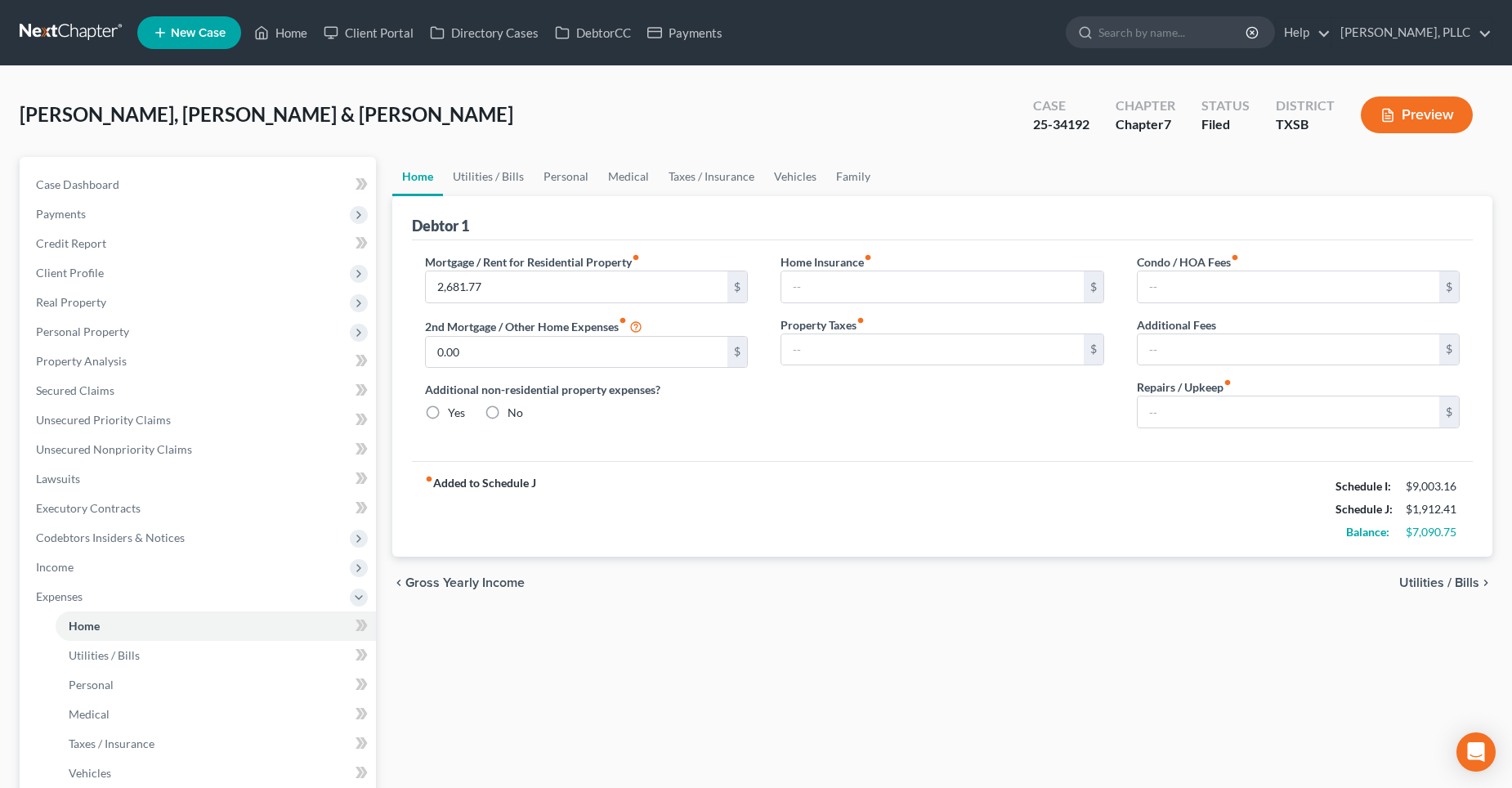
type input "35.00"
type input "0.00"
click at [485, 180] on link "Utilities / Bills" at bounding box center [488, 177] width 91 height 39
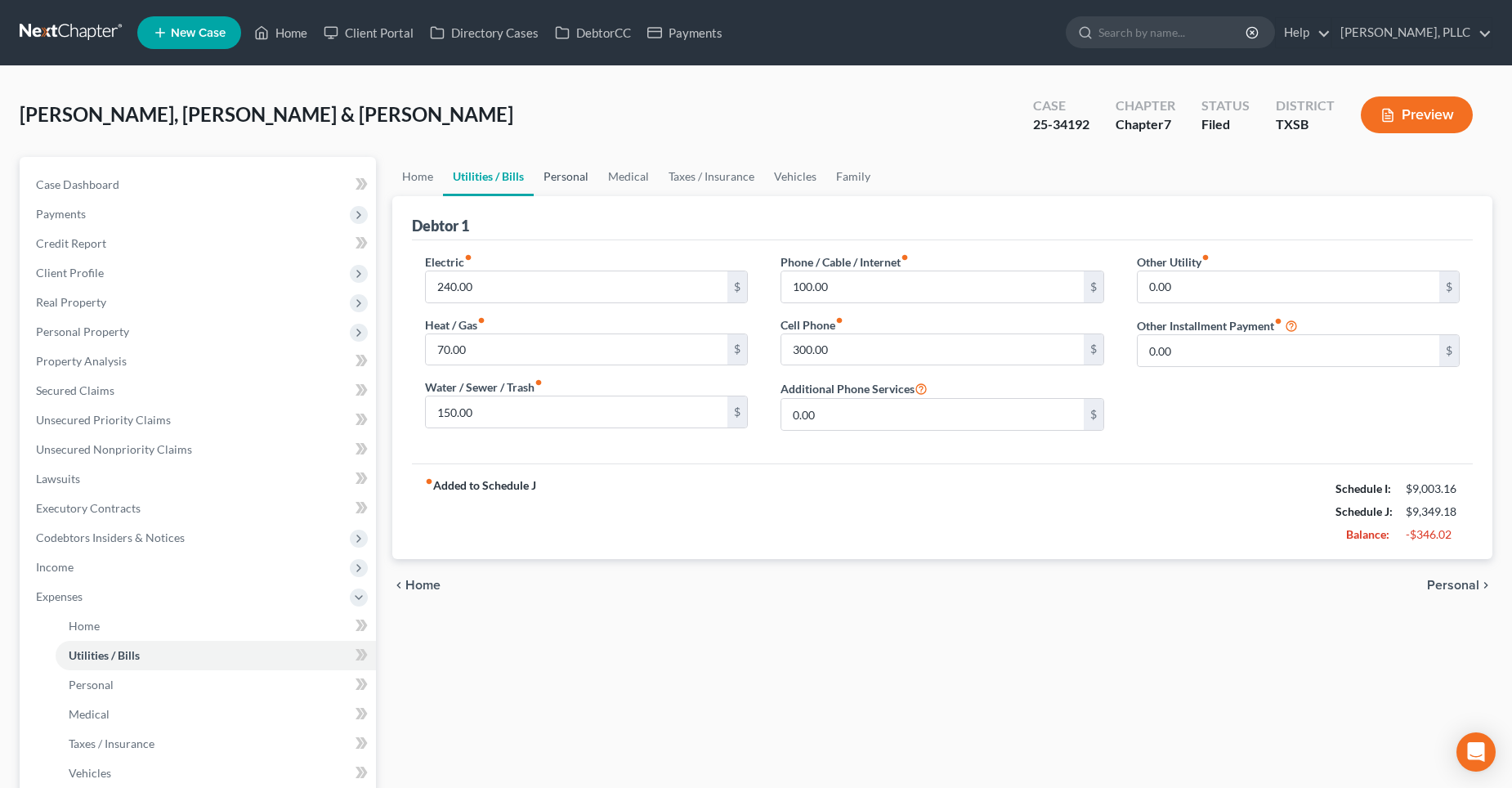
click at [551, 182] on link "Personal" at bounding box center [566, 177] width 65 height 39
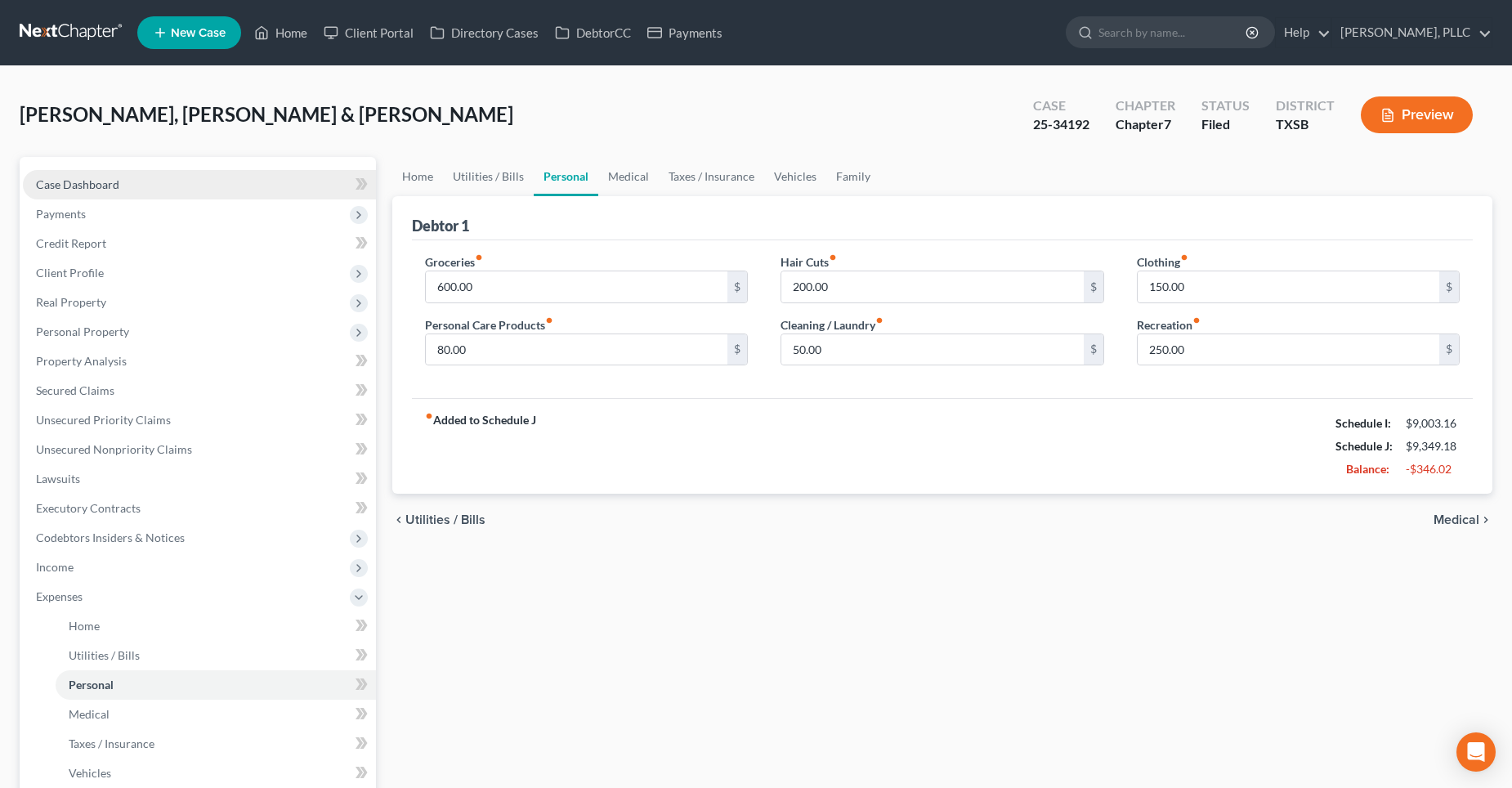
click at [167, 190] on link "Case Dashboard" at bounding box center [198, 185] width 353 height 29
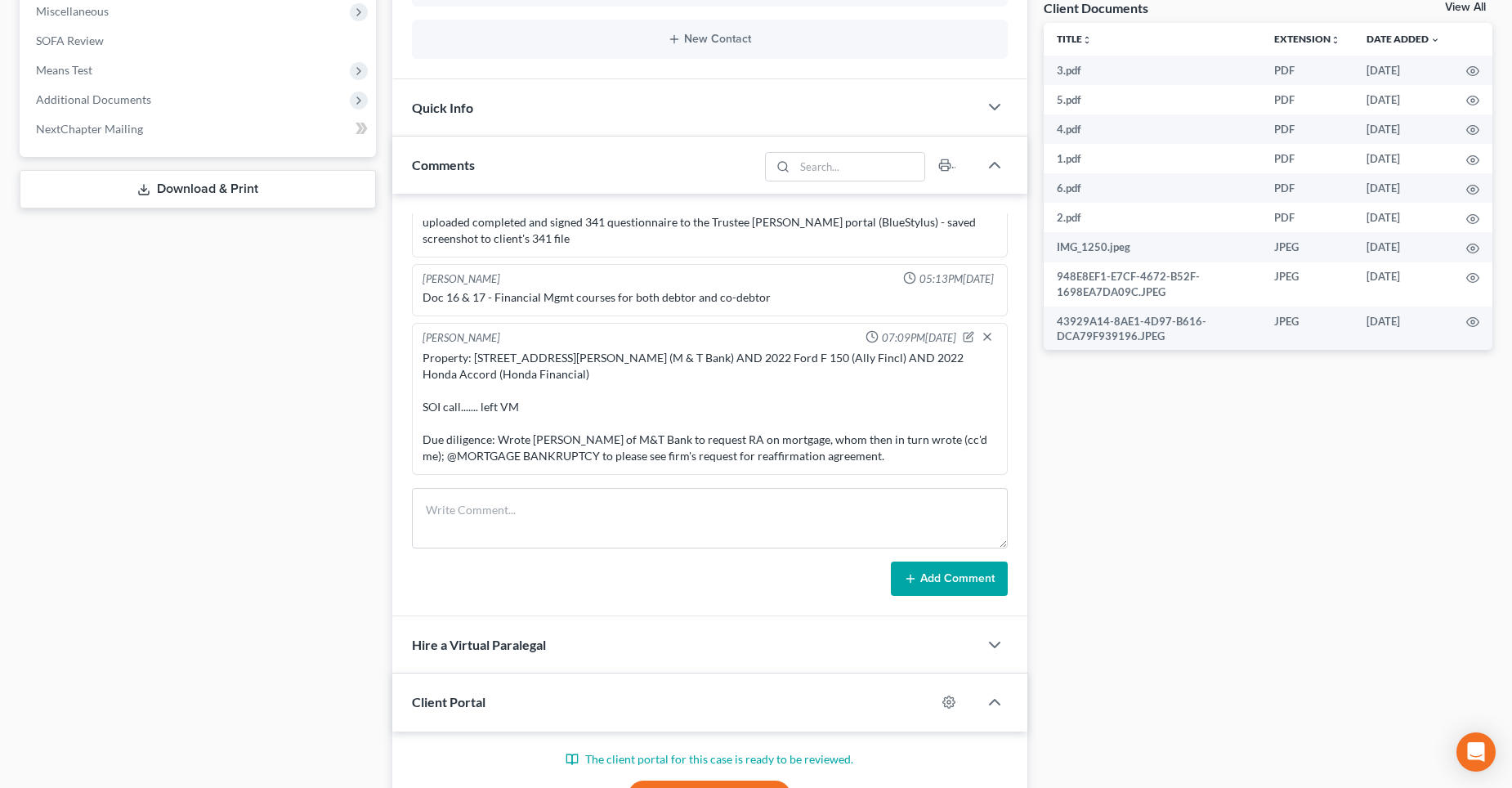
scroll to position [654, 0]
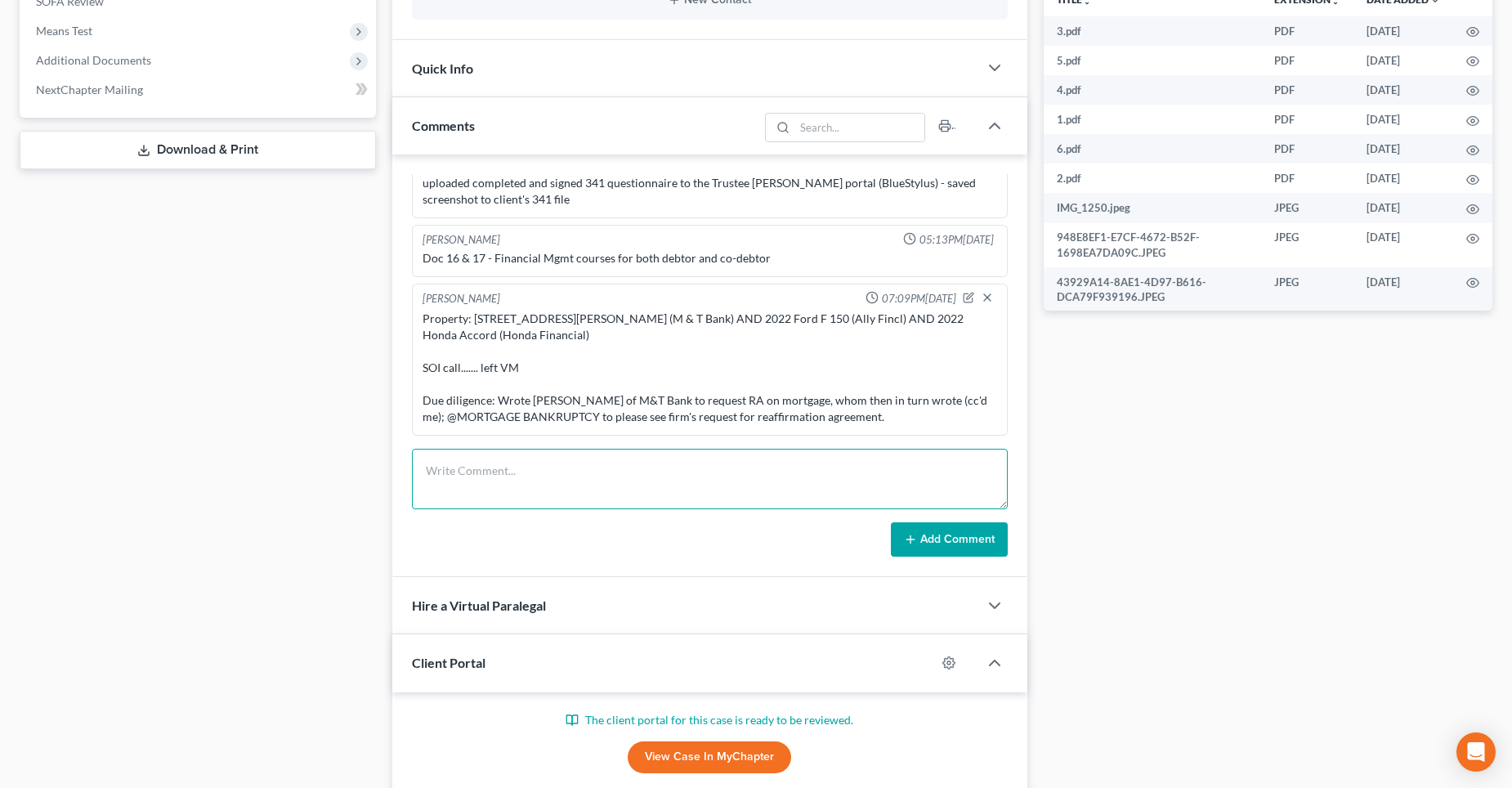
click at [460, 472] on textarea at bounding box center [710, 479] width 596 height 61
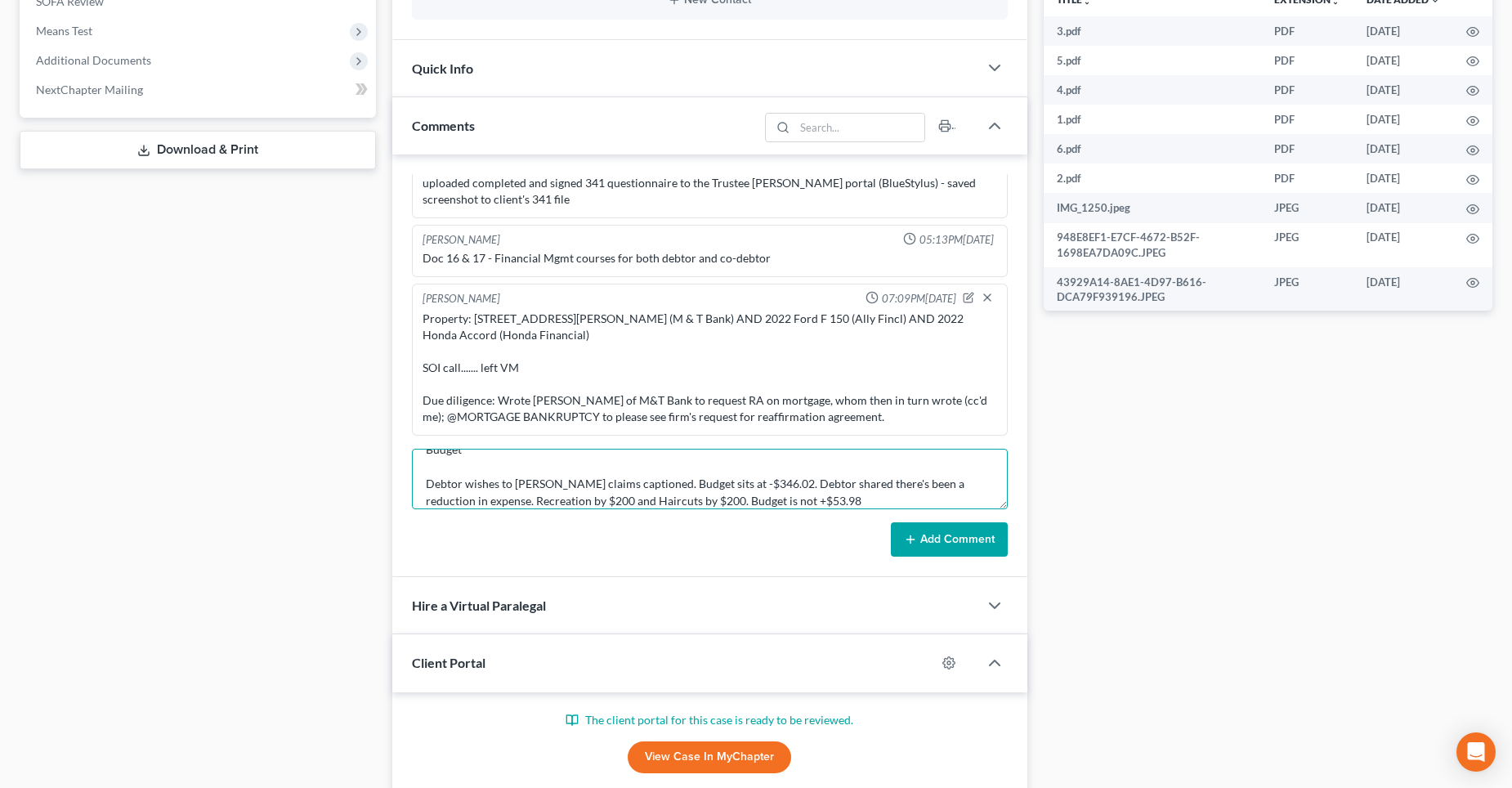
click at [470, 500] on textarea "Budget Debtor wishes to [PERSON_NAME] claims captioned. Budget sits at -$346.02…" at bounding box center [710, 479] width 596 height 61
click at [748, 499] on textarea "Budget Debtor wishes to [PERSON_NAME] claims captioned. Budget sits at -$346.02…" at bounding box center [710, 479] width 596 height 61
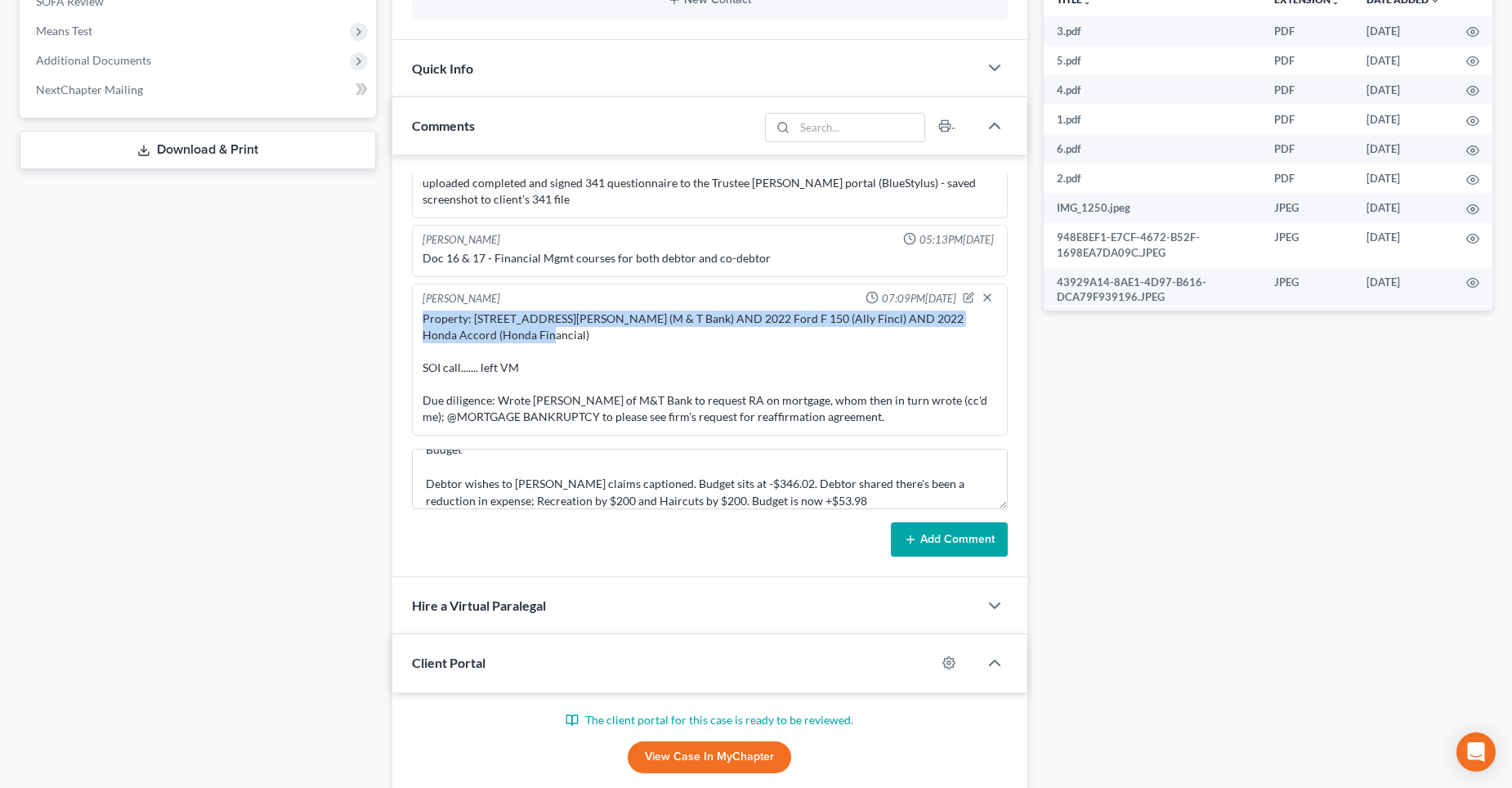
drag, startPoint x: 424, startPoint y: 316, endPoint x: 512, endPoint y: 330, distance: 89.1
click at [512, 330] on div "Property: [STREET_ADDRESS][PERSON_NAME] (M & T Bank) AND 2022 Ford F 150 (Ally …" at bounding box center [710, 368] width 575 height 114
copy div "Property: [STREET_ADDRESS][PERSON_NAME] (M & T Bank) AND 2022 Ford F 150 (Ally …"
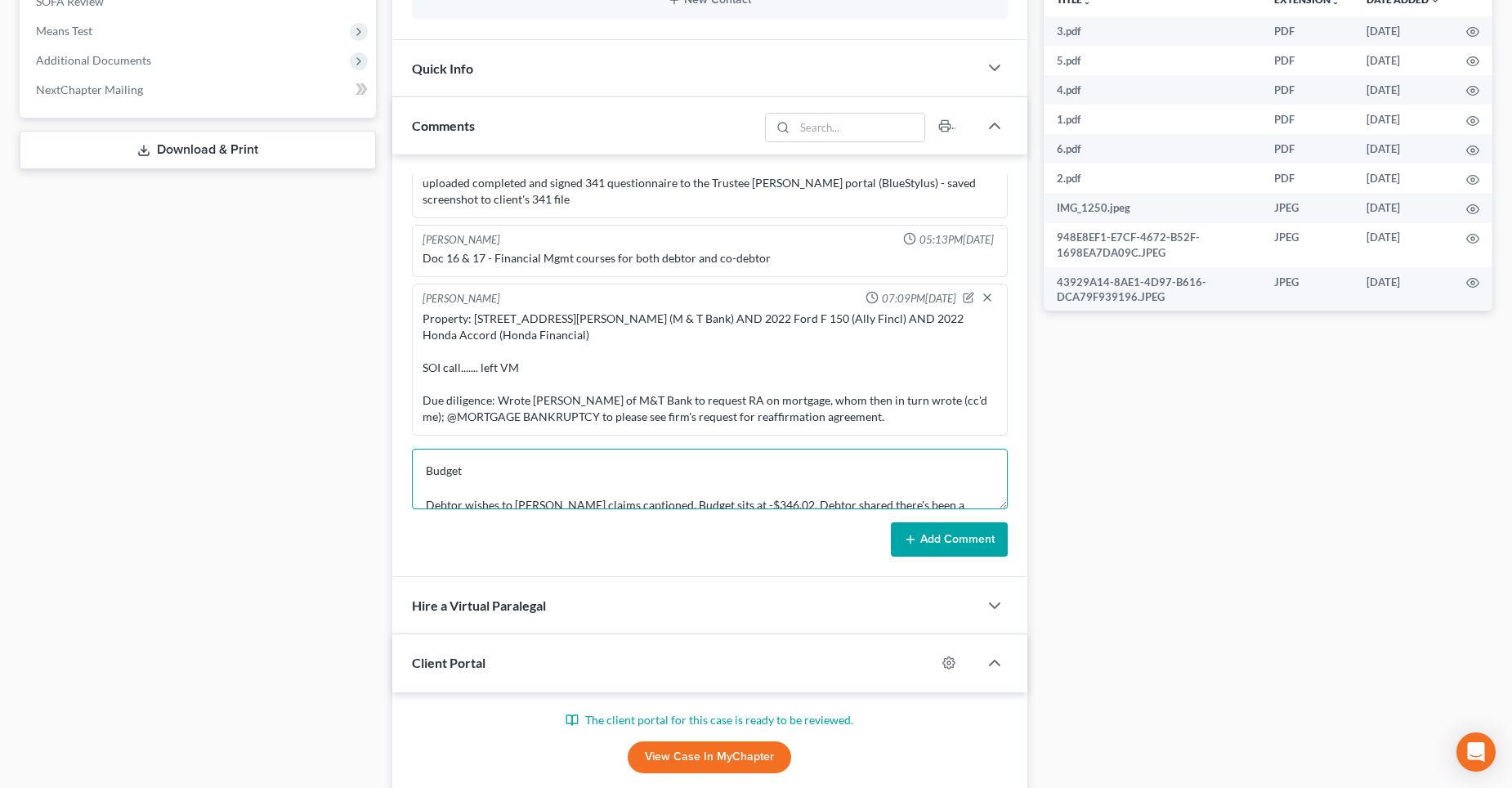
click at [473, 466] on textarea "Budget Debtor wishes to [PERSON_NAME] claims captioned. Budget sits at -$346.02…" at bounding box center [710, 479] width 596 height 61
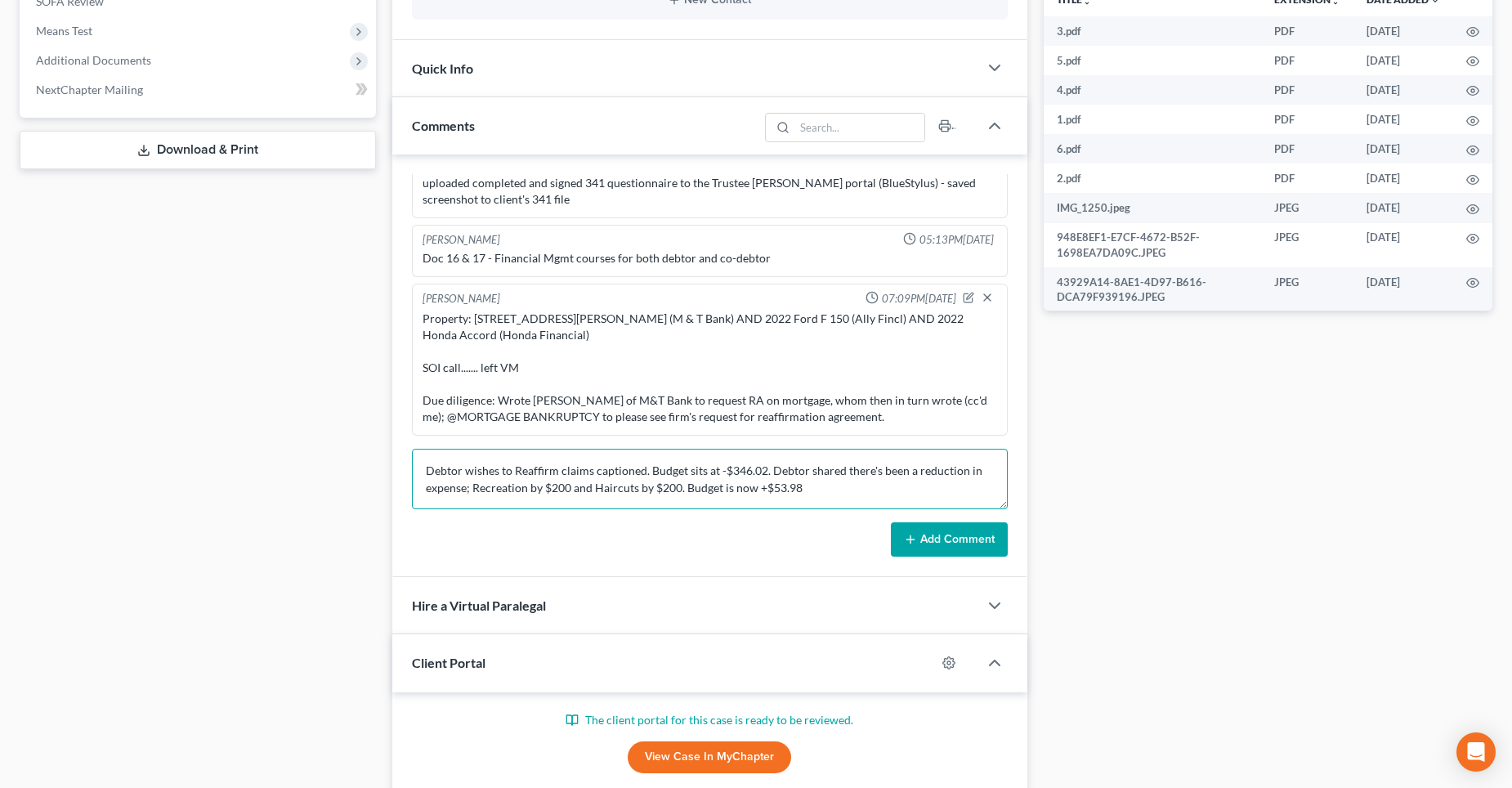
paste textarea "Property: [STREET_ADDRESS][PERSON_NAME] (M & T Bank) AND 2022 Ford F 150 (Ally …"
click at [817, 482] on textarea "Property: [STREET_ADDRESS][PERSON_NAME] (M & T Bank) AND 2022 Ford F 150 (Ally …" at bounding box center [710, 479] width 596 height 61
type textarea "Property: [STREET_ADDRESS][PERSON_NAME] (M & T Bank) AND 2022 Ford F 150 (Ally …"
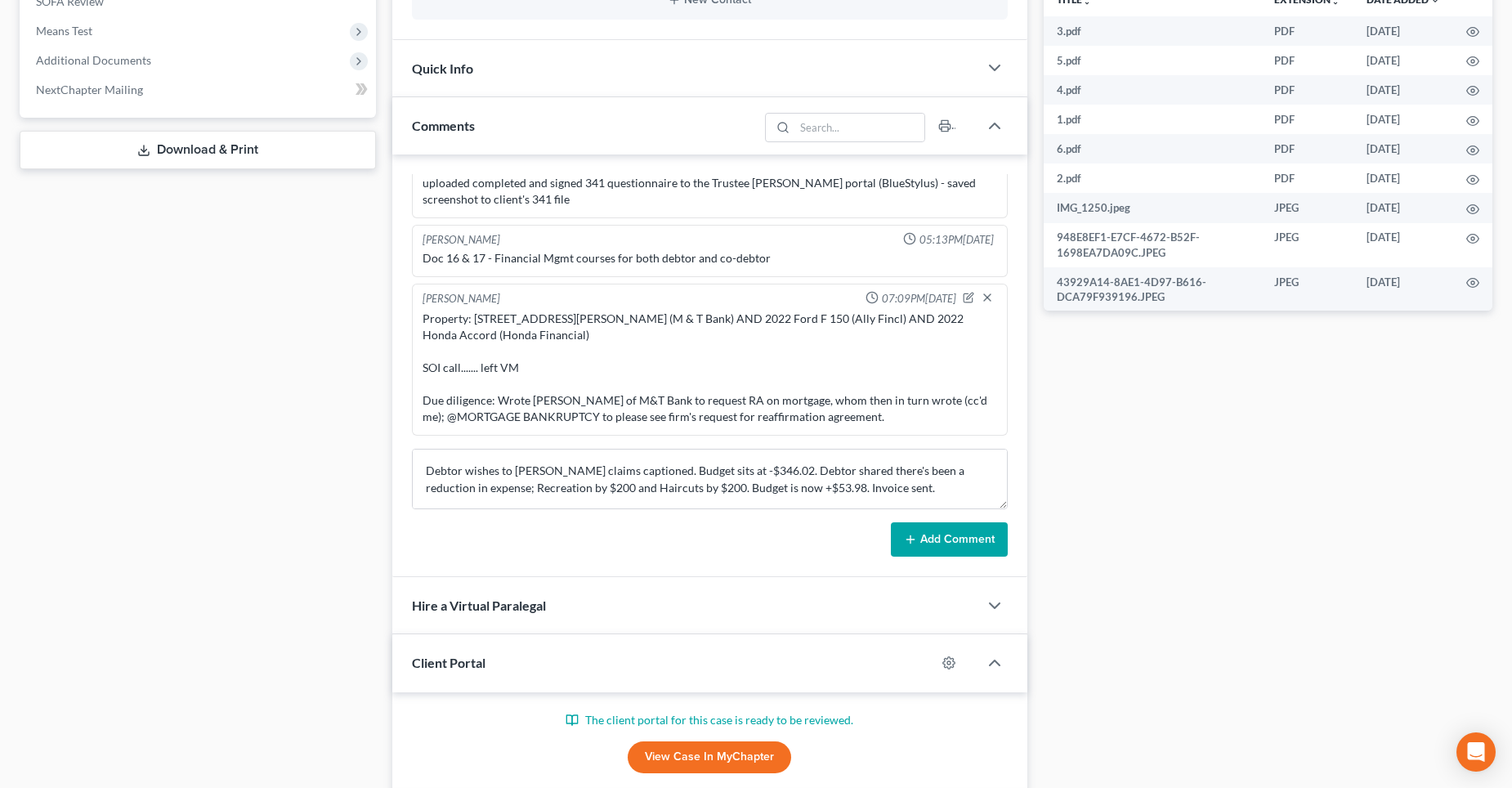
click at [945, 537] on button "Add Comment" at bounding box center [949, 539] width 117 height 34
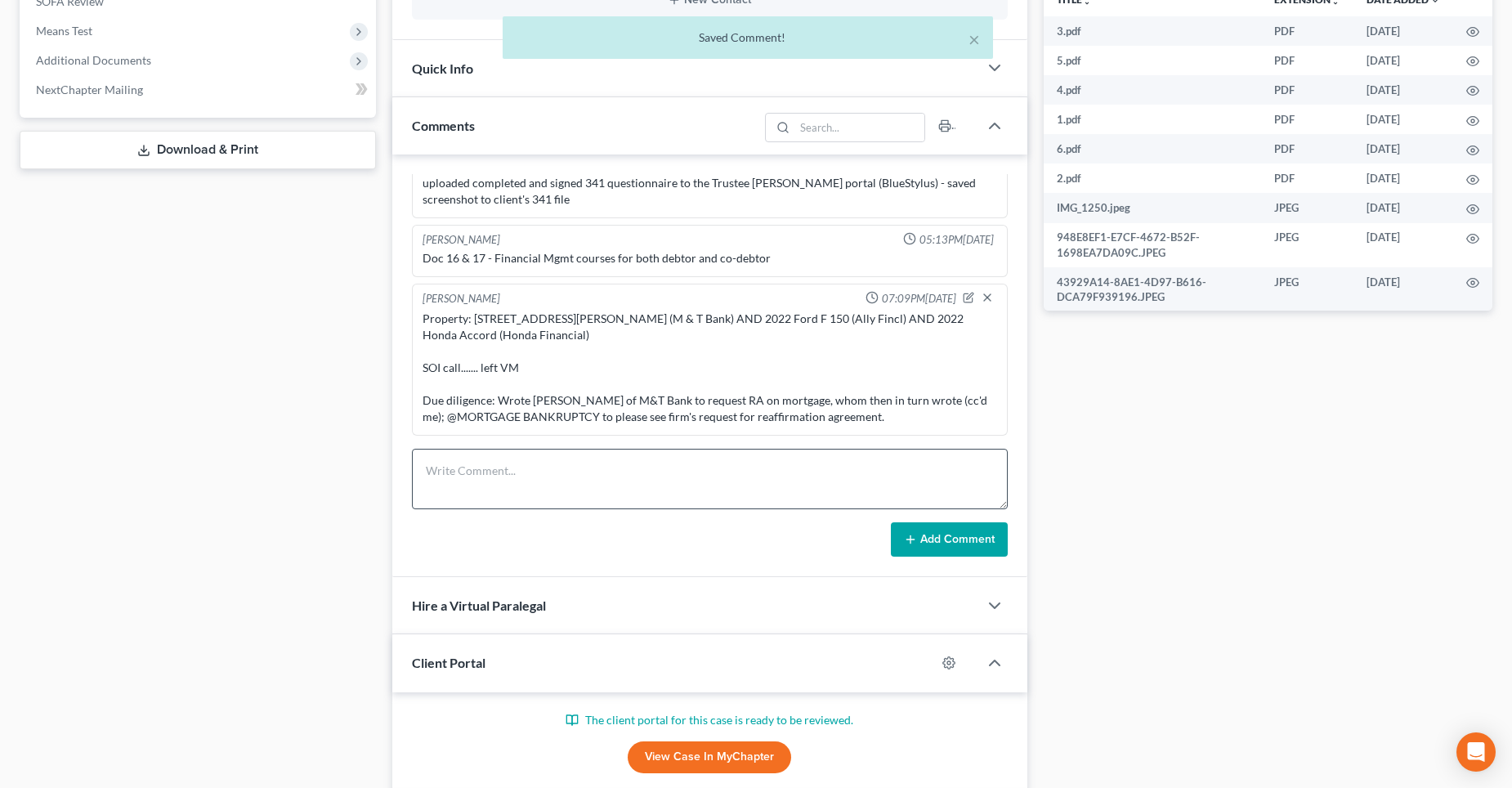
scroll to position [1953, 0]
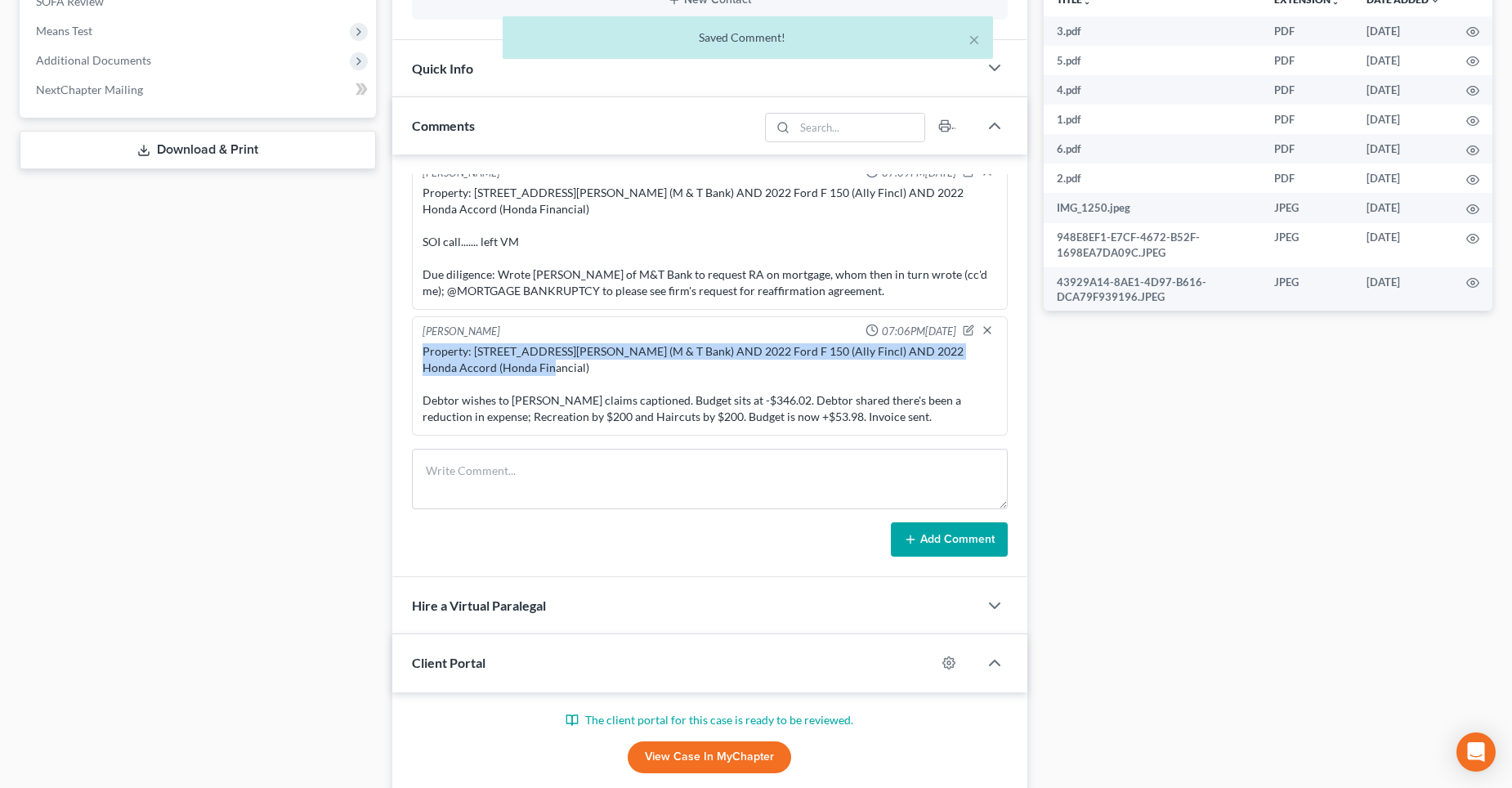
drag, startPoint x: 423, startPoint y: 354, endPoint x: 509, endPoint y: 372, distance: 87.9
click at [509, 372] on div "Property: [STREET_ADDRESS][PERSON_NAME] (M & T Bank) AND 2022 Ford F 150 (Ally …" at bounding box center [710, 384] width 575 height 82
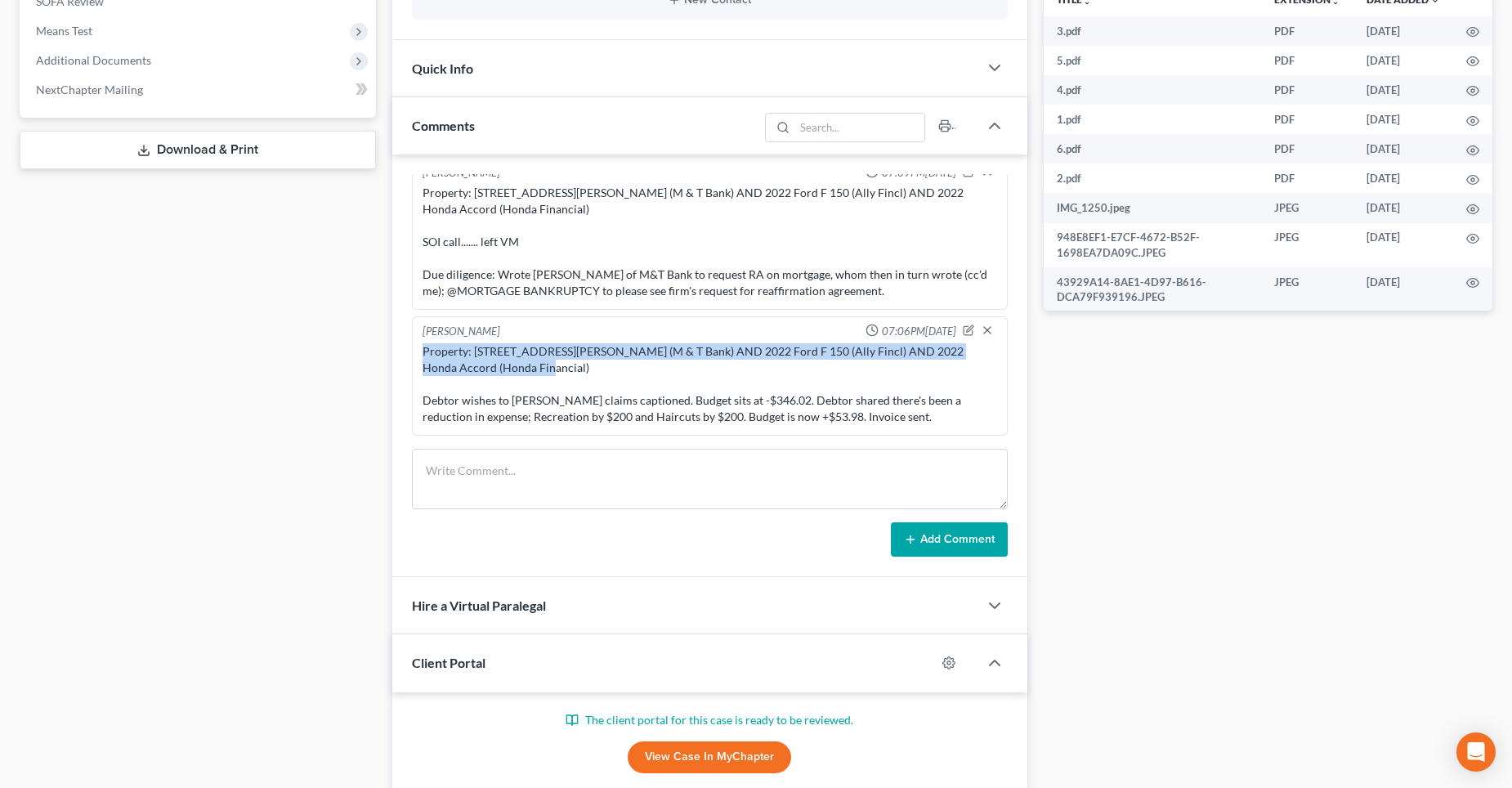
copy div "Property: [STREET_ADDRESS][PERSON_NAME] (M & T Bank) AND 2022 Ford F 150 (Ally …"
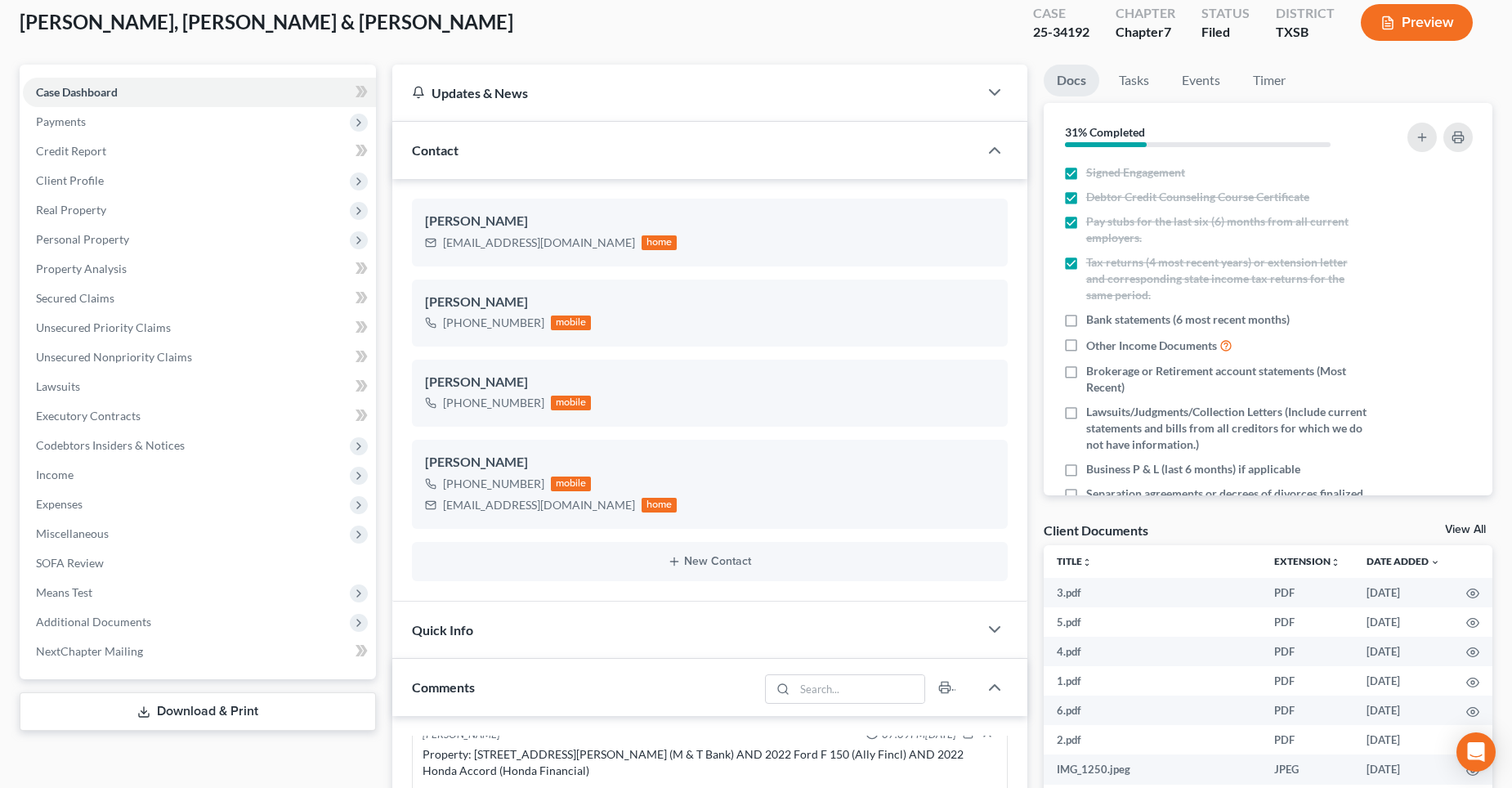
scroll to position [0, 0]
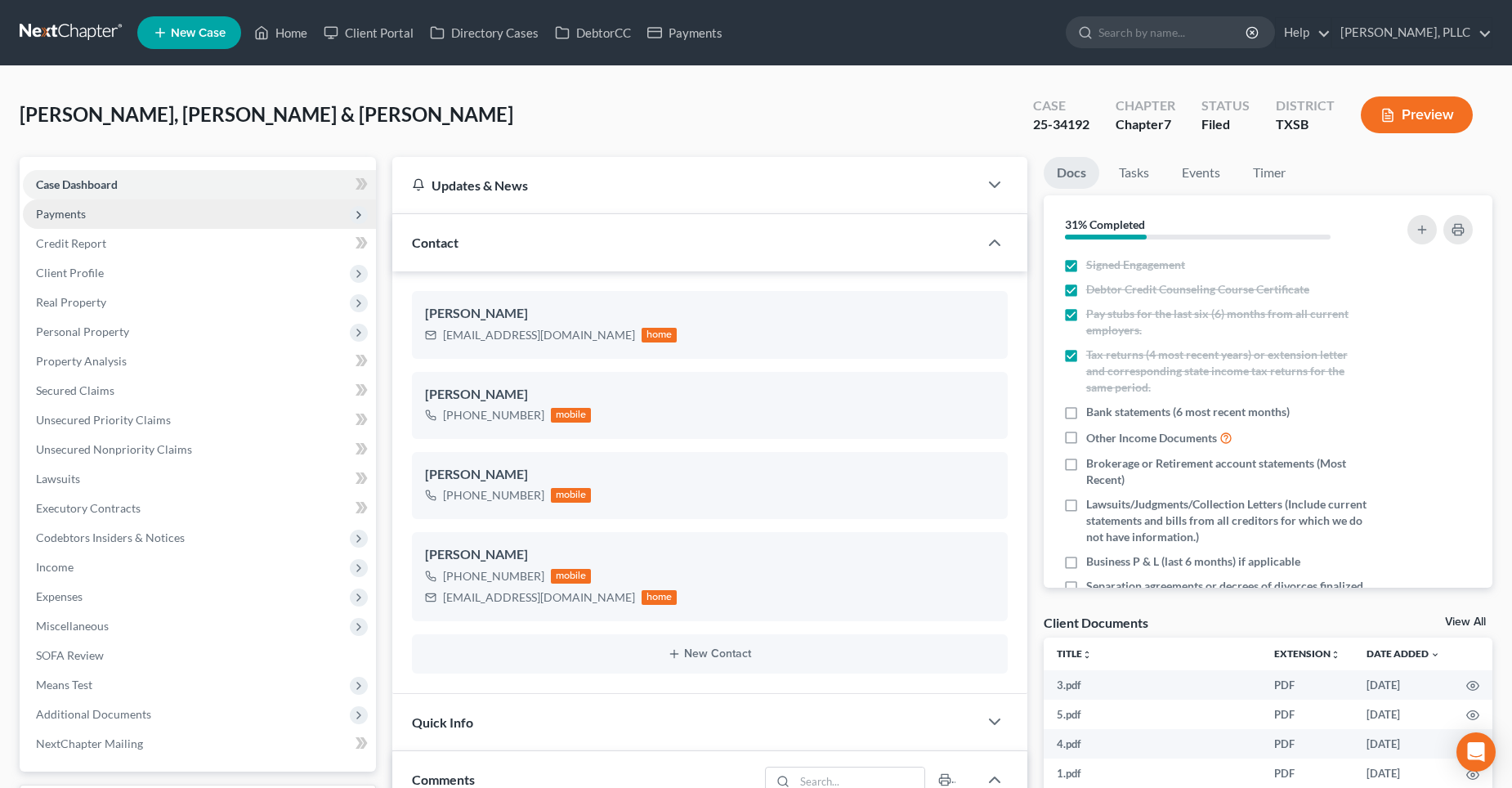
click at [121, 208] on span "Payments" at bounding box center [198, 214] width 353 height 29
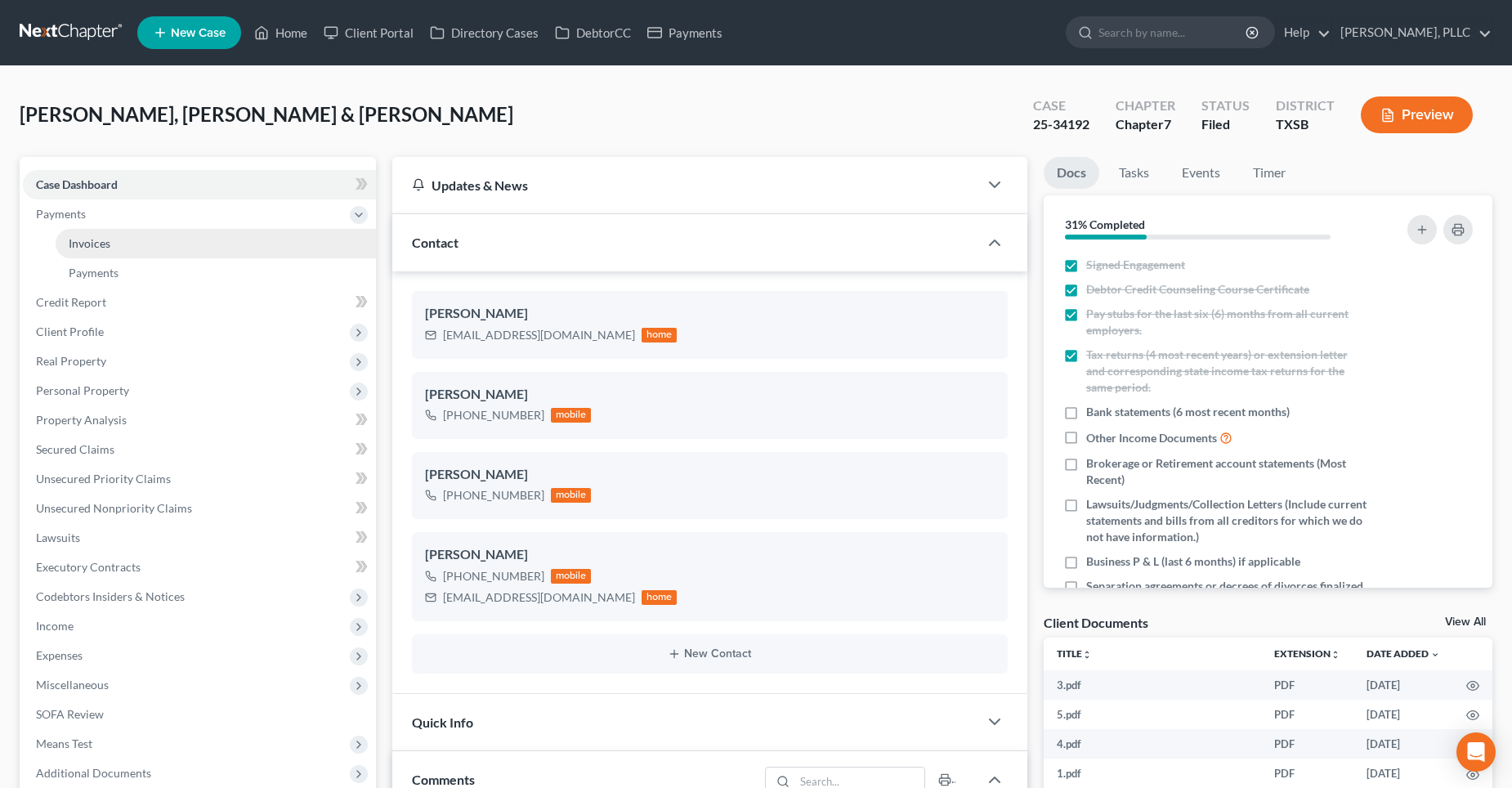
click at [155, 241] on link "Invoices" at bounding box center [216, 243] width 321 height 29
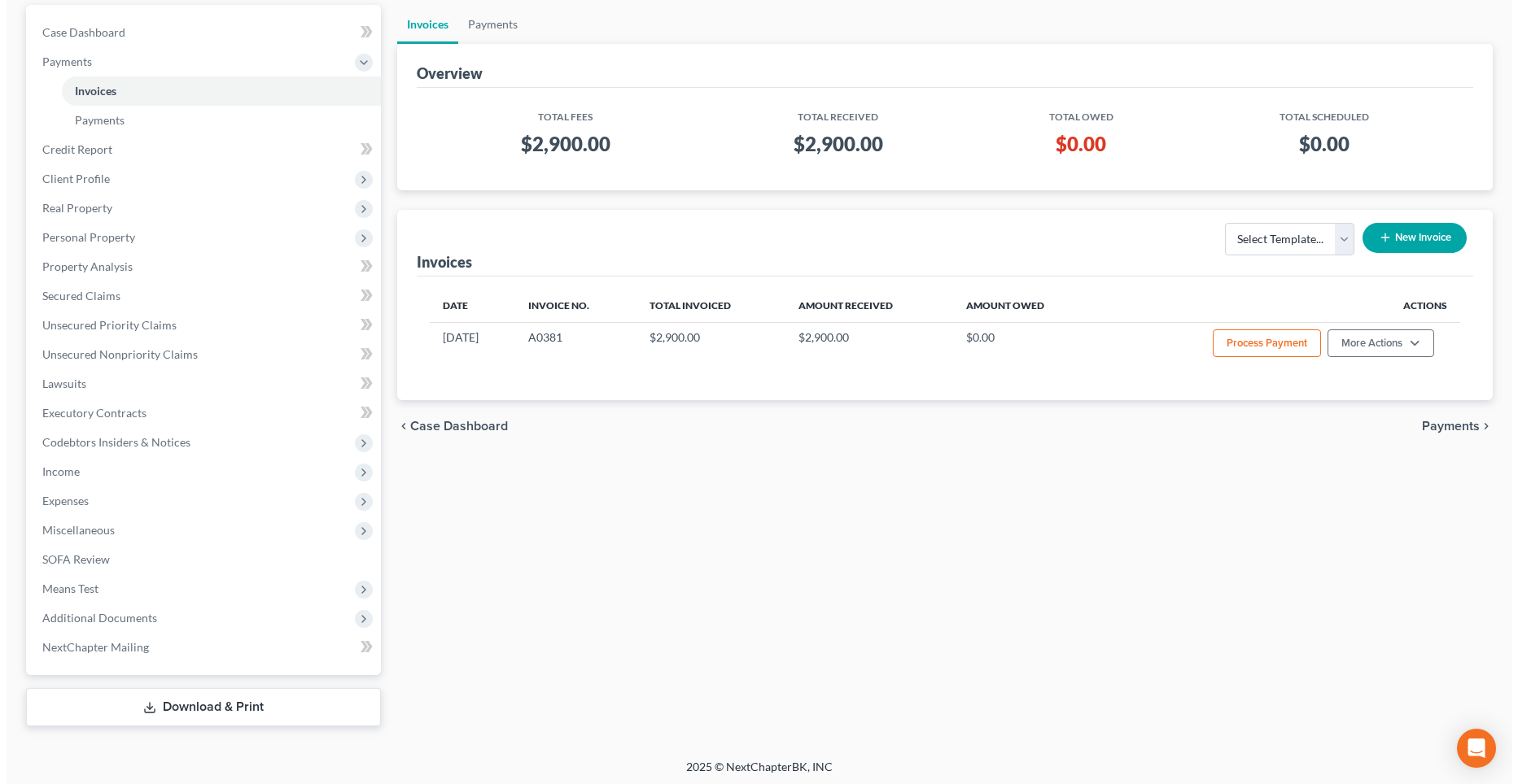
scroll to position [156, 0]
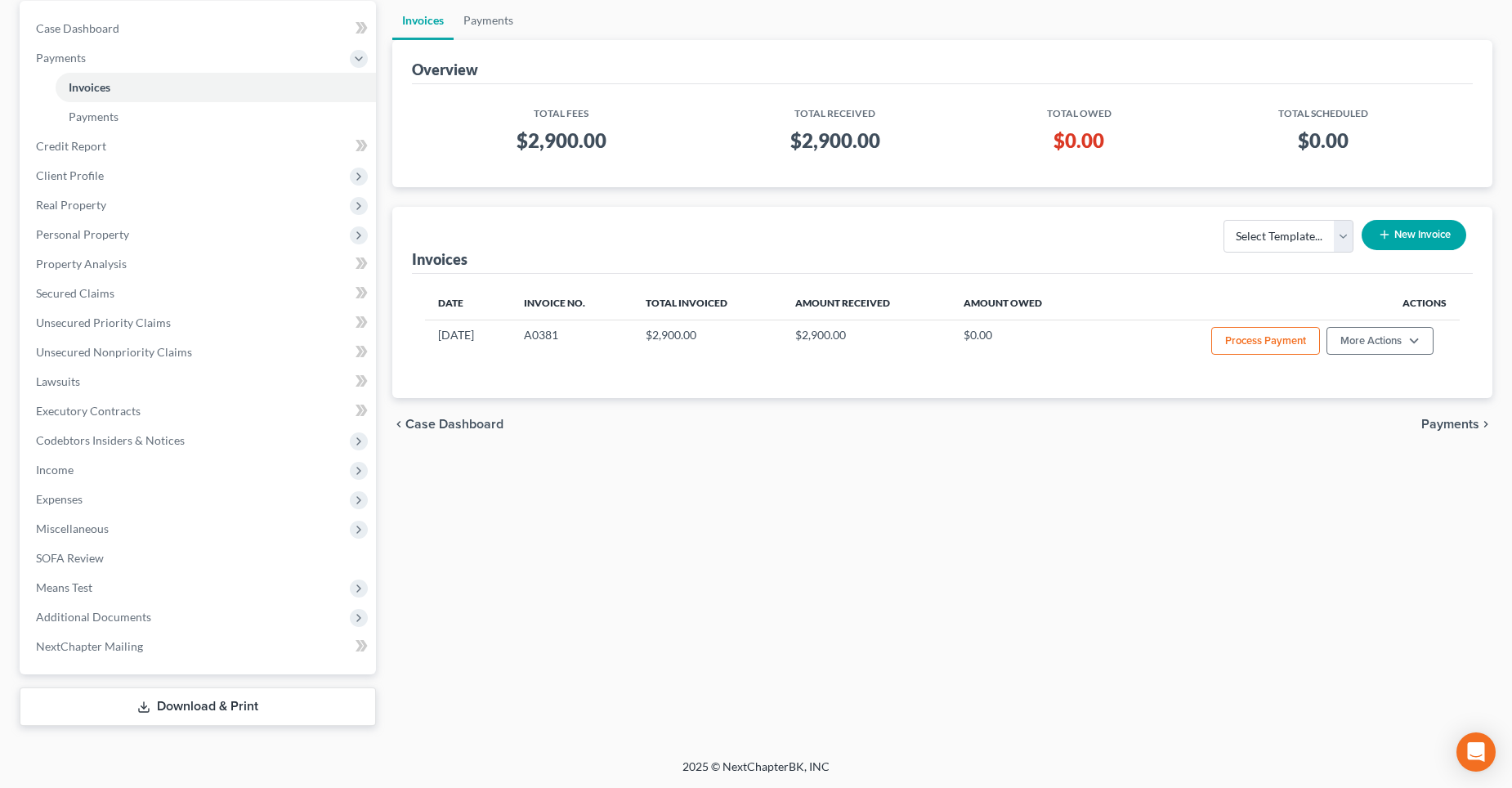
click at [1404, 234] on button "New Invoice" at bounding box center [1413, 235] width 105 height 30
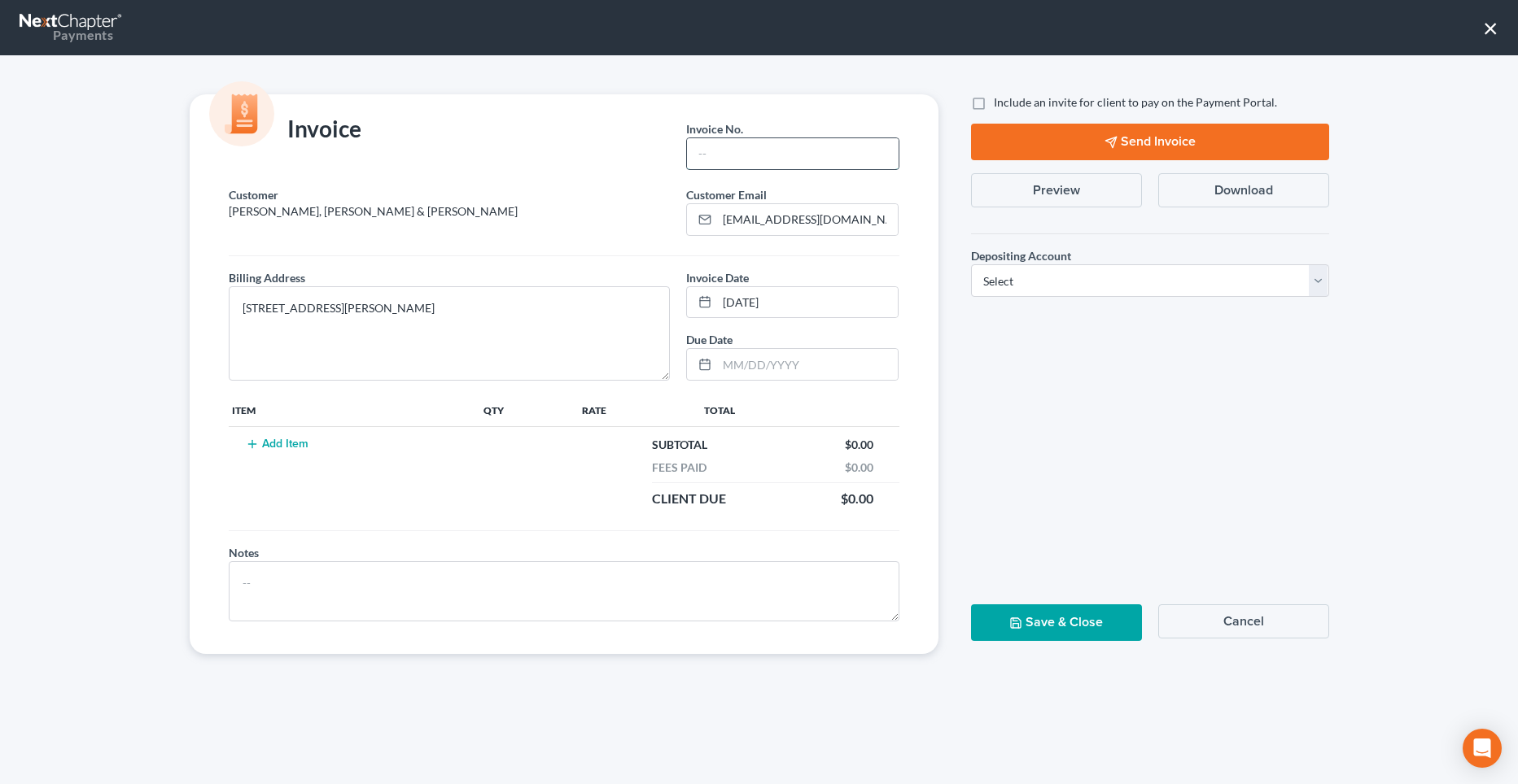
click at [724, 152] on input "text" at bounding box center [792, 154] width 211 height 31
type input "K038"
click at [275, 443] on button "Add Item" at bounding box center [277, 444] width 72 height 13
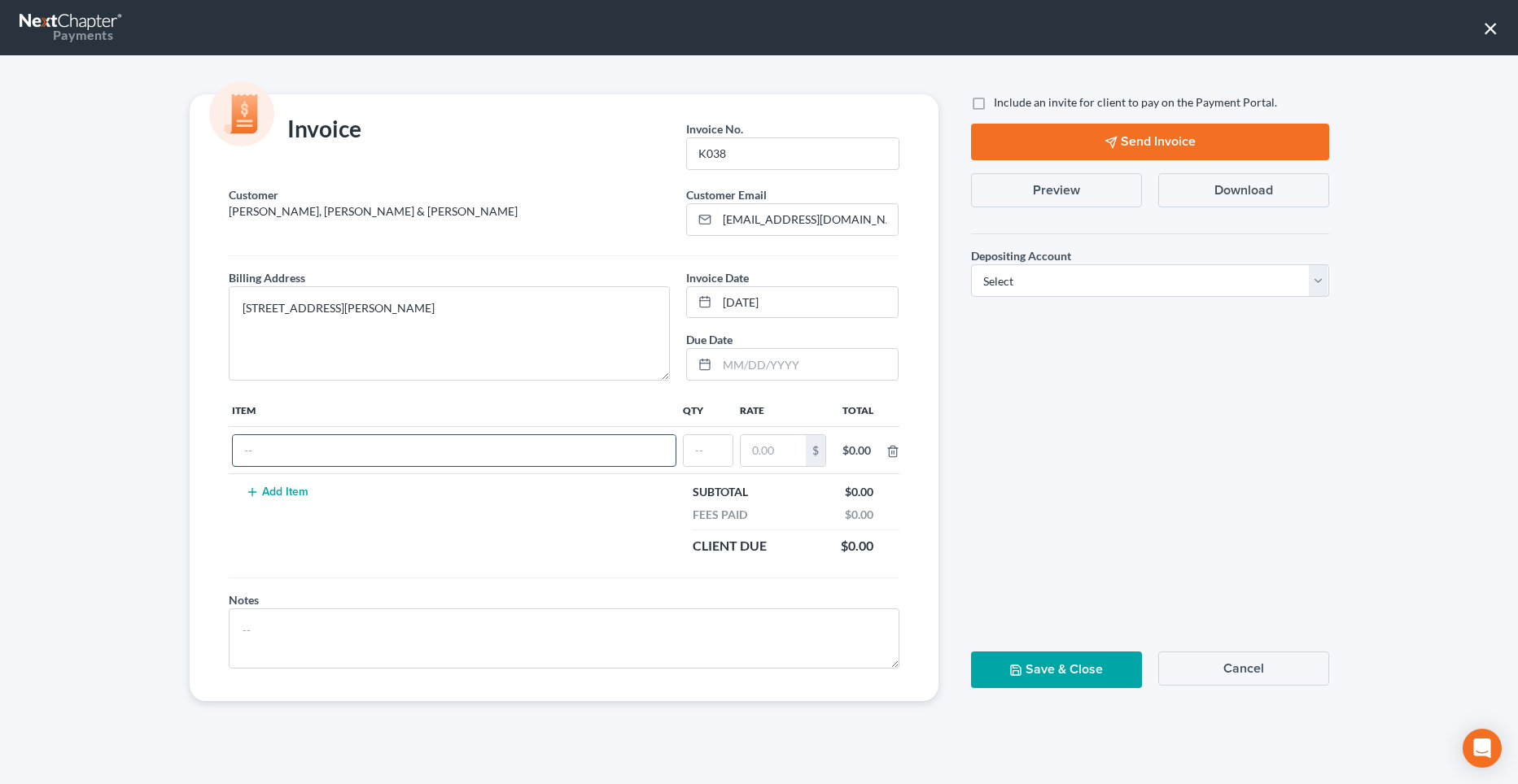
click at [286, 457] on input "text" at bounding box center [453, 450] width 443 height 31
paste input "Property: [STREET_ADDRESS][PERSON_NAME] (M & T Bank) AND 2022 Ford F 150 (Ally …"
type input "Property: [STREET_ADDRESS][PERSON_NAME] (M & T Bank)"
click at [280, 490] on button "Add Item" at bounding box center [277, 491] width 72 height 13
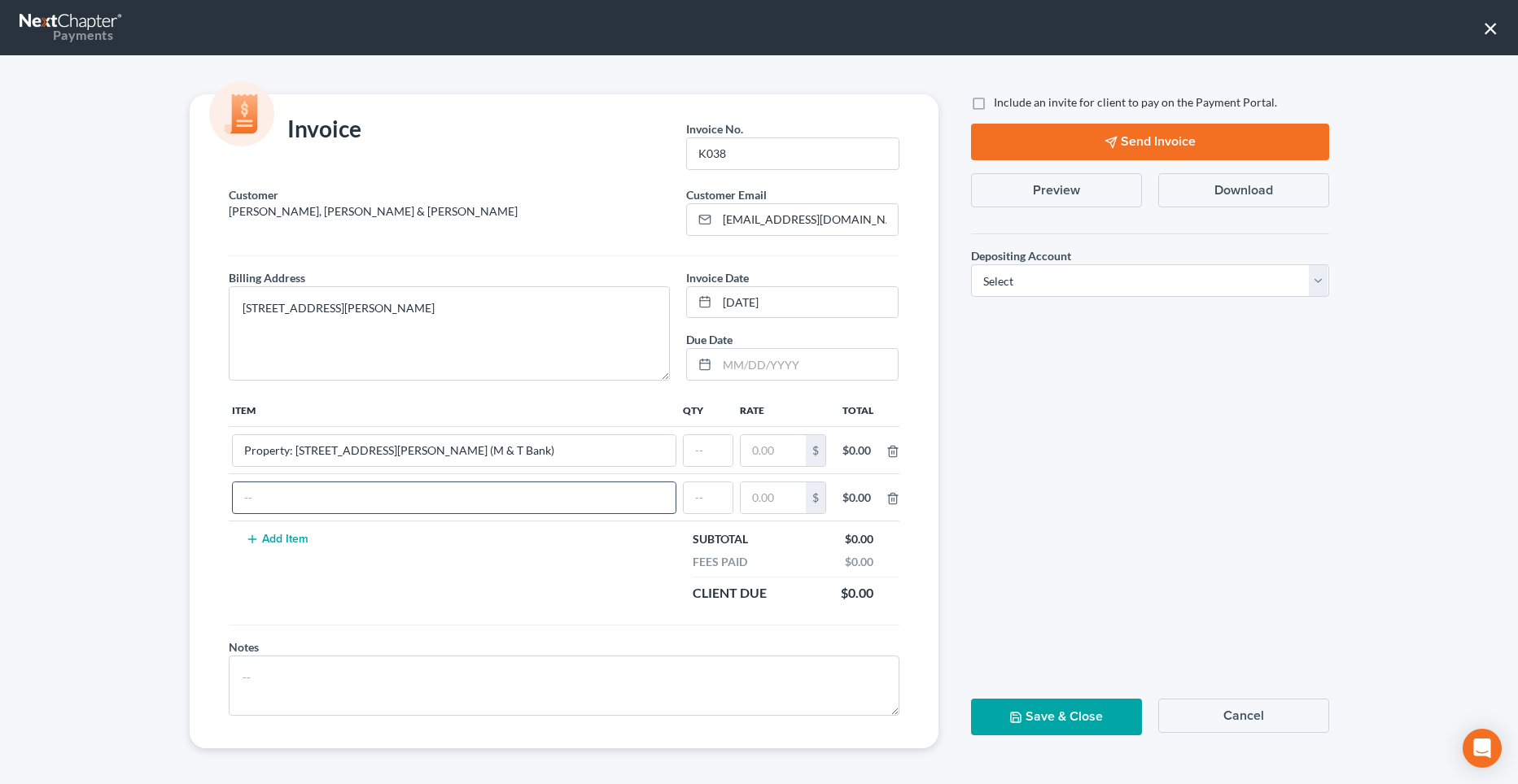
click at [277, 491] on input "text" at bounding box center [453, 498] width 443 height 31
paste input "Property: [STREET_ADDRESS][PERSON_NAME] (M & T Bank) AND 2022 Ford F 150 (Ally …"
click at [303, 494] on input "Property: [STREET_ADDRESS][PERSON_NAME] (M & T Bank) AND 2022 Ford F 150 (Ally …" at bounding box center [453, 498] width 443 height 31
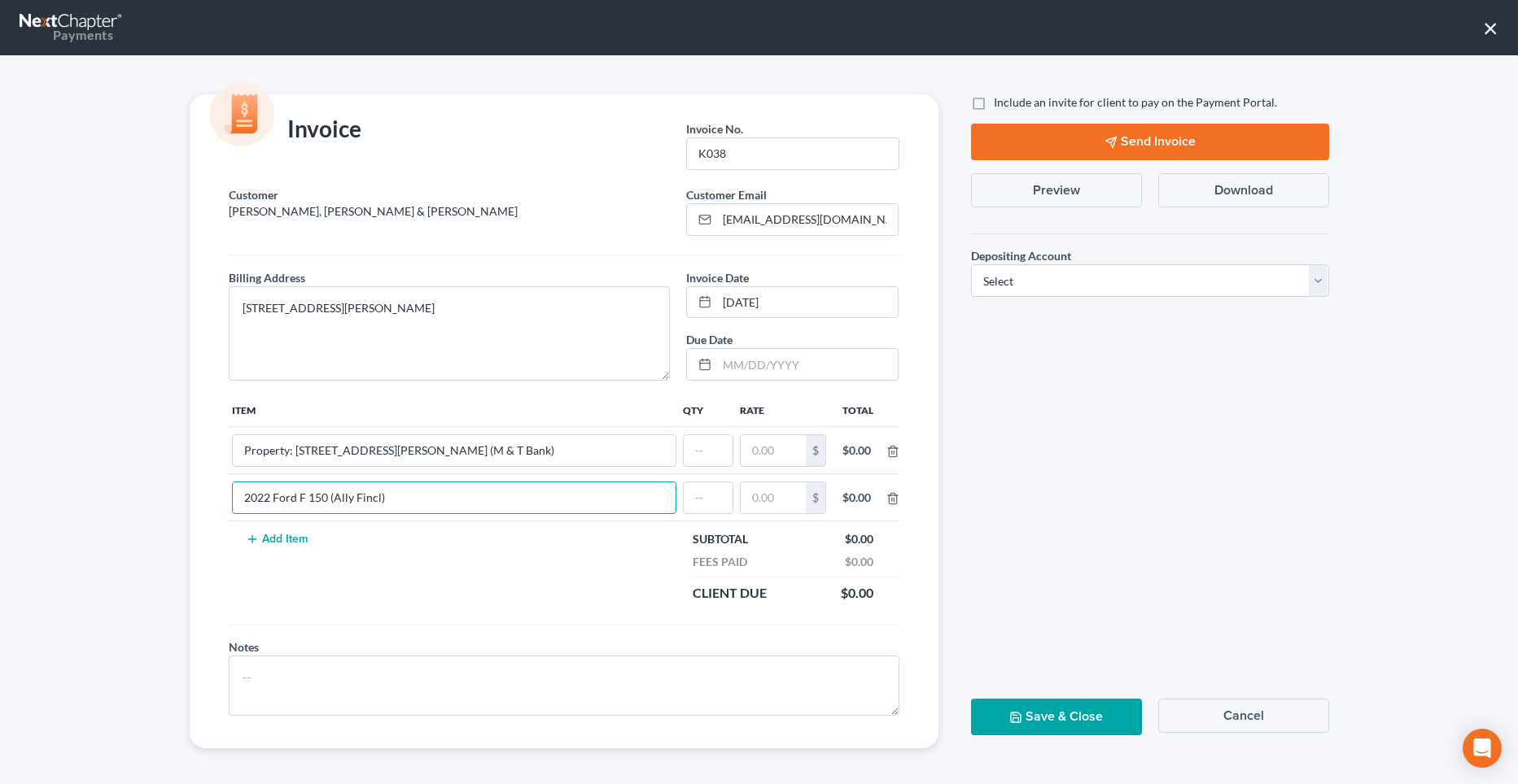
type input "2022 Ford F 150 (Ally Fincl)"
click at [281, 534] on button "Add Item" at bounding box center [277, 539] width 72 height 13
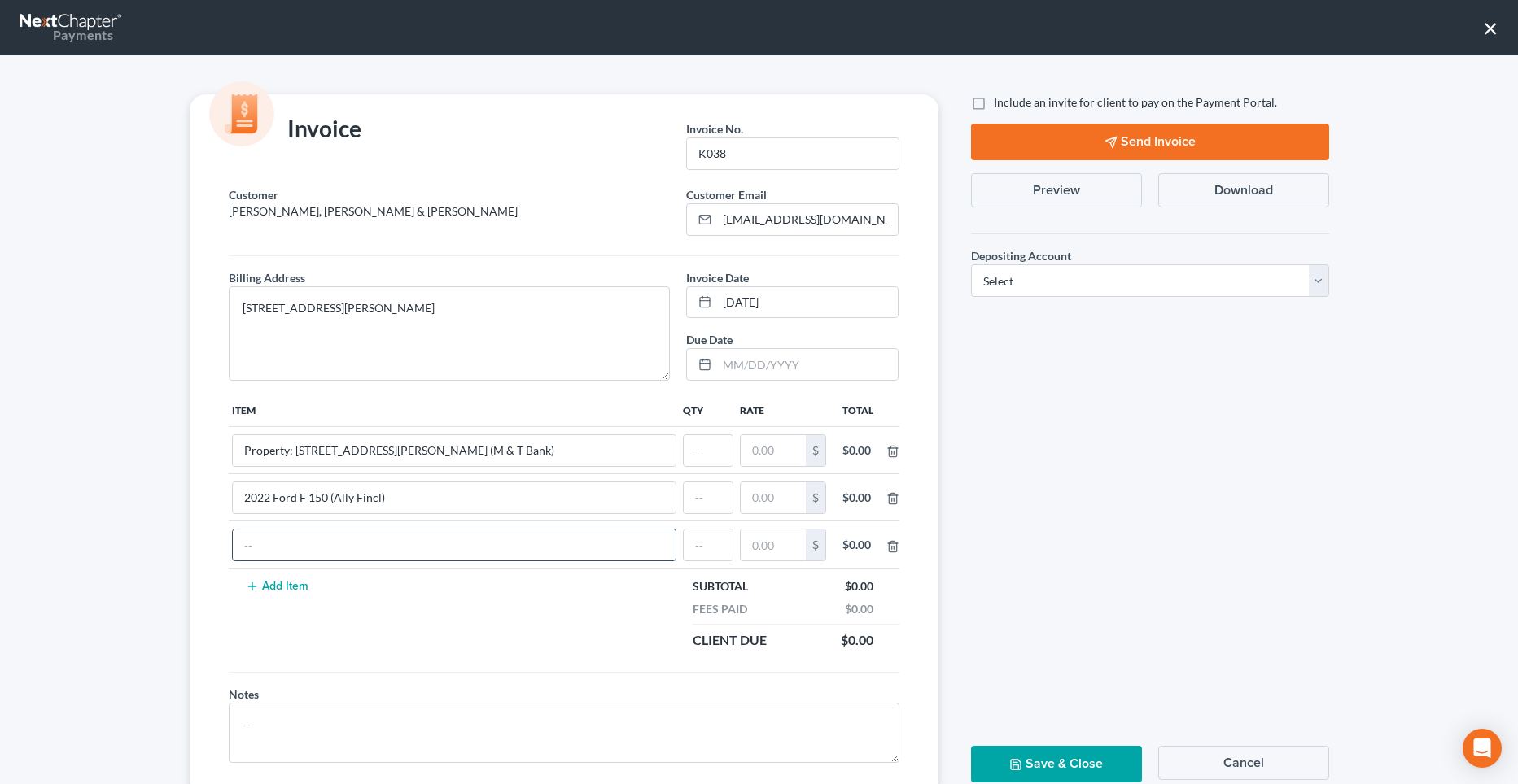
click at [271, 548] on input "text" at bounding box center [453, 545] width 443 height 31
paste input "Property: [STREET_ADDRESS][PERSON_NAME] (M & T Bank) AND 2022 Ford F 150 (Ally …"
click at [470, 543] on input "Property: [STREET_ADDRESS][PERSON_NAME] (M & T Bank) AND 2022 Ford F 150 (Ally …" at bounding box center [453, 545] width 443 height 31
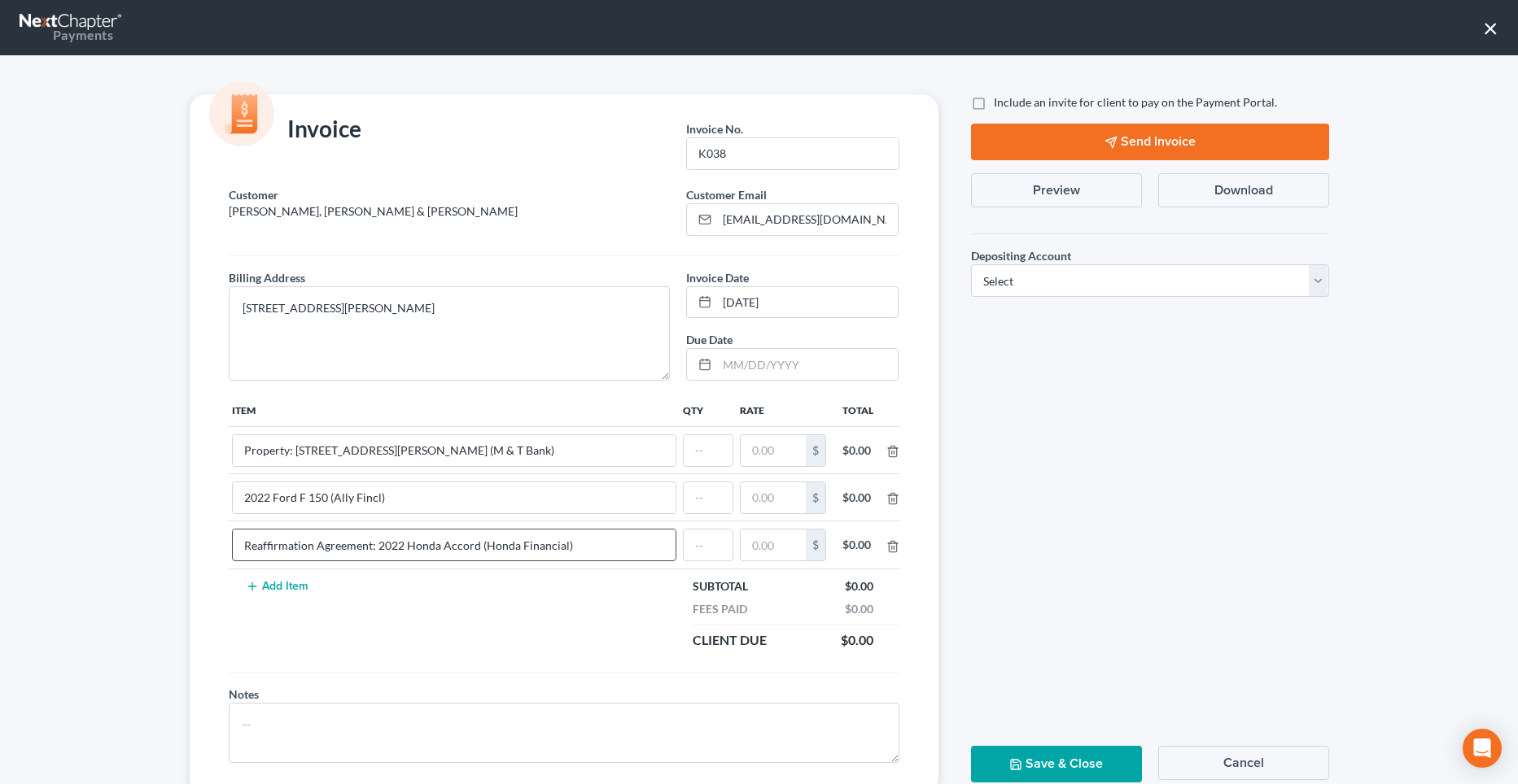
drag, startPoint x: 367, startPoint y: 544, endPoint x: 235, endPoint y: 544, distance: 132.0
click at [235, 544] on input "Reaffirmation Agreement: 2022 Honda Accord (Honda Financial)" at bounding box center [453, 545] width 443 height 31
click at [453, 537] on input "Reaffirmation Agreement: 2022 Honda Accord (Honda Financial)" at bounding box center [453, 545] width 443 height 31
type input "Reaffirmation Agreement: 2022 Honda Accord (Honda Financial)"
click at [236, 494] on input "2022 Ford F 150 (Ally Fincl)" at bounding box center [453, 498] width 443 height 31
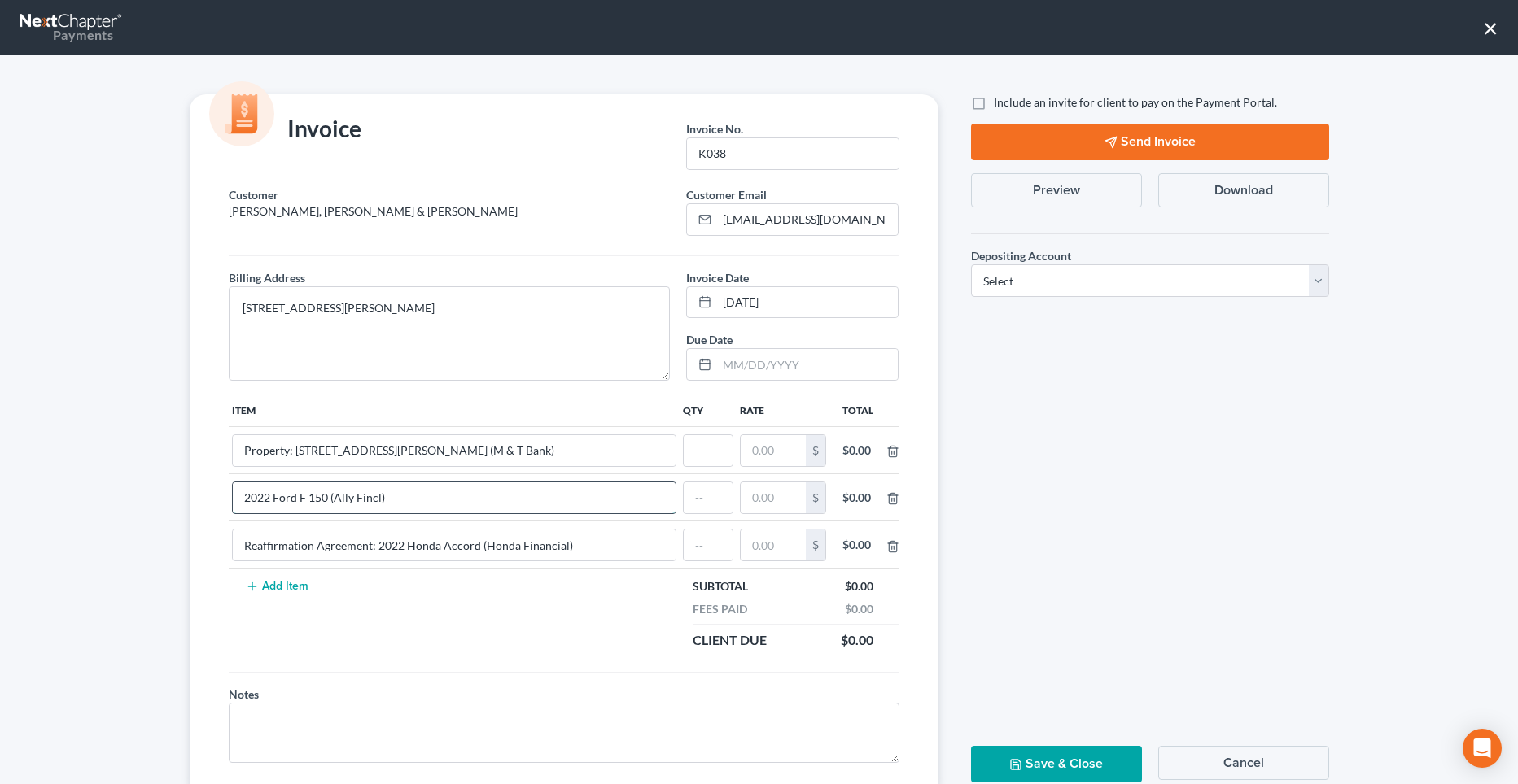
paste input "Reaffirmation Agreement:"
type input "Reaffirmation Agreement: 2022 Ford F 150 (Ally Fincl)"
click at [233, 446] on input "Property: [STREET_ADDRESS][PERSON_NAME] (M & T Bank)" at bounding box center [453, 450] width 443 height 31
paste input "Reaffirmation Agreement:"
type input "Reaffirmation Agreement: Property: [STREET_ADDRESS][PERSON_NAME] (M & T Bank)"
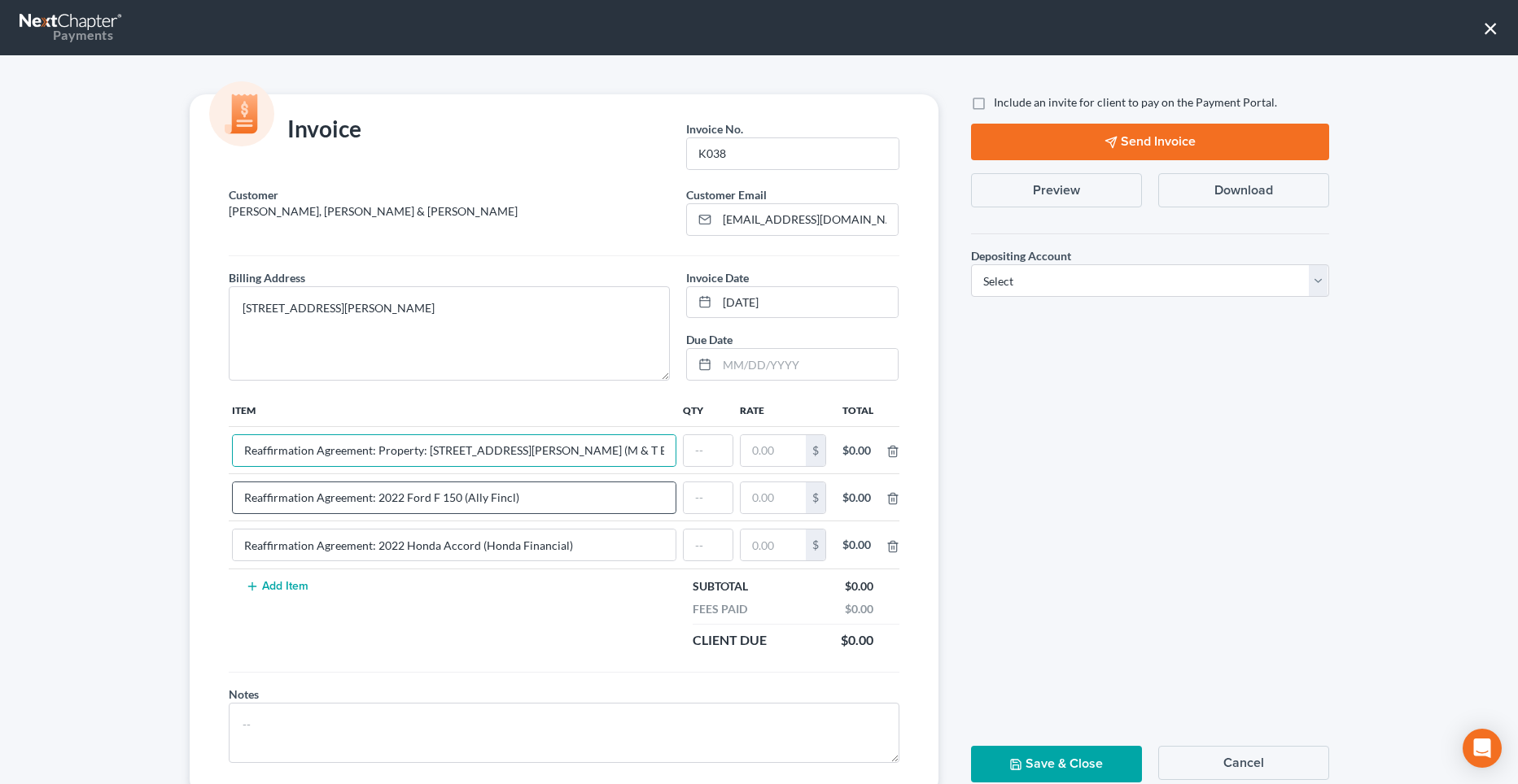
click at [512, 517] on td "Reaffirmation Agreement: 2022 Ford F 150 (Ally Fincl)" at bounding box center [453, 498] width 451 height 48
click at [689, 456] on input "text" at bounding box center [707, 450] width 49 height 31
type input "6"
type input "1"
click at [712, 491] on input "text" at bounding box center [707, 498] width 49 height 31
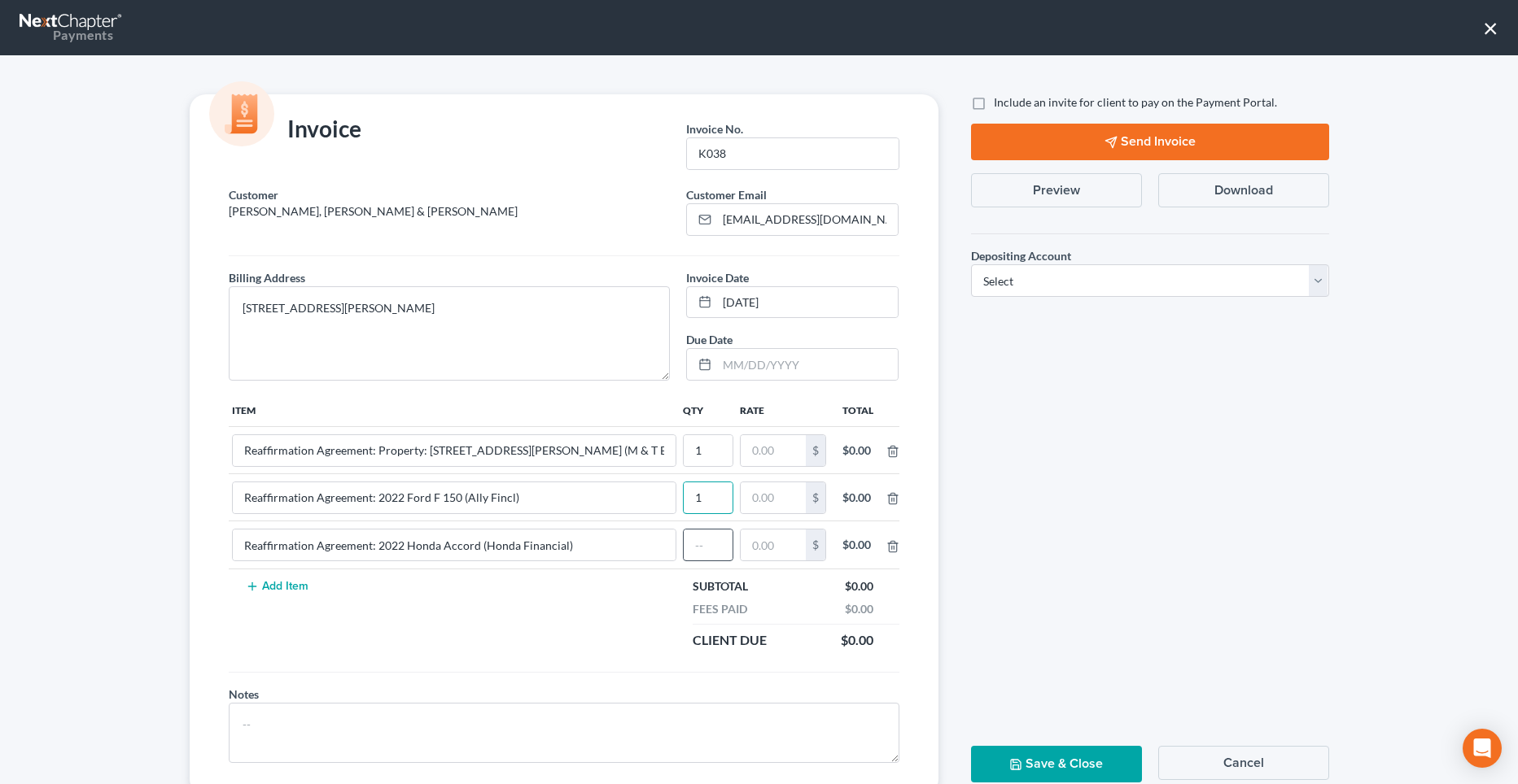
type input "1"
click at [705, 541] on input "text" at bounding box center [707, 545] width 49 height 31
type input "1"
click at [782, 456] on input "text" at bounding box center [773, 450] width 65 height 31
type input "65.00"
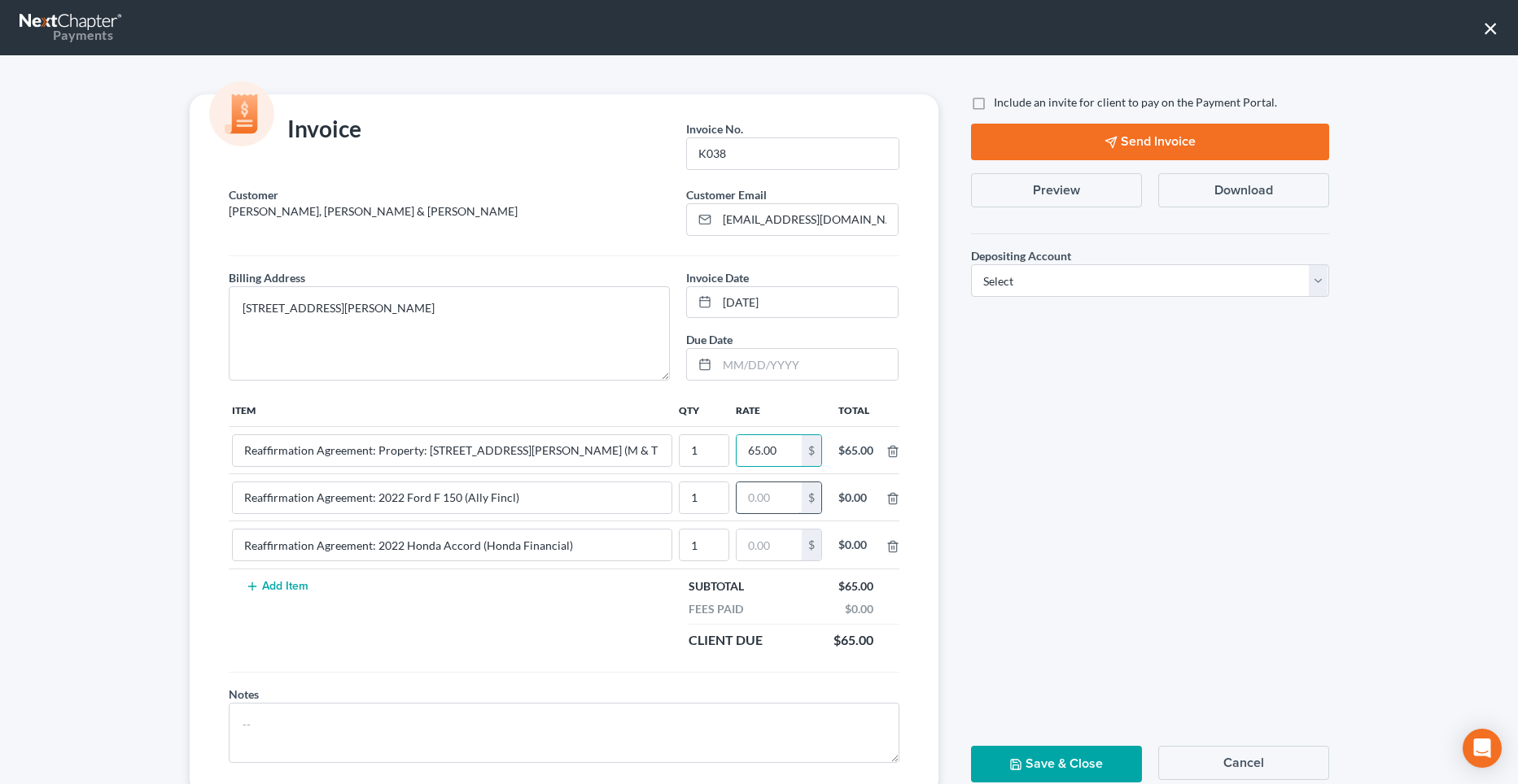
click at [754, 509] on input "text" at bounding box center [769, 498] width 65 height 31
type input "50.00"
click at [754, 549] on input "text" at bounding box center [769, 545] width 65 height 31
type input "50.00"
click at [994, 102] on label "Include an invite for client to pay on the Payment Portal." at bounding box center [1135, 102] width 283 height 17
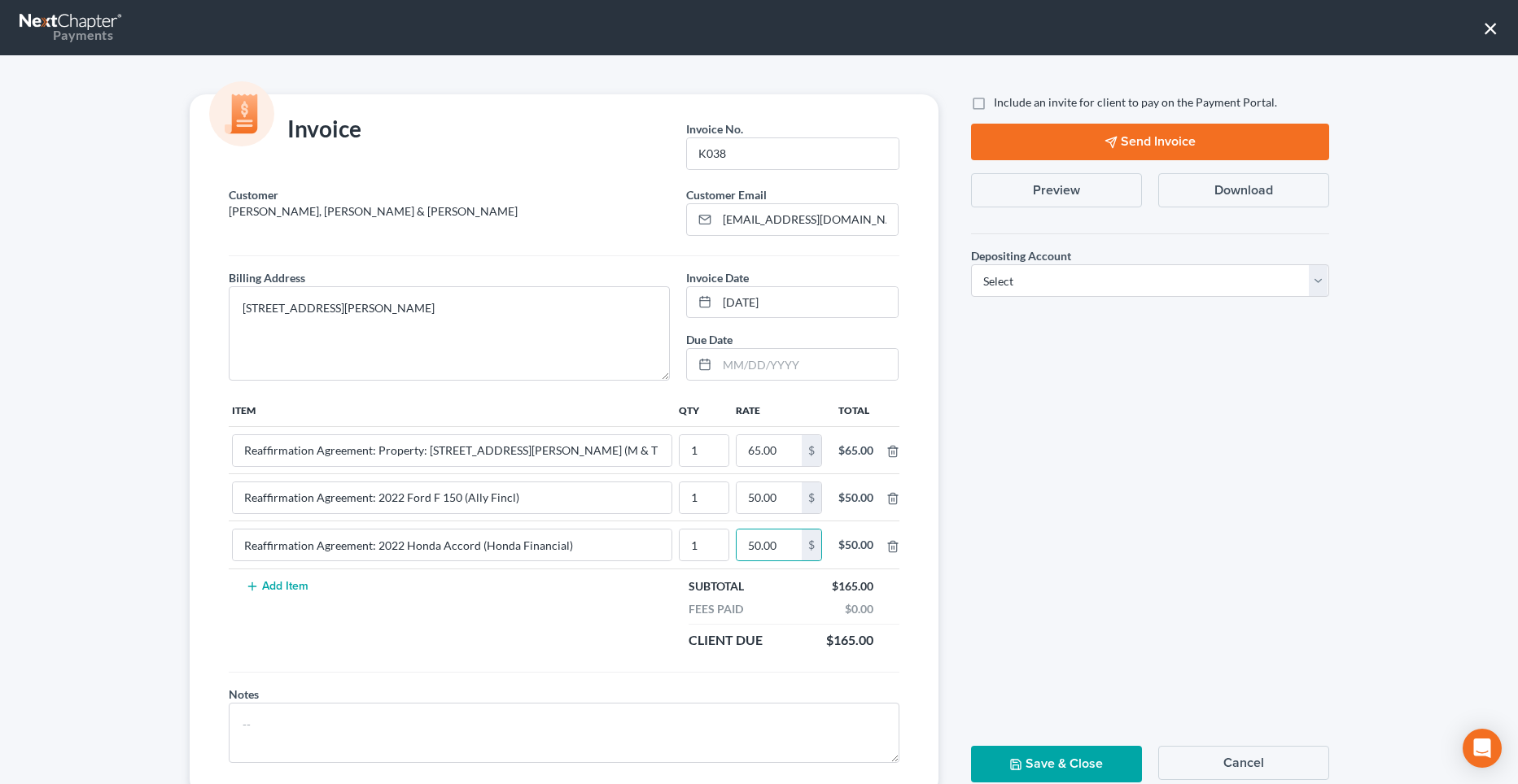
click at [1000, 102] on input "Include an invite for client to pay on the Payment Portal." at bounding box center [1005, 99] width 11 height 11
checkbox input "true"
drag, startPoint x: 1120, startPoint y: 270, endPoint x: 1115, endPoint y: 288, distance: 18.7
click at [1120, 270] on select "Select Operation Trust" at bounding box center [1150, 280] width 358 height 32
select select "1"
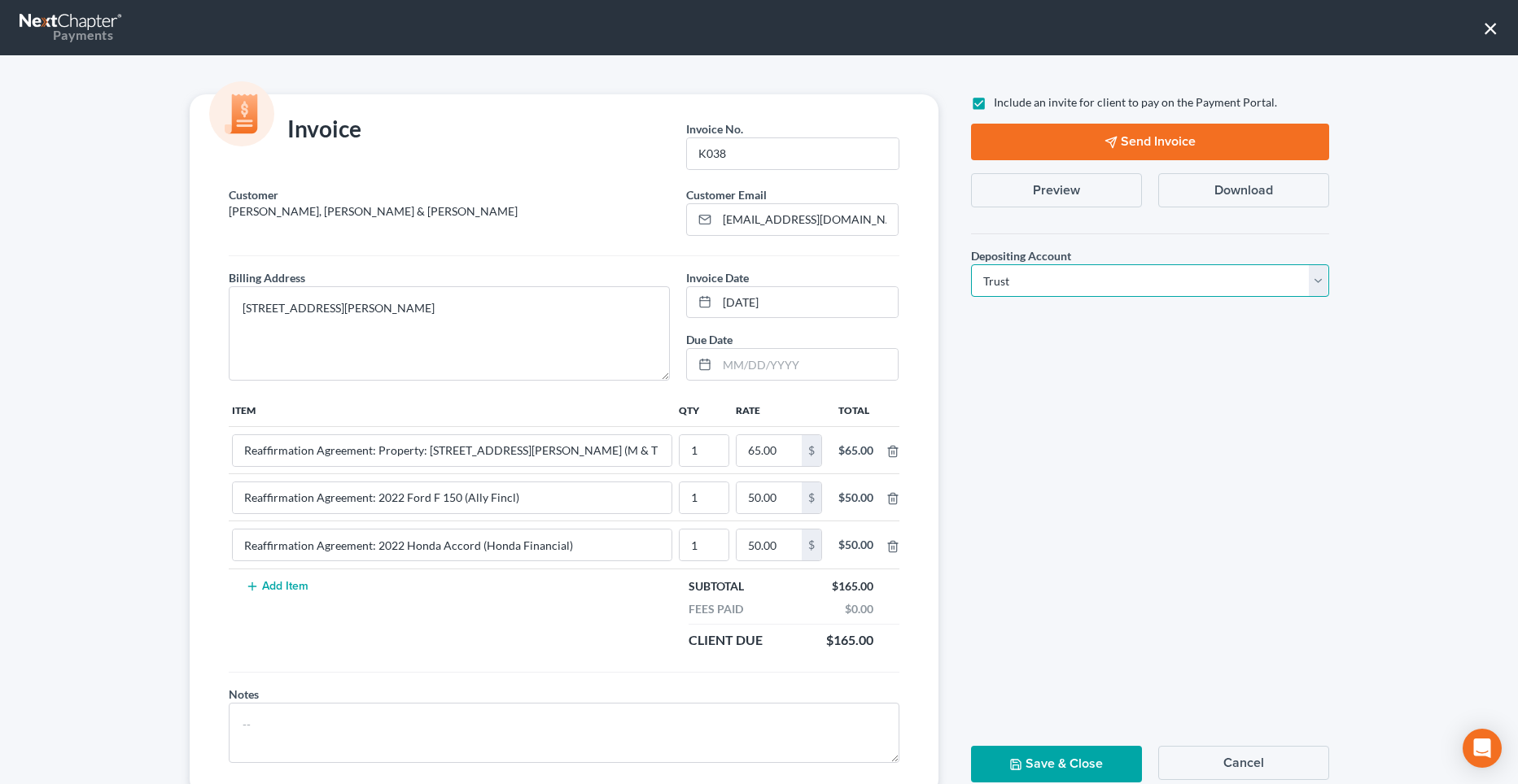
click at [971, 265] on select "Select Operation Trust" at bounding box center [1150, 280] width 358 height 32
click at [1119, 144] on button "Send Invoice" at bounding box center [1150, 142] width 358 height 37
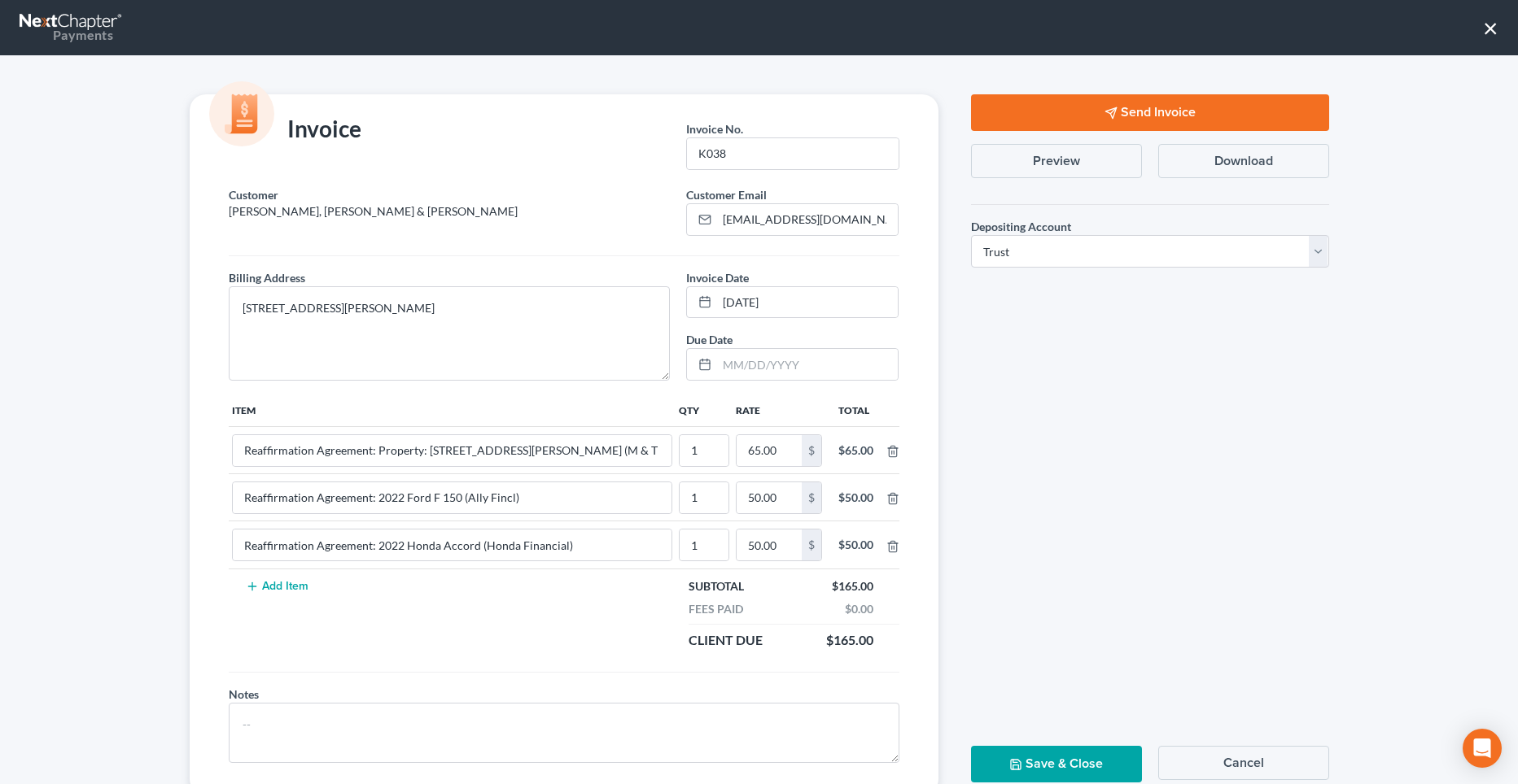
click at [1039, 762] on button "Save & Close" at bounding box center [1057, 765] width 171 height 37
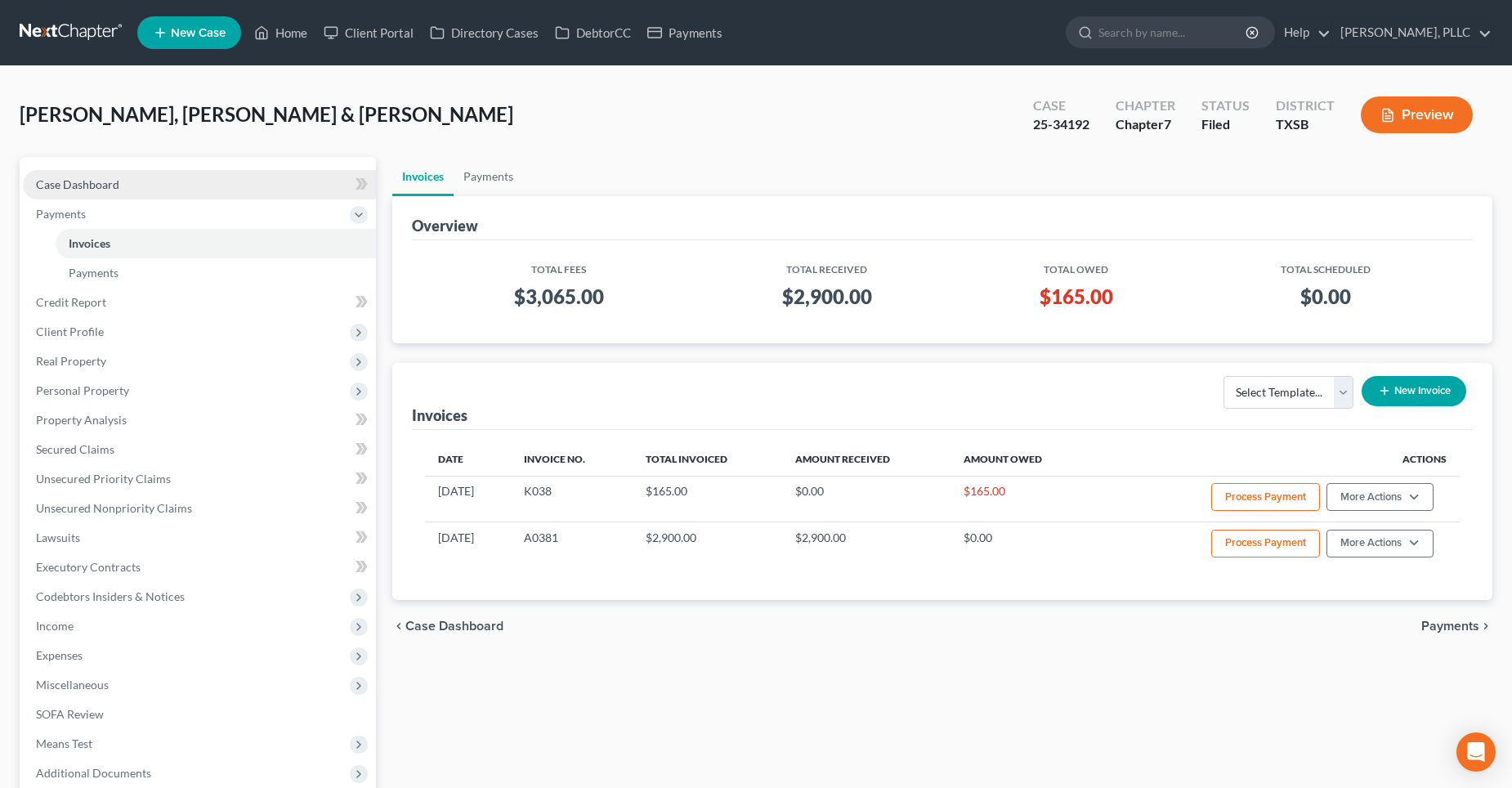
click at [257, 179] on link "Case Dashboard" at bounding box center [198, 185] width 353 height 29
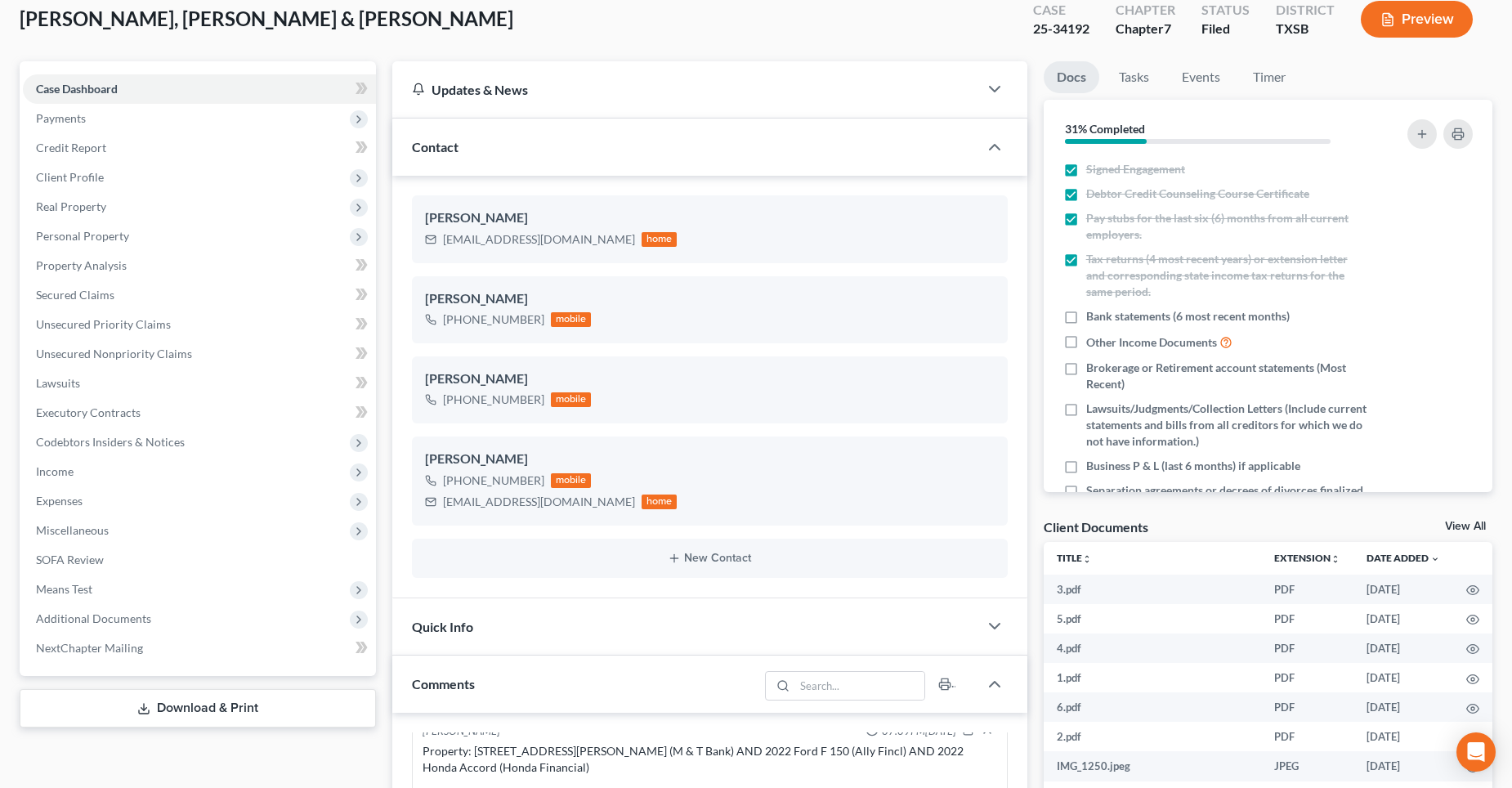
scroll to position [82, 0]
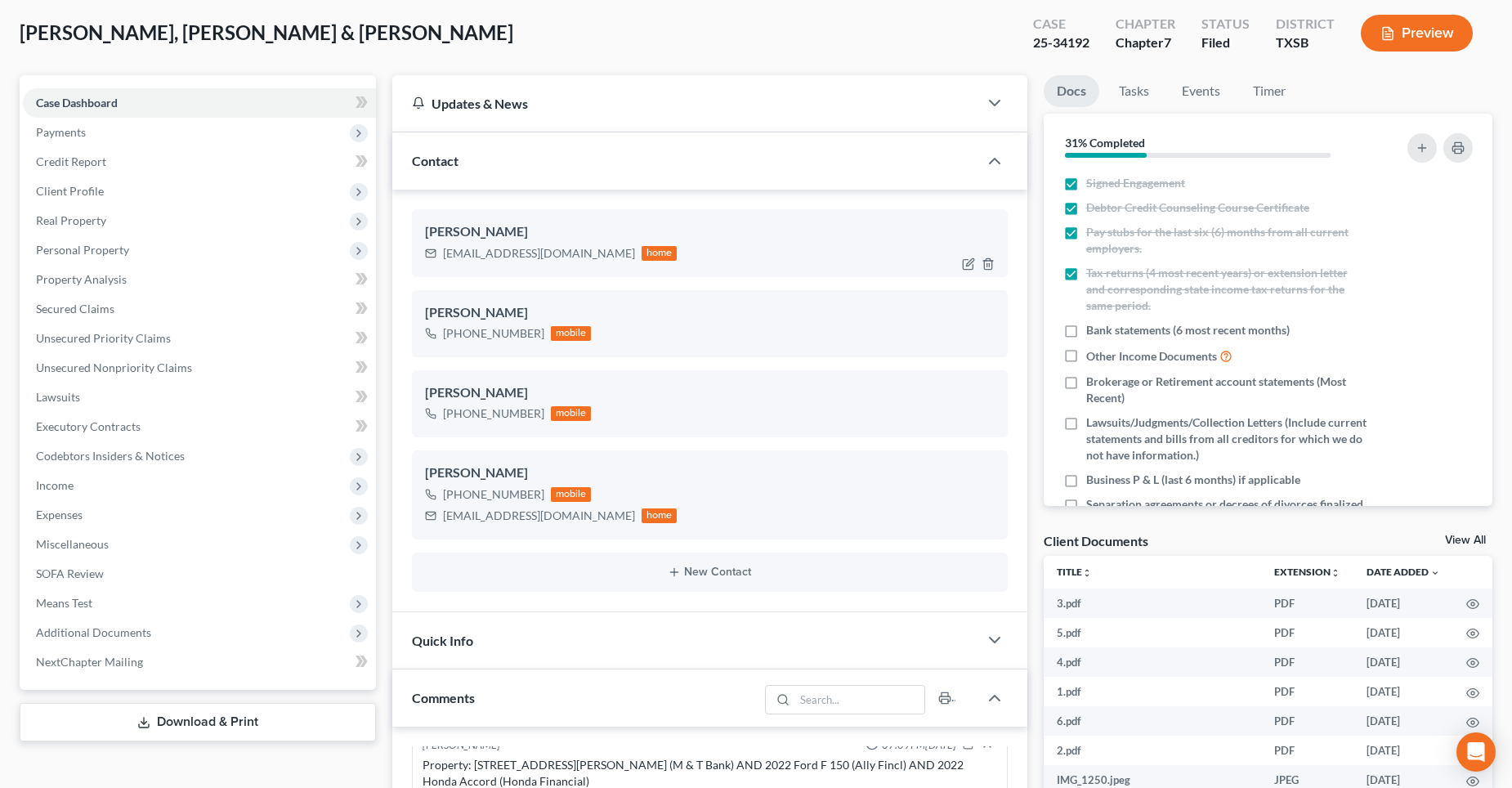
drag, startPoint x: 441, startPoint y: 253, endPoint x: 609, endPoint y: 262, distance: 168.2
click at [609, 262] on div "[EMAIL_ADDRESS][DOMAIN_NAME] home" at bounding box center [551, 253] width 252 height 22
copy div "[EMAIL_ADDRESS][DOMAIN_NAME]"
drag, startPoint x: 442, startPoint y: 516, endPoint x: 557, endPoint y: 528, distance: 115.6
click at [557, 528] on div "[PERSON_NAME] [PHONE_NUMBER] mobile [EMAIL_ADDRESS][DOMAIN_NAME] home" at bounding box center [710, 495] width 596 height 88
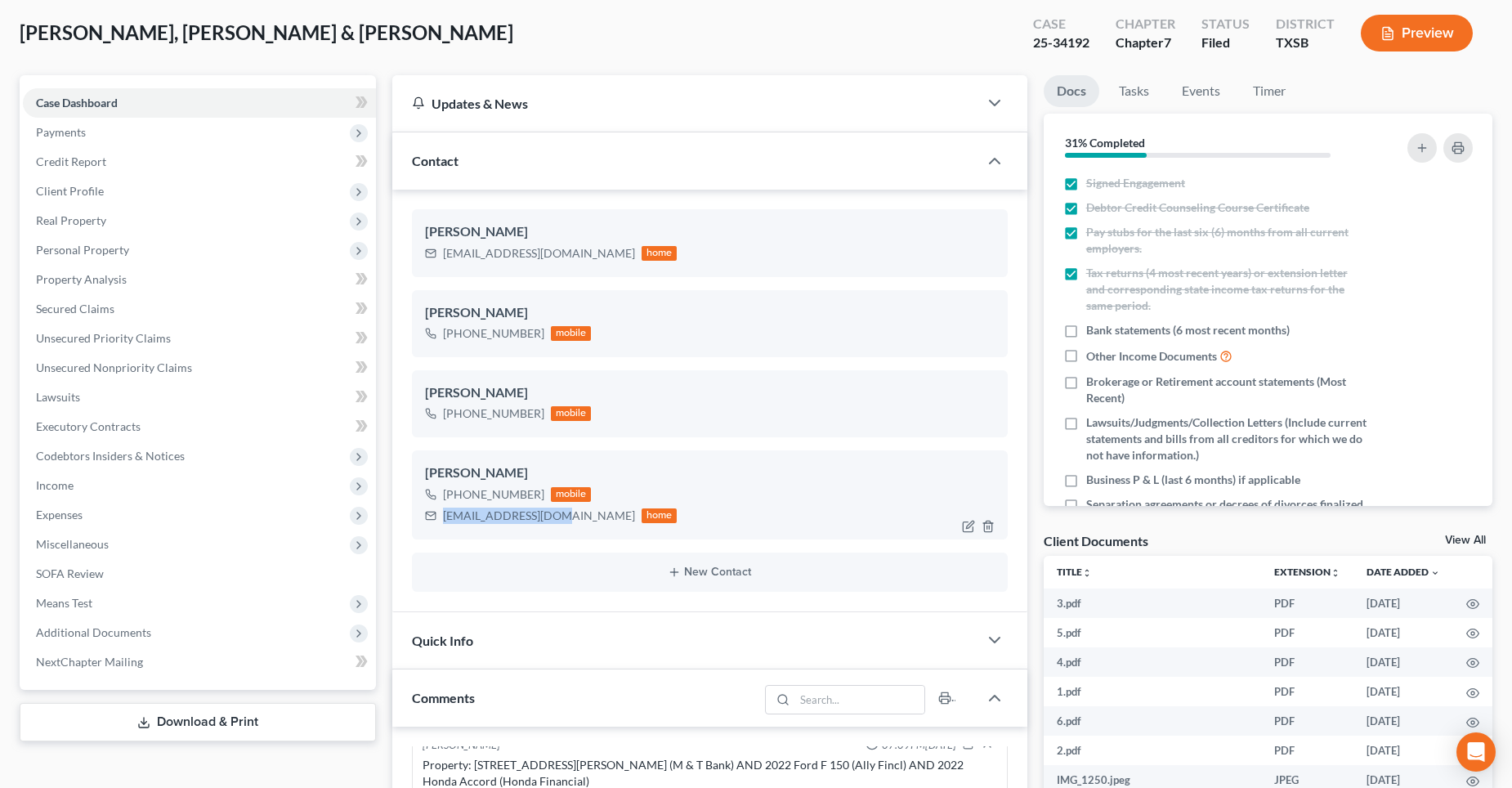
copy div "[EMAIL_ADDRESS][DOMAIN_NAME]"
drag, startPoint x: 445, startPoint y: 254, endPoint x: 619, endPoint y: 266, distance: 174.4
click at [619, 266] on div "[PERSON_NAME] [PERSON_NAME][EMAIL_ADDRESS][DOMAIN_NAME] home" at bounding box center [710, 242] width 596 height 67
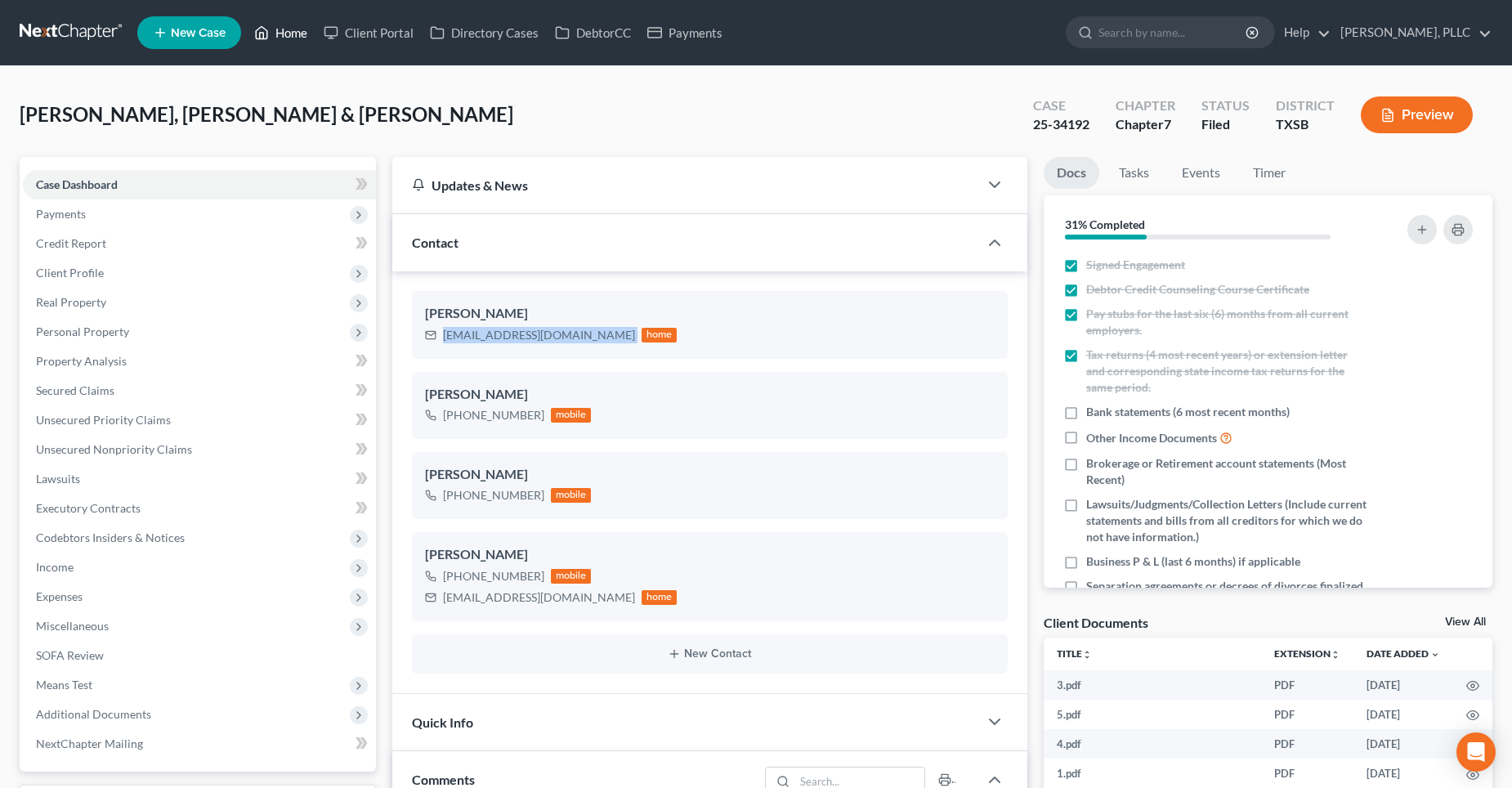
drag, startPoint x: 292, startPoint y: 33, endPoint x: 801, endPoint y: 95, distance: 512.8
click at [292, 33] on link "Home" at bounding box center [281, 32] width 69 height 29
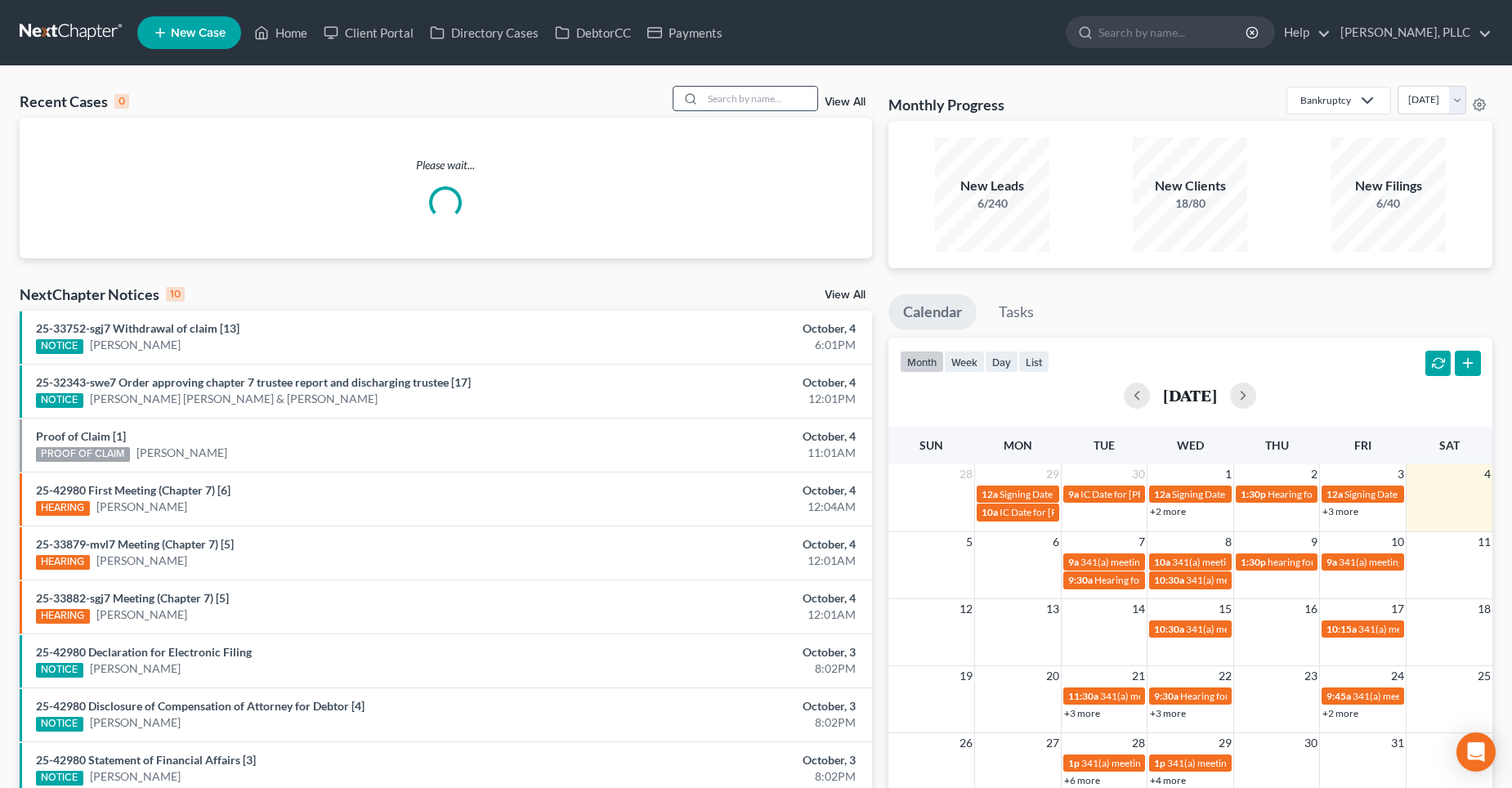
click at [788, 101] on input "search" at bounding box center [759, 99] width 114 height 23
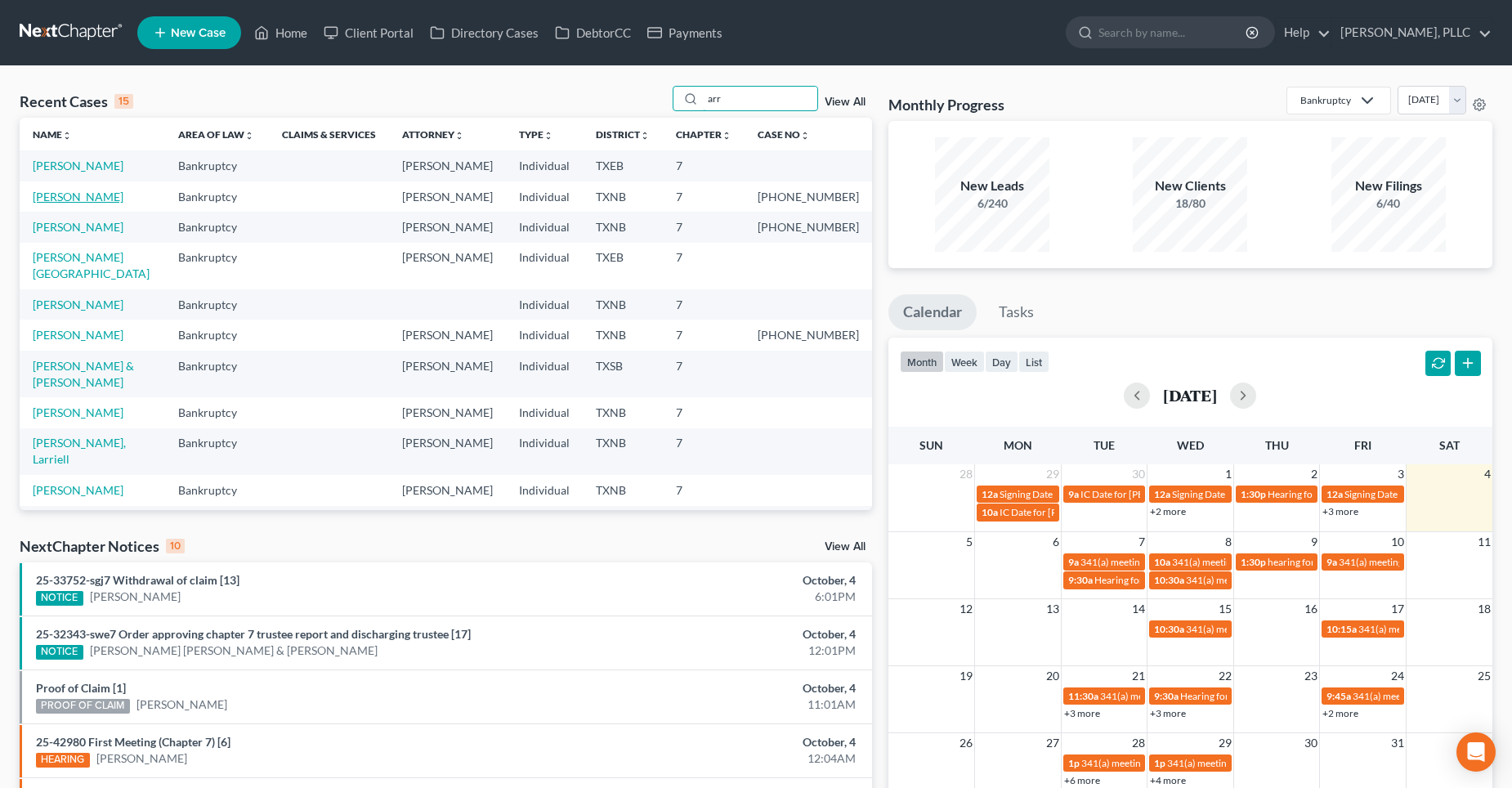
type input "arr"
click at [82, 194] on link "[PERSON_NAME]" at bounding box center [77, 197] width 91 height 14
select select "4"
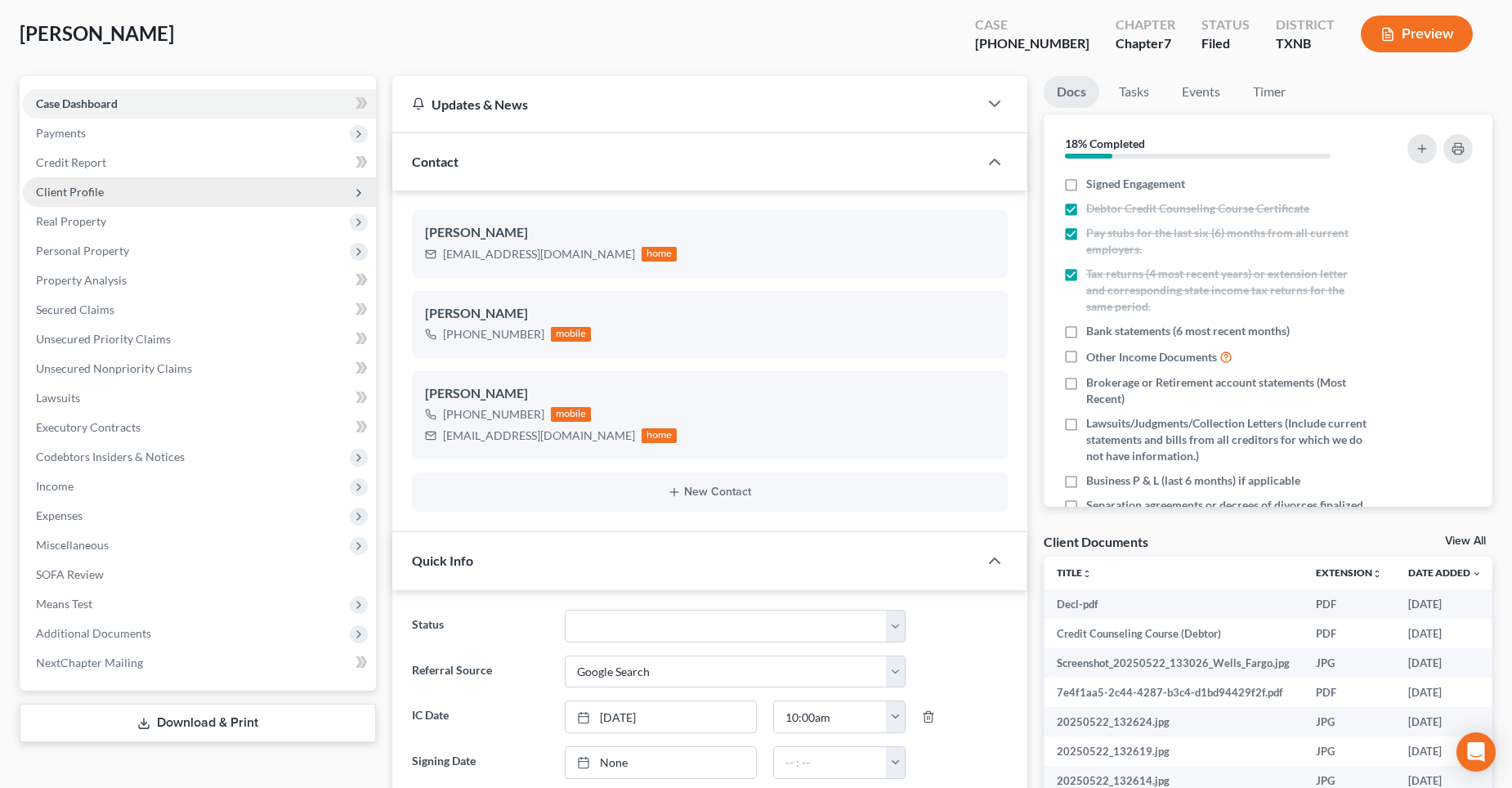
scroll to position [82, 0]
drag, startPoint x: 441, startPoint y: 256, endPoint x: 542, endPoint y: 260, distance: 101.1
click at [542, 260] on div "[EMAIL_ADDRESS][DOMAIN_NAME] home" at bounding box center [551, 253] width 252 height 22
